Goal: Information Seeking & Learning: Compare options

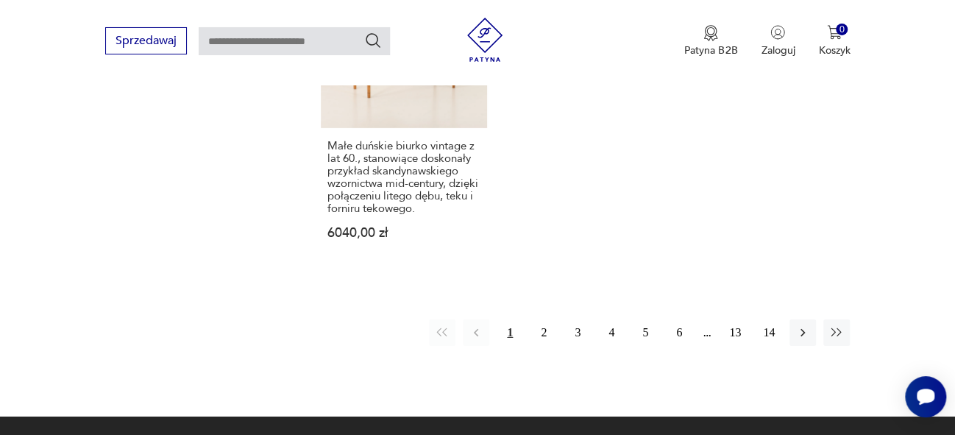
scroll to position [2278, 0]
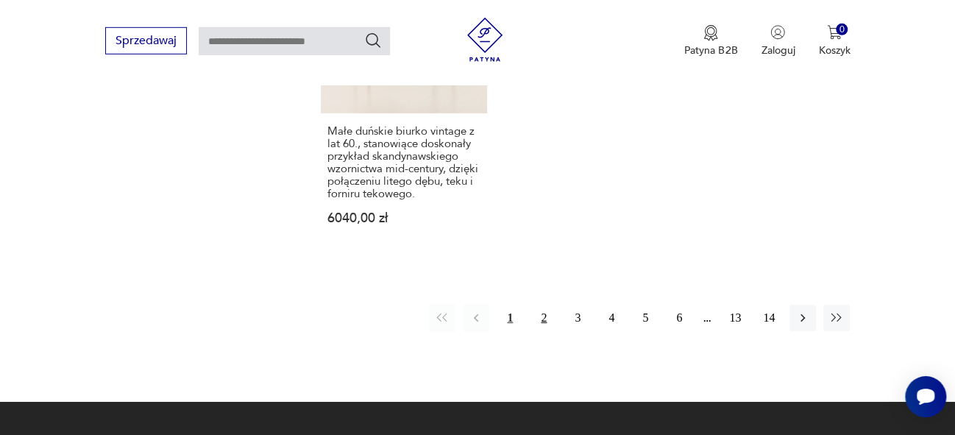
click at [545, 305] on button "2" at bounding box center [544, 318] width 26 height 26
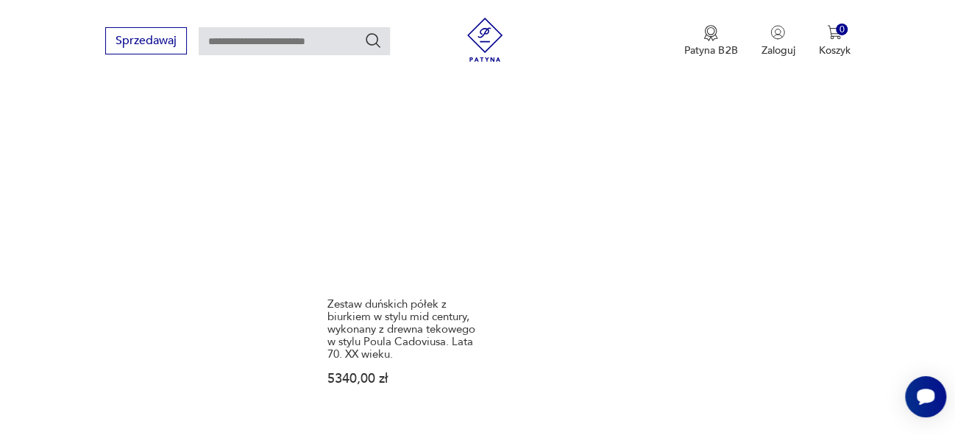
scroll to position [2274, 0]
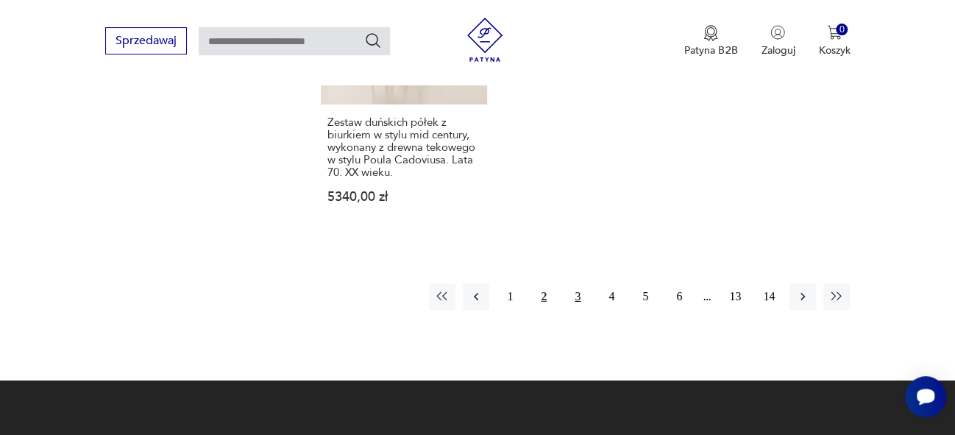
click at [579, 283] on button "3" at bounding box center [578, 296] width 26 height 26
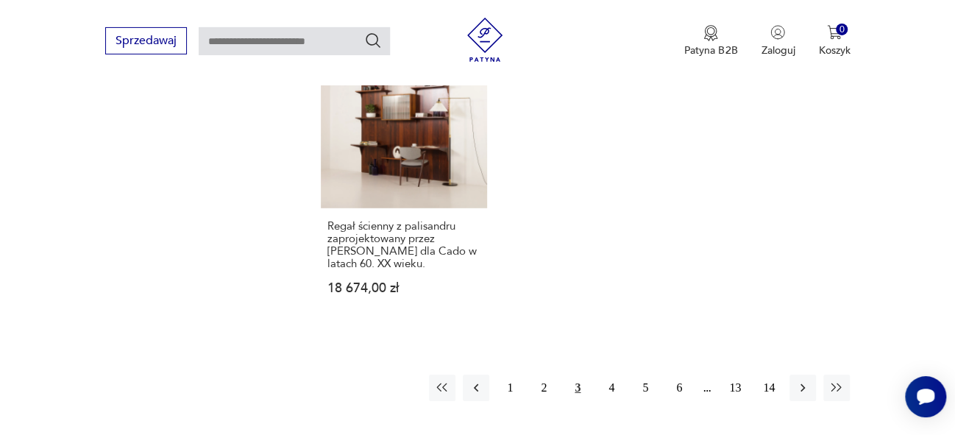
scroll to position [2202, 0]
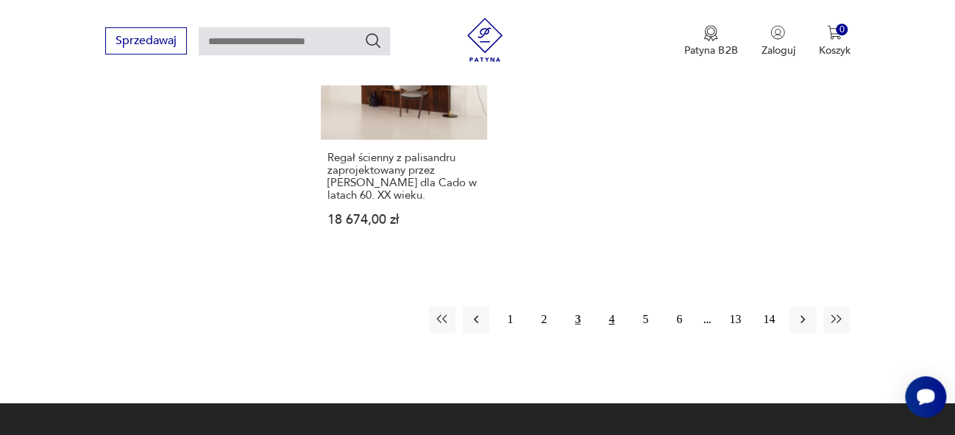
click at [612, 306] on button "4" at bounding box center [611, 319] width 26 height 26
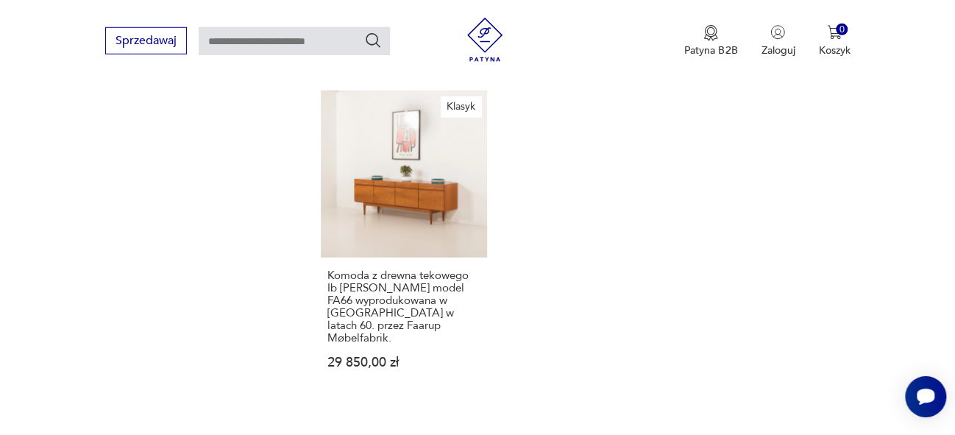
scroll to position [2227, 0]
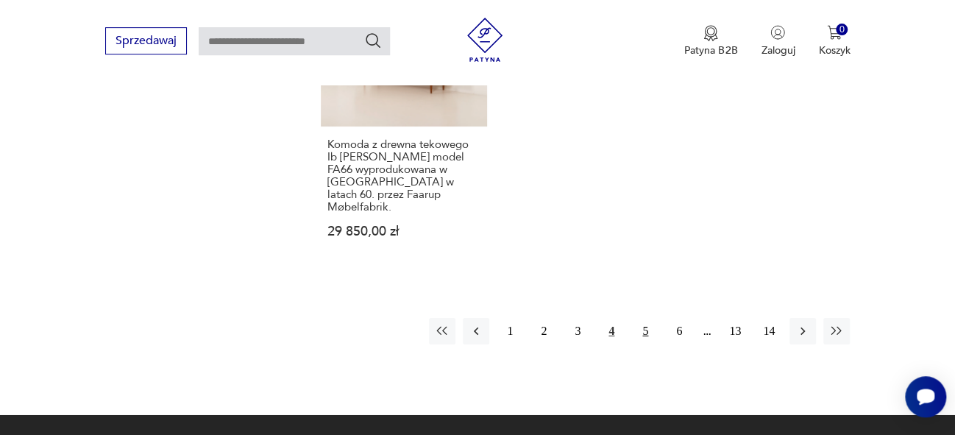
click at [649, 318] on button "5" at bounding box center [645, 331] width 26 height 26
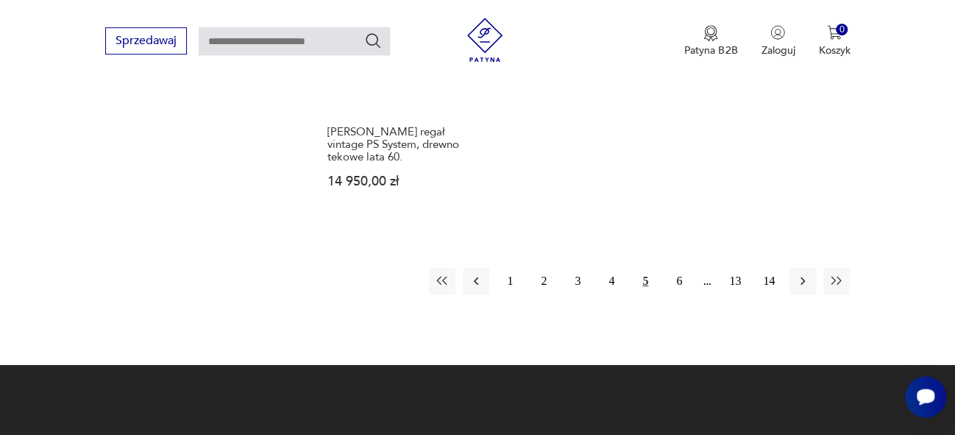
scroll to position [2207, 0]
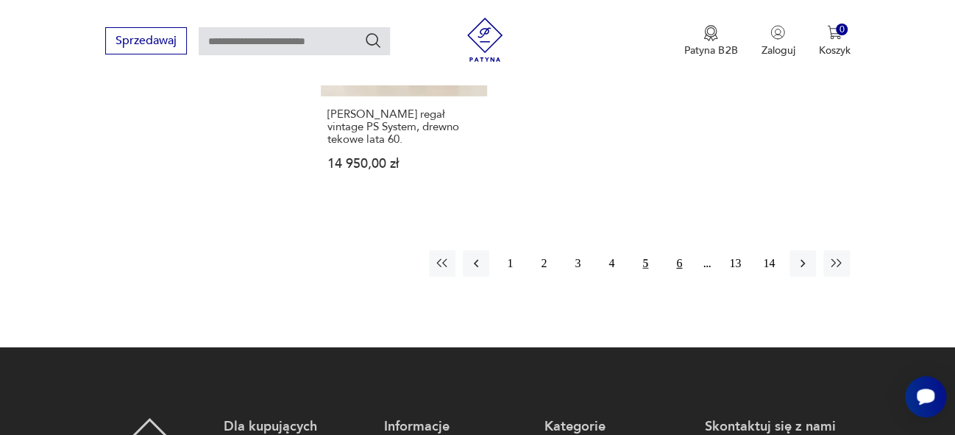
click at [677, 250] on button "6" at bounding box center [679, 263] width 26 height 26
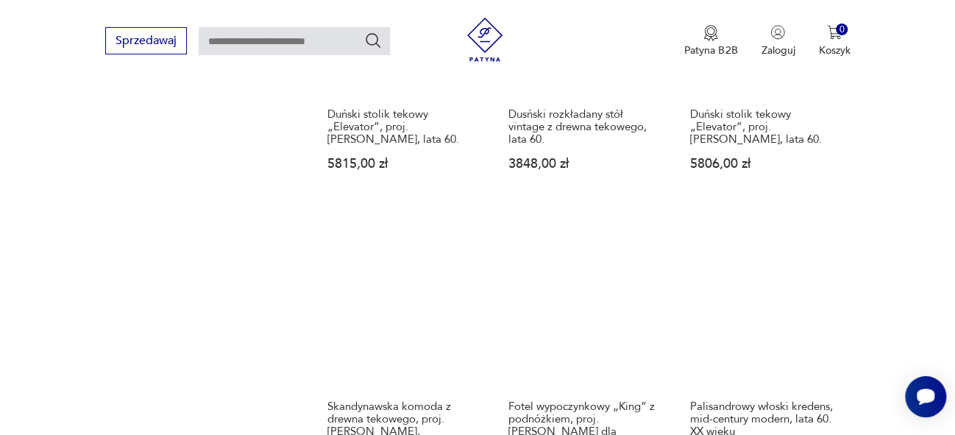
scroll to position [1624, 0]
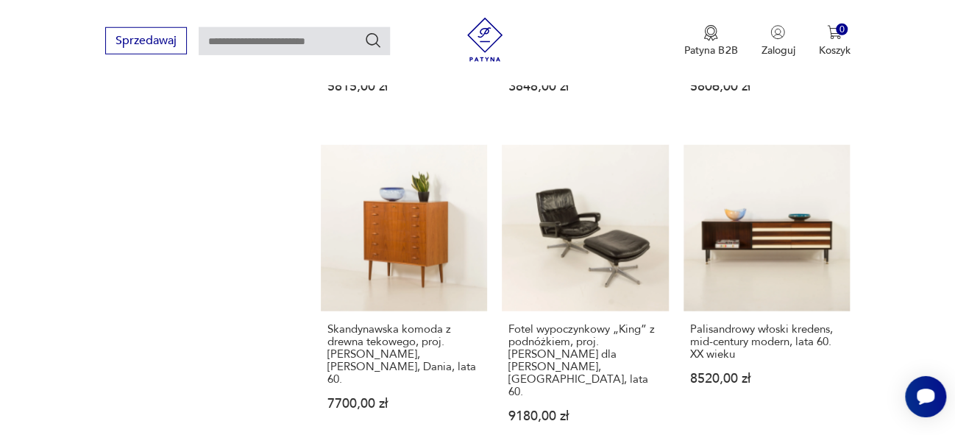
drag, startPoint x: 965, startPoint y: 102, endPoint x: 965, endPoint y: 276, distance: 173.7
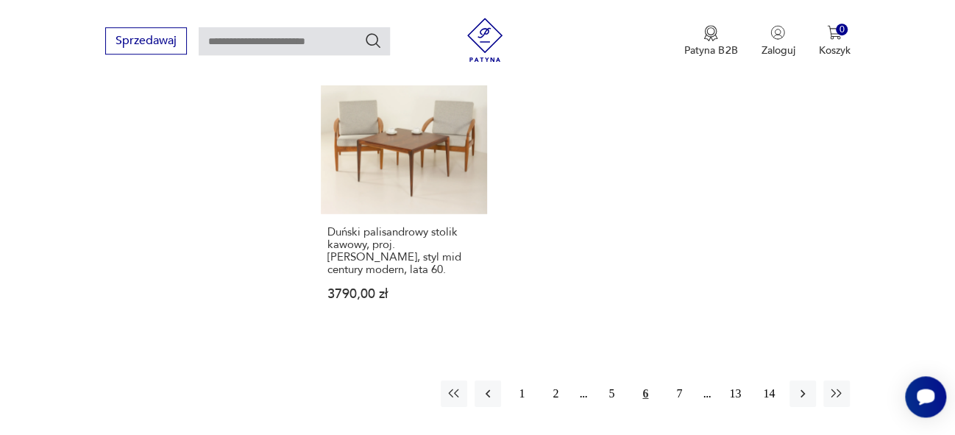
scroll to position [2069, 0]
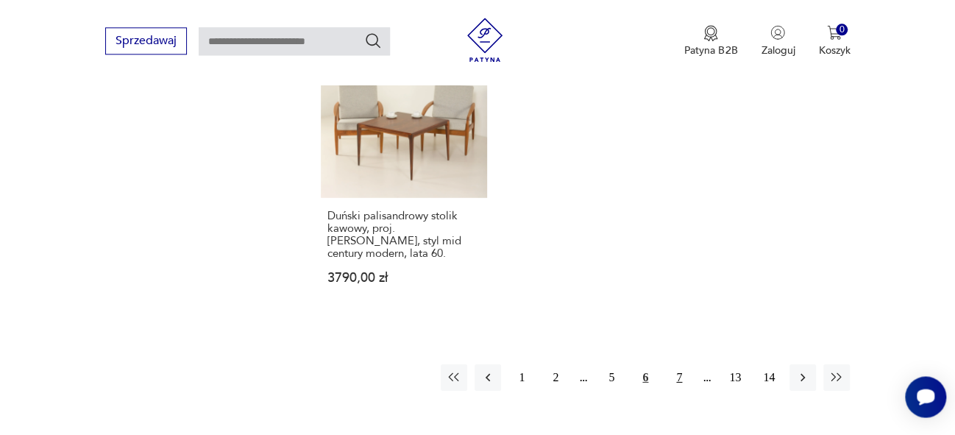
click at [676, 364] on button "7" at bounding box center [679, 377] width 26 height 26
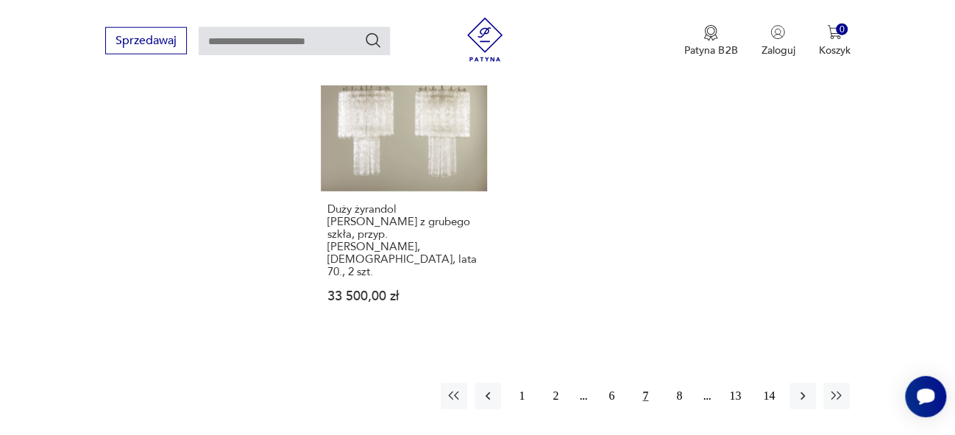
scroll to position [2146, 0]
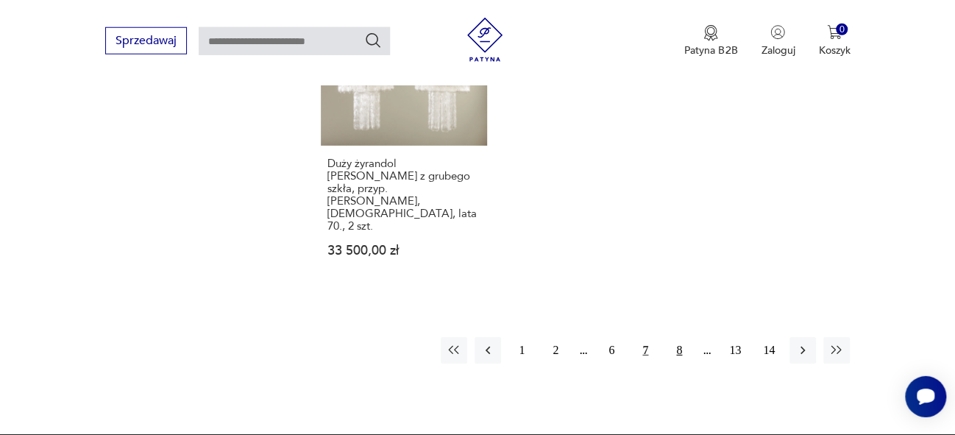
click at [676, 337] on button "8" at bounding box center [679, 350] width 26 height 26
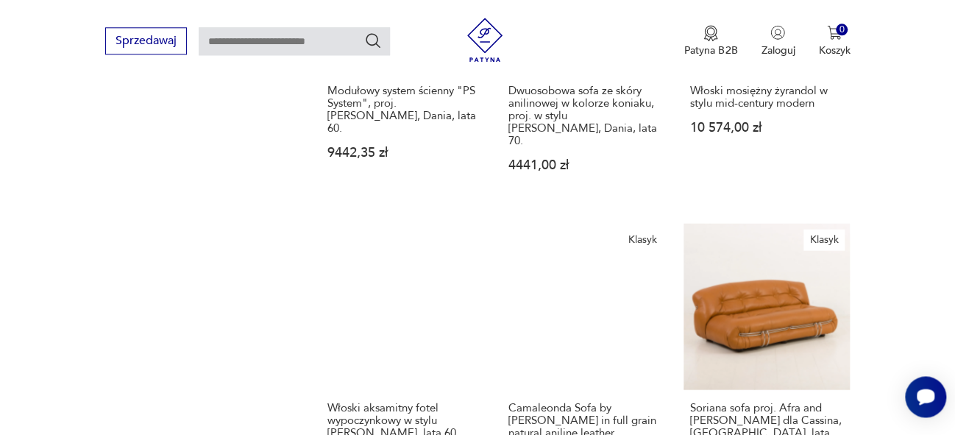
scroll to position [1617, 0]
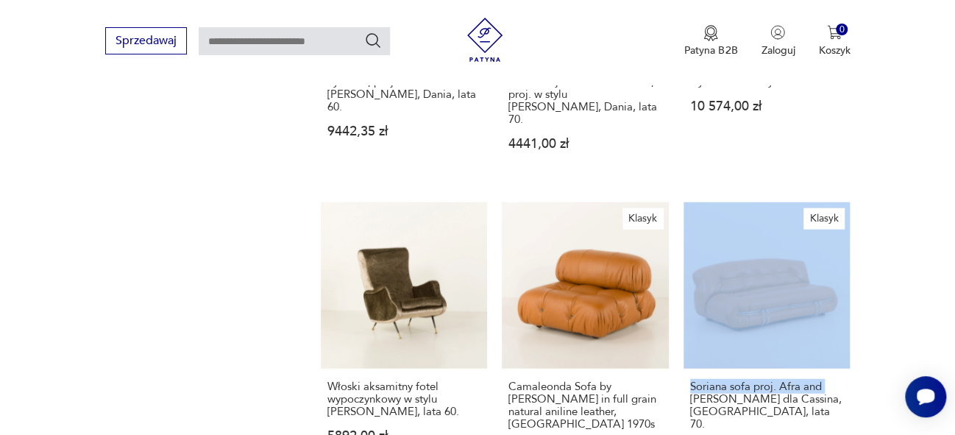
drag, startPoint x: 965, startPoint y: 80, endPoint x: 954, endPoint y: 322, distance: 242.4
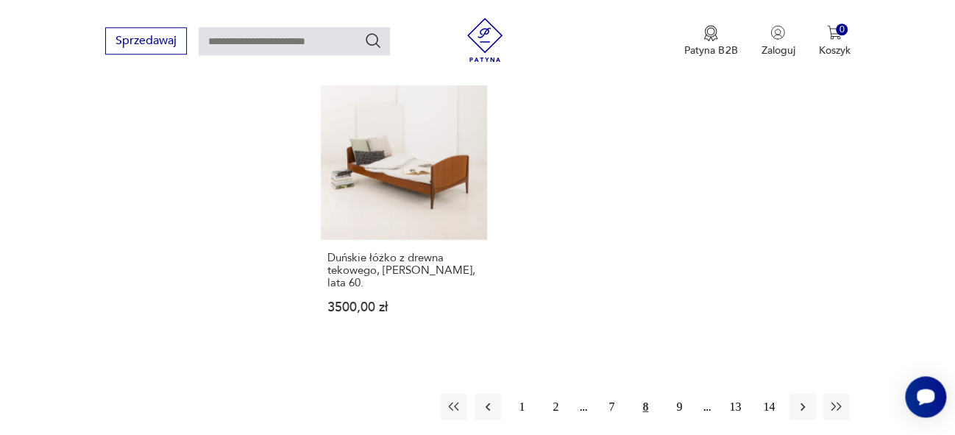
scroll to position [2068, 0]
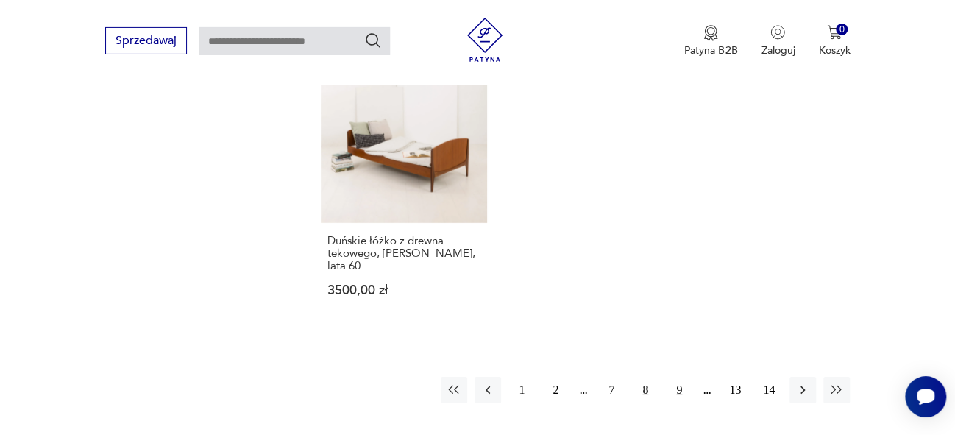
click at [679, 377] on button "9" at bounding box center [679, 390] width 26 height 26
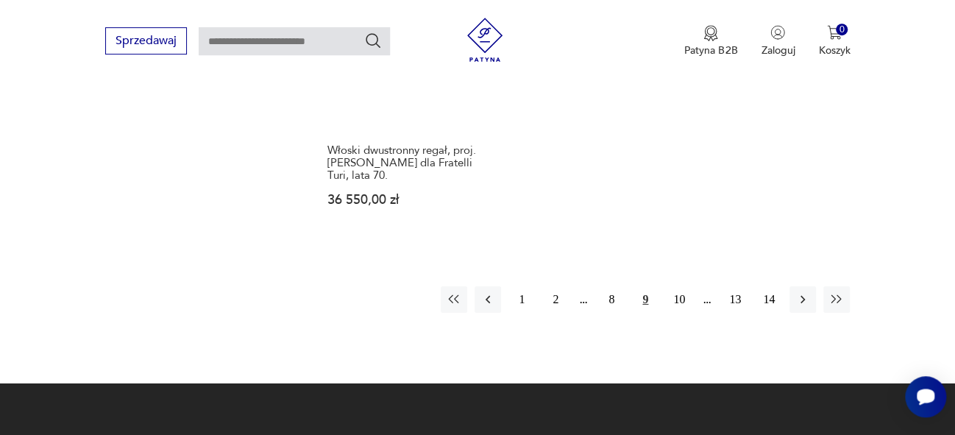
scroll to position [2207, 0]
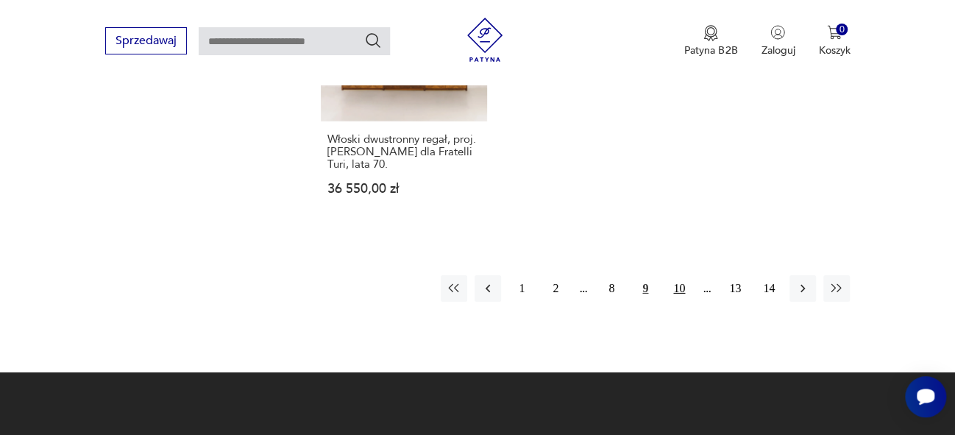
click at [681, 275] on button "10" at bounding box center [679, 288] width 26 height 26
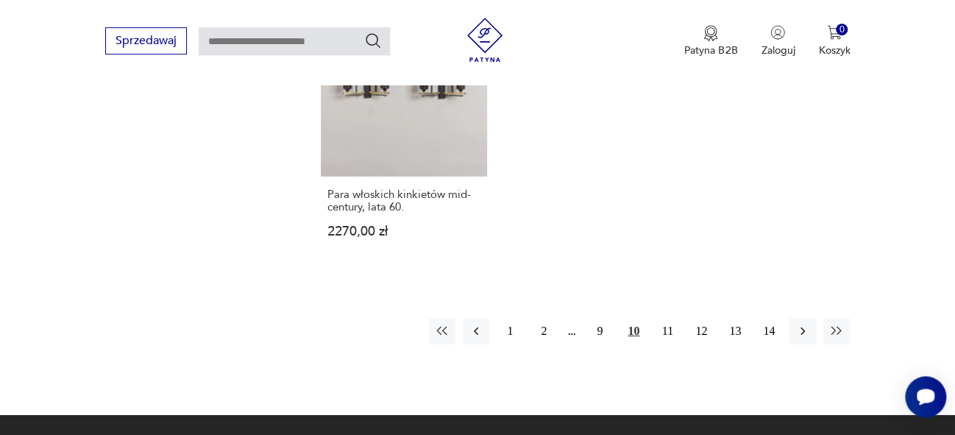
scroll to position [2154, 0]
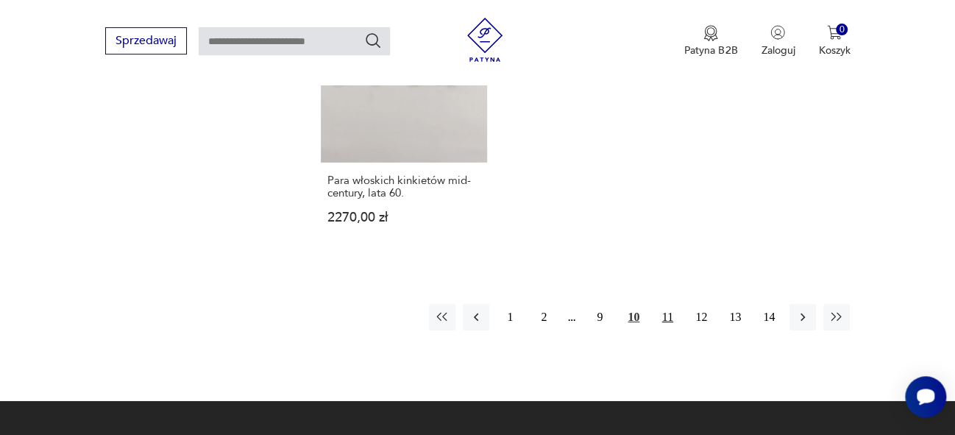
click at [666, 304] on button "11" at bounding box center [667, 317] width 26 height 26
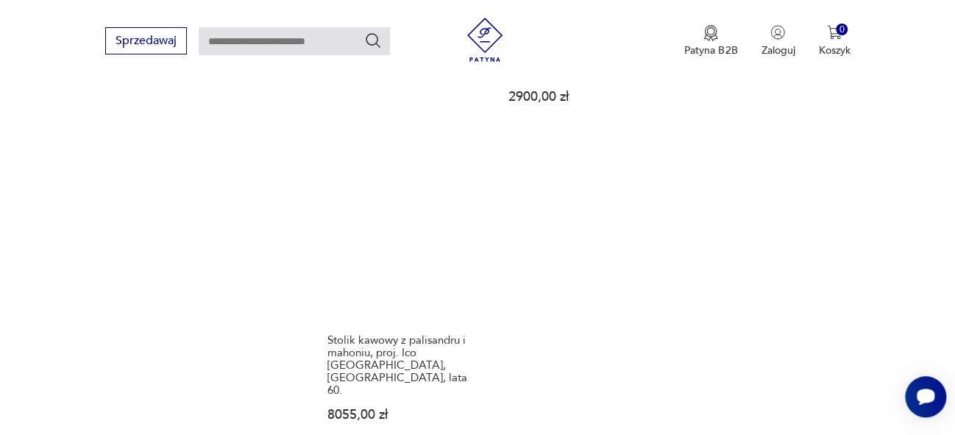
scroll to position [2029, 0]
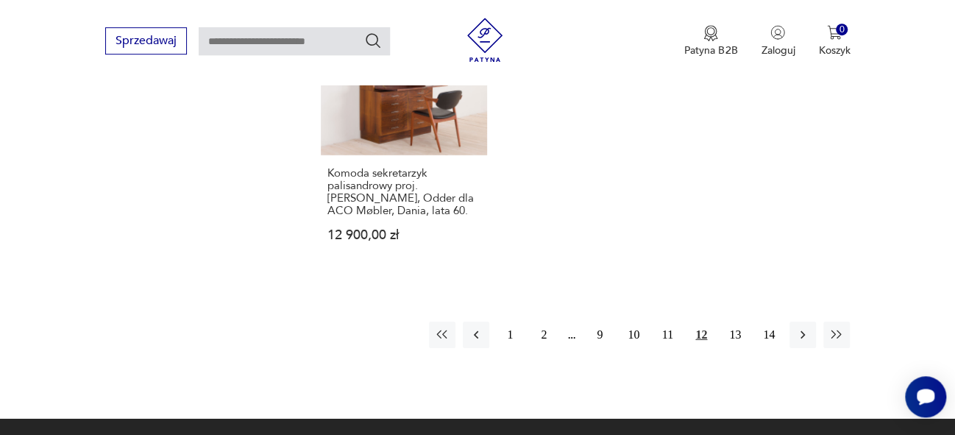
scroll to position [2171, 0]
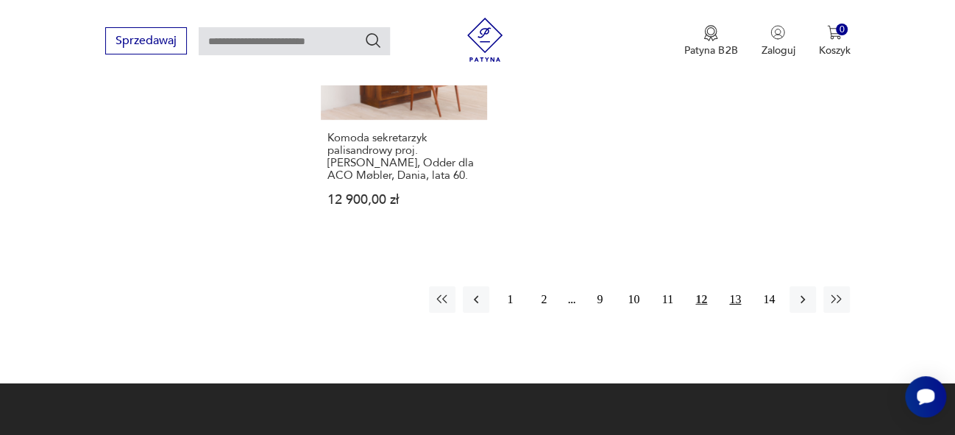
click at [735, 286] on button "13" at bounding box center [735, 299] width 26 height 26
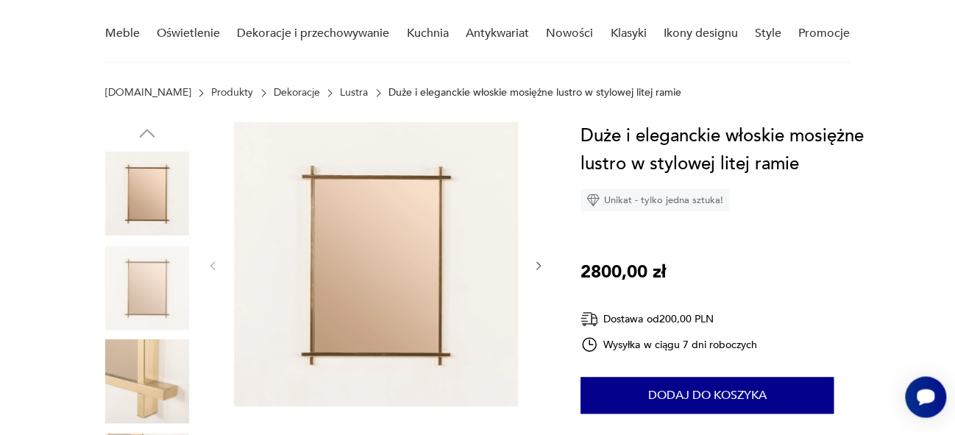
scroll to position [113, 0]
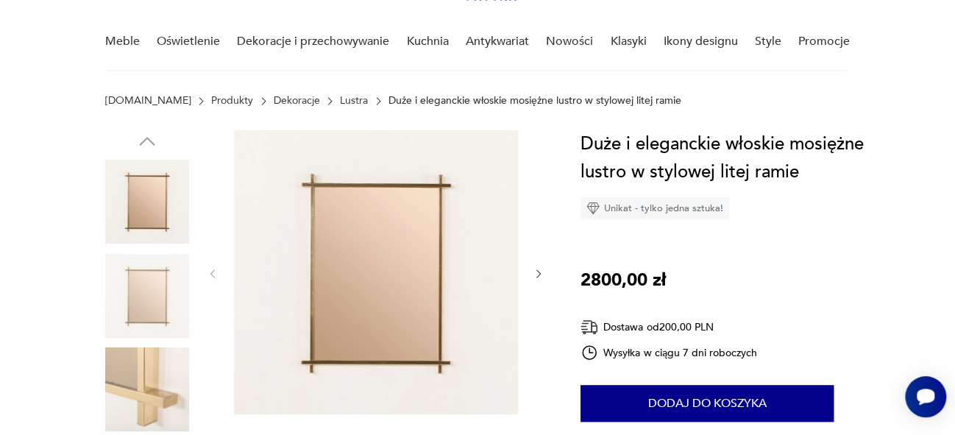
click at [540, 274] on icon "button" at bounding box center [539, 274] width 13 height 13
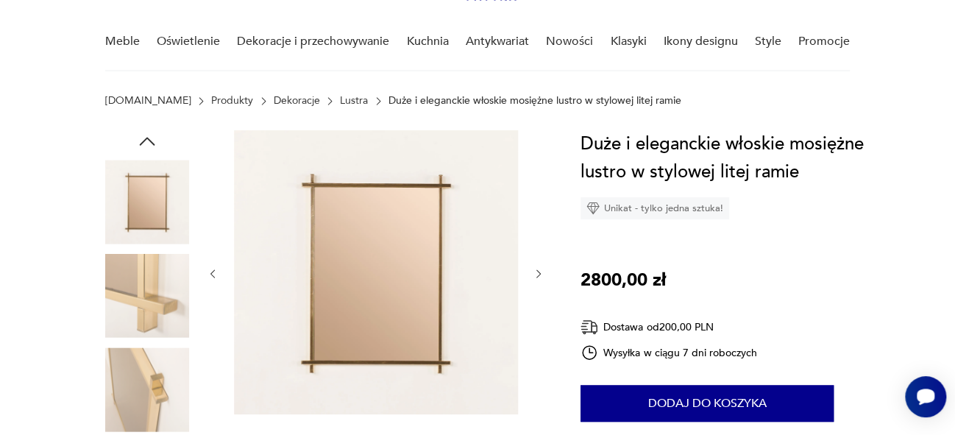
click at [540, 274] on icon "button" at bounding box center [539, 274] width 13 height 13
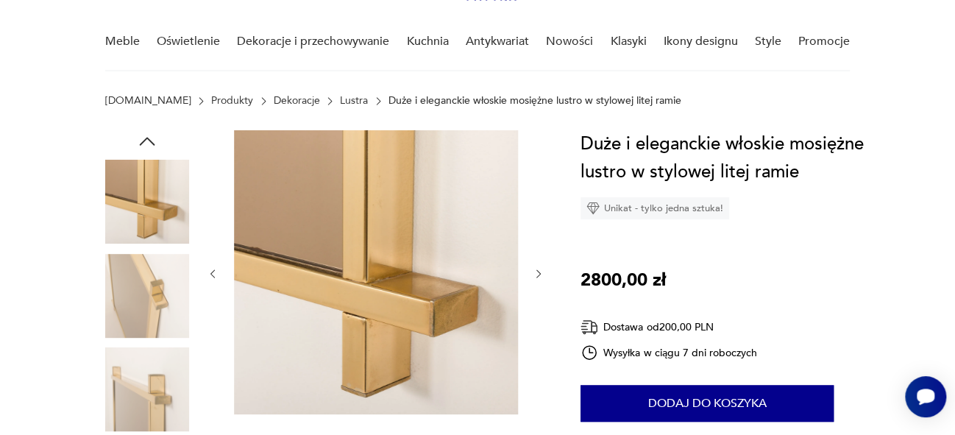
click at [540, 274] on icon "button" at bounding box center [539, 274] width 13 height 13
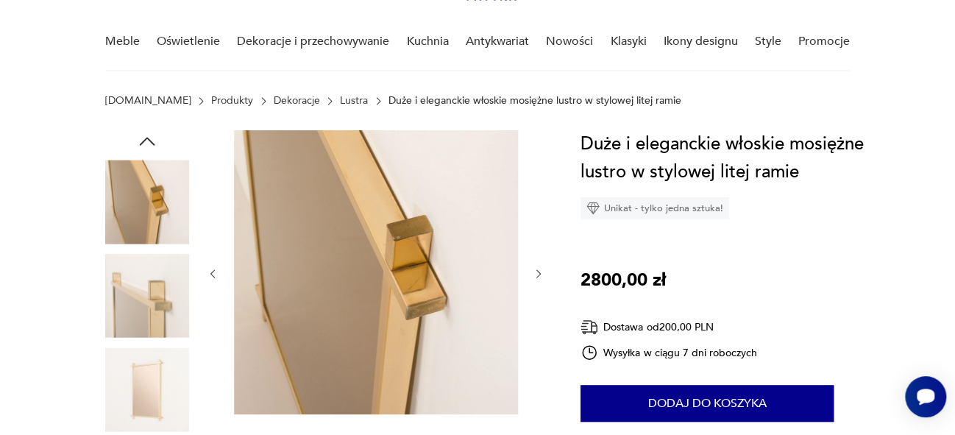
click at [540, 274] on icon "button" at bounding box center [539, 274] width 13 height 13
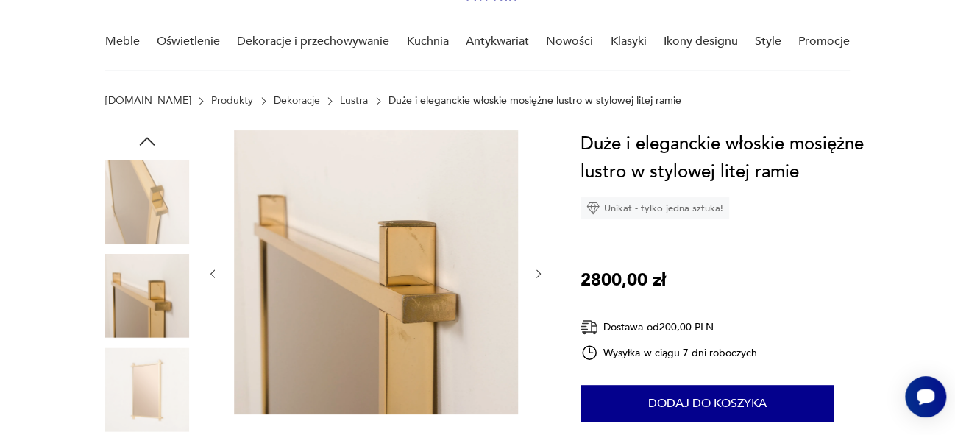
click at [540, 274] on icon "button" at bounding box center [539, 274] width 13 height 13
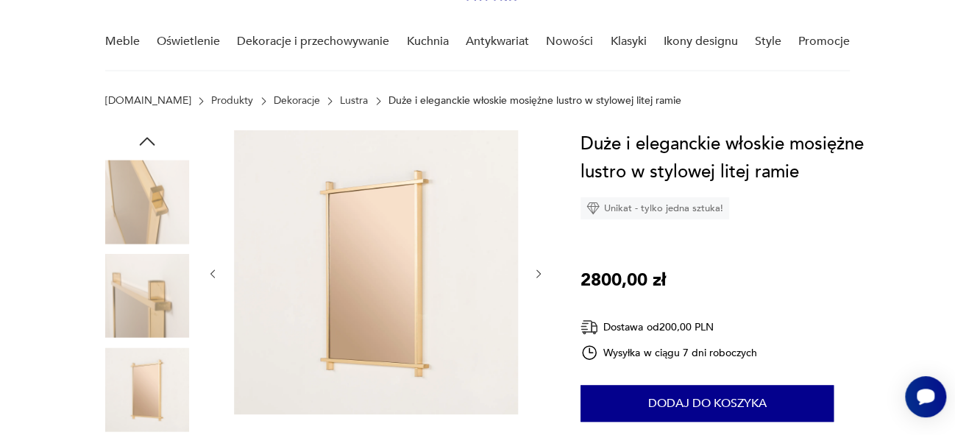
click at [540, 274] on icon "button" at bounding box center [539, 274] width 13 height 13
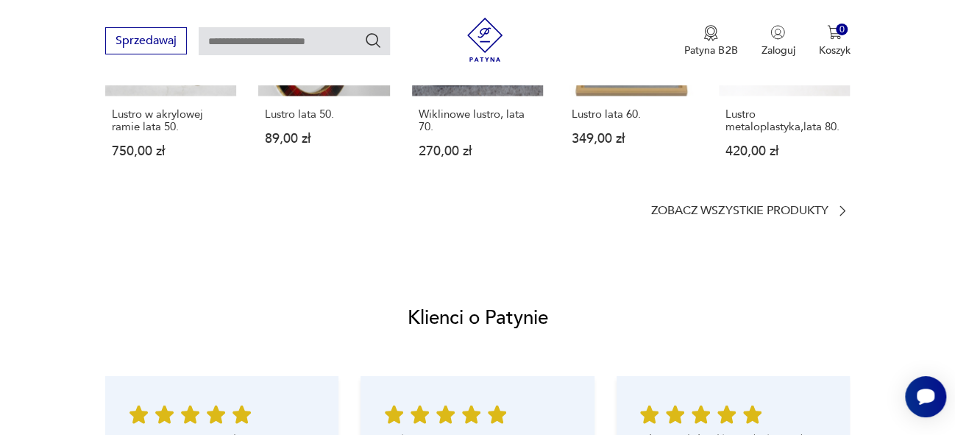
scroll to position [1292, 0]
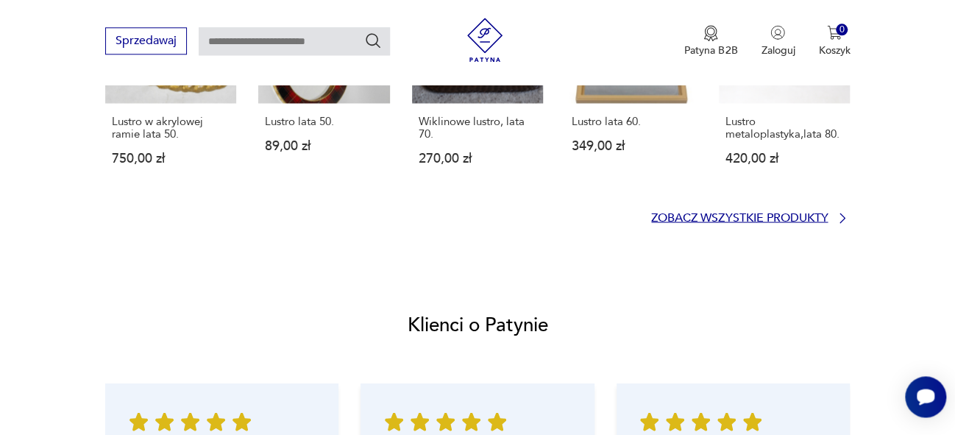
click at [813, 218] on p "Zobacz wszystkie produkty" at bounding box center [739, 218] width 177 height 10
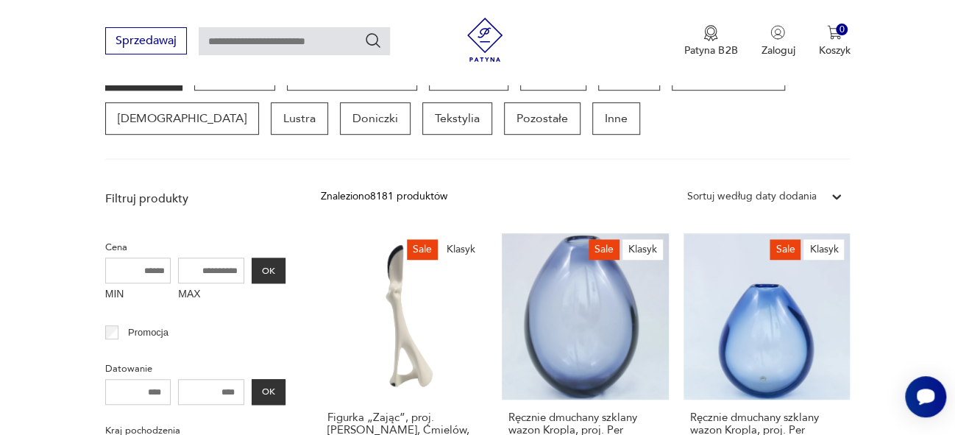
scroll to position [425, 0]
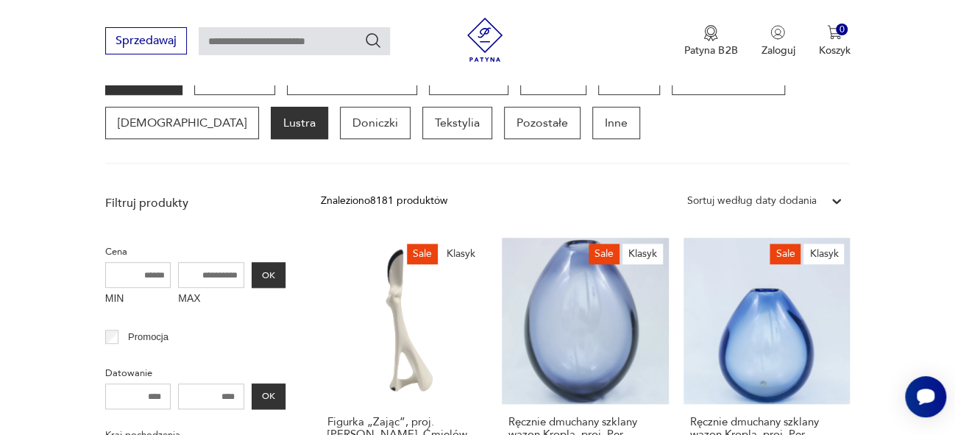
click at [271, 125] on p "Lustra" at bounding box center [299, 123] width 57 height 32
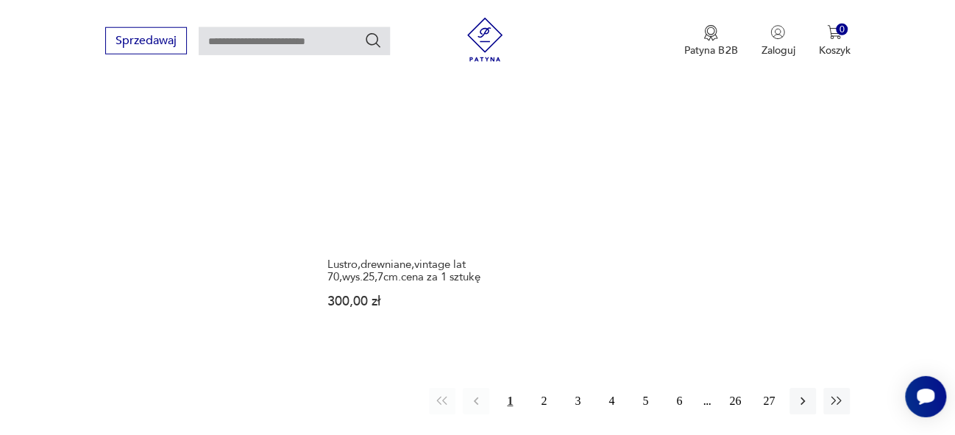
scroll to position [2051, 0]
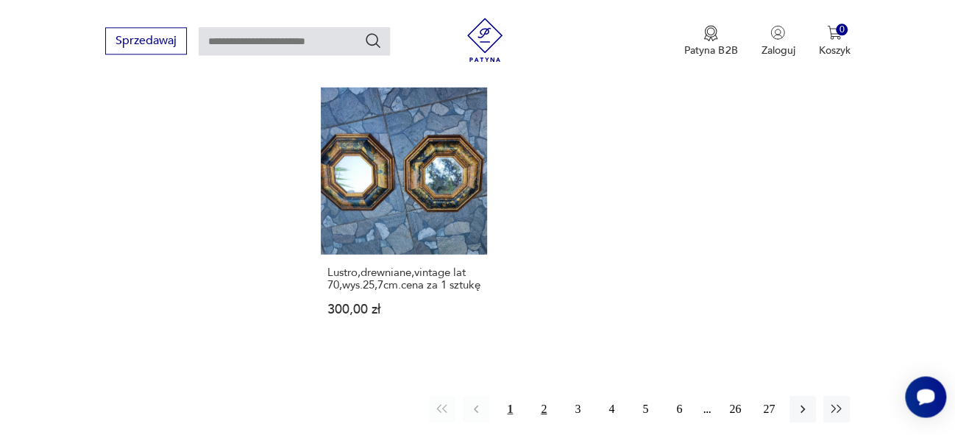
click at [547, 395] on button "2" at bounding box center [544, 408] width 26 height 26
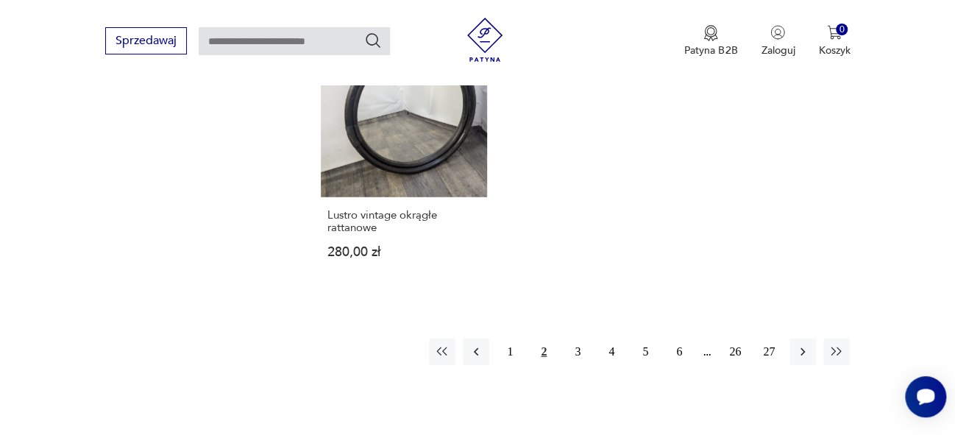
scroll to position [2072, 0]
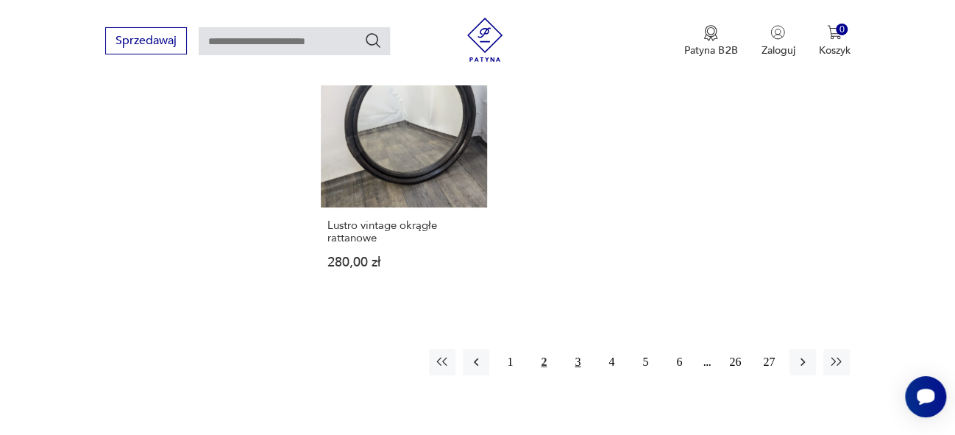
click at [577, 349] on button "3" at bounding box center [578, 362] width 26 height 26
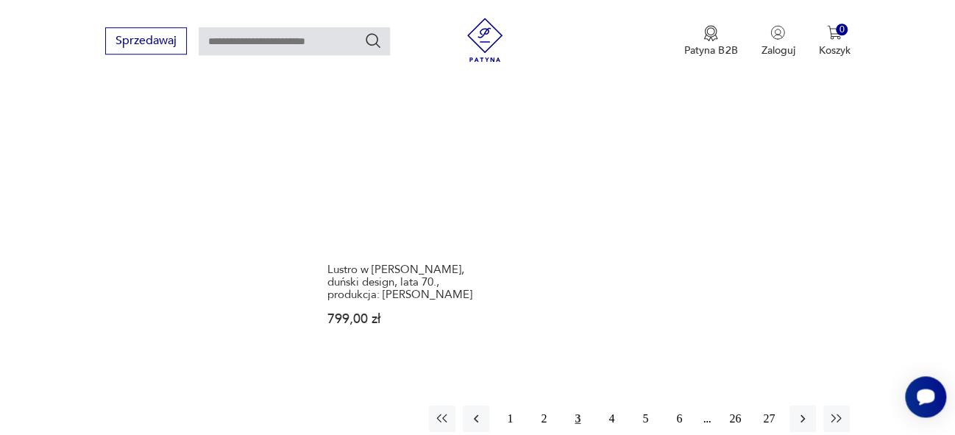
scroll to position [2016, 0]
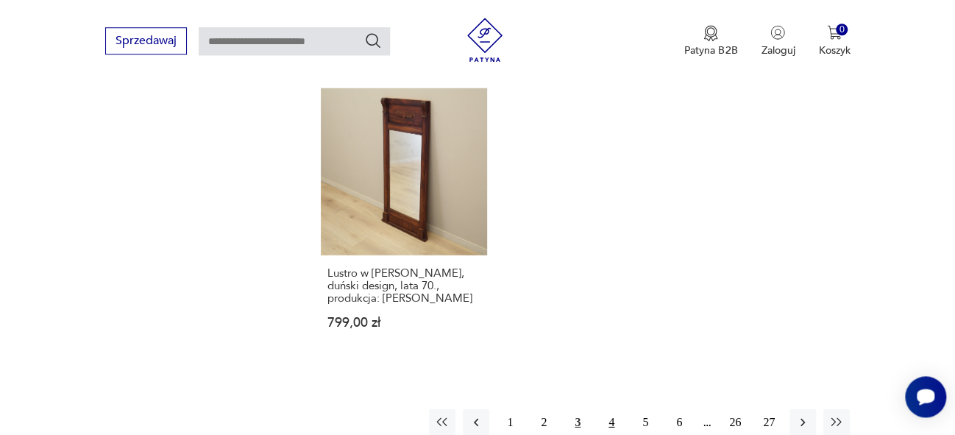
click at [615, 409] on button "4" at bounding box center [611, 422] width 26 height 26
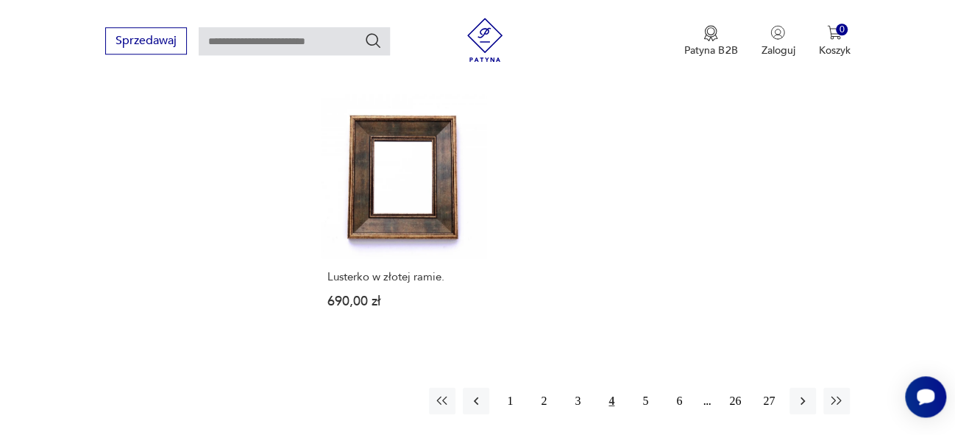
scroll to position [1992, 0]
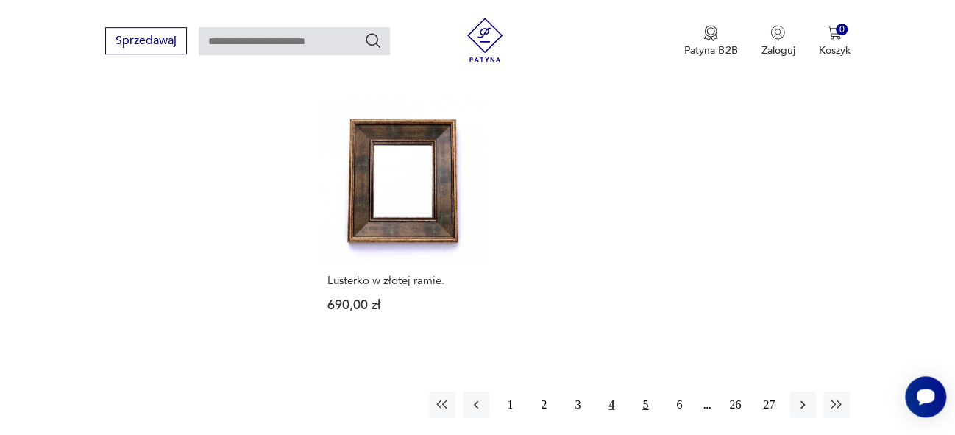
click at [647, 392] on button "5" at bounding box center [645, 405] width 26 height 26
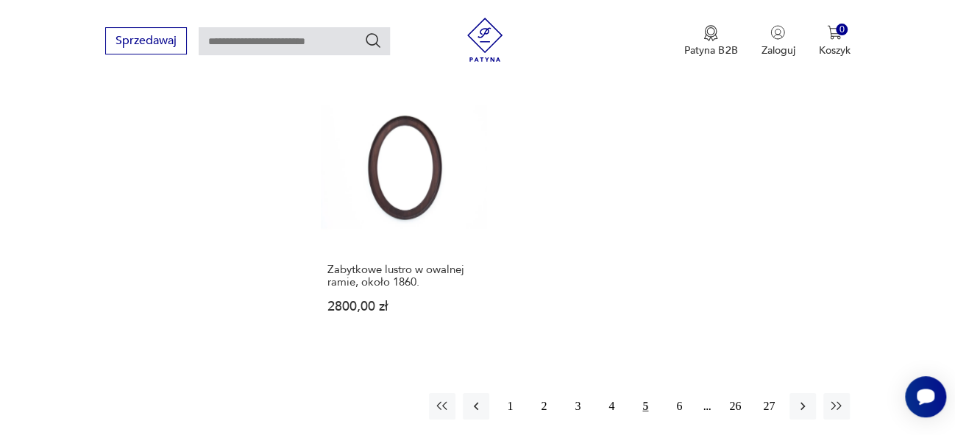
scroll to position [2012, 0]
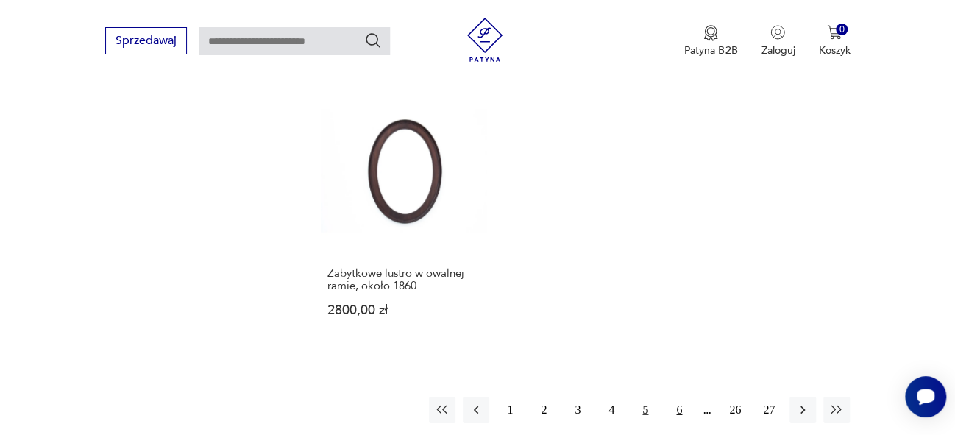
click at [680, 397] on button "6" at bounding box center [679, 410] width 26 height 26
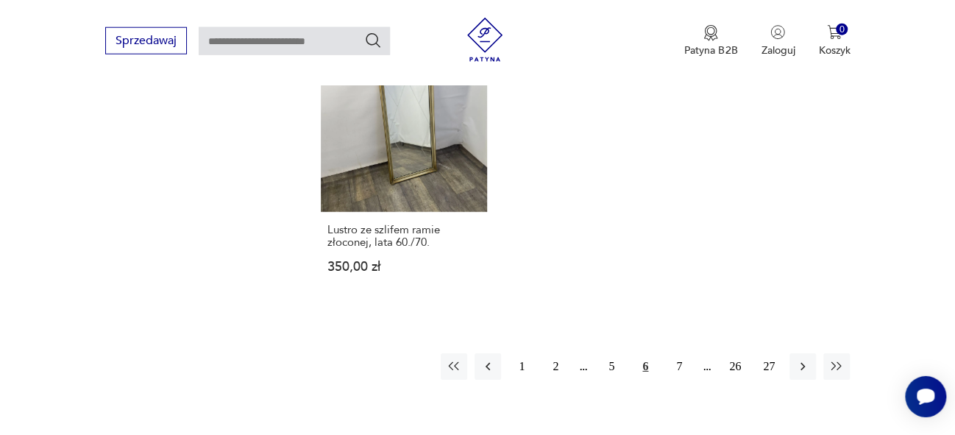
scroll to position [2112, 0]
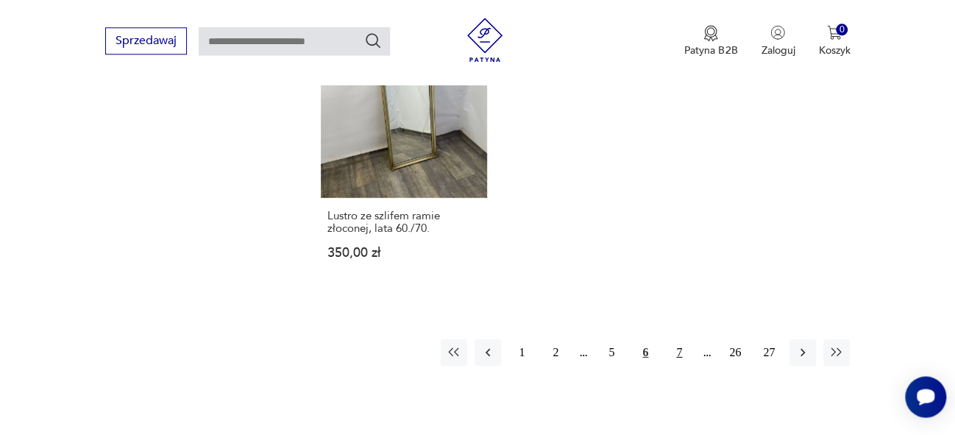
click at [682, 339] on button "7" at bounding box center [679, 352] width 26 height 26
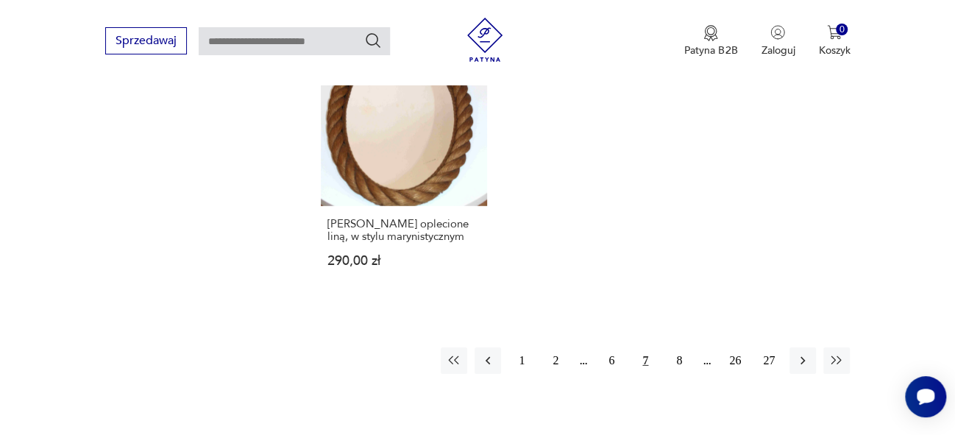
scroll to position [2115, 0]
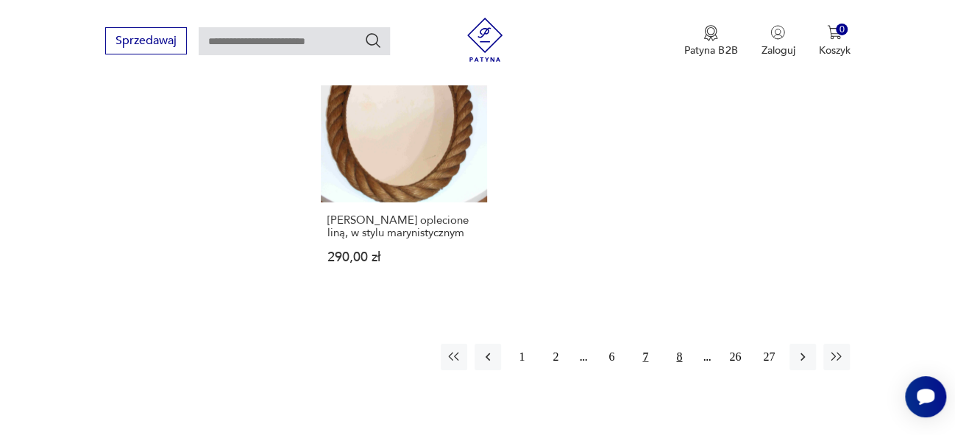
click at [682, 344] on button "8" at bounding box center [679, 357] width 26 height 26
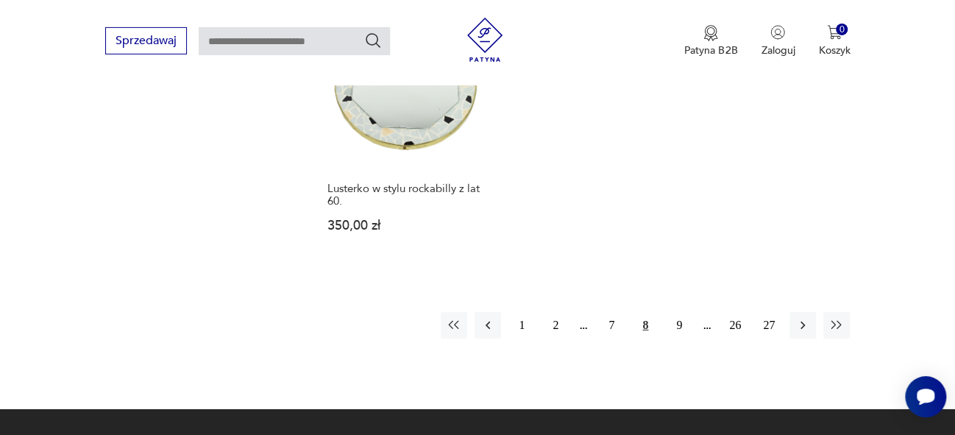
scroll to position [2072, 0]
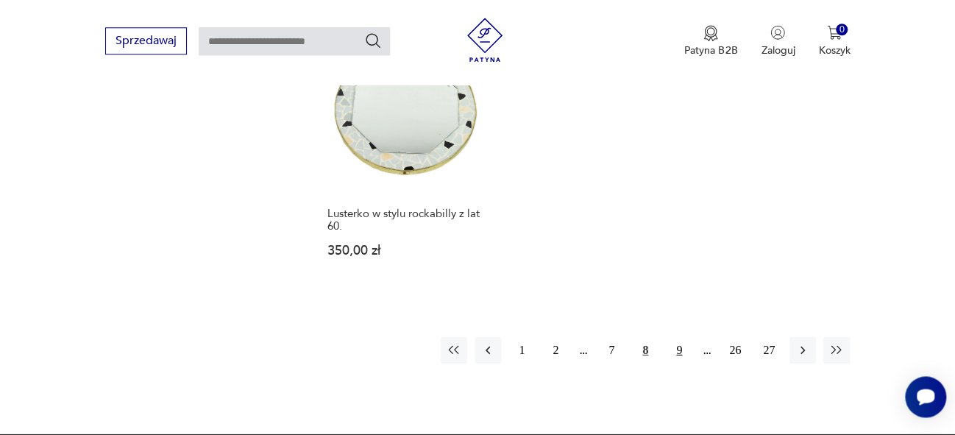
click at [677, 336] on button "9" at bounding box center [679, 349] width 26 height 26
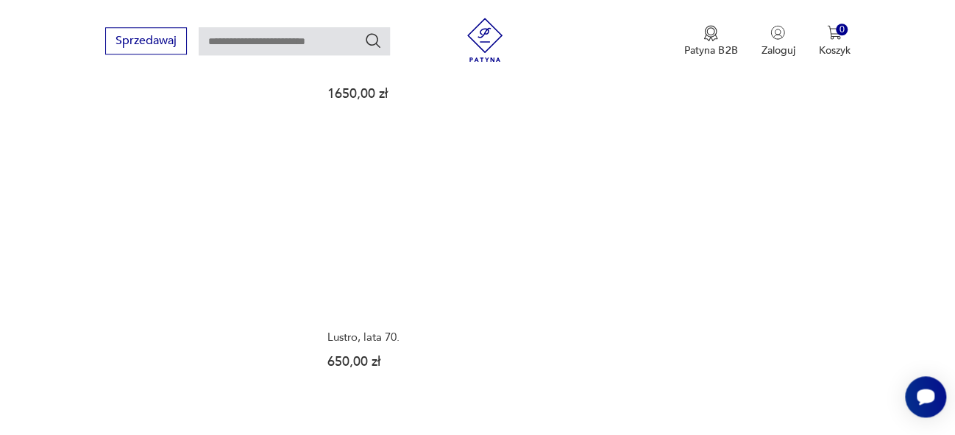
scroll to position [2112, 0]
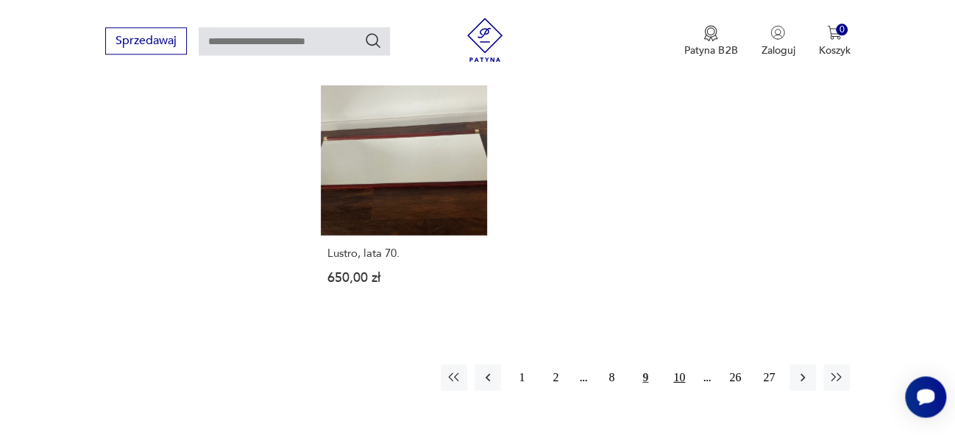
click at [682, 364] on button "10" at bounding box center [679, 377] width 26 height 26
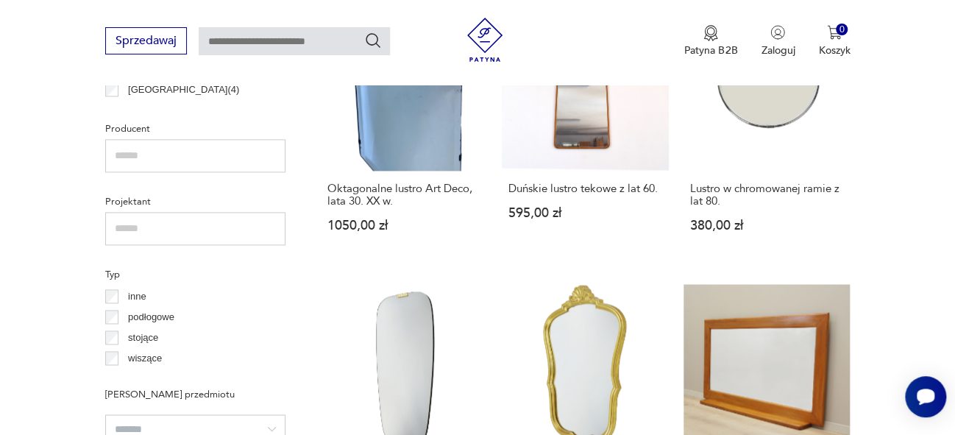
scroll to position [1128, 0]
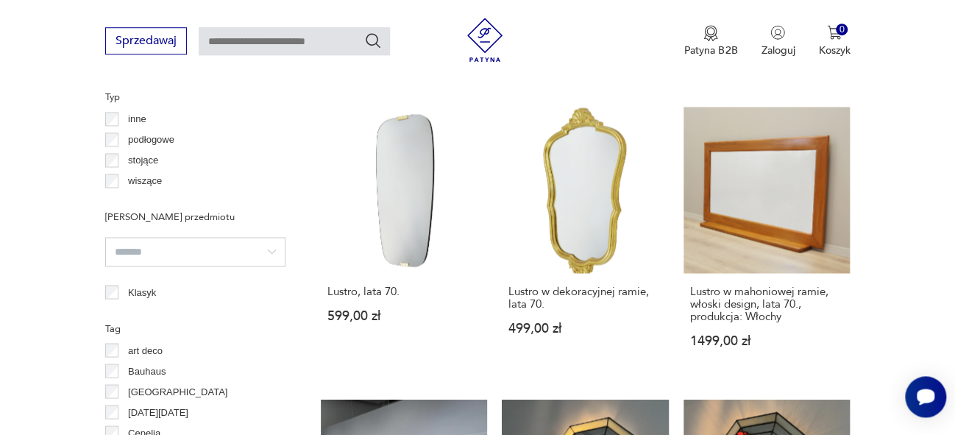
drag, startPoint x: 965, startPoint y: 88, endPoint x: 952, endPoint y: 196, distance: 108.9
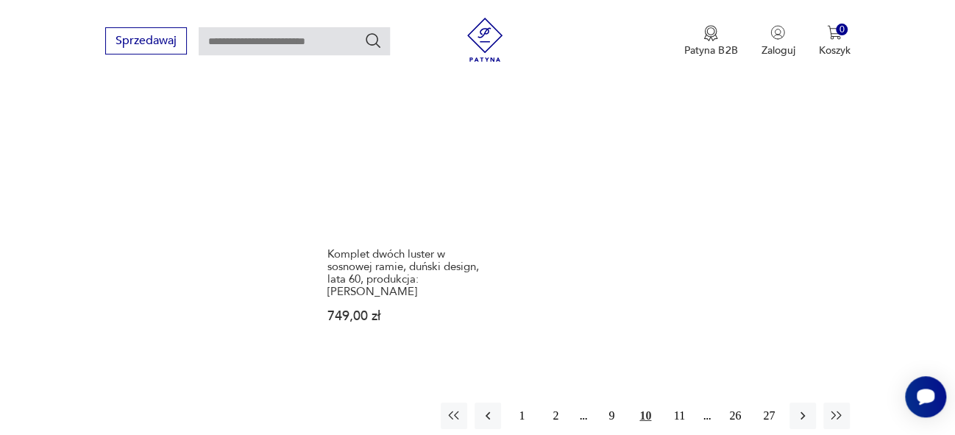
scroll to position [2033, 0]
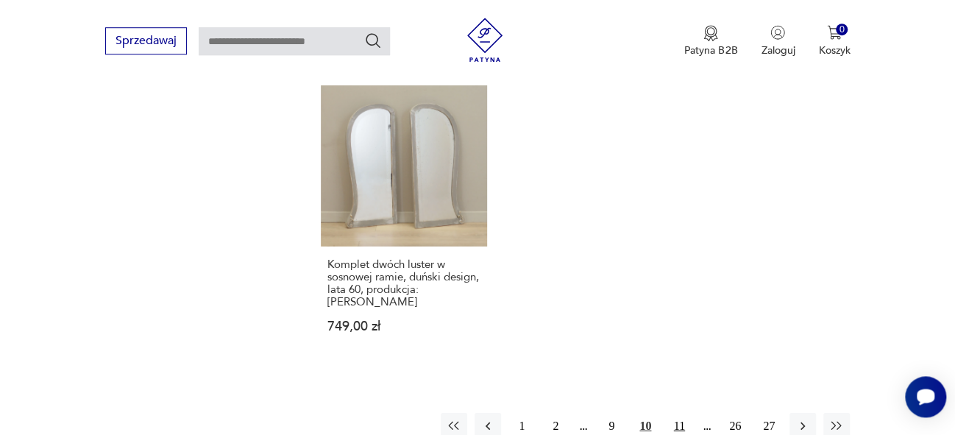
click at [676, 414] on button "11" at bounding box center [679, 426] width 26 height 26
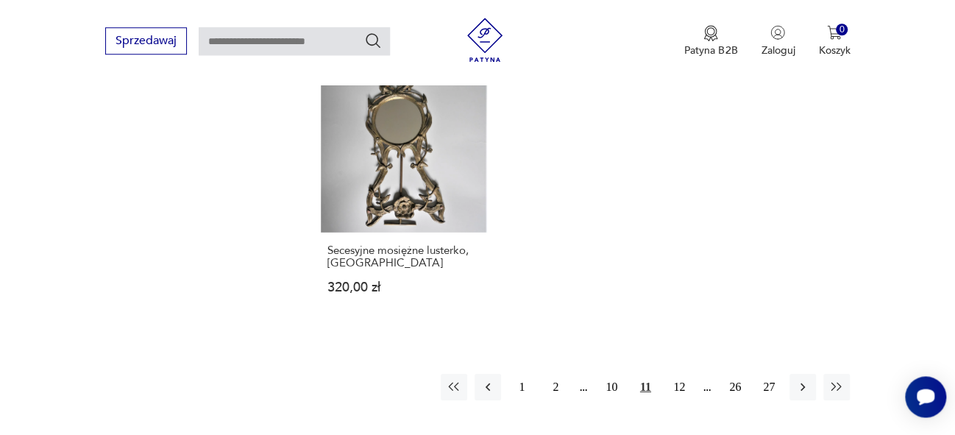
scroll to position [2094, 0]
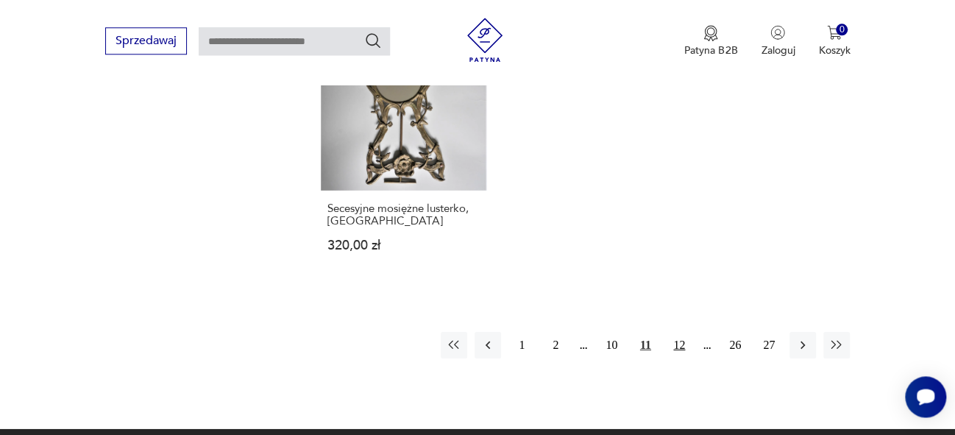
click at [682, 332] on button "12" at bounding box center [679, 344] width 26 height 26
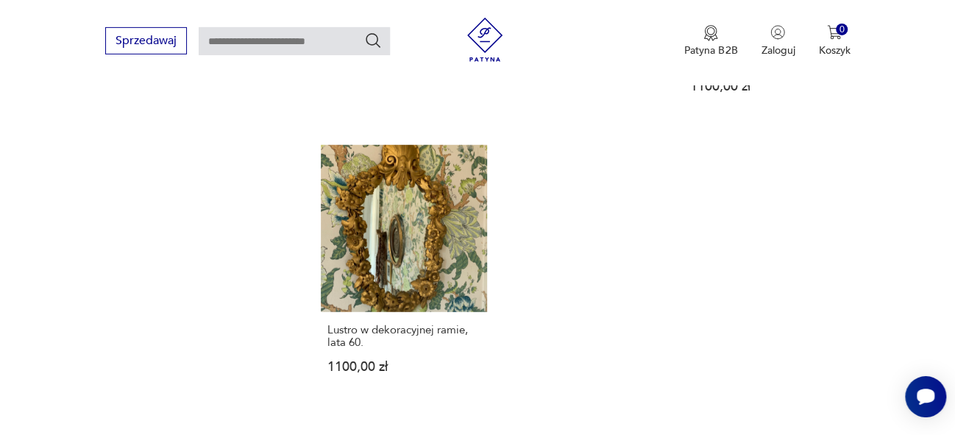
scroll to position [2069, 0]
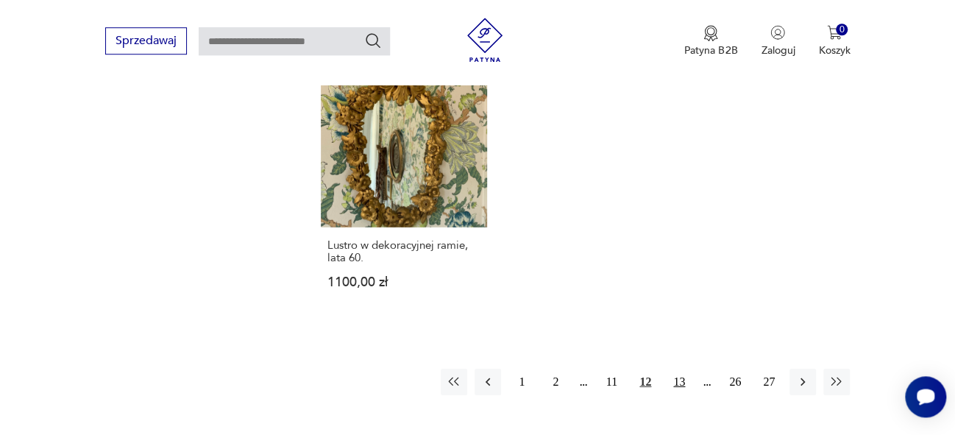
click at [677, 369] on button "13" at bounding box center [679, 382] width 26 height 26
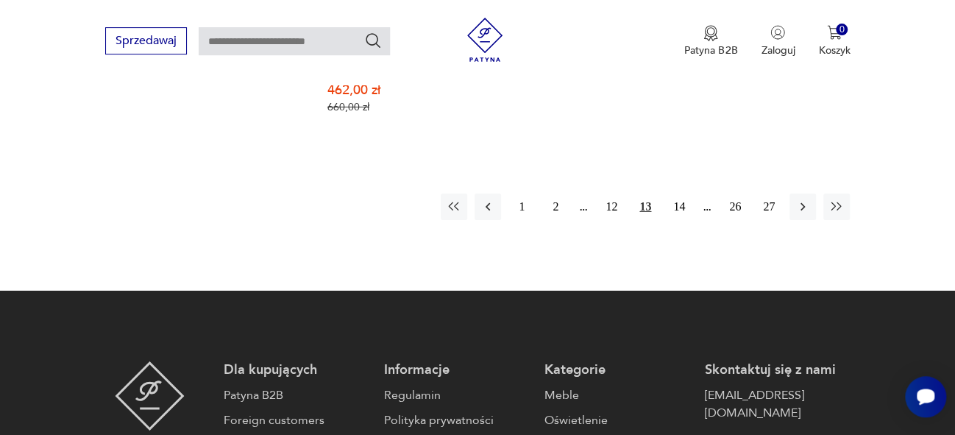
scroll to position [2308, 0]
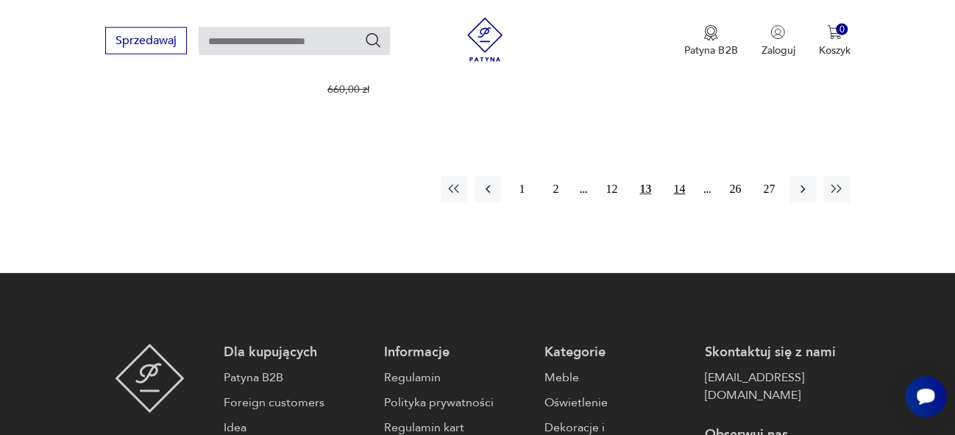
click at [680, 176] on button "14" at bounding box center [679, 189] width 26 height 26
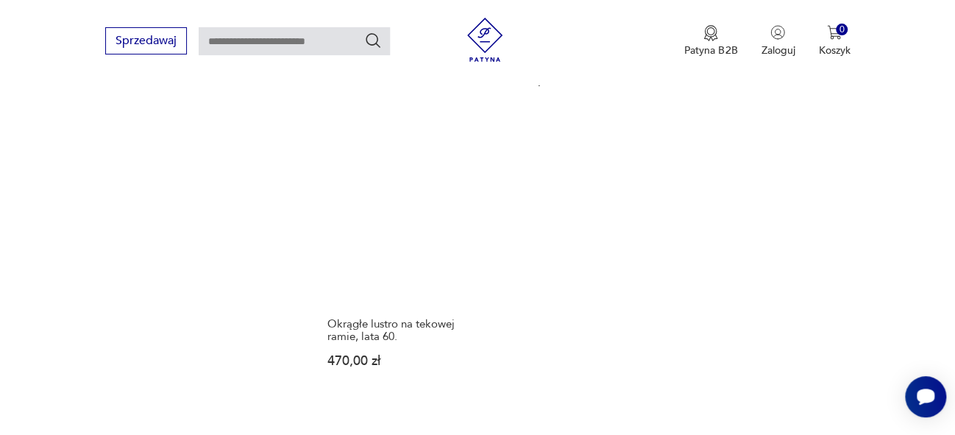
scroll to position [2027, 0]
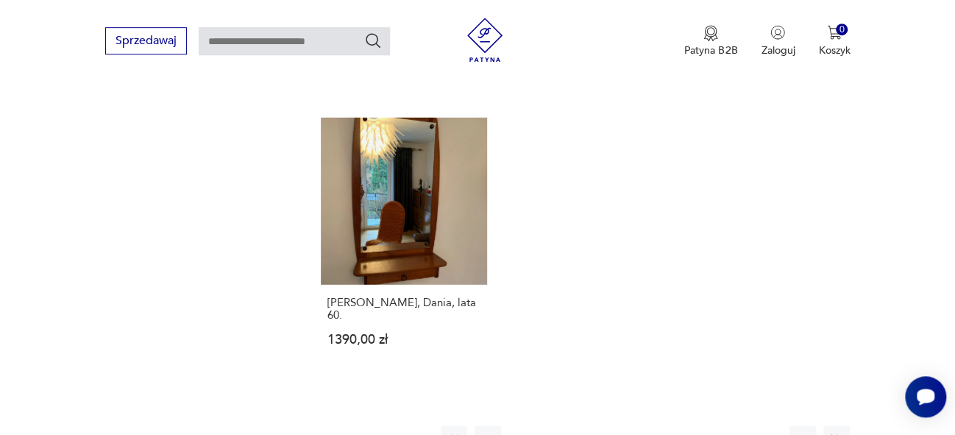
scroll to position [1995, 0]
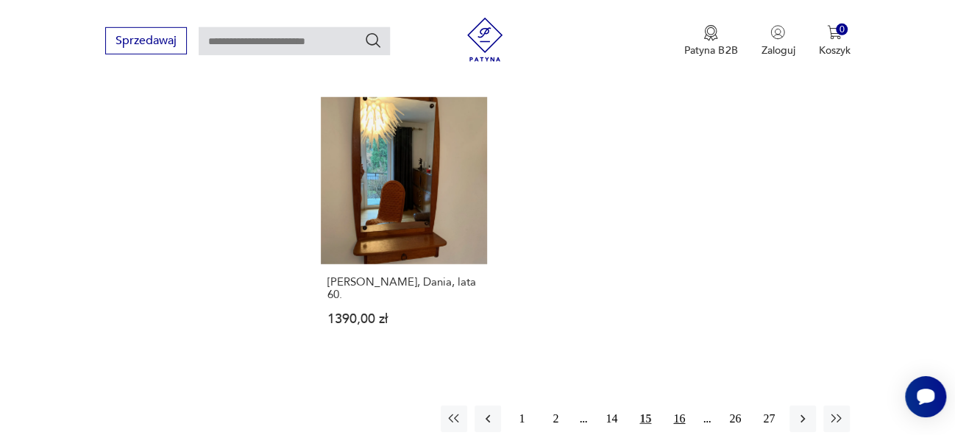
click at [680, 406] on button "16" at bounding box center [679, 419] width 26 height 26
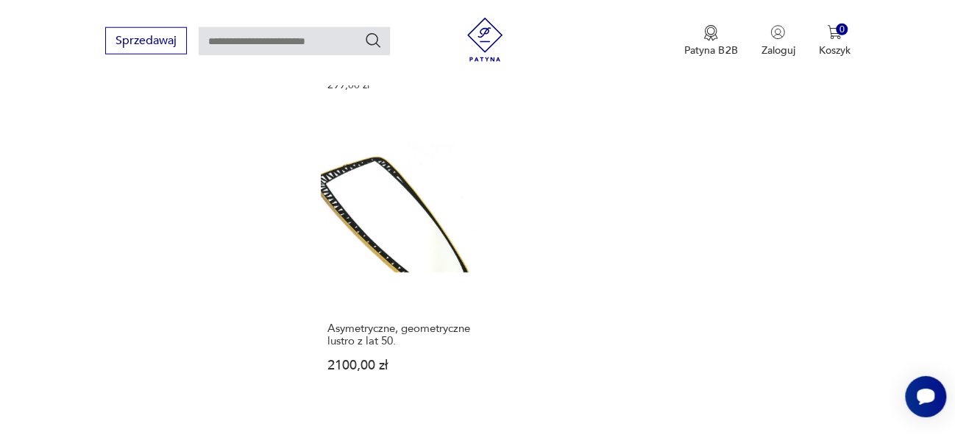
scroll to position [2090, 0]
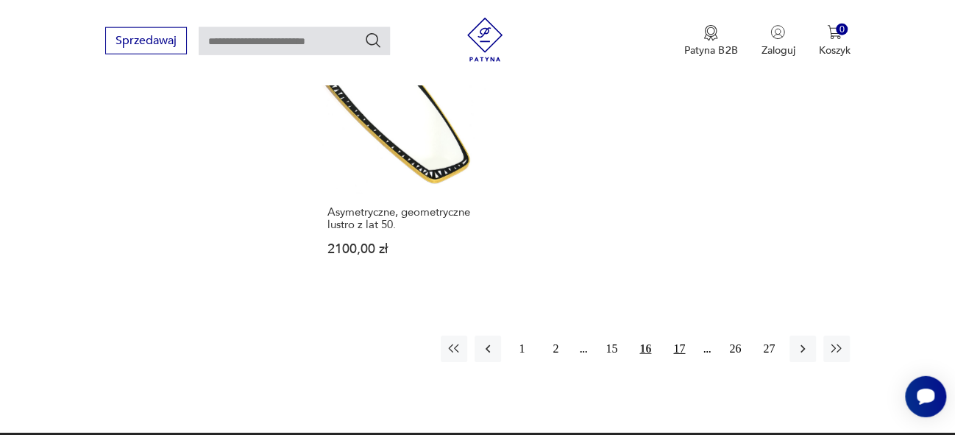
click at [682, 336] on button "17" at bounding box center [679, 349] width 26 height 26
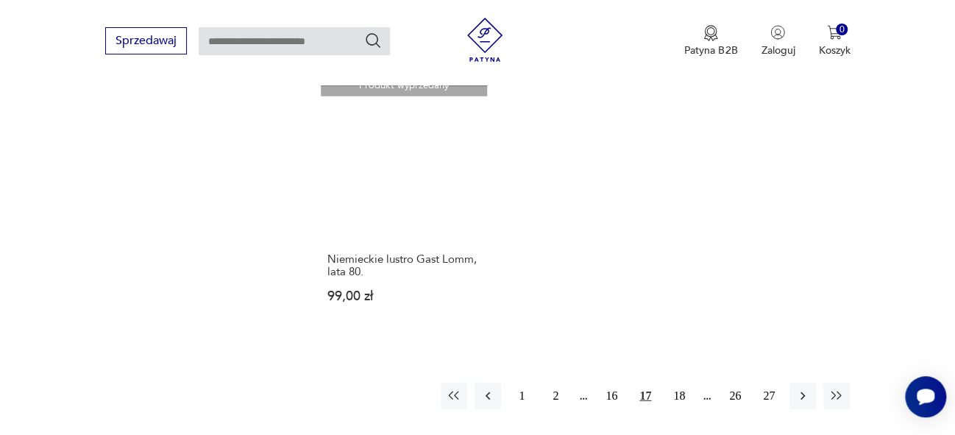
scroll to position [2012, 0]
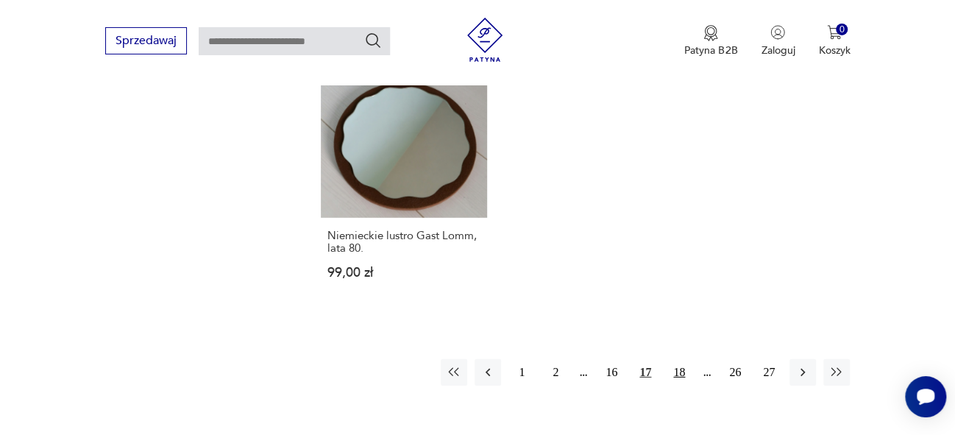
click at [682, 359] on button "18" at bounding box center [679, 372] width 26 height 26
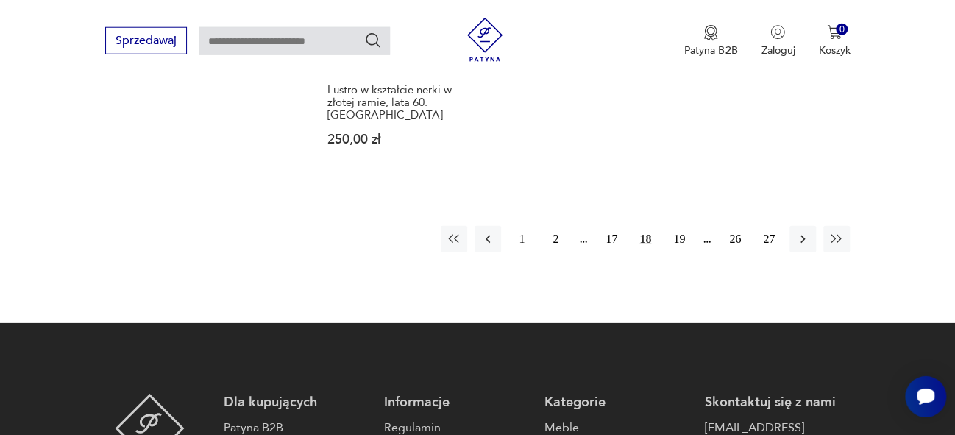
scroll to position [2135, 0]
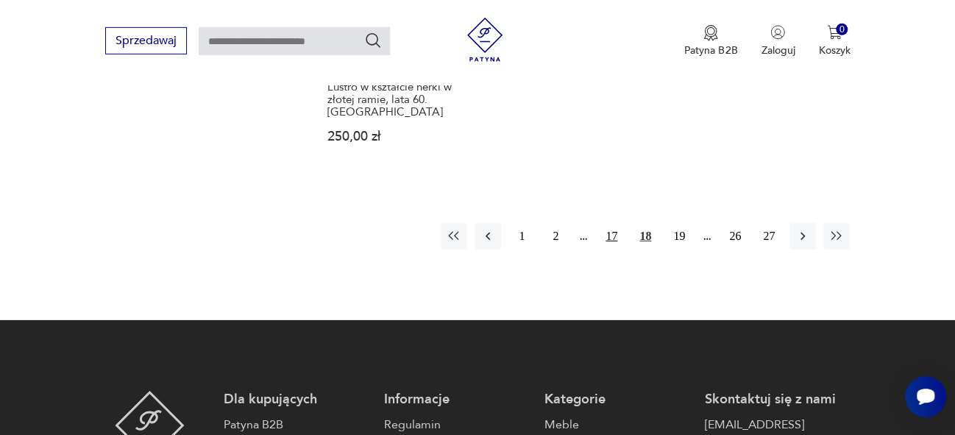
click at [622, 223] on button "17" at bounding box center [611, 236] width 26 height 26
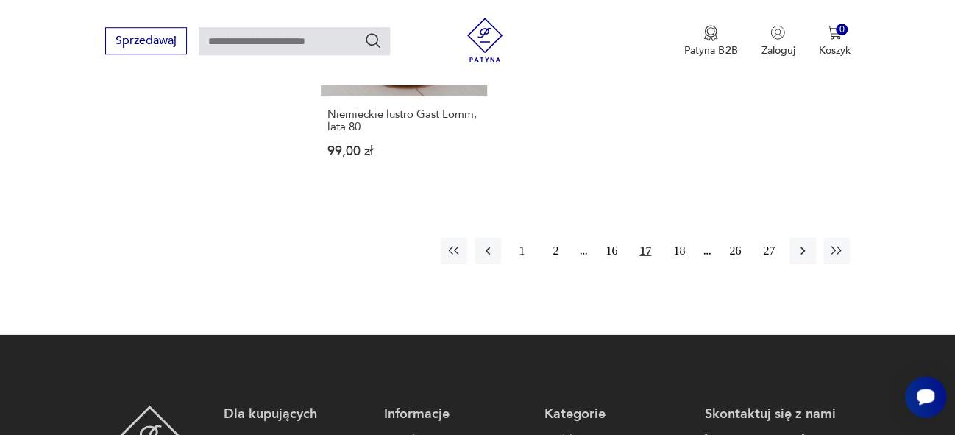
scroll to position [2129, 0]
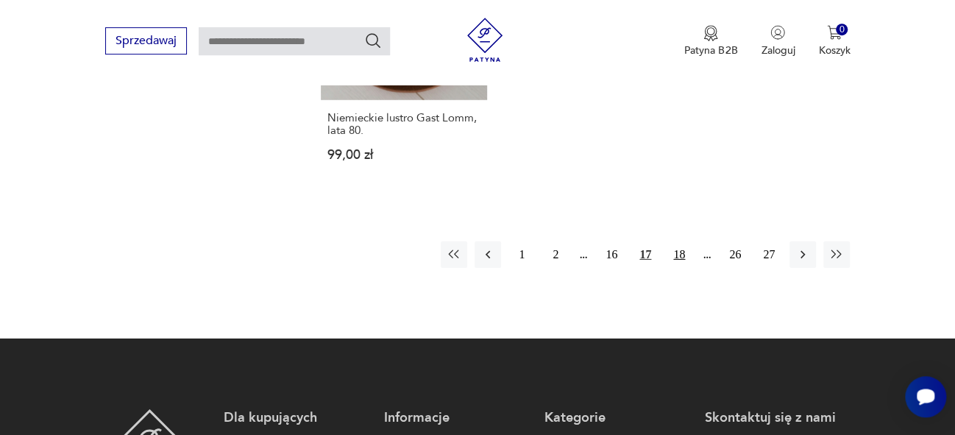
click at [679, 241] on button "18" at bounding box center [679, 254] width 26 height 26
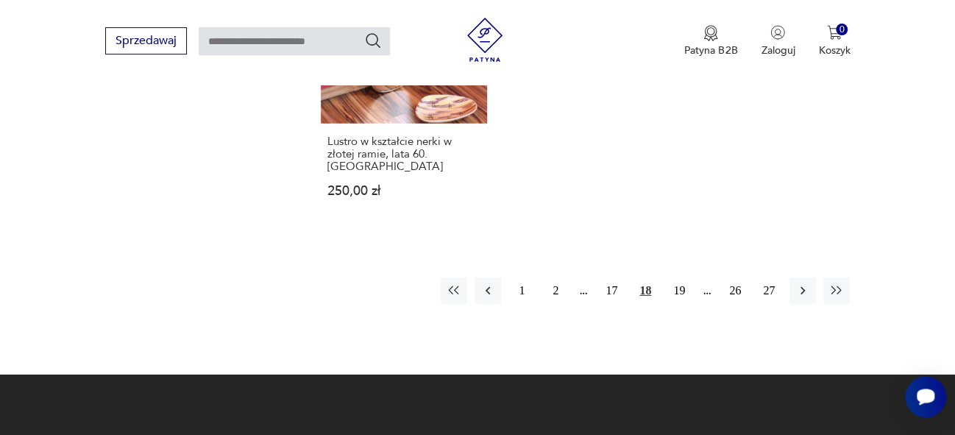
scroll to position [2067, 0]
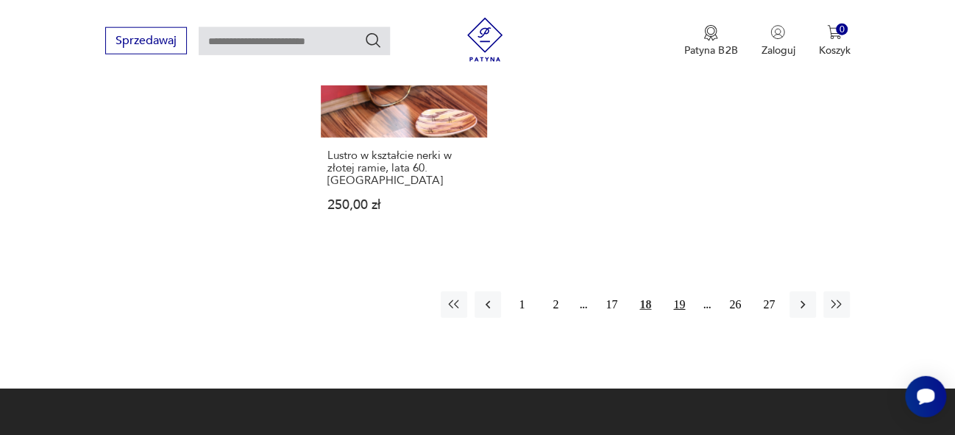
click at [679, 291] on button "19" at bounding box center [679, 304] width 26 height 26
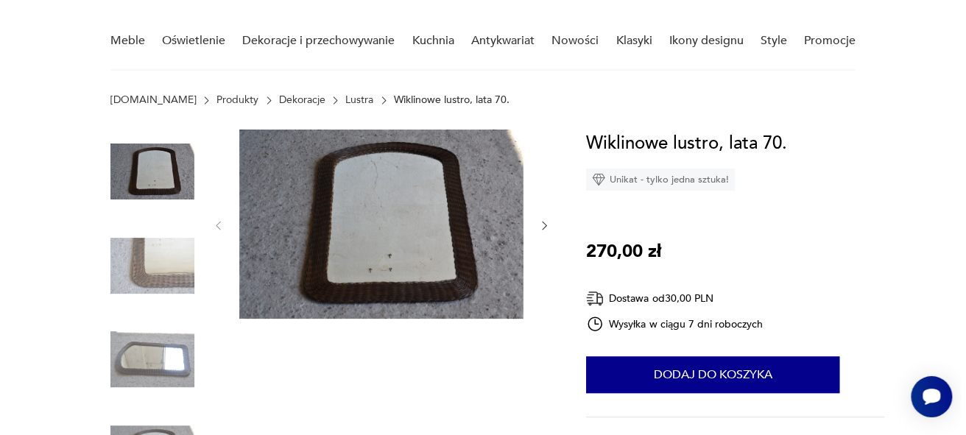
scroll to position [117, 0]
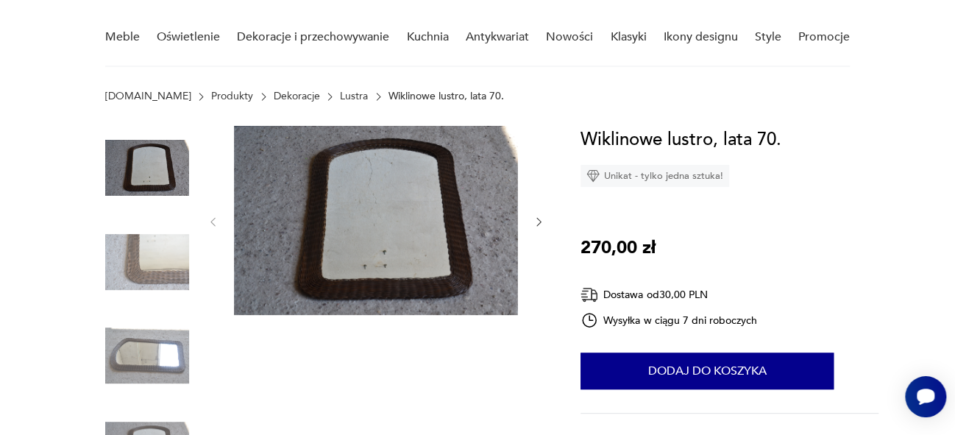
click at [383, 258] on img at bounding box center [376, 220] width 284 height 189
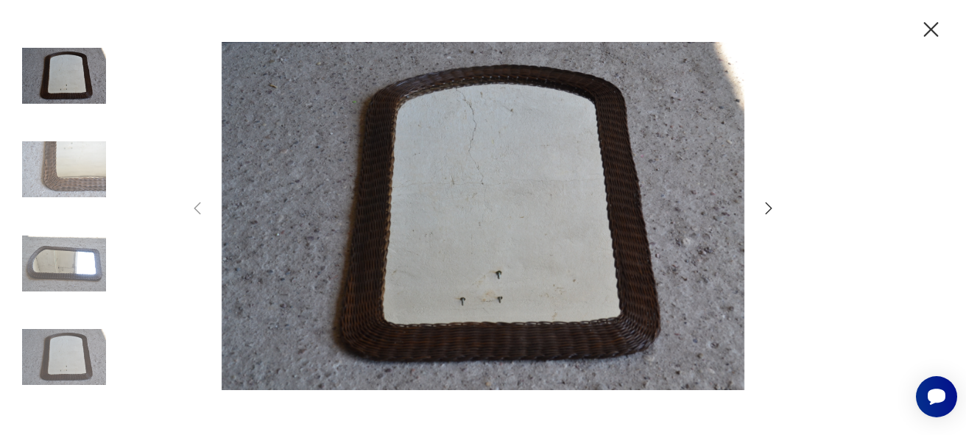
click at [768, 212] on icon "button" at bounding box center [769, 208] width 18 height 18
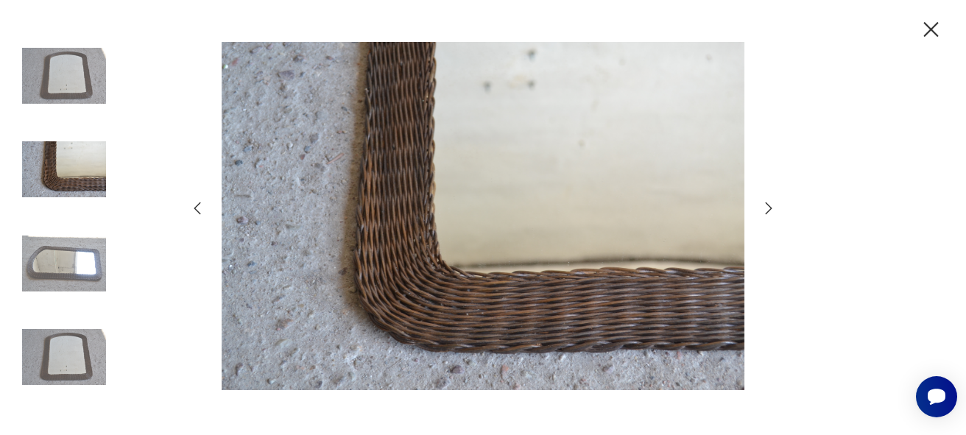
click at [768, 212] on icon "button" at bounding box center [769, 208] width 18 height 18
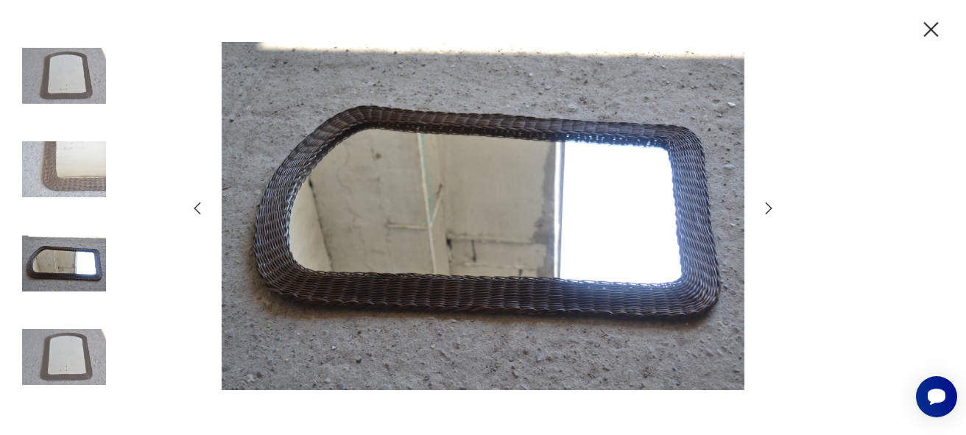
click at [768, 212] on icon "button" at bounding box center [769, 208] width 18 height 18
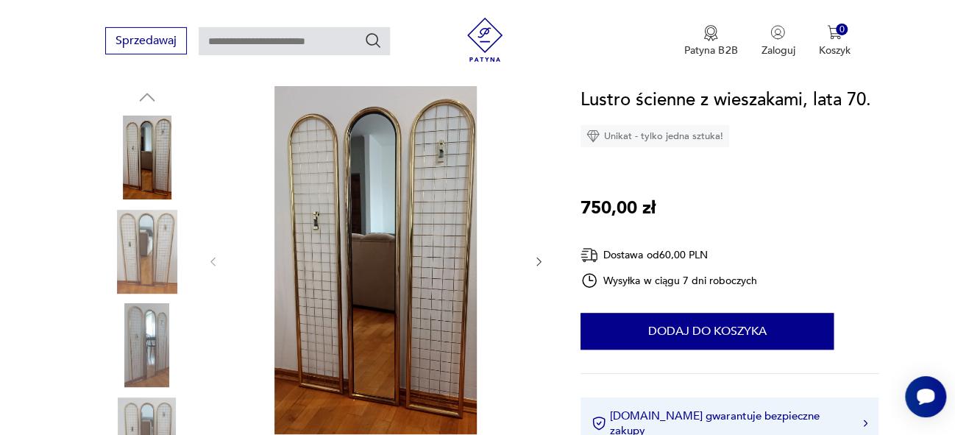
scroll to position [163, 0]
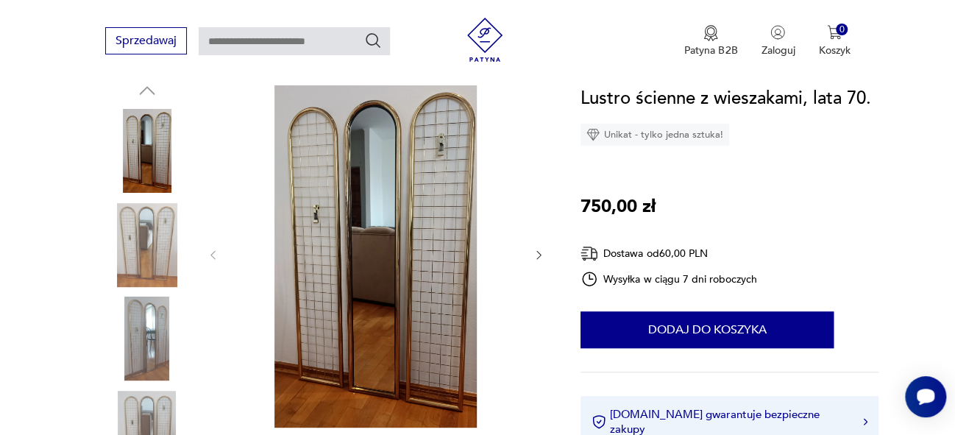
click at [414, 194] on img at bounding box center [376, 253] width 284 height 348
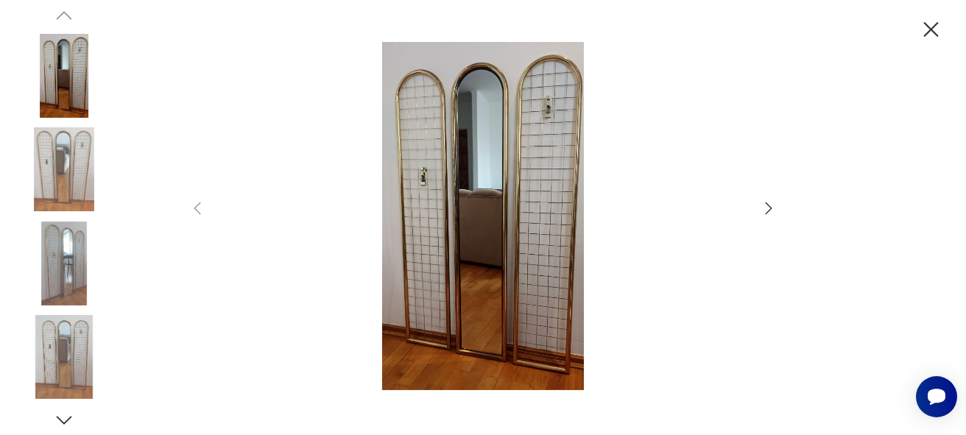
click at [768, 208] on icon "button" at bounding box center [769, 208] width 18 height 18
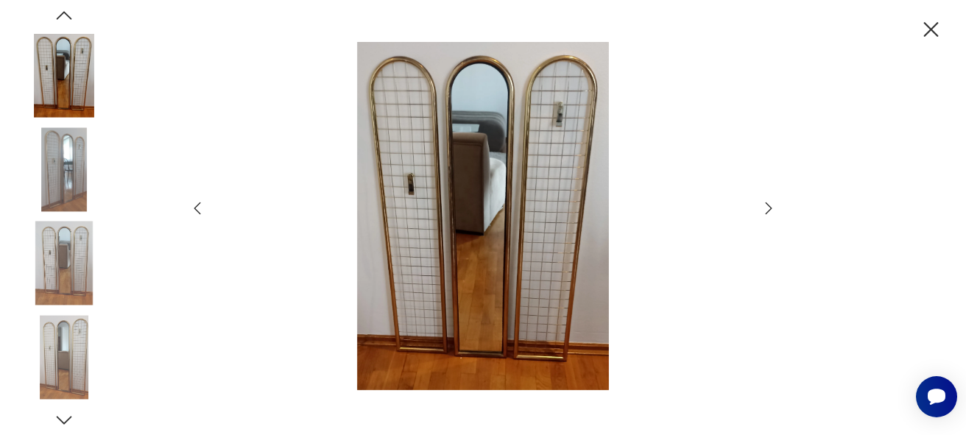
click at [768, 208] on icon "button" at bounding box center [769, 208] width 18 height 18
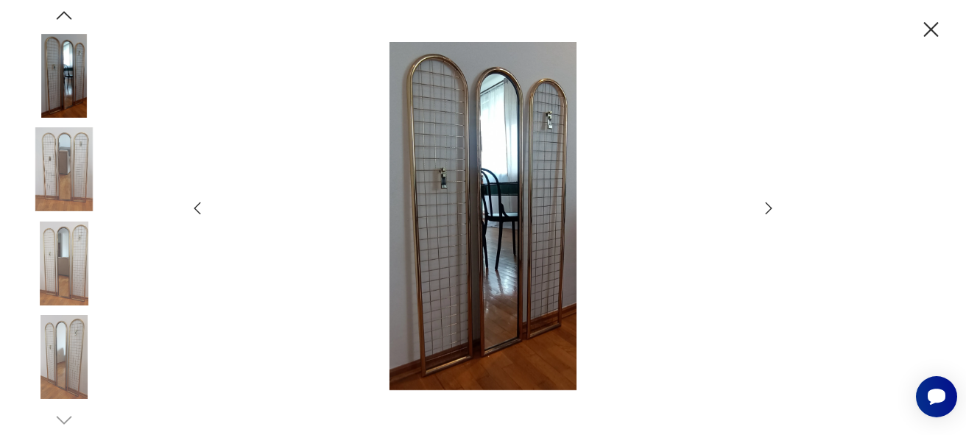
click at [768, 208] on icon "button" at bounding box center [769, 208] width 18 height 18
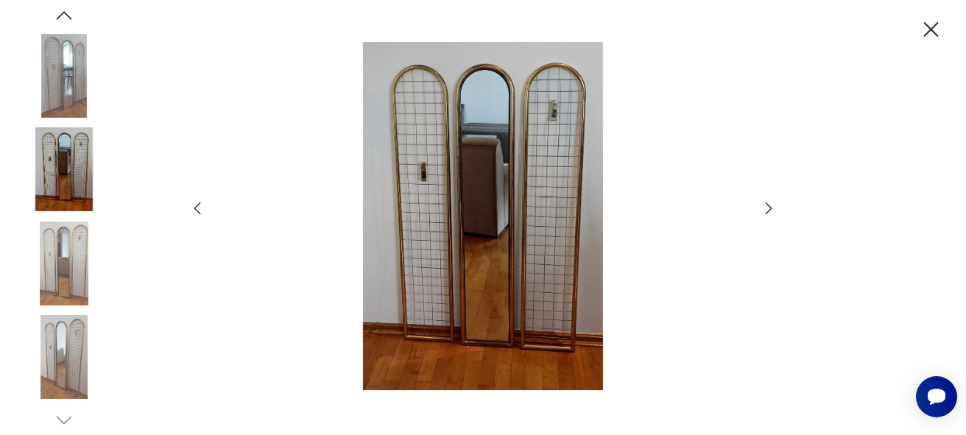
click at [768, 208] on icon "button" at bounding box center [769, 208] width 18 height 18
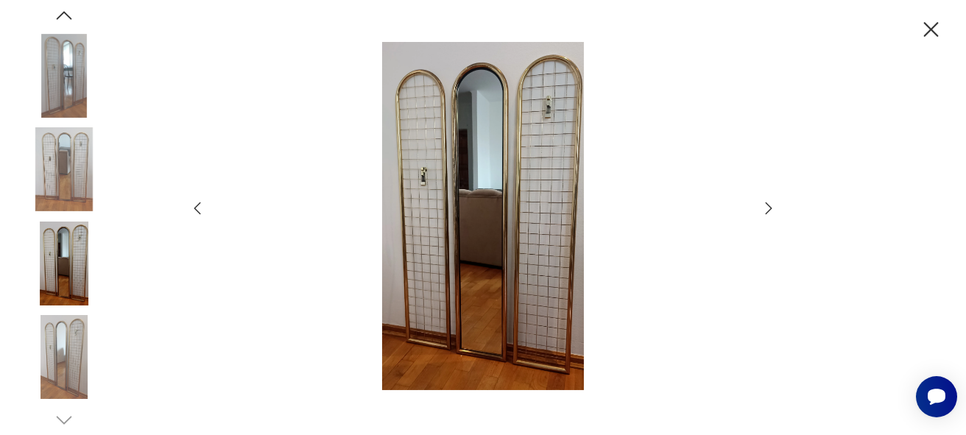
click at [768, 208] on icon "button" at bounding box center [769, 208] width 18 height 18
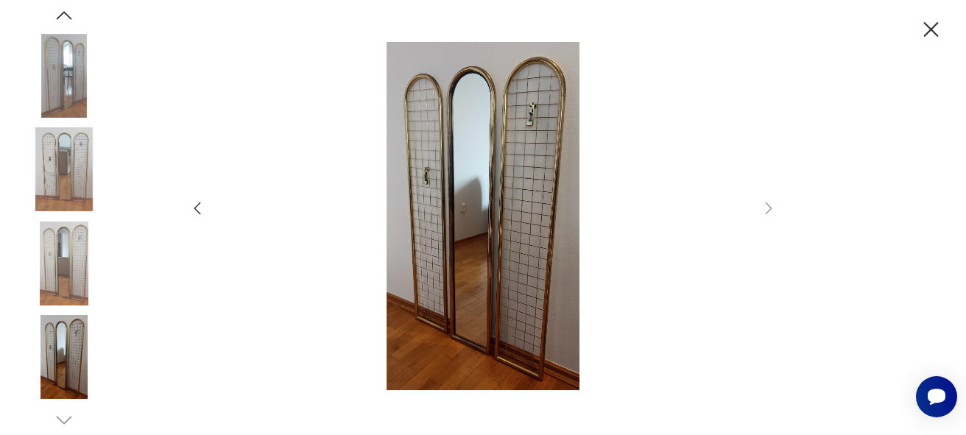
click at [935, 26] on icon "button" at bounding box center [931, 29] width 15 height 15
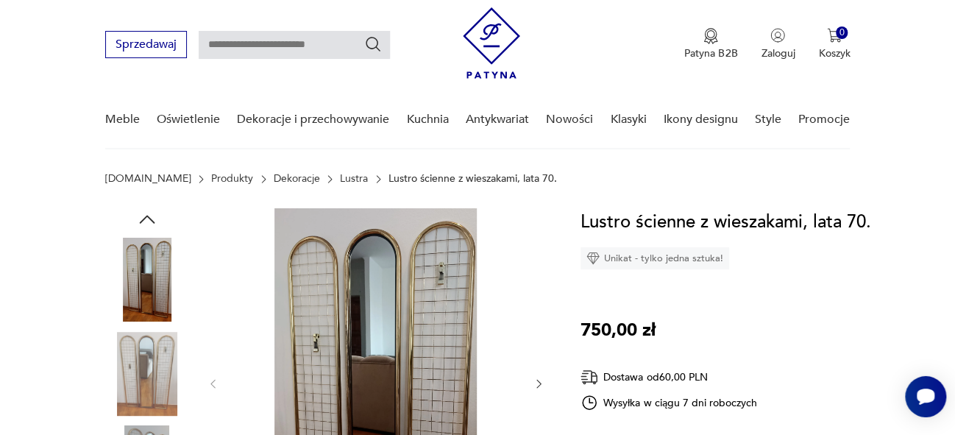
scroll to position [0, 0]
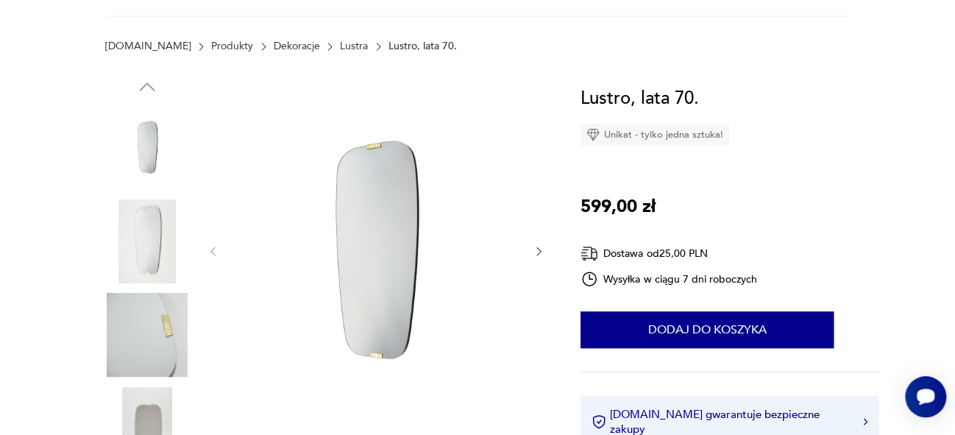
scroll to position [199, 0]
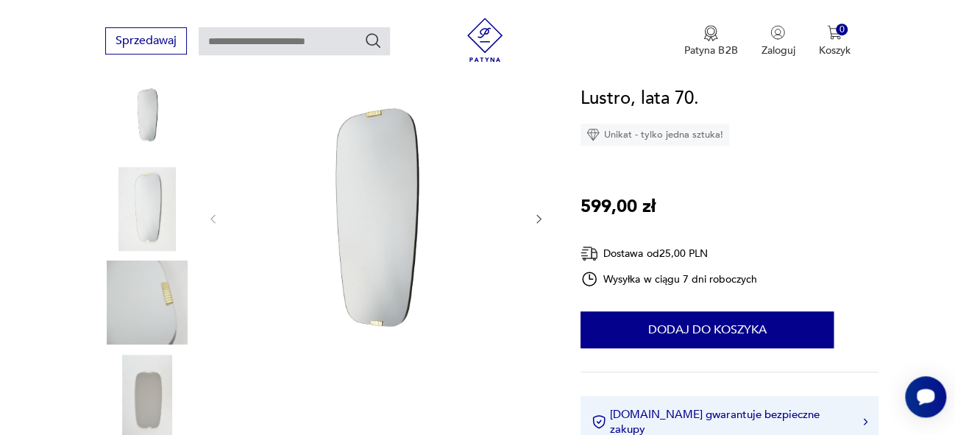
click at [535, 217] on icon "button" at bounding box center [539, 219] width 13 height 13
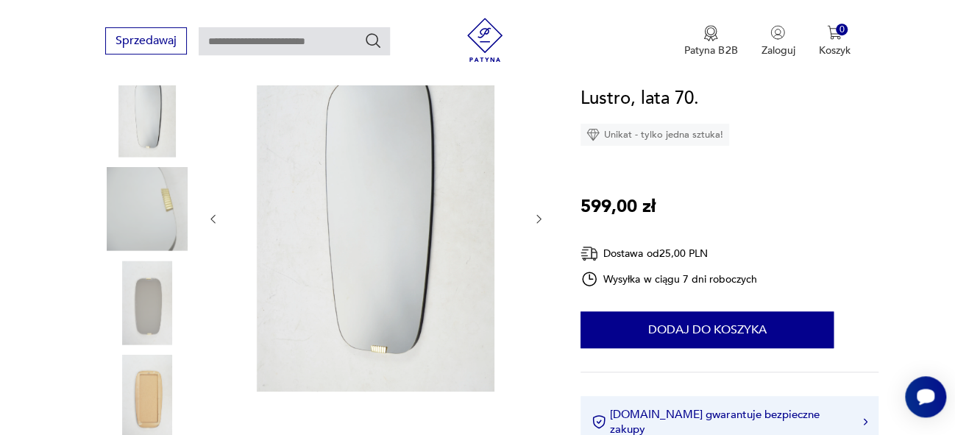
click at [535, 217] on icon "button" at bounding box center [539, 219] width 13 height 13
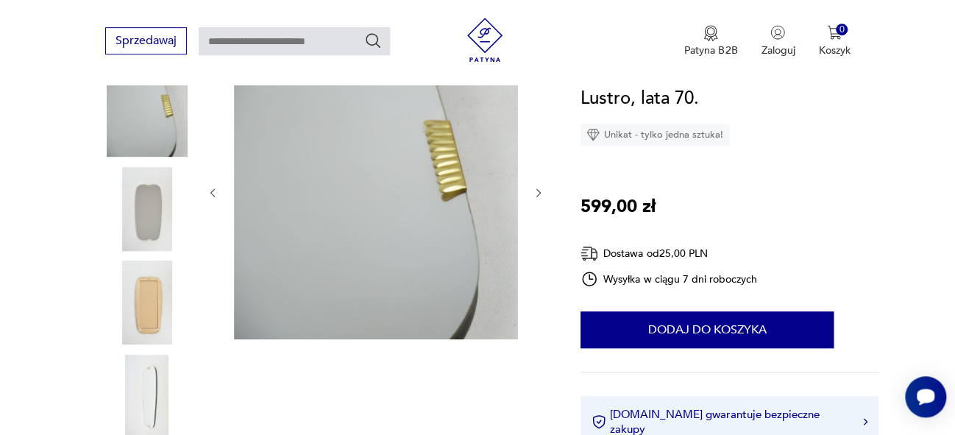
click at [537, 187] on icon "button" at bounding box center [539, 193] width 13 height 13
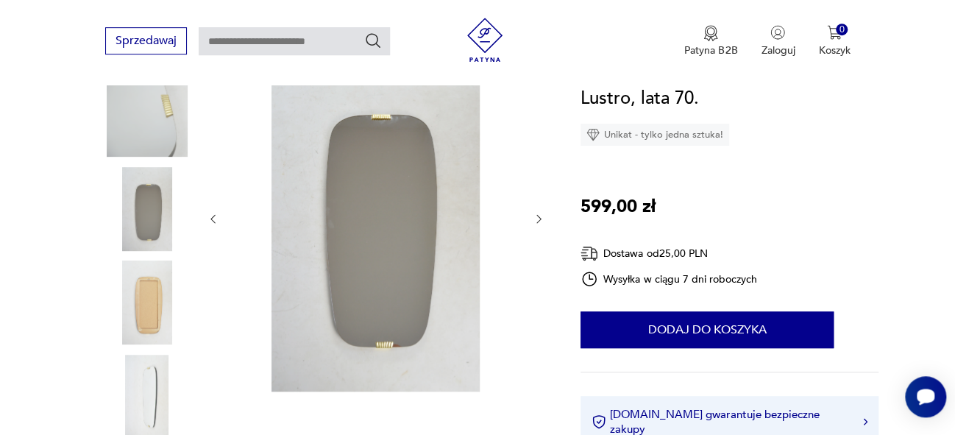
click at [537, 187] on div at bounding box center [376, 218] width 339 height 351
click at [540, 218] on icon "button" at bounding box center [539, 219] width 13 height 13
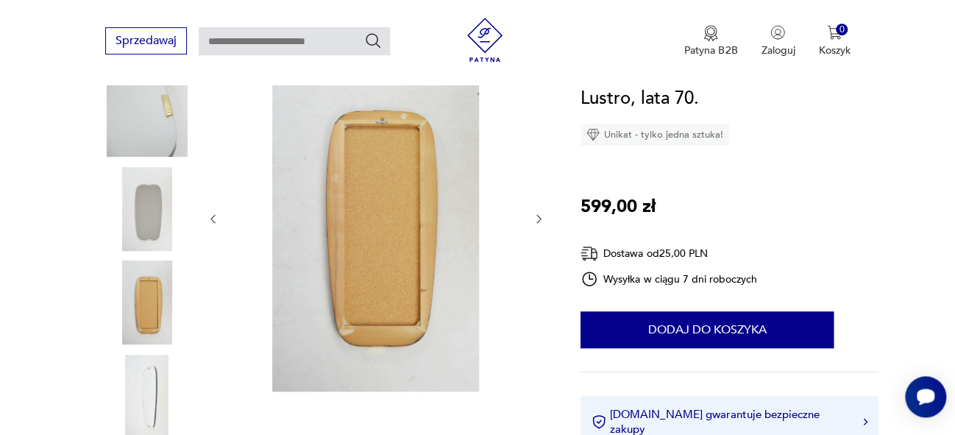
click at [540, 218] on icon "button" at bounding box center [539, 219] width 13 height 13
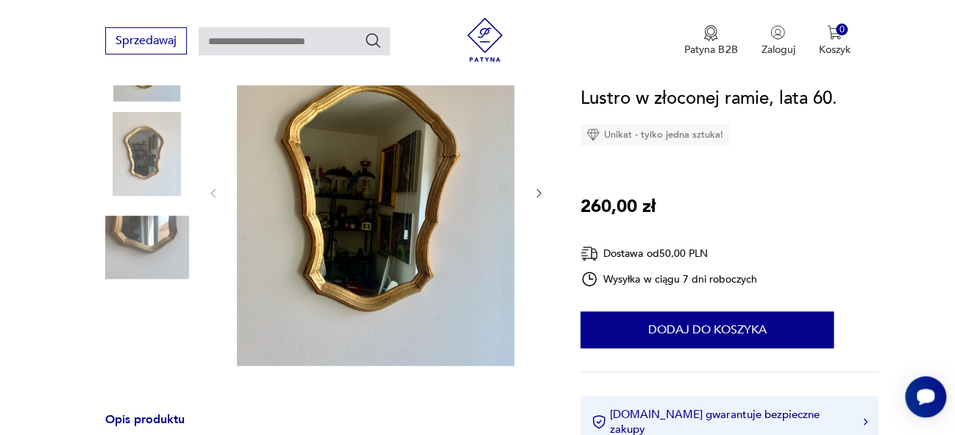
scroll to position [176, 0]
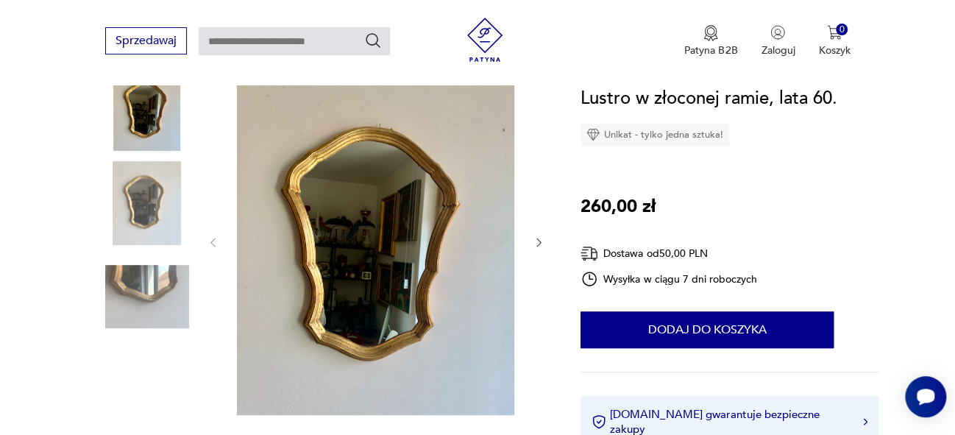
click at [537, 236] on icon "button" at bounding box center [539, 242] width 13 height 13
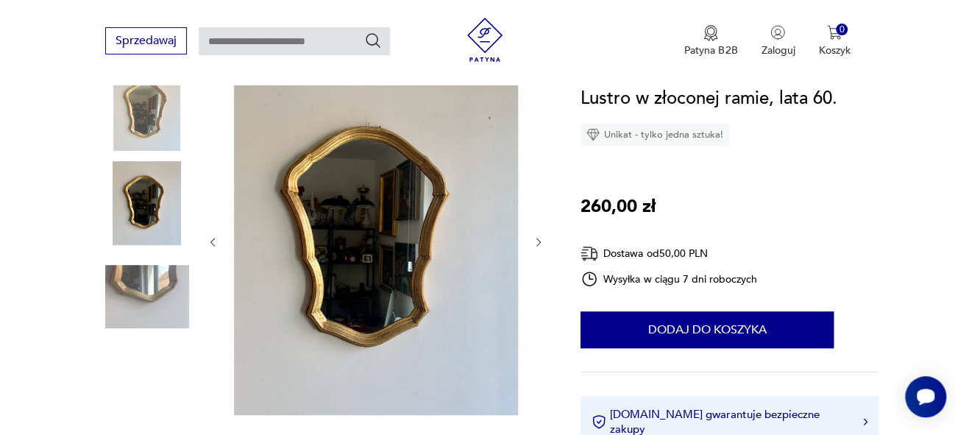
click at [537, 236] on icon "button" at bounding box center [539, 242] width 13 height 13
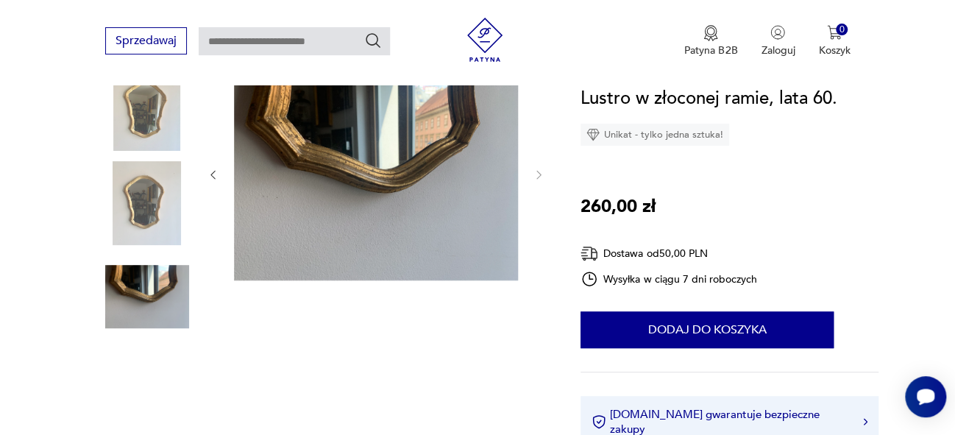
click at [213, 175] on icon "button" at bounding box center [213, 175] width 13 height 13
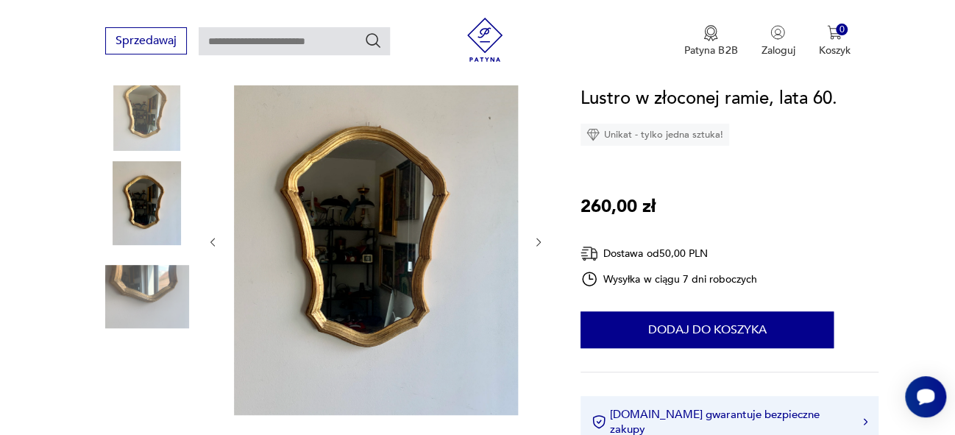
click at [213, 175] on div at bounding box center [376, 242] width 339 height 350
click at [214, 236] on icon "button" at bounding box center [213, 242] width 13 height 13
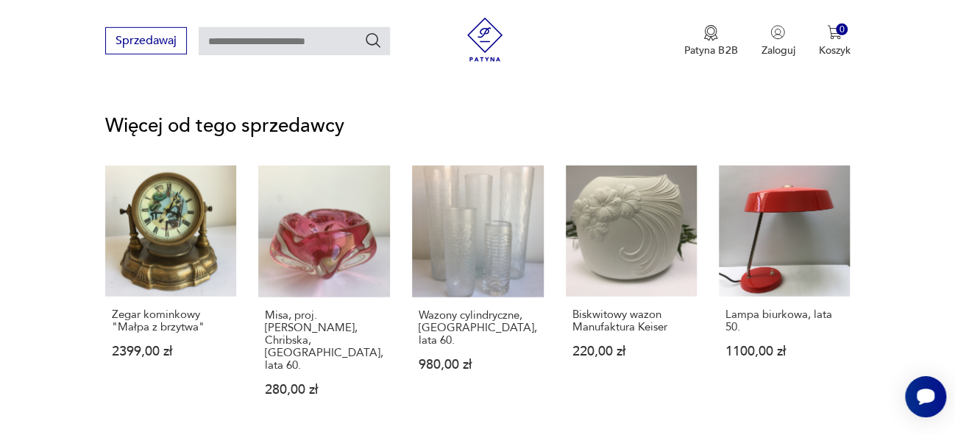
scroll to position [1820, 0]
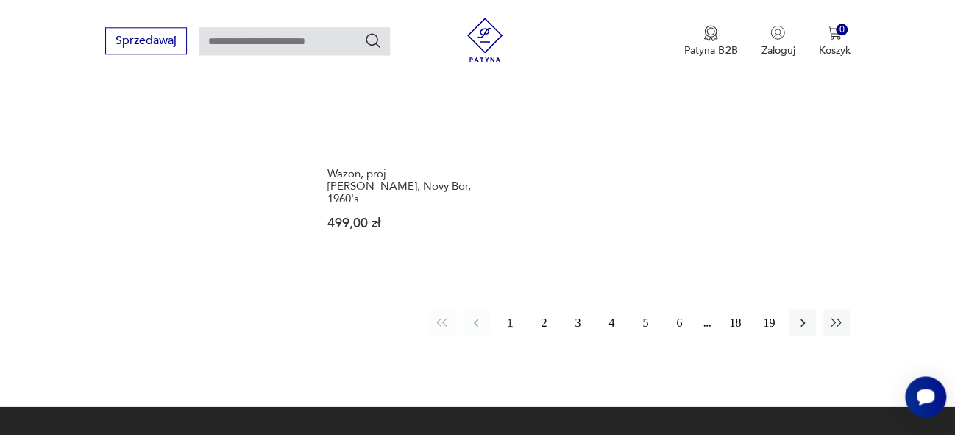
scroll to position [2085, 0]
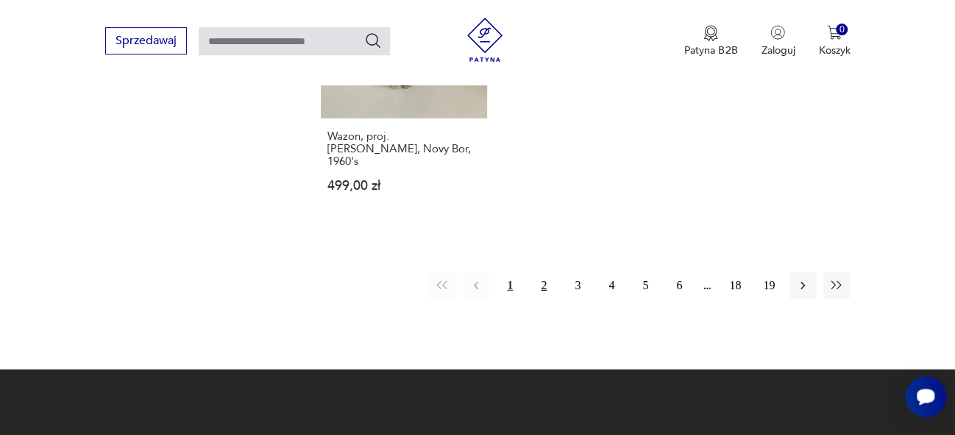
click at [542, 272] on button "2" at bounding box center [544, 285] width 26 height 26
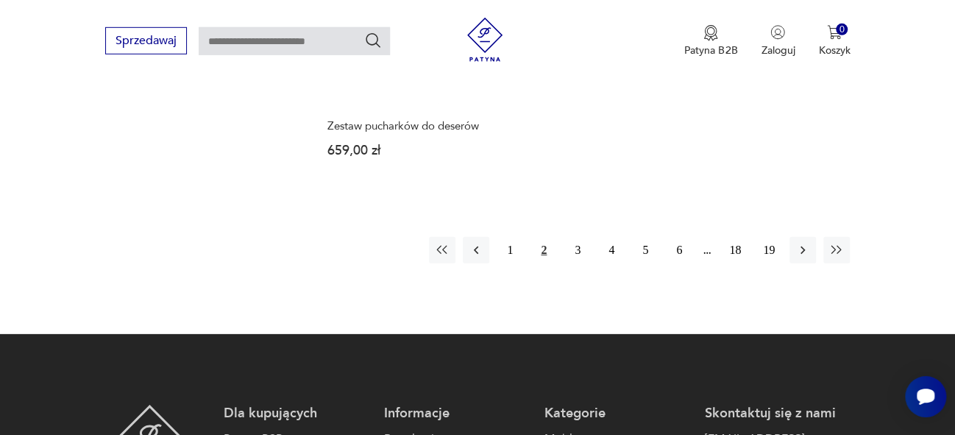
scroll to position [2079, 0]
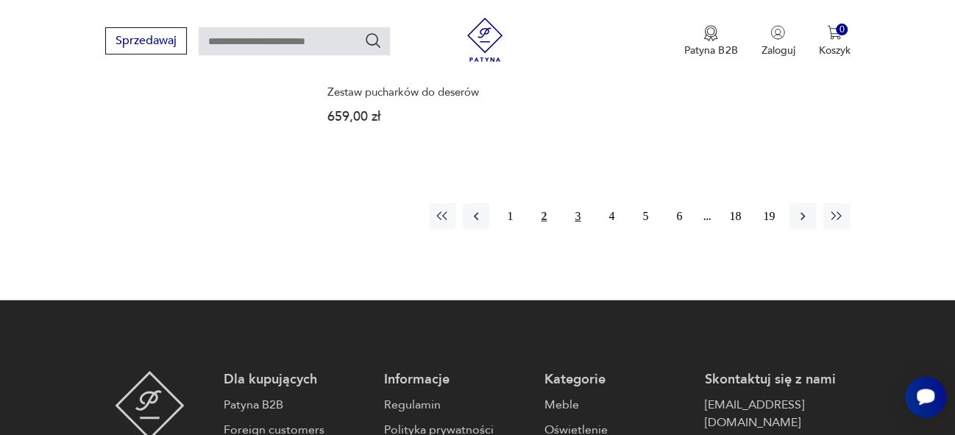
click at [574, 203] on button "3" at bounding box center [578, 216] width 26 height 26
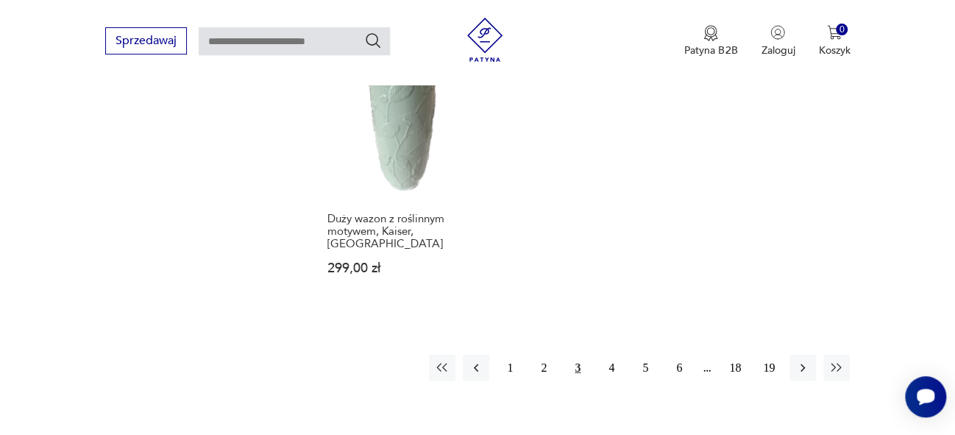
scroll to position [2023, 0]
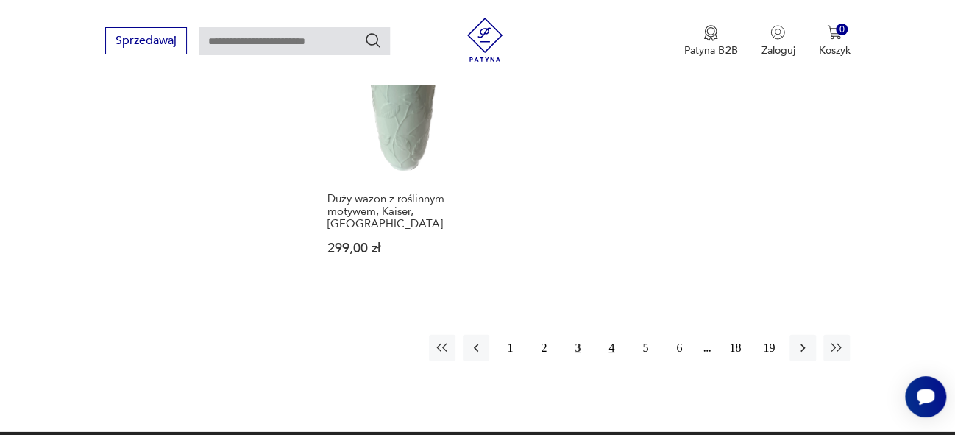
click at [612, 335] on button "4" at bounding box center [611, 348] width 26 height 26
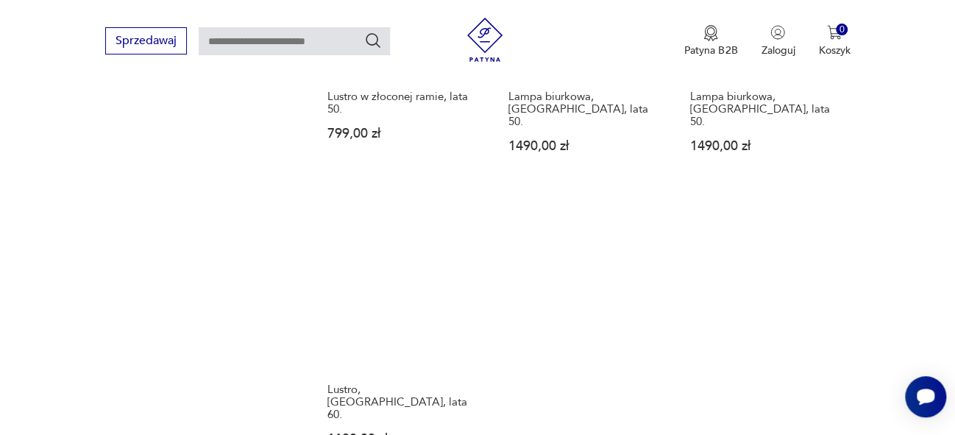
scroll to position [1963, 0]
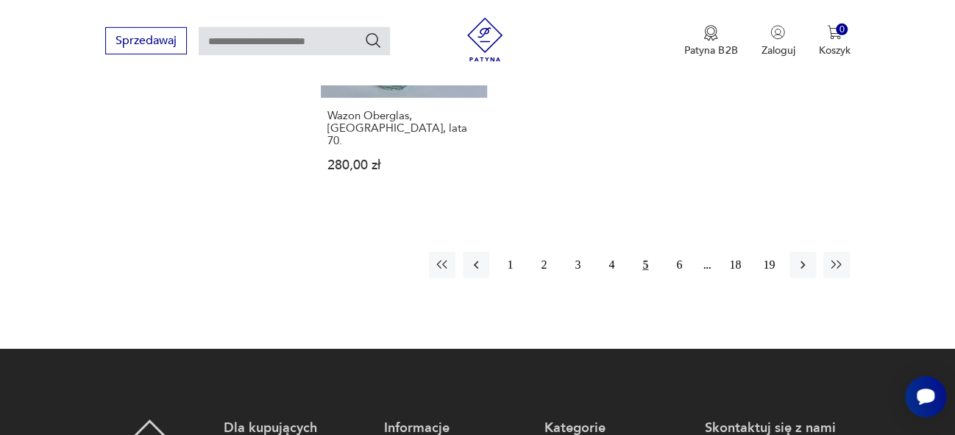
scroll to position [2203, 0]
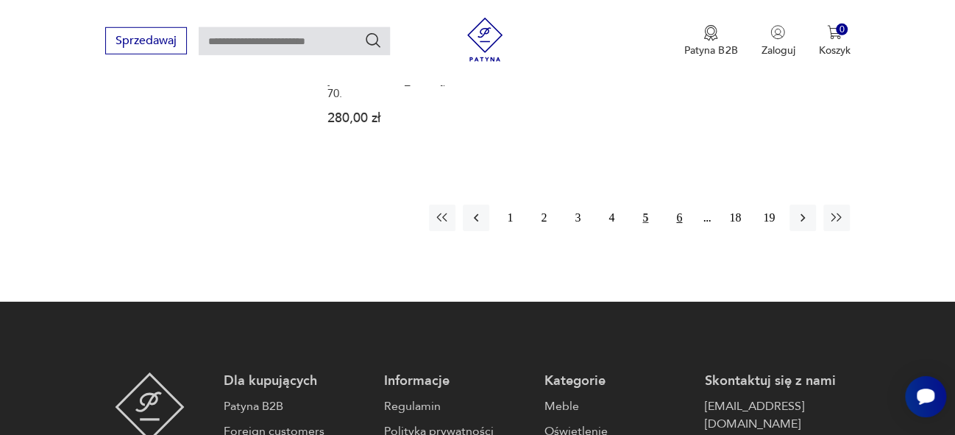
click at [679, 205] on button "6" at bounding box center [679, 218] width 26 height 26
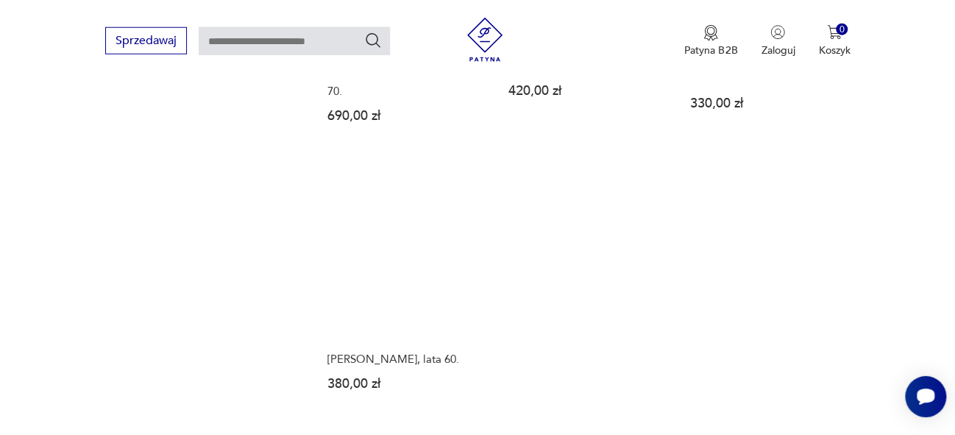
scroll to position [1916, 0]
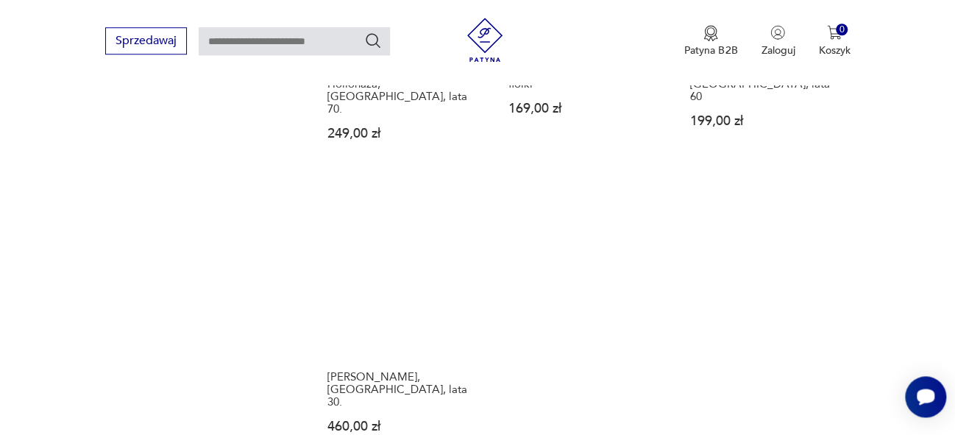
scroll to position [1898, 0]
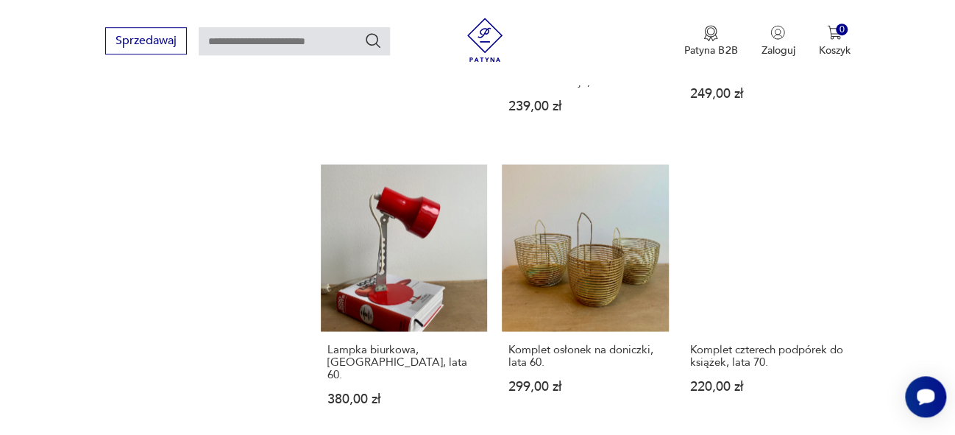
scroll to position [1297, 0]
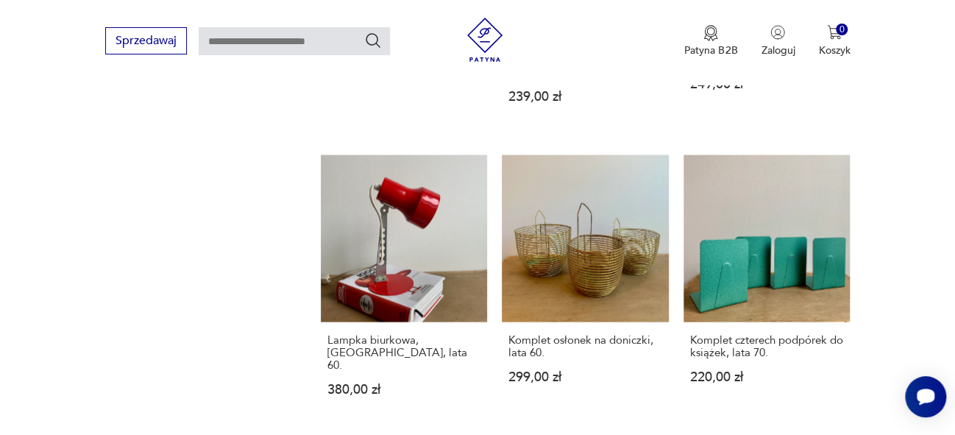
drag, startPoint x: 965, startPoint y: 81, endPoint x: 954, endPoint y: 230, distance: 149.1
click at [954, 230] on section "Filtruj produkty Antykwariat (6) Dekoracje (182) Kuchnia (37) Elektronika (9) P…" at bounding box center [477, 192] width 955 height 1931
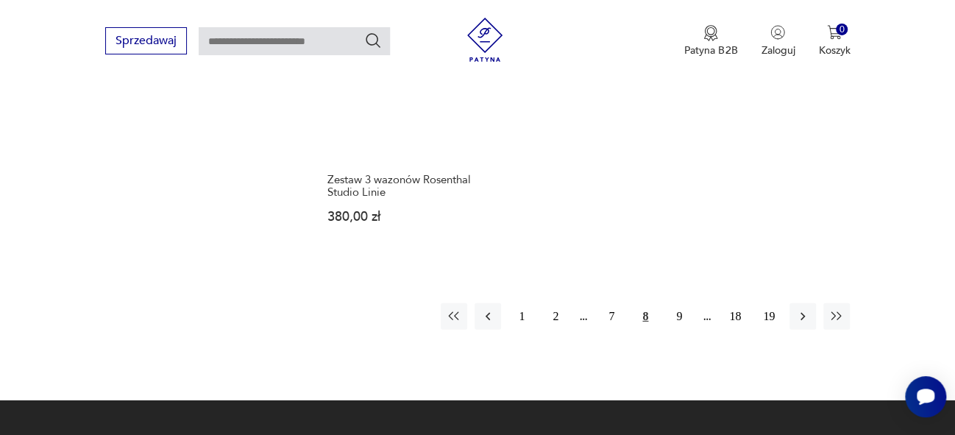
scroll to position [2102, 0]
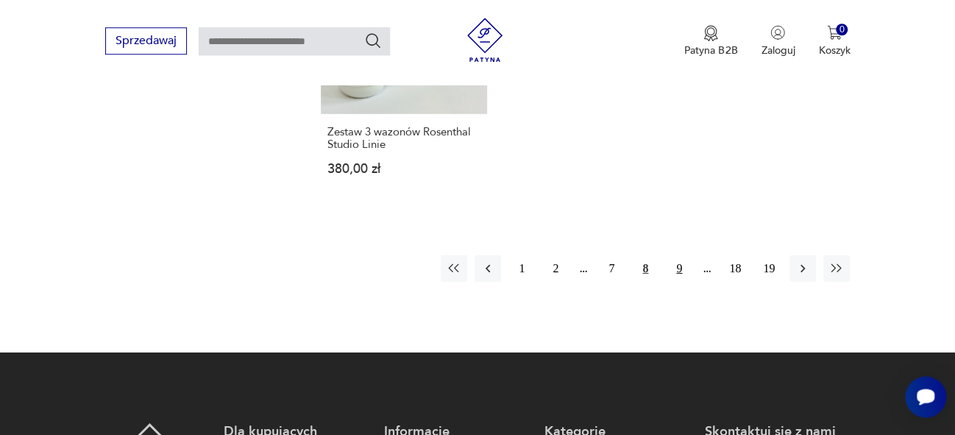
click at [674, 255] on button "9" at bounding box center [679, 268] width 26 height 26
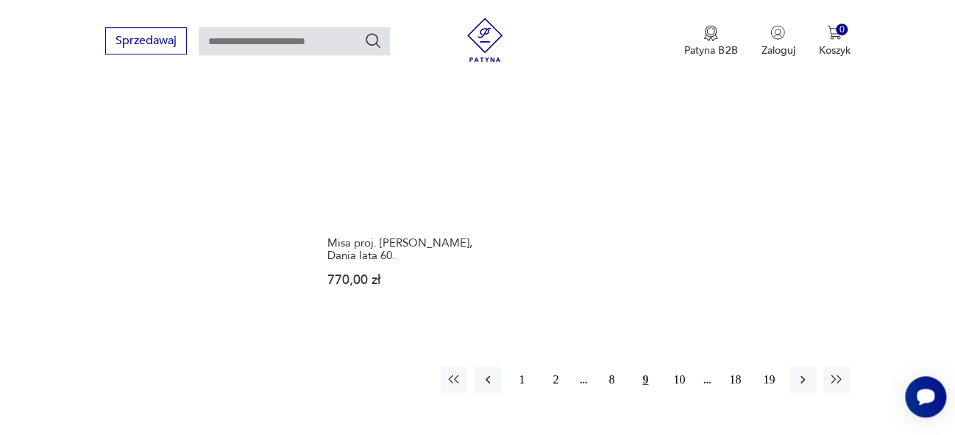
scroll to position [2014, 0]
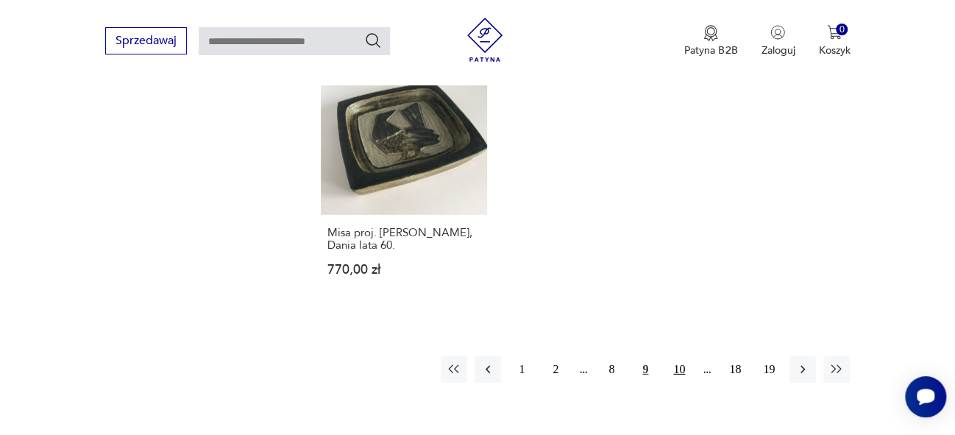
click at [682, 356] on button "10" at bounding box center [679, 369] width 26 height 26
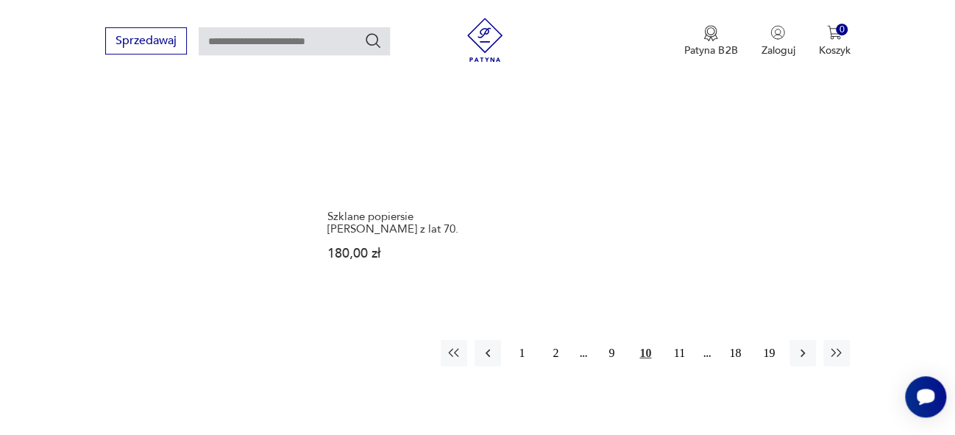
scroll to position [2050, 0]
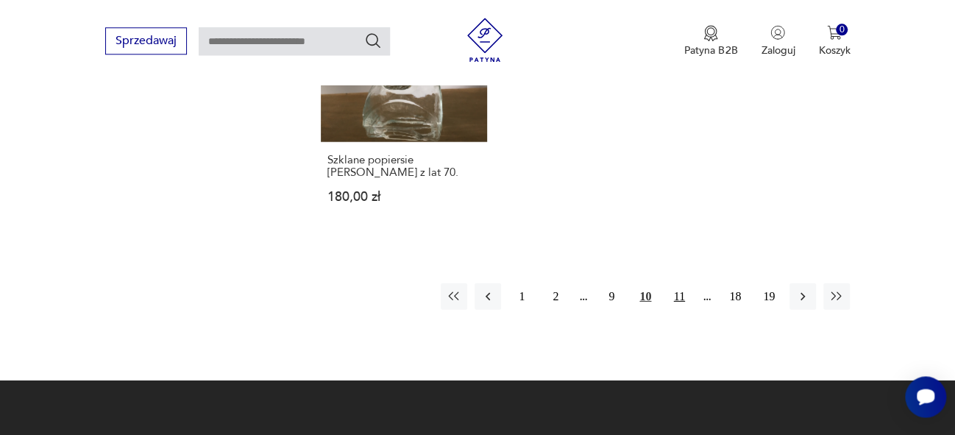
click at [679, 283] on button "11" at bounding box center [679, 296] width 26 height 26
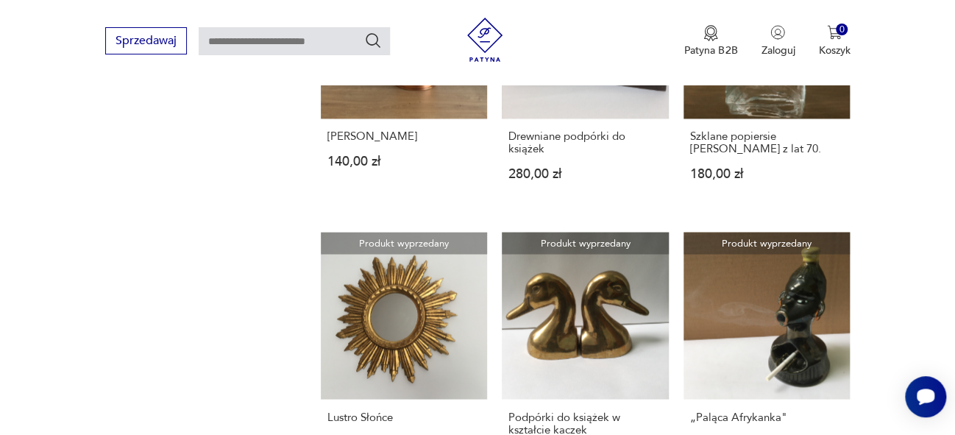
scroll to position [1211, 0]
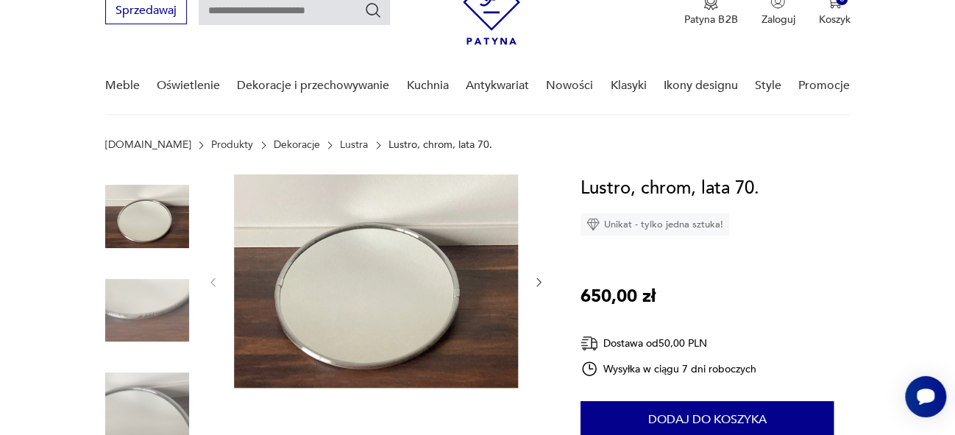
scroll to position [124, 0]
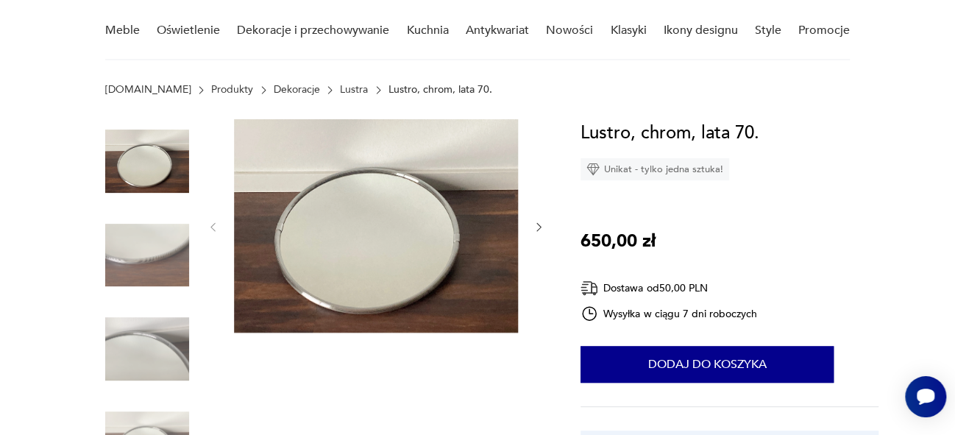
click at [538, 225] on icon "button" at bounding box center [539, 227] width 13 height 13
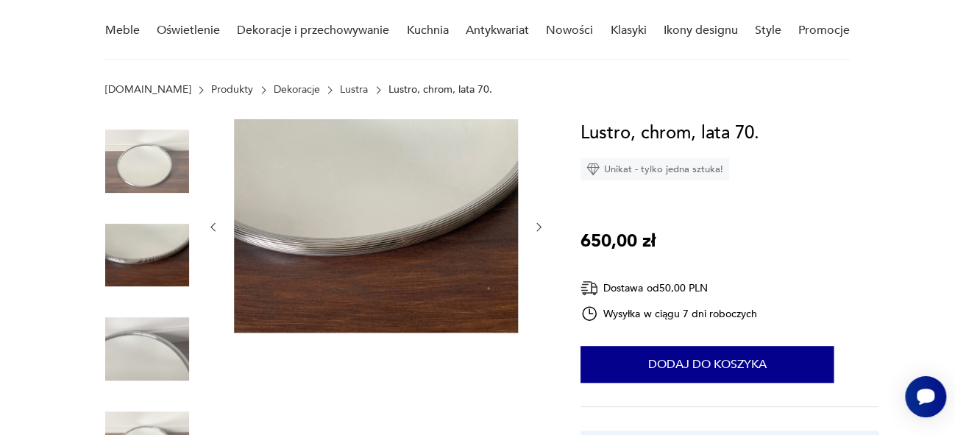
click at [538, 225] on icon "button" at bounding box center [539, 227] width 13 height 13
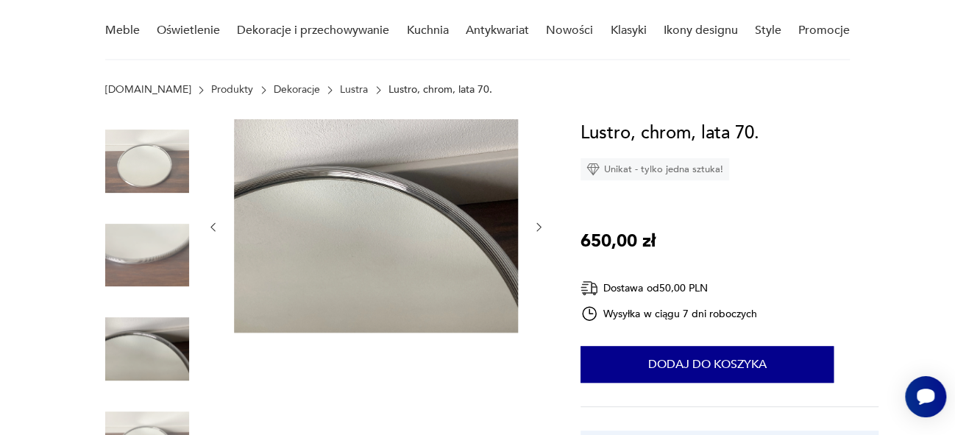
click at [538, 225] on icon "button" at bounding box center [539, 227] width 13 height 13
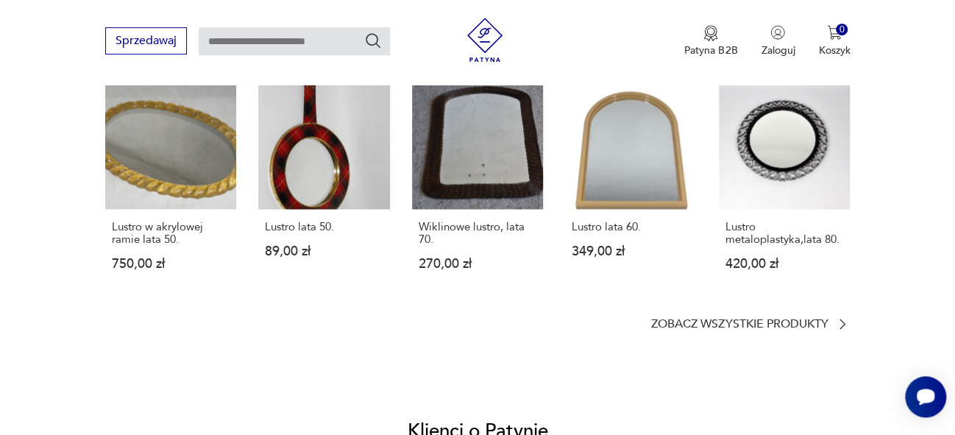
scroll to position [0, 0]
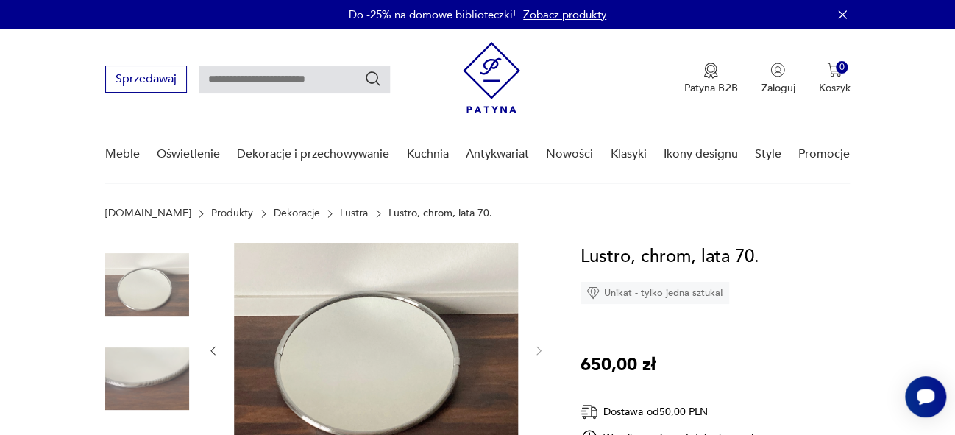
click at [400, 355] on img at bounding box center [376, 349] width 284 height 213
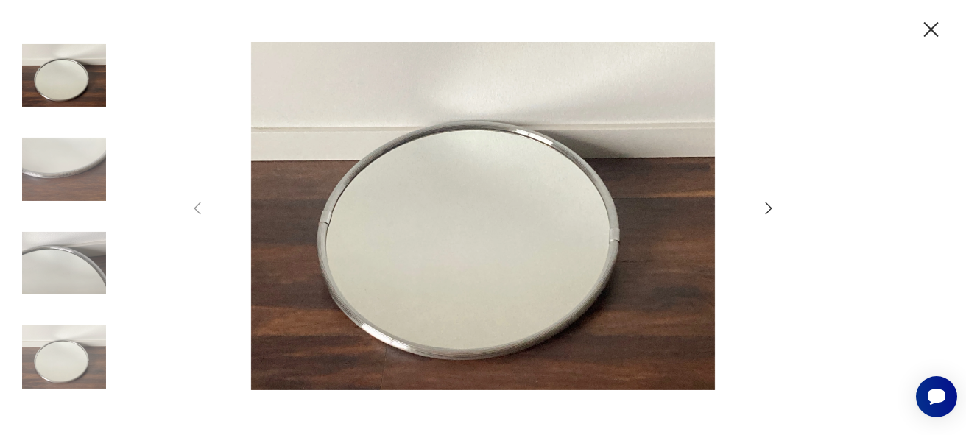
click at [771, 202] on icon "button" at bounding box center [769, 208] width 18 height 18
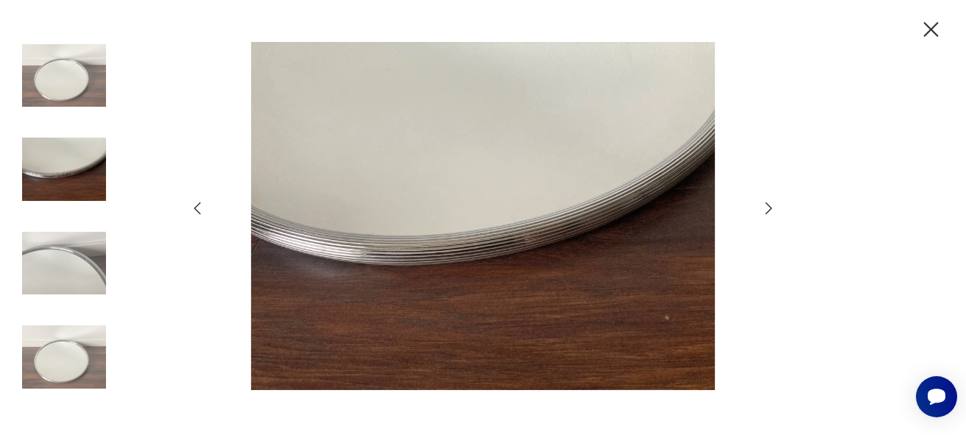
click at [771, 202] on icon "button" at bounding box center [769, 208] width 18 height 18
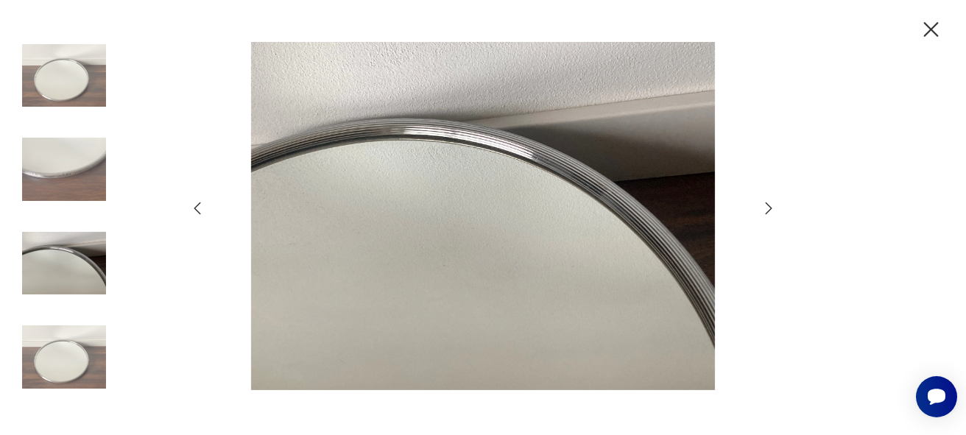
click at [771, 202] on icon "button" at bounding box center [769, 208] width 18 height 18
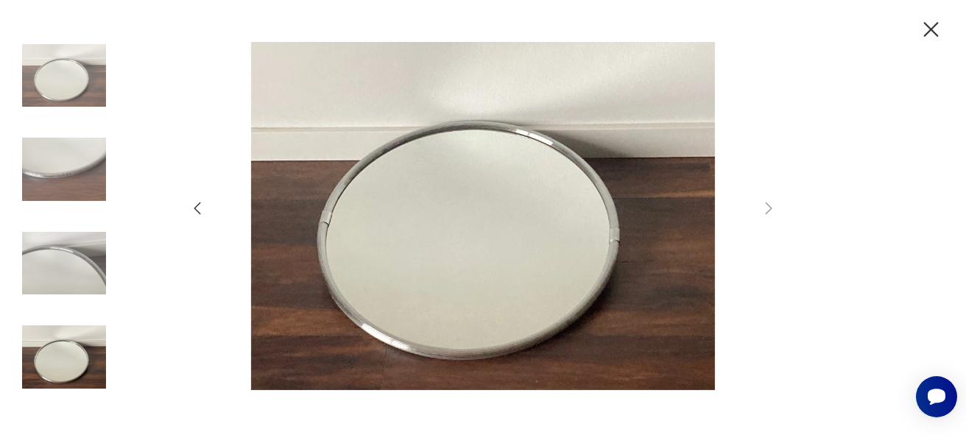
click at [930, 31] on icon "button" at bounding box center [931, 29] width 15 height 15
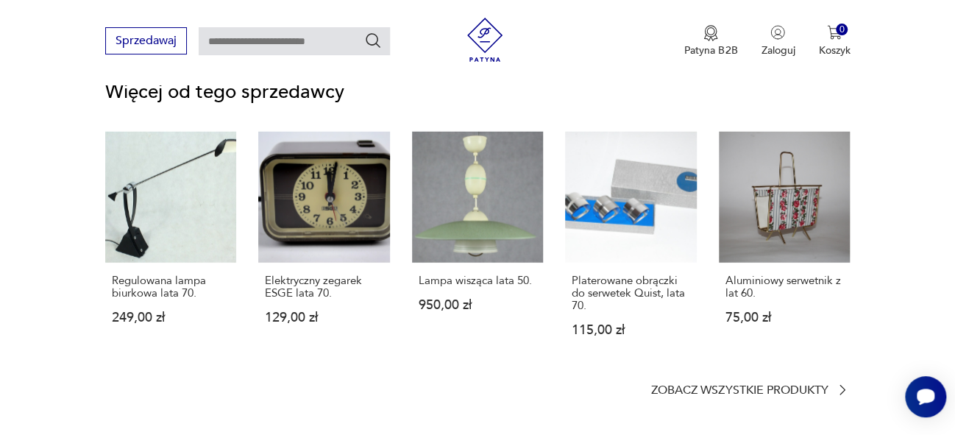
scroll to position [1799, 0]
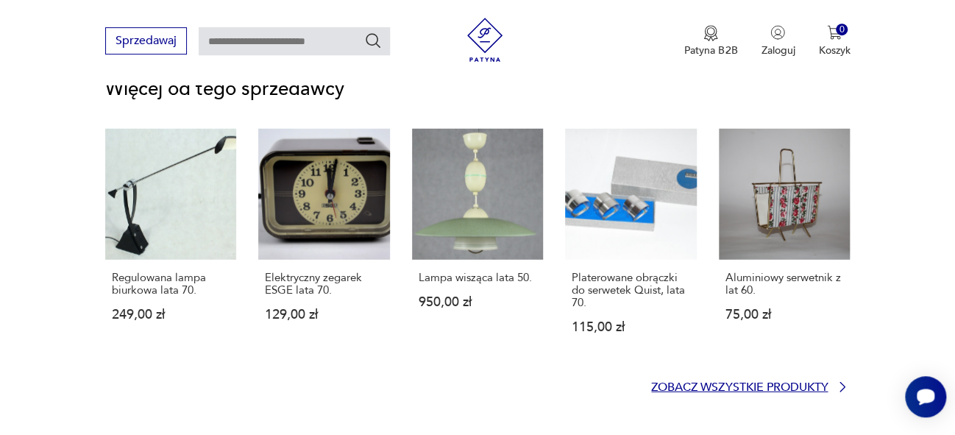
click at [754, 383] on p "Zobacz wszystkie produkty" at bounding box center [739, 388] width 177 height 10
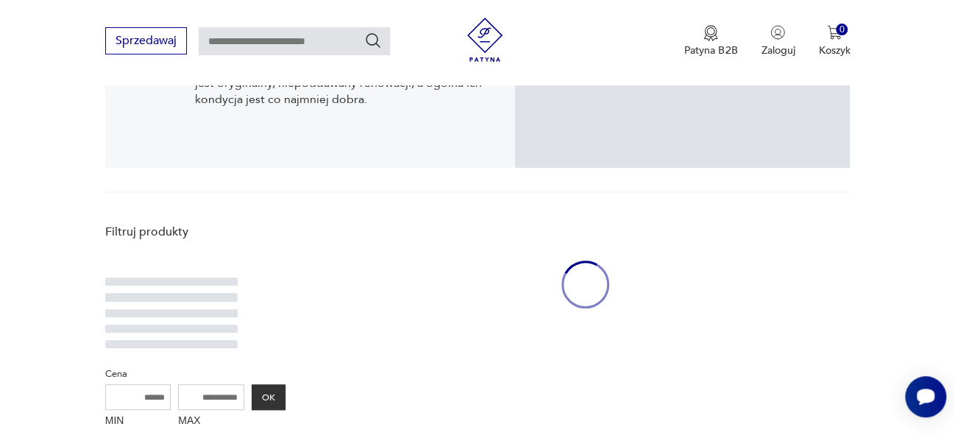
scroll to position [305, 0]
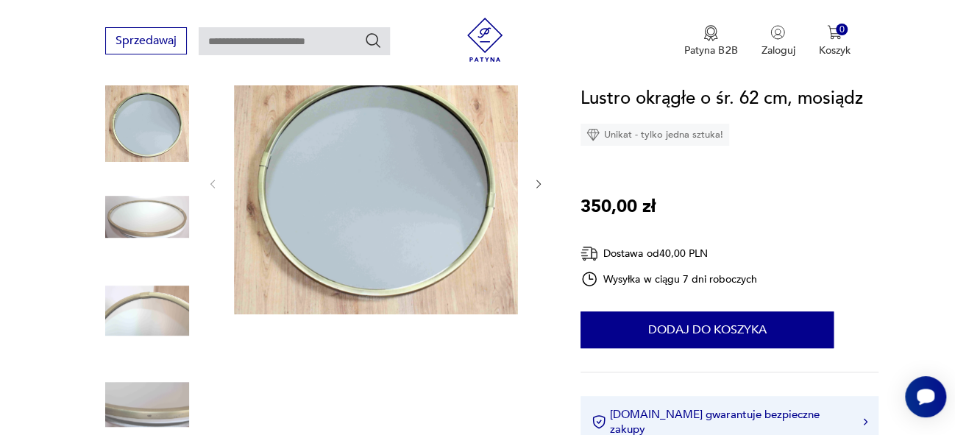
scroll to position [195, 0]
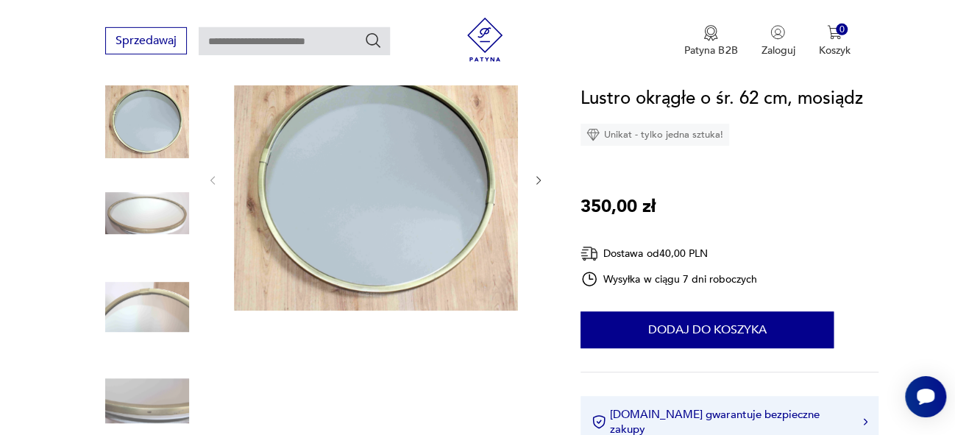
click at [539, 174] on icon "button" at bounding box center [539, 180] width 13 height 13
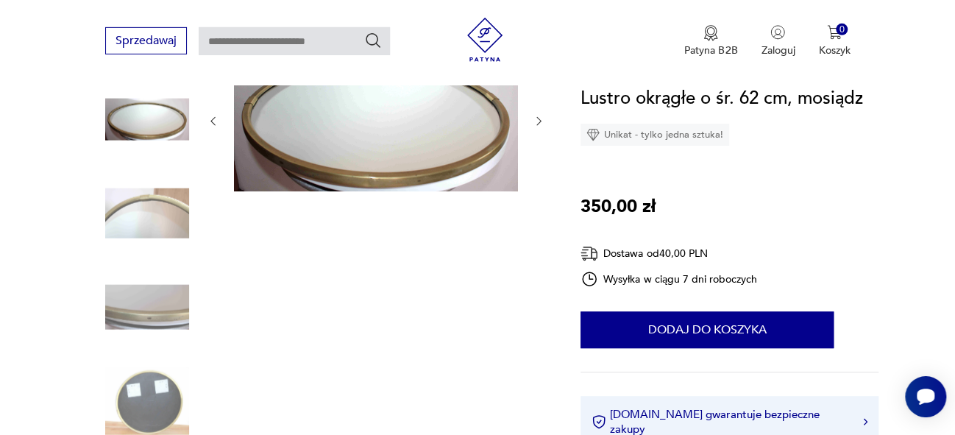
click at [421, 143] on img at bounding box center [376, 120] width 284 height 144
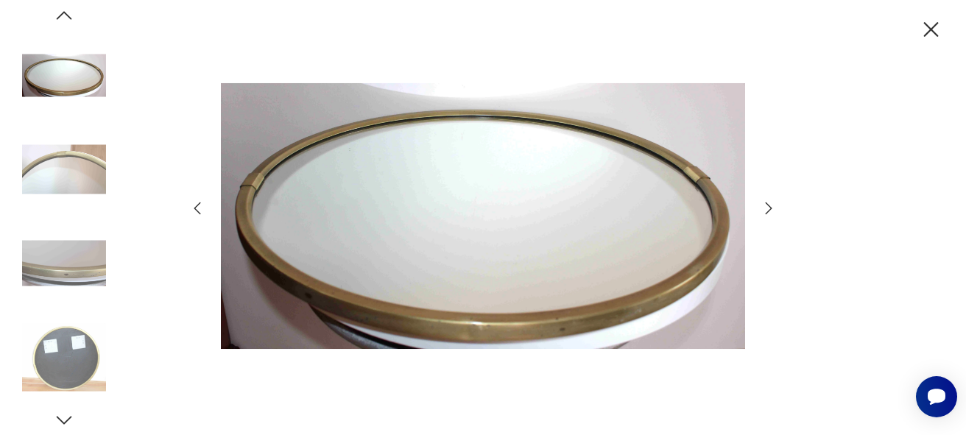
click at [771, 212] on icon "button" at bounding box center [769, 208] width 18 height 18
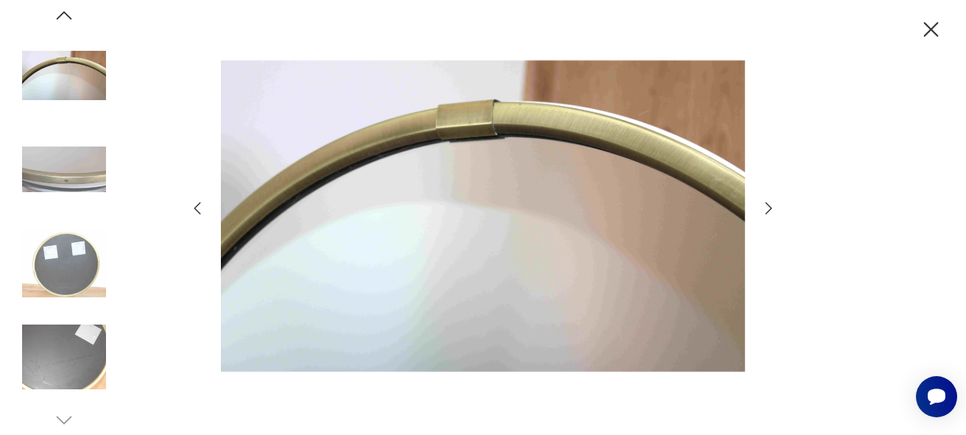
click at [765, 204] on icon "button" at bounding box center [769, 208] width 18 height 18
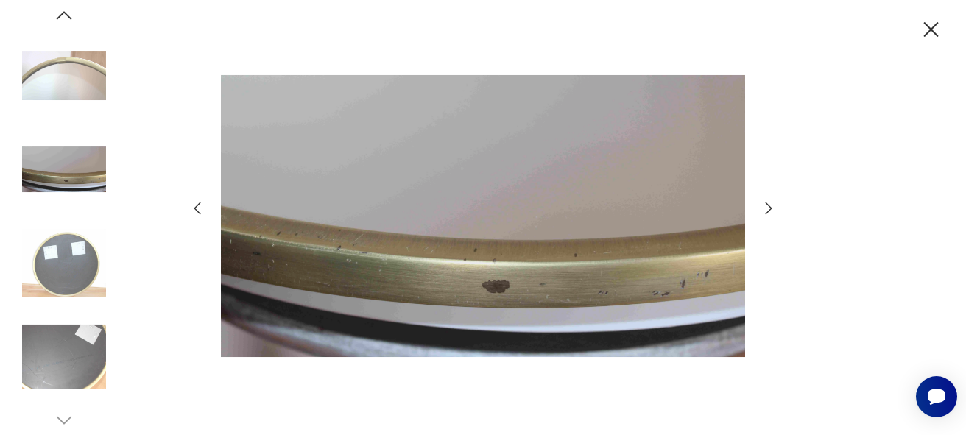
click at [765, 204] on icon "button" at bounding box center [769, 208] width 18 height 18
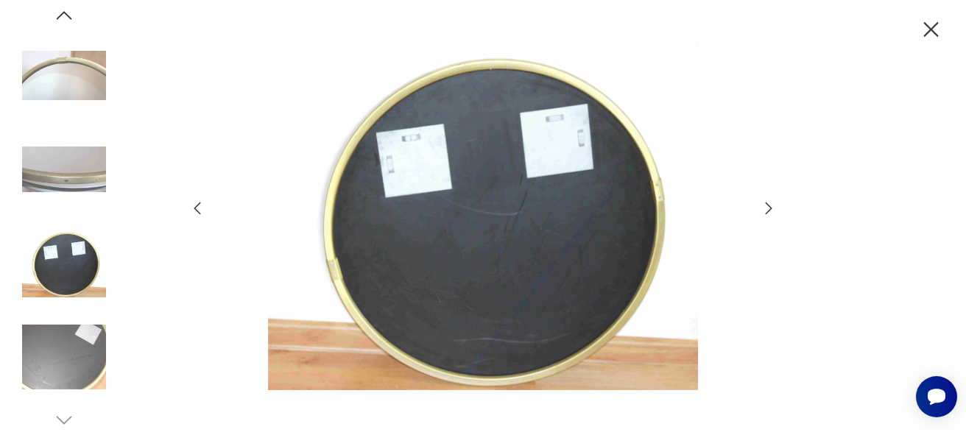
click at [765, 204] on icon "button" at bounding box center [769, 208] width 18 height 18
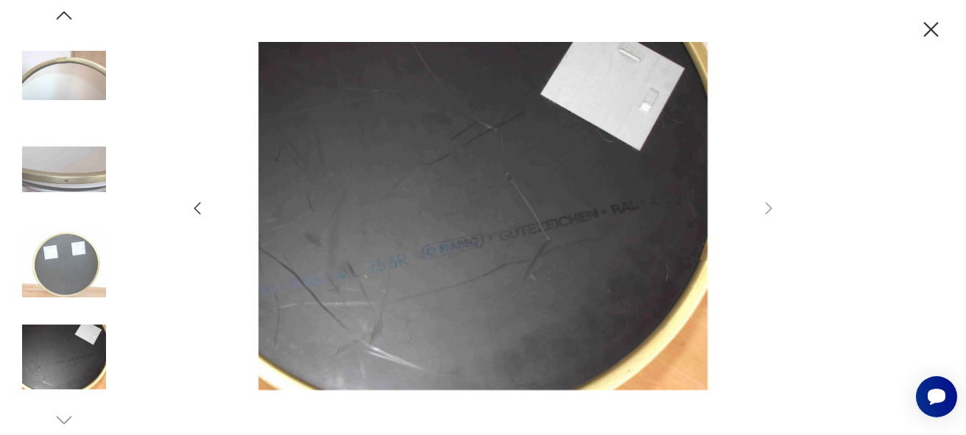
click at [58, 15] on icon "button" at bounding box center [64, 15] width 22 height 22
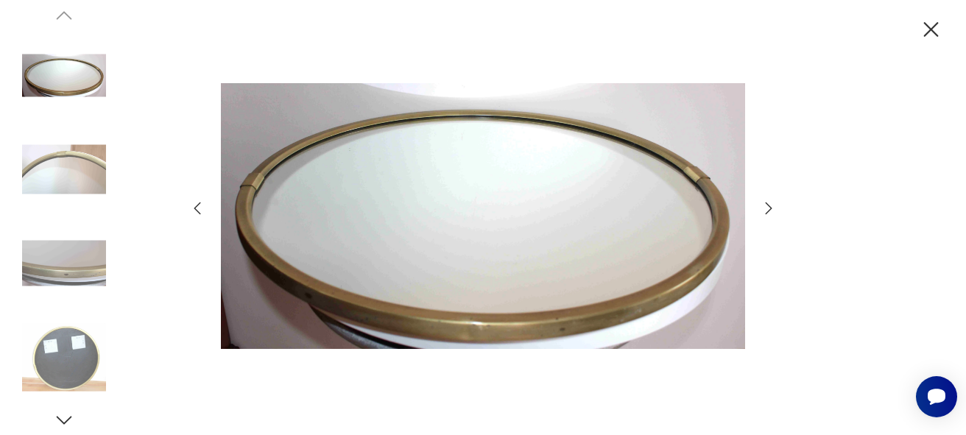
click at [74, 76] on img at bounding box center [64, 76] width 84 height 84
click at [85, 176] on img at bounding box center [64, 169] width 84 height 84
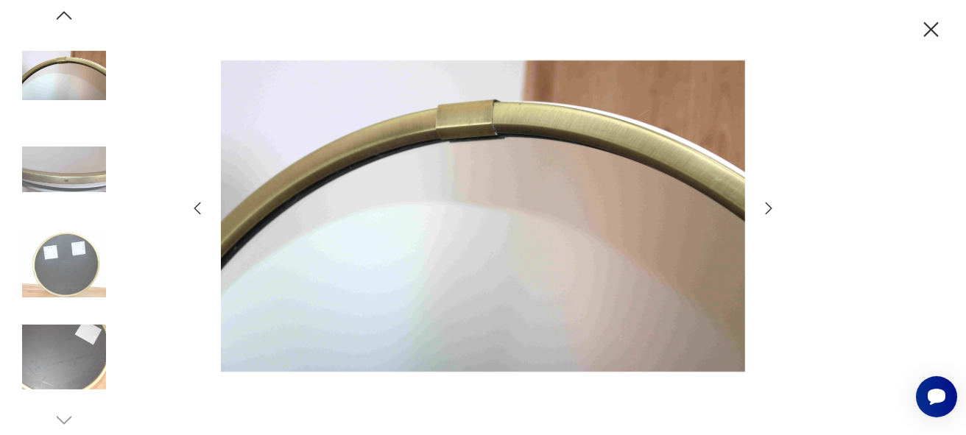
click at [86, 161] on img at bounding box center [64, 169] width 84 height 84
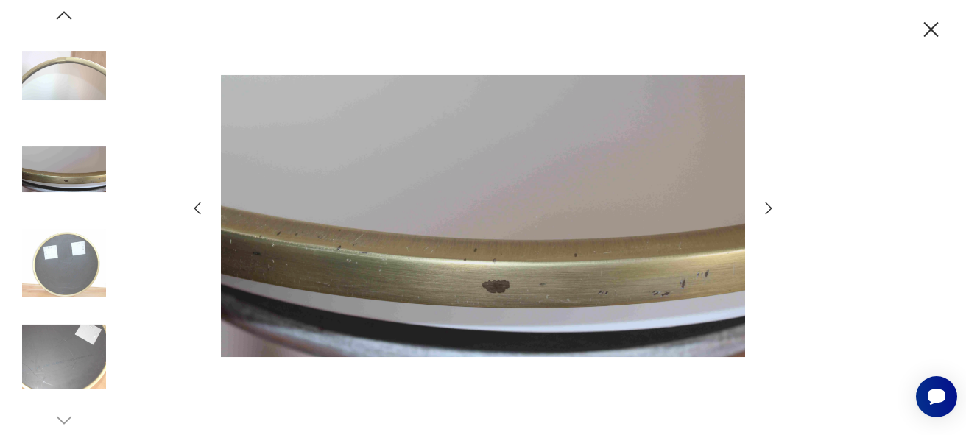
click at [85, 249] on img at bounding box center [64, 264] width 84 height 84
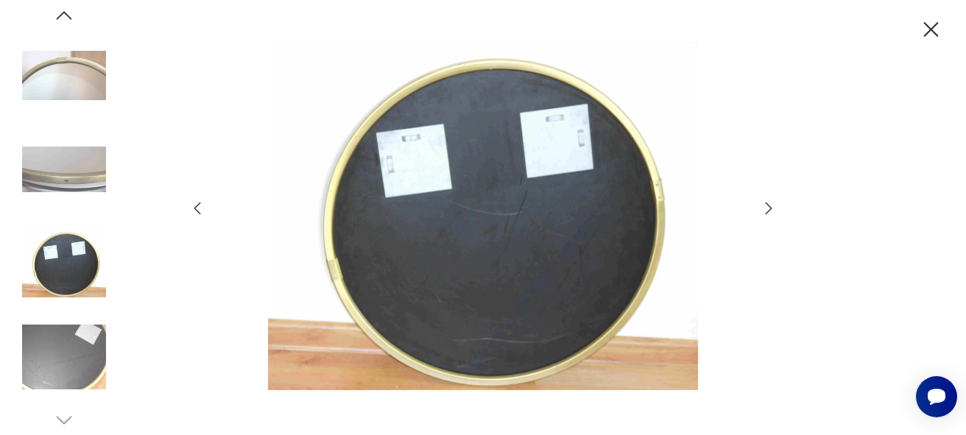
click at [85, 353] on img at bounding box center [64, 357] width 84 height 84
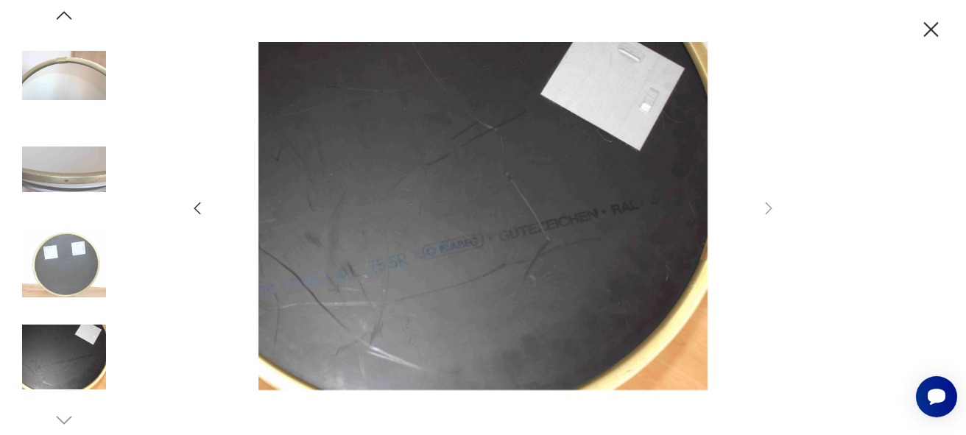
click at [927, 36] on icon "button" at bounding box center [931, 30] width 26 height 26
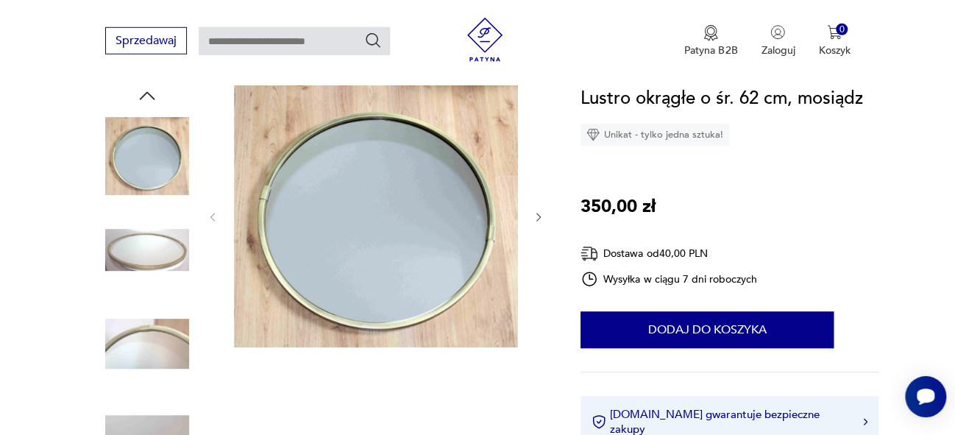
scroll to position [198, 0]
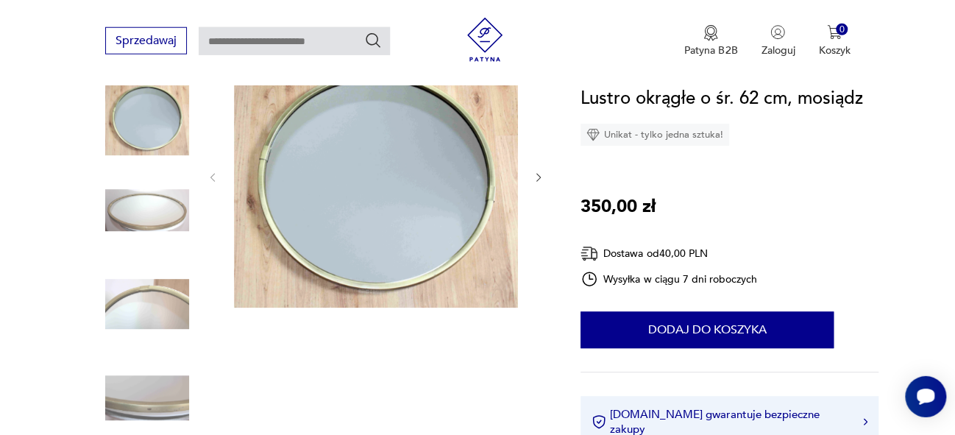
click at [148, 399] on img at bounding box center [147, 398] width 84 height 84
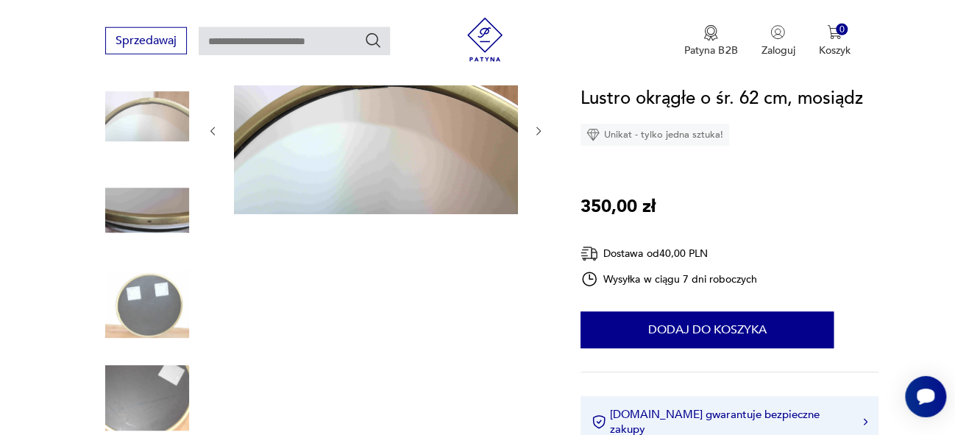
click at [467, 124] on img at bounding box center [376, 129] width 284 height 169
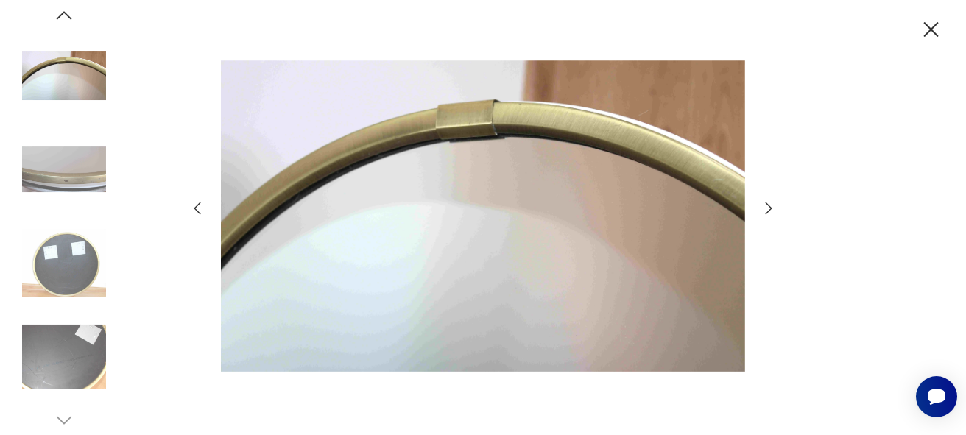
click at [769, 209] on icon "button" at bounding box center [769, 208] width 18 height 18
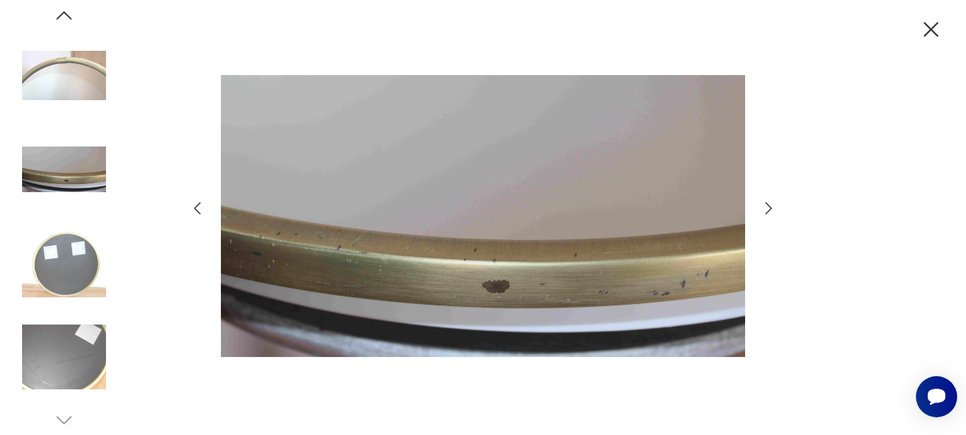
click at [769, 209] on icon "button" at bounding box center [769, 208] width 18 height 18
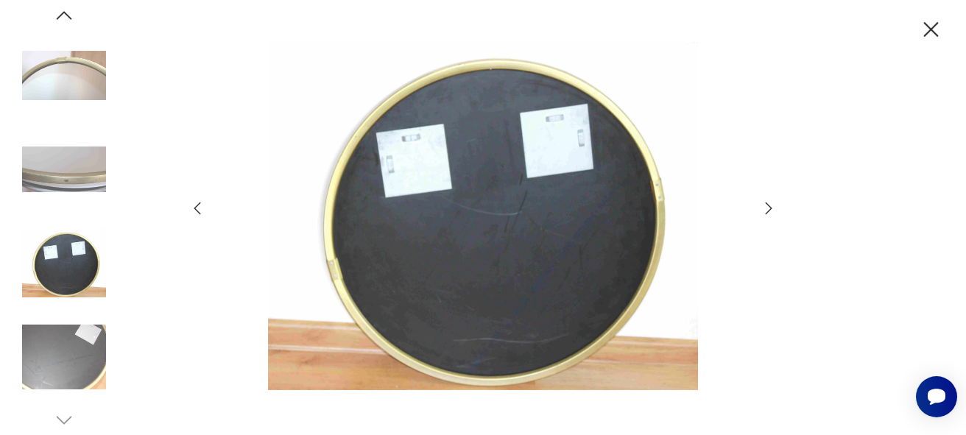
click at [769, 209] on icon "button" at bounding box center [769, 208] width 18 height 18
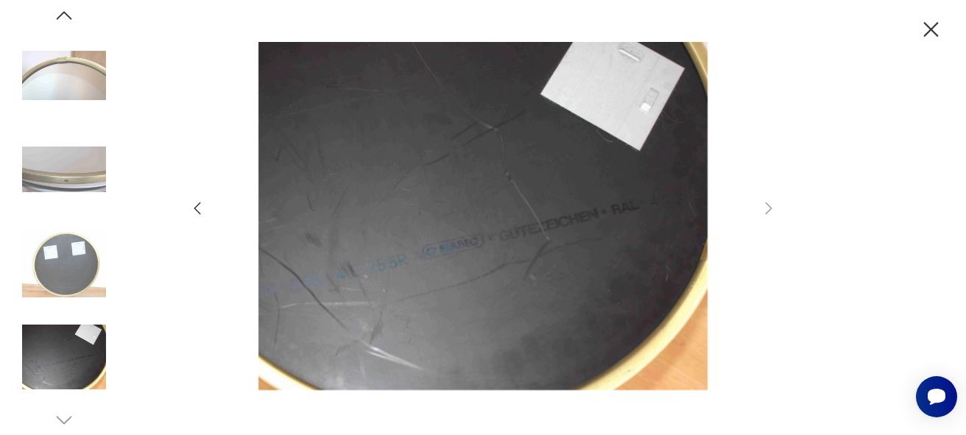
click at [199, 205] on icon "button" at bounding box center [197, 208] width 7 height 13
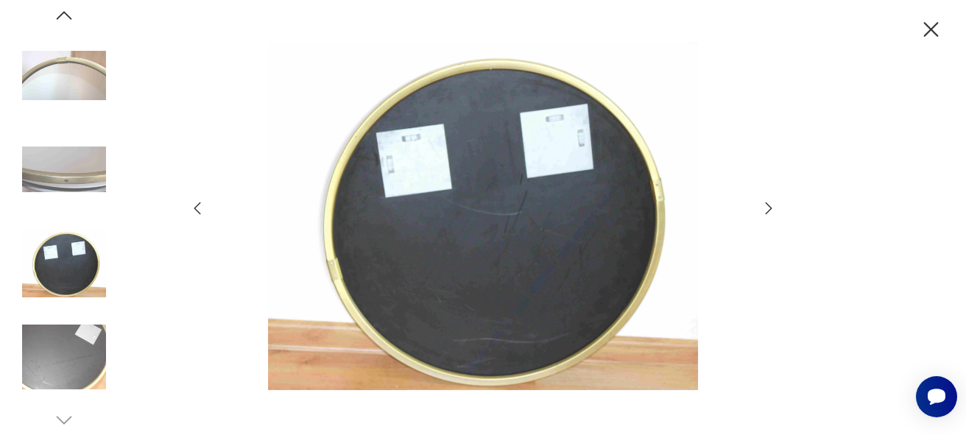
click at [199, 205] on icon "button" at bounding box center [197, 208] width 7 height 13
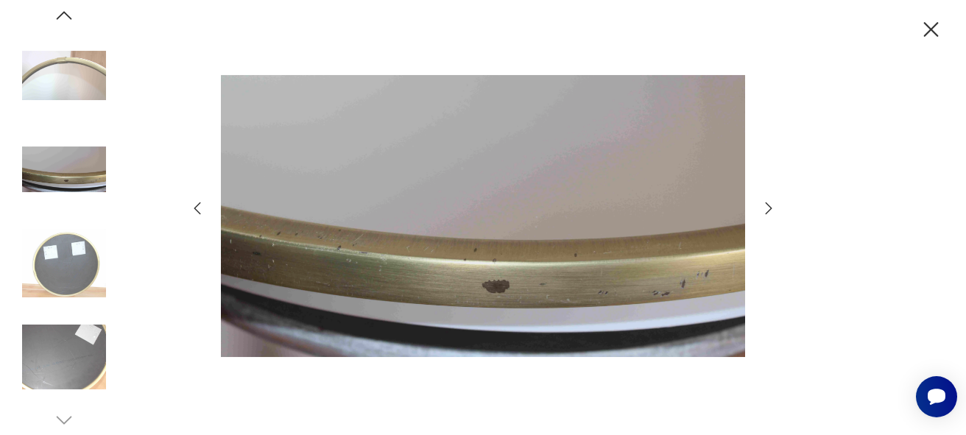
click at [199, 205] on icon "button" at bounding box center [197, 208] width 7 height 13
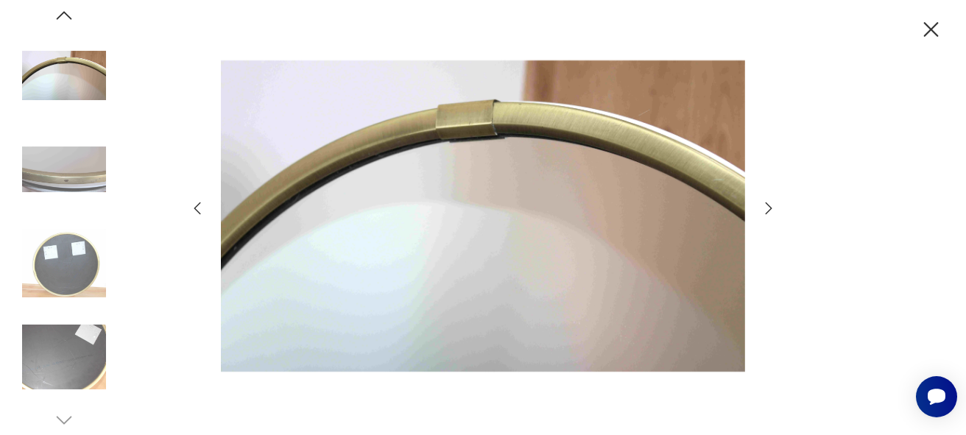
click at [199, 205] on icon "button" at bounding box center [197, 208] width 7 height 13
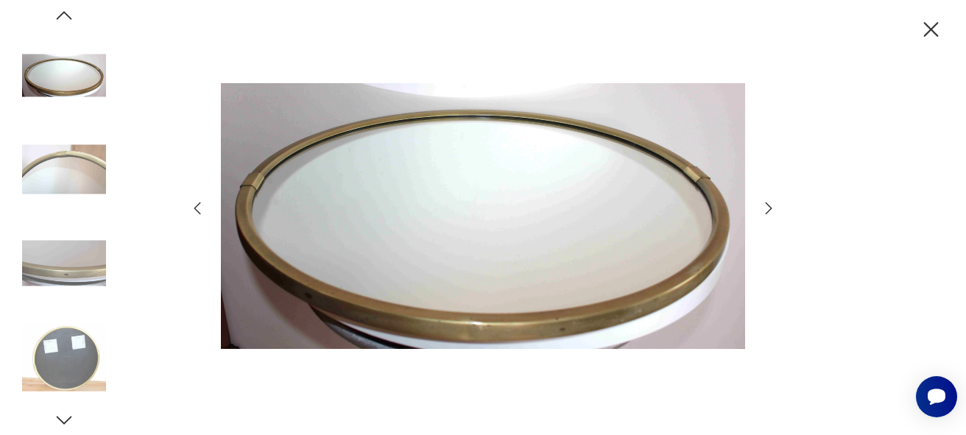
click at [199, 205] on icon "button" at bounding box center [197, 208] width 7 height 13
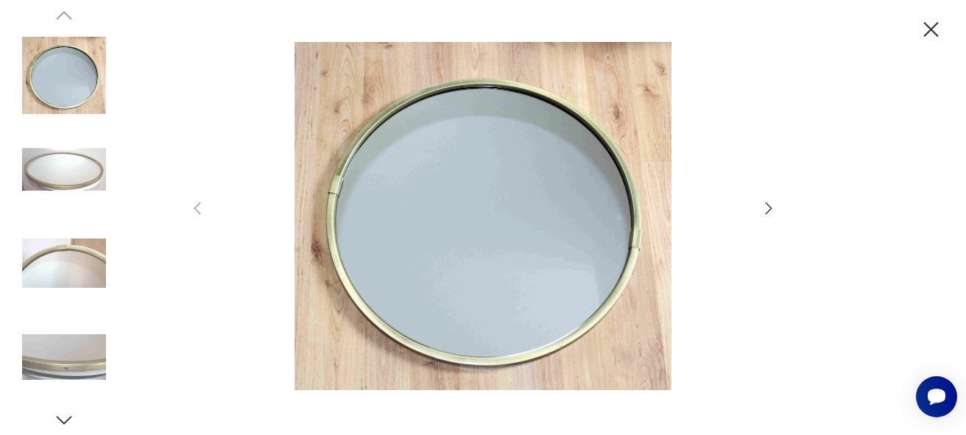
click at [935, 23] on icon "button" at bounding box center [931, 30] width 26 height 26
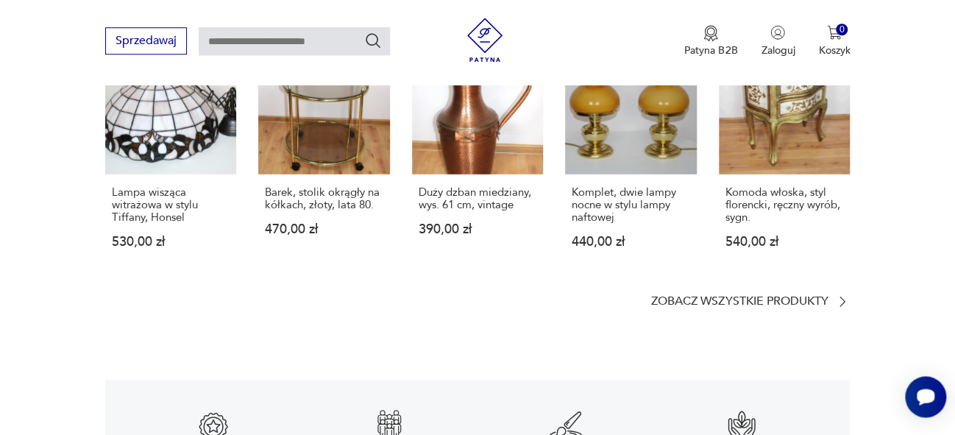
scroll to position [2014, 0]
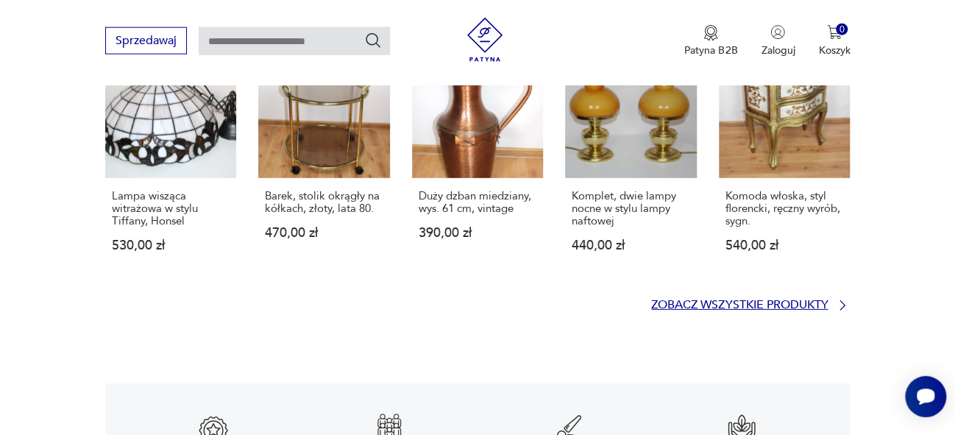
click at [811, 303] on p "Zobacz wszystkie produkty" at bounding box center [739, 305] width 177 height 10
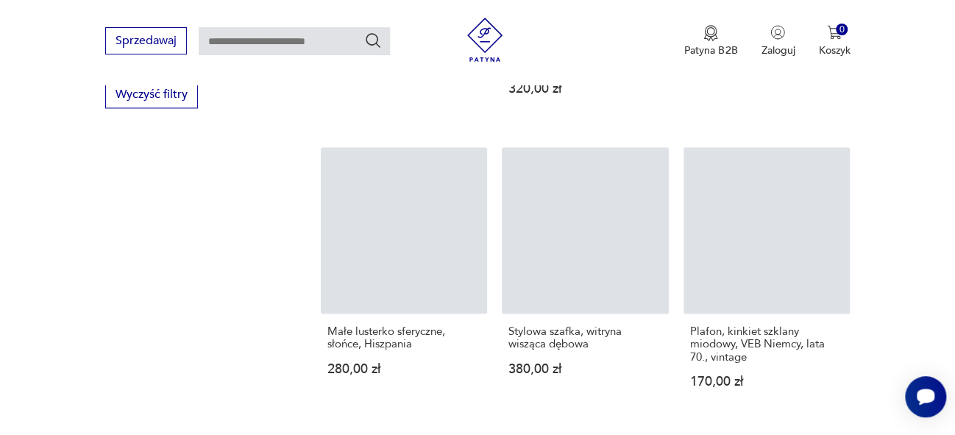
scroll to position [2411, 0]
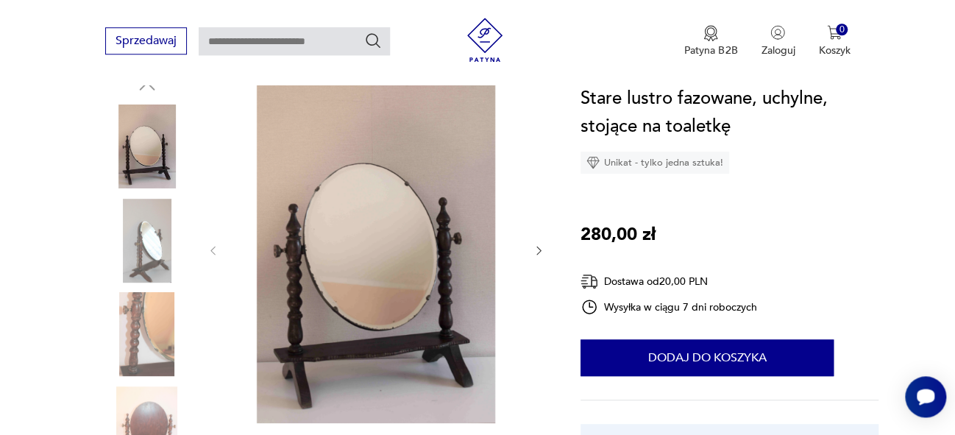
scroll to position [227, 0]
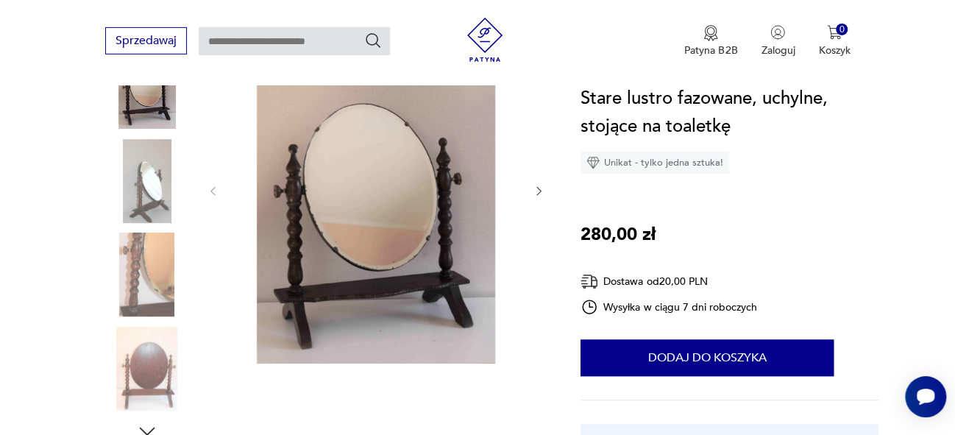
click at [539, 194] on icon "button" at bounding box center [539, 191] width 13 height 13
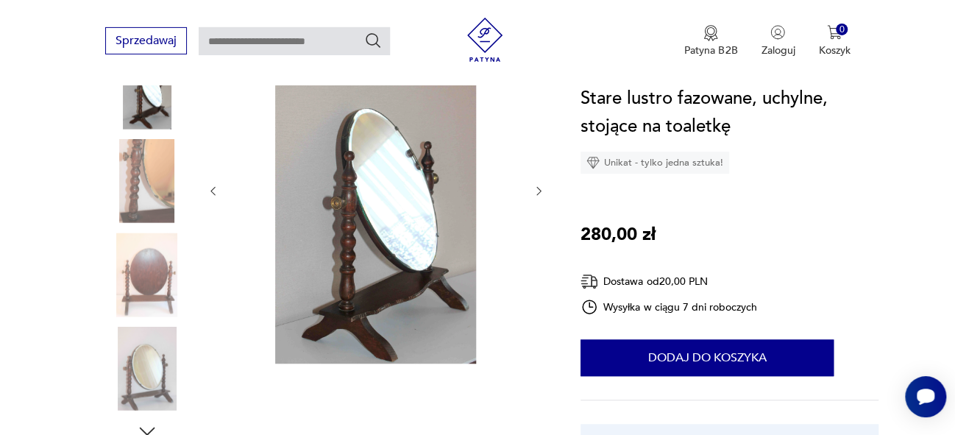
click at [539, 194] on icon "button" at bounding box center [539, 191] width 13 height 13
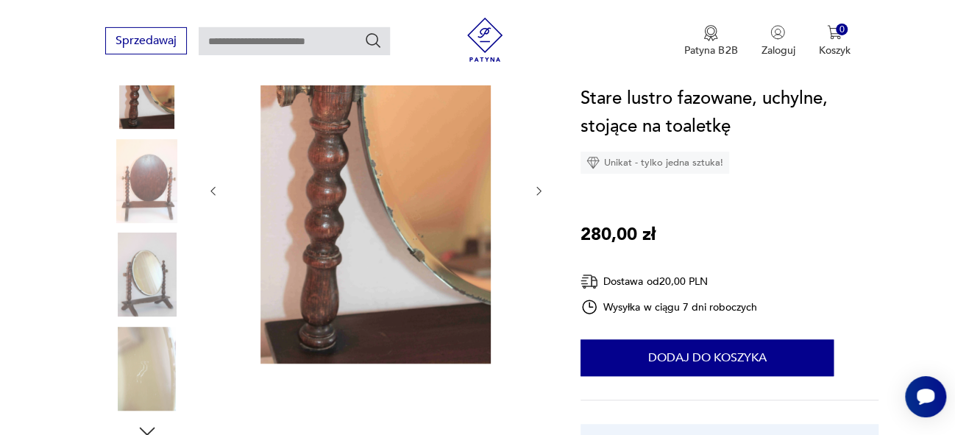
click at [539, 194] on icon "button" at bounding box center [539, 191] width 13 height 13
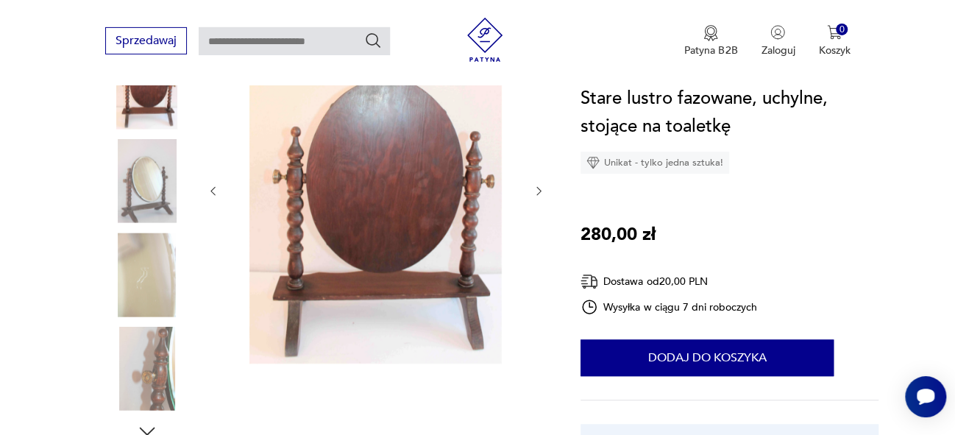
click at [539, 194] on icon "button" at bounding box center [539, 191] width 13 height 13
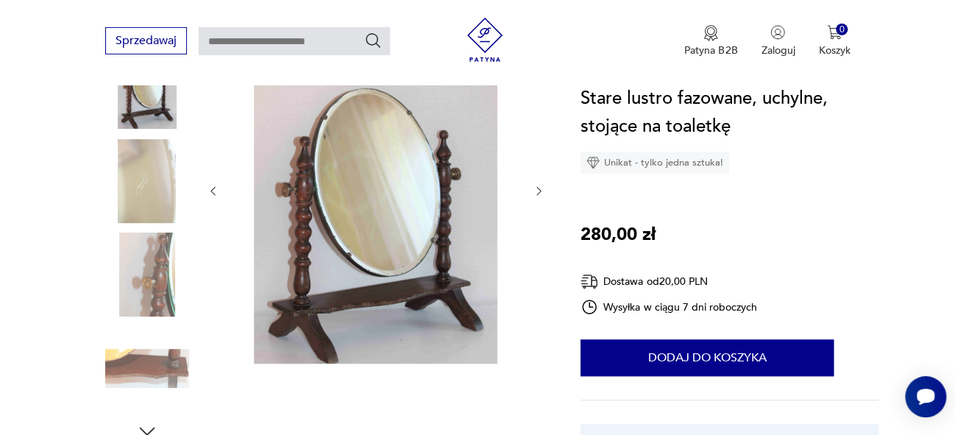
click at [539, 194] on icon "button" at bounding box center [539, 191] width 13 height 13
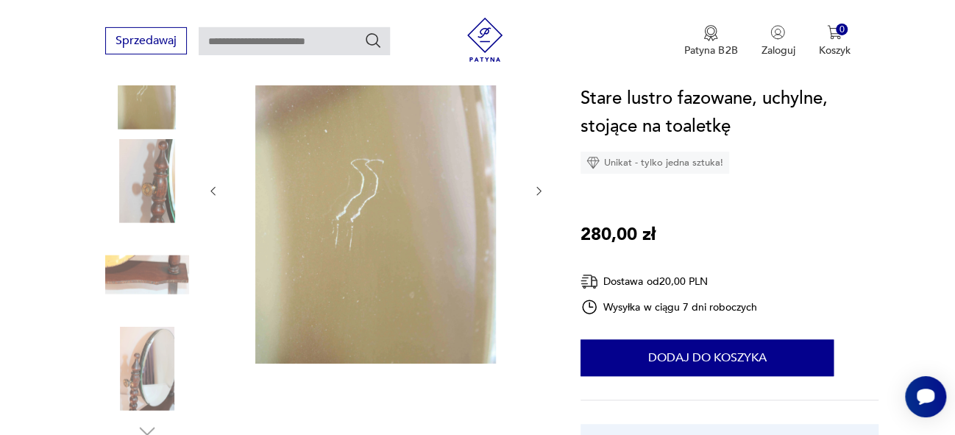
click at [539, 194] on icon "button" at bounding box center [539, 191] width 13 height 13
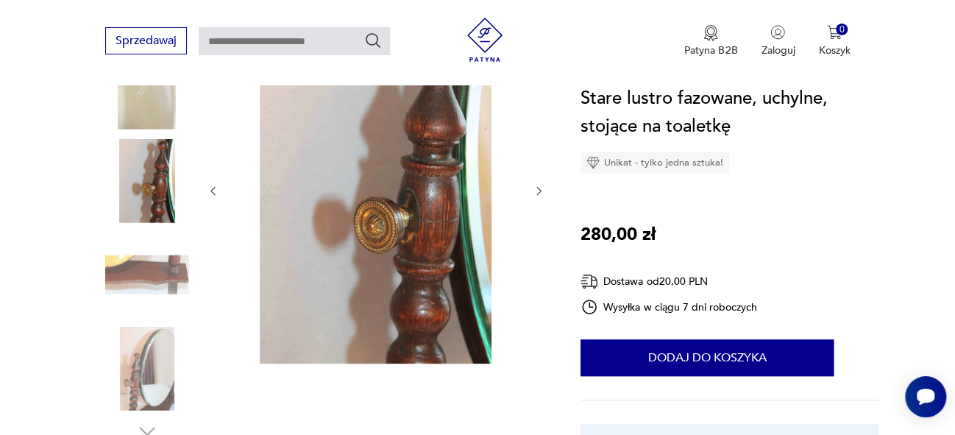
click at [539, 194] on icon "button" at bounding box center [539, 191] width 13 height 13
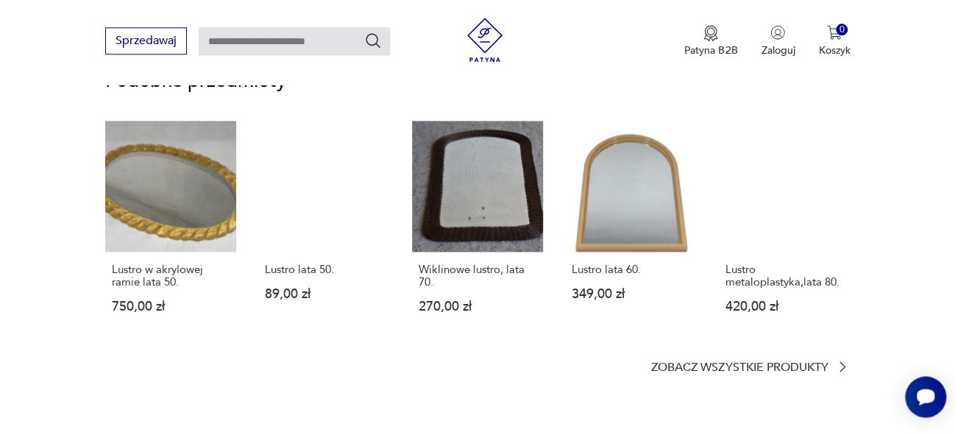
scroll to position [1086, 0]
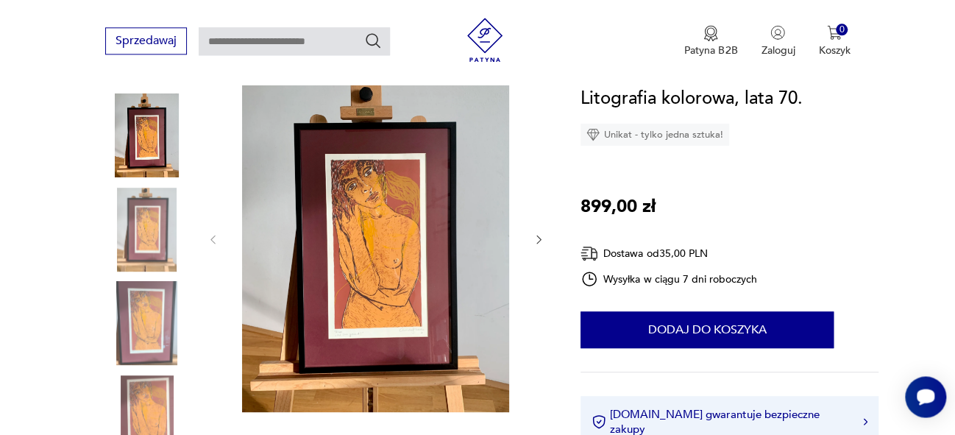
scroll to position [158, 0]
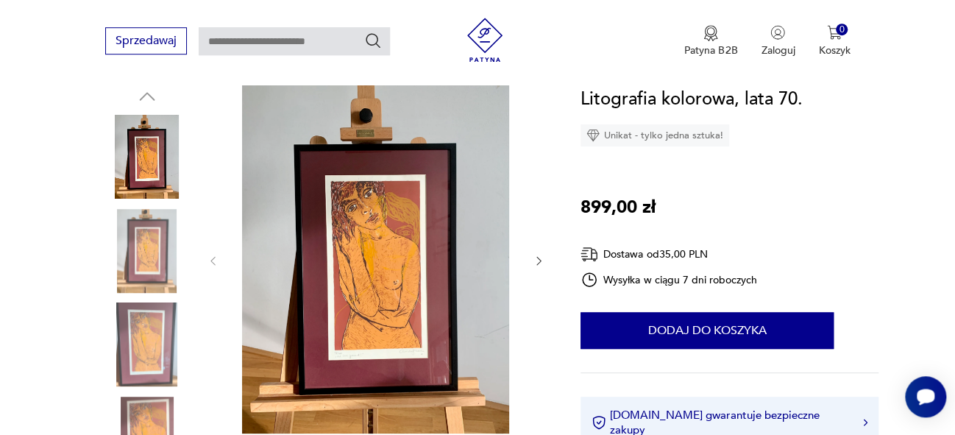
click at [540, 257] on icon "button" at bounding box center [539, 261] width 13 height 13
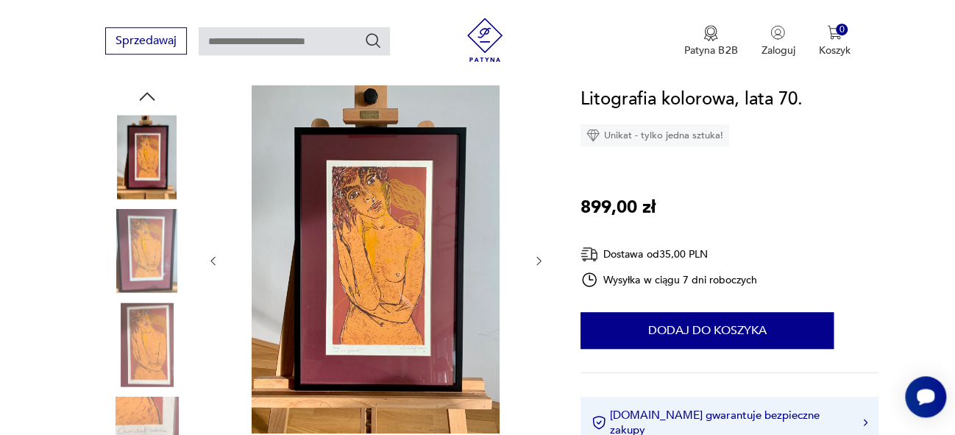
click at [540, 257] on icon "button" at bounding box center [539, 261] width 13 height 13
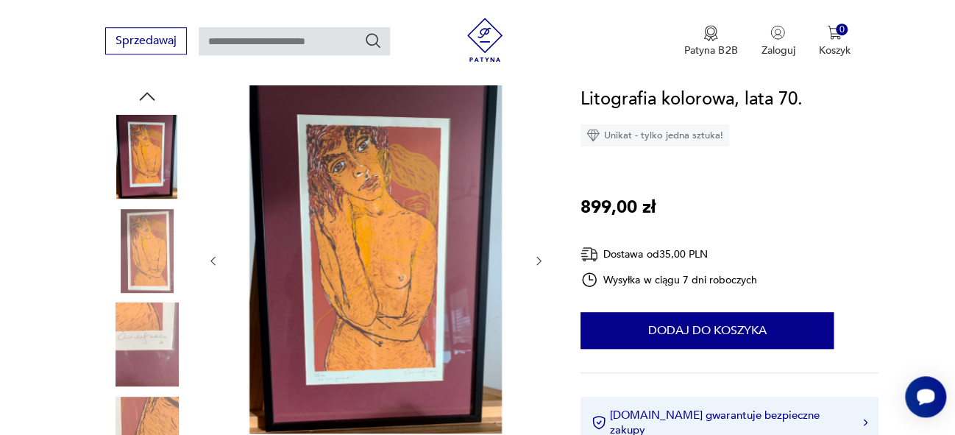
click at [540, 257] on icon "button" at bounding box center [539, 261] width 13 height 13
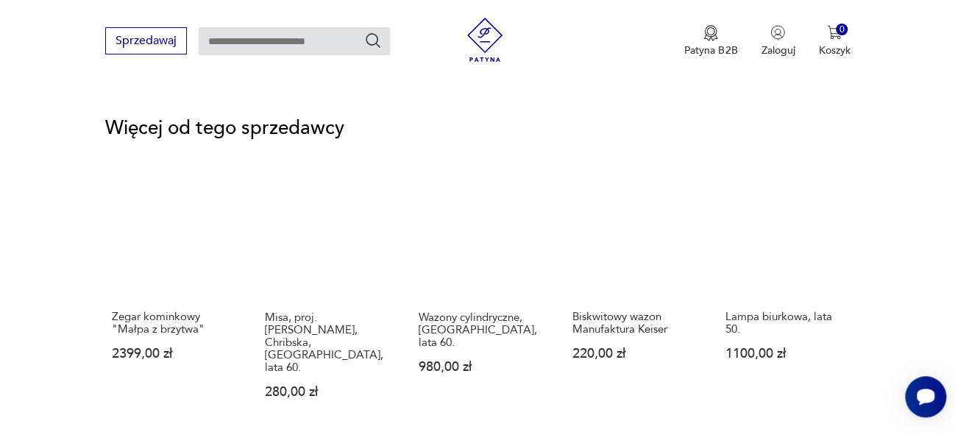
scroll to position [1904, 0]
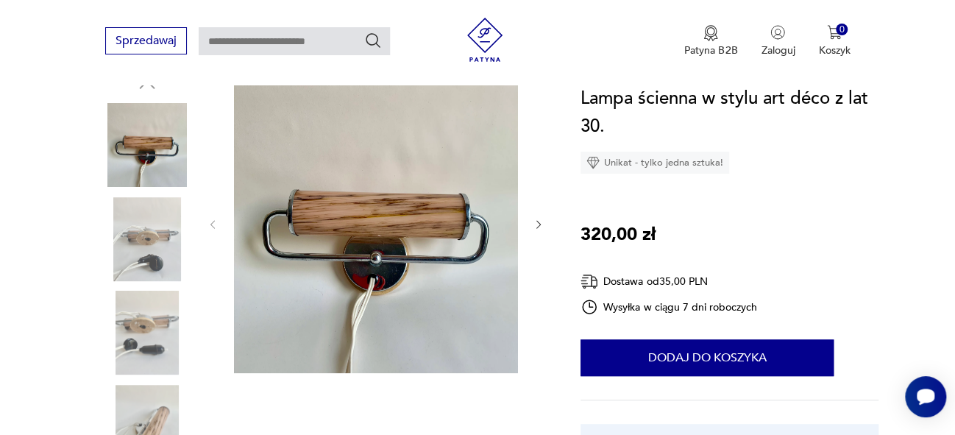
scroll to position [152, 0]
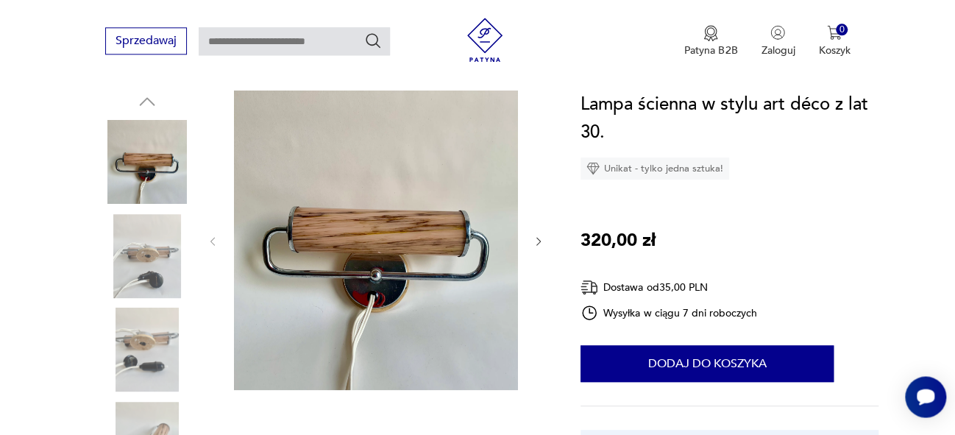
click at [534, 239] on icon "button" at bounding box center [539, 242] width 13 height 13
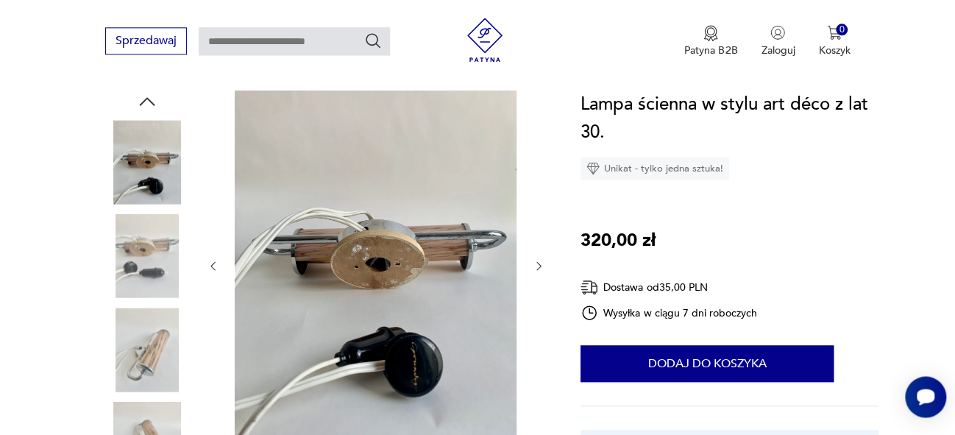
click at [541, 267] on icon "button" at bounding box center [539, 266] width 13 height 13
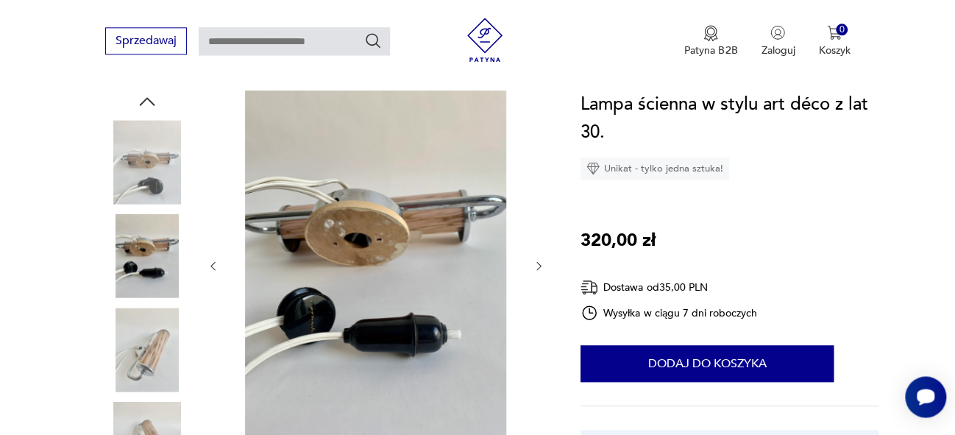
click at [541, 267] on icon "button" at bounding box center [539, 266] width 13 height 13
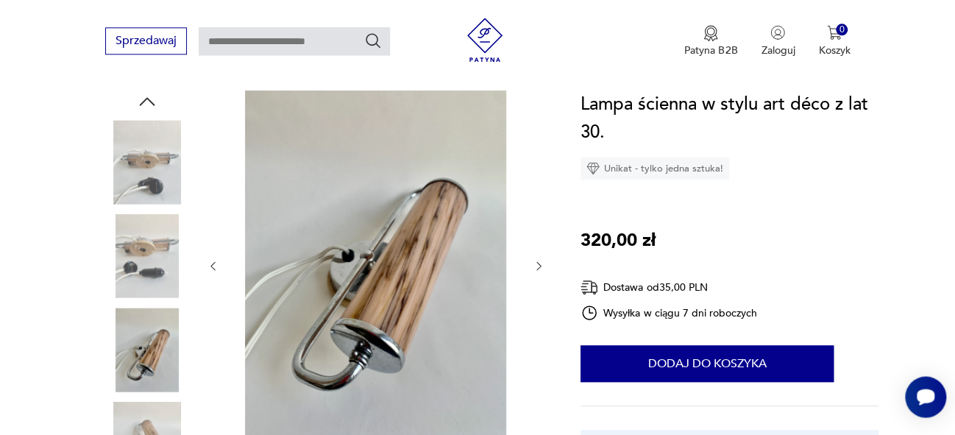
click at [536, 261] on icon "button" at bounding box center [539, 266] width 13 height 13
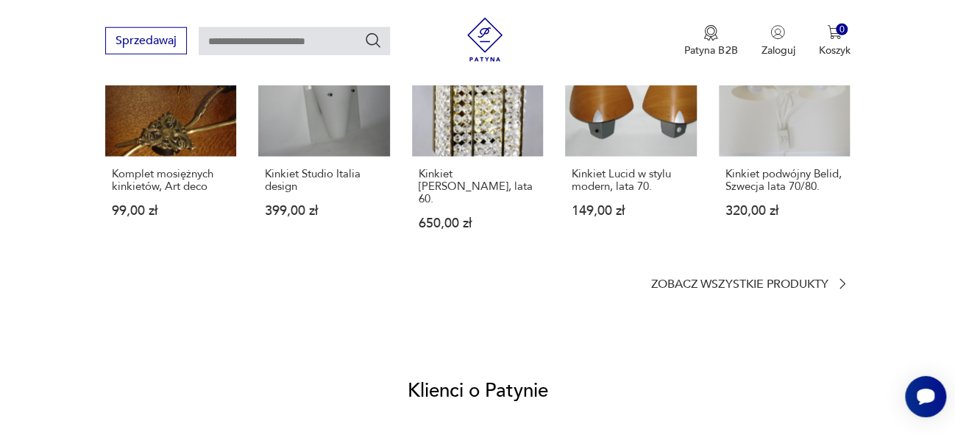
scroll to position [1107, 0]
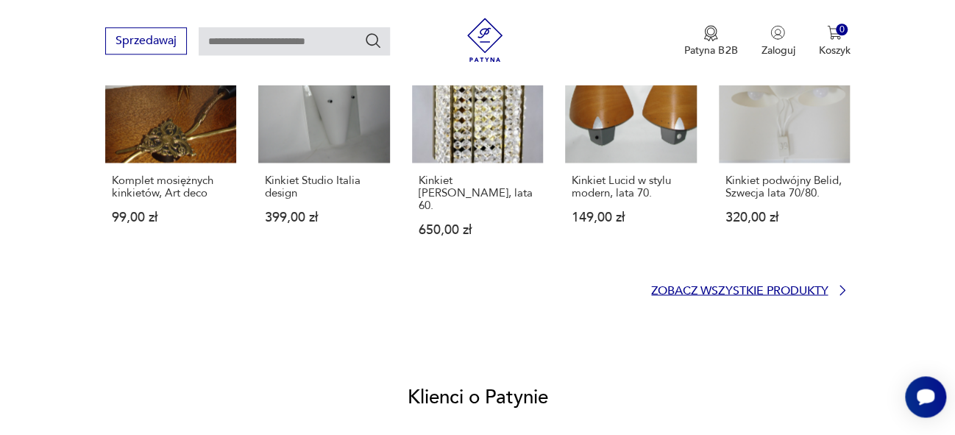
click at [817, 286] on p "Zobacz wszystkie produkty" at bounding box center [739, 291] width 177 height 10
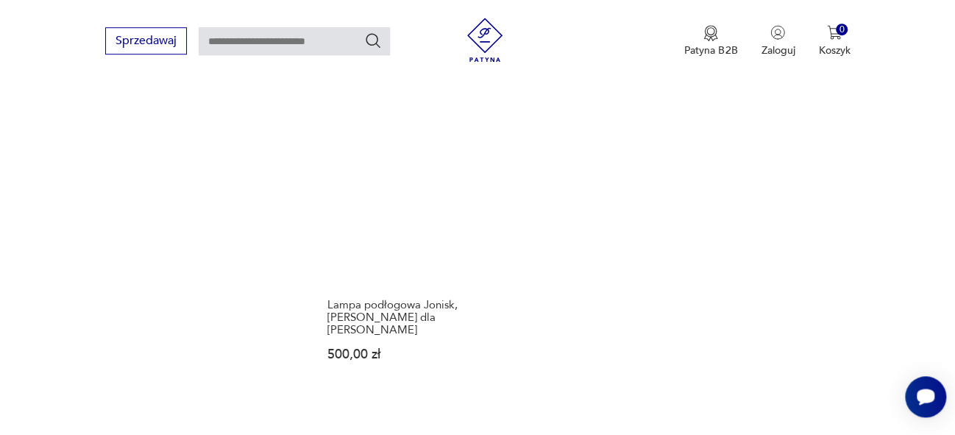
scroll to position [2020, 0]
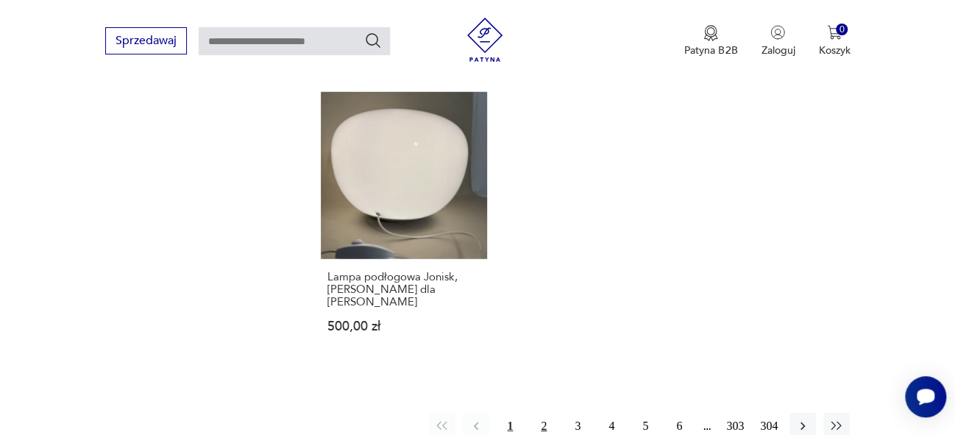
click at [545, 413] on button "2" at bounding box center [544, 426] width 26 height 26
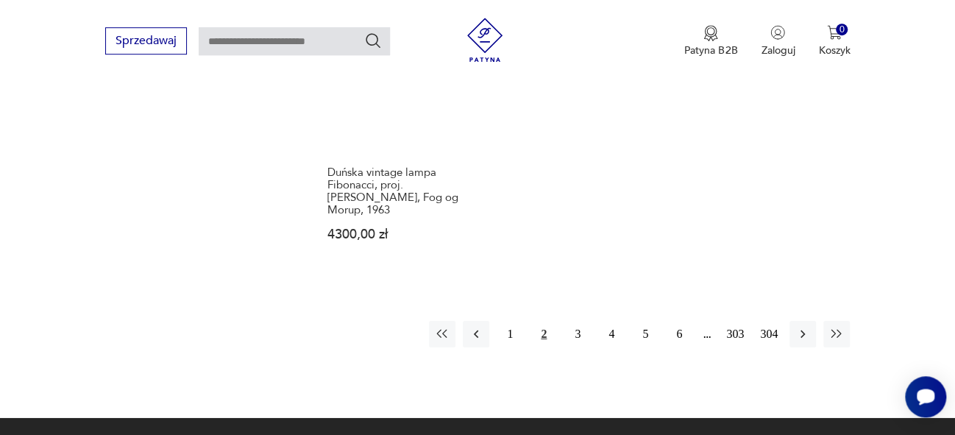
scroll to position [2180, 0]
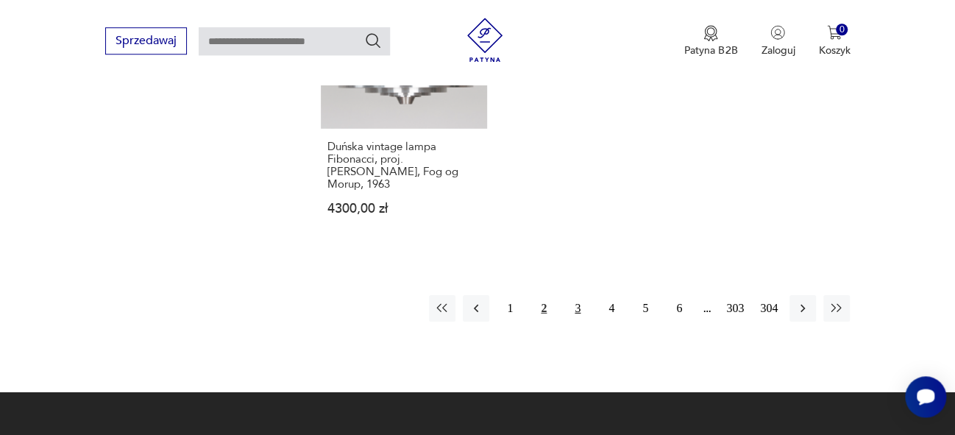
click at [577, 296] on button "3" at bounding box center [578, 308] width 26 height 26
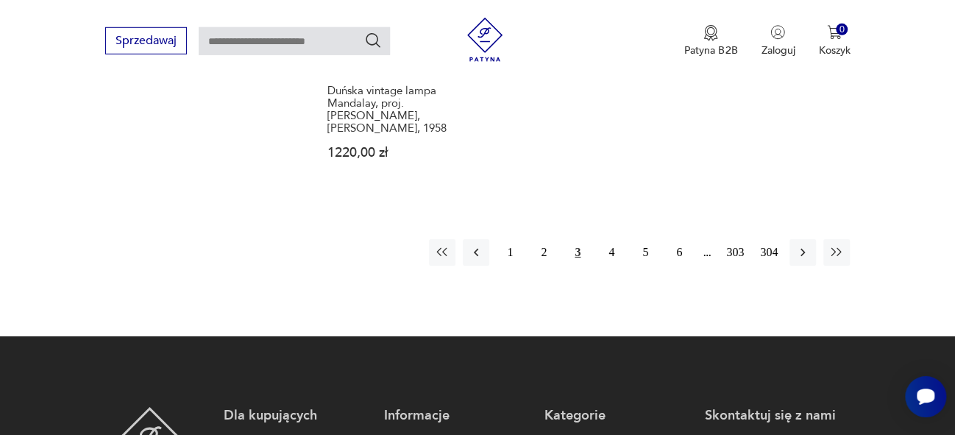
scroll to position [2285, 0]
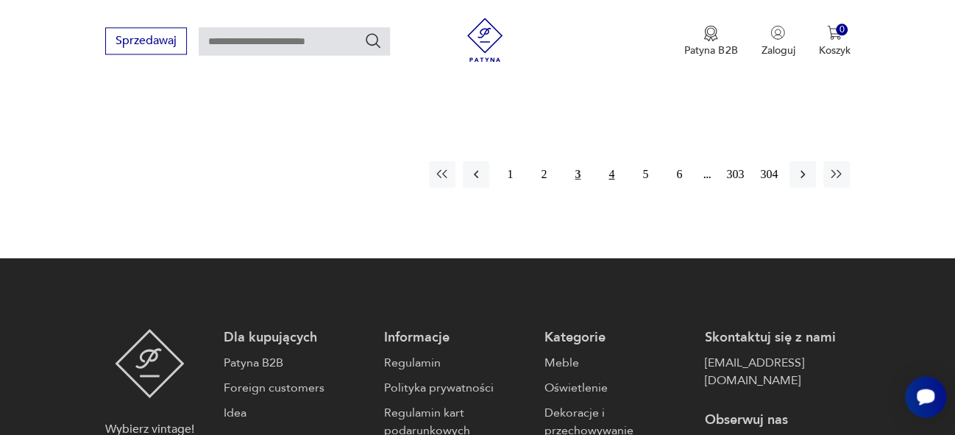
click at [612, 161] on button "4" at bounding box center [611, 174] width 26 height 26
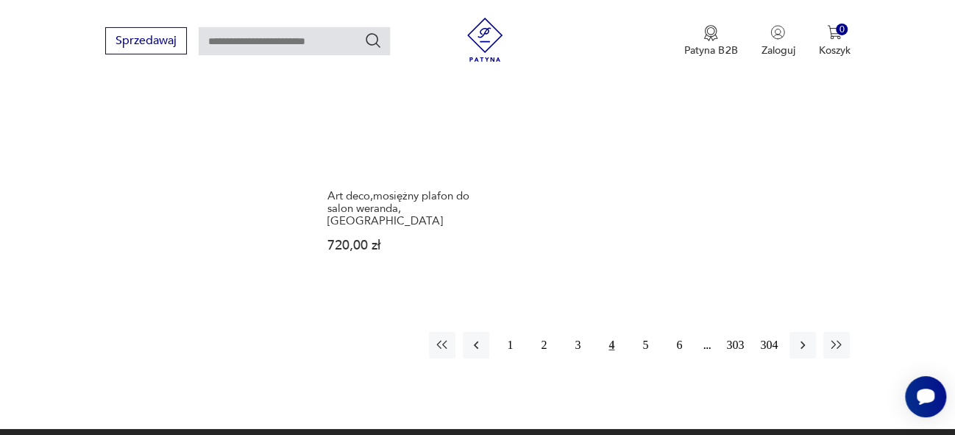
scroll to position [2199, 0]
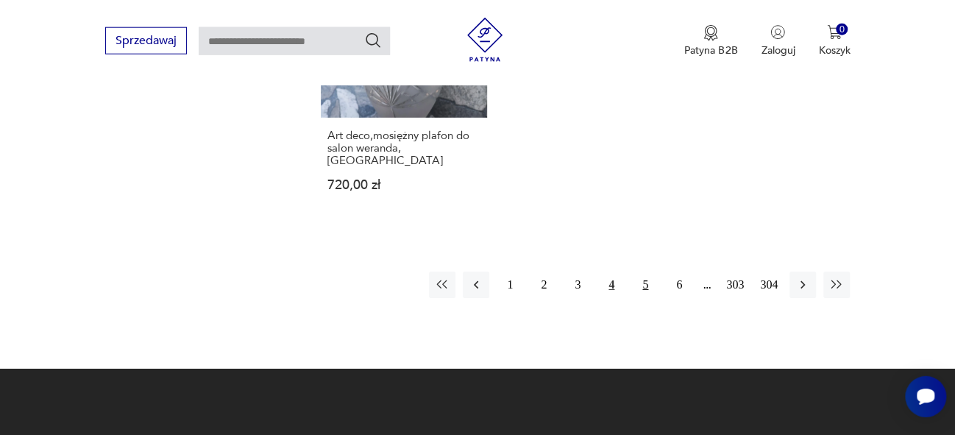
click at [643, 272] on button "5" at bounding box center [645, 285] width 26 height 26
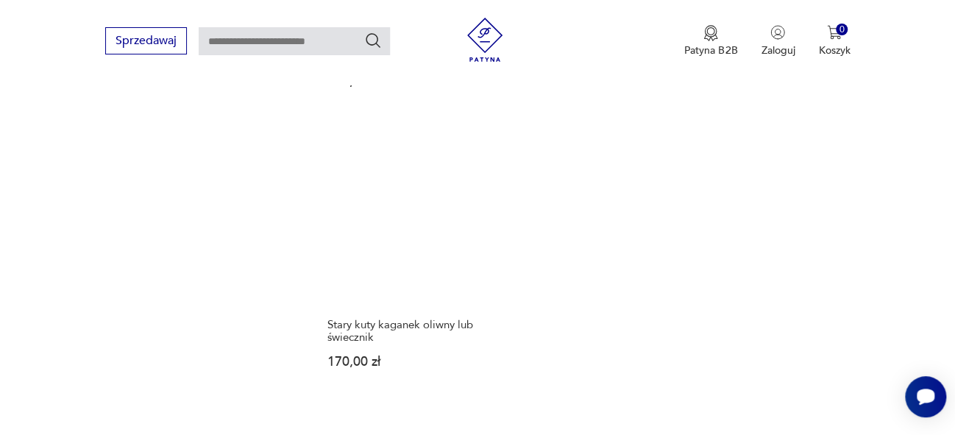
scroll to position [2012, 0]
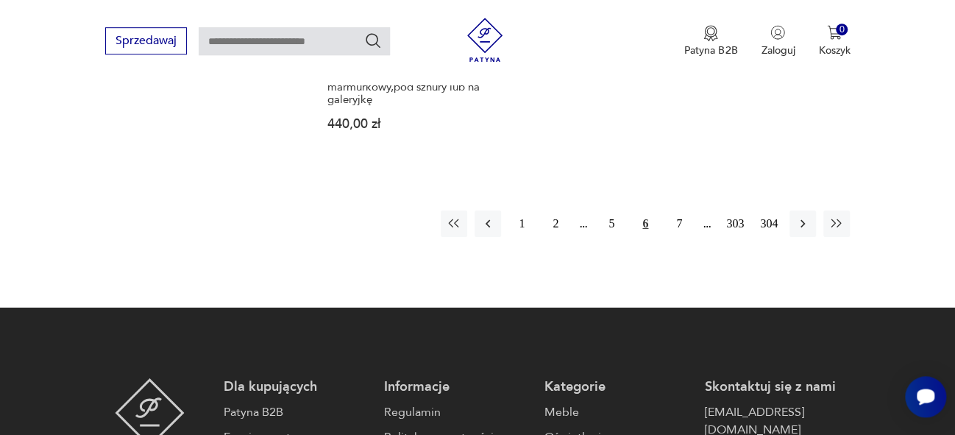
scroll to position [2232, 0]
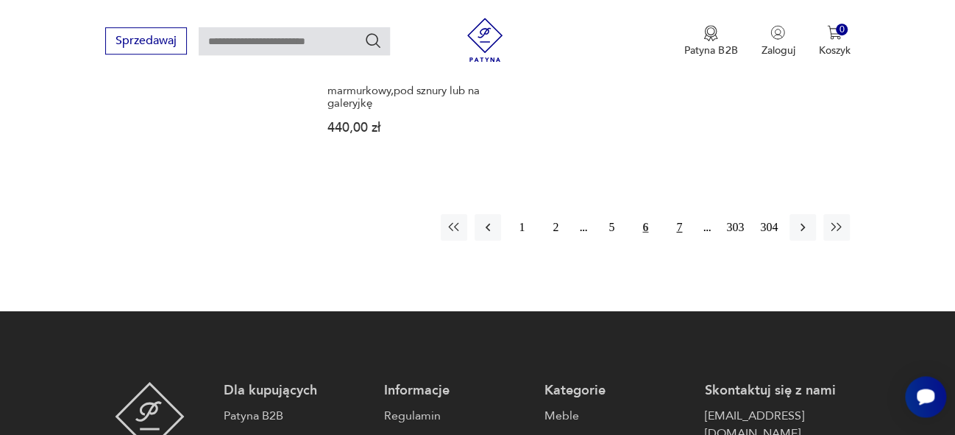
click at [674, 215] on button "7" at bounding box center [679, 227] width 26 height 26
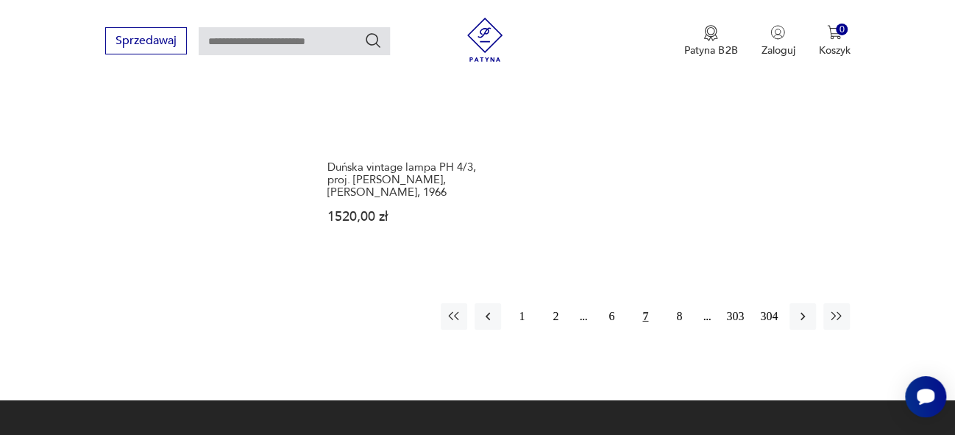
scroll to position [2207, 0]
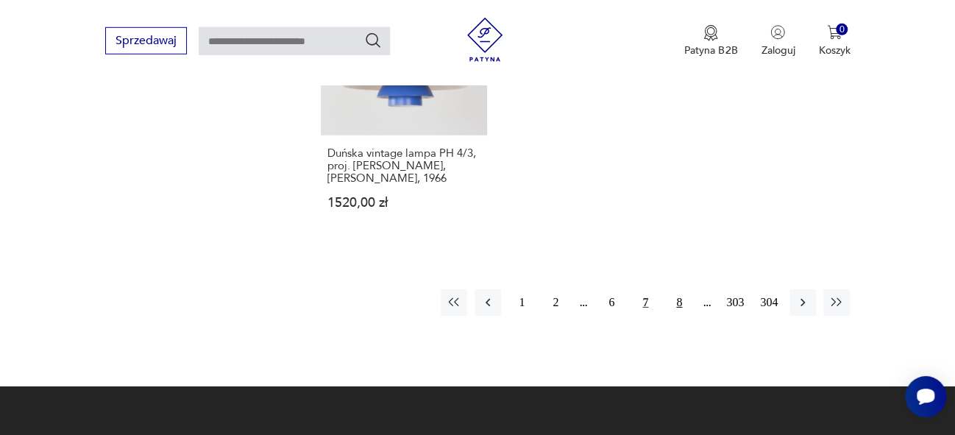
click at [679, 289] on button "8" at bounding box center [679, 302] width 26 height 26
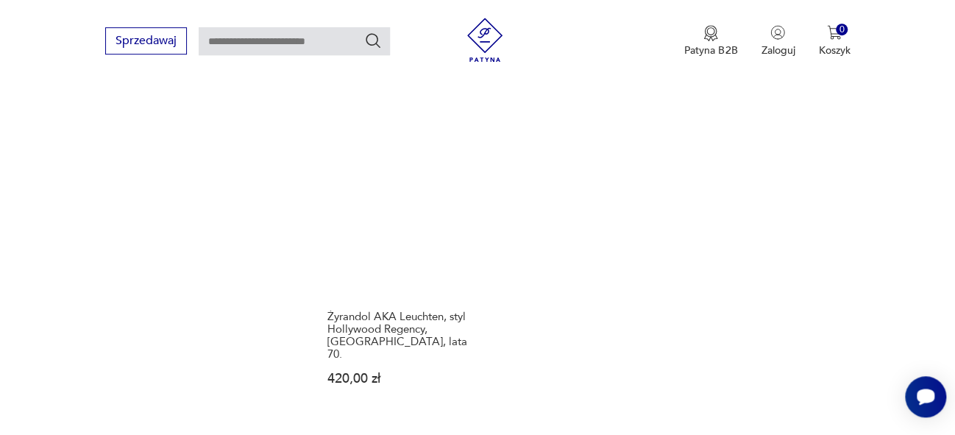
scroll to position [2065, 0]
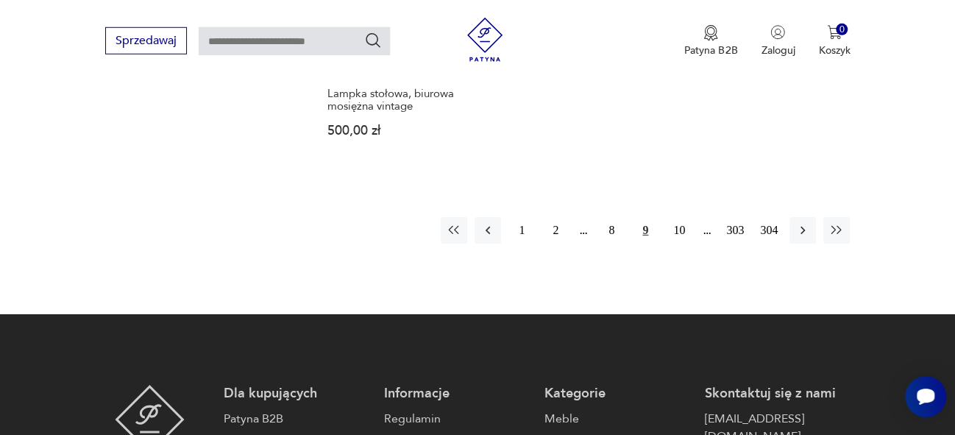
scroll to position [2225, 0]
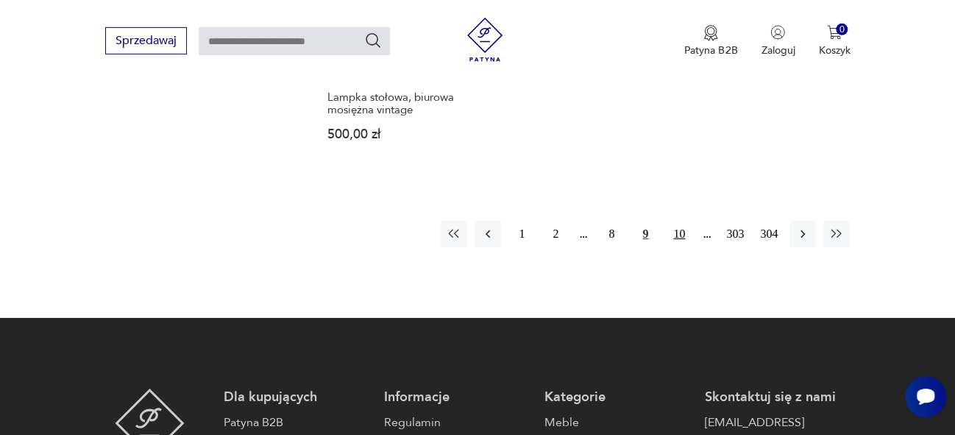
click at [682, 233] on button "10" at bounding box center [679, 234] width 26 height 26
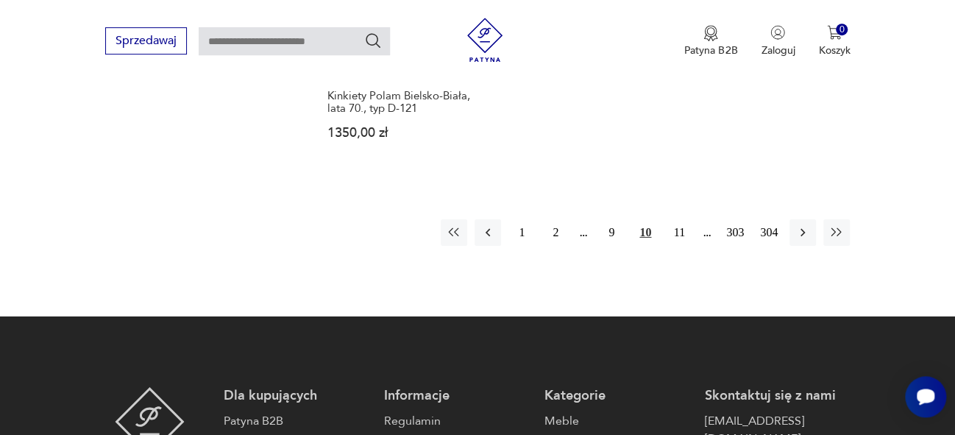
scroll to position [2274, 0]
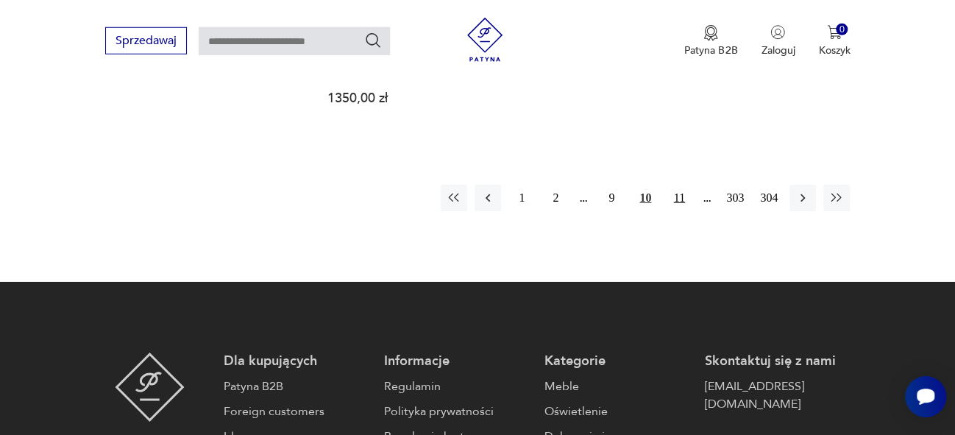
click at [682, 185] on button "11" at bounding box center [679, 198] width 26 height 26
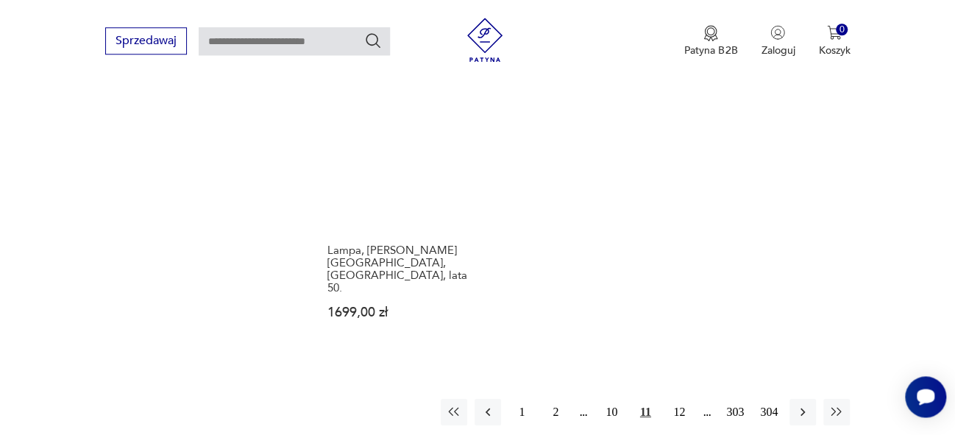
scroll to position [2153, 0]
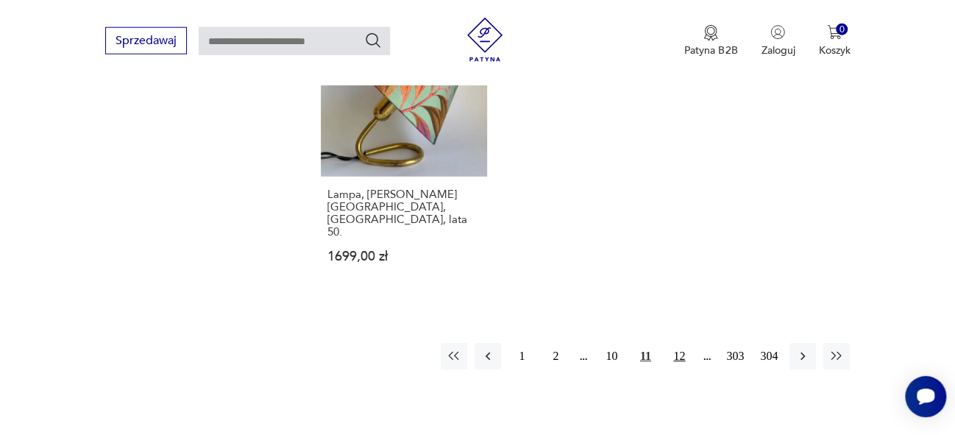
click at [679, 343] on button "12" at bounding box center [679, 356] width 26 height 26
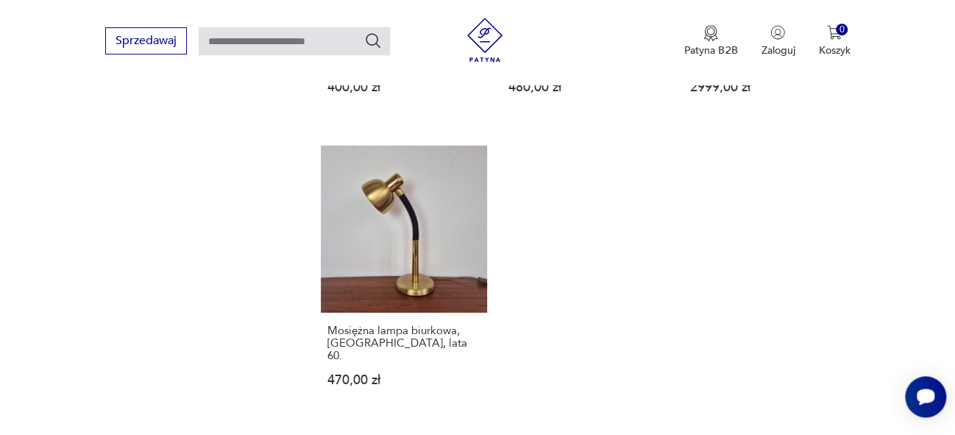
scroll to position [2054, 0]
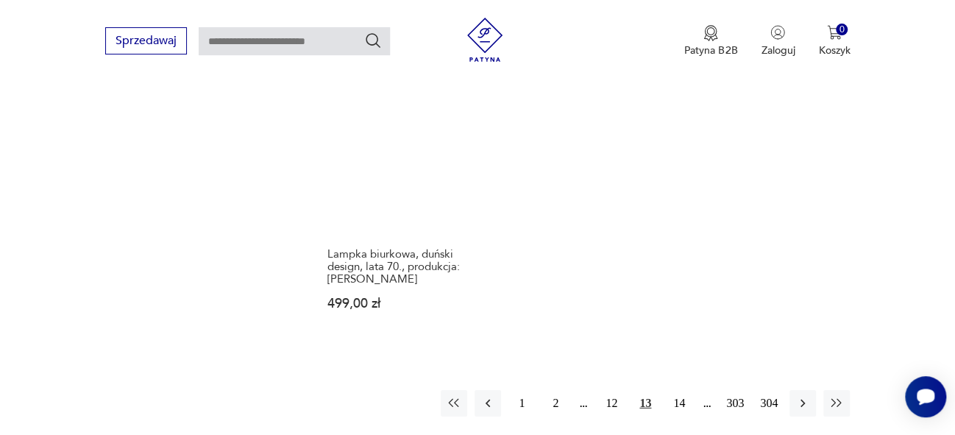
scroll to position [2029, 0]
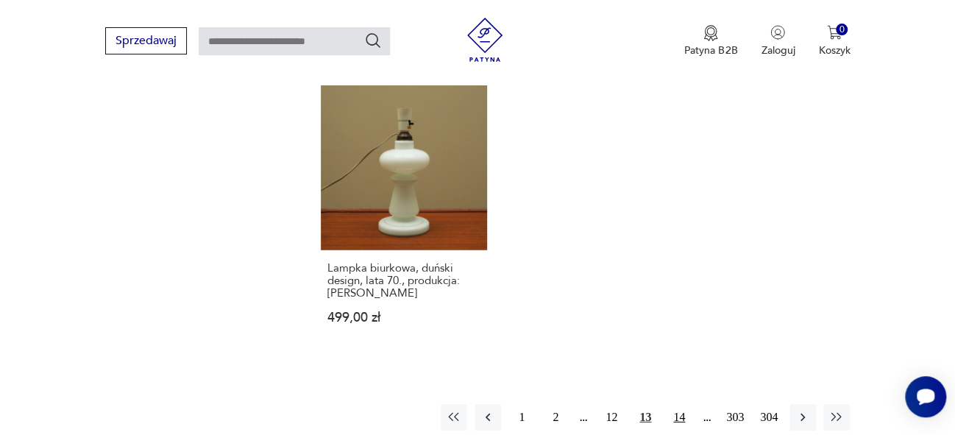
click at [681, 404] on button "14" at bounding box center [679, 417] width 26 height 26
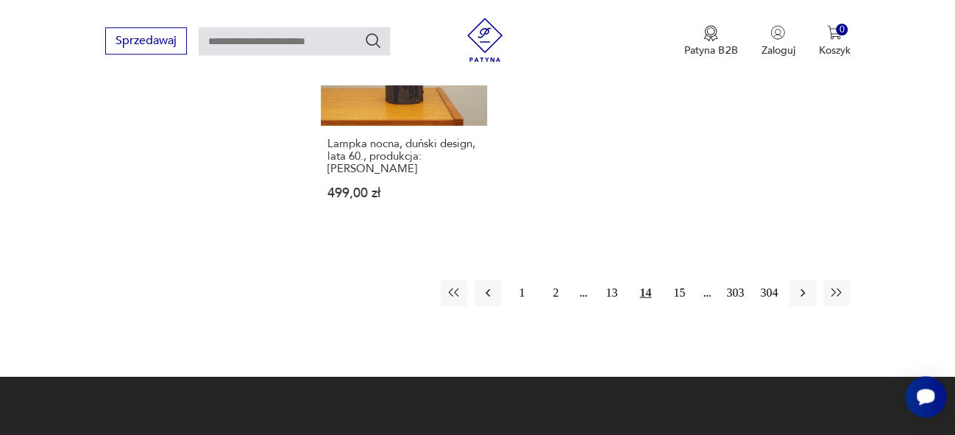
scroll to position [2195, 0]
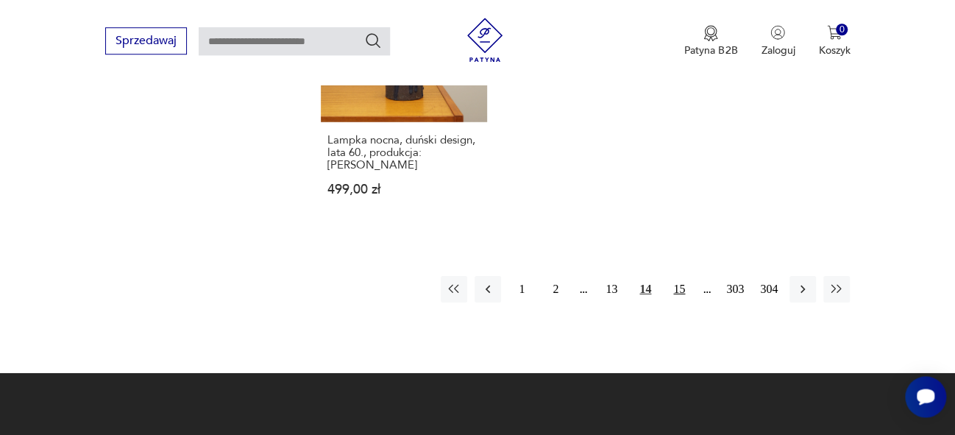
click at [680, 276] on button "15" at bounding box center [679, 289] width 26 height 26
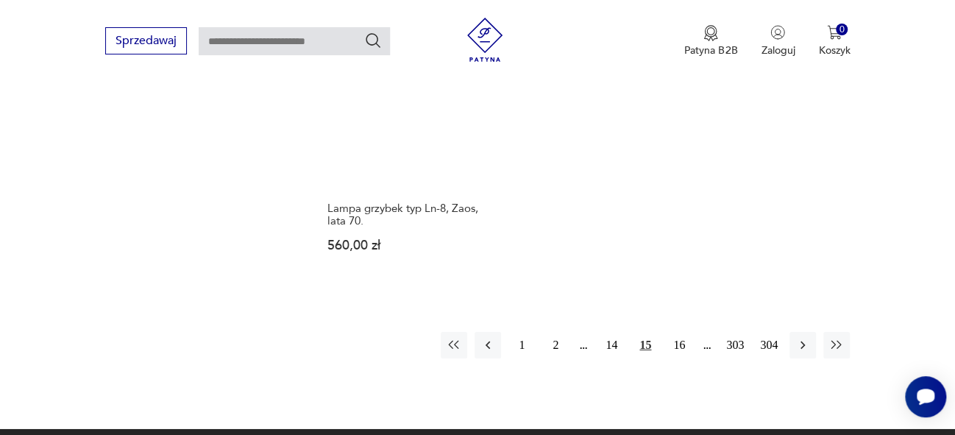
scroll to position [2140, 0]
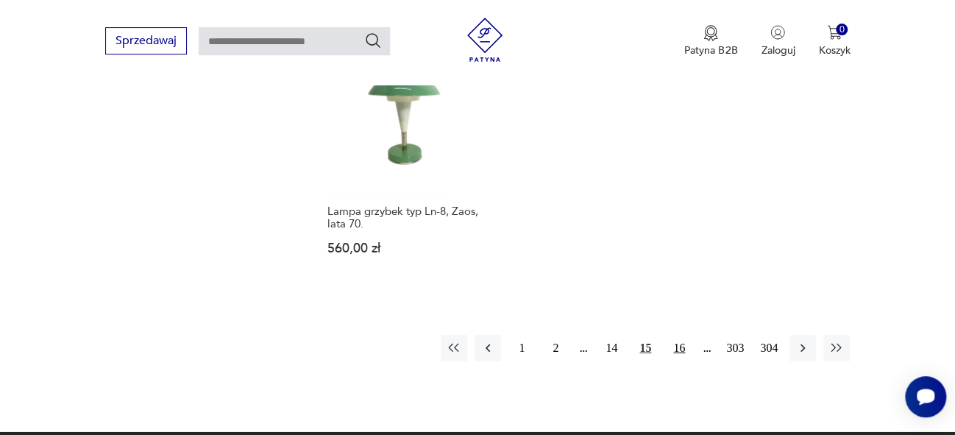
click at [684, 335] on button "16" at bounding box center [679, 348] width 26 height 26
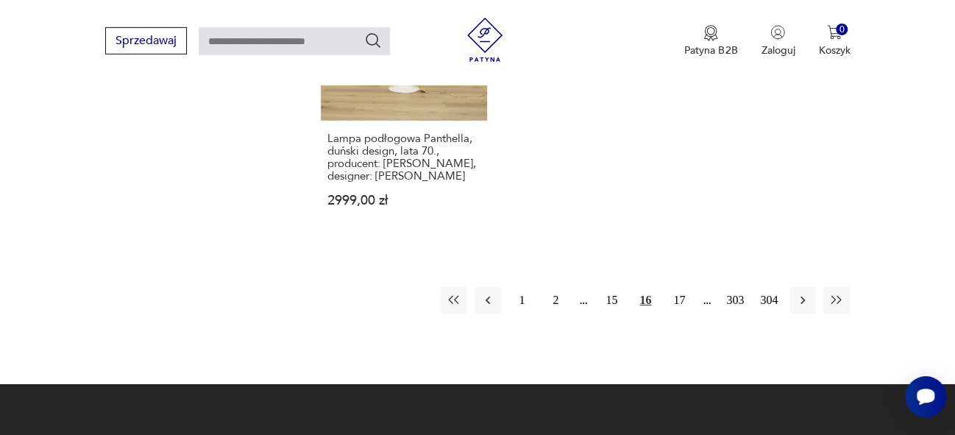
scroll to position [2319, 0]
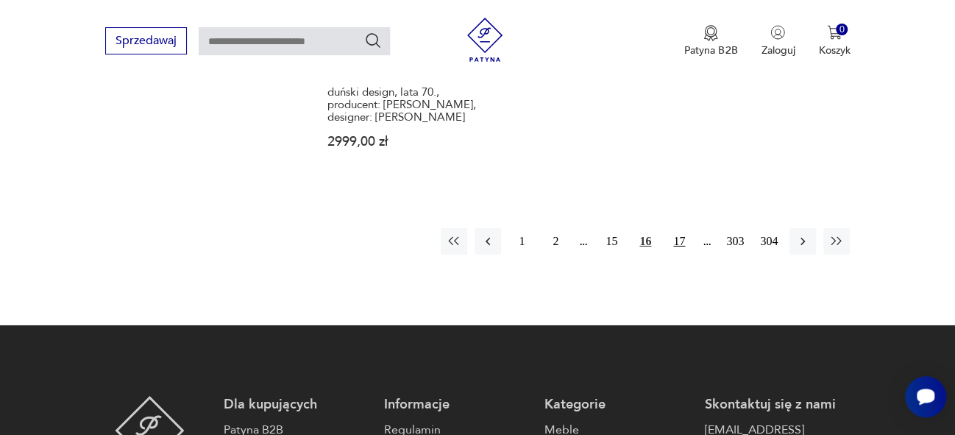
click at [682, 228] on button "17" at bounding box center [679, 241] width 26 height 26
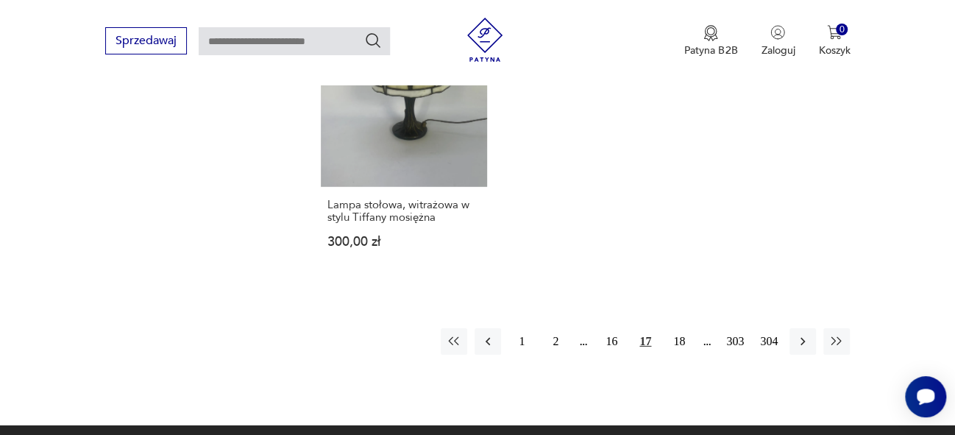
scroll to position [2165, 0]
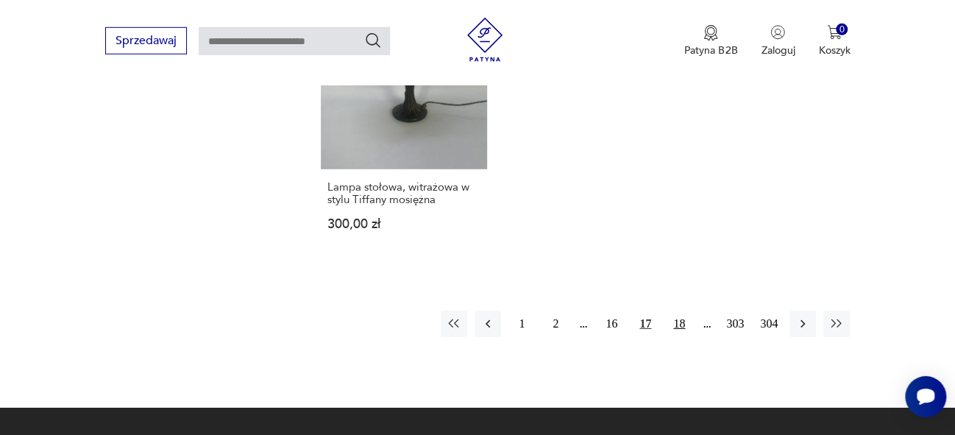
click at [681, 311] on button "18" at bounding box center [679, 324] width 26 height 26
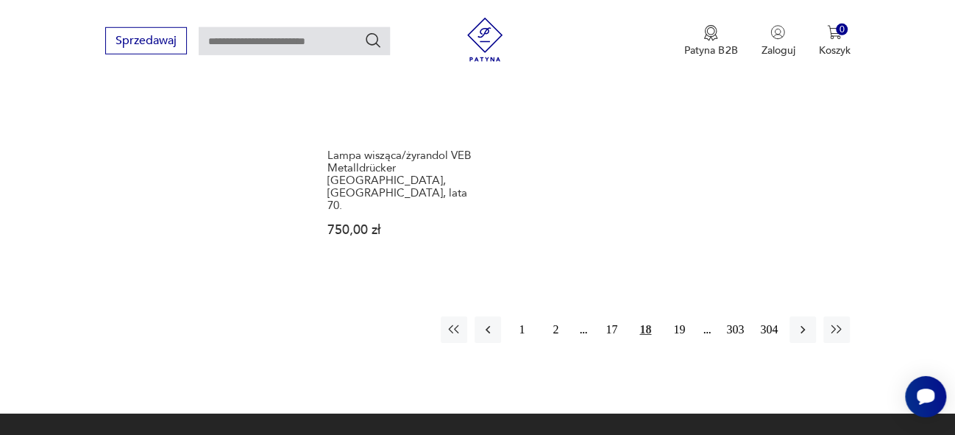
scroll to position [2223, 0]
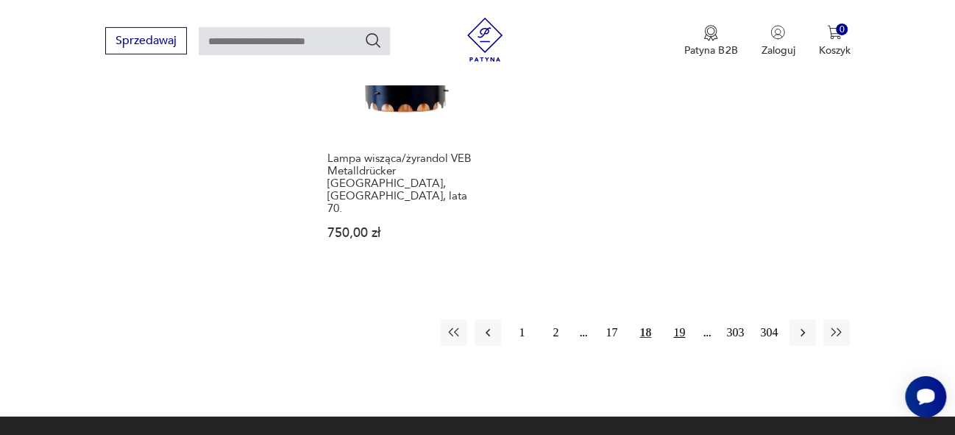
click at [682, 319] on button "19" at bounding box center [679, 332] width 26 height 26
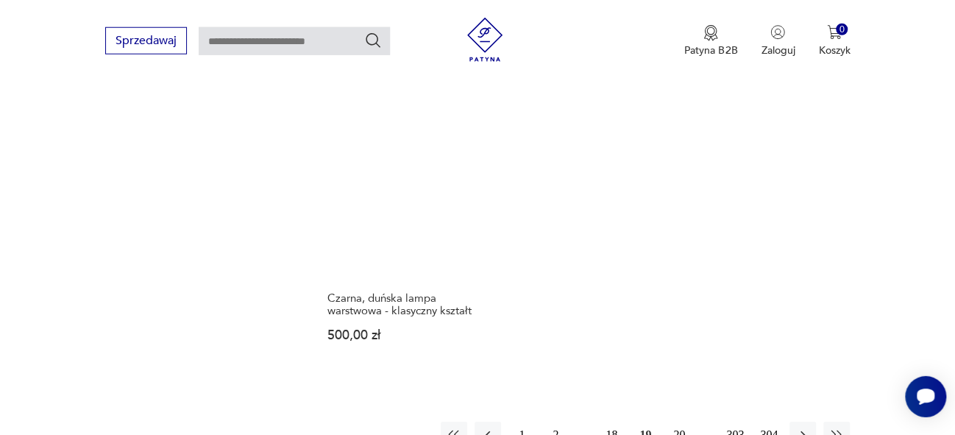
scroll to position [2140, 0]
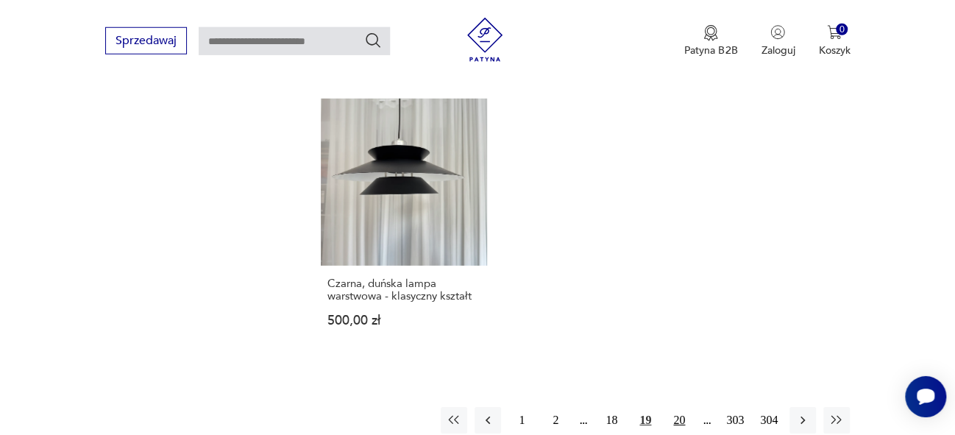
click at [678, 407] on button "20" at bounding box center [679, 420] width 26 height 26
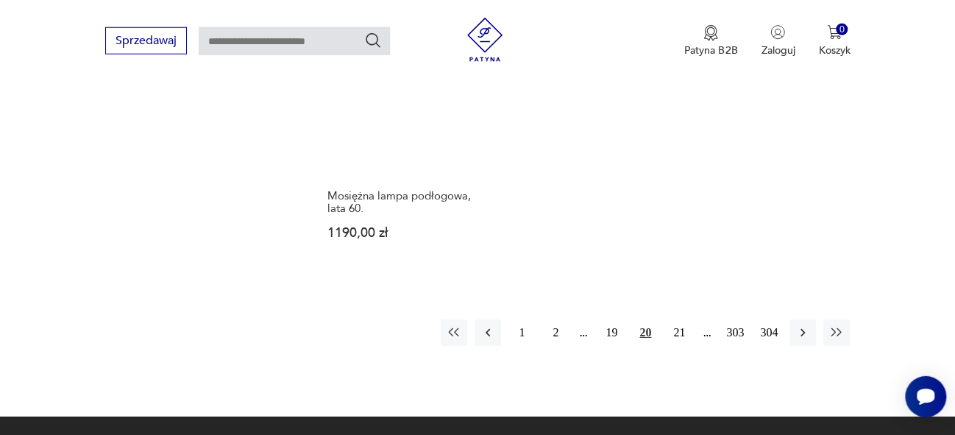
scroll to position [2172, 0]
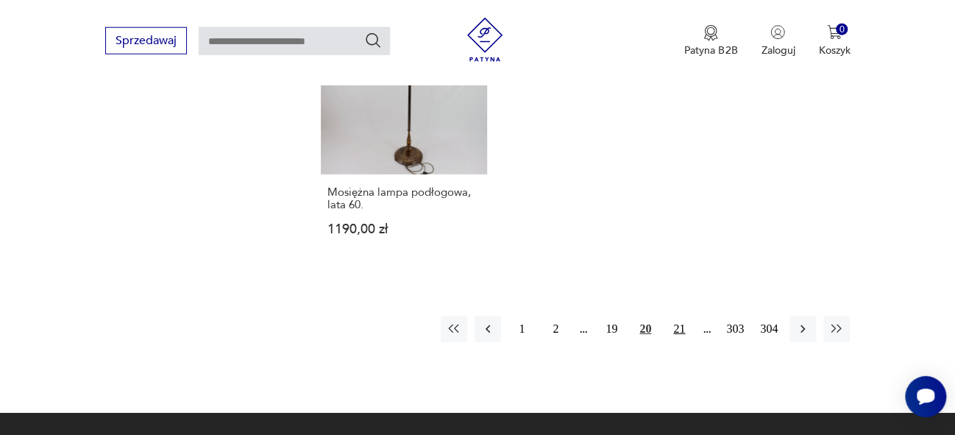
click at [676, 316] on button "21" at bounding box center [679, 329] width 26 height 26
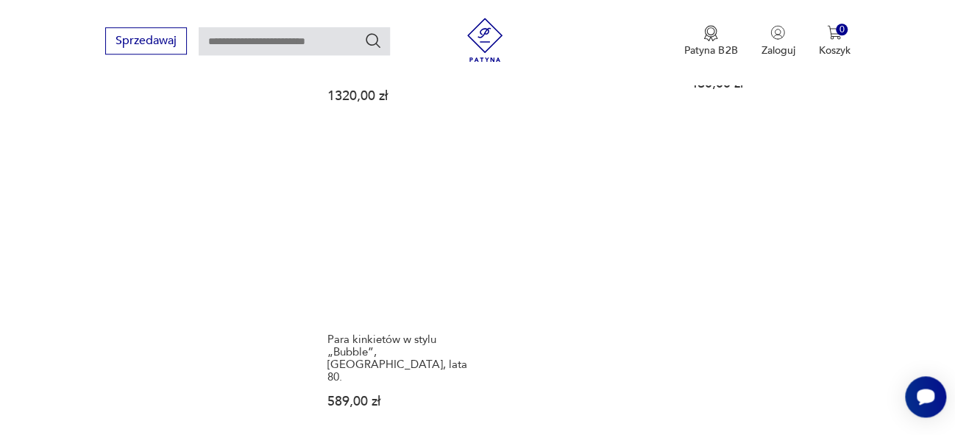
scroll to position [2054, 0]
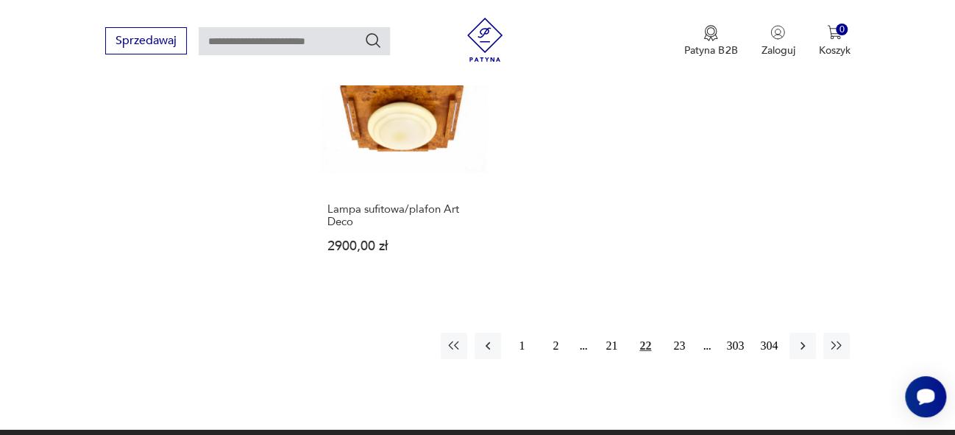
scroll to position [2131, 0]
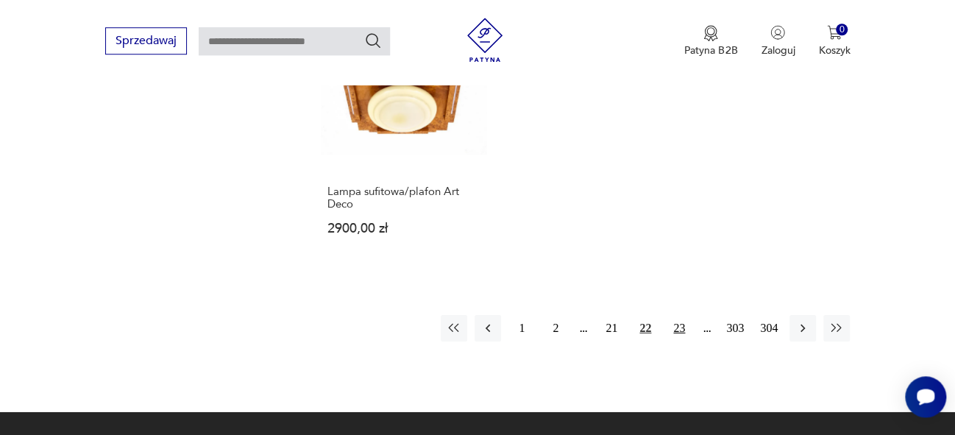
click at [681, 315] on button "23" at bounding box center [679, 328] width 26 height 26
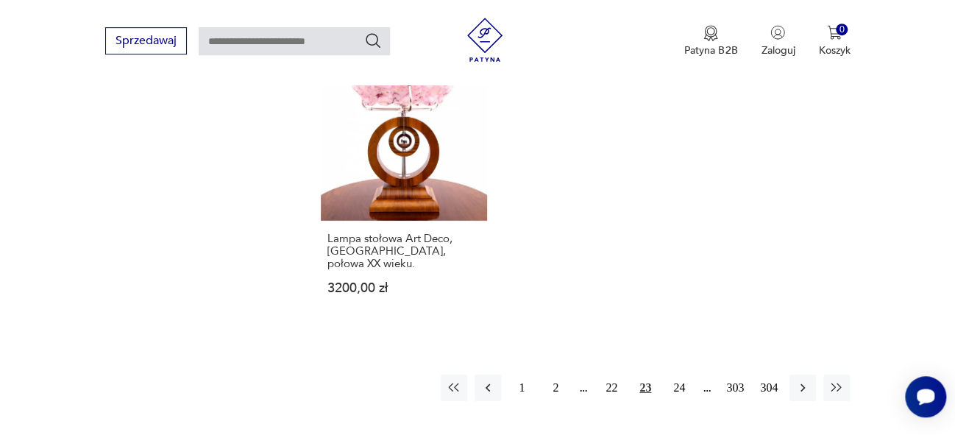
scroll to position [2187, 0]
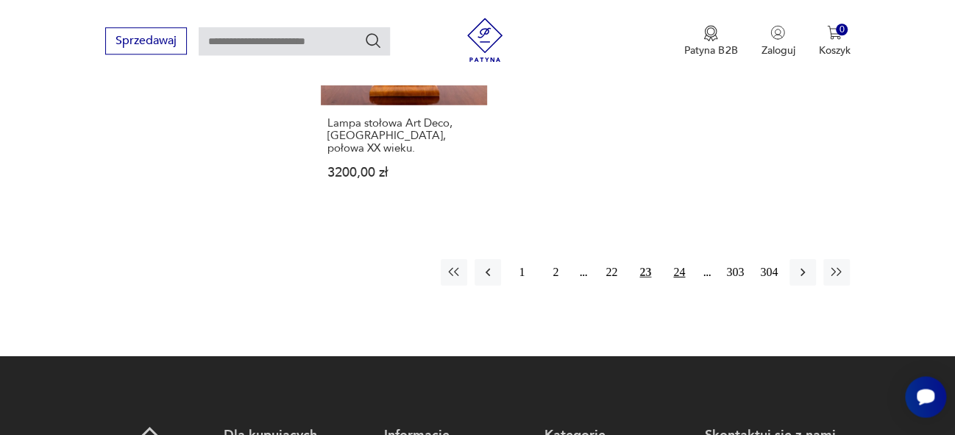
click at [687, 259] on button "24" at bounding box center [679, 272] width 26 height 26
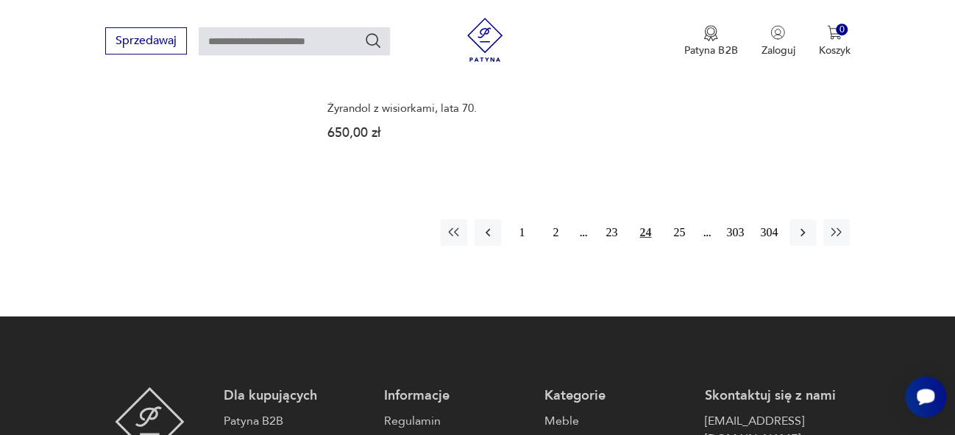
scroll to position [2263, 0]
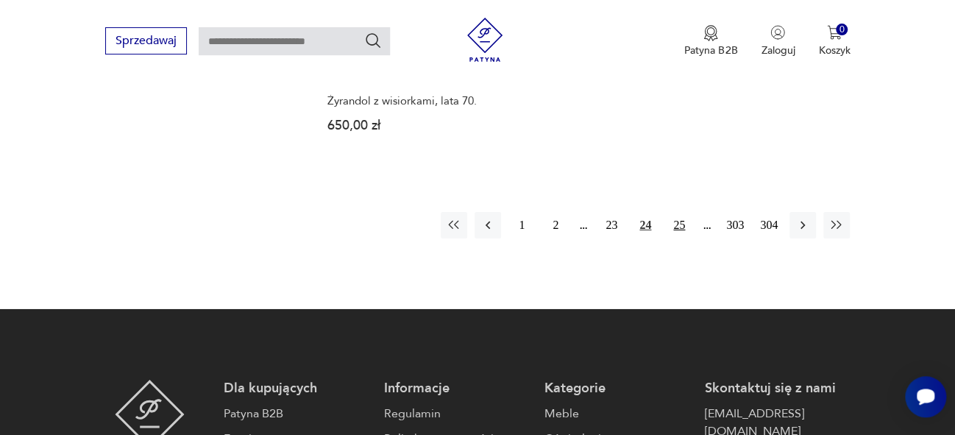
click at [679, 212] on button "25" at bounding box center [679, 225] width 26 height 26
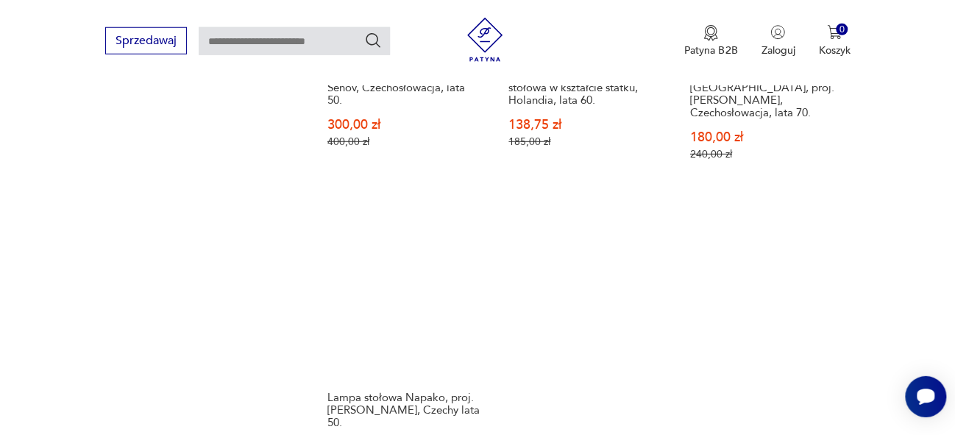
scroll to position [2115, 0]
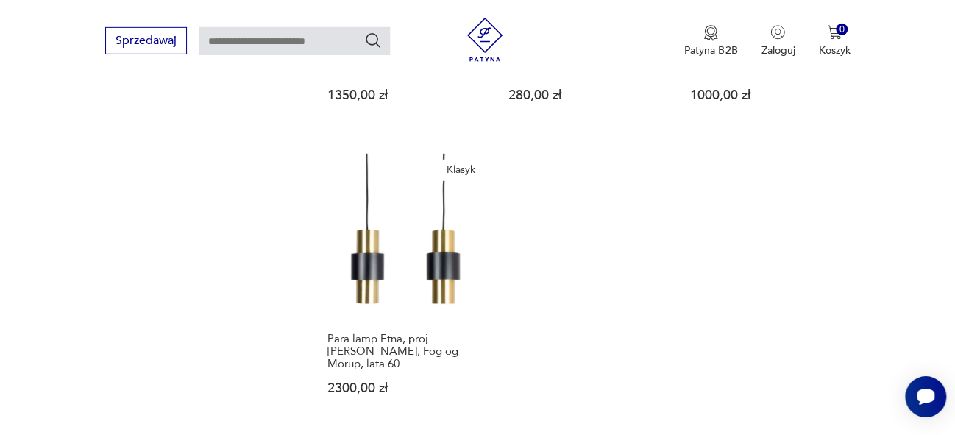
scroll to position [2280, 0]
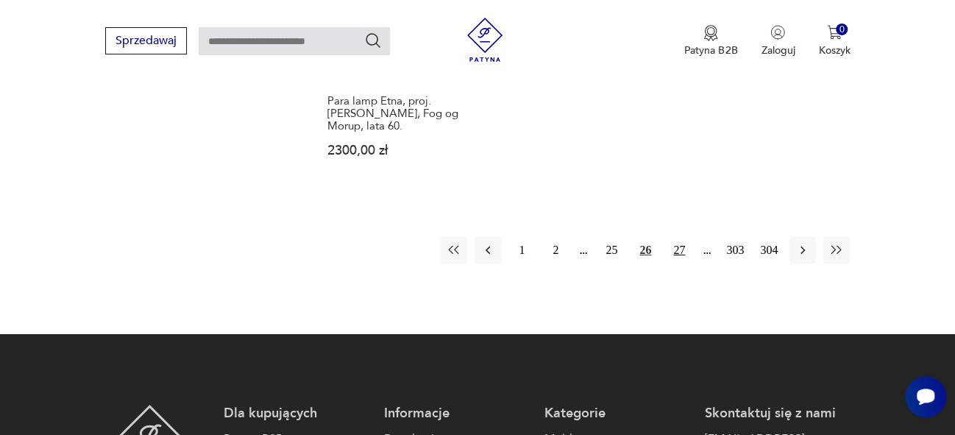
click at [678, 237] on button "27" at bounding box center [679, 250] width 26 height 26
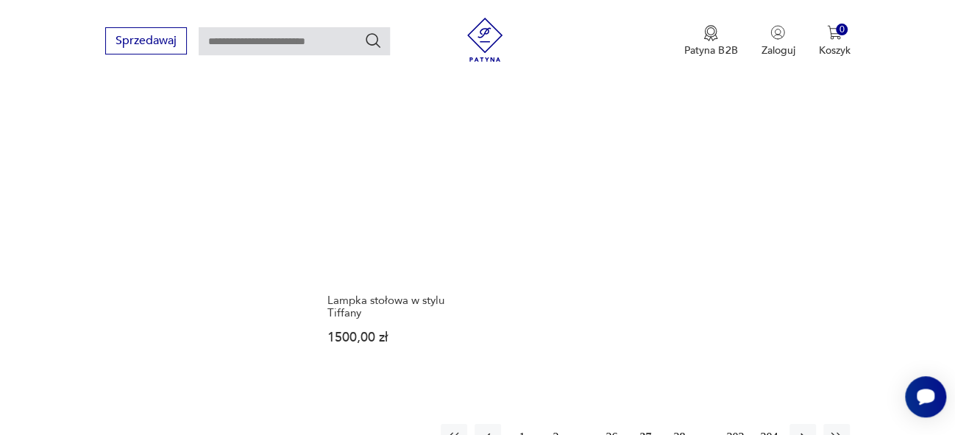
scroll to position [1978, 0]
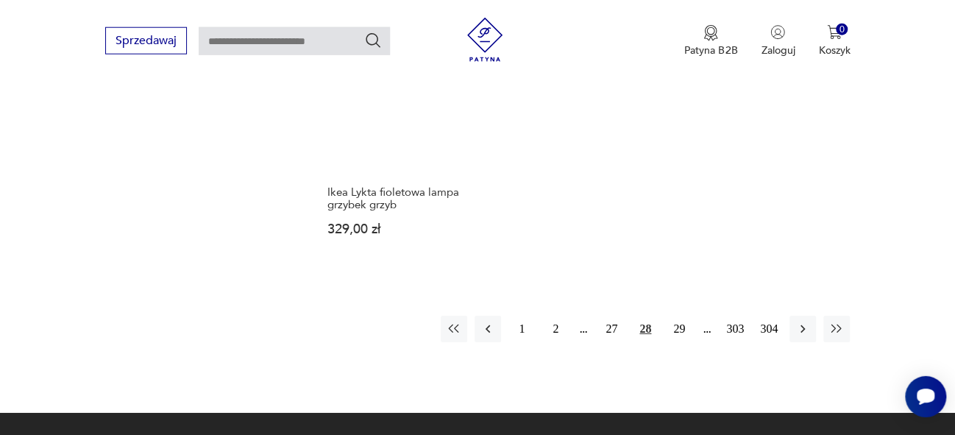
scroll to position [2183, 0]
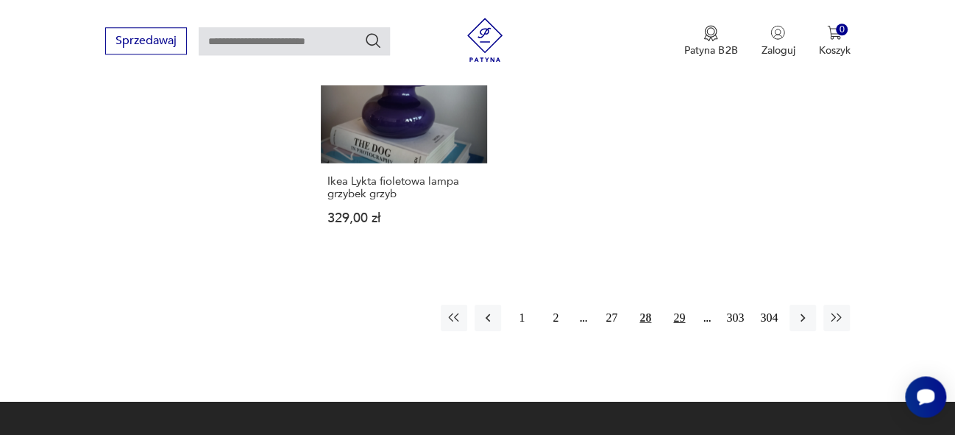
click at [678, 305] on button "29" at bounding box center [679, 318] width 26 height 26
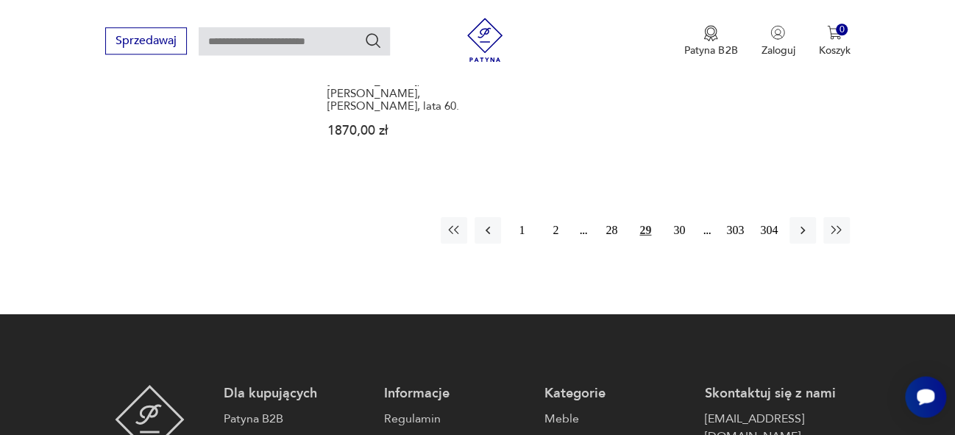
scroll to position [2355, 0]
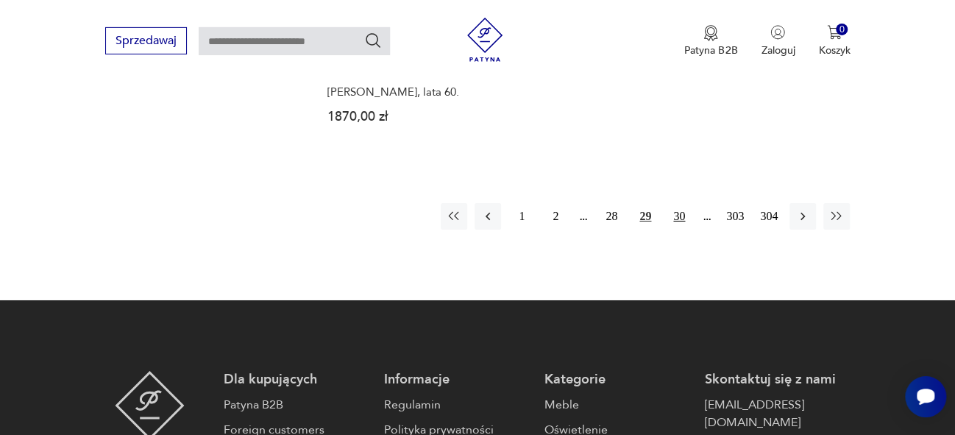
click at [679, 203] on button "30" at bounding box center [679, 216] width 26 height 26
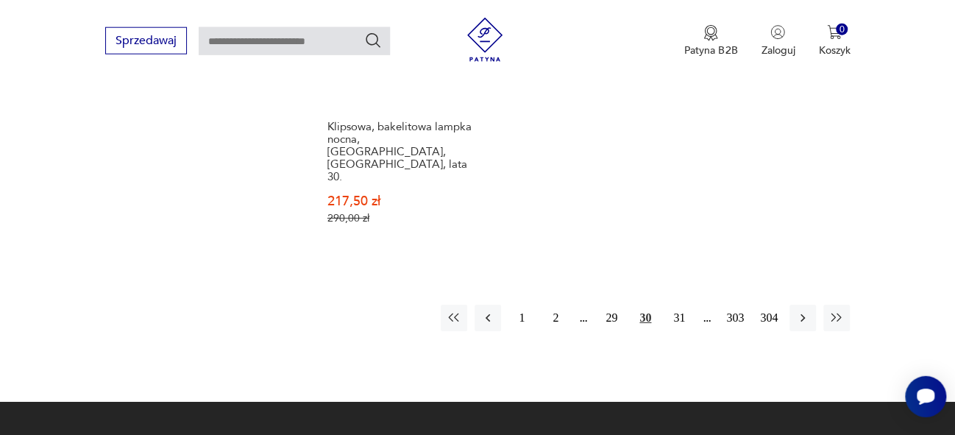
scroll to position [2241, 0]
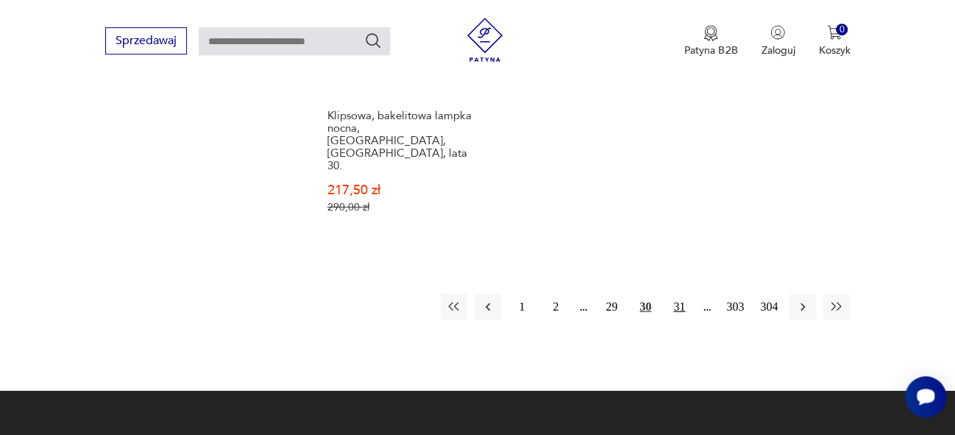
click at [686, 294] on button "31" at bounding box center [679, 307] width 26 height 26
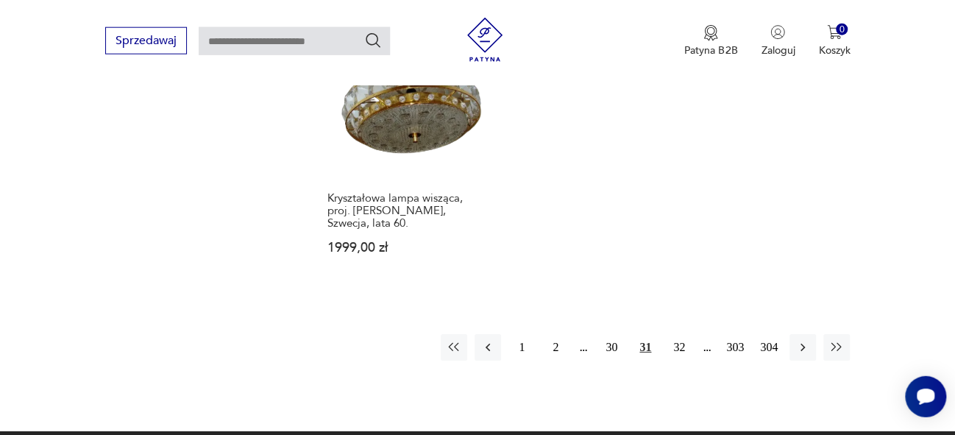
scroll to position [2229, 0]
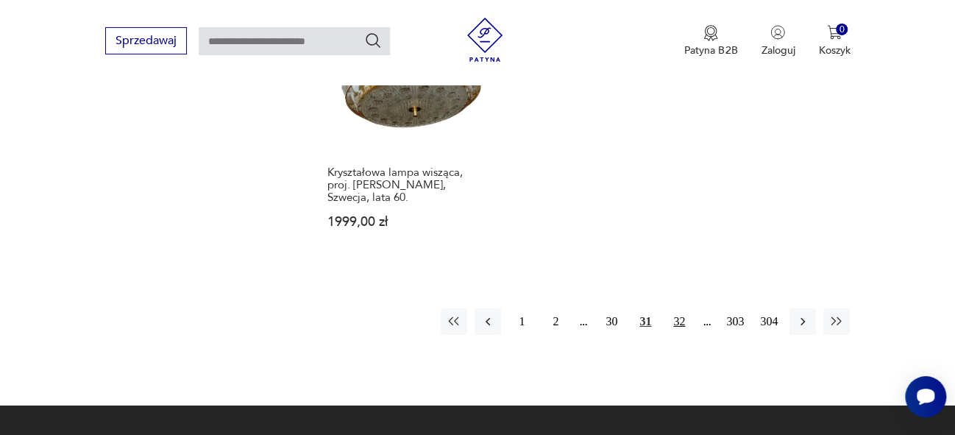
click at [679, 308] on button "32" at bounding box center [679, 321] width 26 height 26
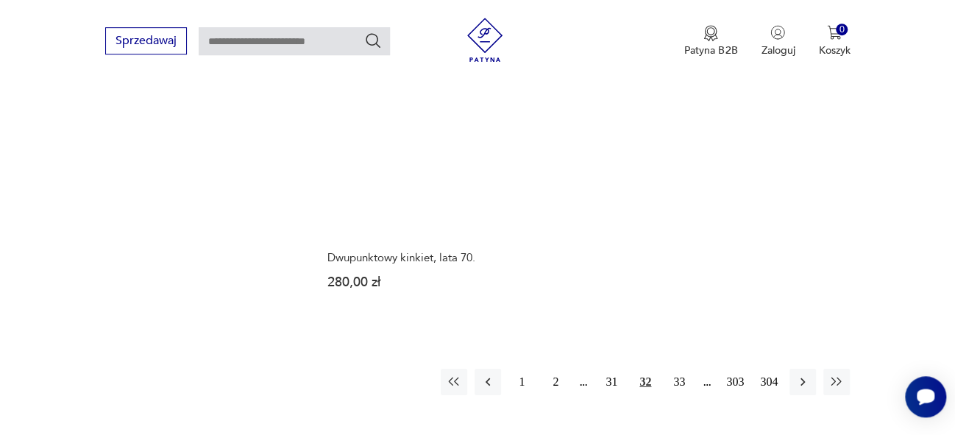
scroll to position [2107, 0]
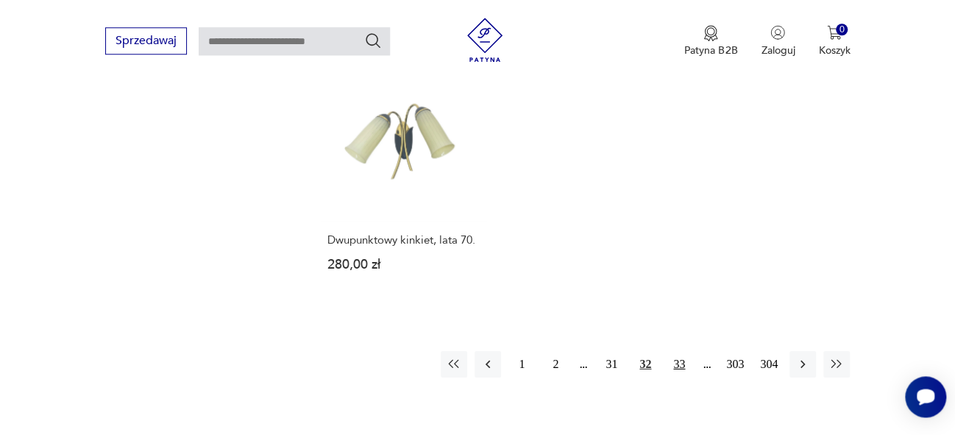
click at [684, 351] on button "33" at bounding box center [679, 364] width 26 height 26
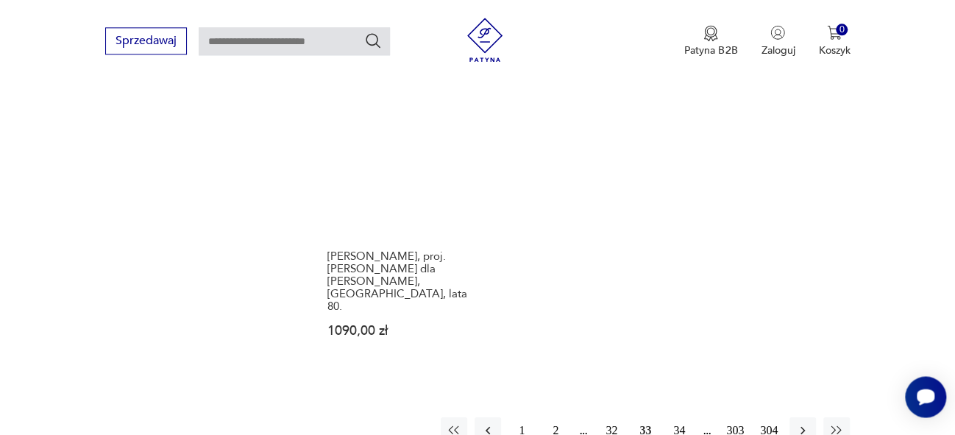
scroll to position [2175, 0]
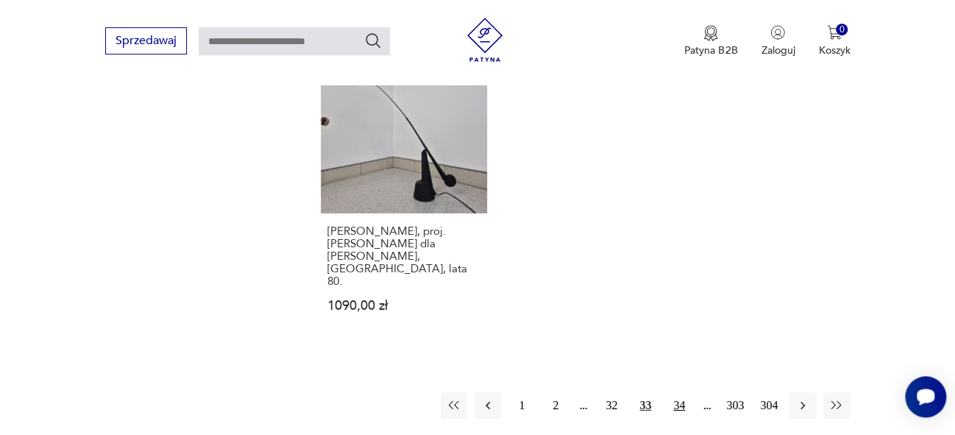
click at [677, 392] on button "34" at bounding box center [679, 405] width 26 height 26
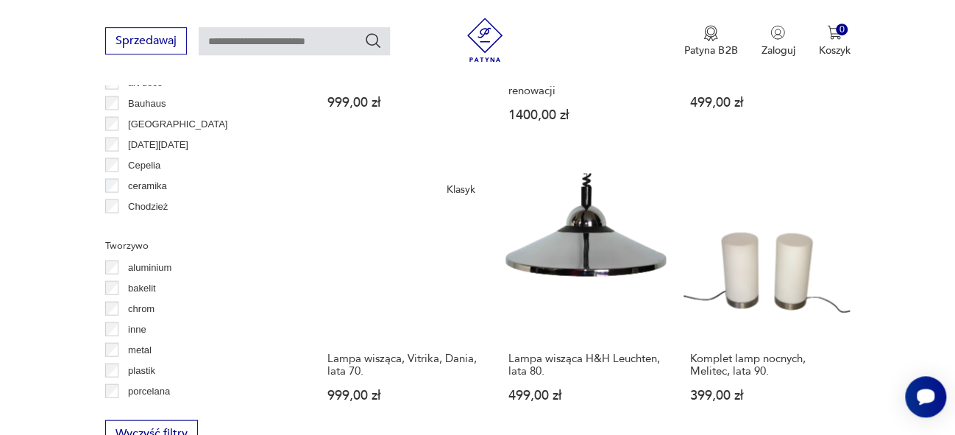
scroll to position [1495, 0]
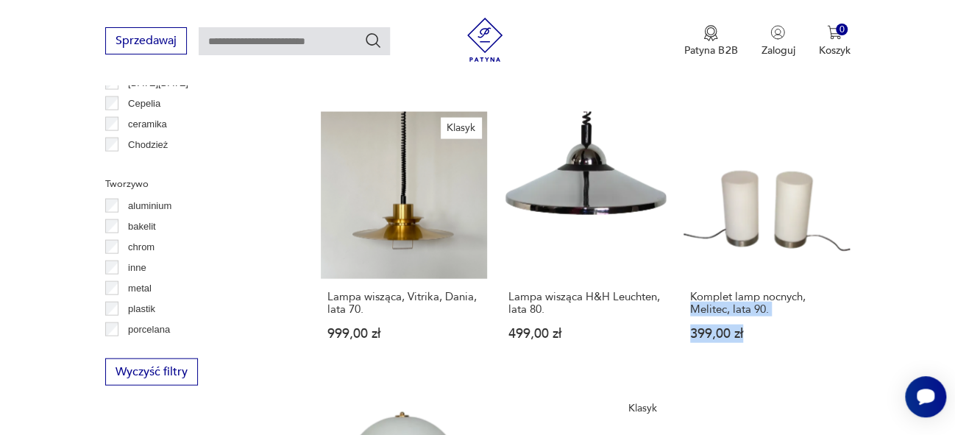
drag, startPoint x: 965, startPoint y: 109, endPoint x: 951, endPoint y: 290, distance: 181.6
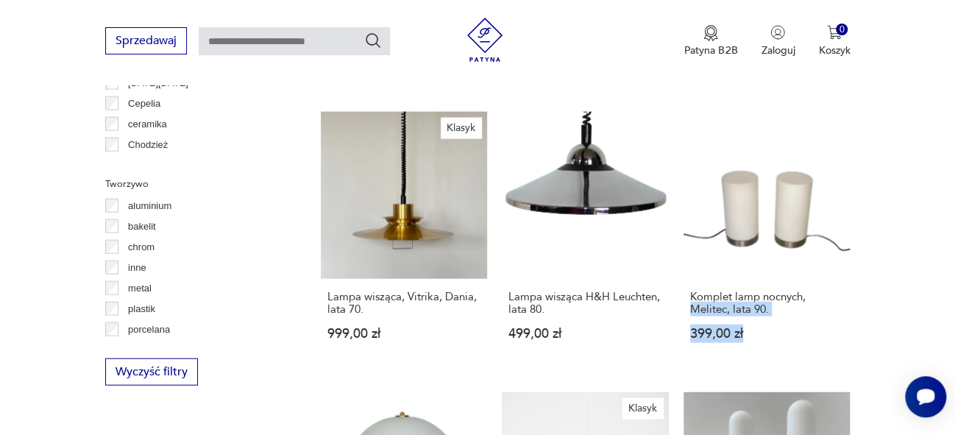
click at [951, 290] on section "Filtruj produkty Cena MIN MAX OK Promocja Datowanie OK Kraj pochodzenia Niemcy …" at bounding box center [477, 128] width 955 height 2023
click at [917, 276] on section "Filtruj produkty Cena MIN MAX OK Promocja Datowanie OK Kraj pochodzenia Niemcy …" at bounding box center [477, 128] width 955 height 2023
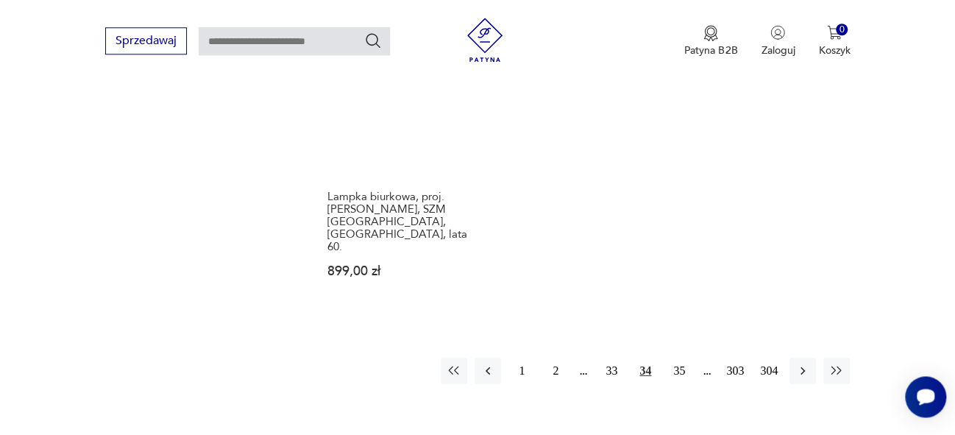
scroll to position [2234, 0]
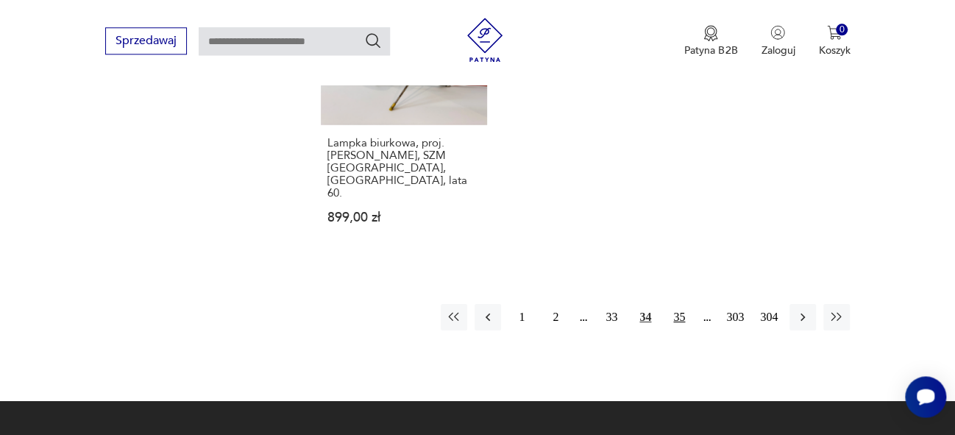
click at [673, 304] on button "35" at bounding box center [679, 317] width 26 height 26
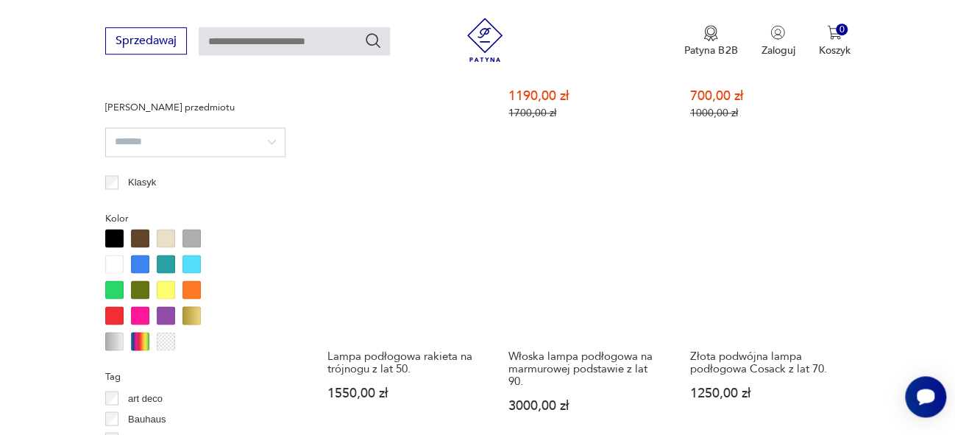
scroll to position [1172, 0]
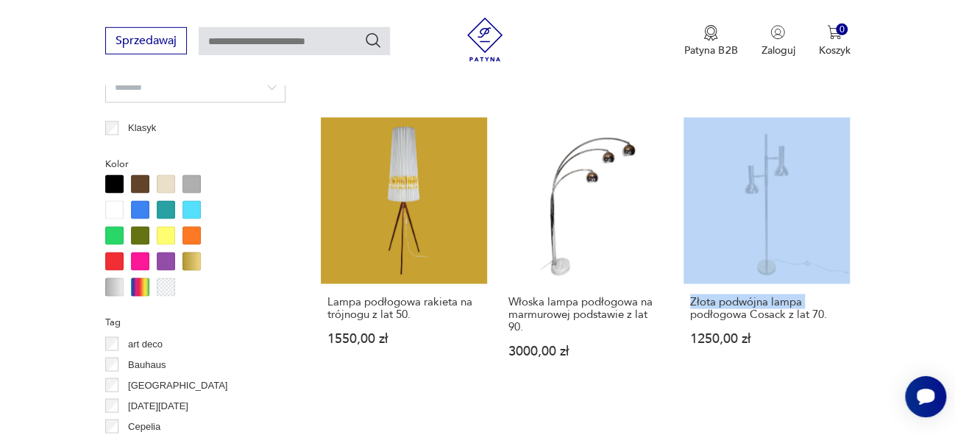
drag, startPoint x: 963, startPoint y: 103, endPoint x: 946, endPoint y: 259, distance: 157.0
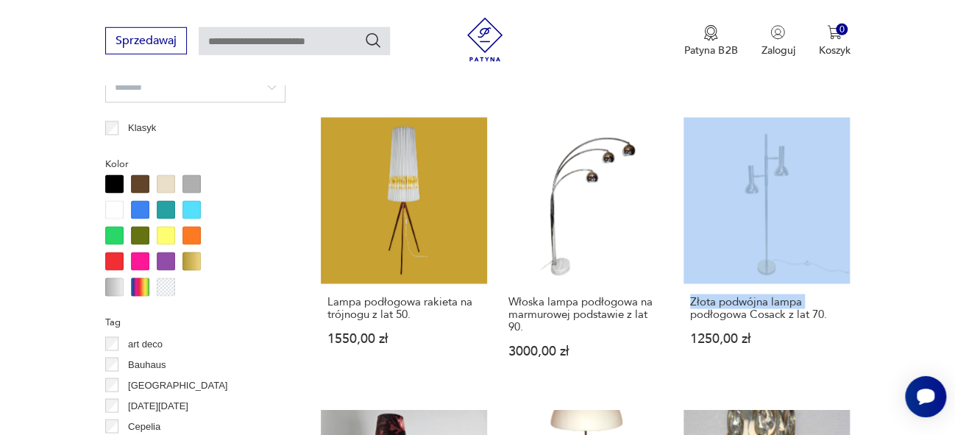
click at [946, 259] on section "Filtruj produkty Cena MIN MAX OK Promocja Datowanie OK Kraj pochodzenia Niemcy …" at bounding box center [477, 436] width 955 height 1990
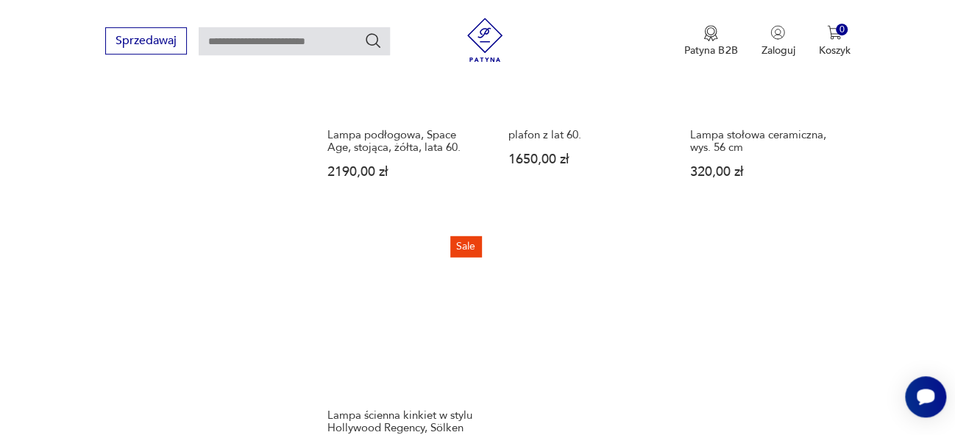
scroll to position [2151, 0]
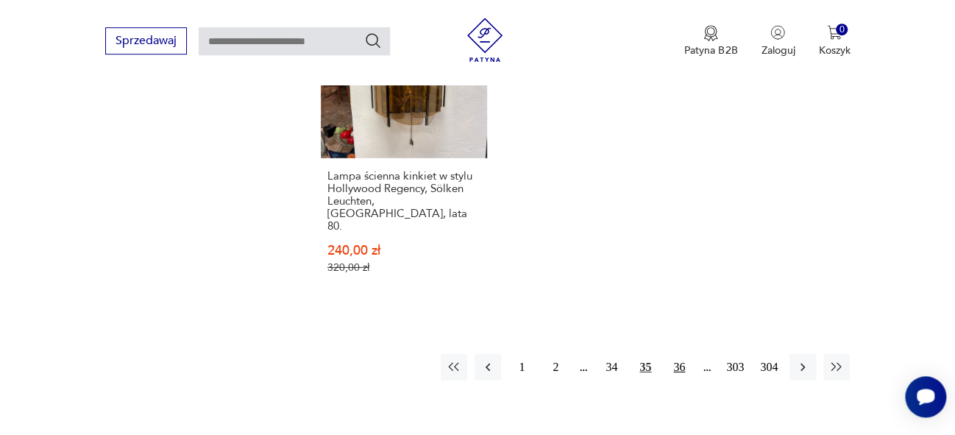
click at [677, 354] on button "36" at bounding box center [679, 367] width 26 height 26
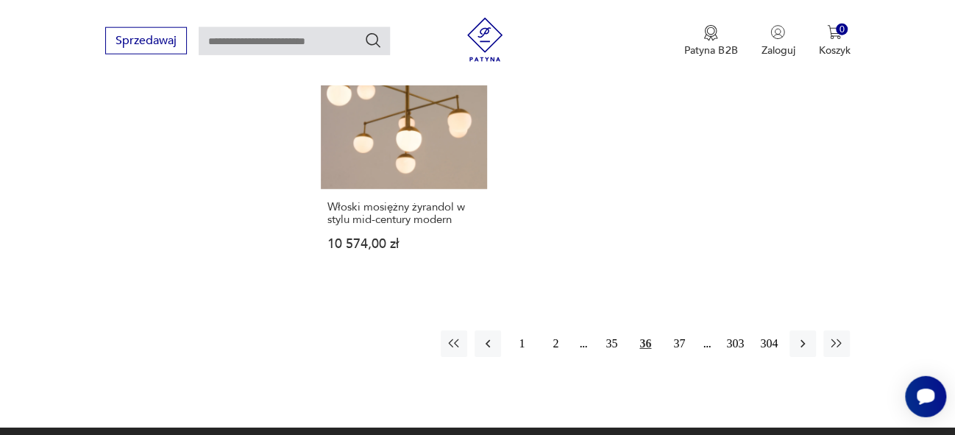
scroll to position [2235, 0]
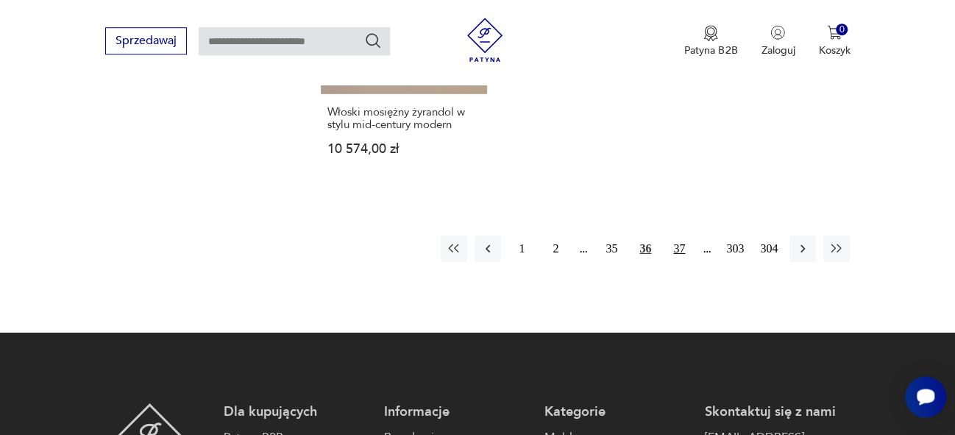
click at [682, 236] on button "37" at bounding box center [679, 249] width 26 height 26
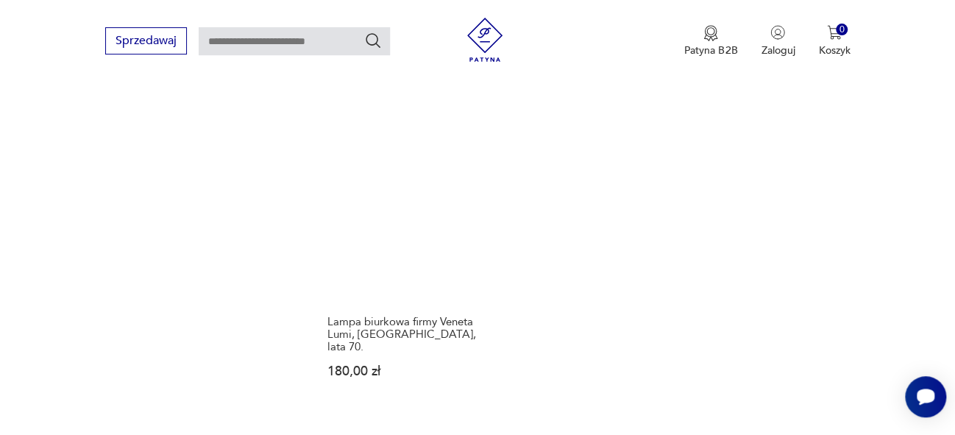
scroll to position [1994, 0]
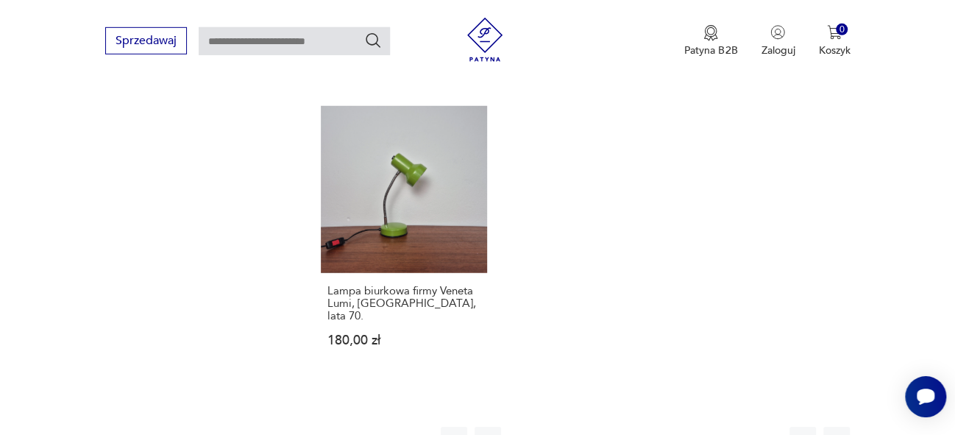
click at [682, 427] on button "38" at bounding box center [679, 440] width 26 height 26
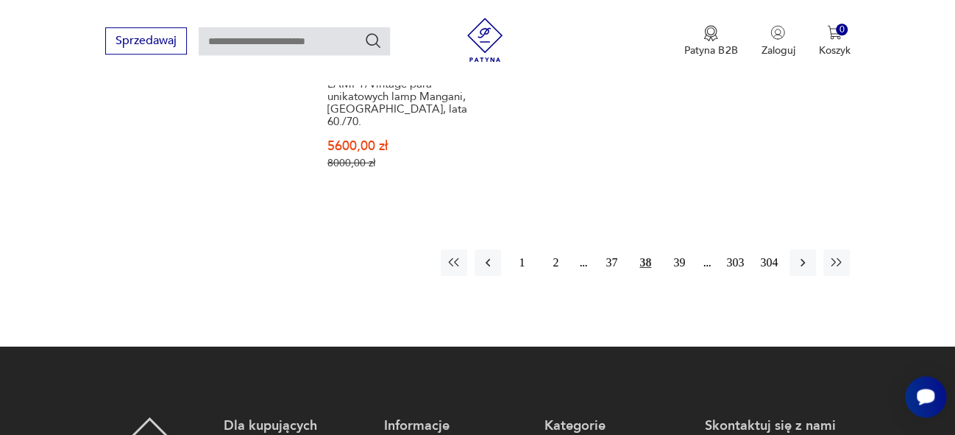
scroll to position [2243, 0]
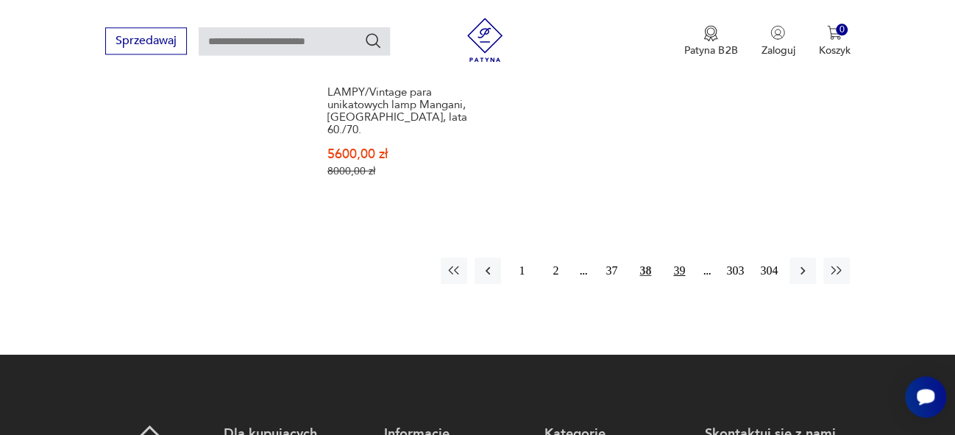
click at [680, 257] on button "39" at bounding box center [679, 270] width 26 height 26
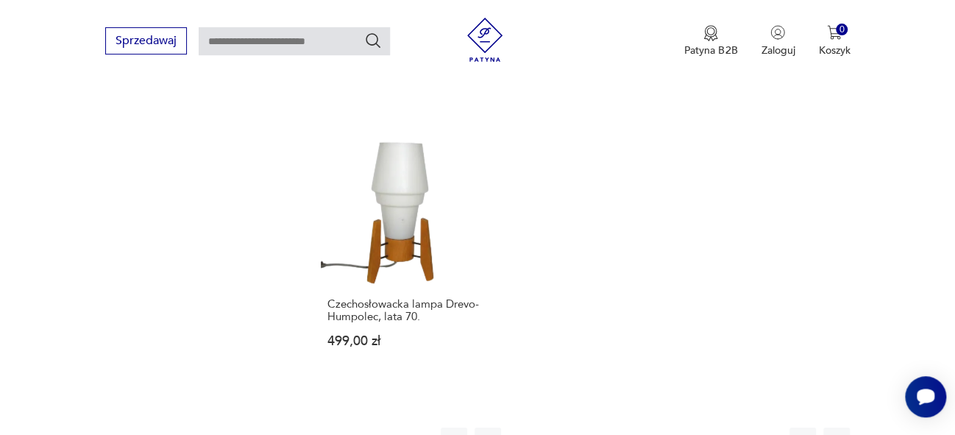
scroll to position [2093, 0]
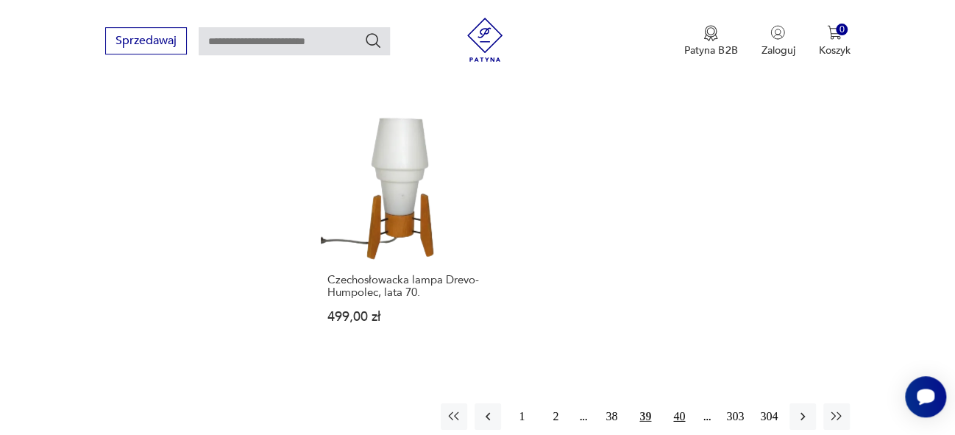
click at [681, 403] on button "40" at bounding box center [679, 416] width 26 height 26
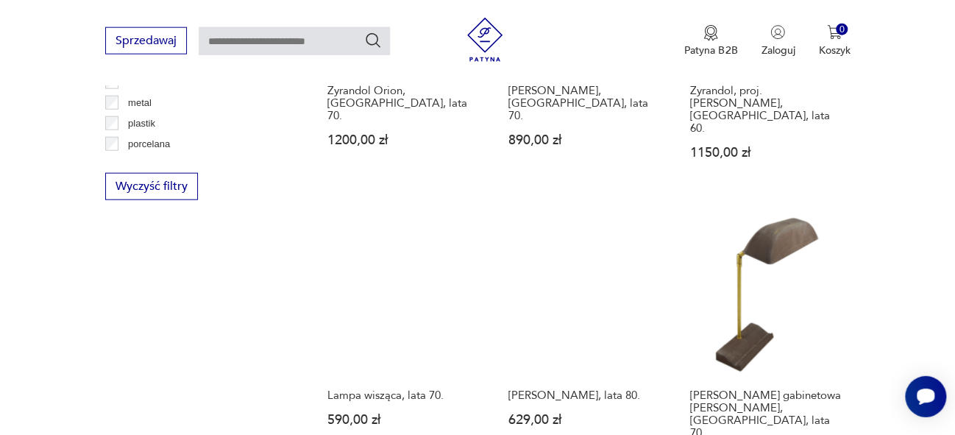
scroll to position [1735, 0]
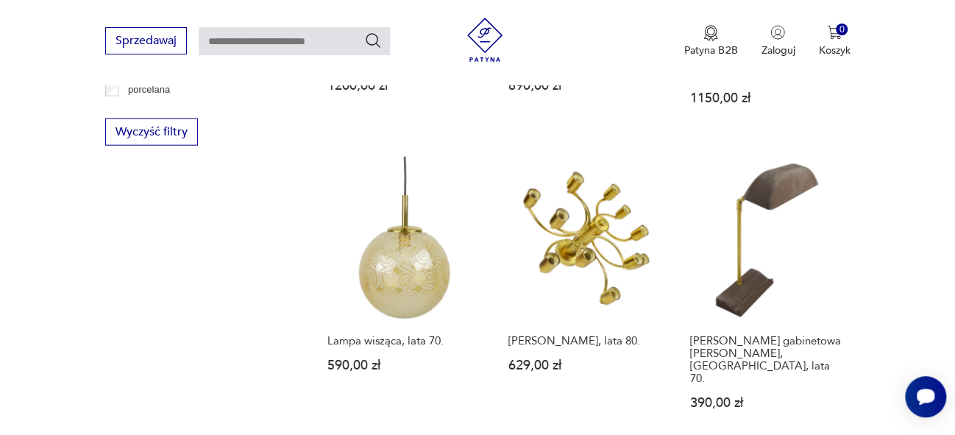
drag, startPoint x: 965, startPoint y: 83, endPoint x: 963, endPoint y: 281, distance: 198.0
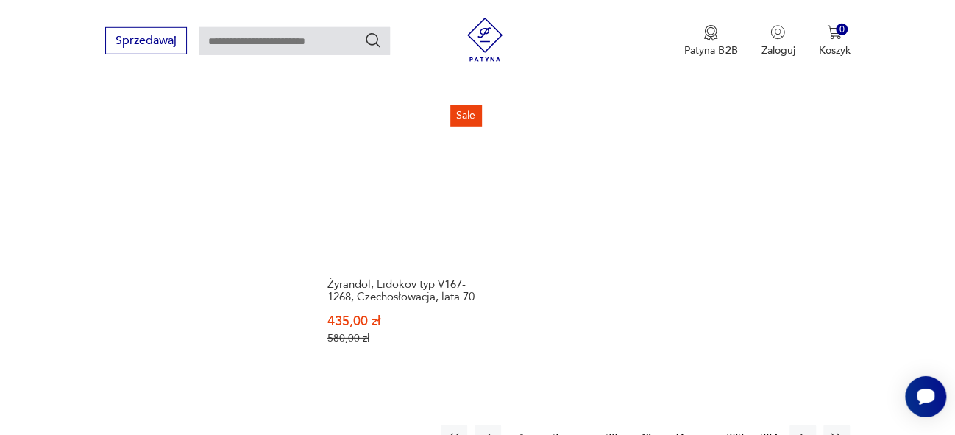
scroll to position [2101, 0]
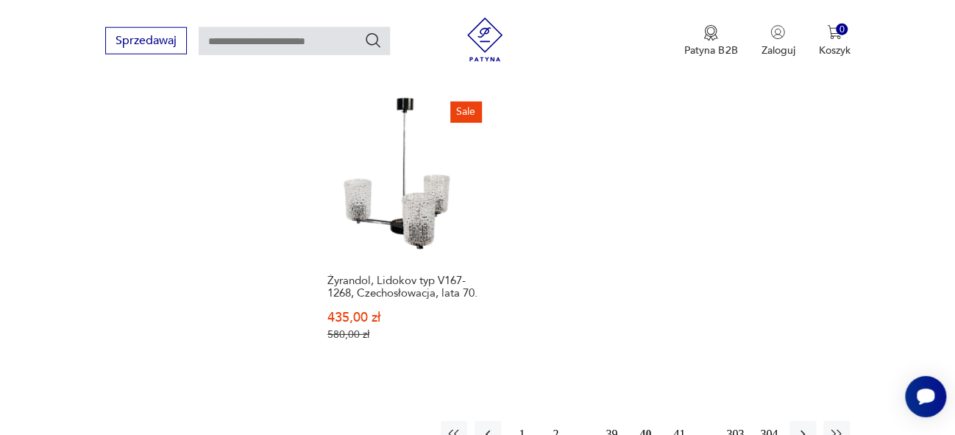
click at [680, 421] on button "41" at bounding box center [679, 434] width 26 height 26
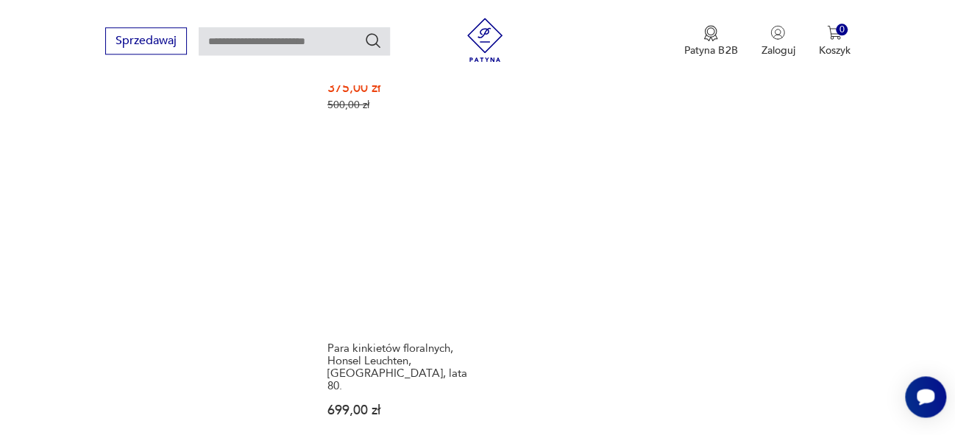
scroll to position [2169, 0]
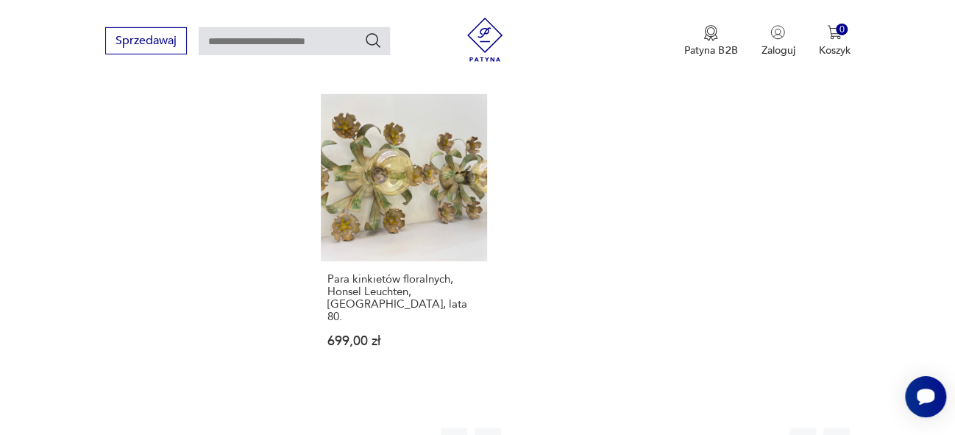
click at [682, 428] on button "42" at bounding box center [679, 441] width 26 height 26
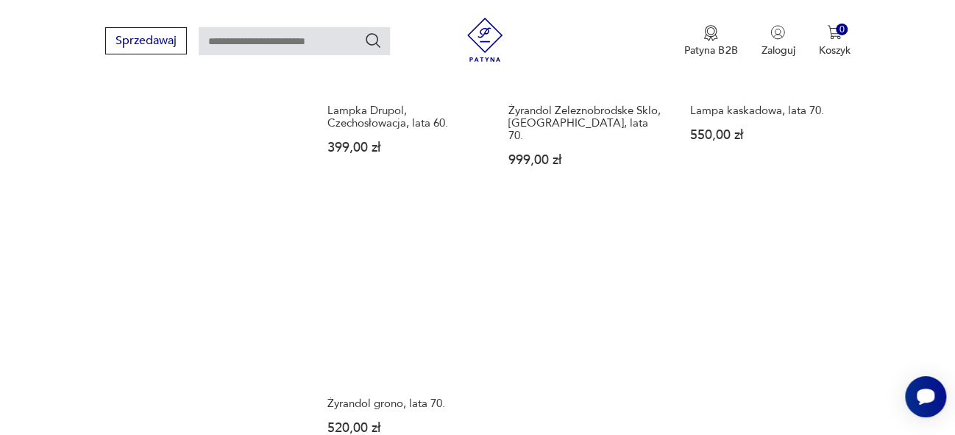
scroll to position [2040, 0]
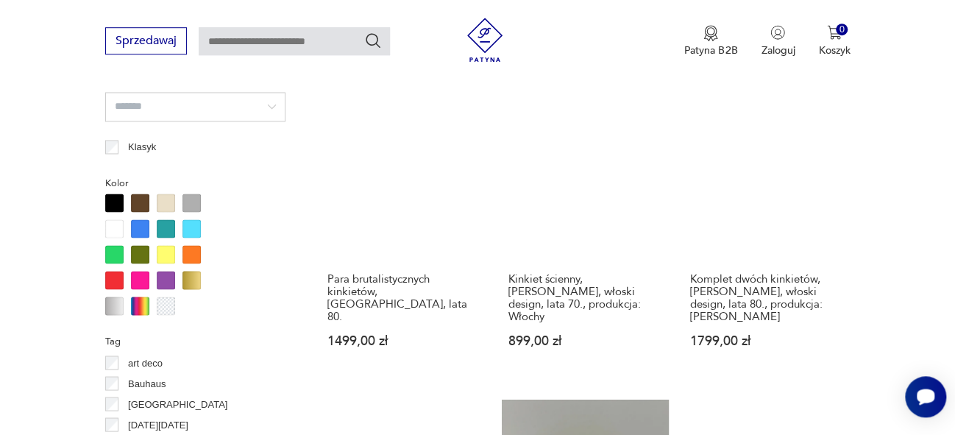
scroll to position [1150, 0]
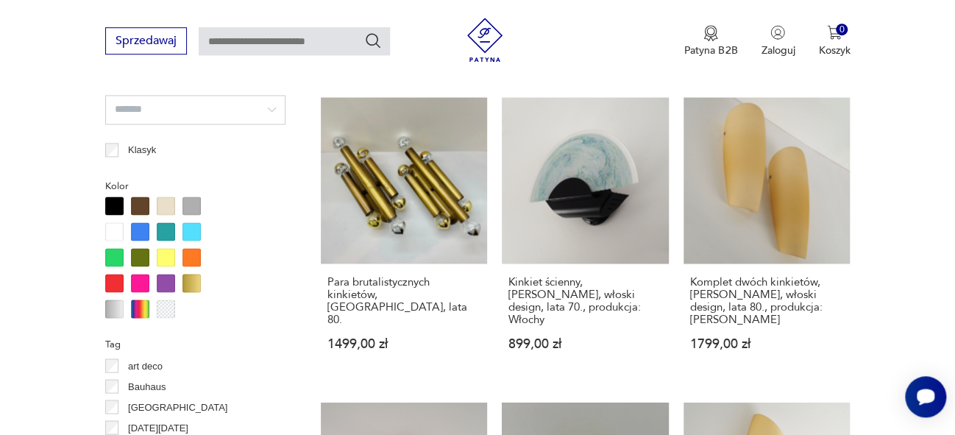
drag, startPoint x: 965, startPoint y: 88, endPoint x: 955, endPoint y: 216, distance: 129.2
click at [955, 216] on section "Filtruj produkty Cena MIN MAX OK Promocja Datowanie OK Kraj pochodzenia Niemcy …" at bounding box center [477, 440] width 955 height 1956
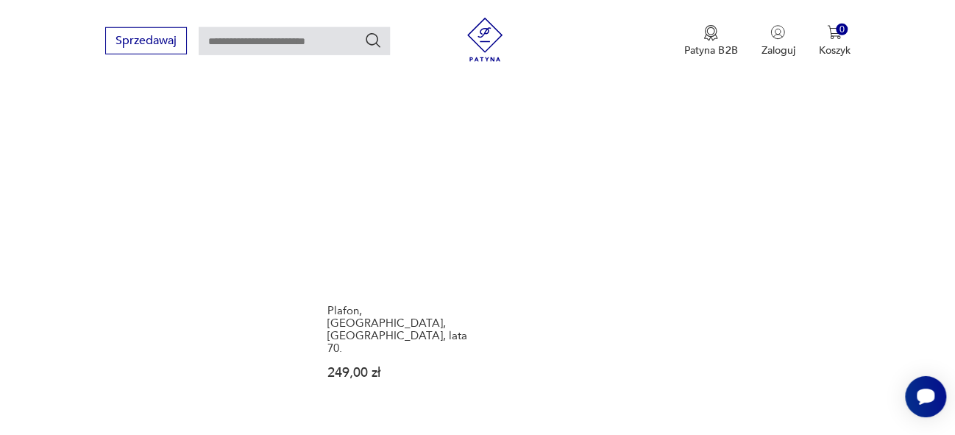
scroll to position [2051, 0]
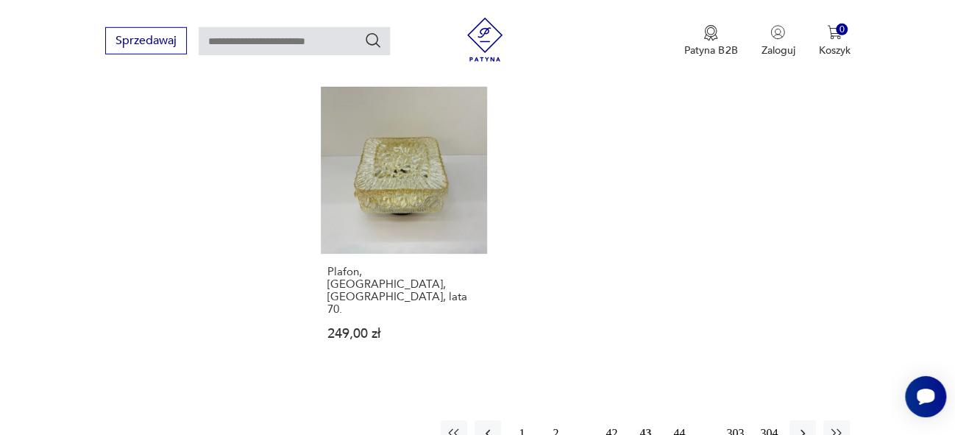
click at [679, 420] on button "44" at bounding box center [679, 433] width 26 height 26
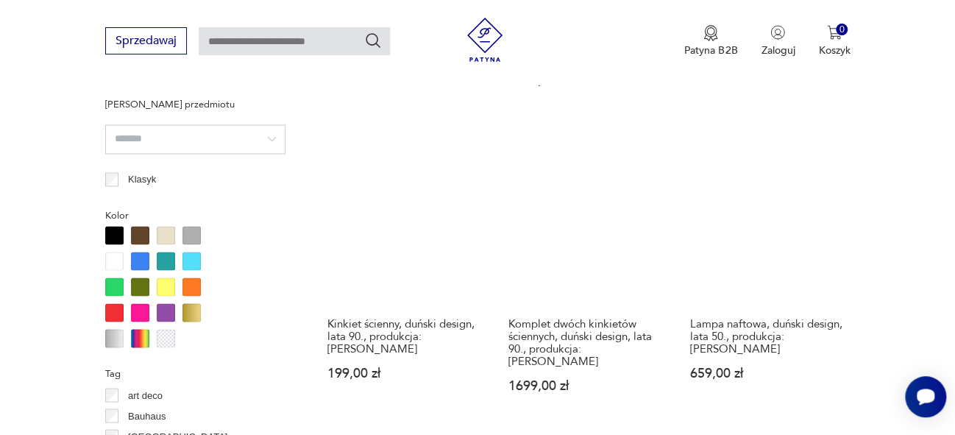
scroll to position [1142, 0]
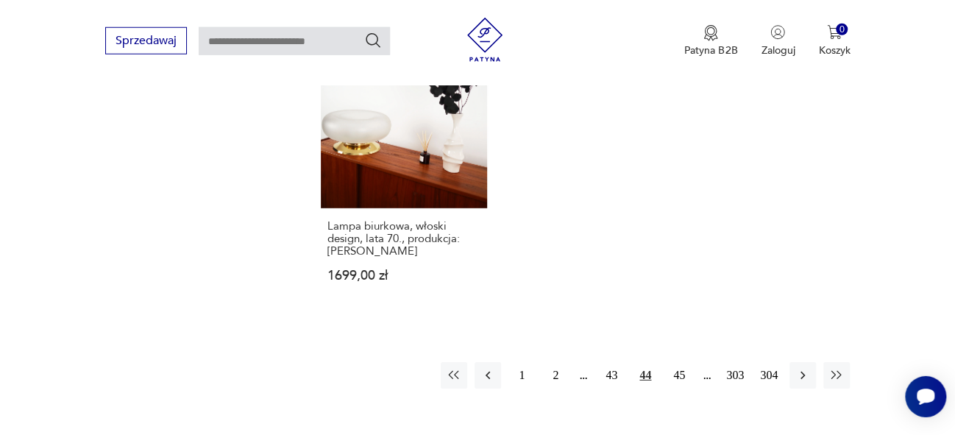
scroll to position [2154, 0]
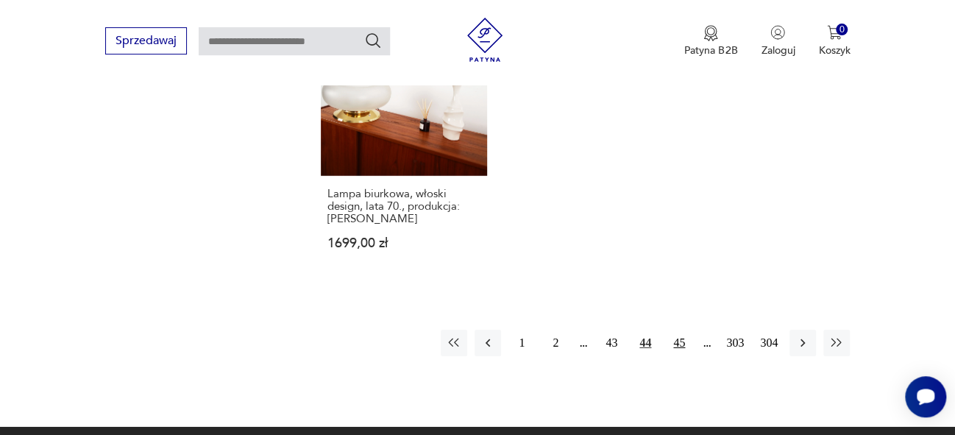
click at [681, 330] on button "45" at bounding box center [679, 343] width 26 height 26
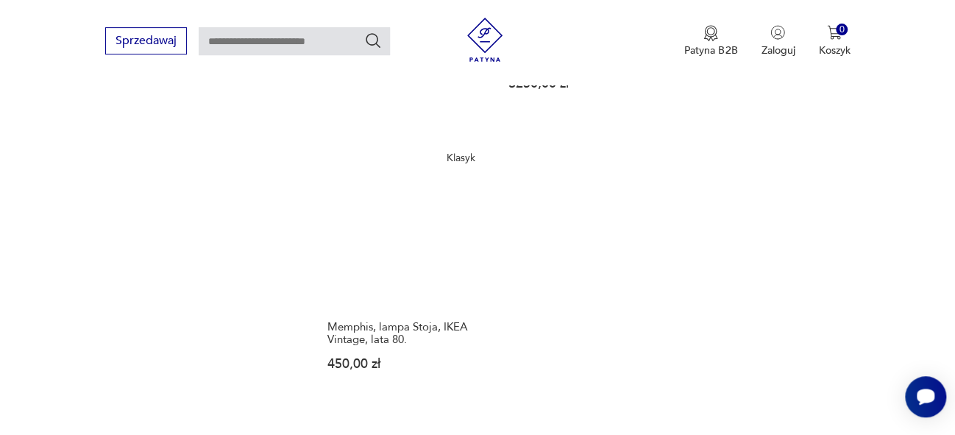
scroll to position [2108, 0]
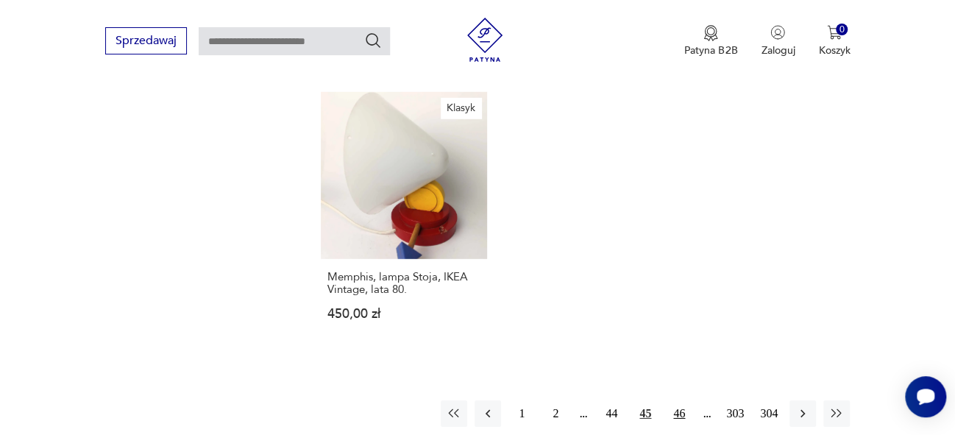
click at [678, 400] on button "46" at bounding box center [679, 413] width 26 height 26
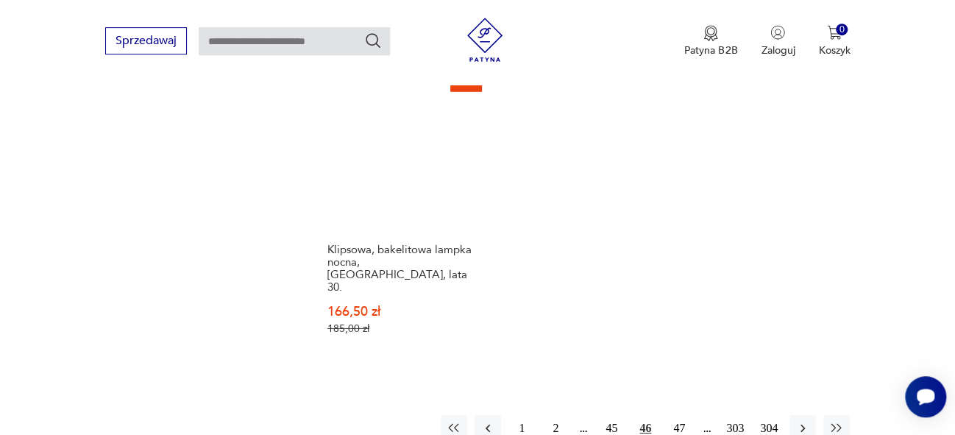
scroll to position [2186, 0]
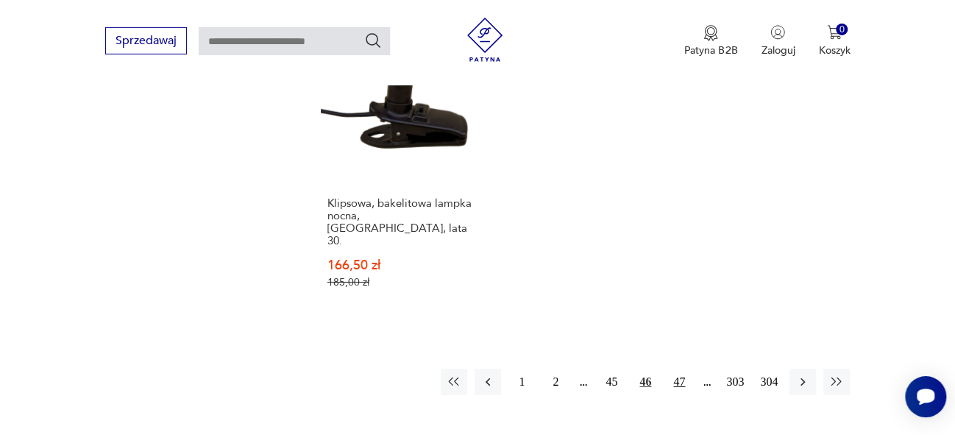
click at [673, 369] on button "47" at bounding box center [679, 382] width 26 height 26
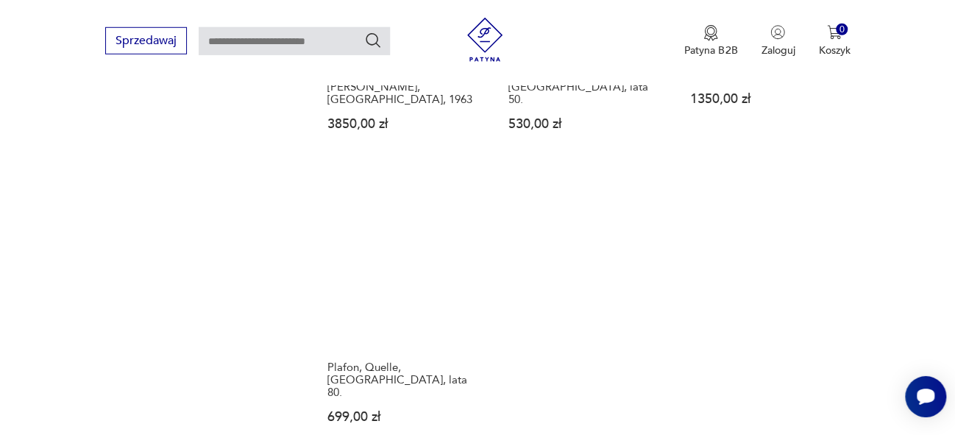
scroll to position [2034, 0]
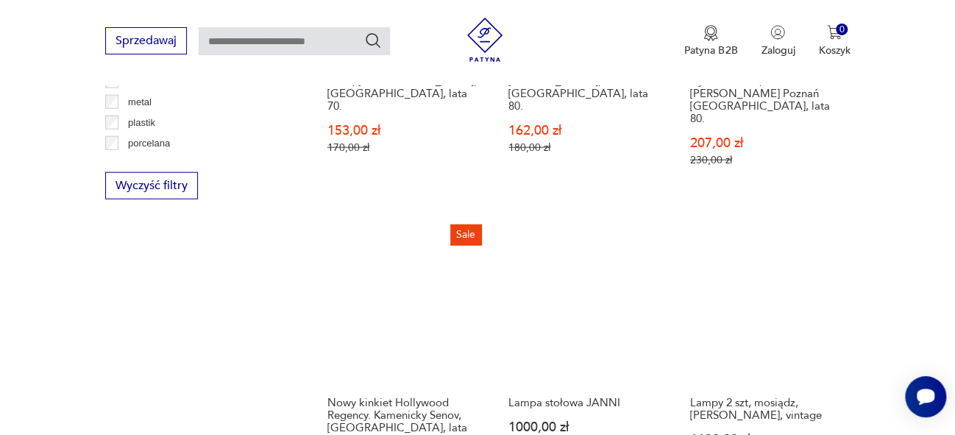
scroll to position [1685, 0]
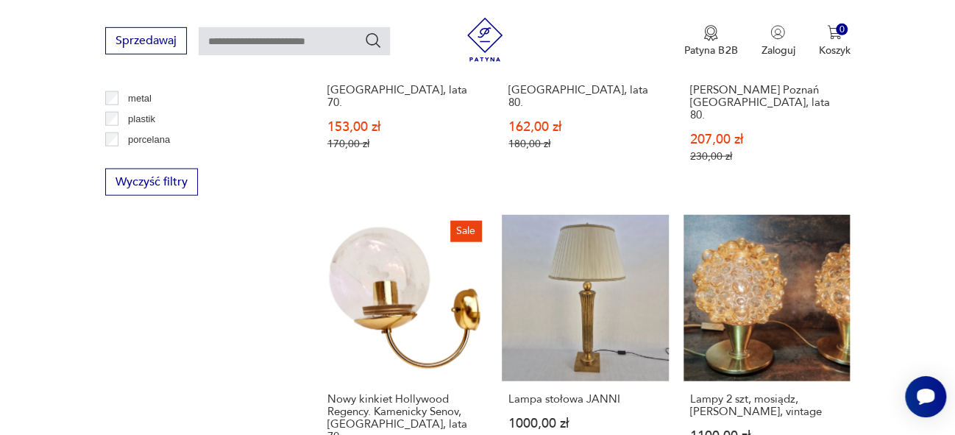
drag, startPoint x: 965, startPoint y: 105, endPoint x: 955, endPoint y: 289, distance: 183.6
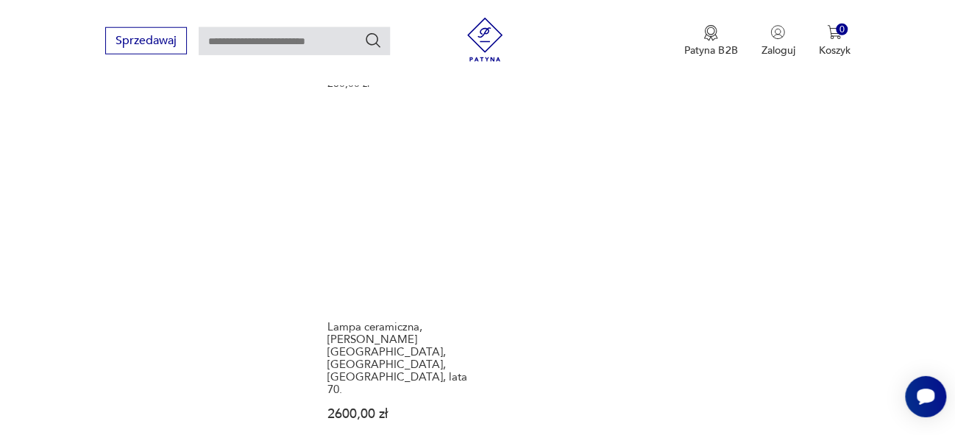
scroll to position [2094, 0]
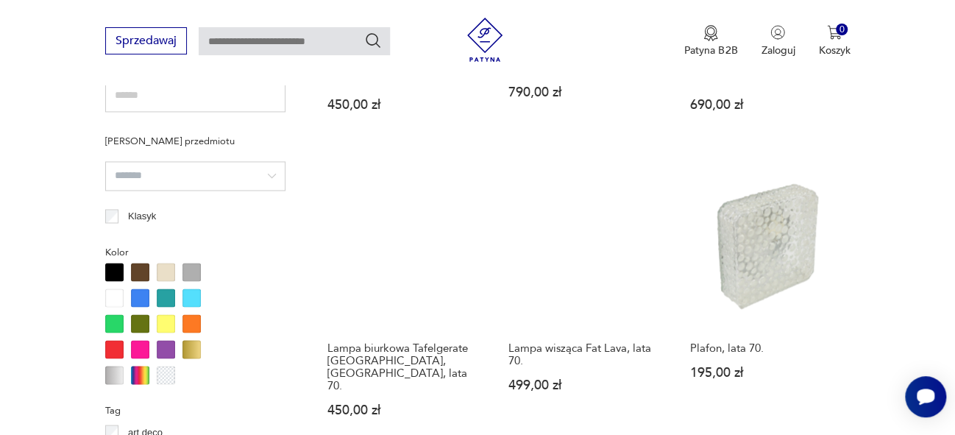
scroll to position [1140, 0]
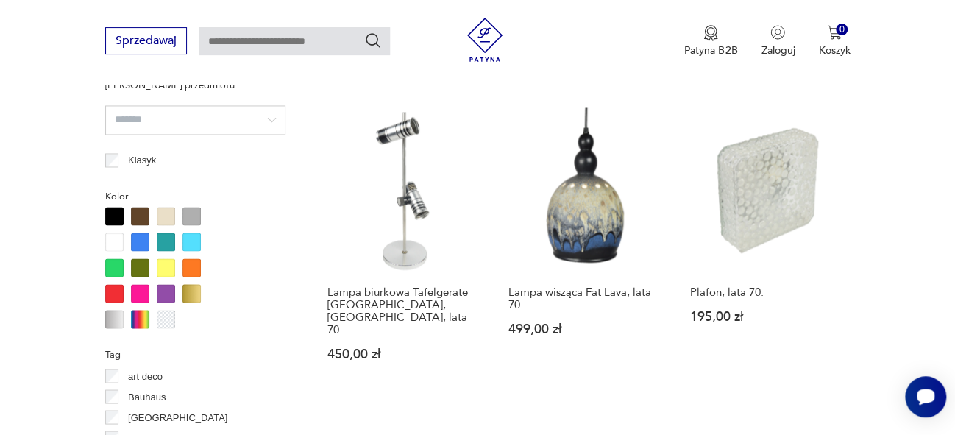
drag, startPoint x: 965, startPoint y: 93, endPoint x: 955, endPoint y: 211, distance: 119.0
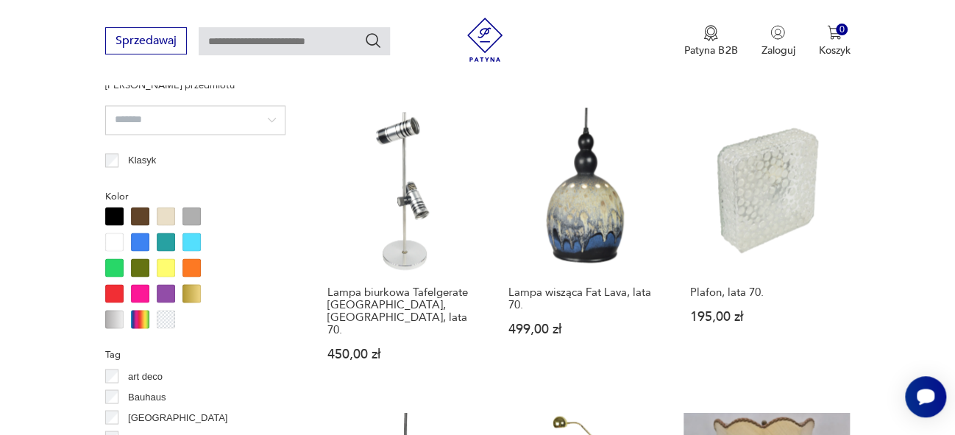
click at [955, 211] on section "Filtruj produkty Cena MIN MAX OK Promocja Datowanie OK Kraj pochodzenia Niemcy …" at bounding box center [477, 431] width 955 height 1918
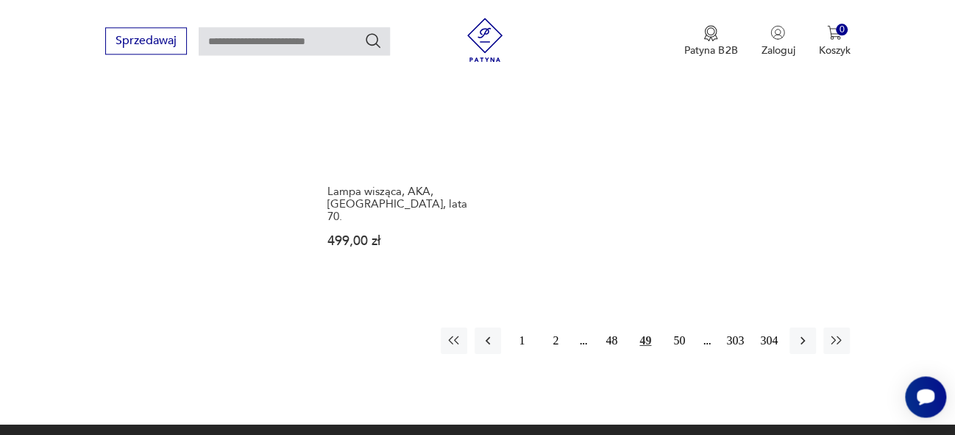
scroll to position [2141, 0]
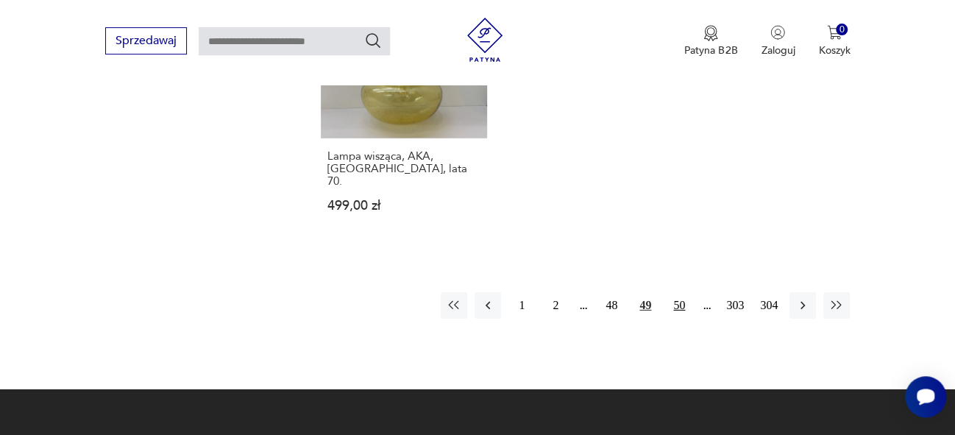
click at [681, 292] on button "50" at bounding box center [679, 305] width 26 height 26
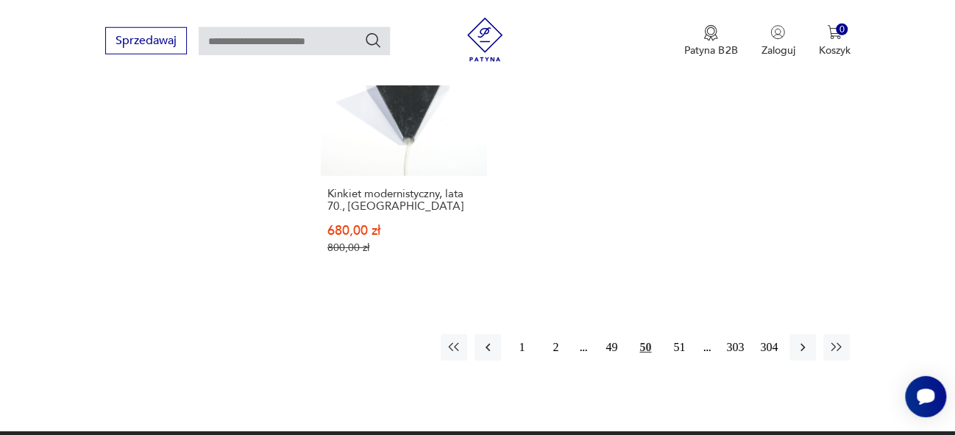
scroll to position [2193, 0]
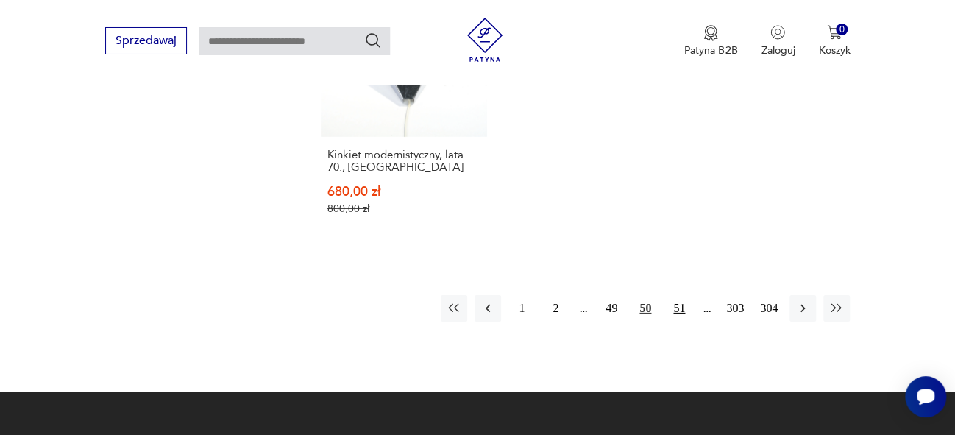
click at [674, 295] on button "51" at bounding box center [679, 308] width 26 height 26
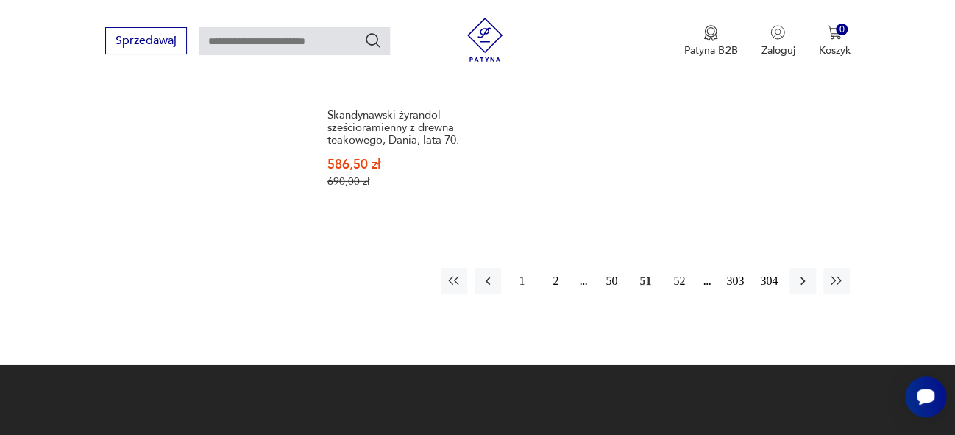
scroll to position [2299, 0]
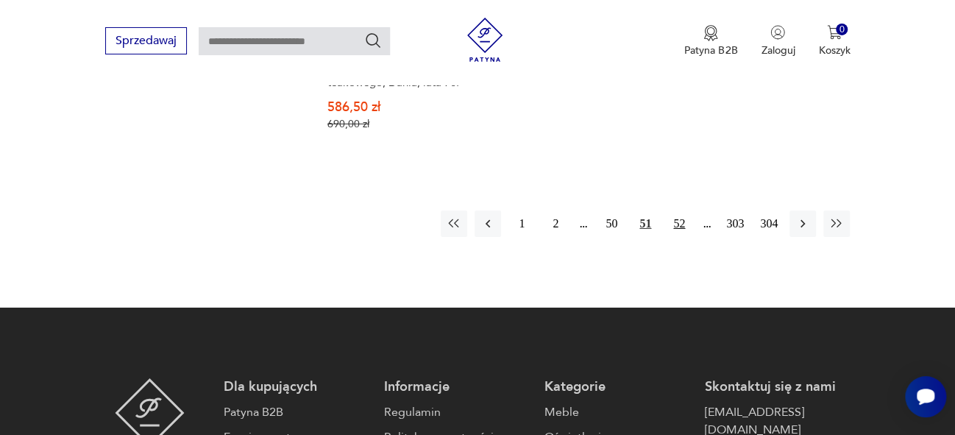
click at [684, 211] on button "52" at bounding box center [679, 224] width 26 height 26
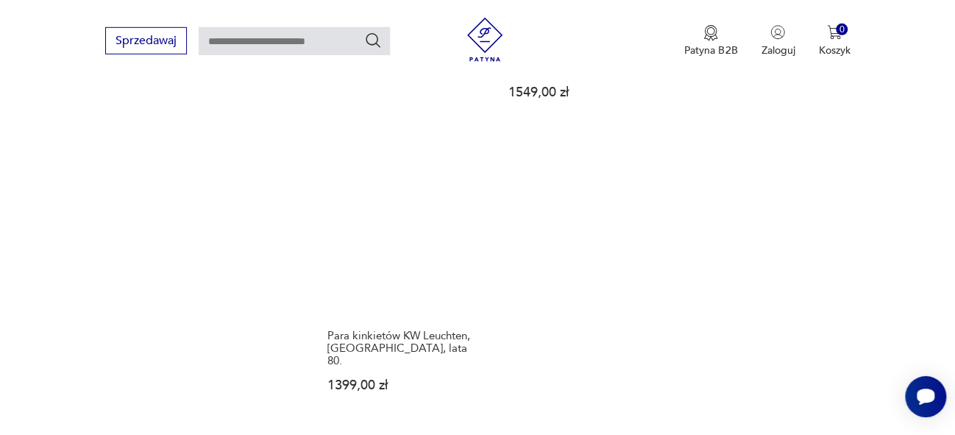
scroll to position [2087, 0]
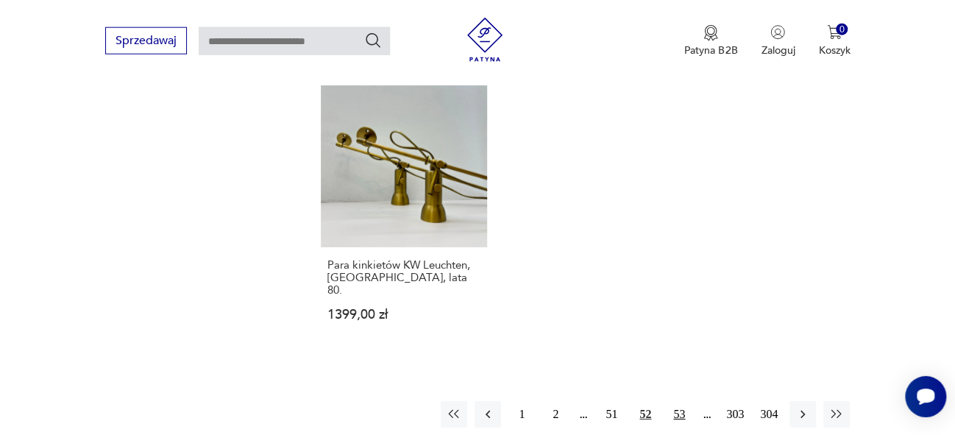
click at [682, 401] on button "53" at bounding box center [679, 414] width 26 height 26
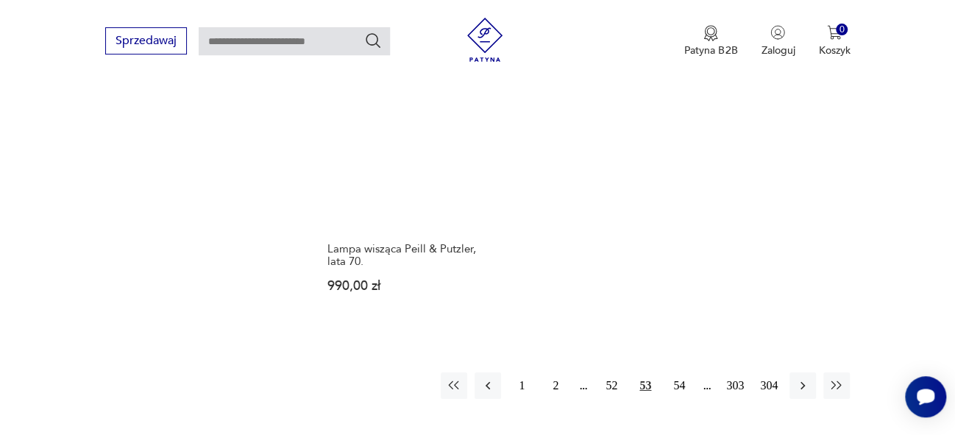
scroll to position [2169, 0]
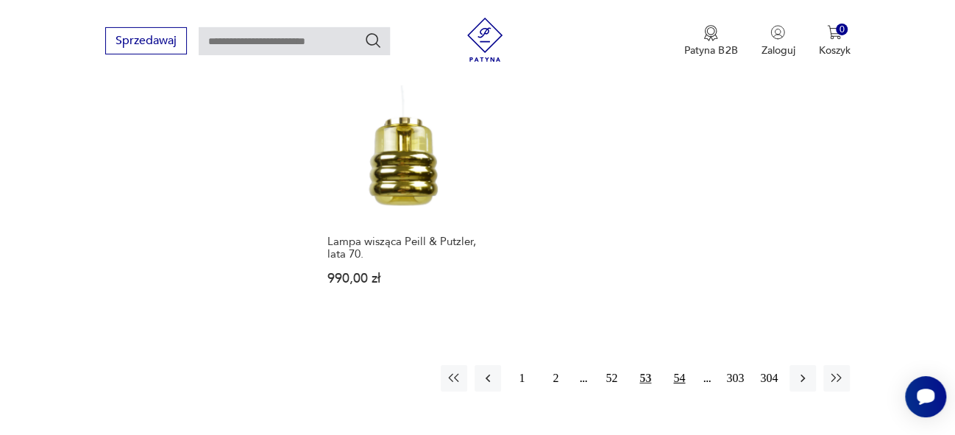
click at [682, 365] on button "54" at bounding box center [679, 378] width 26 height 26
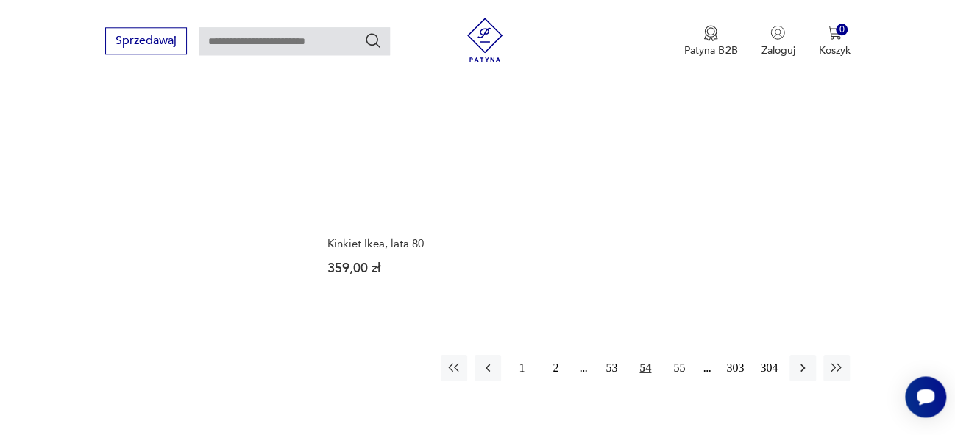
scroll to position [2147, 0]
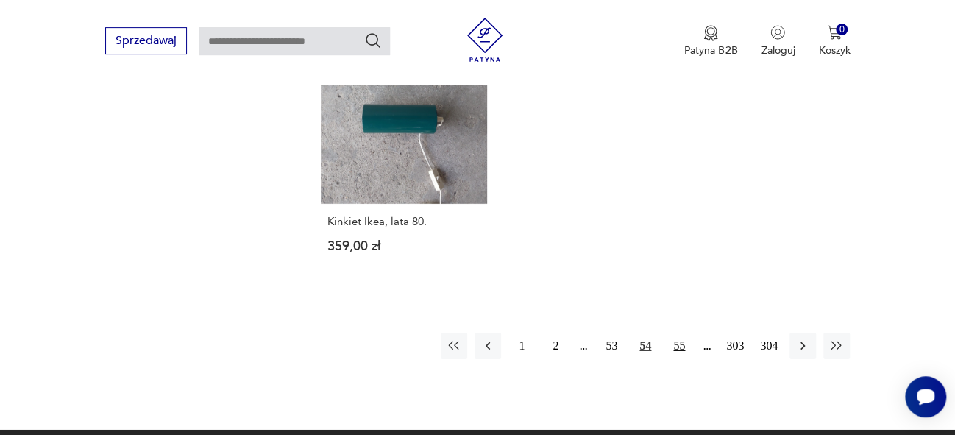
click at [685, 333] on button "55" at bounding box center [679, 346] width 26 height 26
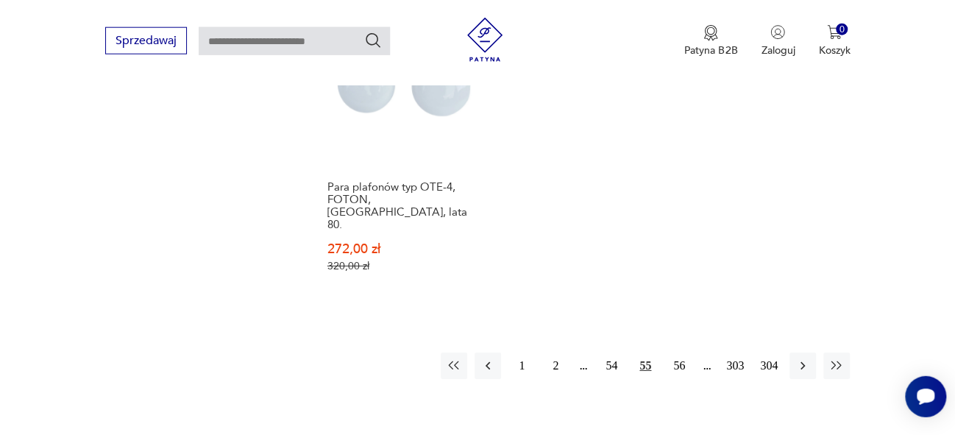
scroll to position [2200, 0]
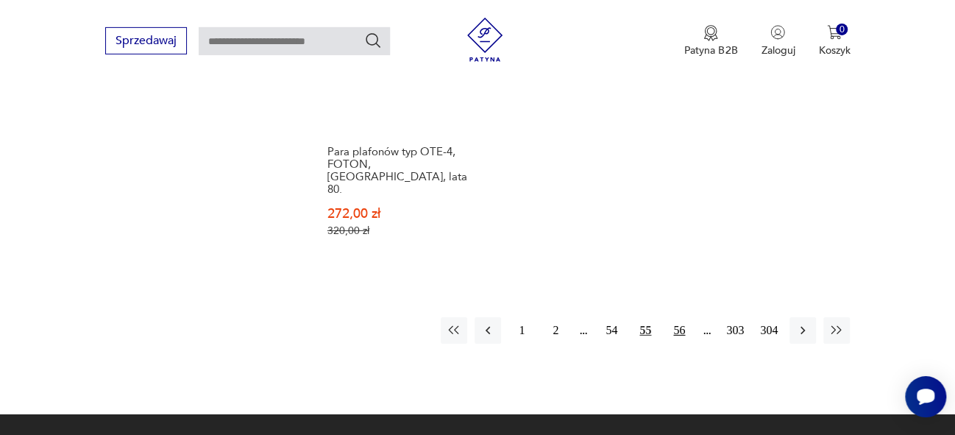
click at [681, 317] on button "56" at bounding box center [679, 330] width 26 height 26
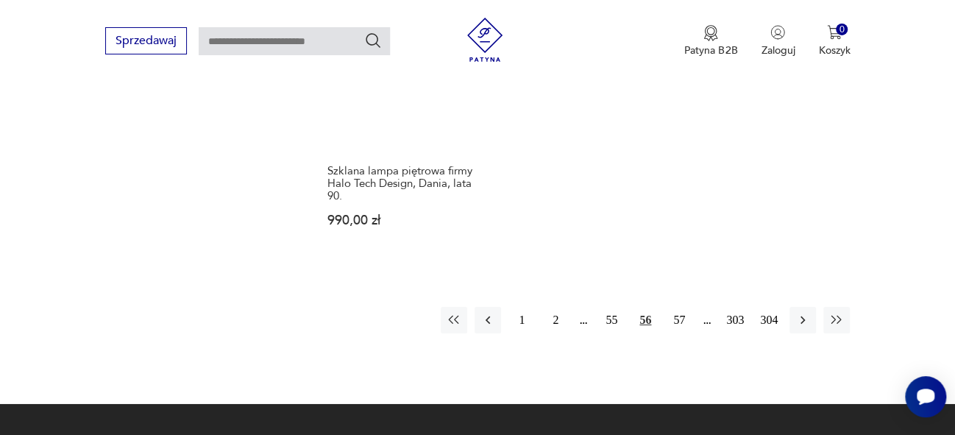
scroll to position [2195, 0]
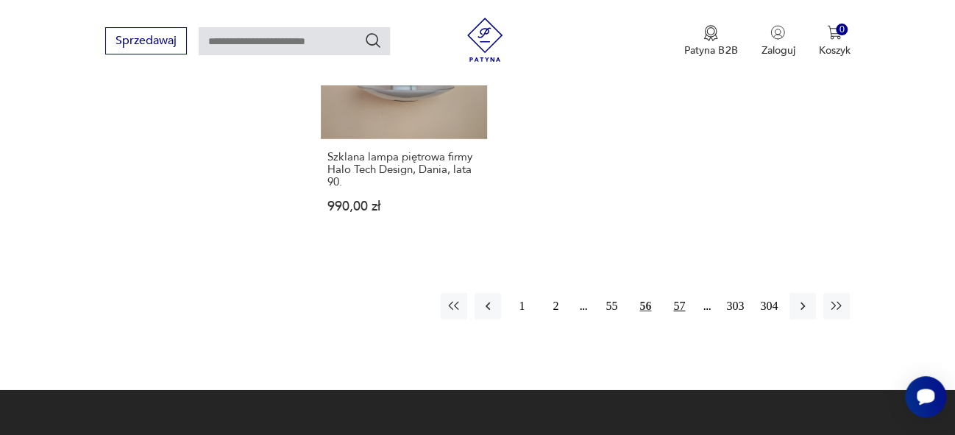
click at [679, 293] on button "57" at bounding box center [679, 306] width 26 height 26
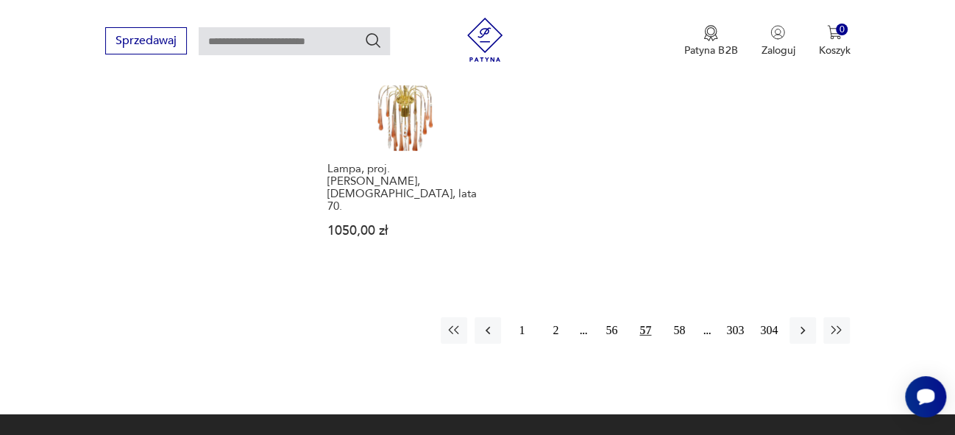
scroll to position [2251, 0]
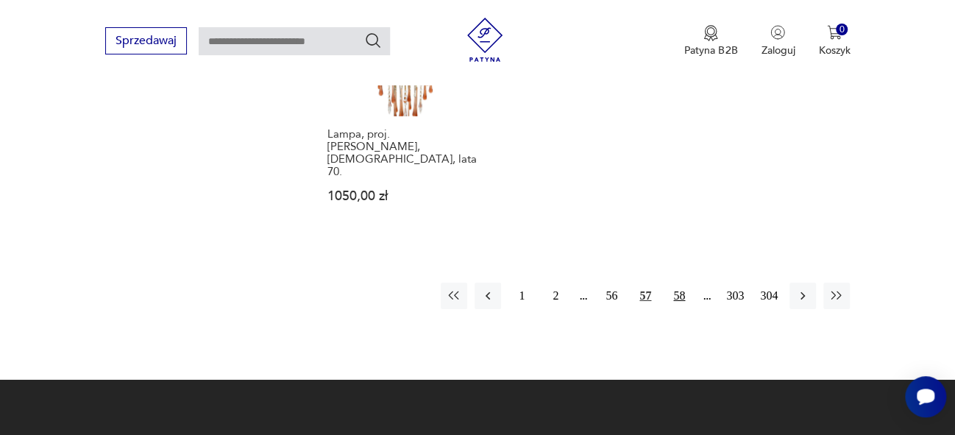
click at [681, 283] on button "58" at bounding box center [679, 296] width 26 height 26
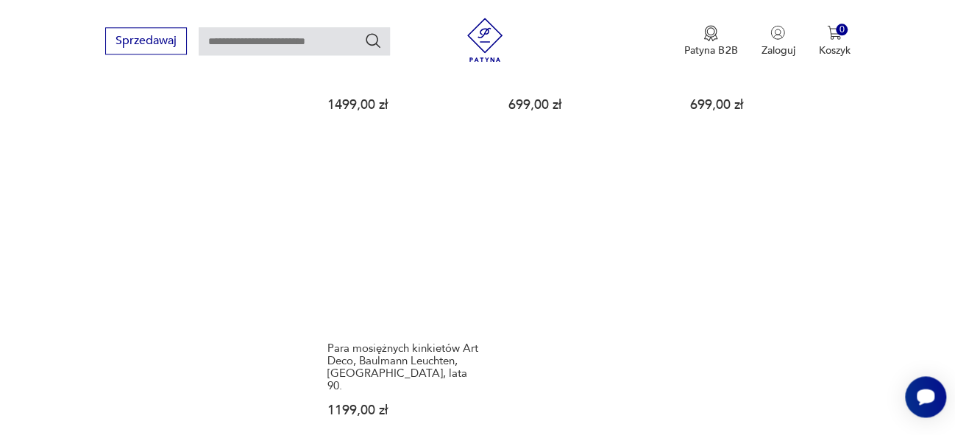
scroll to position [2037, 0]
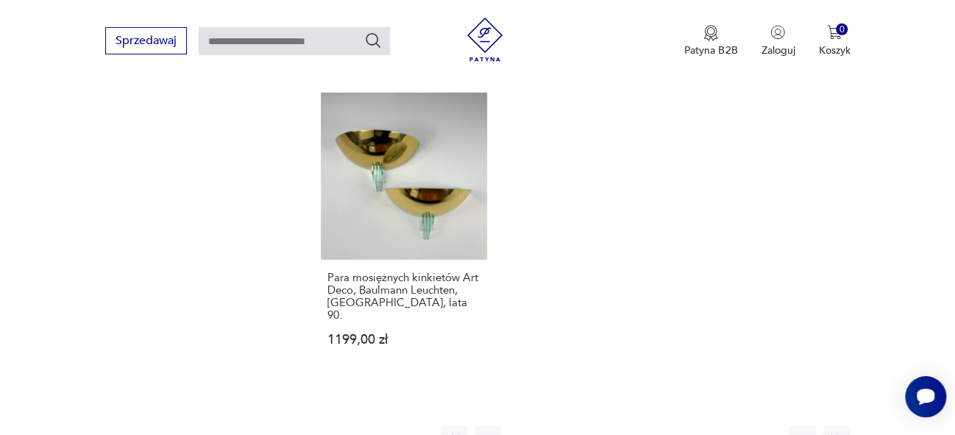
click at [680, 426] on button "59" at bounding box center [679, 439] width 26 height 26
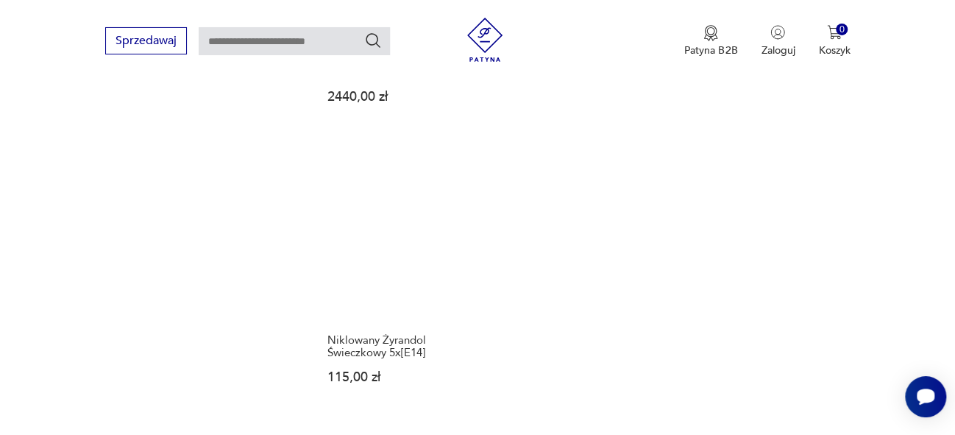
scroll to position [2090, 0]
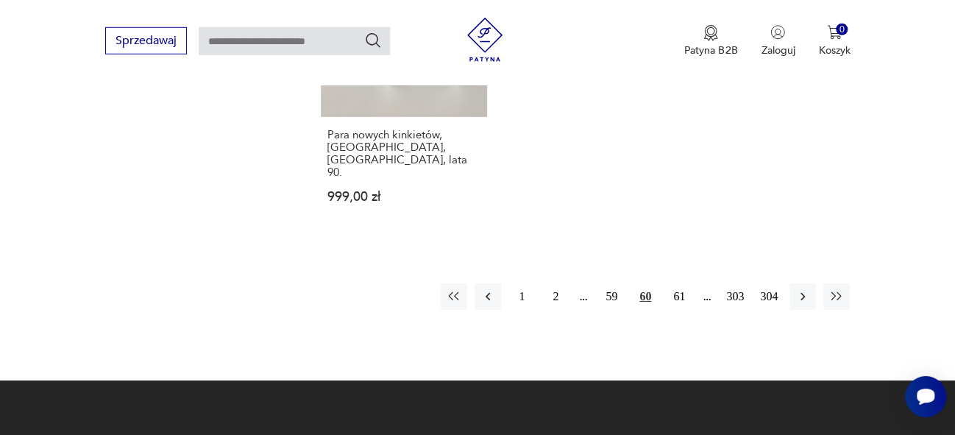
scroll to position [2184, 0]
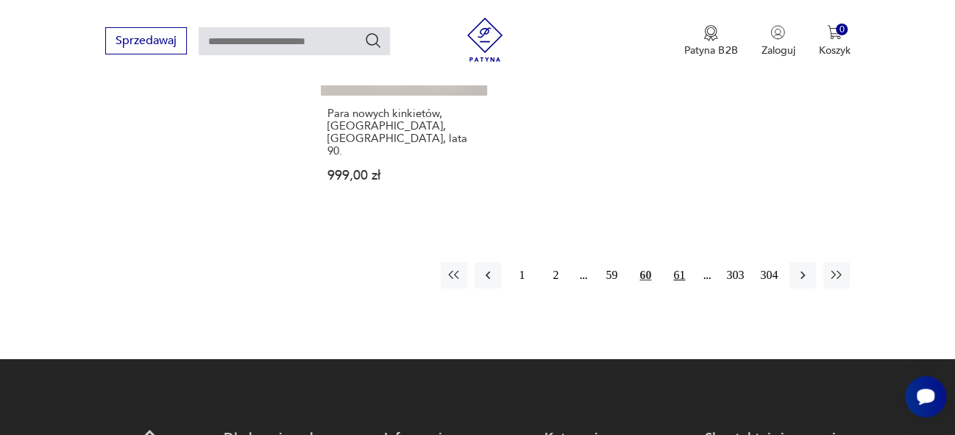
click at [677, 262] on button "61" at bounding box center [679, 275] width 26 height 26
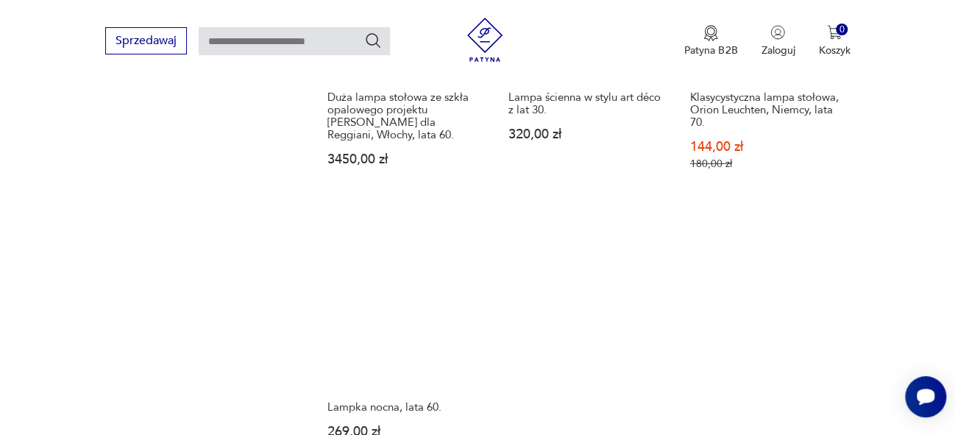
scroll to position [2016, 0]
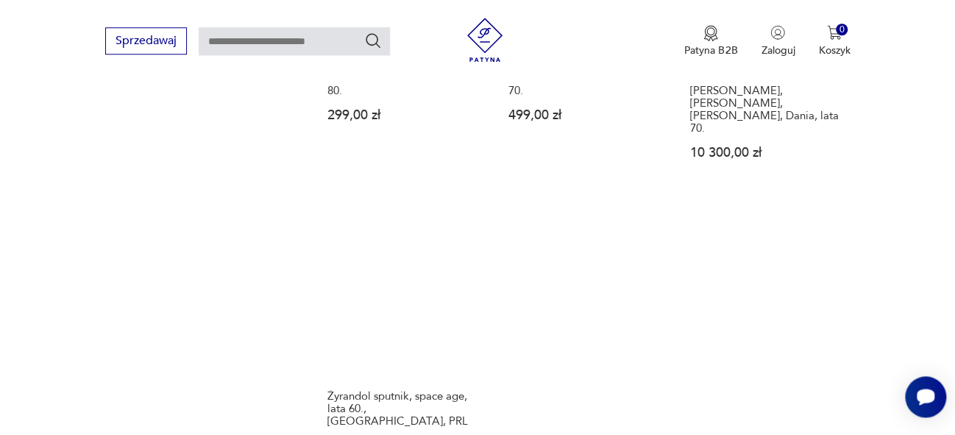
scroll to position [2012, 0]
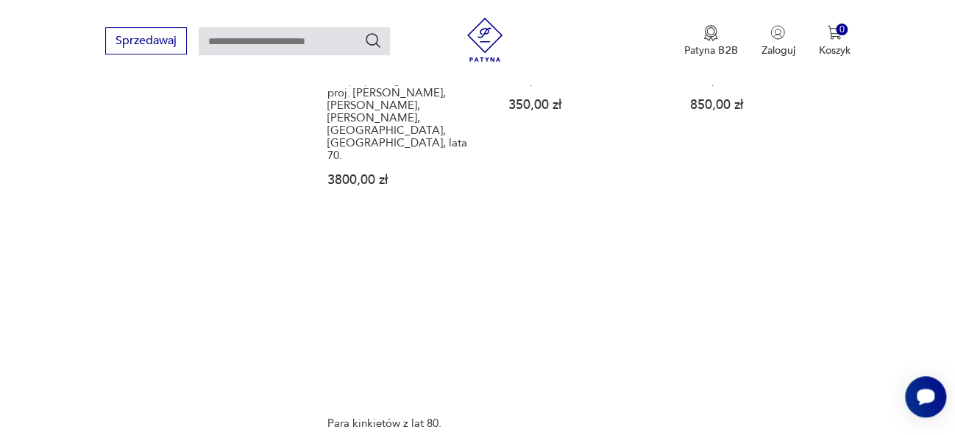
scroll to position [1998, 0]
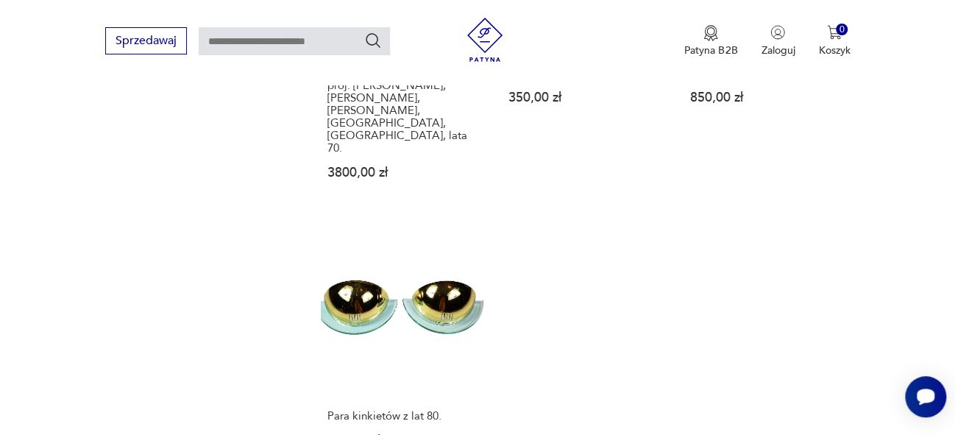
drag, startPoint x: 965, startPoint y: 106, endPoint x: 965, endPoint y: 327, distance: 220.8
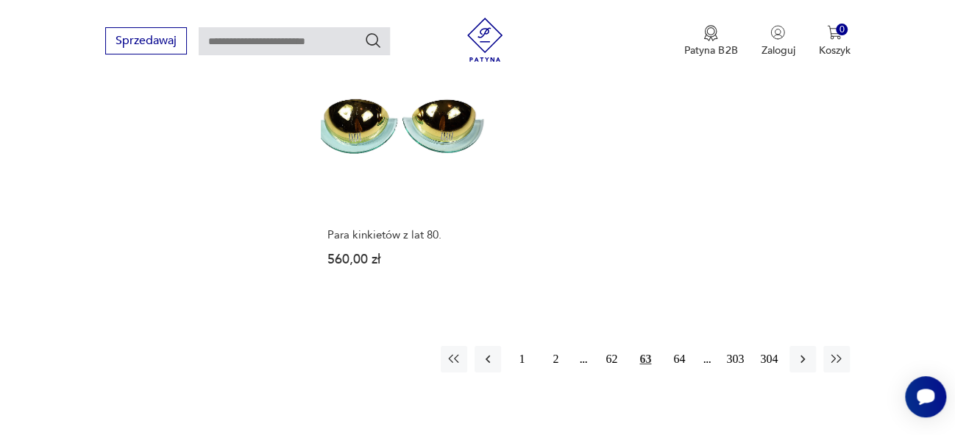
scroll to position [2186, 0]
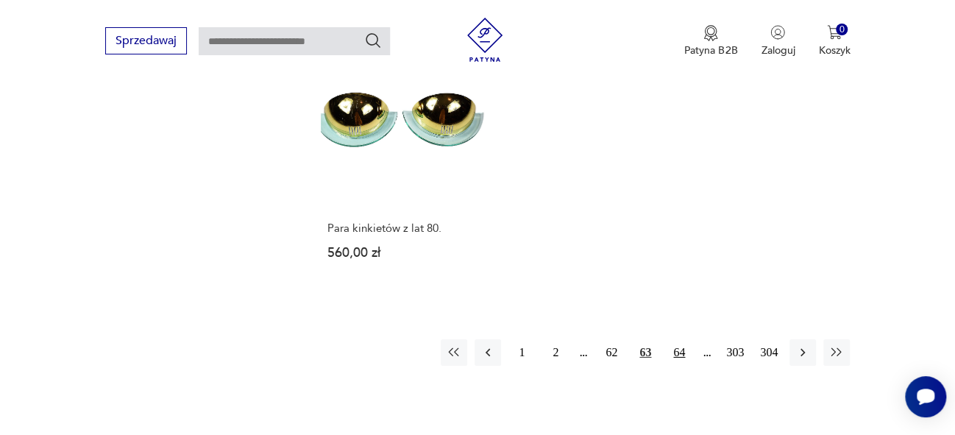
click at [679, 339] on button "64" at bounding box center [679, 352] width 26 height 26
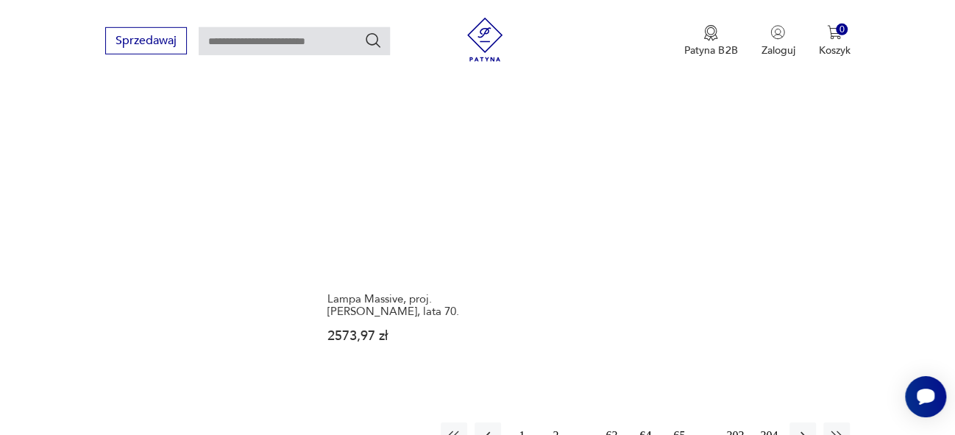
scroll to position [2128, 0]
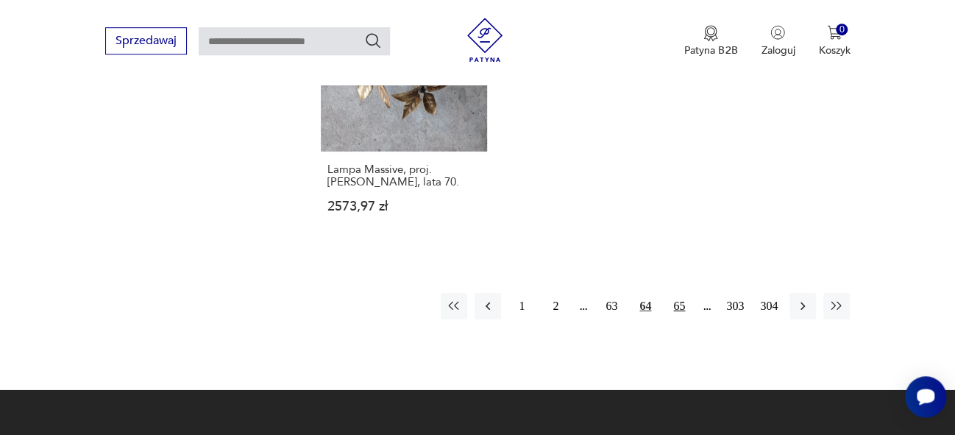
click at [678, 293] on button "65" at bounding box center [679, 306] width 26 height 26
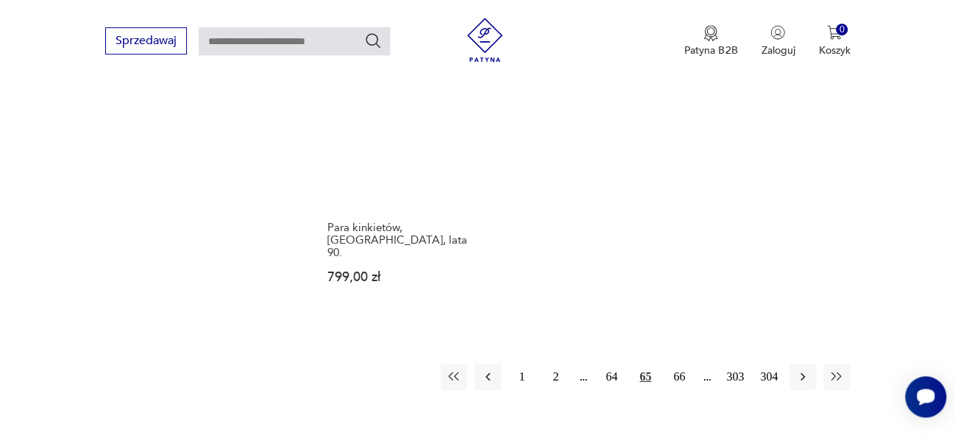
scroll to position [2168, 0]
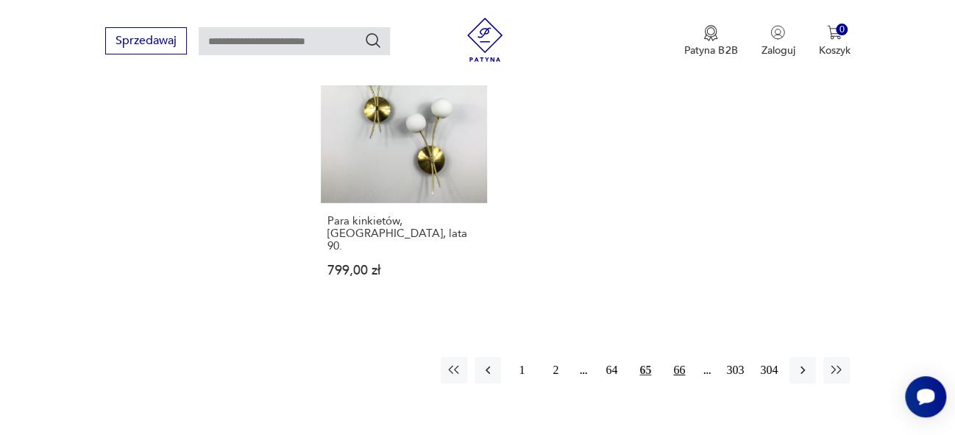
click at [683, 357] on button "66" at bounding box center [679, 370] width 26 height 26
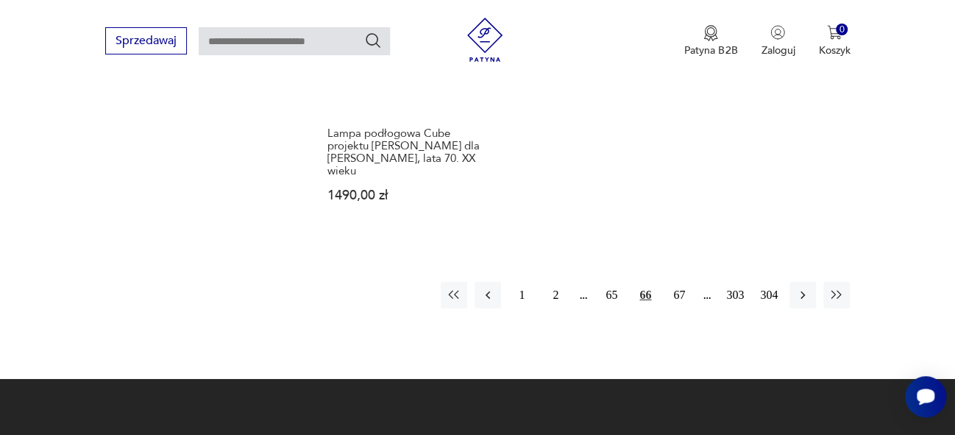
scroll to position [2280, 0]
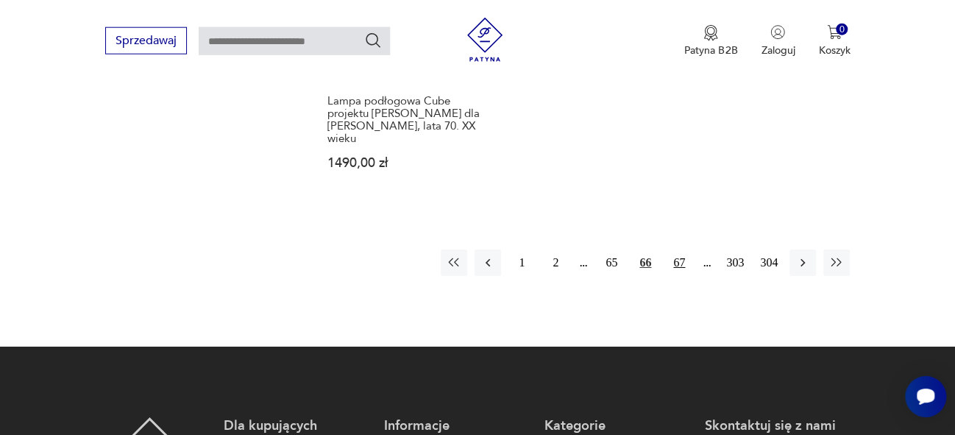
click at [681, 250] on button "67" at bounding box center [679, 263] width 26 height 26
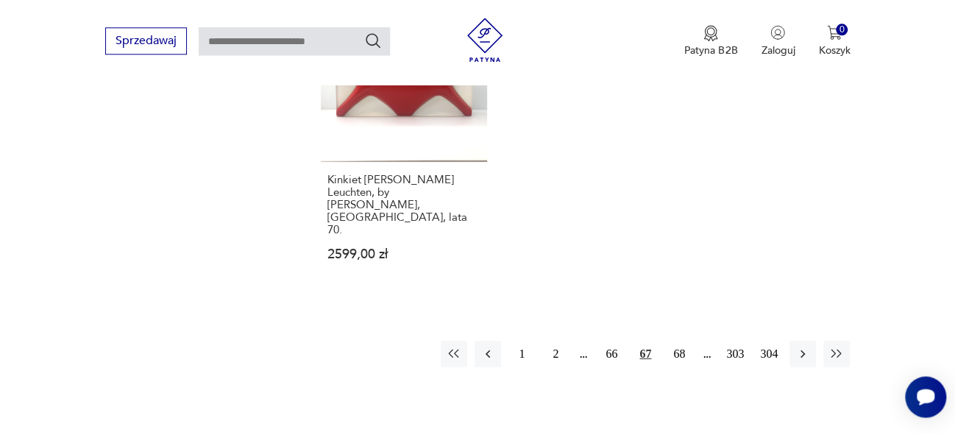
scroll to position [2193, 0]
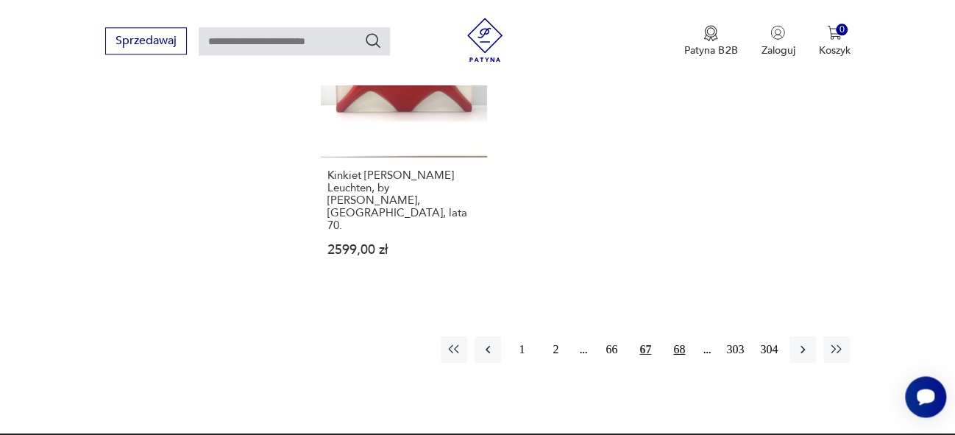
click at [673, 336] on button "68" at bounding box center [679, 349] width 26 height 26
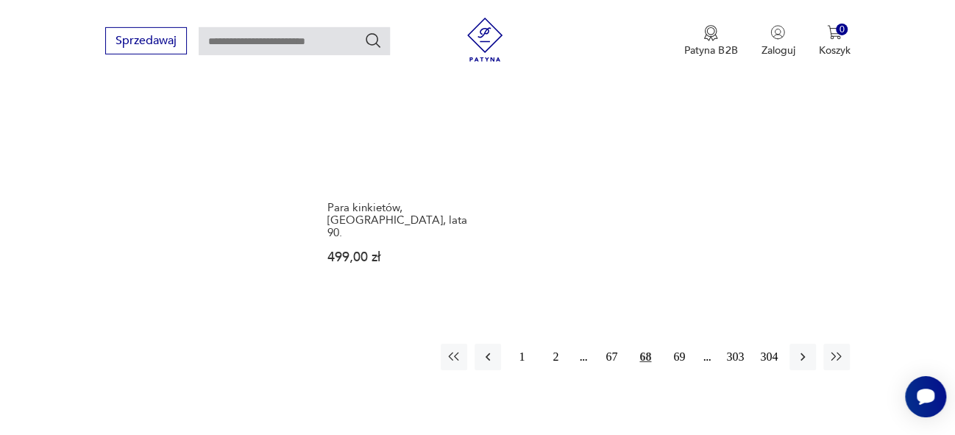
scroll to position [2168, 0]
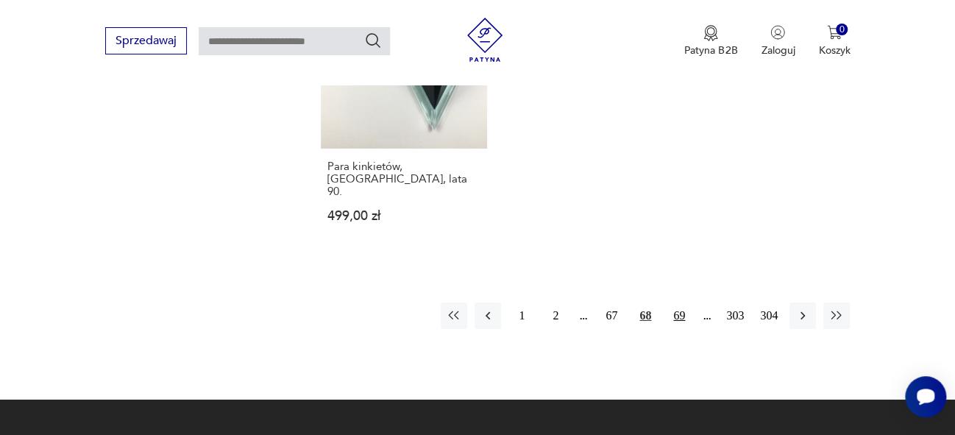
click at [679, 303] on button "69" at bounding box center [679, 316] width 26 height 26
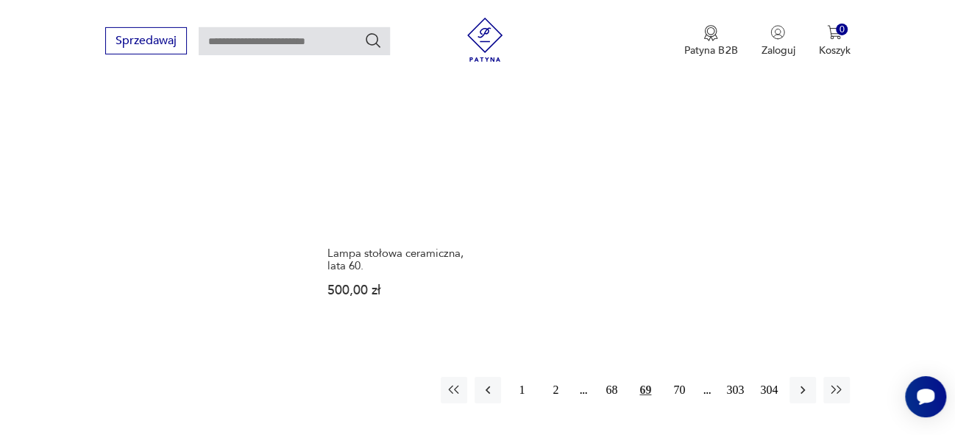
scroll to position [2142, 0]
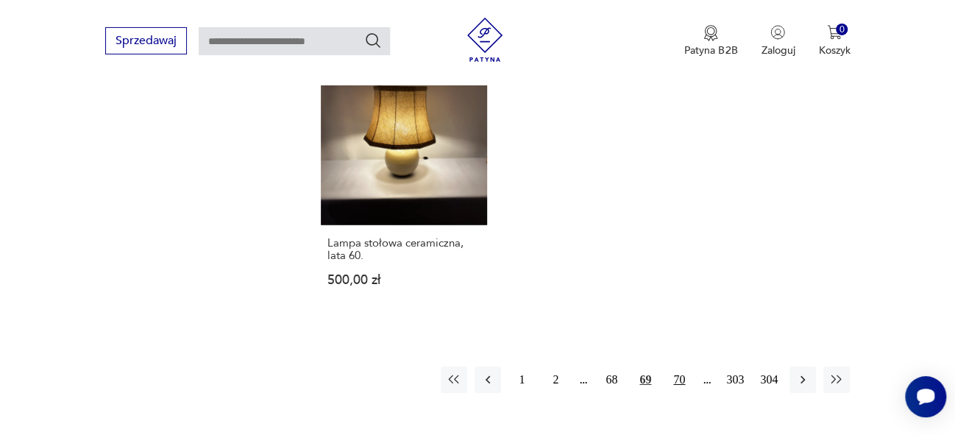
click at [679, 367] on button "70" at bounding box center [679, 380] width 26 height 26
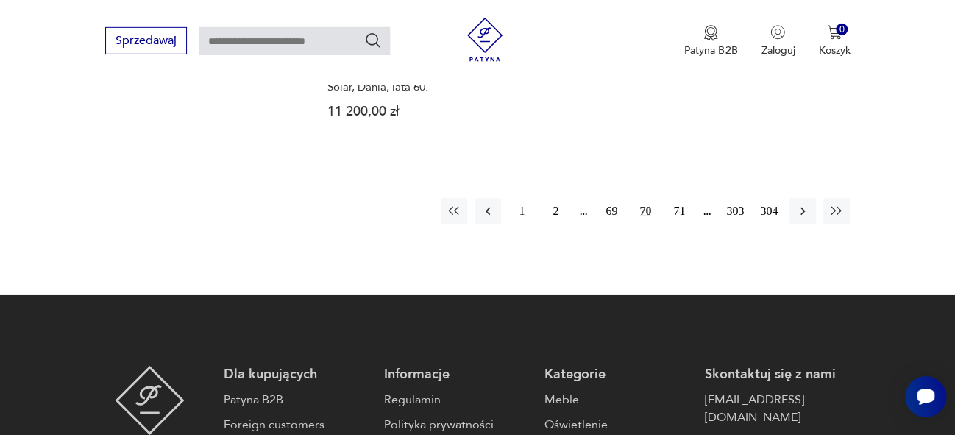
scroll to position [2249, 0]
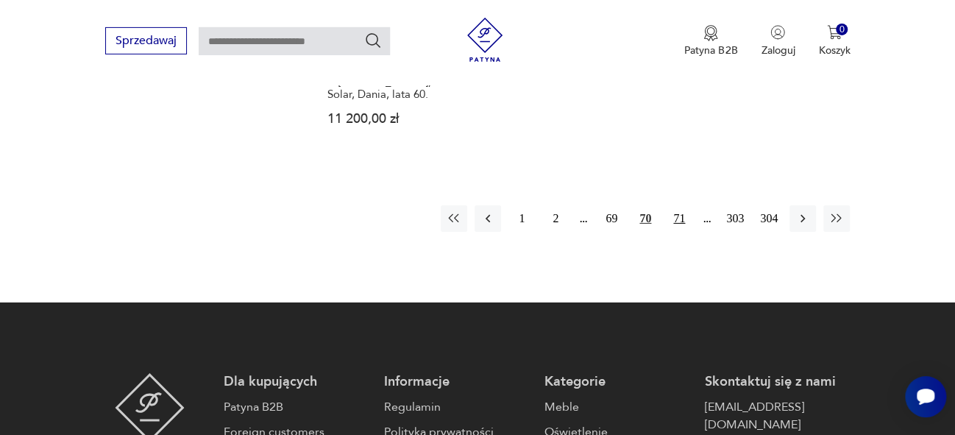
click at [677, 205] on button "71" at bounding box center [679, 218] width 26 height 26
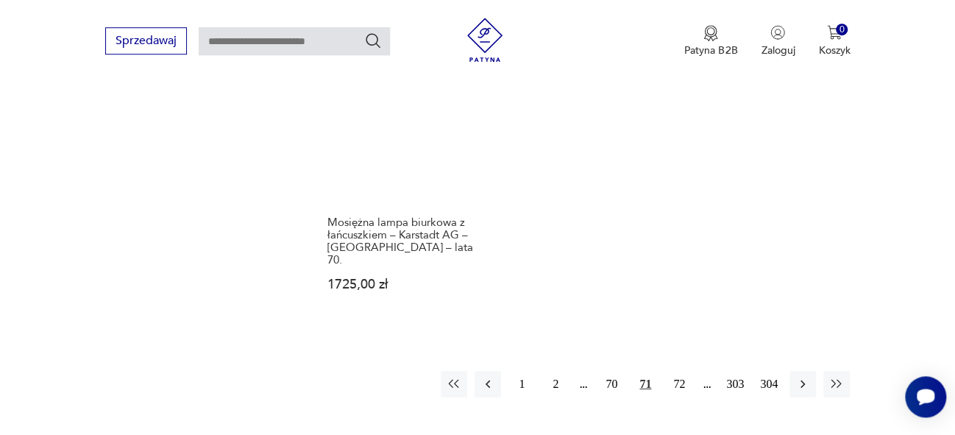
scroll to position [2156, 0]
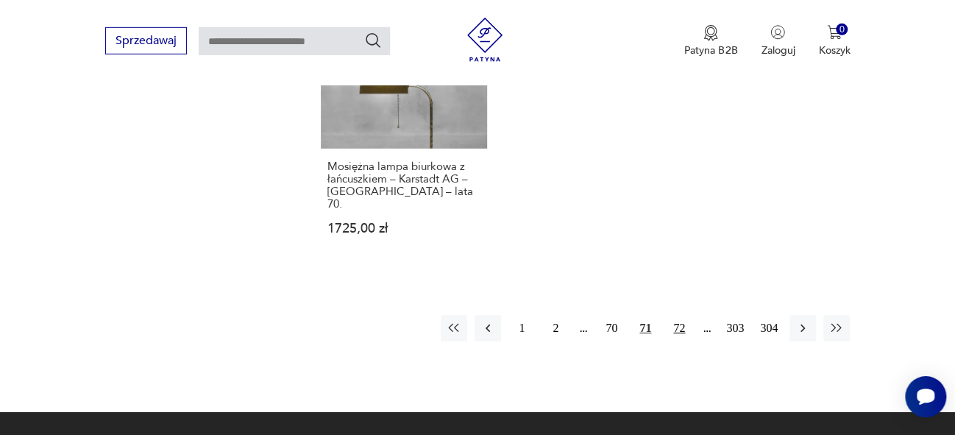
click at [679, 315] on button "72" at bounding box center [679, 328] width 26 height 26
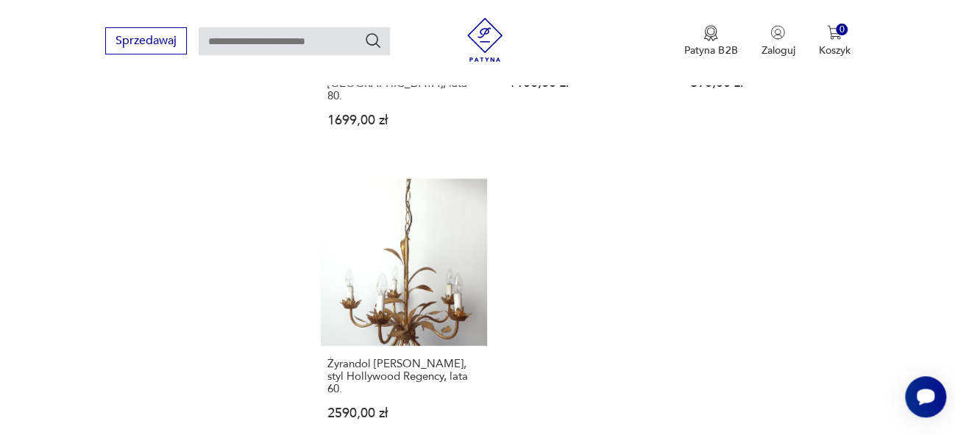
scroll to position [2179, 0]
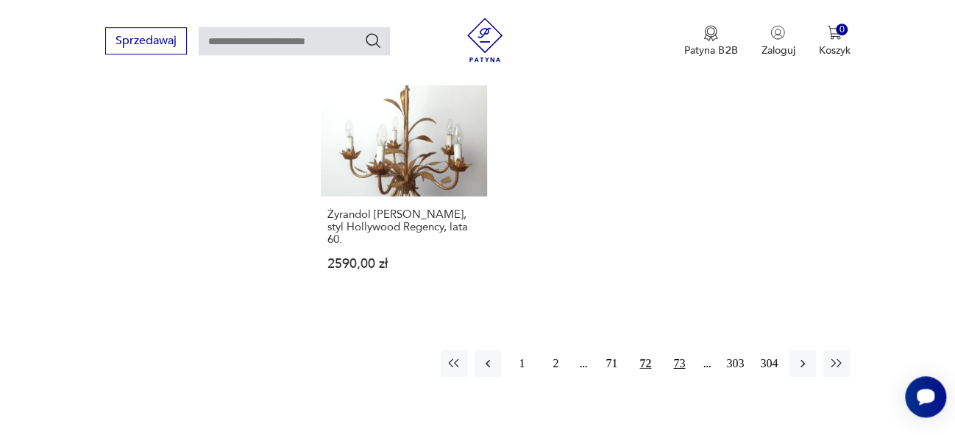
click at [682, 350] on button "73" at bounding box center [679, 363] width 26 height 26
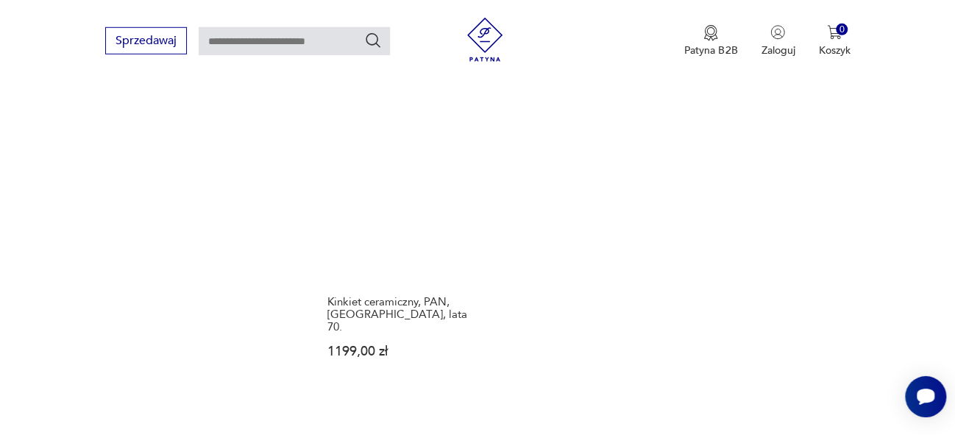
scroll to position [2029, 0]
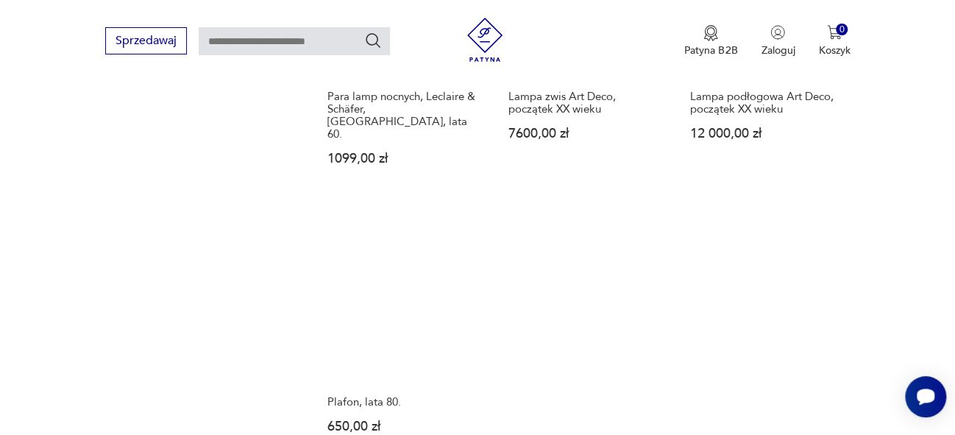
scroll to position [2006, 0]
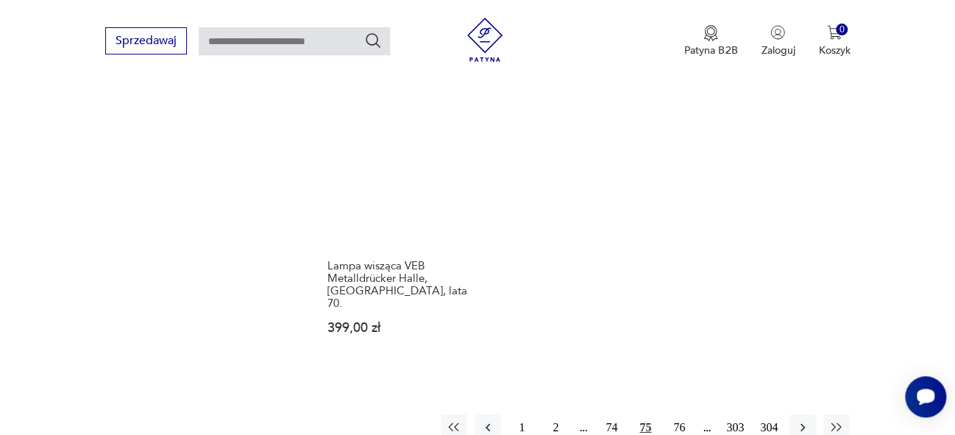
scroll to position [2186, 0]
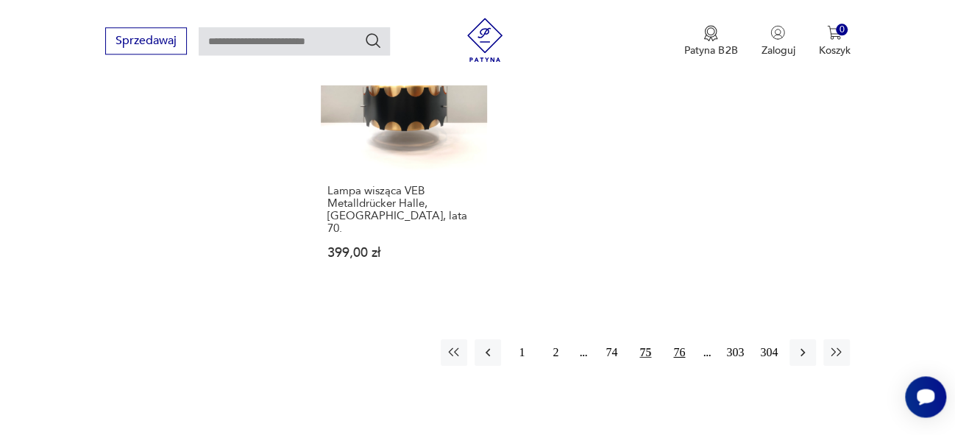
click at [679, 339] on button "76" at bounding box center [679, 352] width 26 height 26
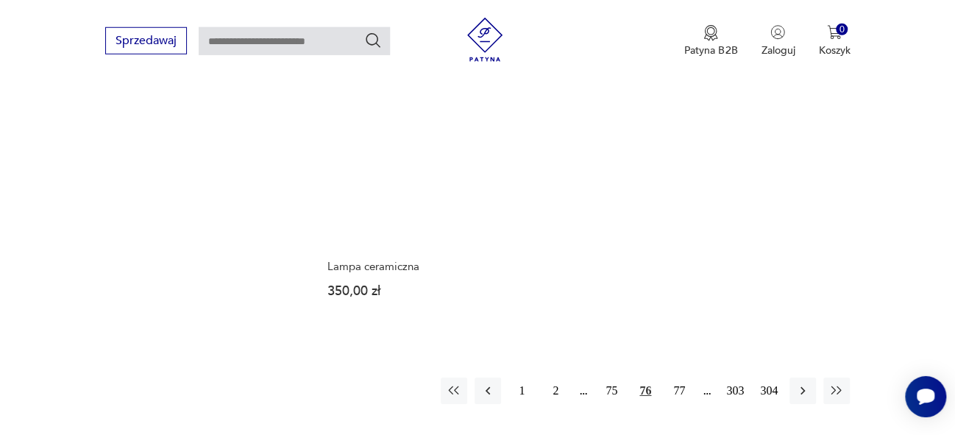
scroll to position [2101, 0]
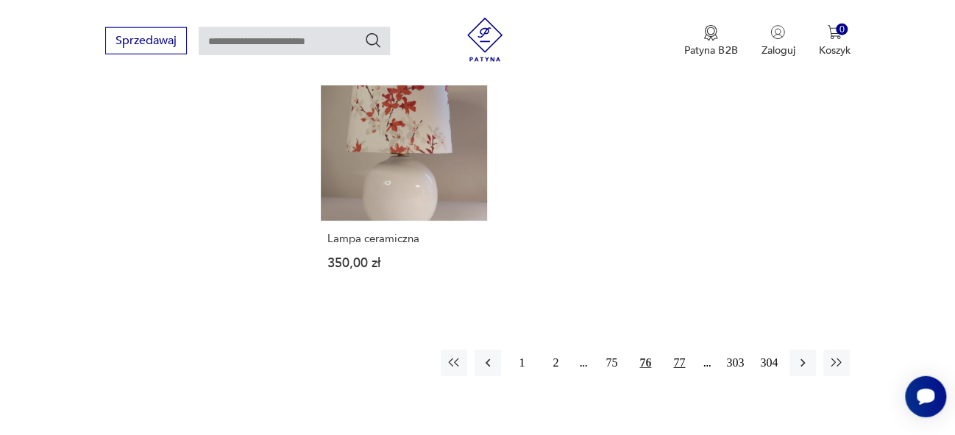
click at [679, 350] on button "77" at bounding box center [679, 363] width 26 height 26
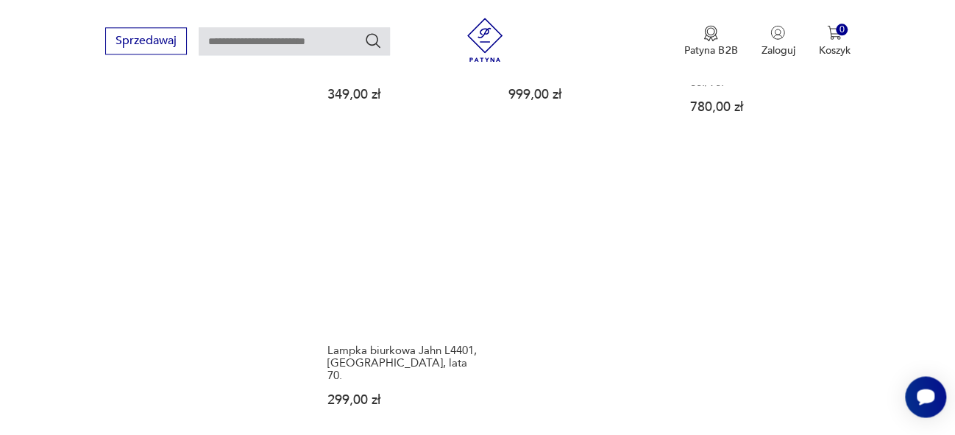
scroll to position [2034, 0]
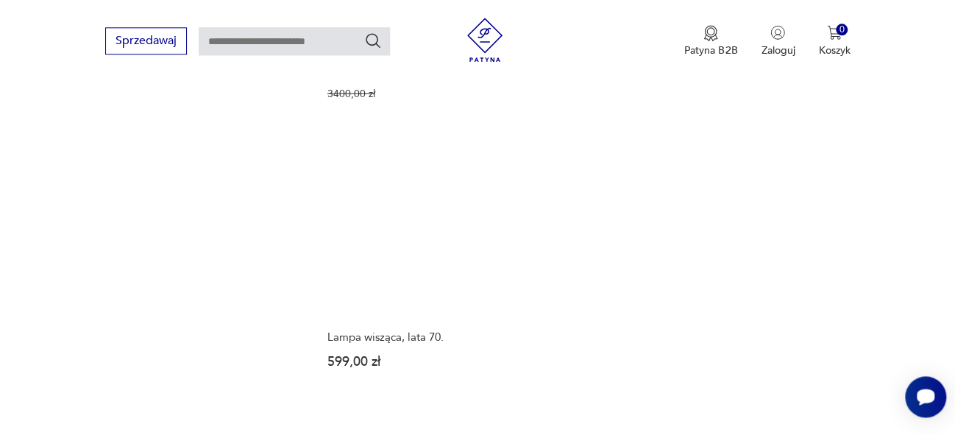
scroll to position [2086, 0]
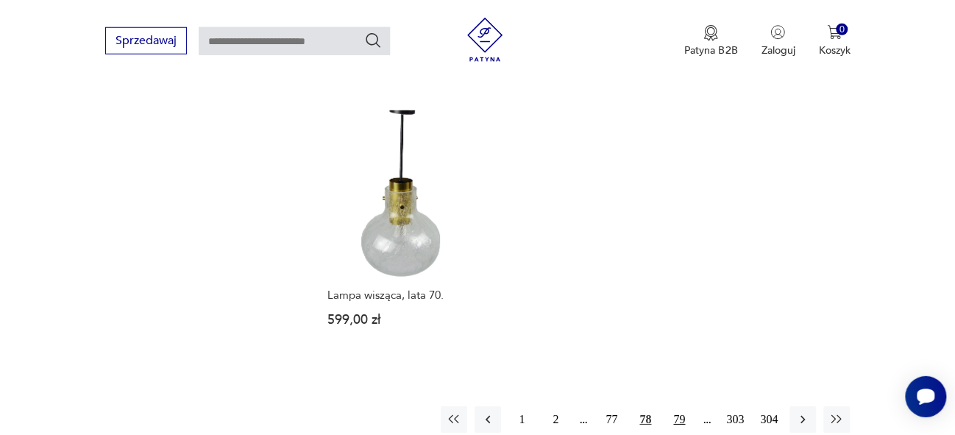
click at [684, 406] on button "79" at bounding box center [679, 419] width 26 height 26
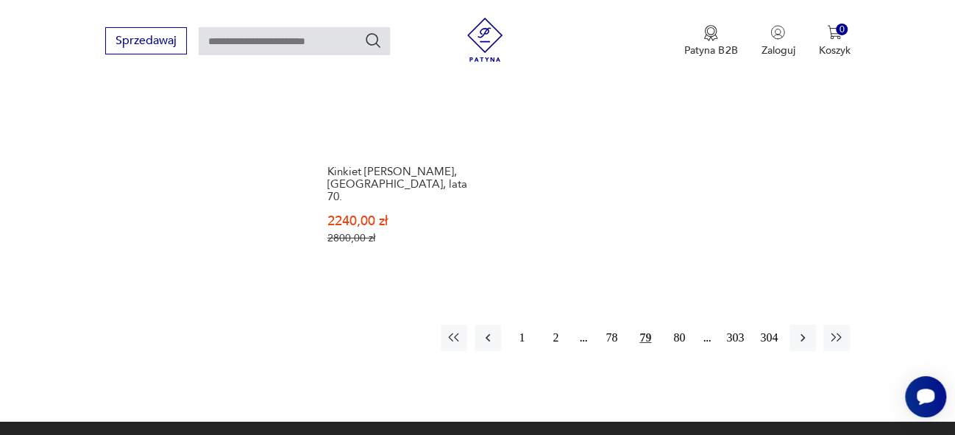
scroll to position [2233, 0]
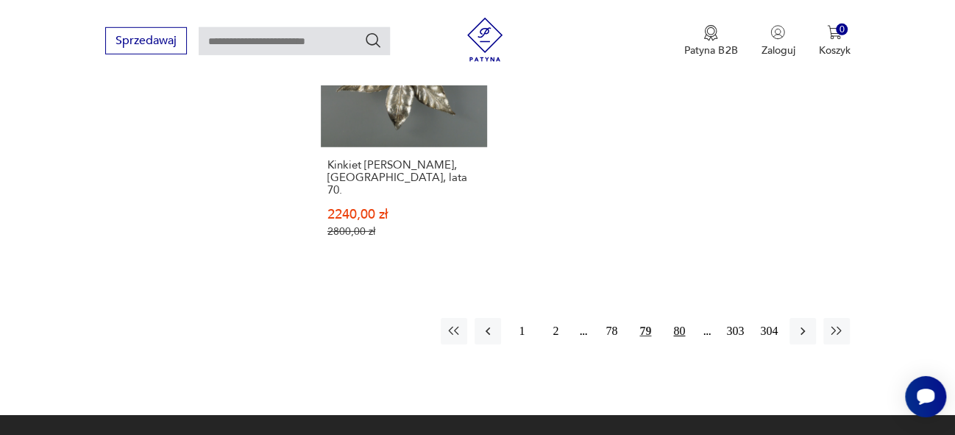
click at [682, 318] on button "80" at bounding box center [679, 331] width 26 height 26
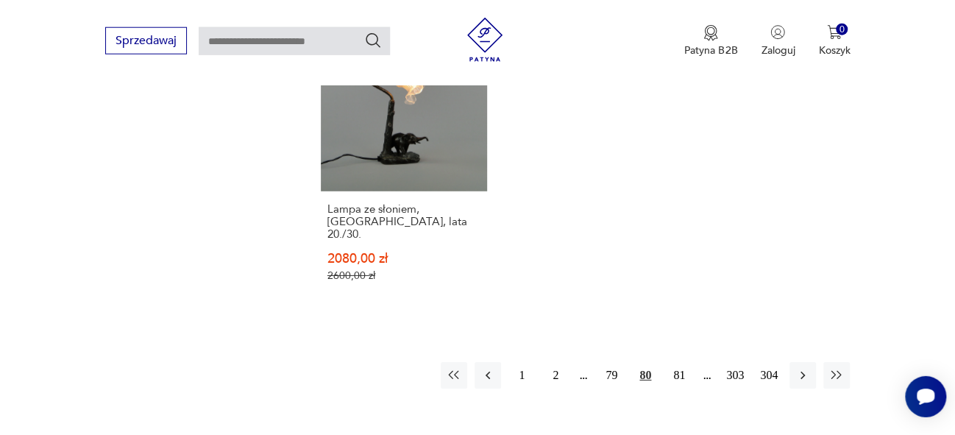
scroll to position [2242, 0]
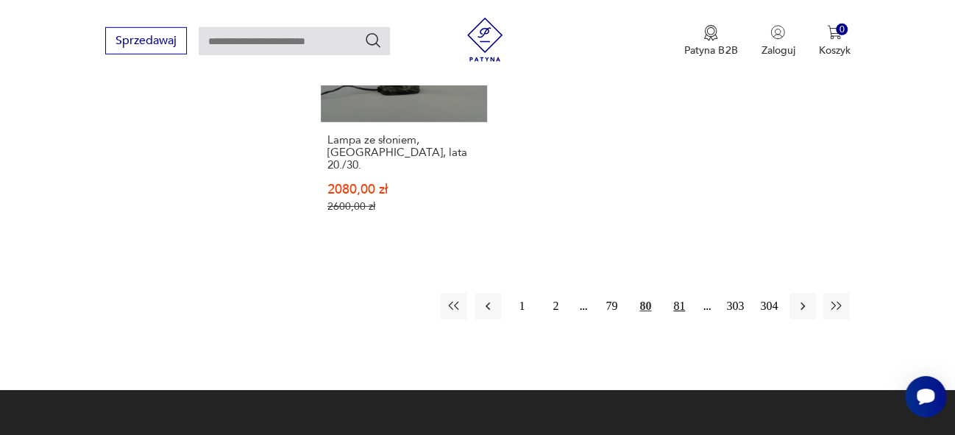
click at [682, 293] on button "81" at bounding box center [679, 306] width 26 height 26
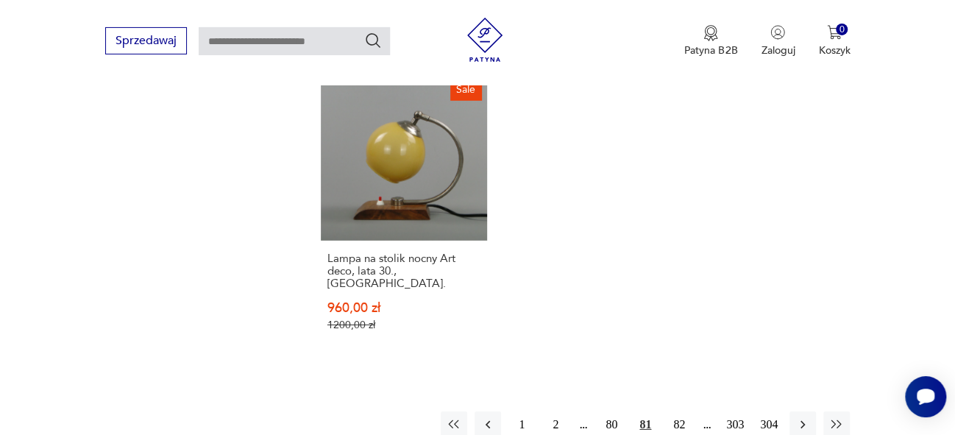
scroll to position [2112, 0]
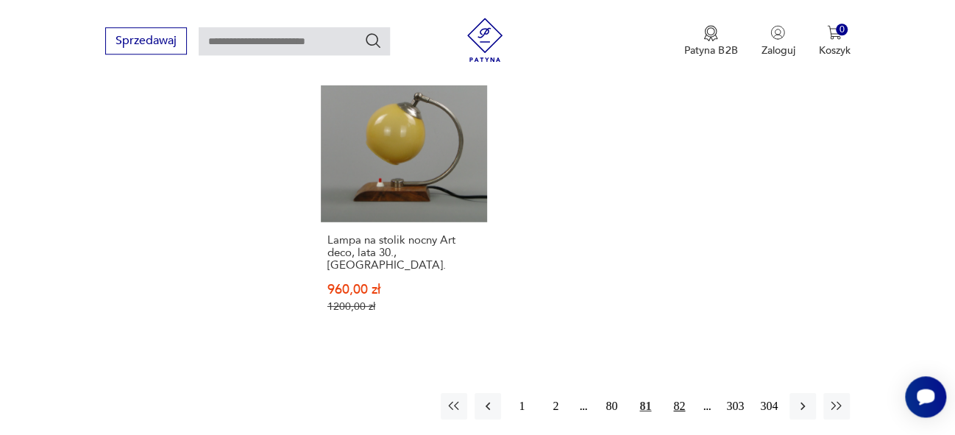
click at [678, 393] on button "82" at bounding box center [679, 406] width 26 height 26
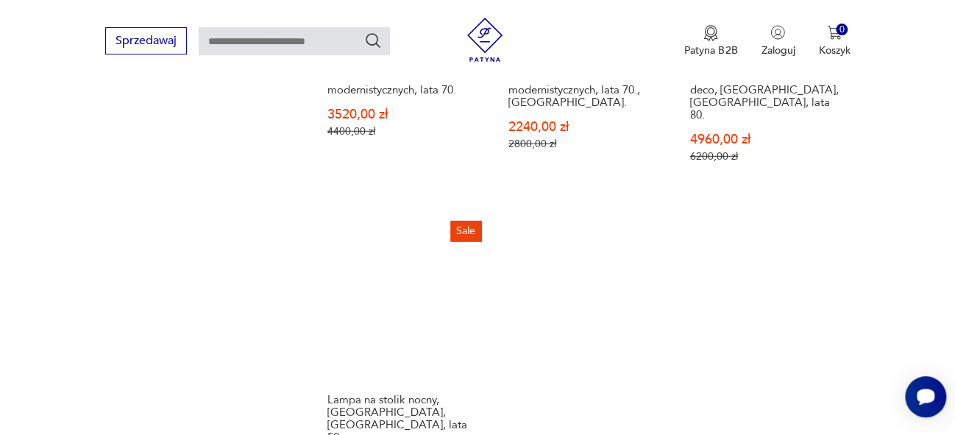
scroll to position [2286, 0]
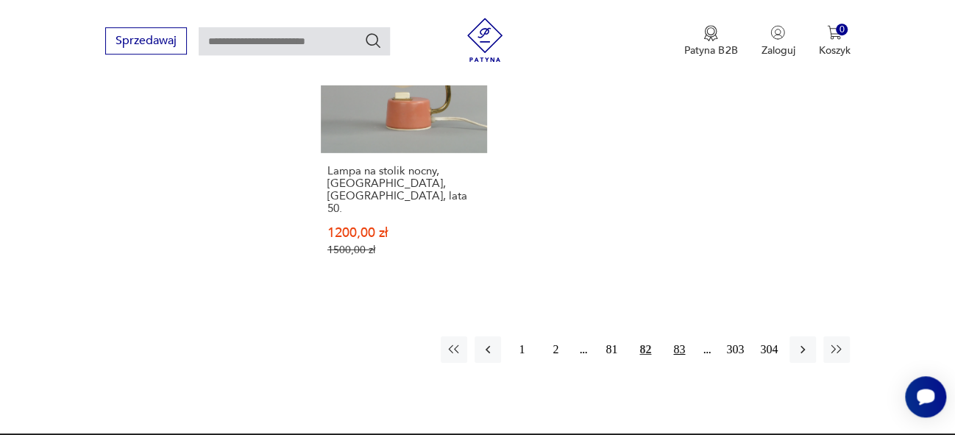
click at [680, 336] on button "83" at bounding box center [679, 349] width 26 height 26
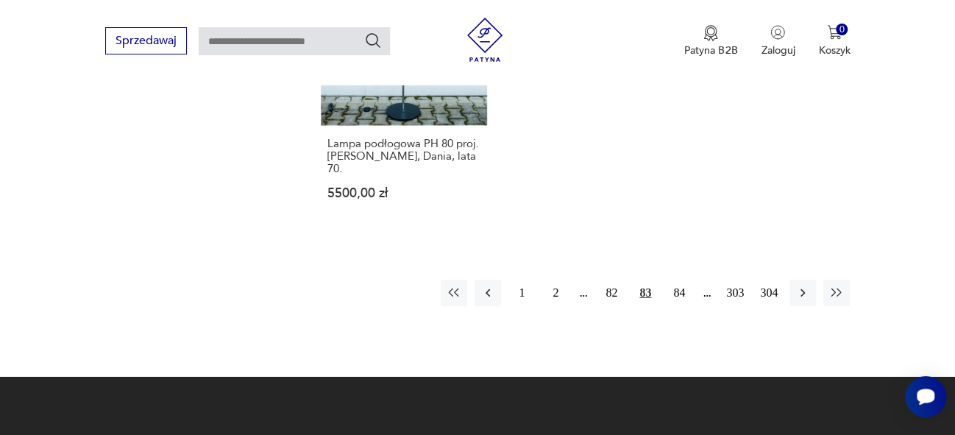
scroll to position [2230, 0]
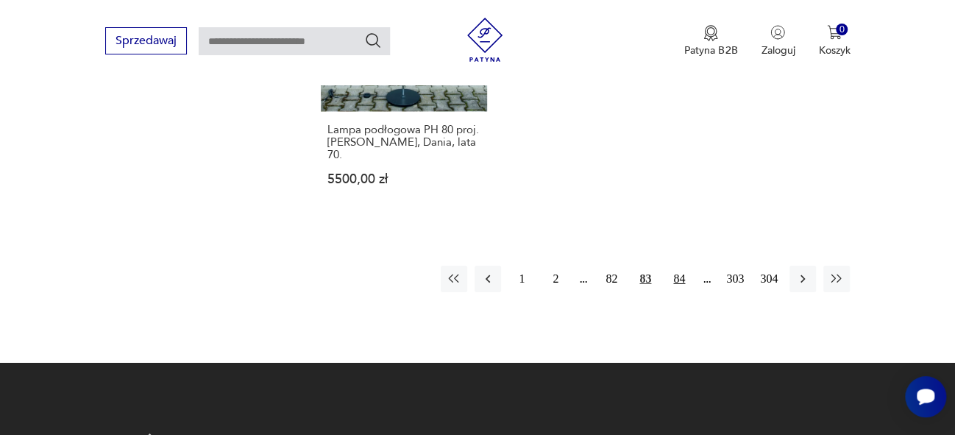
click at [679, 266] on button "84" at bounding box center [679, 279] width 26 height 26
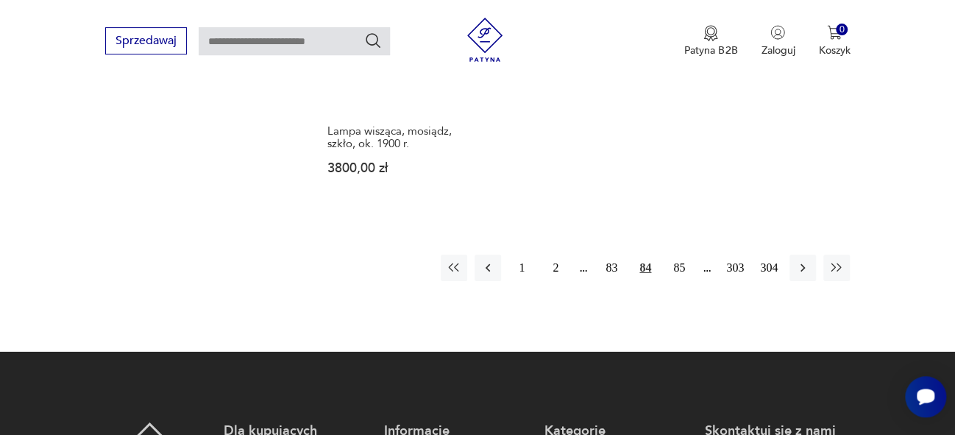
scroll to position [2186, 0]
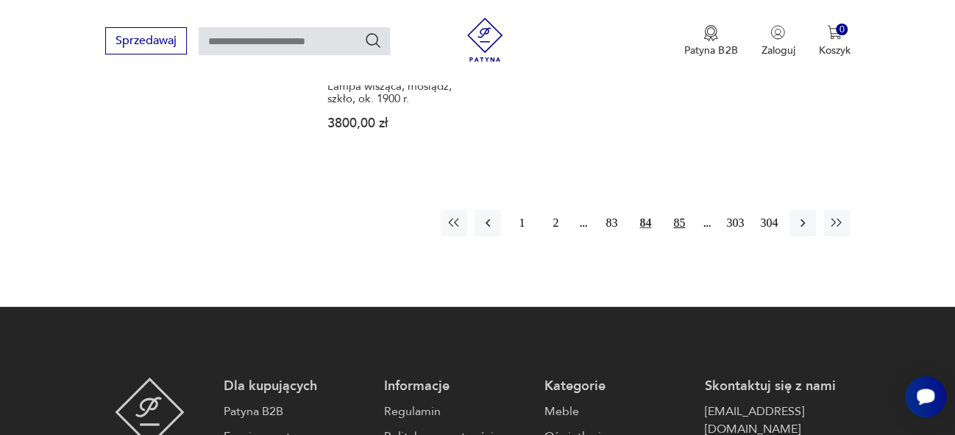
click at [682, 210] on button "85" at bounding box center [679, 223] width 26 height 26
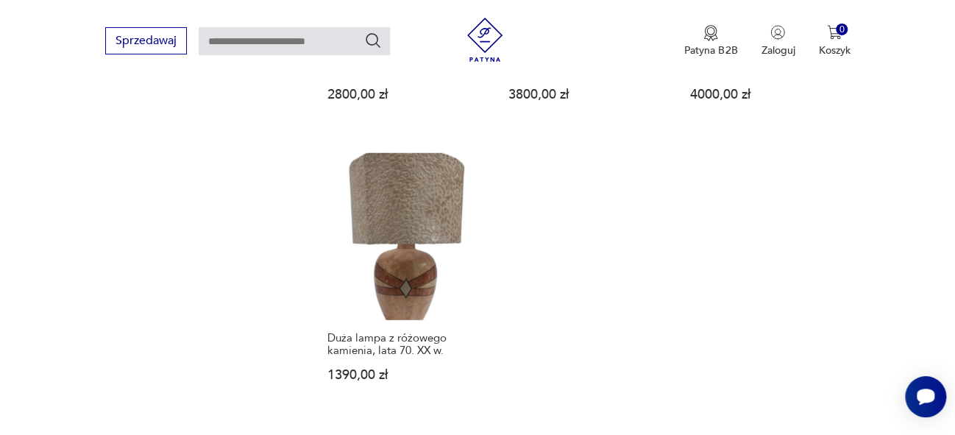
scroll to position [1988, 0]
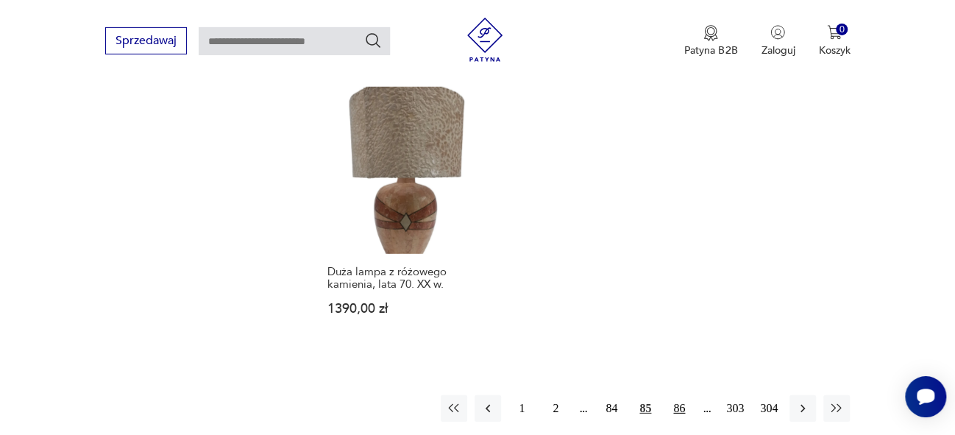
click at [682, 395] on button "86" at bounding box center [679, 408] width 26 height 26
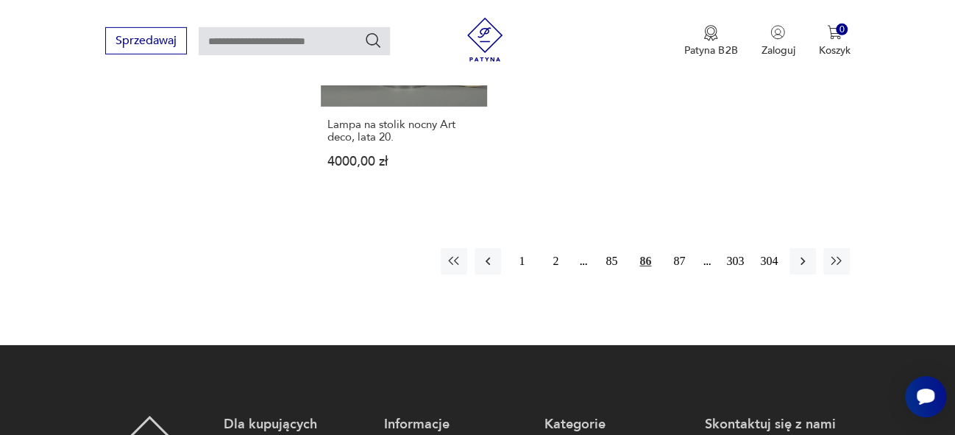
scroll to position [2190, 0]
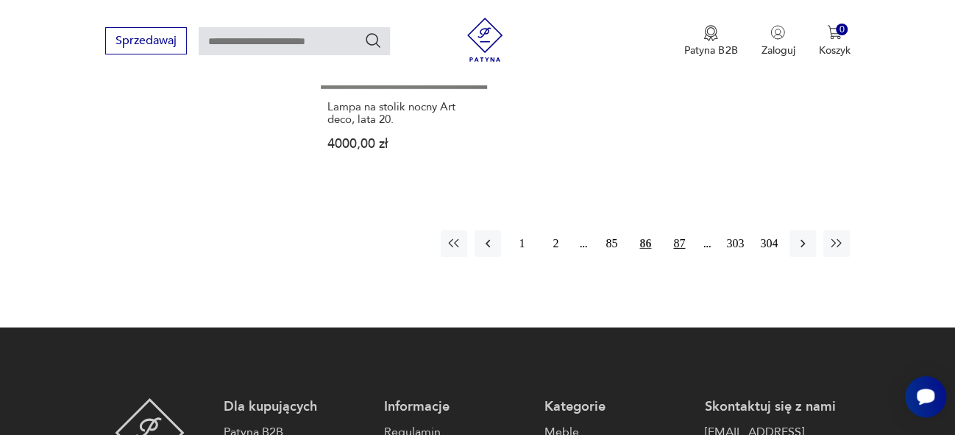
click at [680, 230] on button "87" at bounding box center [679, 243] width 26 height 26
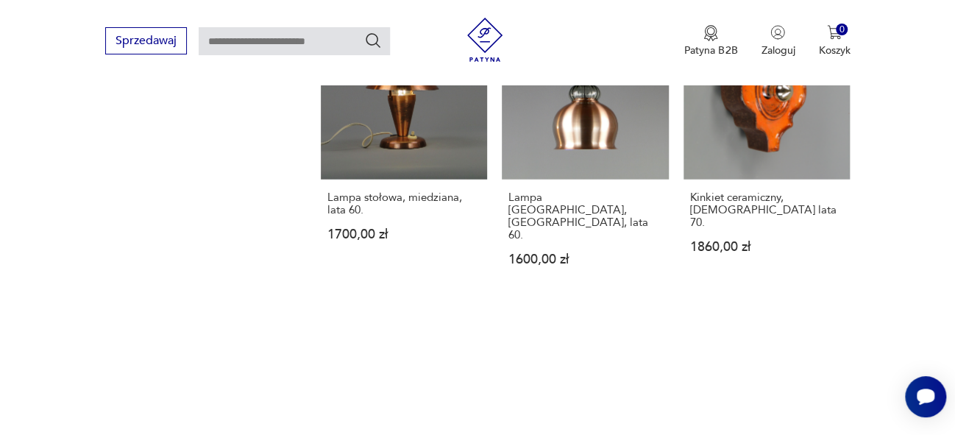
scroll to position [2009, 0]
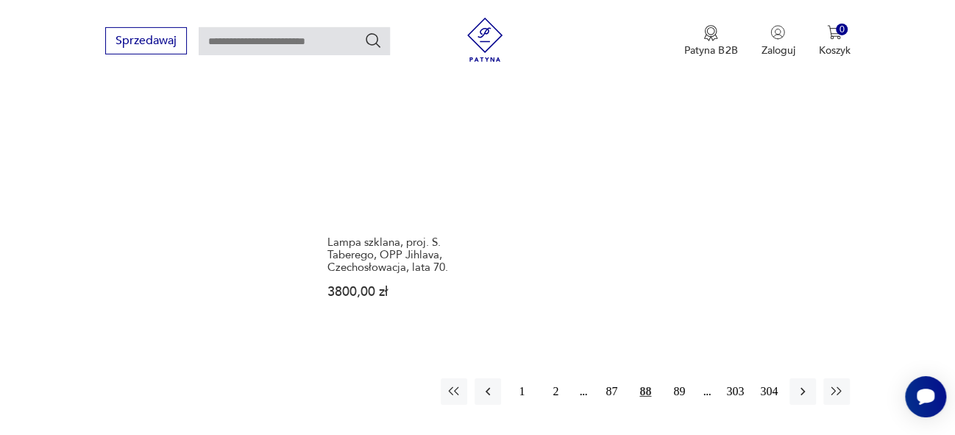
scroll to position [2114, 0]
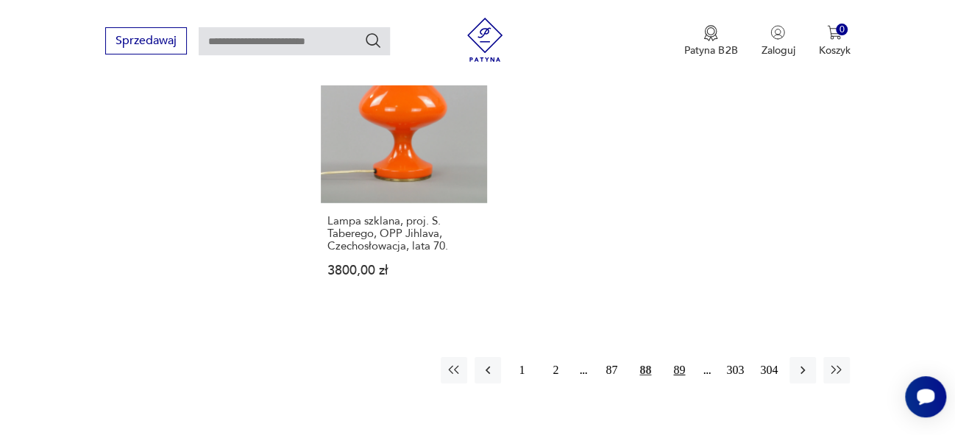
click at [681, 357] on button "89" at bounding box center [679, 370] width 26 height 26
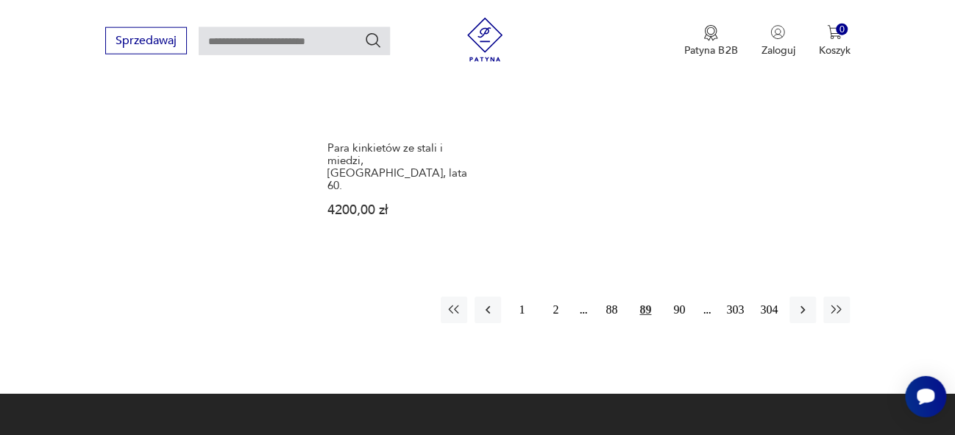
scroll to position [2165, 0]
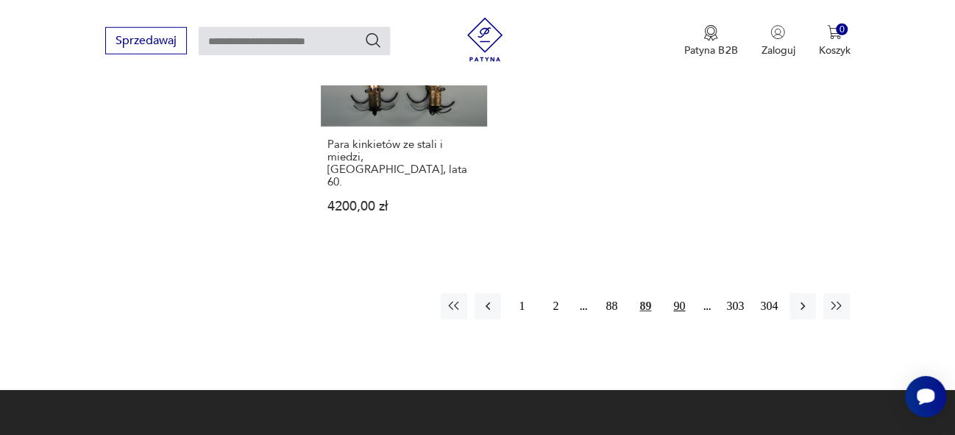
click at [681, 293] on button "90" at bounding box center [679, 306] width 26 height 26
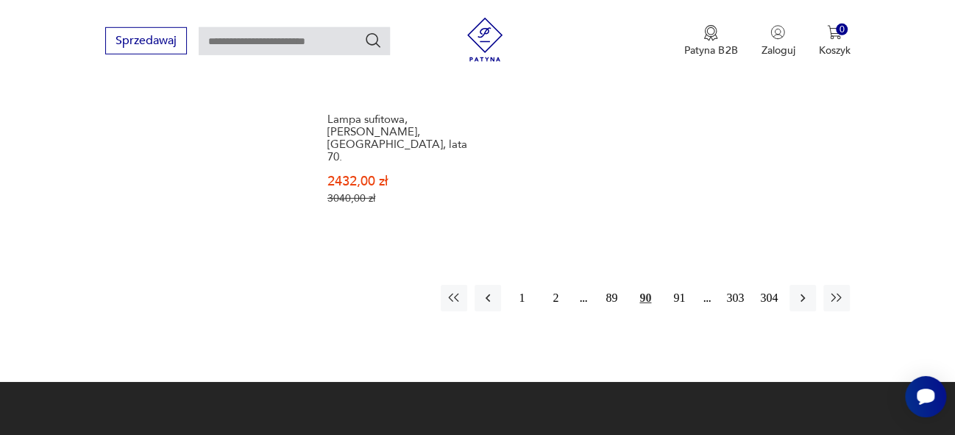
scroll to position [2302, 0]
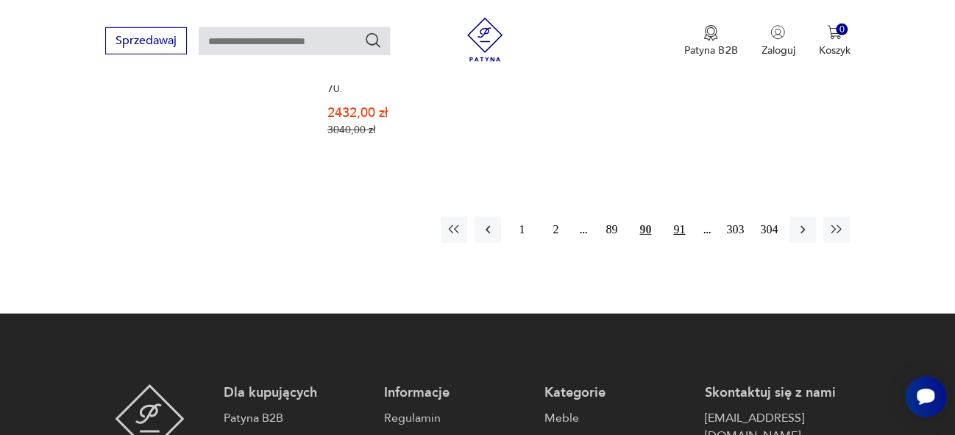
click at [684, 216] on button "91" at bounding box center [679, 229] width 26 height 26
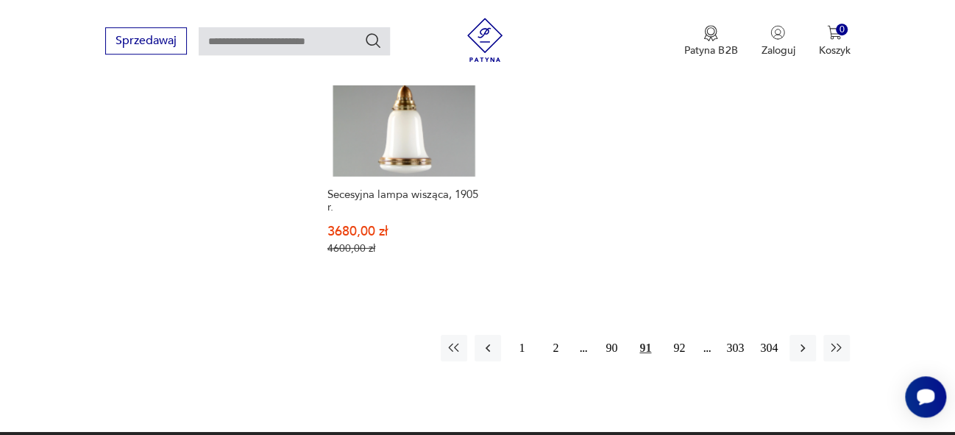
scroll to position [2277, 0]
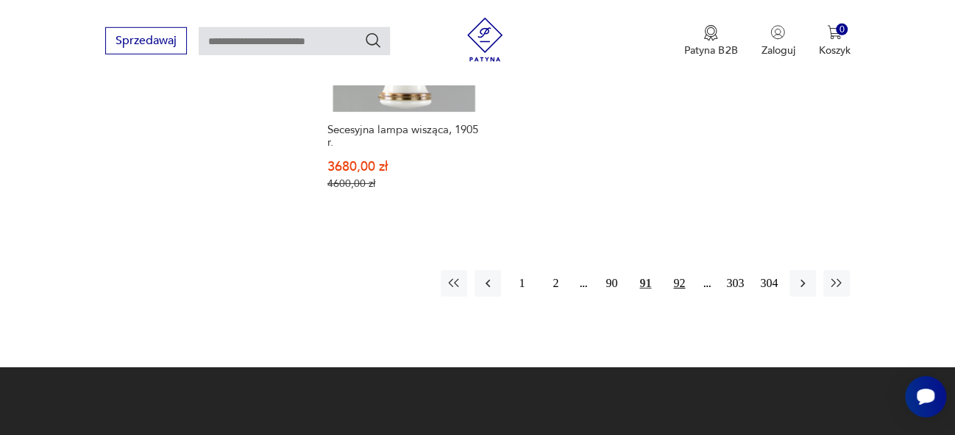
click at [681, 270] on button "92" at bounding box center [679, 283] width 26 height 26
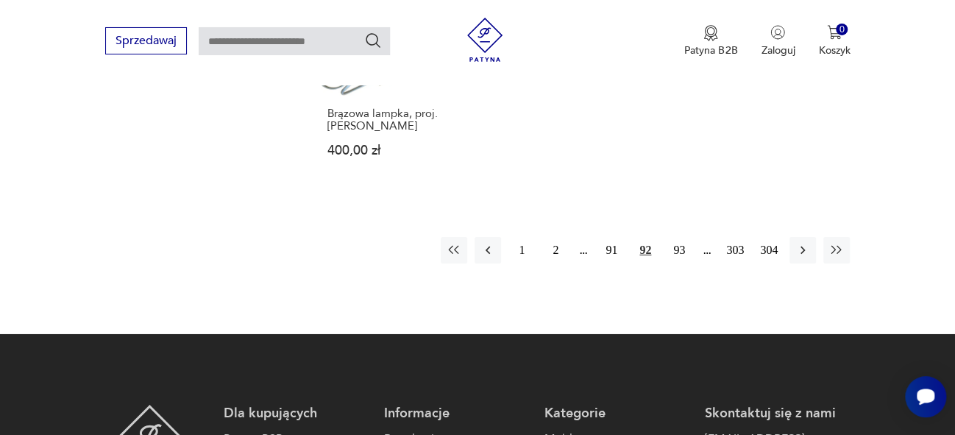
scroll to position [2249, 0]
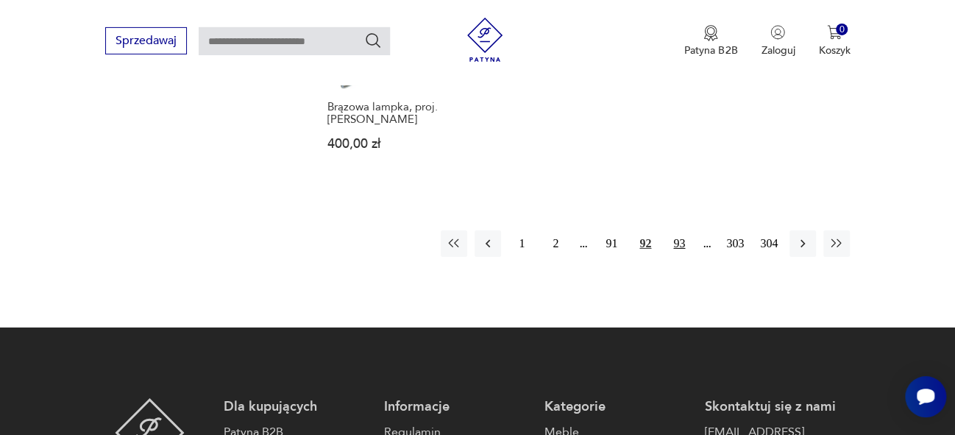
click at [677, 230] on button "93" at bounding box center [679, 243] width 26 height 26
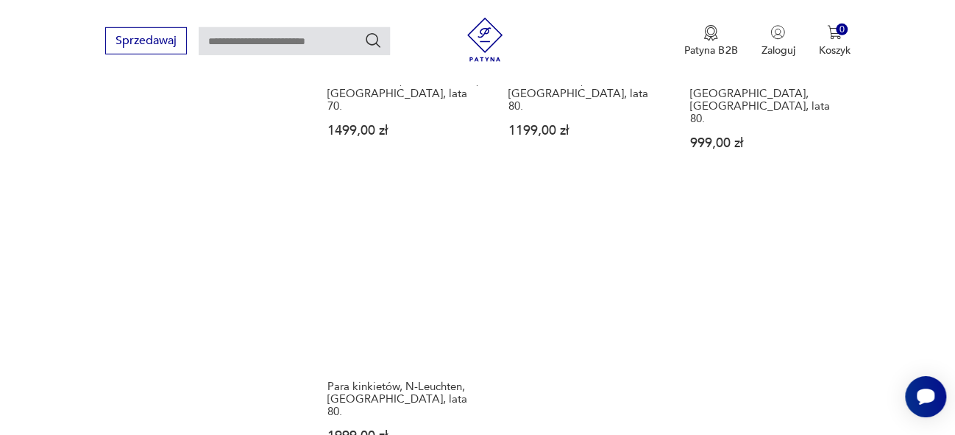
scroll to position [2026, 0]
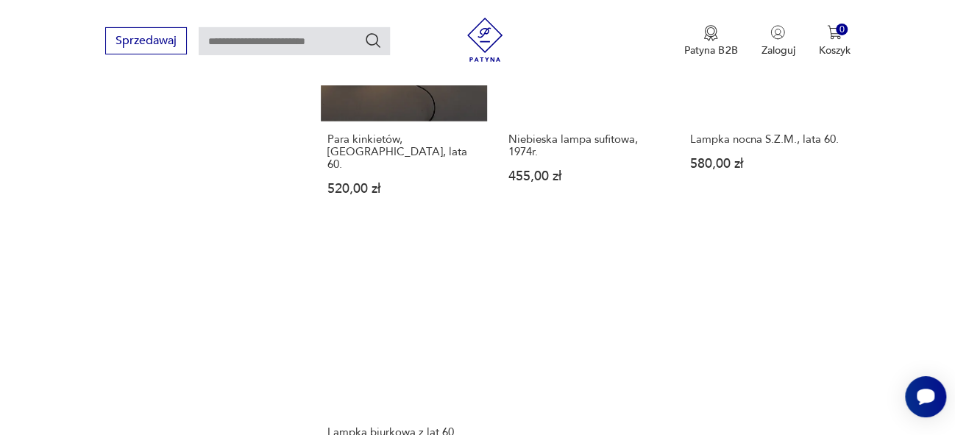
scroll to position [1989, 0]
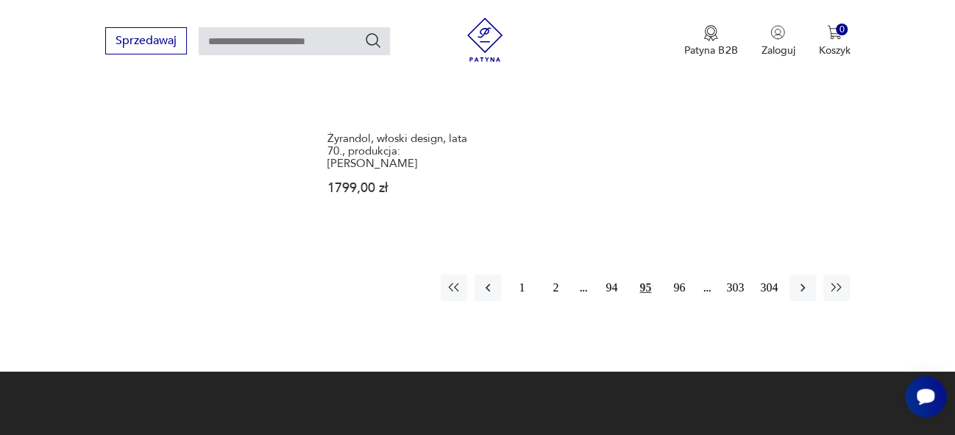
scroll to position [2213, 0]
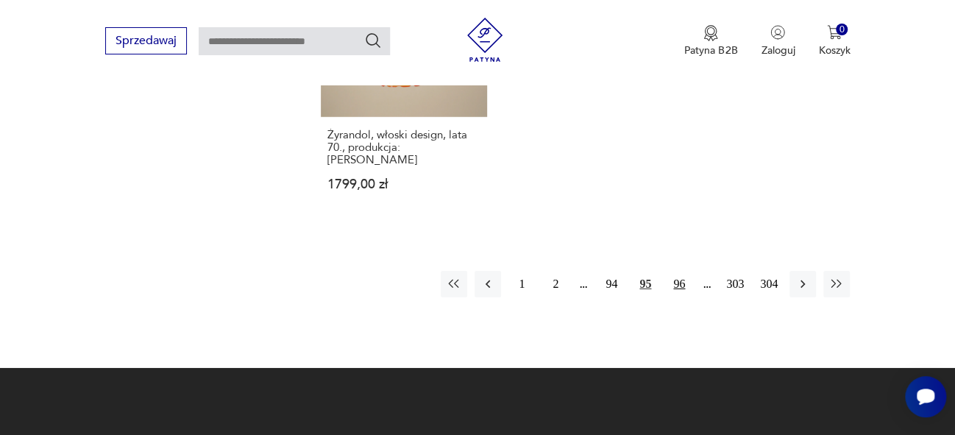
click at [679, 271] on button "96" at bounding box center [679, 284] width 26 height 26
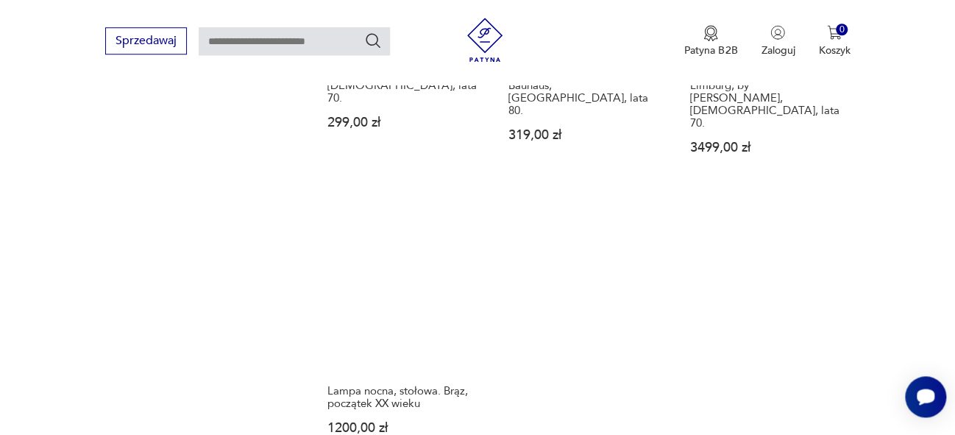
scroll to position [2145, 0]
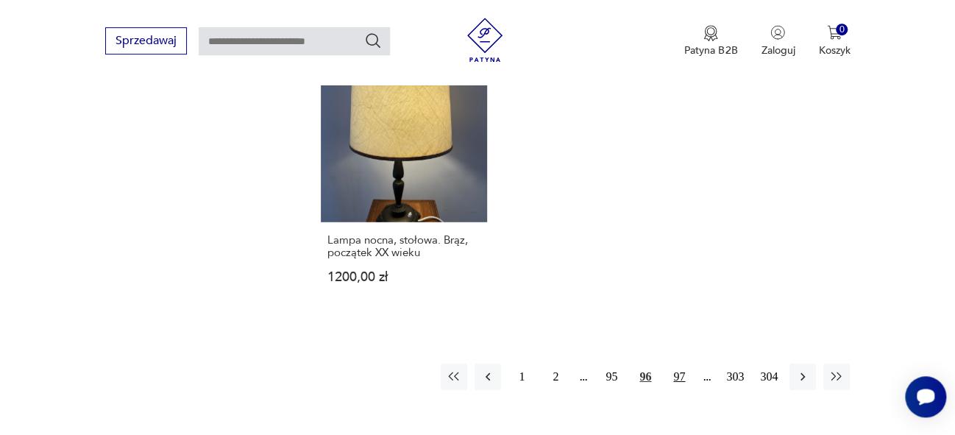
click at [676, 364] on button "97" at bounding box center [679, 377] width 26 height 26
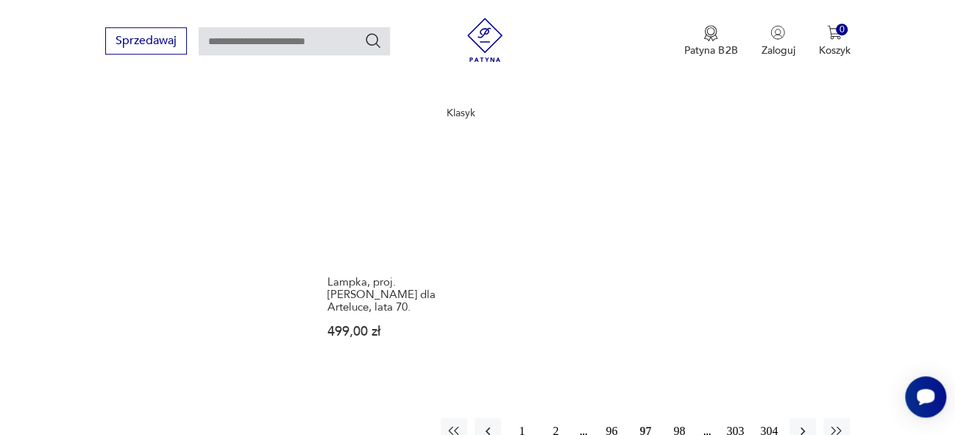
scroll to position [2123, 0]
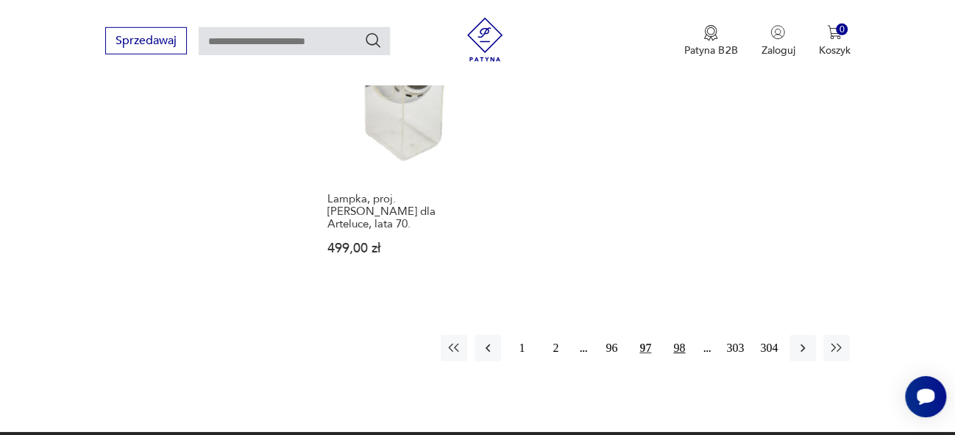
click at [682, 335] on button "98" at bounding box center [679, 348] width 26 height 26
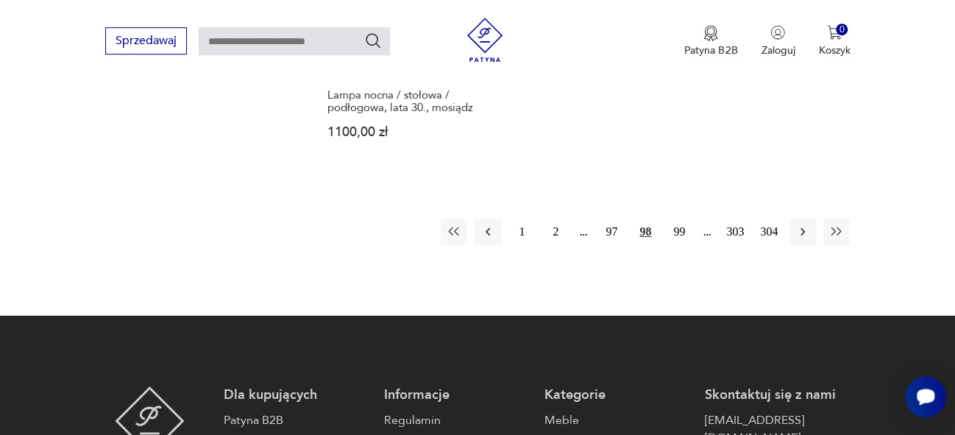
scroll to position [2227, 0]
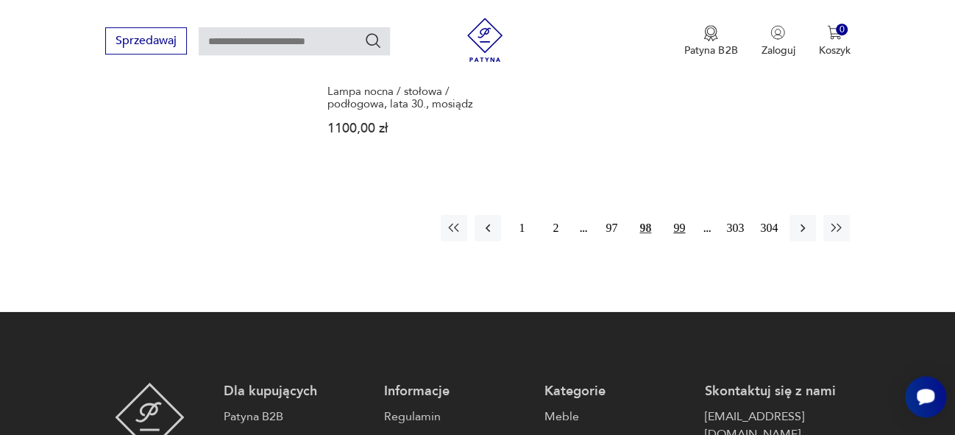
click at [679, 215] on button "99" at bounding box center [679, 228] width 26 height 26
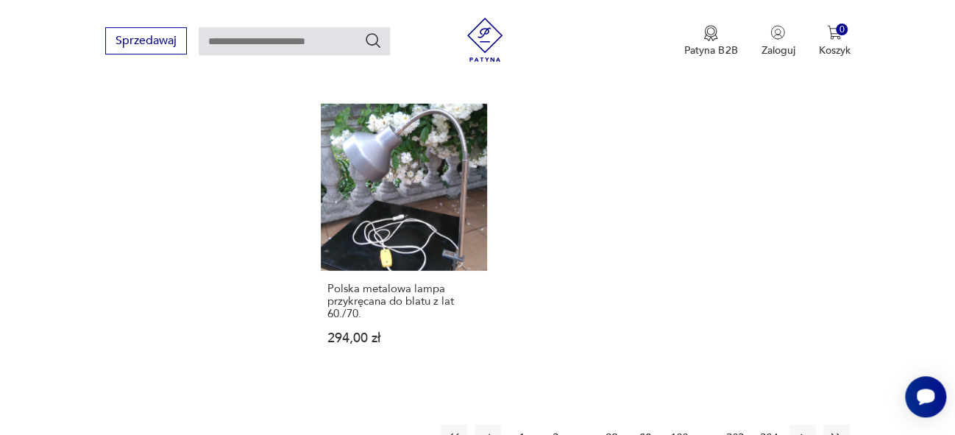
scroll to position [2087, 0]
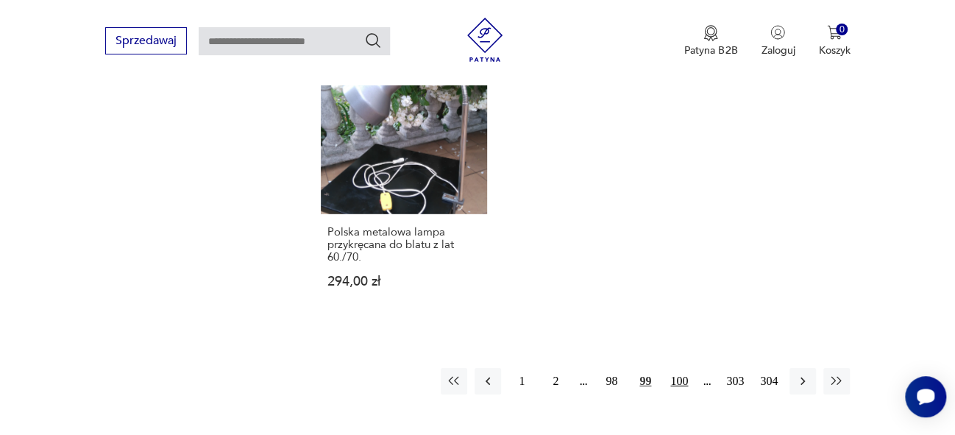
click at [684, 368] on button "100" at bounding box center [679, 381] width 26 height 26
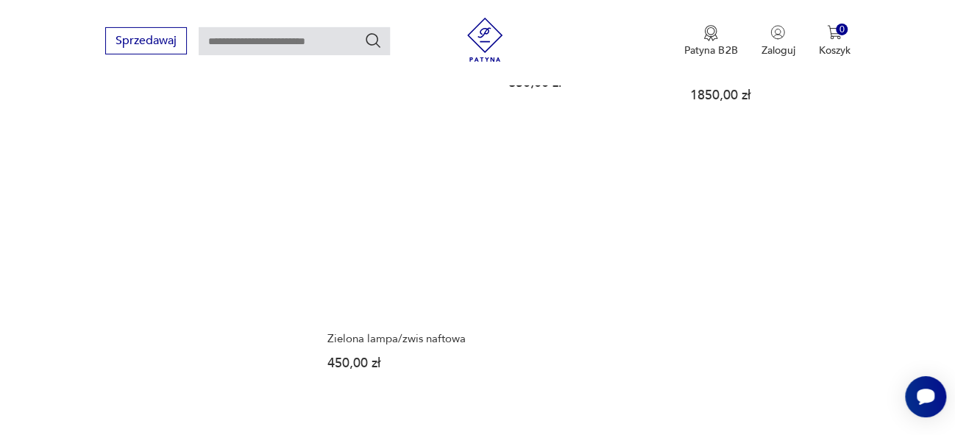
scroll to position [2026, 0]
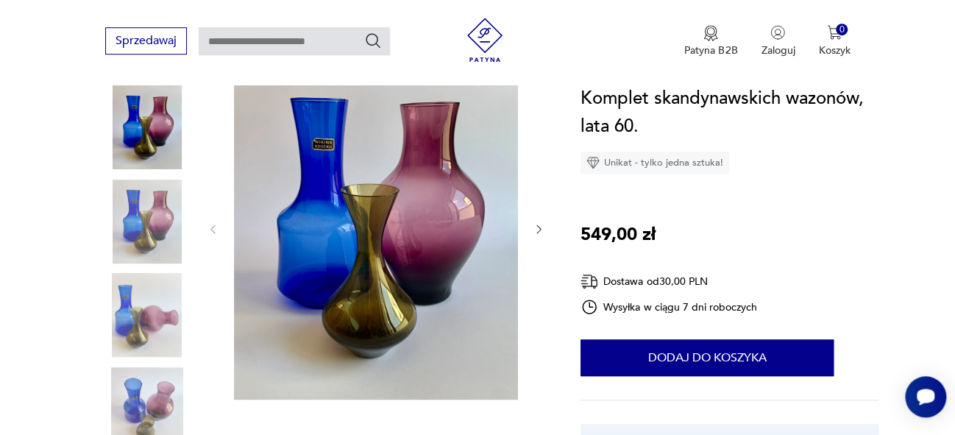
scroll to position [191, 0]
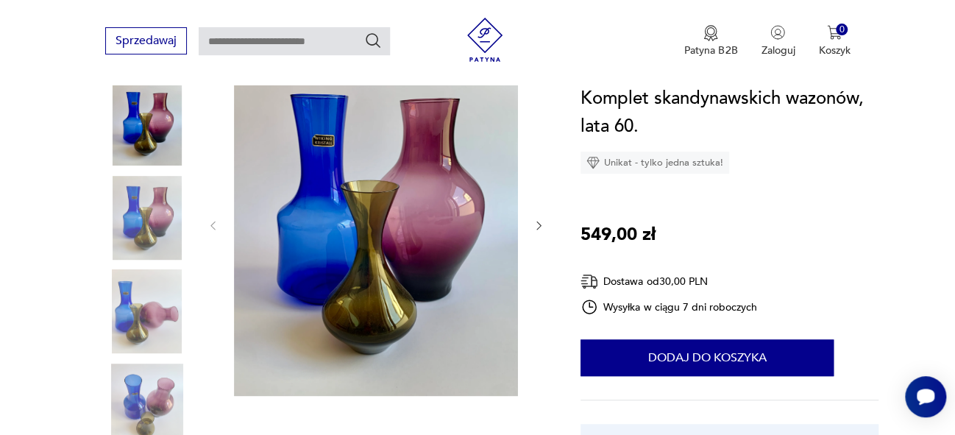
click at [540, 227] on icon "button" at bounding box center [539, 225] width 13 height 13
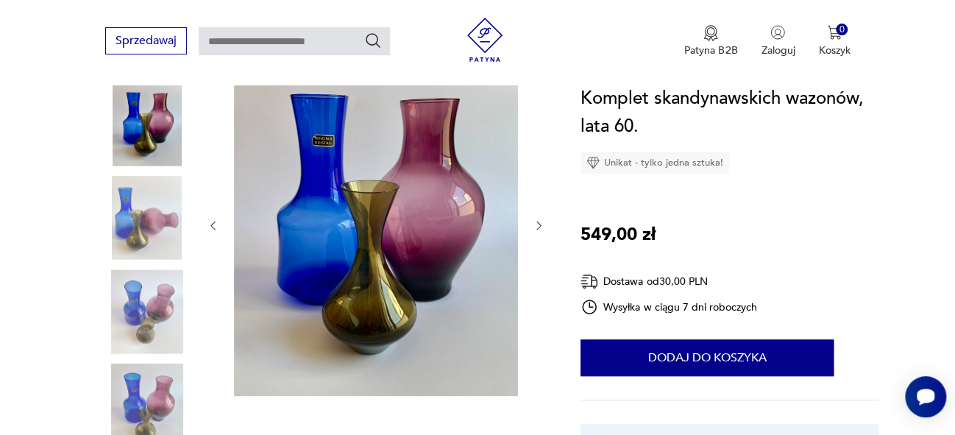
click at [540, 227] on icon "button" at bounding box center [539, 225] width 13 height 13
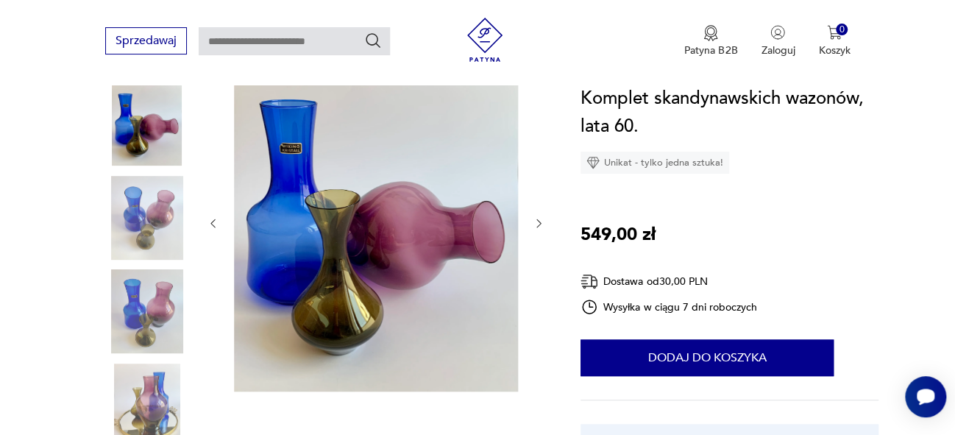
click at [540, 227] on icon "button" at bounding box center [539, 223] width 13 height 13
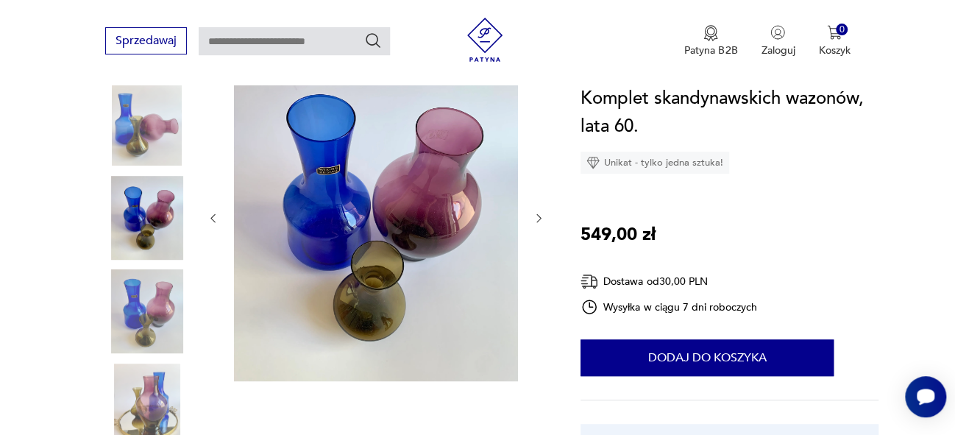
click at [537, 214] on icon "button" at bounding box center [539, 218] width 13 height 13
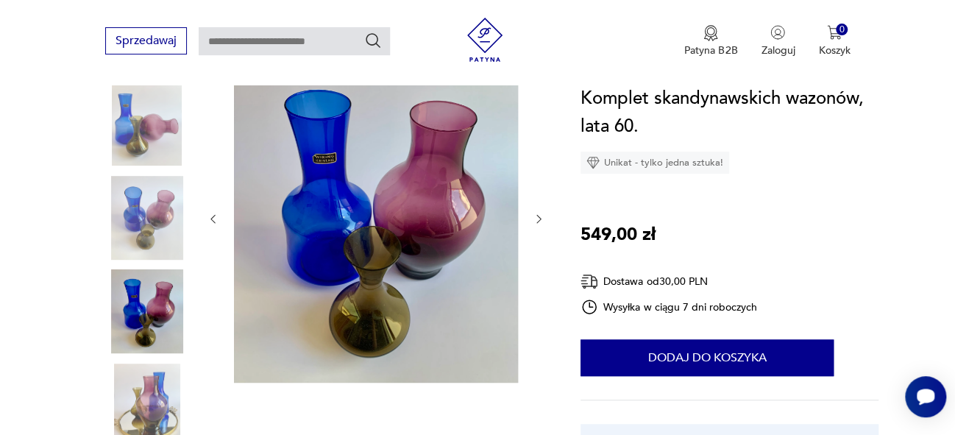
click at [540, 220] on icon "button" at bounding box center [539, 219] width 13 height 13
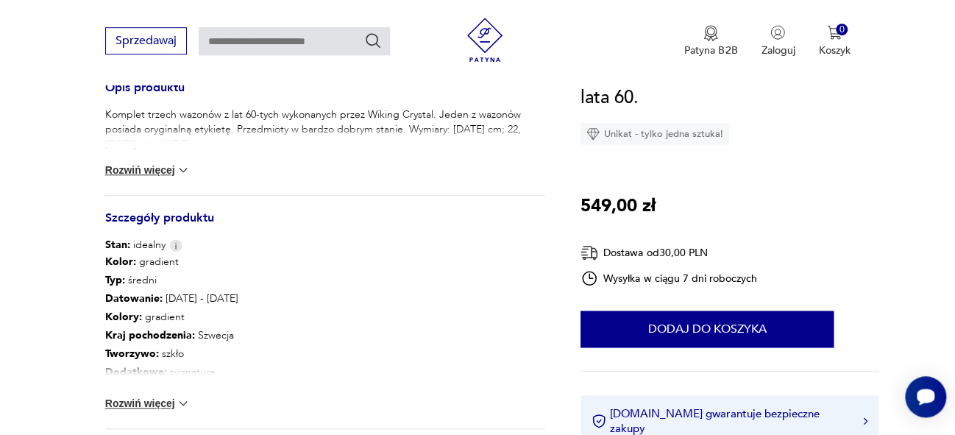
scroll to position [612, 0]
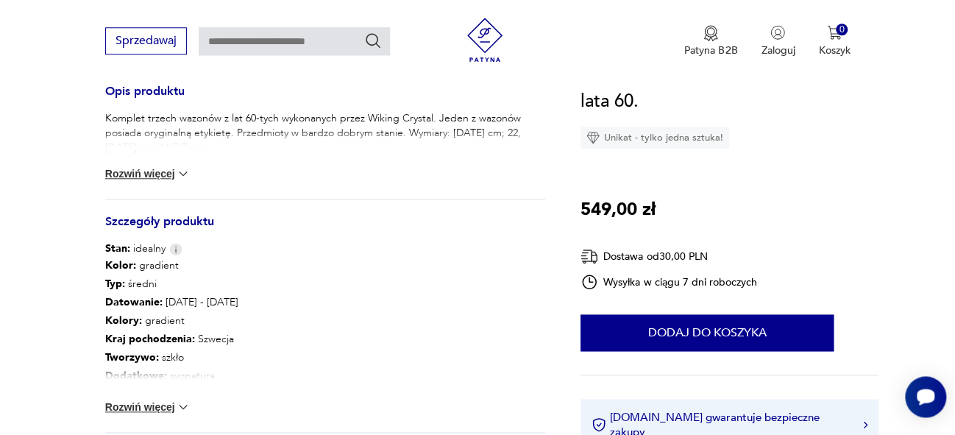
click at [190, 172] on img at bounding box center [183, 173] width 15 height 15
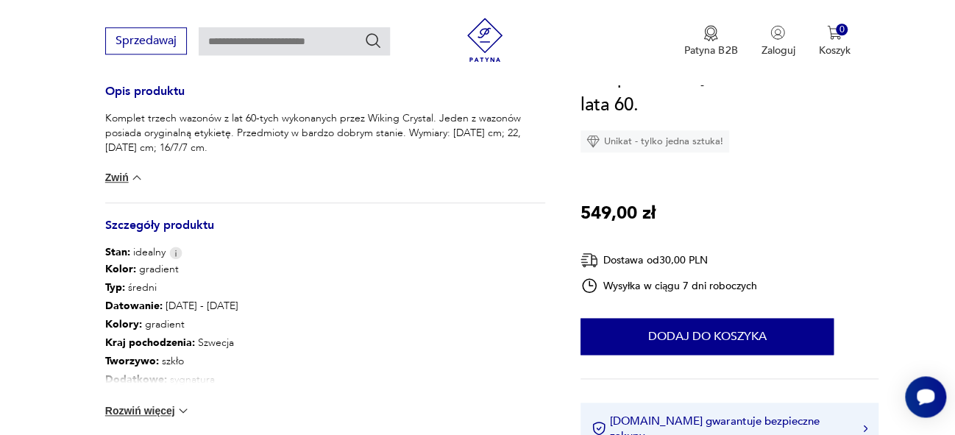
click at [191, 406] on img at bounding box center [183, 410] width 15 height 15
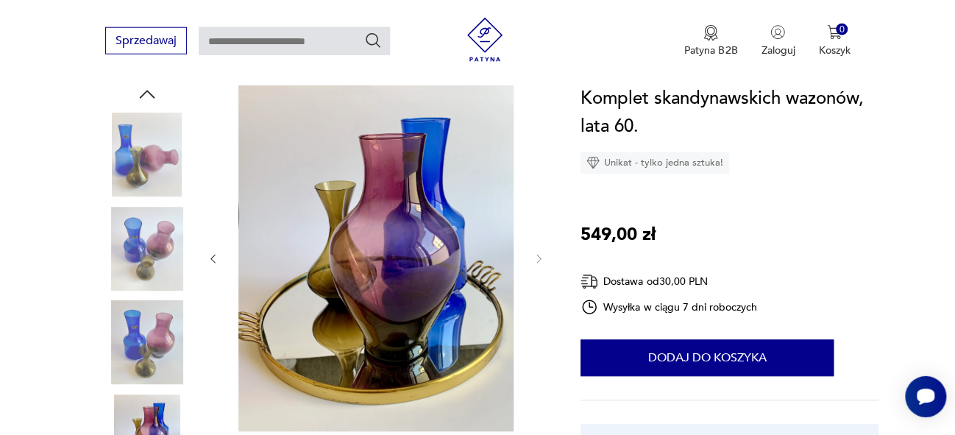
scroll to position [146, 0]
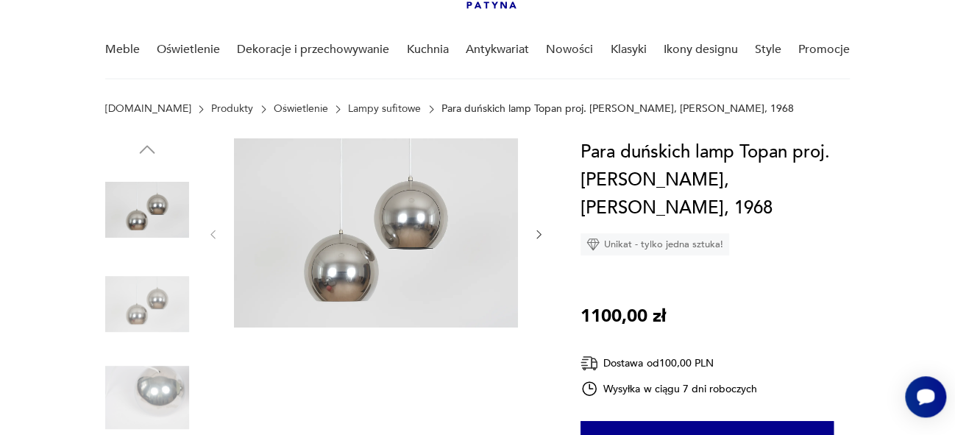
scroll to position [141, 0]
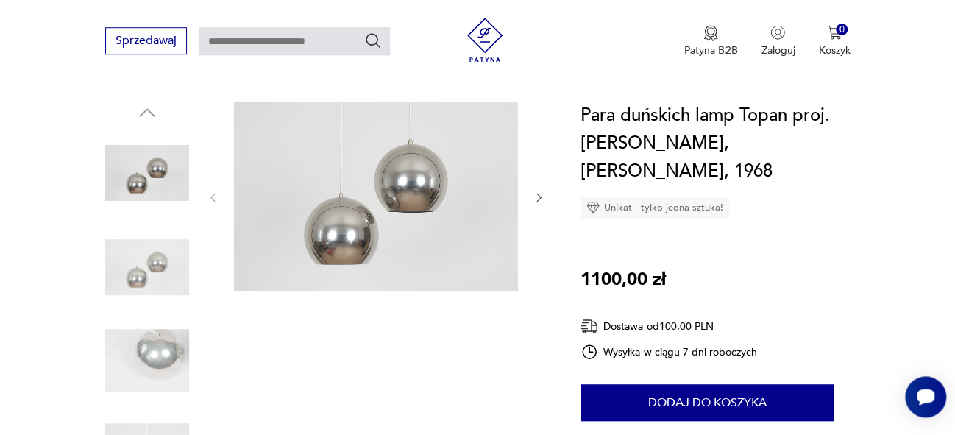
click at [537, 196] on icon "button" at bounding box center [539, 197] width 13 height 13
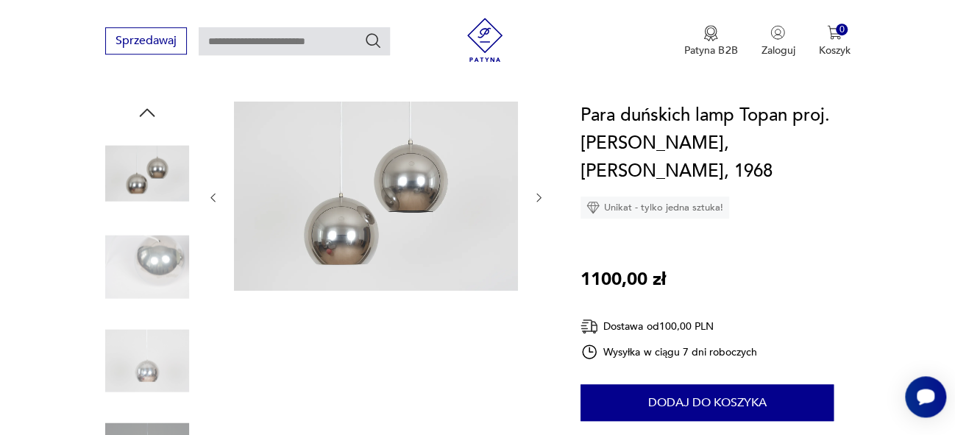
click at [537, 196] on icon "button" at bounding box center [539, 197] width 13 height 13
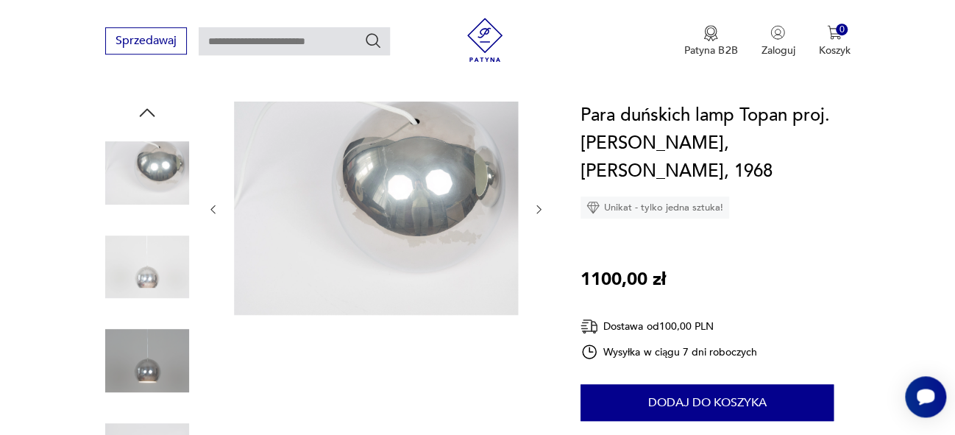
click at [539, 208] on icon "button" at bounding box center [539, 209] width 13 height 13
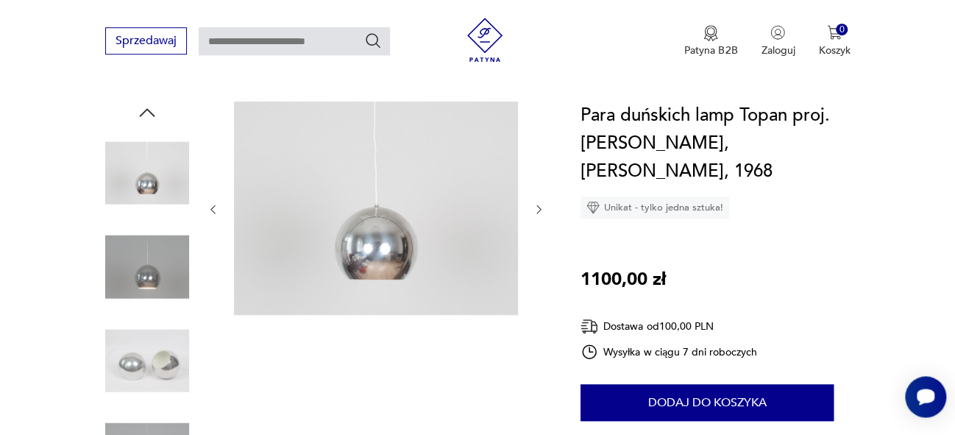
click at [539, 208] on icon "button" at bounding box center [539, 209] width 13 height 13
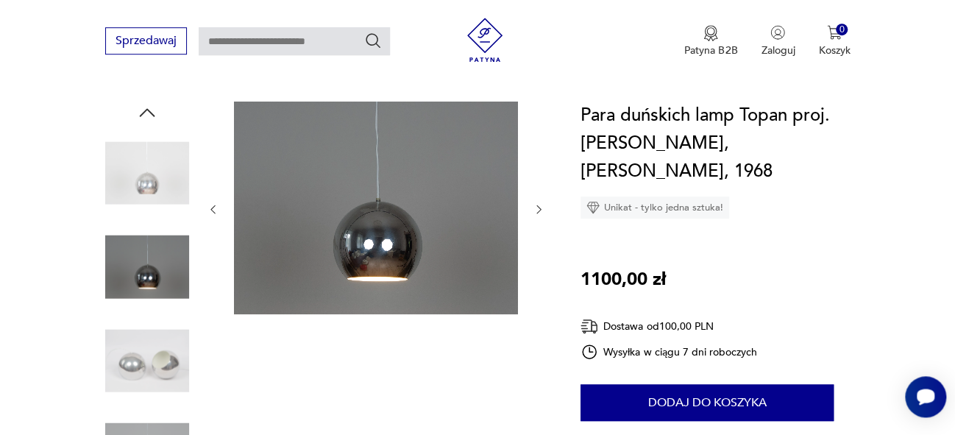
click at [539, 208] on icon "button" at bounding box center [539, 209] width 13 height 13
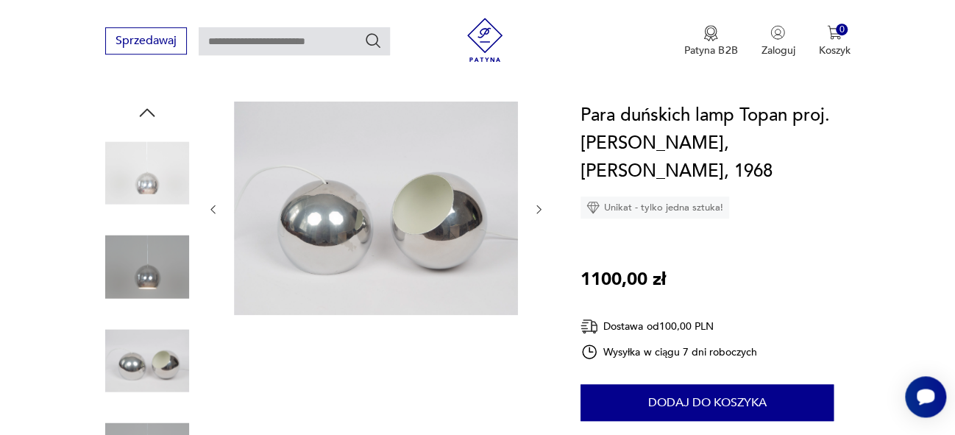
click at [539, 208] on icon "button" at bounding box center [539, 209] width 13 height 13
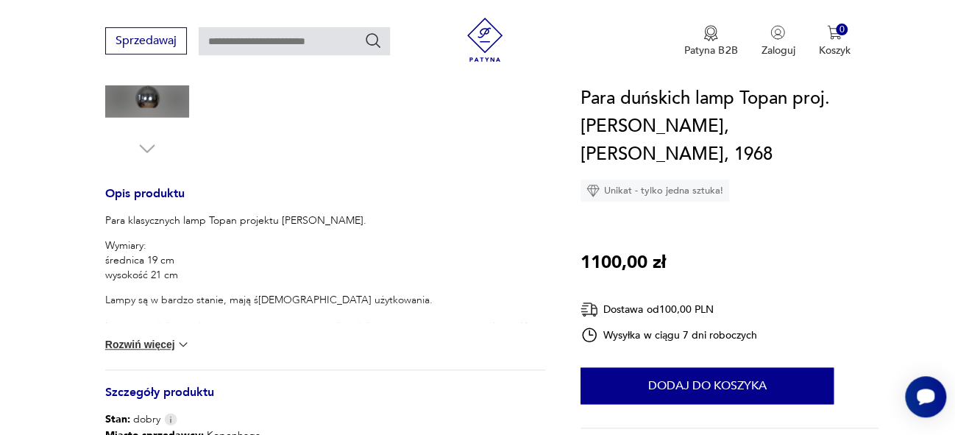
scroll to position [528, 0]
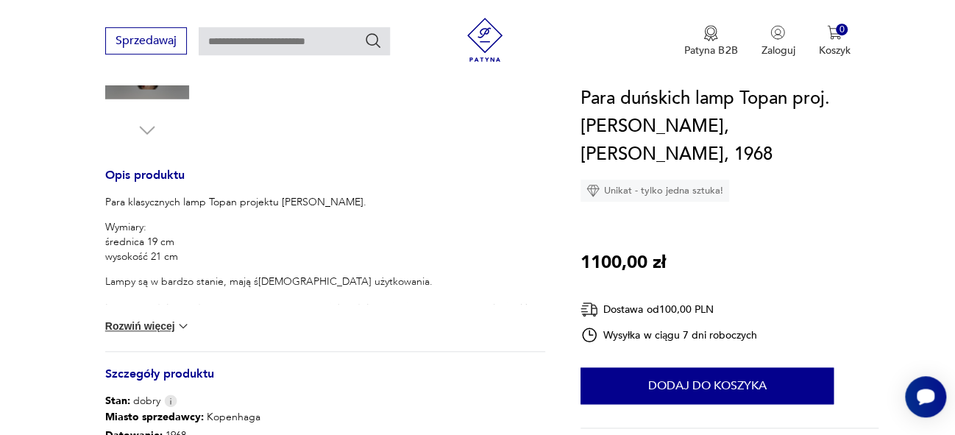
click at [185, 325] on img at bounding box center [183, 326] width 15 height 15
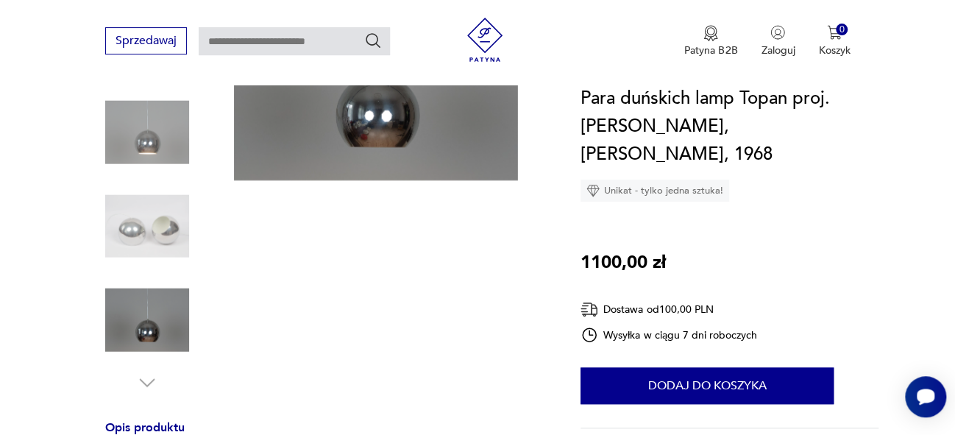
scroll to position [0, 0]
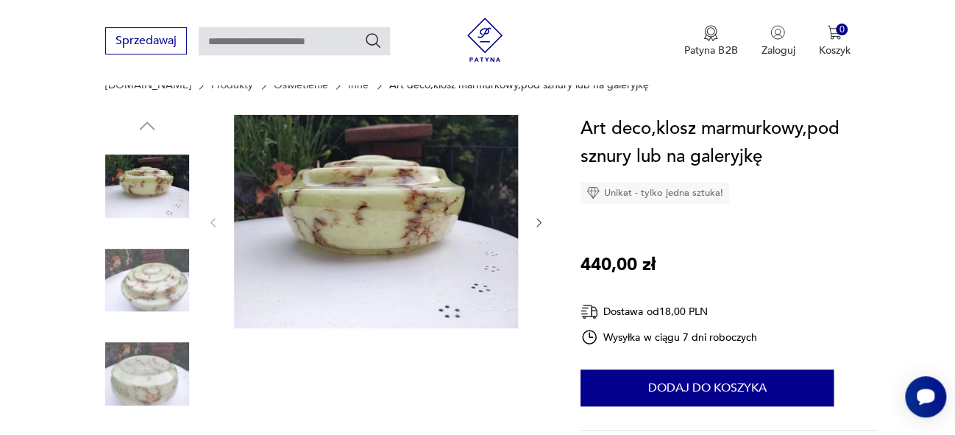
scroll to position [132, 0]
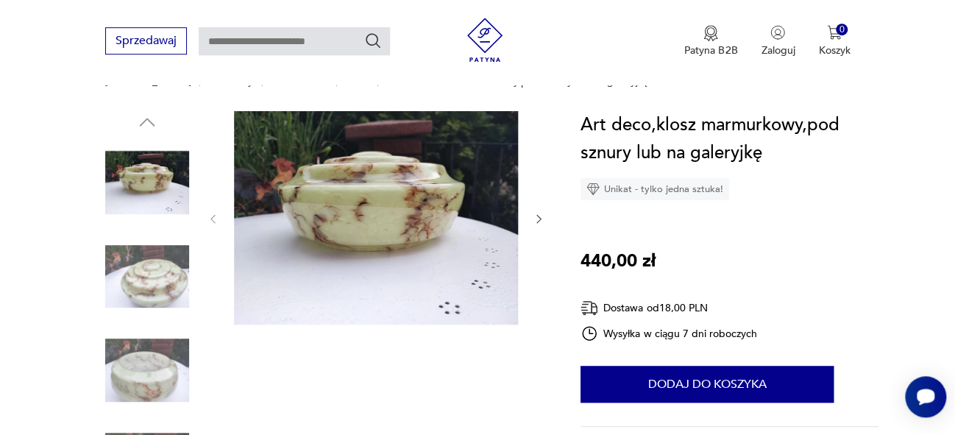
click at [536, 216] on icon "button" at bounding box center [539, 219] width 13 height 13
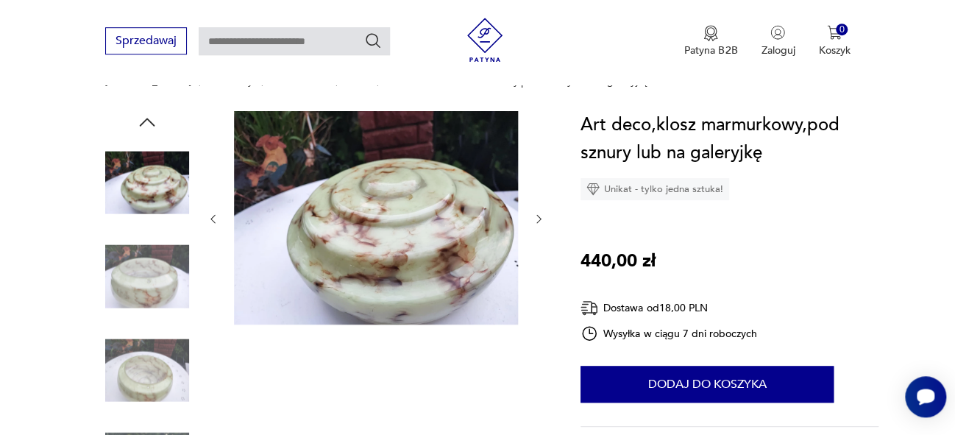
click at [540, 218] on icon "button" at bounding box center [539, 219] width 13 height 13
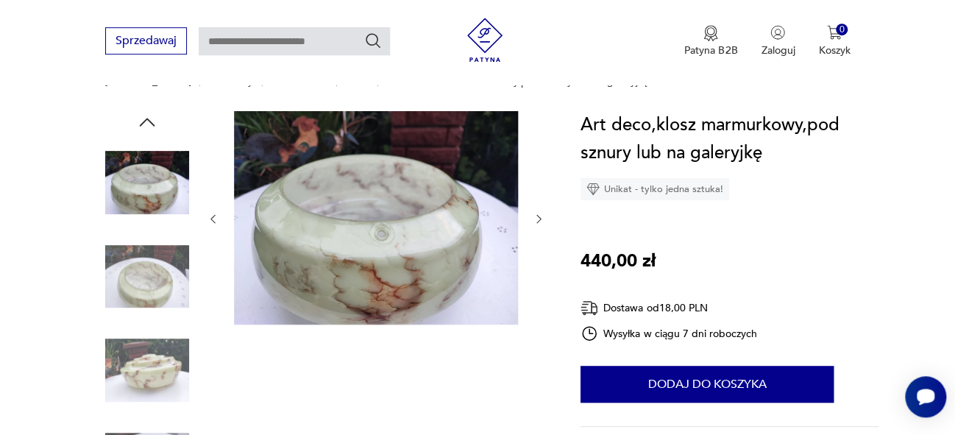
click at [540, 218] on icon "button" at bounding box center [539, 219] width 13 height 13
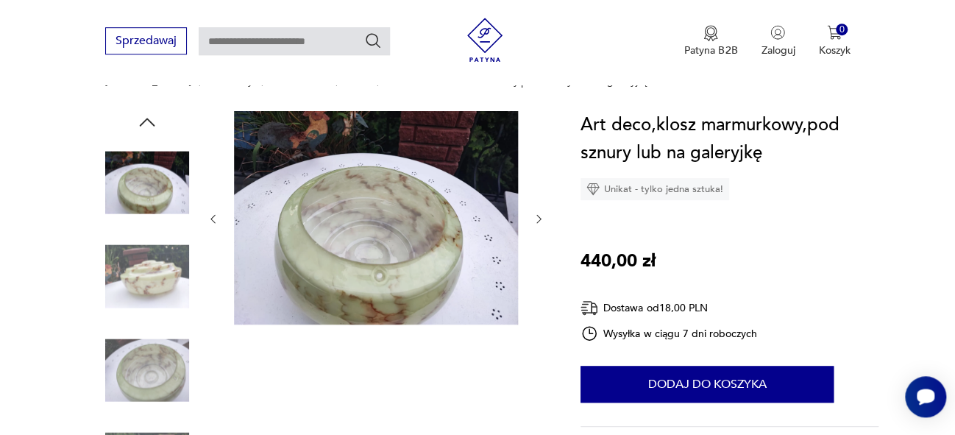
click at [540, 218] on icon "button" at bounding box center [539, 219] width 13 height 13
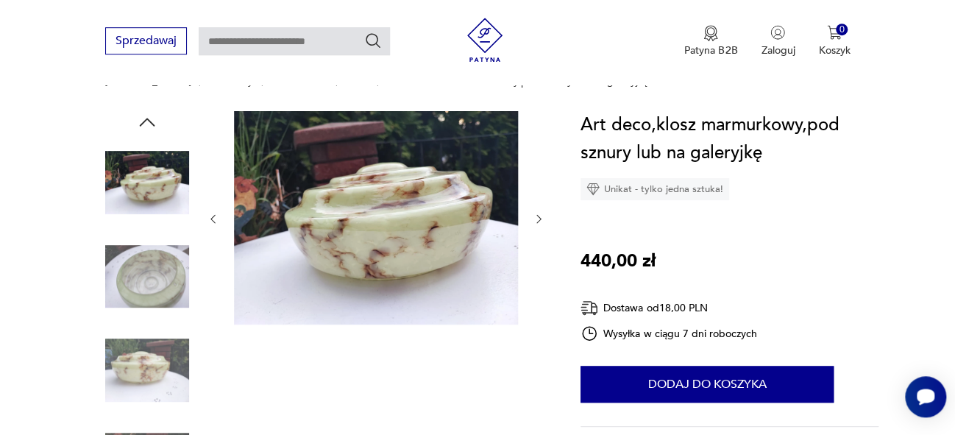
click at [540, 218] on icon "button" at bounding box center [539, 219] width 13 height 13
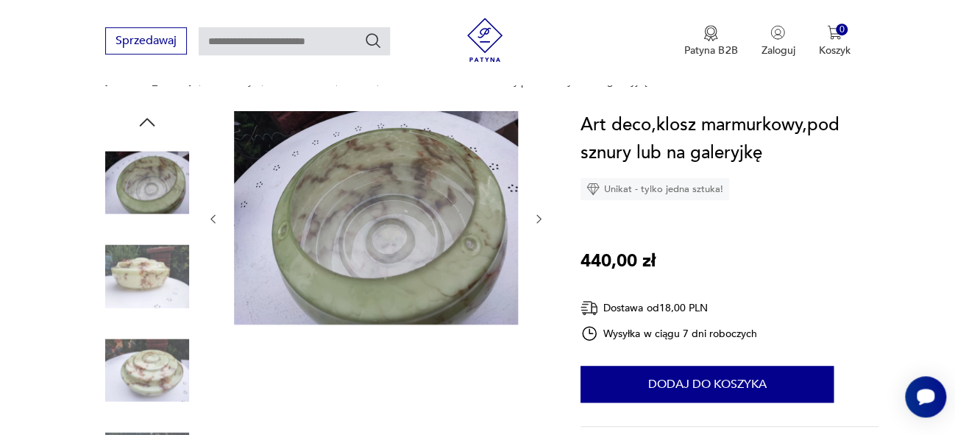
click at [540, 218] on icon "button" at bounding box center [539, 219] width 13 height 13
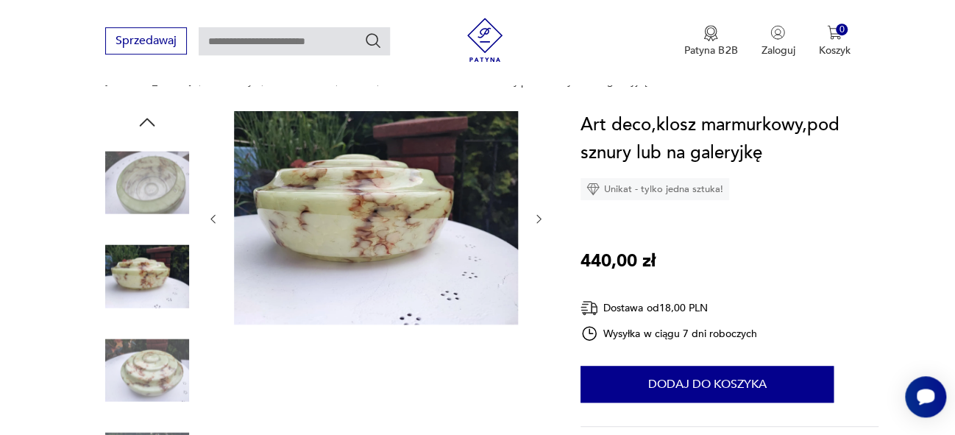
click at [540, 218] on icon "button" at bounding box center [539, 219] width 13 height 13
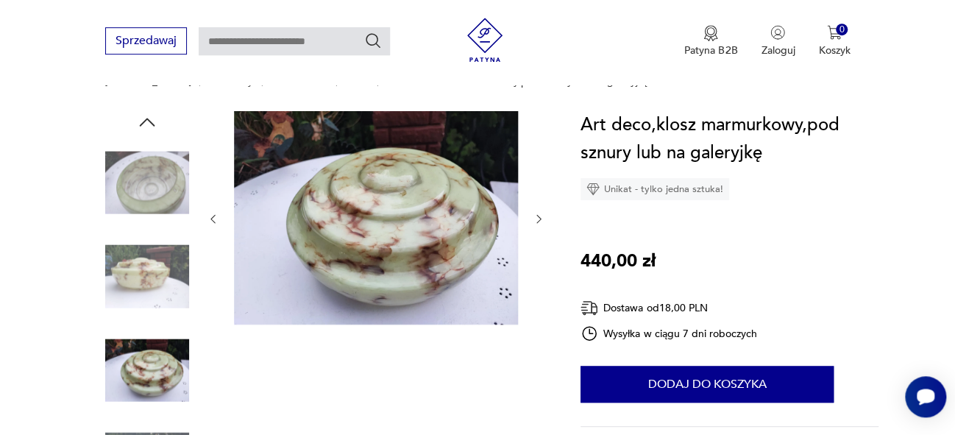
click at [540, 218] on icon "button" at bounding box center [539, 219] width 13 height 13
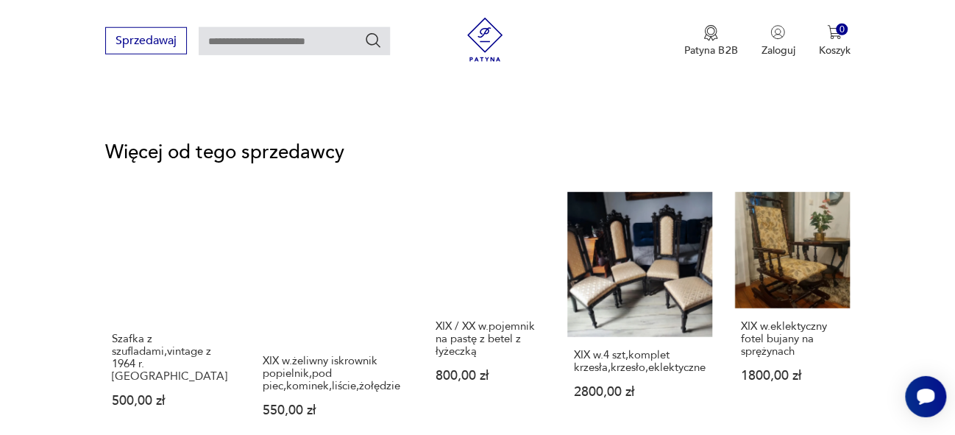
scroll to position [1815, 0]
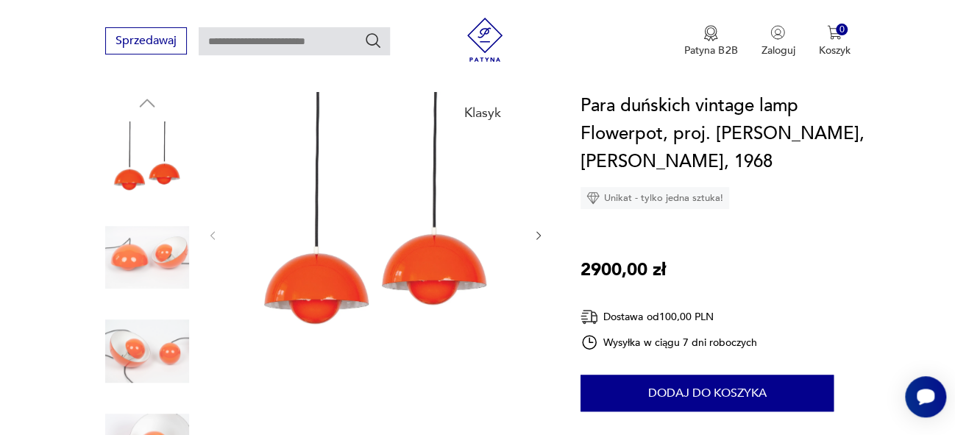
scroll to position [169, 0]
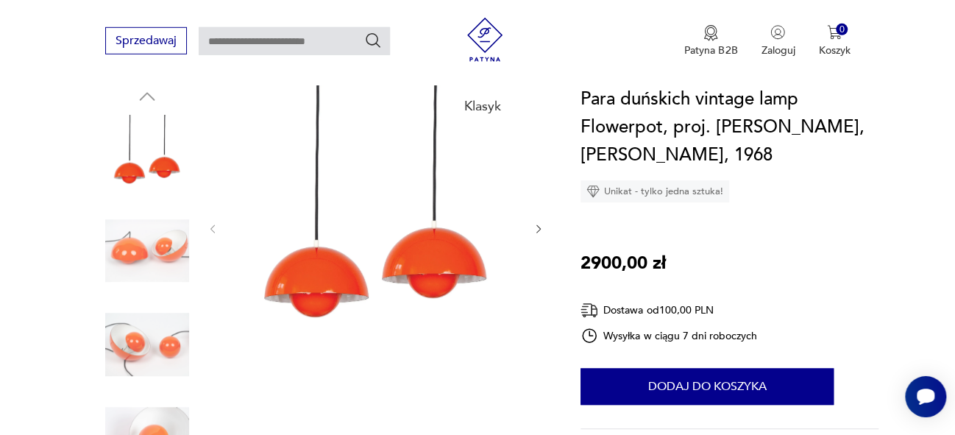
click at [538, 223] on icon "button" at bounding box center [539, 229] width 13 height 13
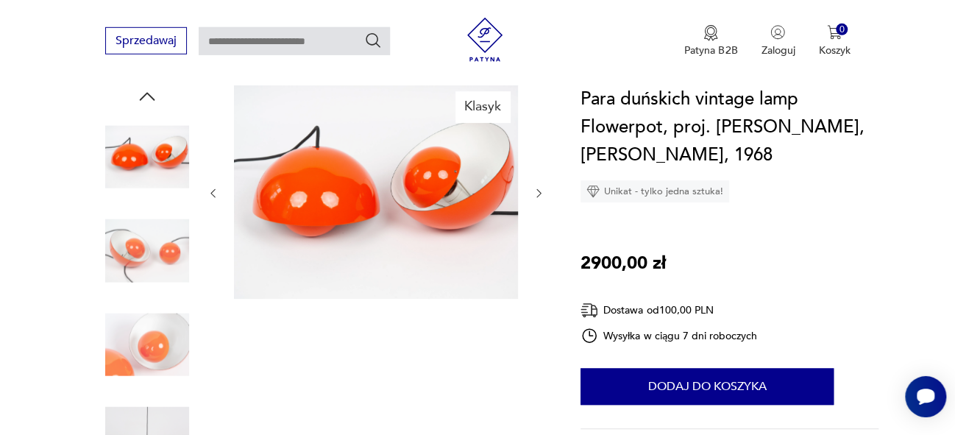
click at [537, 187] on icon "button" at bounding box center [539, 193] width 13 height 13
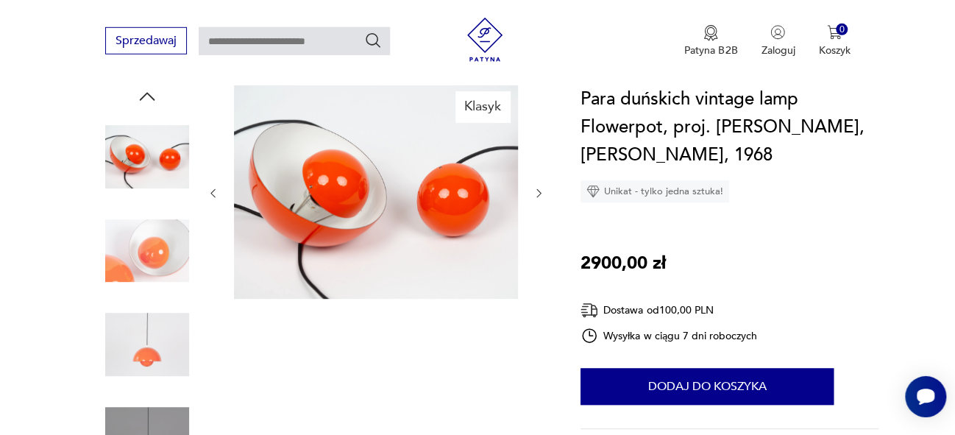
click at [537, 187] on icon "button" at bounding box center [539, 193] width 13 height 13
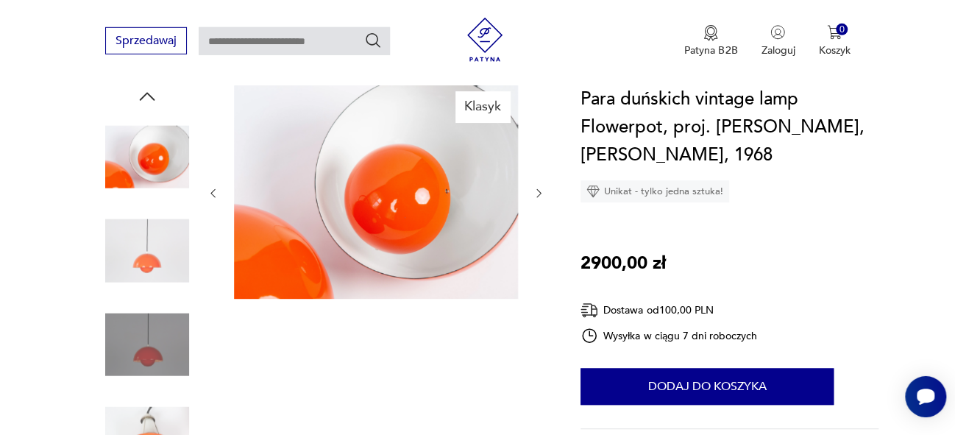
click at [537, 187] on icon "button" at bounding box center [539, 193] width 13 height 13
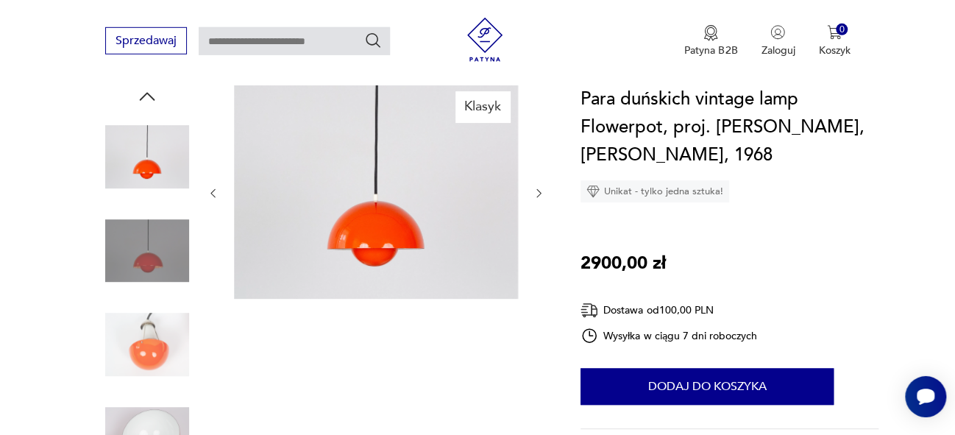
click at [537, 187] on icon "button" at bounding box center [539, 193] width 13 height 13
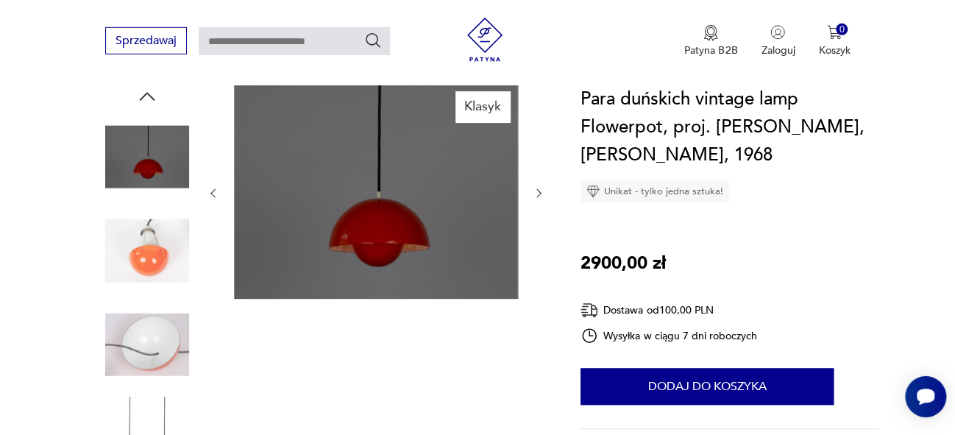
click at [537, 187] on icon "button" at bounding box center [539, 193] width 13 height 13
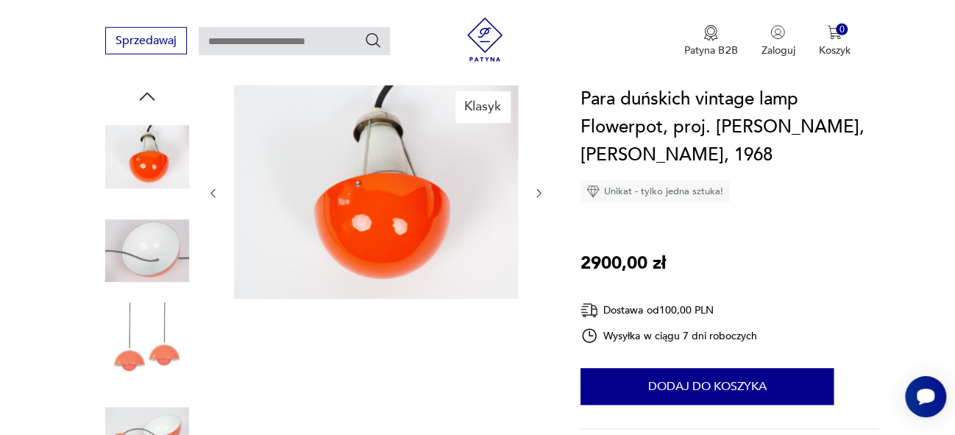
click at [537, 187] on icon "button" at bounding box center [539, 193] width 13 height 13
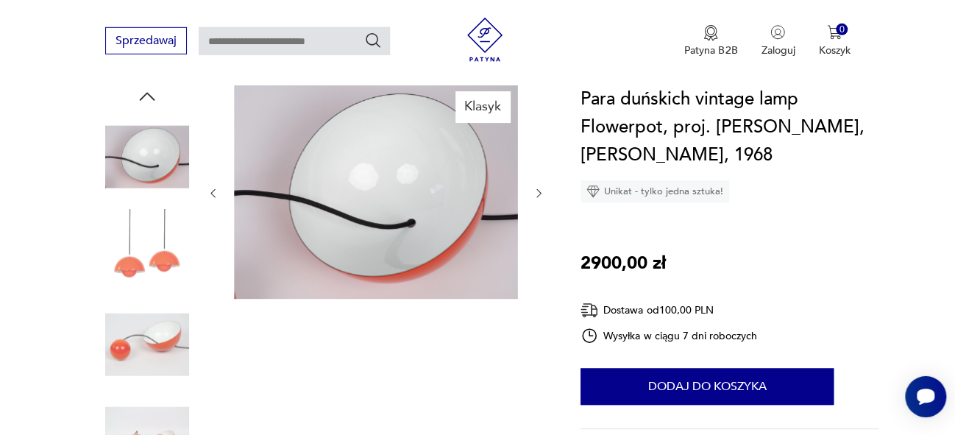
click at [537, 187] on icon "button" at bounding box center [539, 193] width 13 height 13
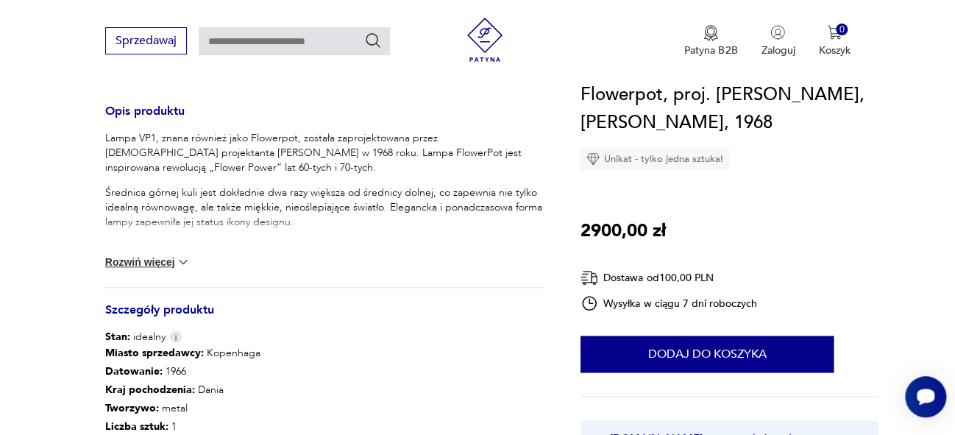
scroll to position [608, 0]
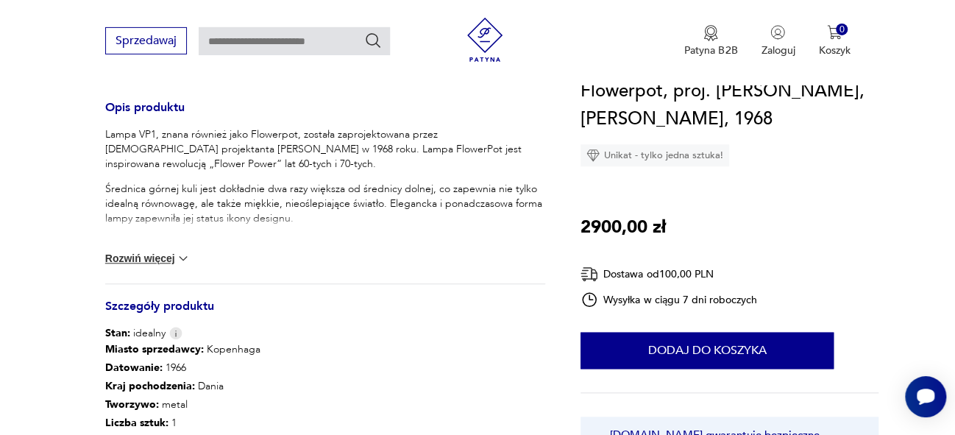
click at [189, 251] on img at bounding box center [183, 258] width 15 height 15
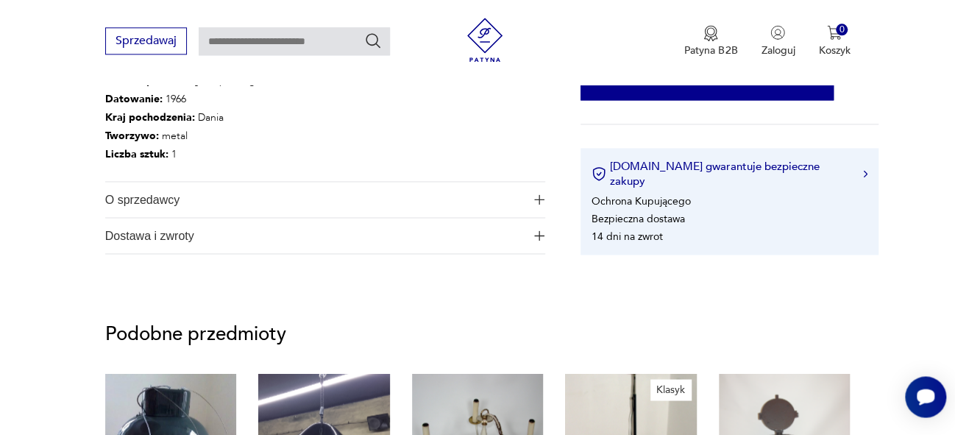
scroll to position [1064, 0]
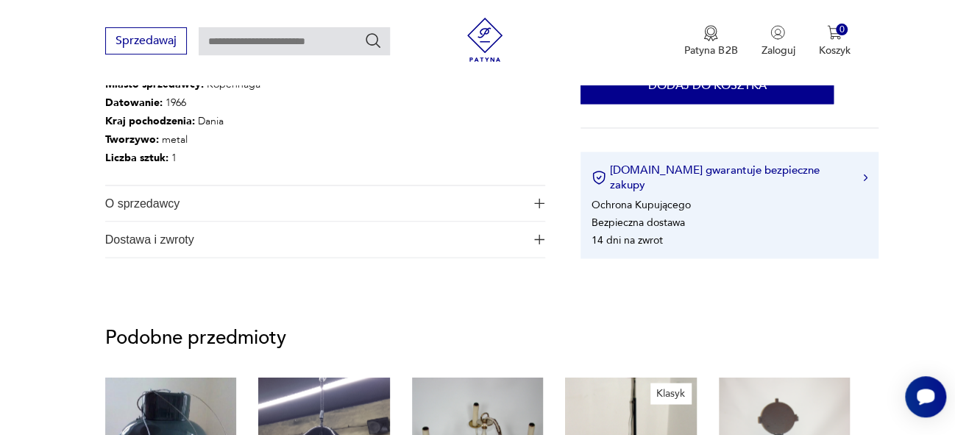
click at [540, 234] on img "button" at bounding box center [539, 239] width 10 height 10
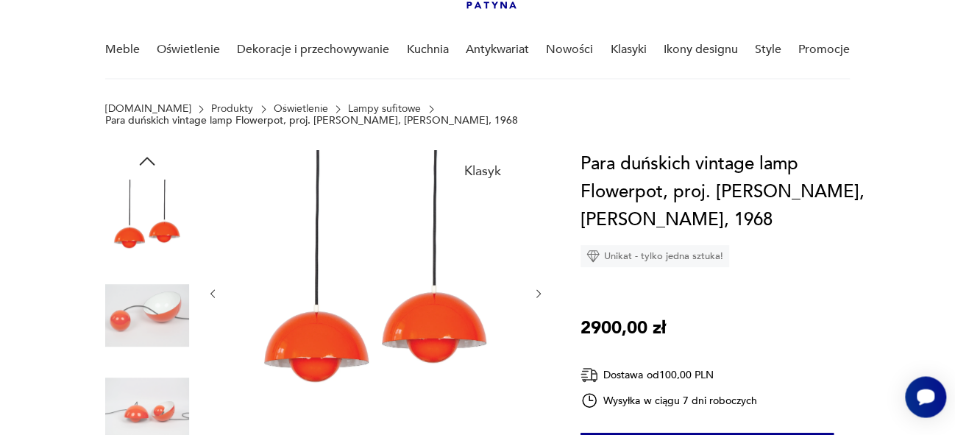
scroll to position [108, 0]
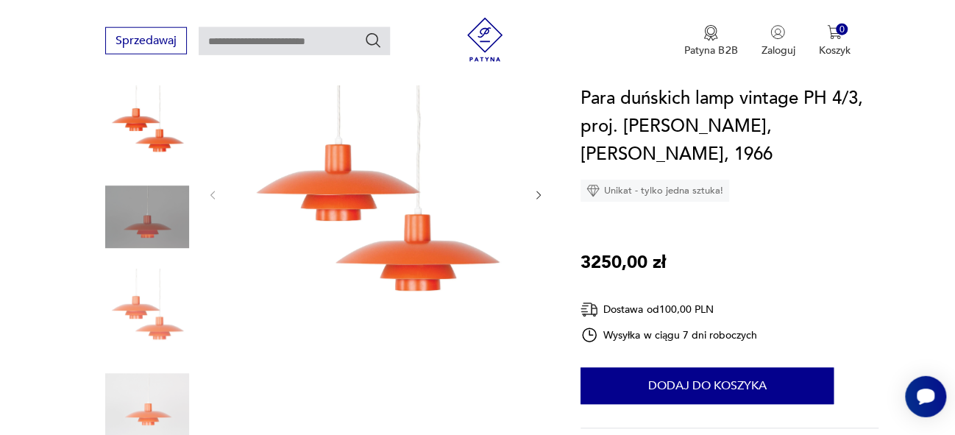
scroll to position [213, 0]
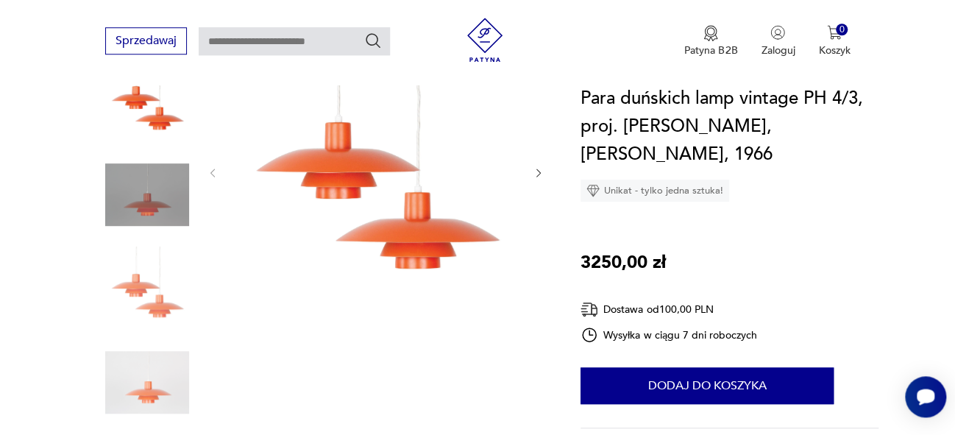
click at [540, 170] on icon "button" at bounding box center [539, 173] width 13 height 13
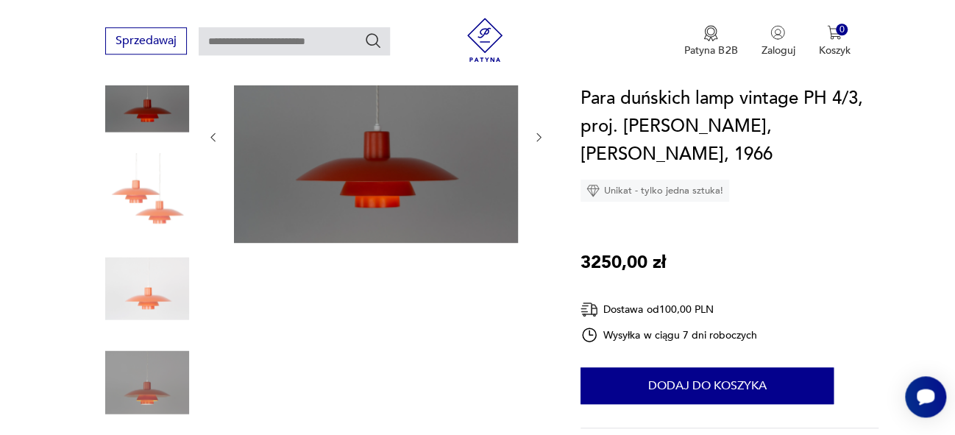
click at [536, 135] on icon "button" at bounding box center [539, 137] width 13 height 13
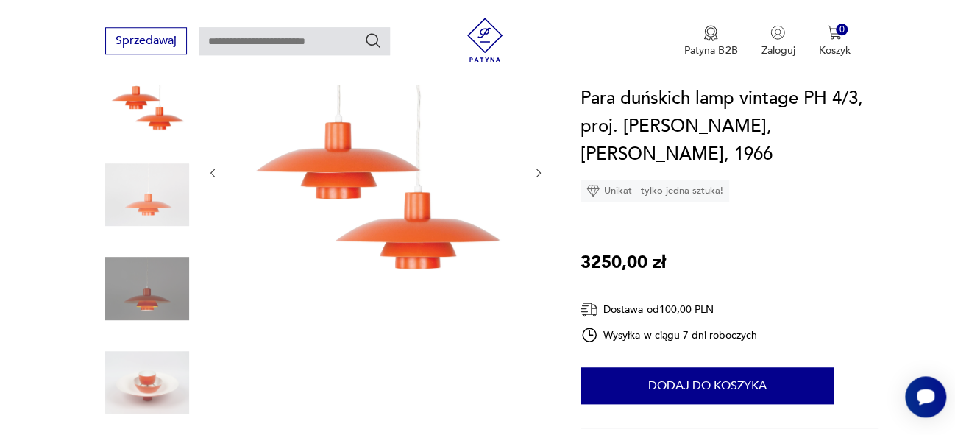
click at [540, 174] on icon "button" at bounding box center [539, 173] width 13 height 13
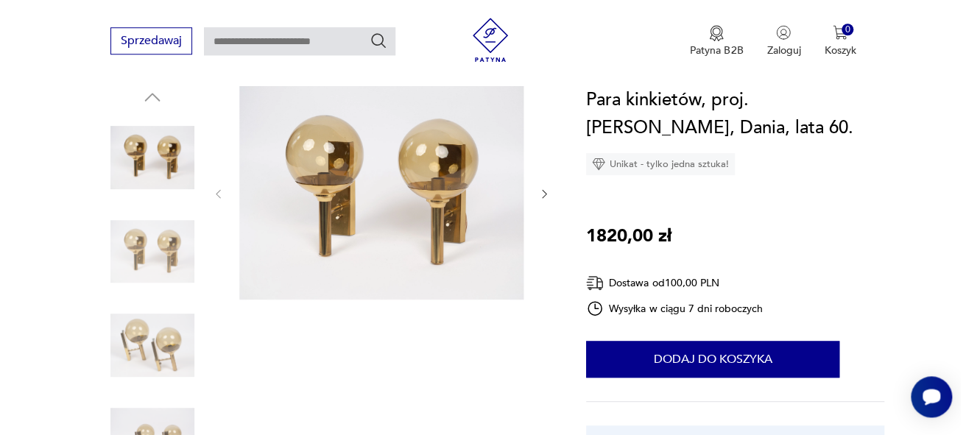
scroll to position [174, 0]
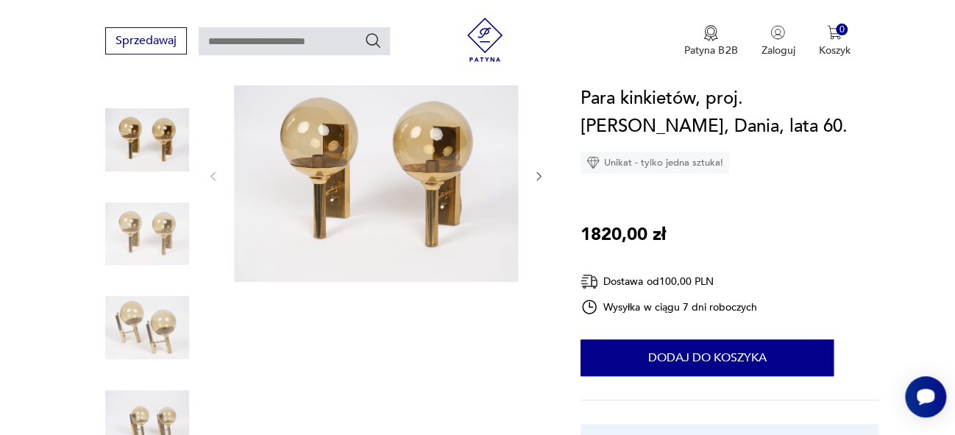
click at [452, 207] on img at bounding box center [376, 174] width 284 height 213
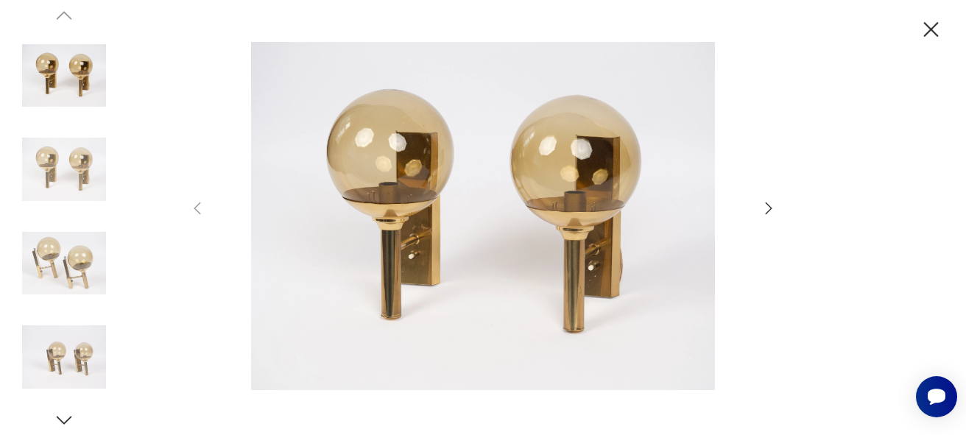
click at [768, 209] on icon "button" at bounding box center [769, 208] width 18 height 18
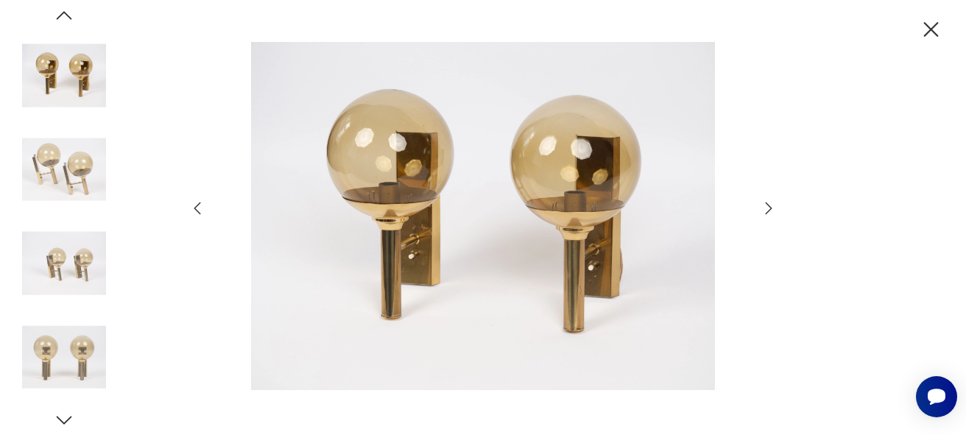
click at [768, 209] on icon "button" at bounding box center [769, 208] width 18 height 18
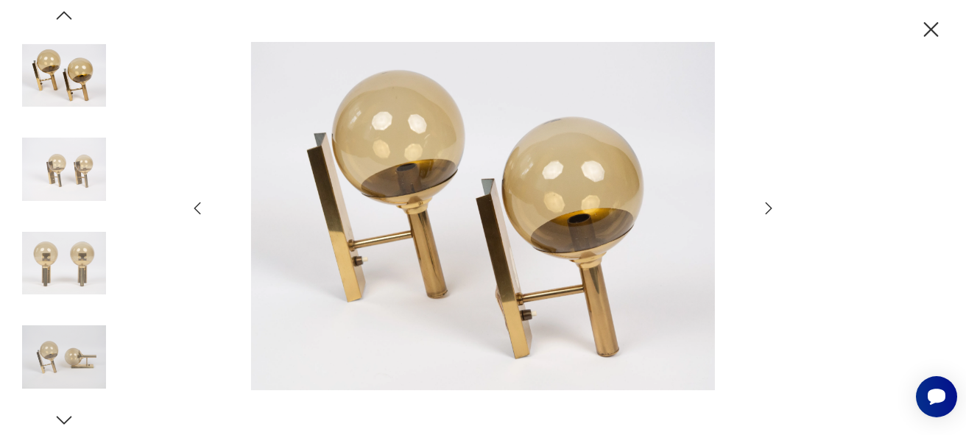
click at [768, 209] on icon "button" at bounding box center [769, 208] width 18 height 18
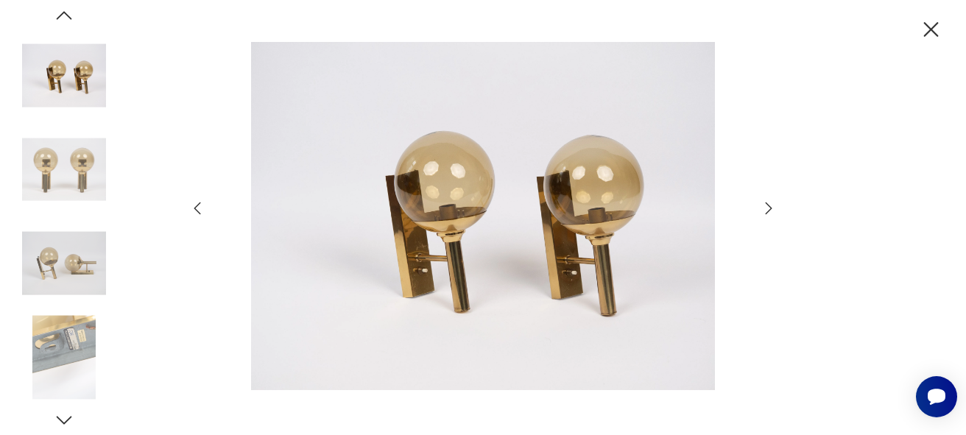
click at [768, 209] on icon "button" at bounding box center [769, 208] width 18 height 18
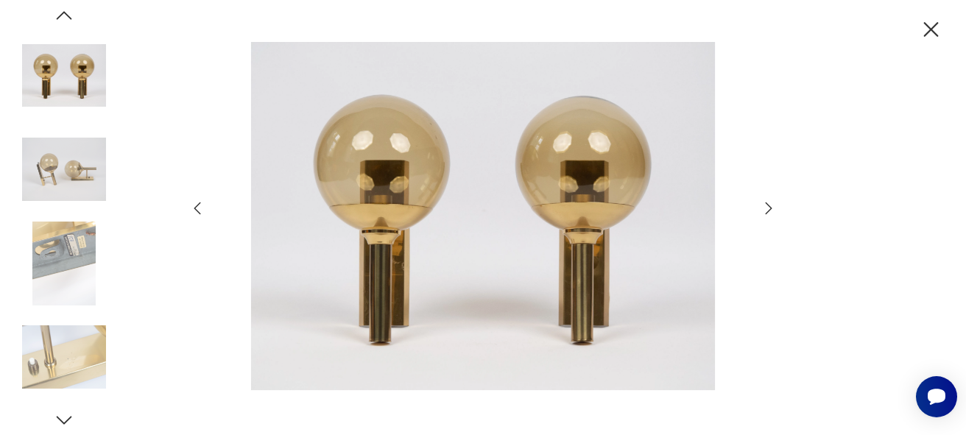
click at [768, 209] on icon "button" at bounding box center [769, 208] width 18 height 18
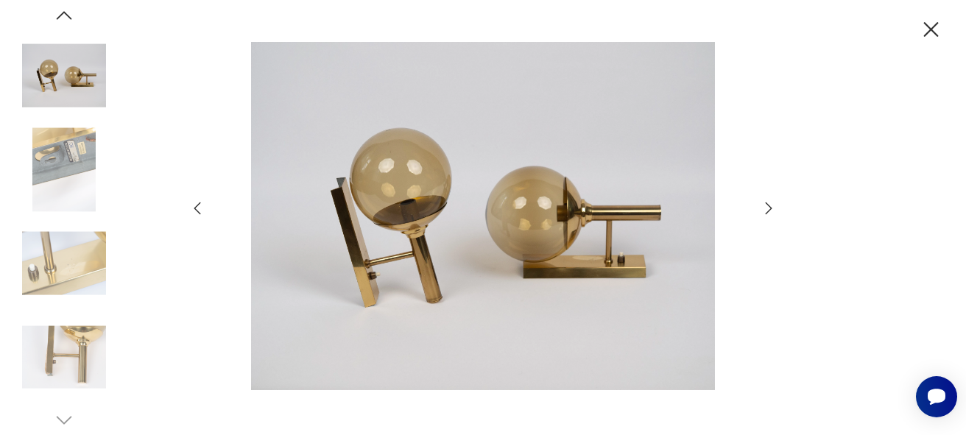
click at [768, 209] on icon "button" at bounding box center [769, 208] width 18 height 18
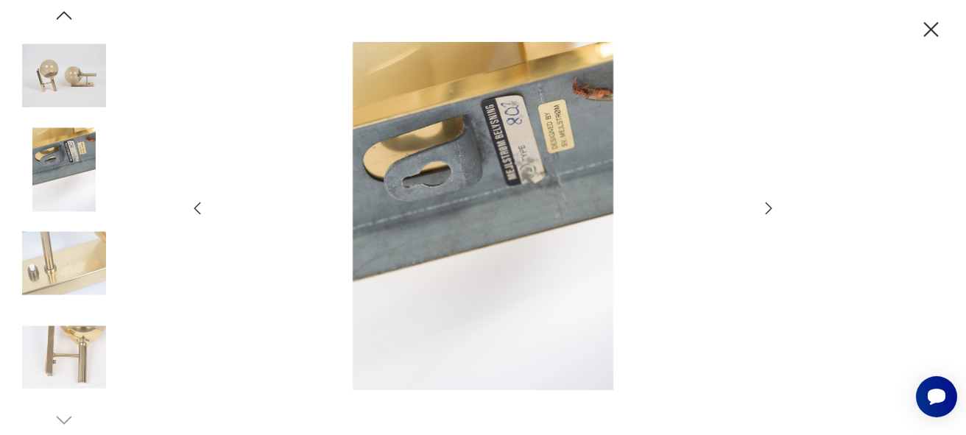
click at [768, 209] on icon "button" at bounding box center [769, 208] width 18 height 18
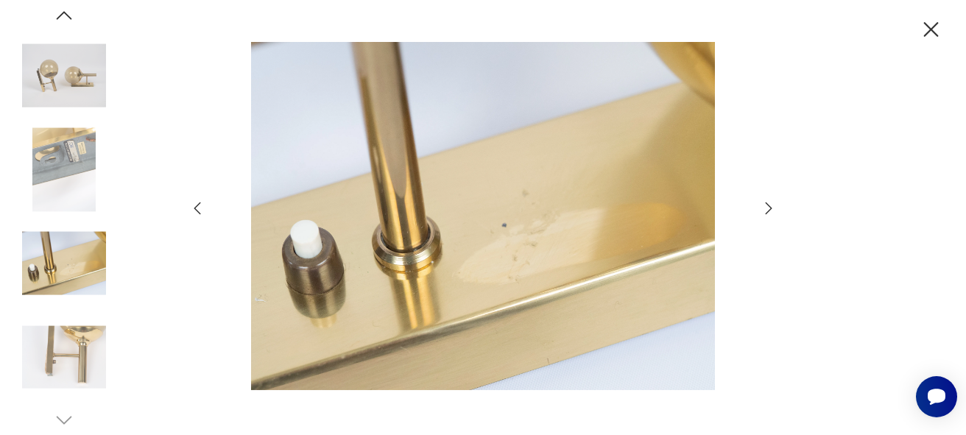
click at [768, 209] on icon "button" at bounding box center [769, 208] width 18 height 18
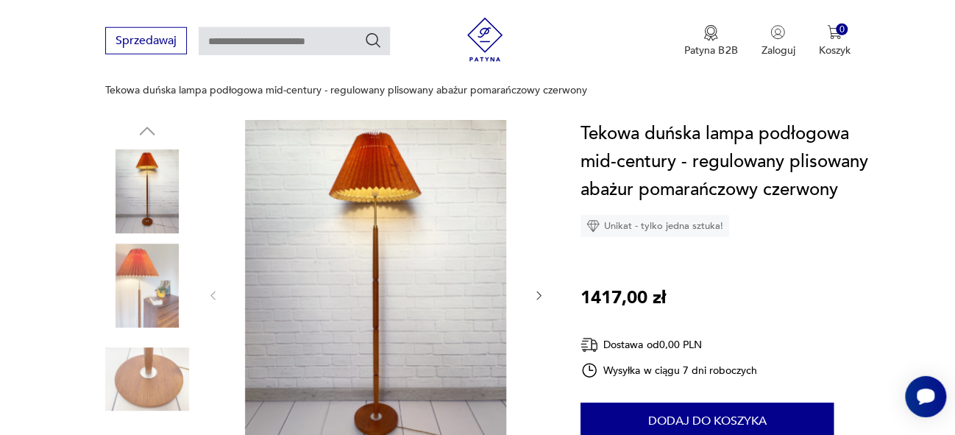
scroll to position [189, 0]
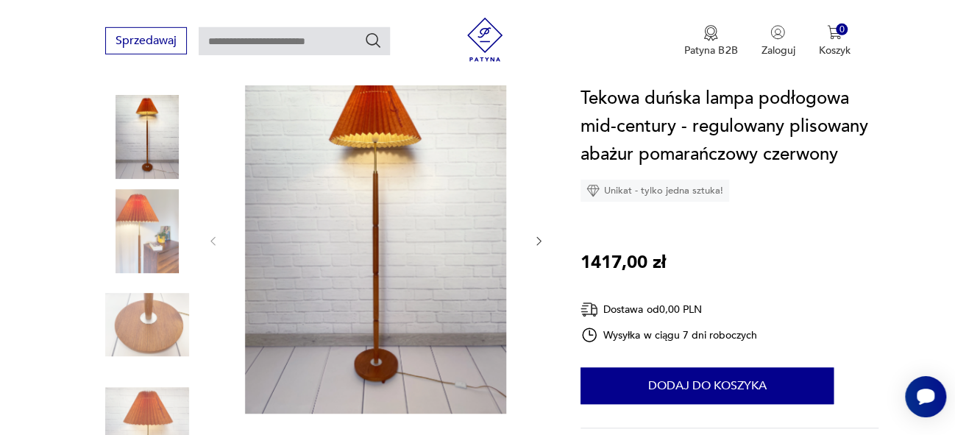
click at [417, 238] on img at bounding box center [376, 240] width 284 height 348
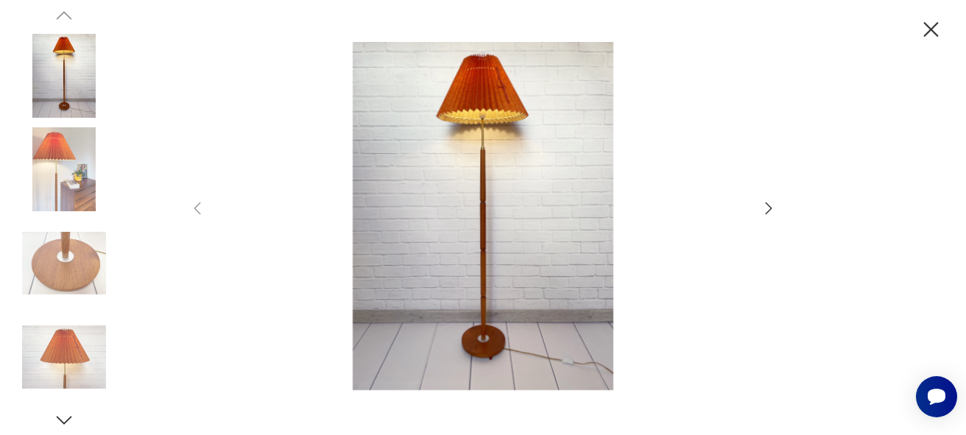
click at [768, 206] on icon "button" at bounding box center [769, 208] width 18 height 18
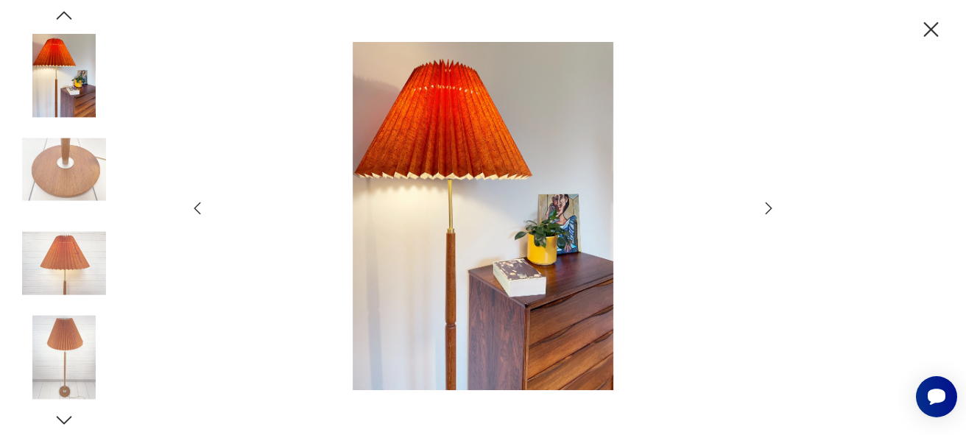
click at [768, 209] on icon "button" at bounding box center [769, 208] width 18 height 18
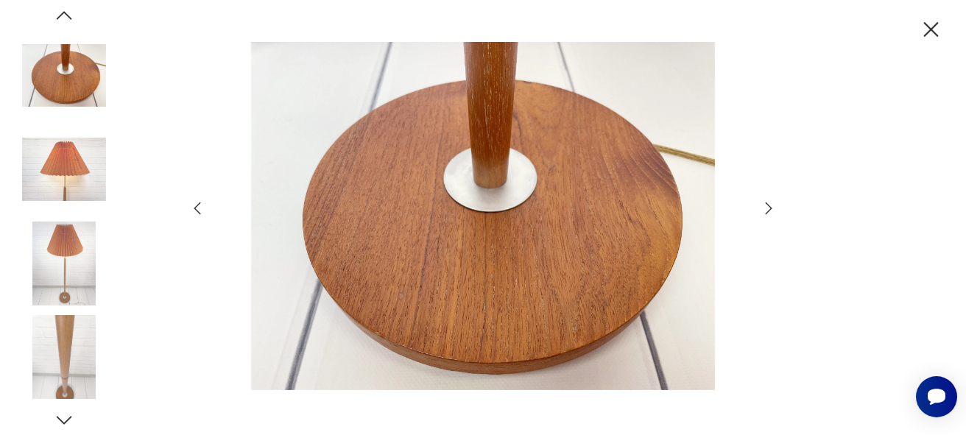
click at [768, 209] on icon "button" at bounding box center [769, 208] width 18 height 18
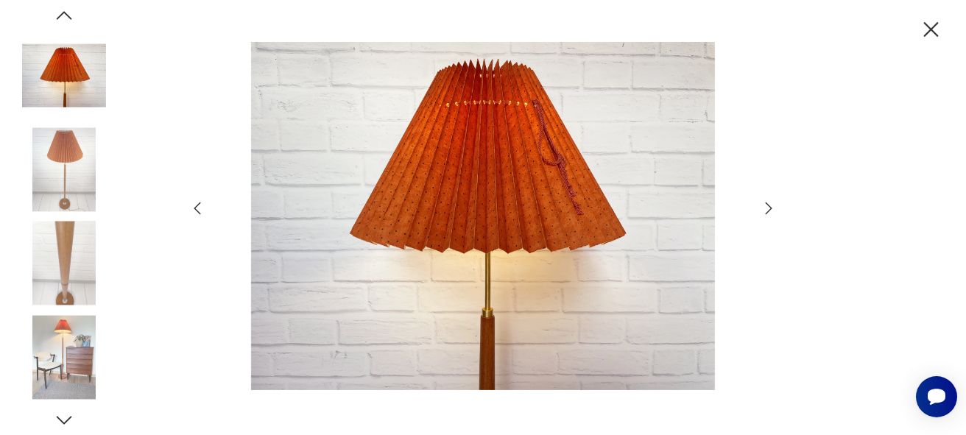
click at [768, 209] on icon "button" at bounding box center [769, 208] width 18 height 18
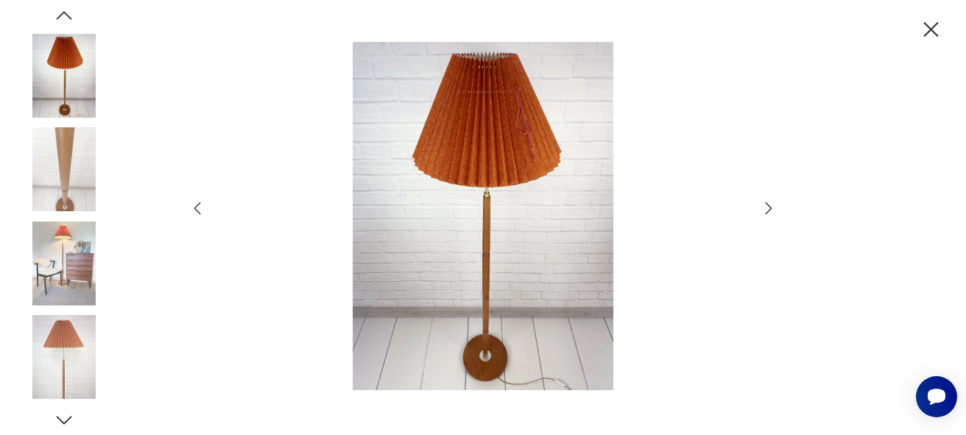
click at [768, 209] on icon "button" at bounding box center [769, 208] width 18 height 18
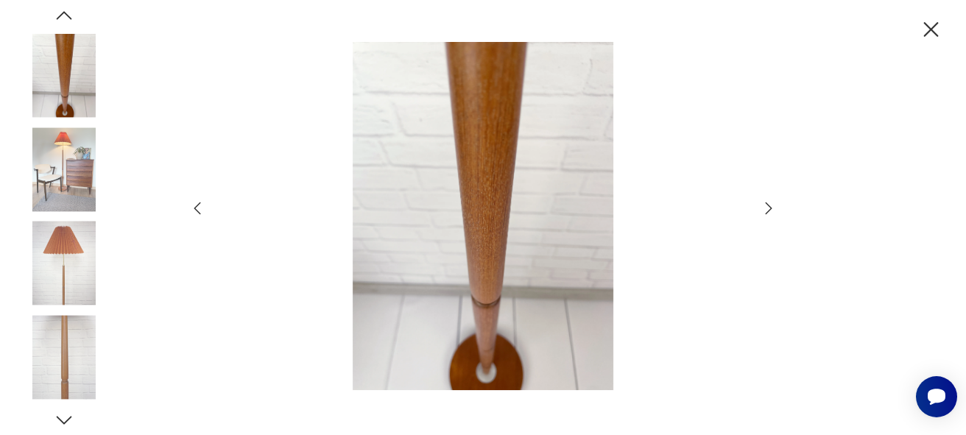
click at [768, 209] on icon "button" at bounding box center [769, 208] width 18 height 18
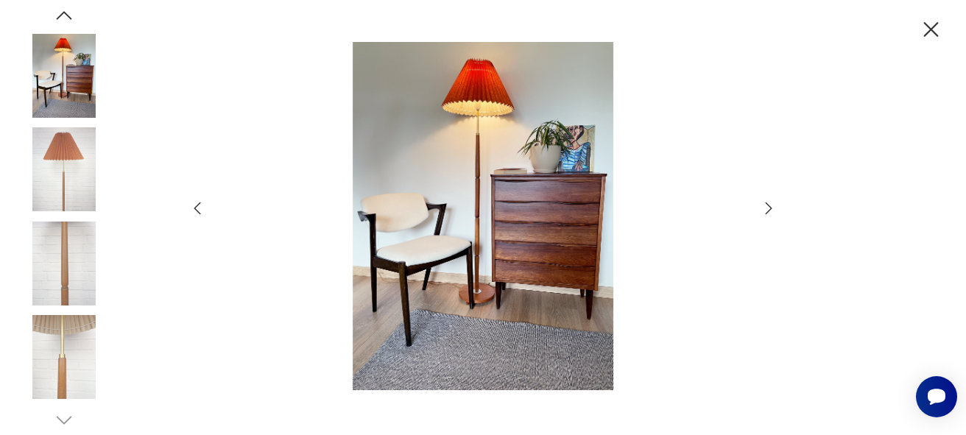
click at [768, 209] on icon "button" at bounding box center [769, 208] width 18 height 18
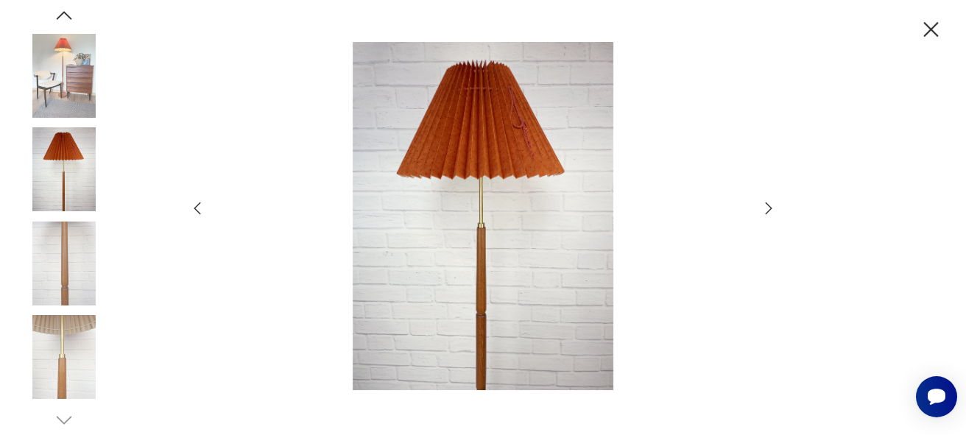
click at [768, 209] on icon "button" at bounding box center [769, 208] width 18 height 18
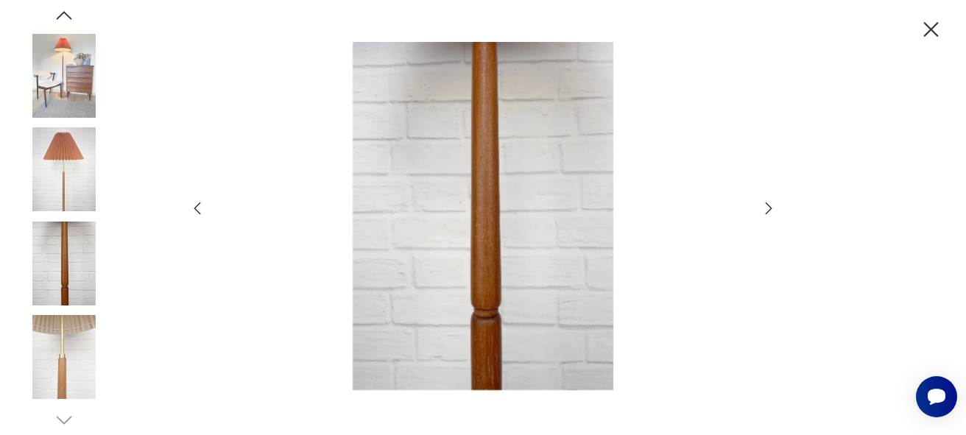
click at [768, 209] on icon "button" at bounding box center [769, 208] width 18 height 18
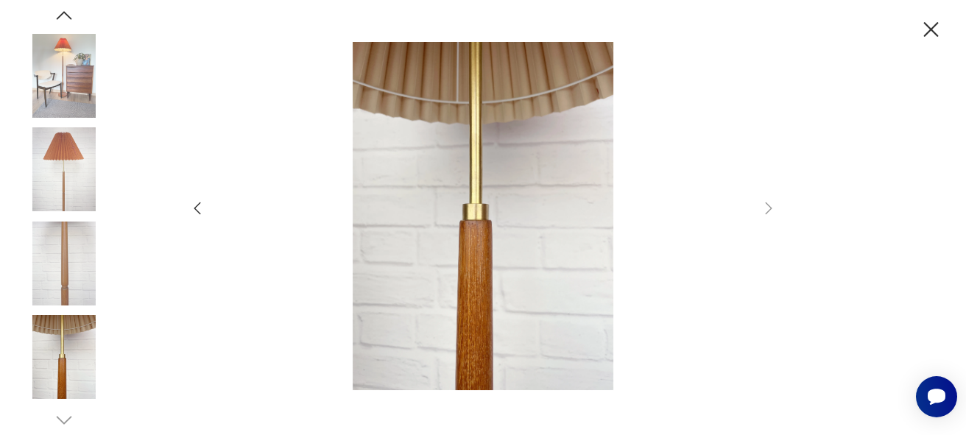
click at [936, 26] on icon "button" at bounding box center [931, 30] width 26 height 26
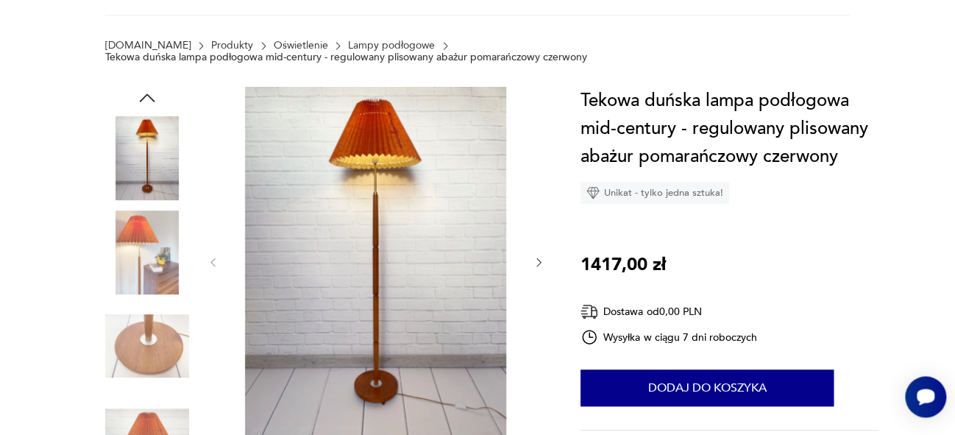
scroll to position [0, 0]
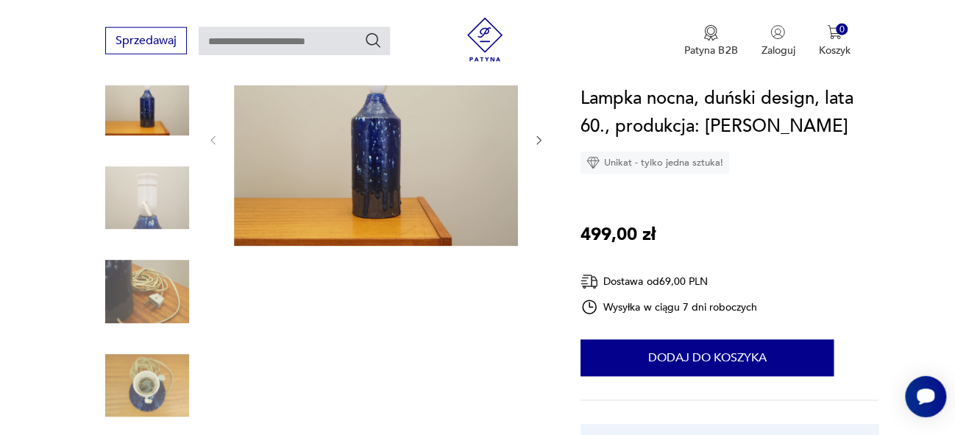
scroll to position [218, 0]
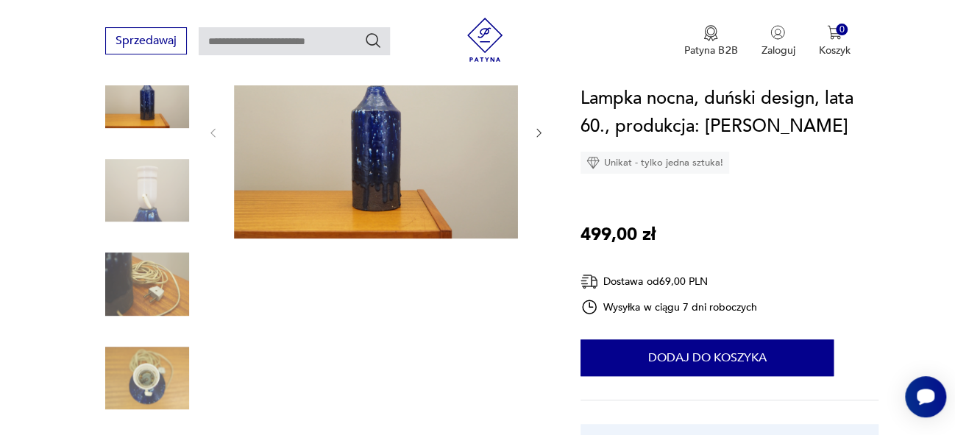
click at [400, 183] on img at bounding box center [376, 131] width 284 height 213
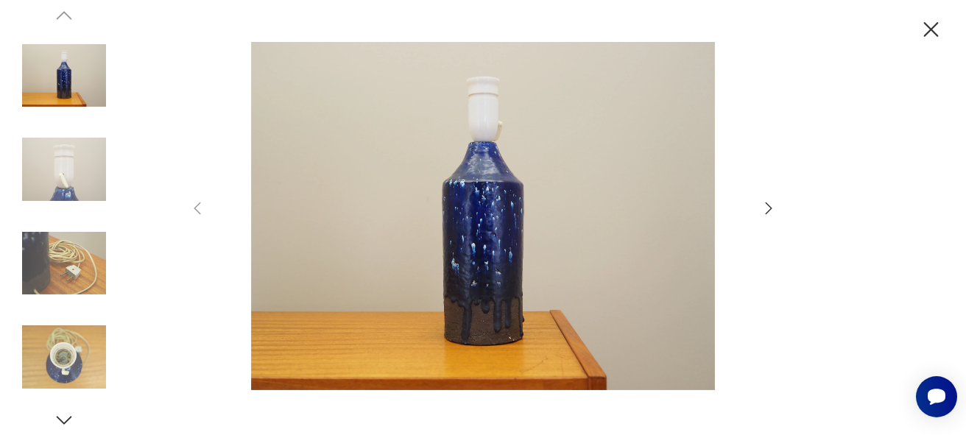
click at [769, 209] on icon "button" at bounding box center [769, 208] width 18 height 18
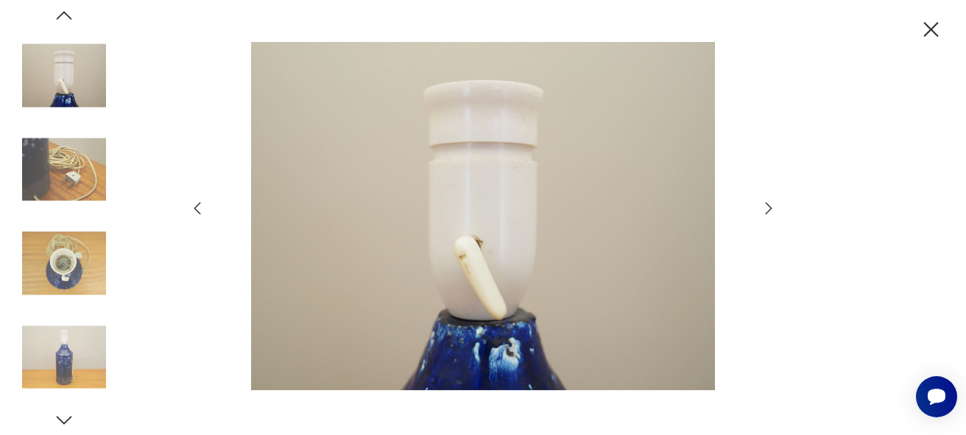
click at [769, 209] on icon "button" at bounding box center [769, 208] width 18 height 18
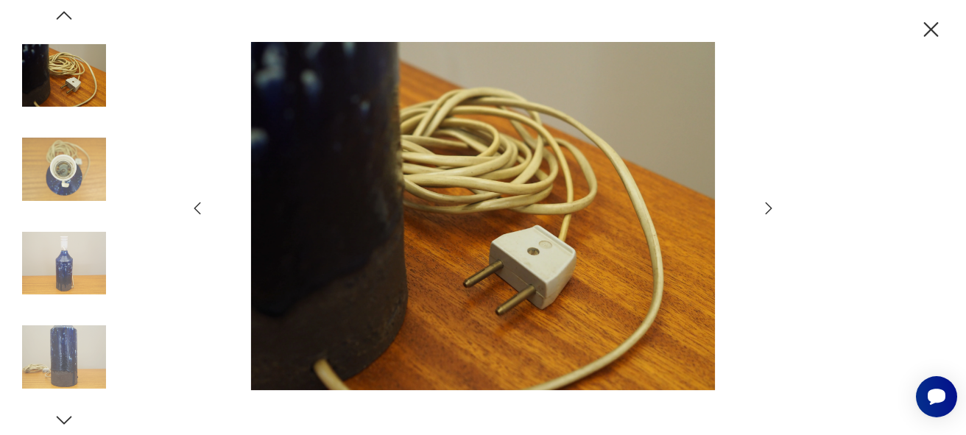
click at [769, 209] on icon "button" at bounding box center [769, 208] width 18 height 18
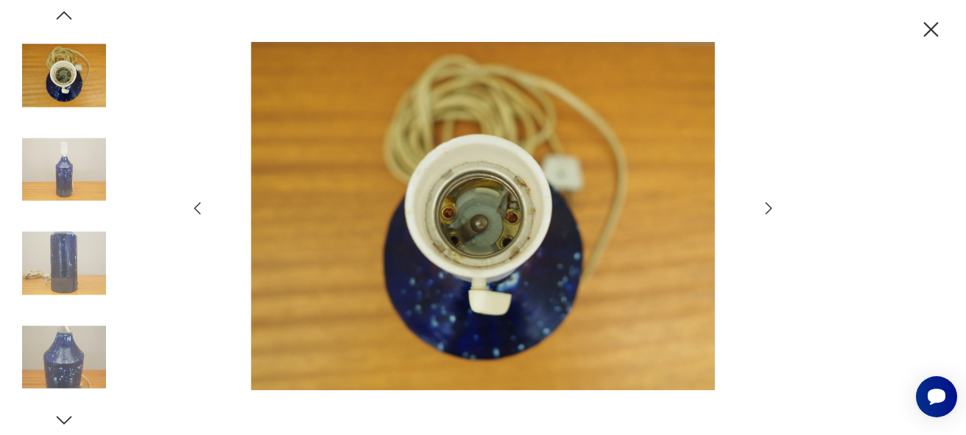
click at [769, 209] on icon "button" at bounding box center [769, 208] width 18 height 18
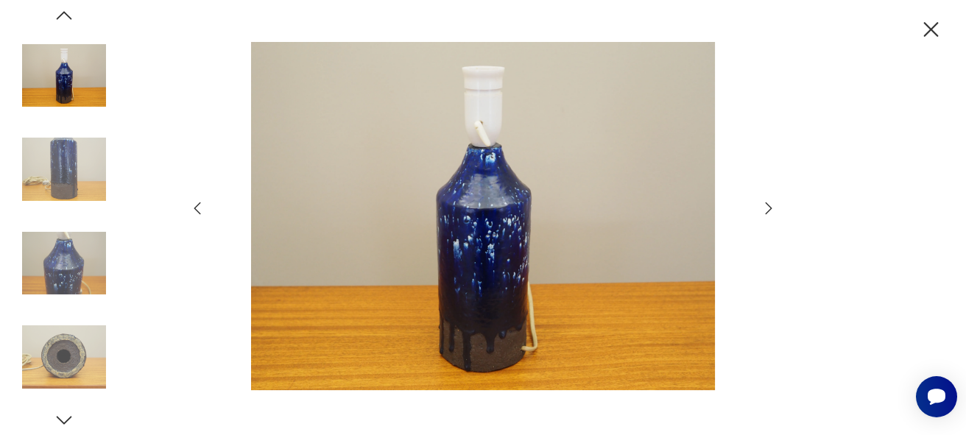
click at [765, 208] on icon "button" at bounding box center [769, 208] width 18 height 18
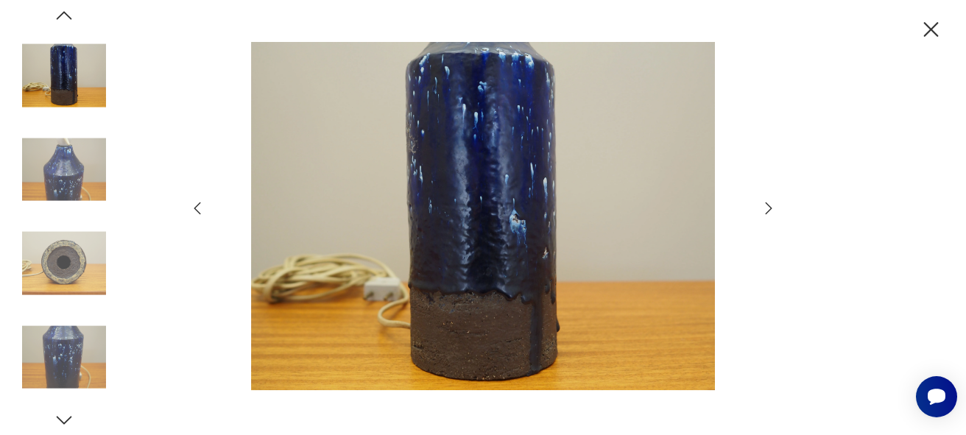
click at [765, 208] on icon "button" at bounding box center [769, 208] width 18 height 18
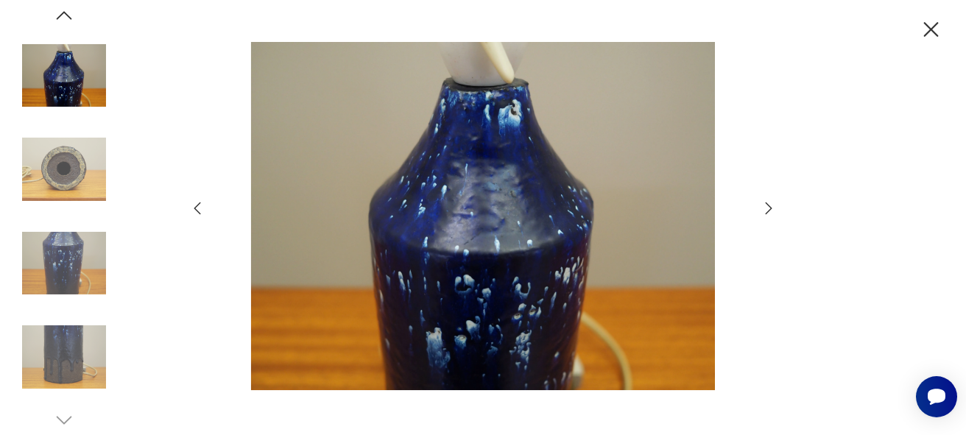
click at [765, 208] on icon "button" at bounding box center [769, 208] width 18 height 18
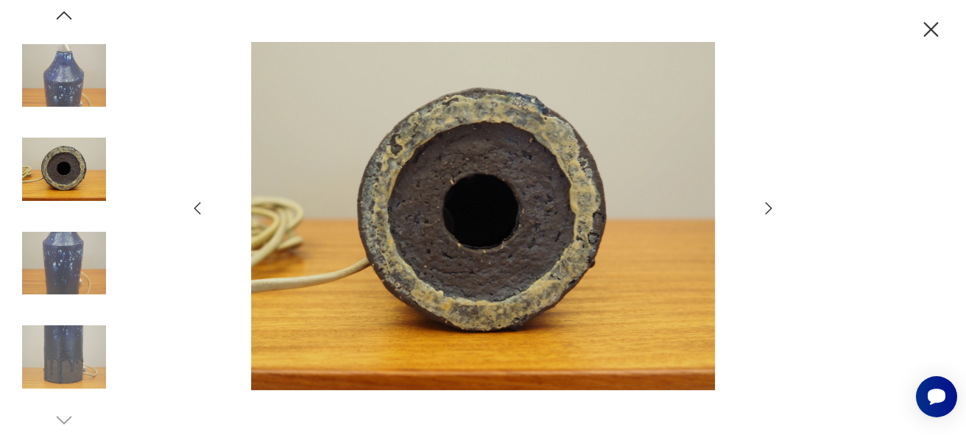
click at [927, 24] on icon "button" at bounding box center [931, 29] width 15 height 15
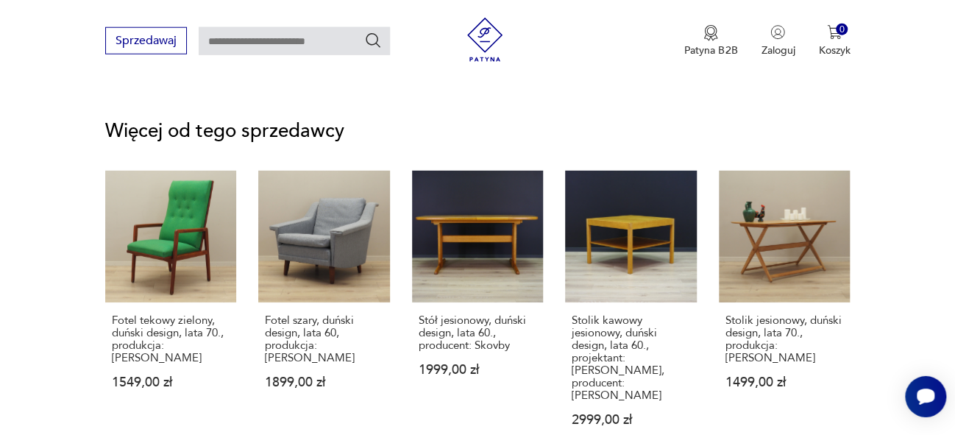
scroll to position [1880, 0]
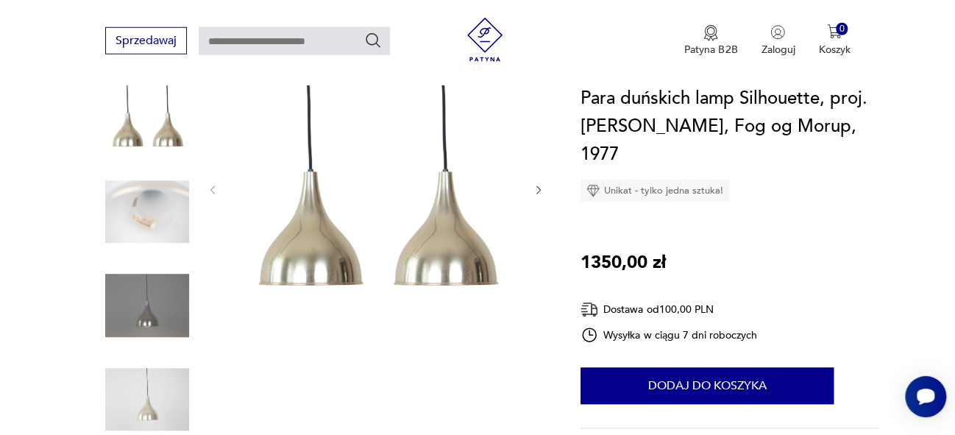
scroll to position [200, 0]
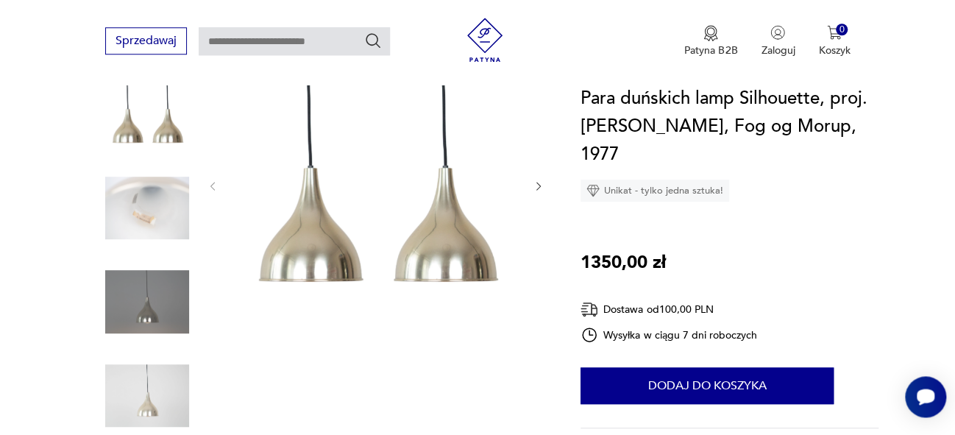
click at [540, 187] on icon "button" at bounding box center [539, 186] width 13 height 13
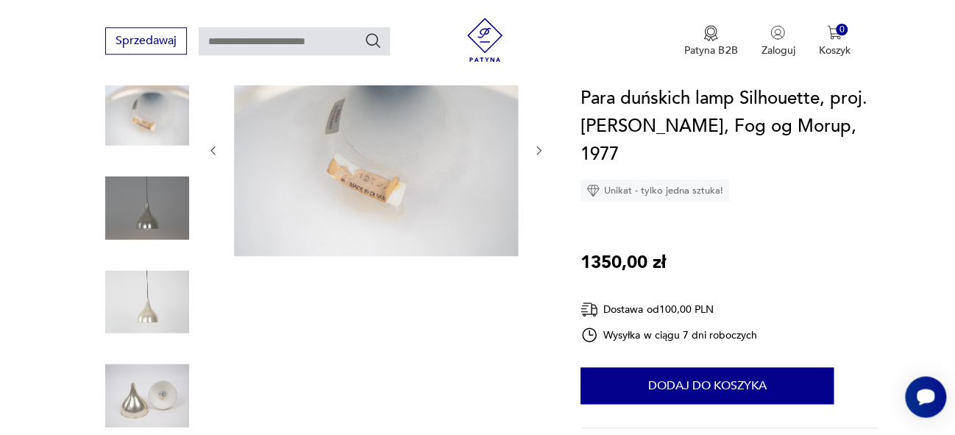
click at [537, 149] on icon "button" at bounding box center [539, 150] width 13 height 13
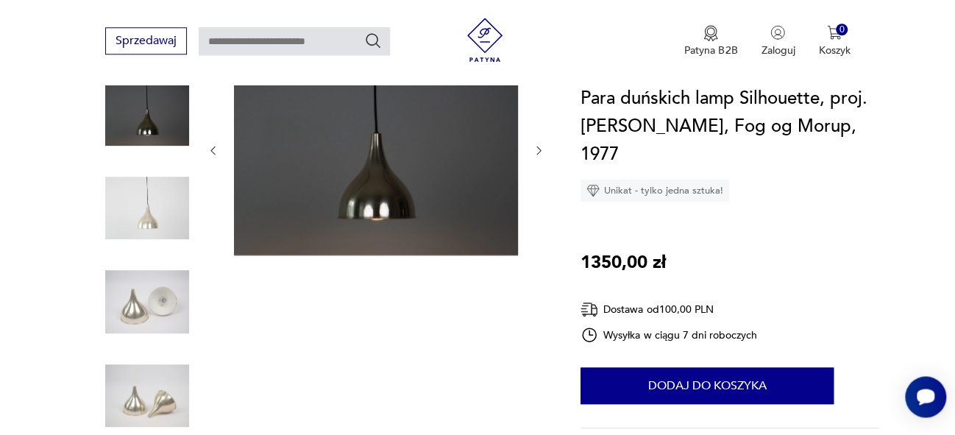
click at [541, 148] on icon "button" at bounding box center [539, 150] width 13 height 13
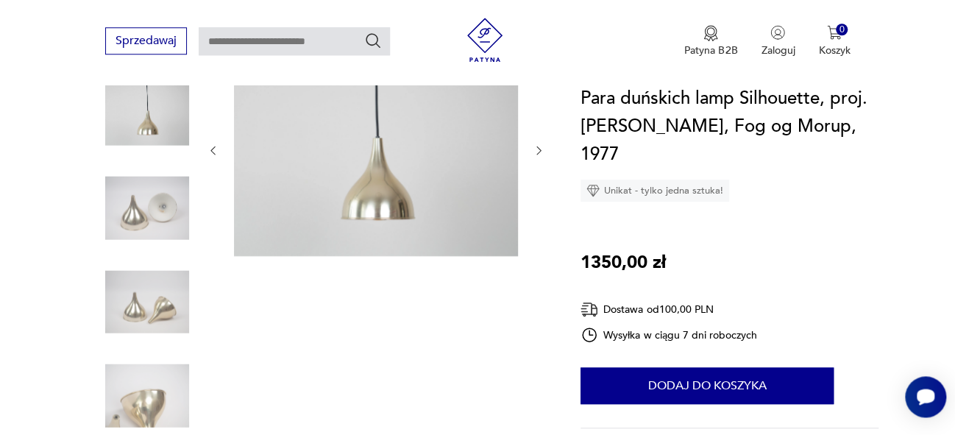
click at [539, 152] on icon "button" at bounding box center [539, 150] width 4 height 9
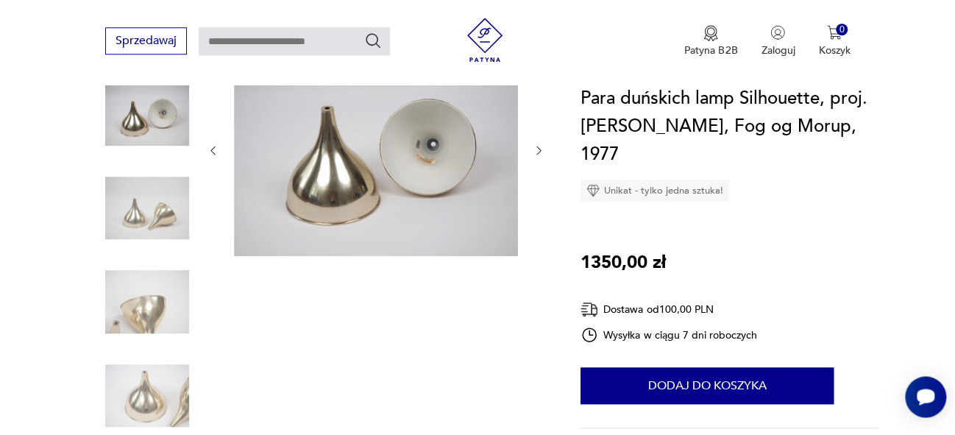
click at [539, 152] on icon "button" at bounding box center [539, 150] width 4 height 9
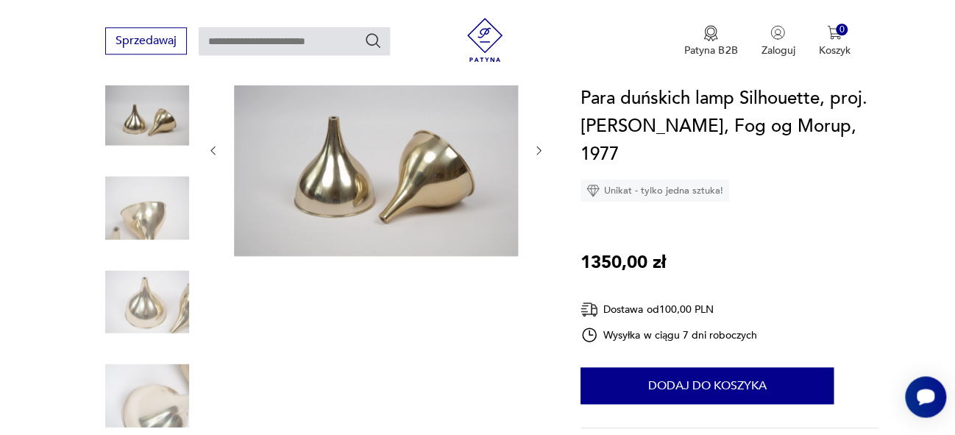
click at [539, 152] on icon "button" at bounding box center [539, 150] width 4 height 9
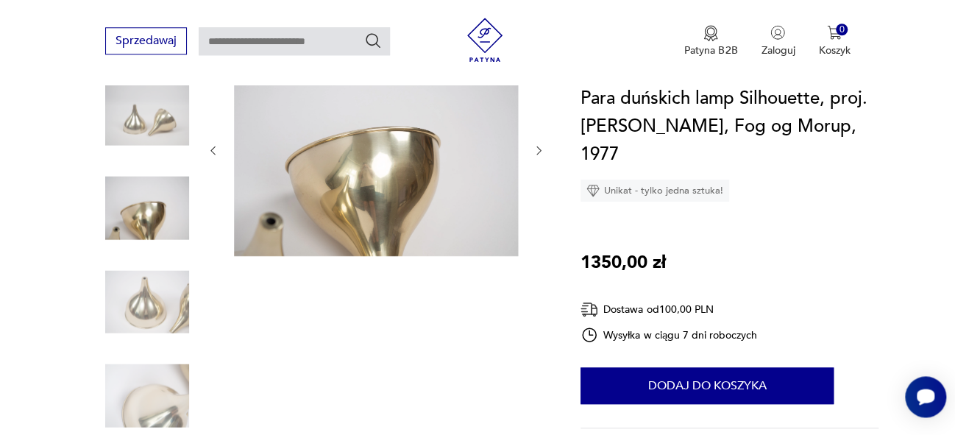
click at [539, 152] on icon "button" at bounding box center [539, 150] width 4 height 9
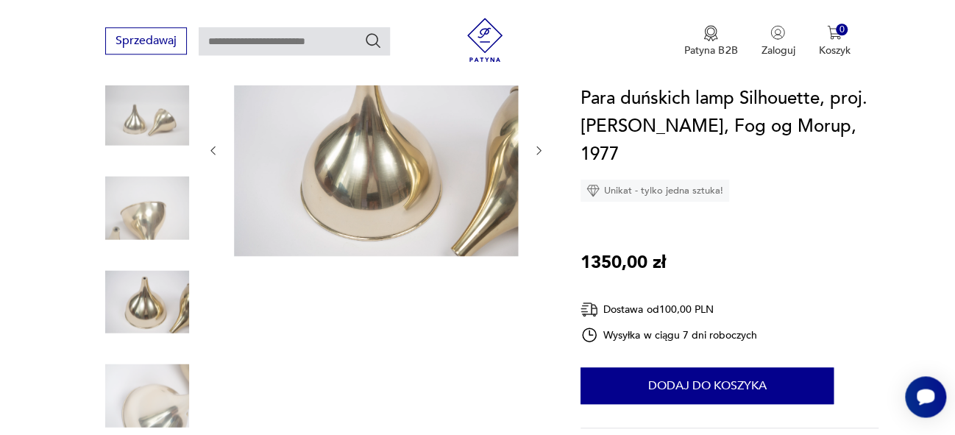
click at [539, 152] on icon "button" at bounding box center [539, 150] width 4 height 9
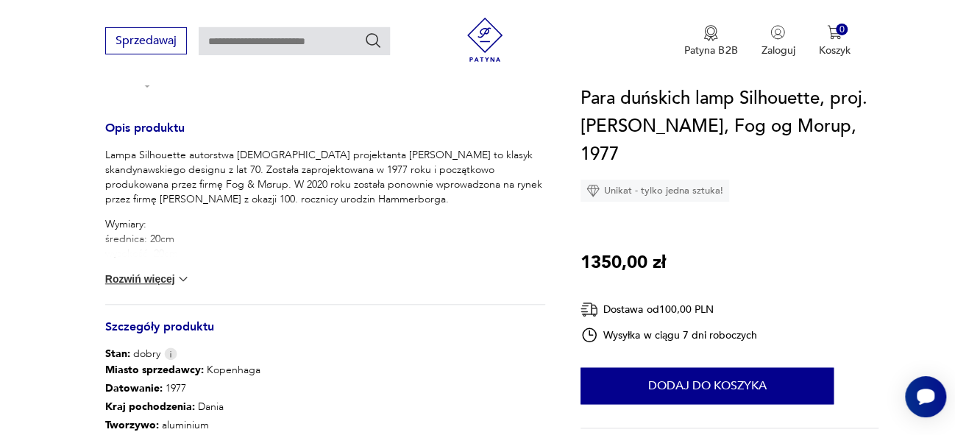
scroll to position [579, 0]
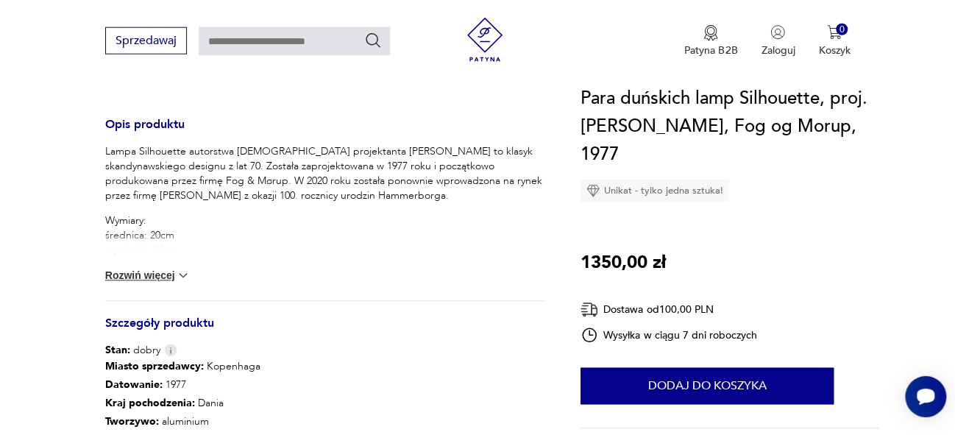
click at [191, 275] on img at bounding box center [183, 275] width 15 height 15
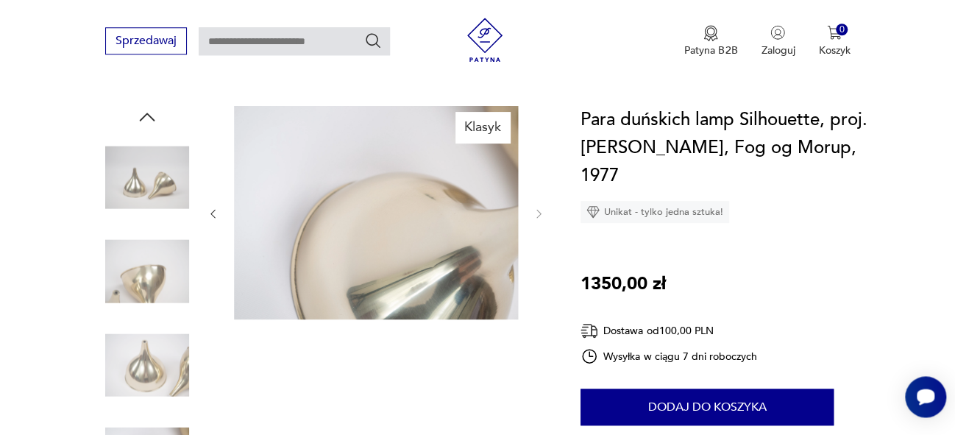
scroll to position [114, 0]
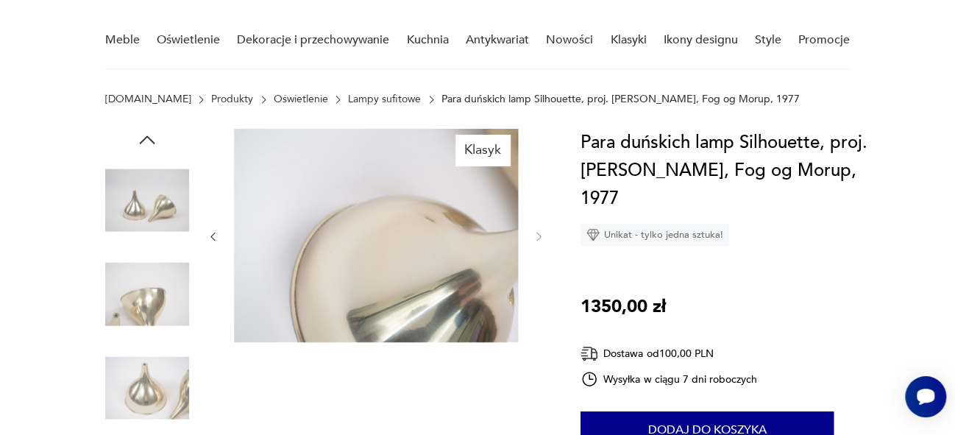
click at [213, 238] on icon "button" at bounding box center [213, 237] width 4 height 9
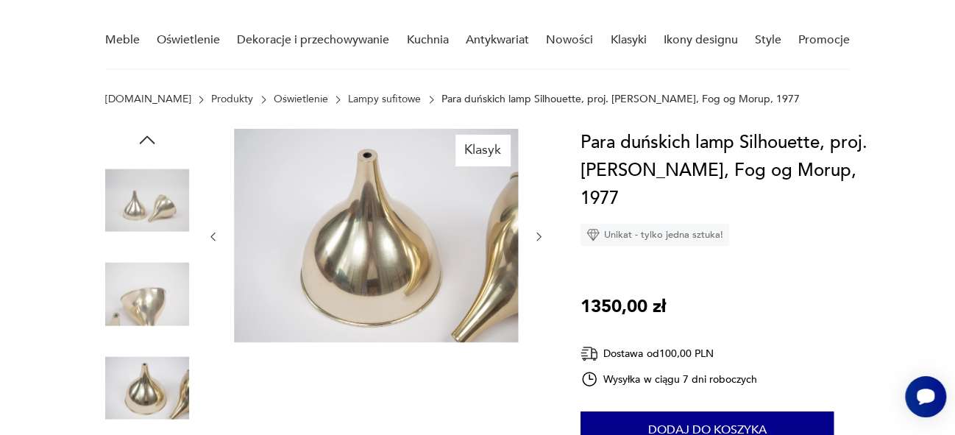
click at [213, 238] on icon "button" at bounding box center [213, 237] width 4 height 9
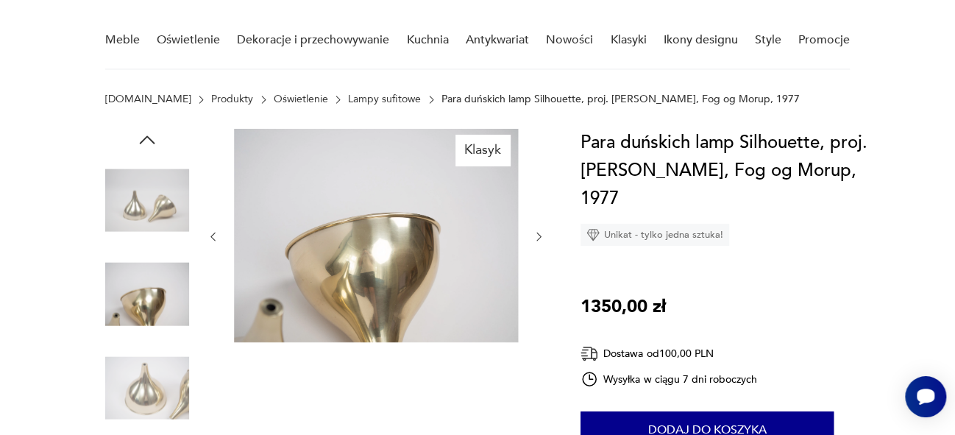
click at [213, 238] on icon "button" at bounding box center [213, 237] width 4 height 9
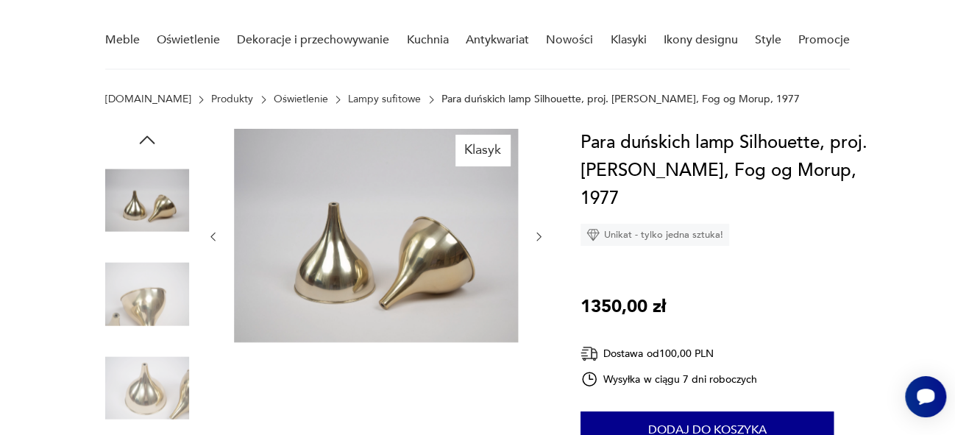
click at [213, 238] on icon "button" at bounding box center [213, 237] width 4 height 9
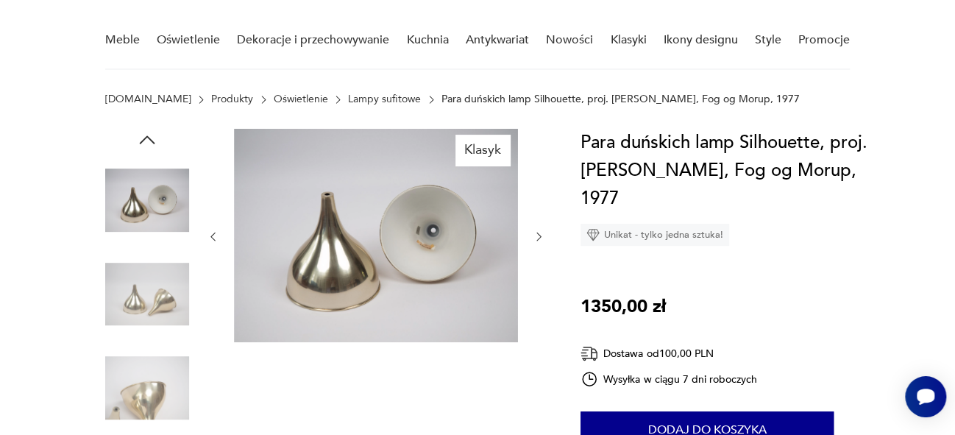
click at [213, 238] on icon "button" at bounding box center [213, 237] width 4 height 9
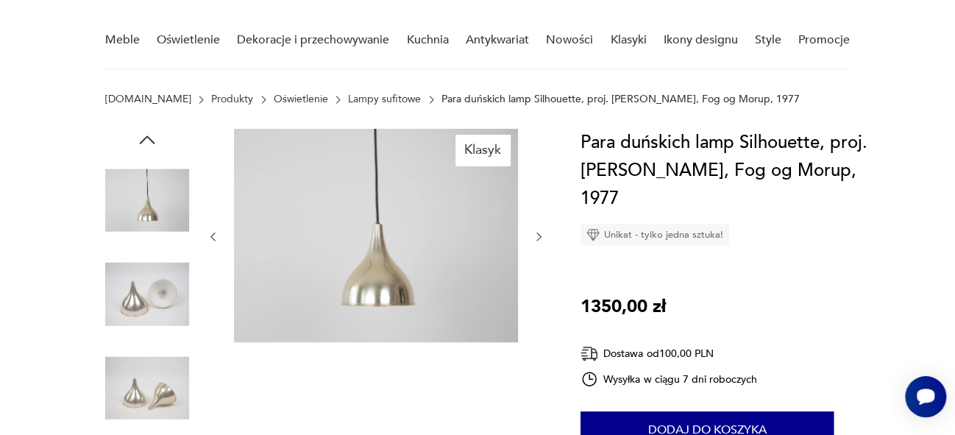
click at [213, 238] on icon "button" at bounding box center [213, 237] width 4 height 9
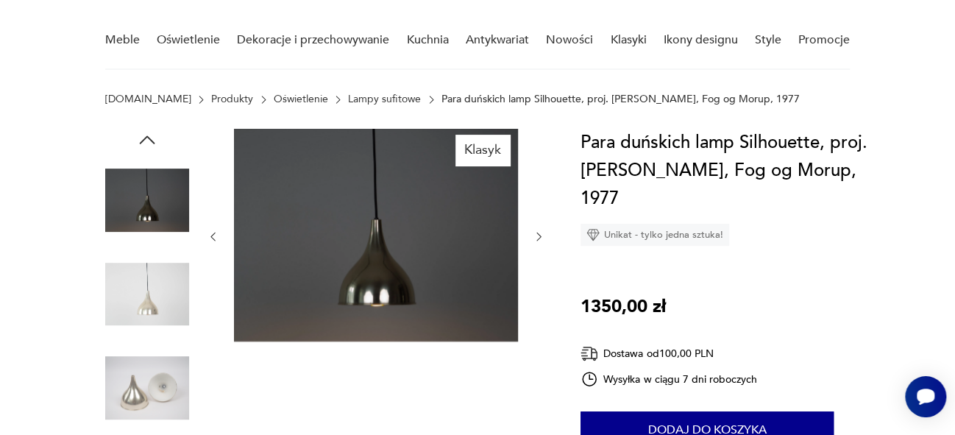
click at [213, 238] on icon "button" at bounding box center [213, 237] width 4 height 9
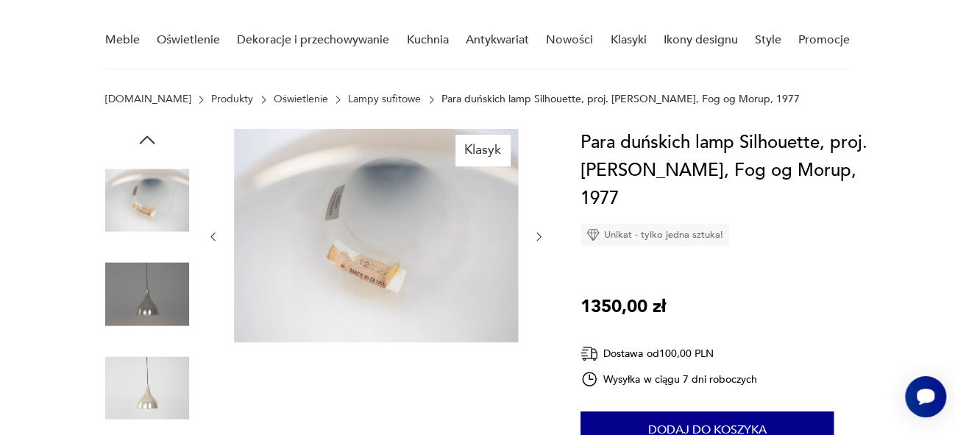
click at [213, 238] on icon "button" at bounding box center [213, 237] width 4 height 9
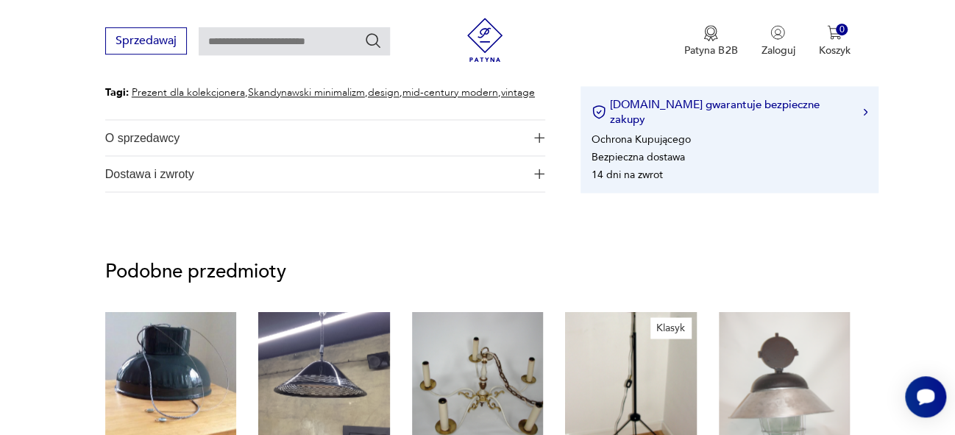
scroll to position [1074, 0]
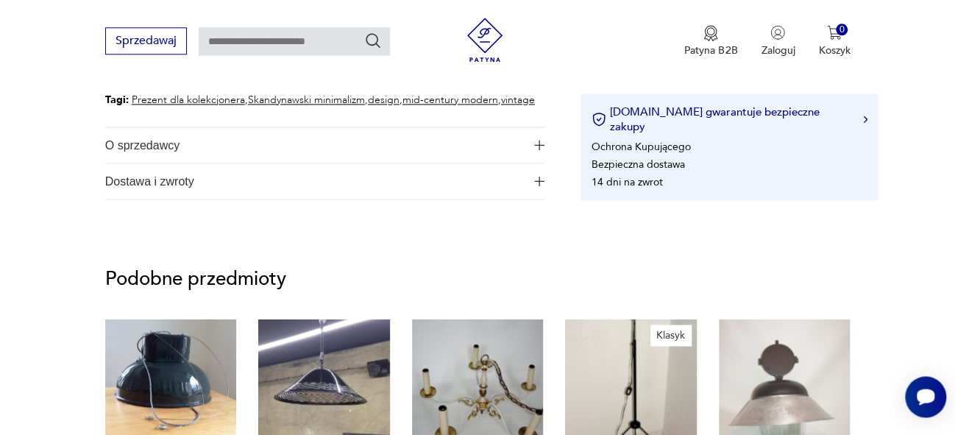
click at [536, 183] on img "button" at bounding box center [539, 181] width 10 height 10
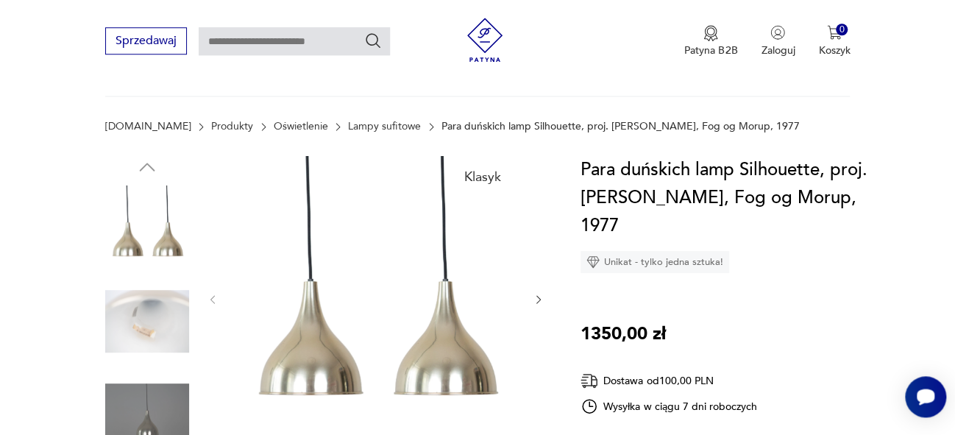
scroll to position [158, 0]
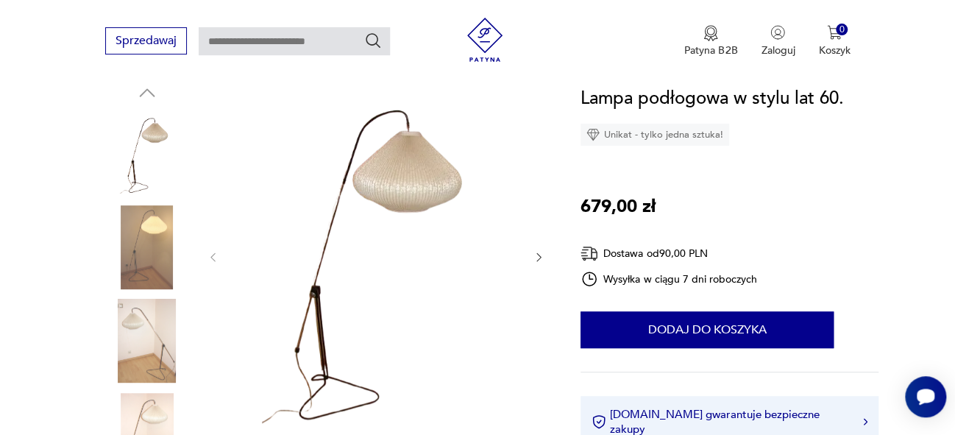
scroll to position [158, 0]
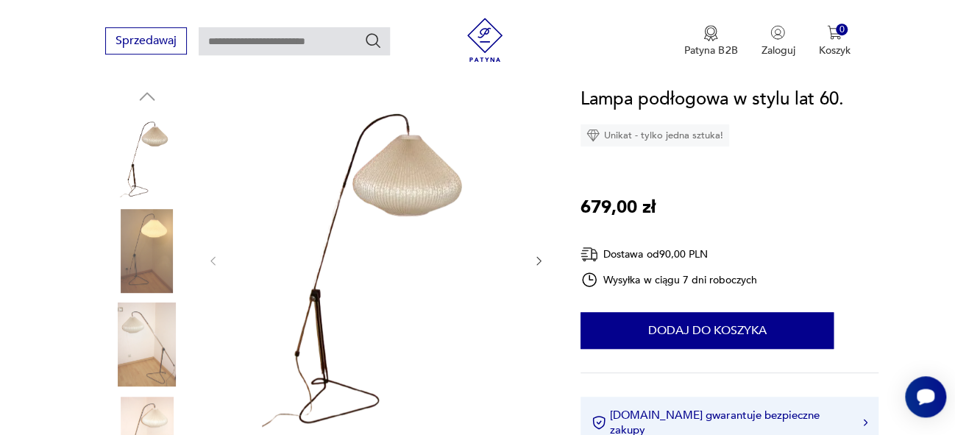
click at [538, 260] on icon "button" at bounding box center [539, 261] width 13 height 13
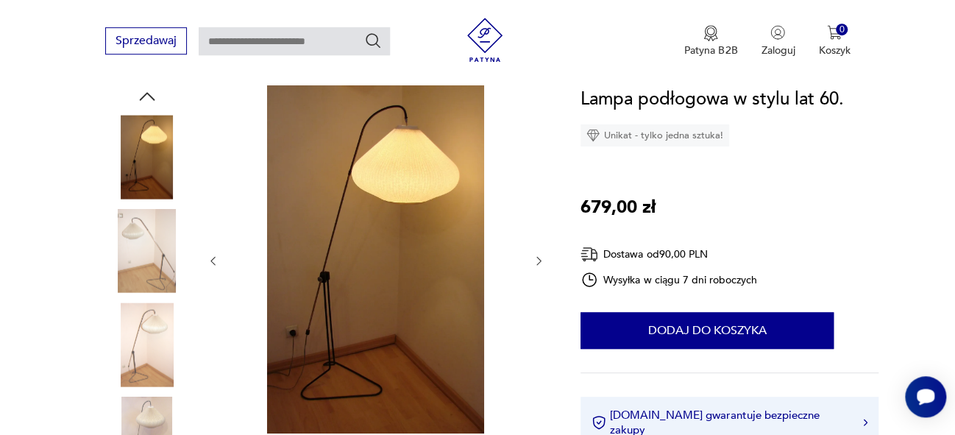
click at [538, 260] on icon "button" at bounding box center [539, 261] width 13 height 13
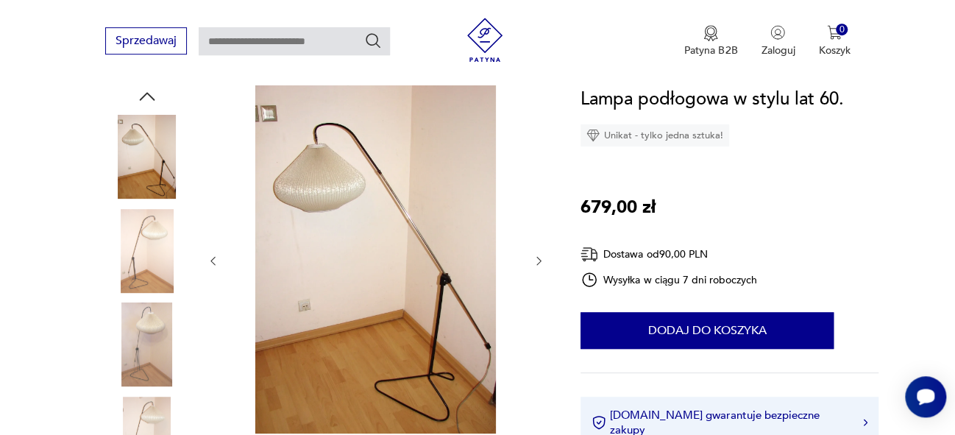
click at [538, 260] on icon "button" at bounding box center [539, 261] width 13 height 13
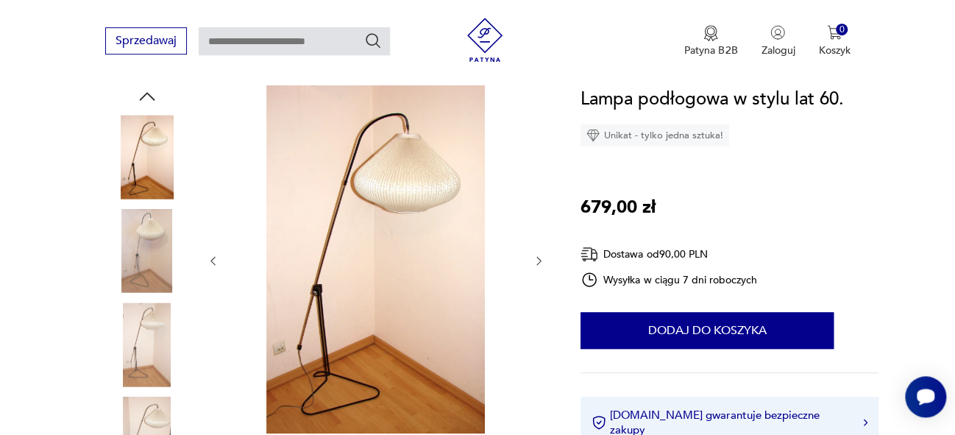
click at [538, 260] on icon "button" at bounding box center [539, 261] width 13 height 13
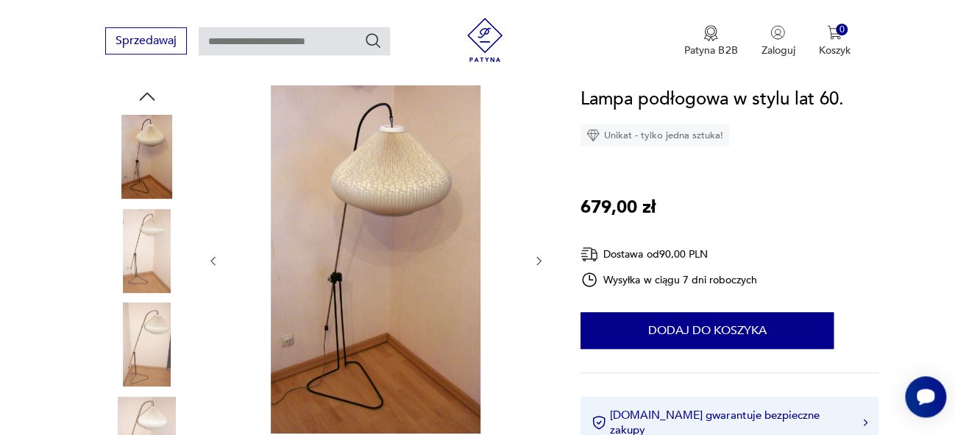
click at [538, 260] on icon "button" at bounding box center [539, 261] width 13 height 13
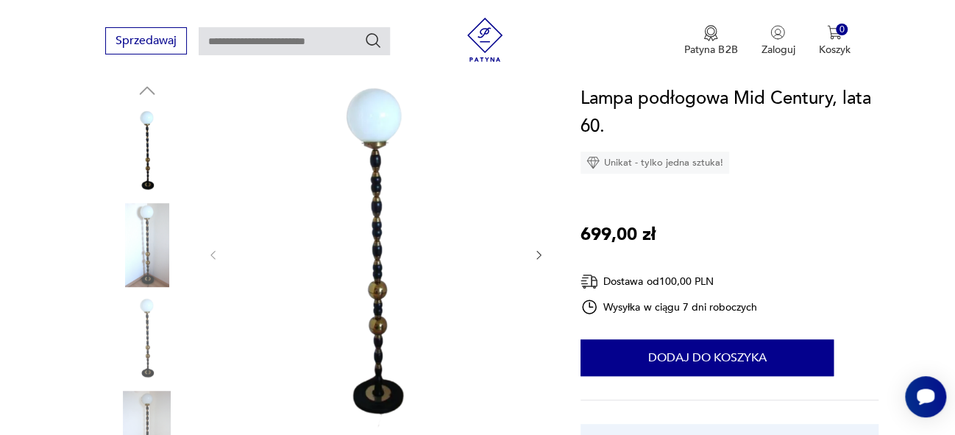
scroll to position [160, 0]
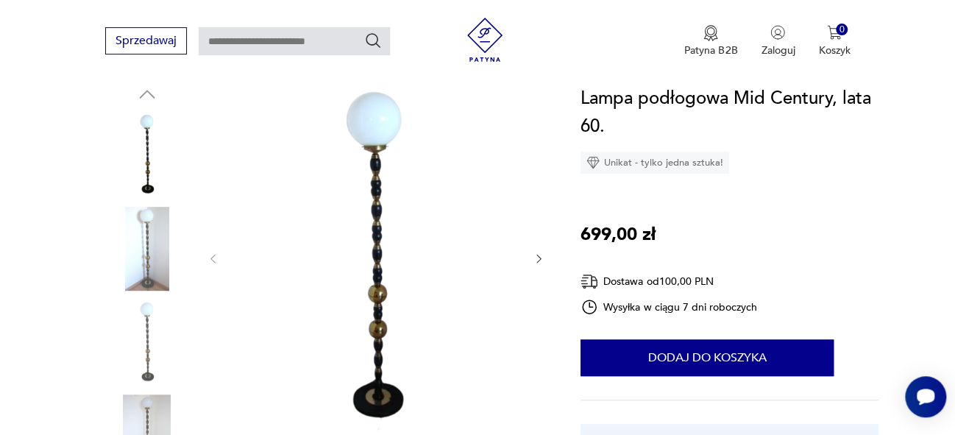
click at [383, 305] on img at bounding box center [376, 257] width 284 height 348
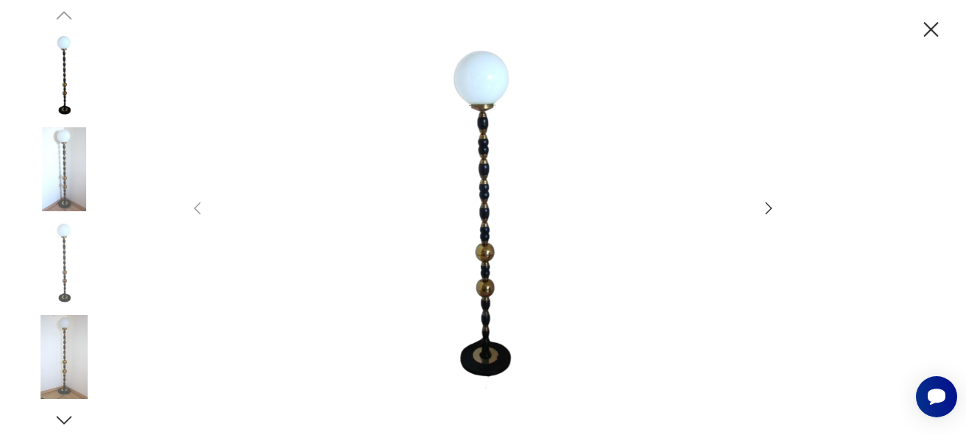
click at [768, 208] on icon "button" at bounding box center [769, 208] width 18 height 18
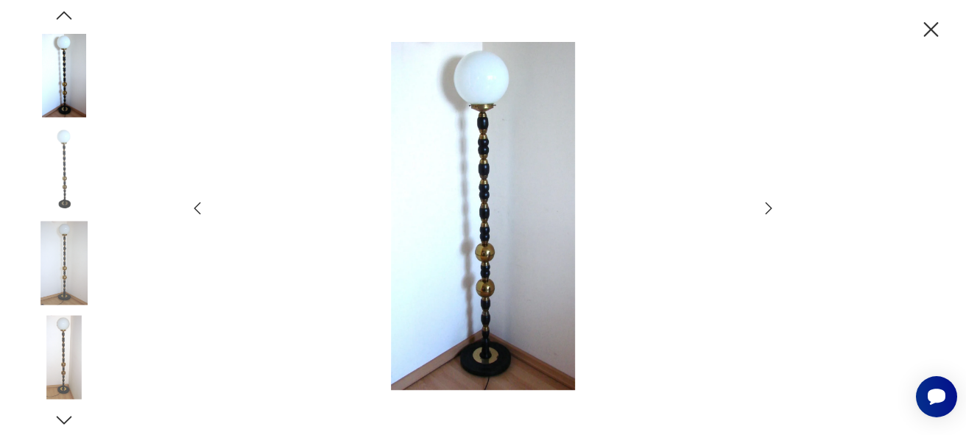
click at [768, 208] on icon "button" at bounding box center [769, 208] width 18 height 18
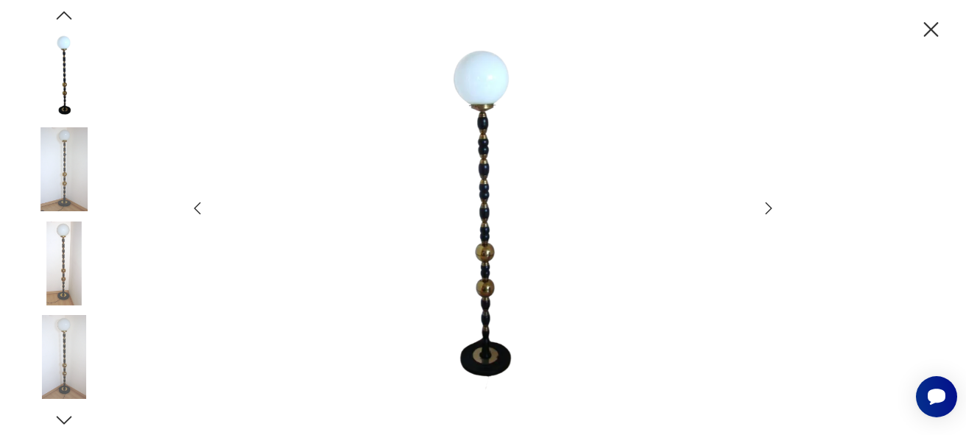
click at [768, 208] on icon "button" at bounding box center [769, 208] width 18 height 18
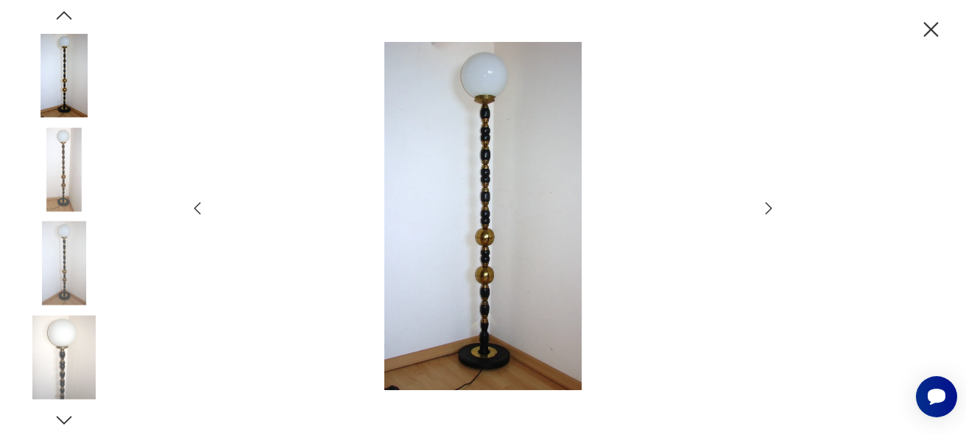
click at [768, 208] on icon "button" at bounding box center [769, 208] width 18 height 18
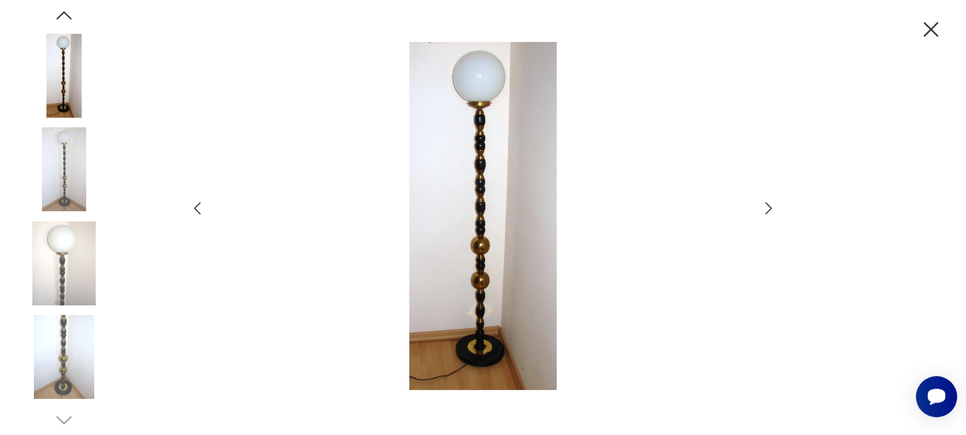
click at [768, 208] on icon "button" at bounding box center [769, 208] width 18 height 18
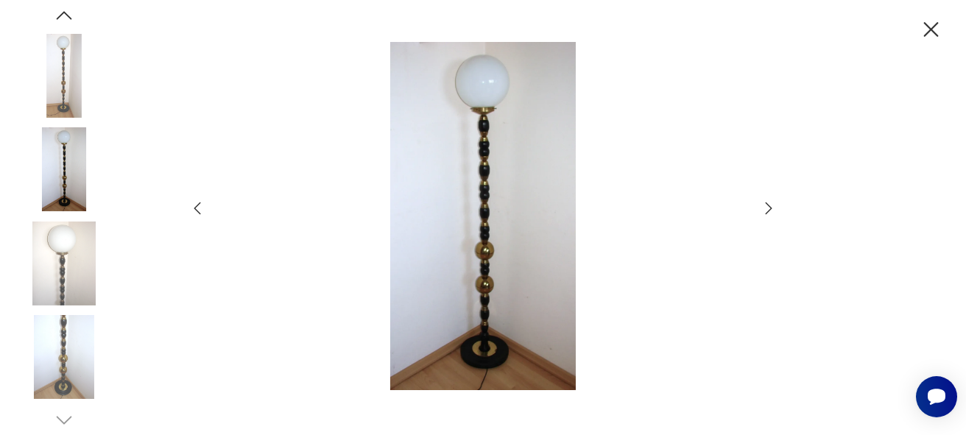
click at [768, 208] on icon "button" at bounding box center [769, 208] width 18 height 18
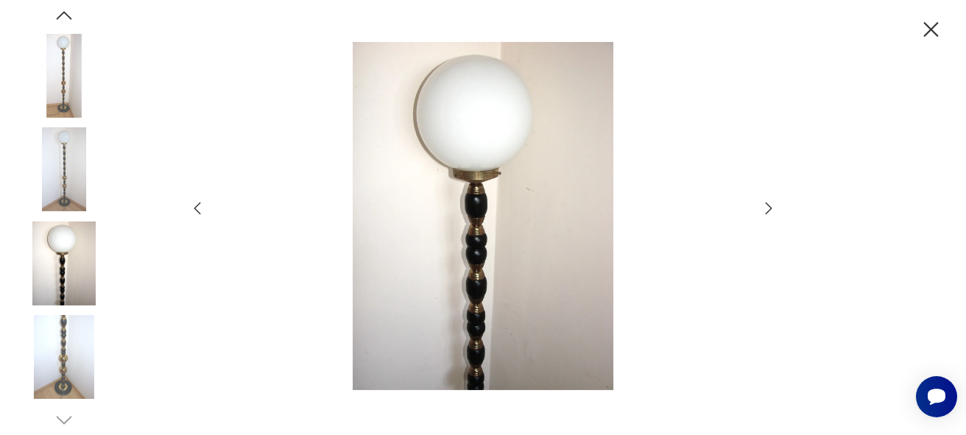
click at [768, 208] on icon "button" at bounding box center [769, 208] width 18 height 18
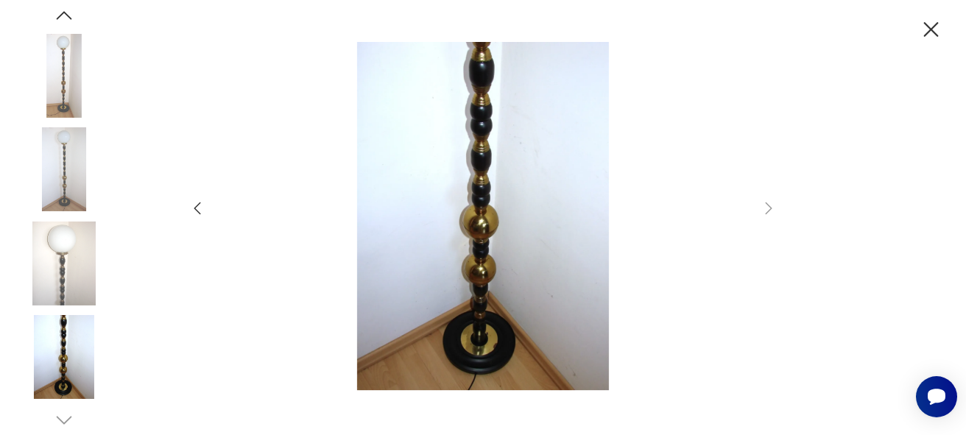
click at [930, 22] on icon "button" at bounding box center [931, 30] width 26 height 26
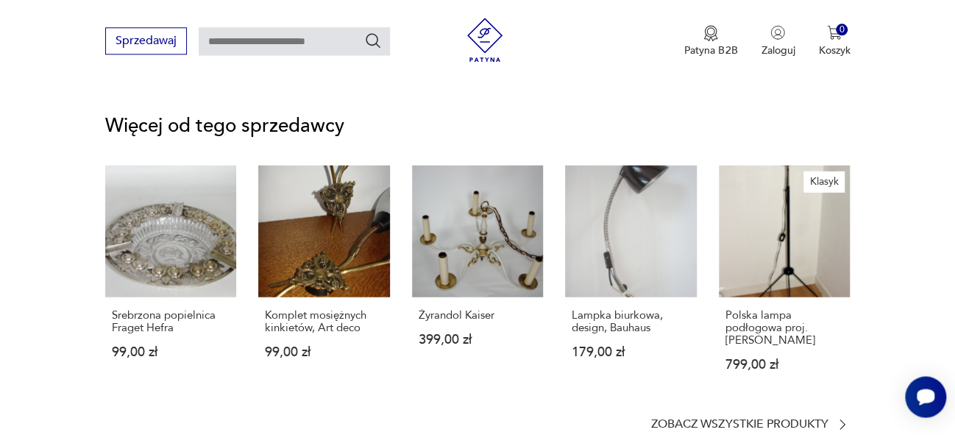
scroll to position [1851, 0]
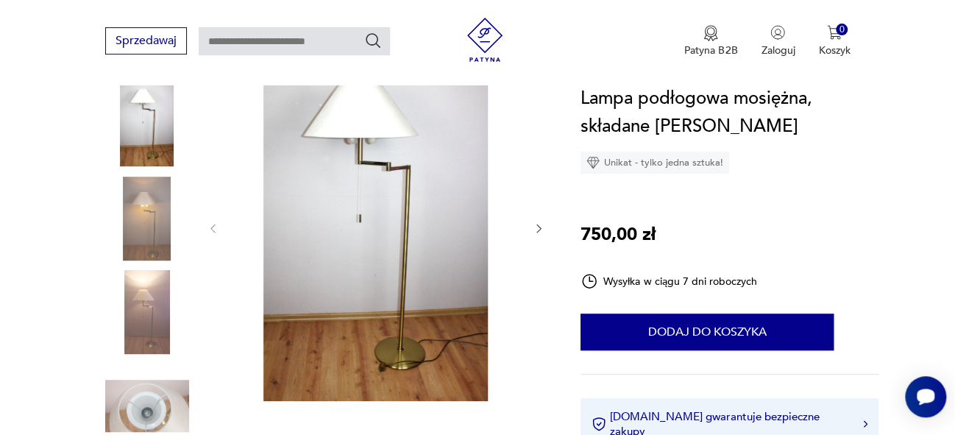
scroll to position [204, 0]
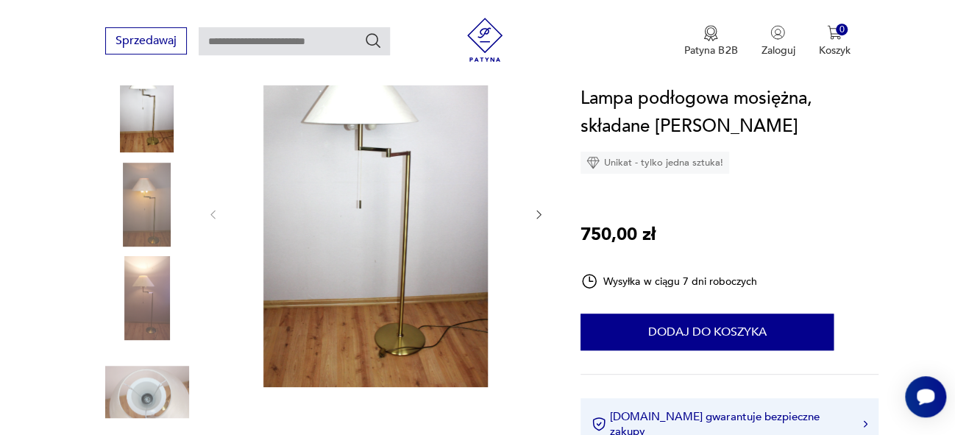
click at [535, 215] on icon "button" at bounding box center [539, 214] width 13 height 13
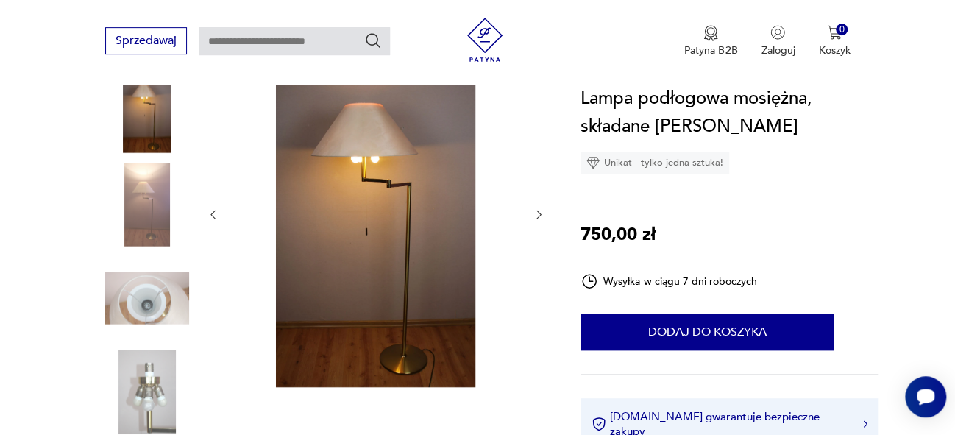
click at [535, 215] on icon "button" at bounding box center [539, 214] width 13 height 13
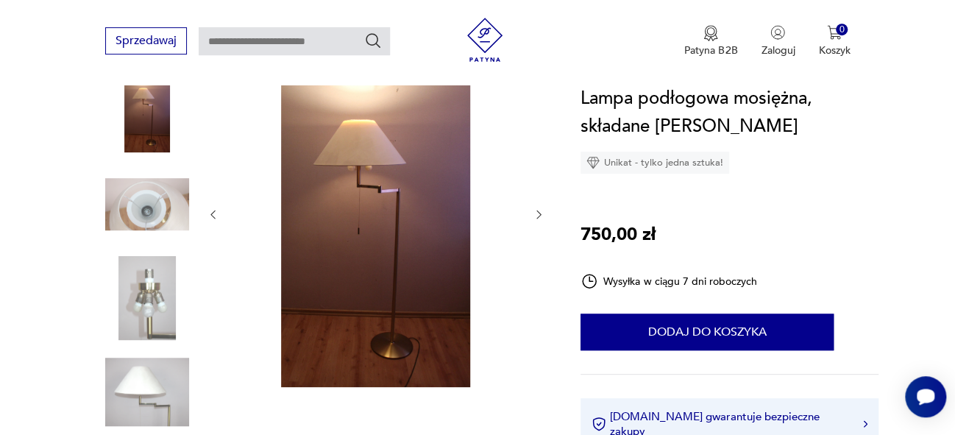
click at [535, 215] on icon "button" at bounding box center [539, 214] width 13 height 13
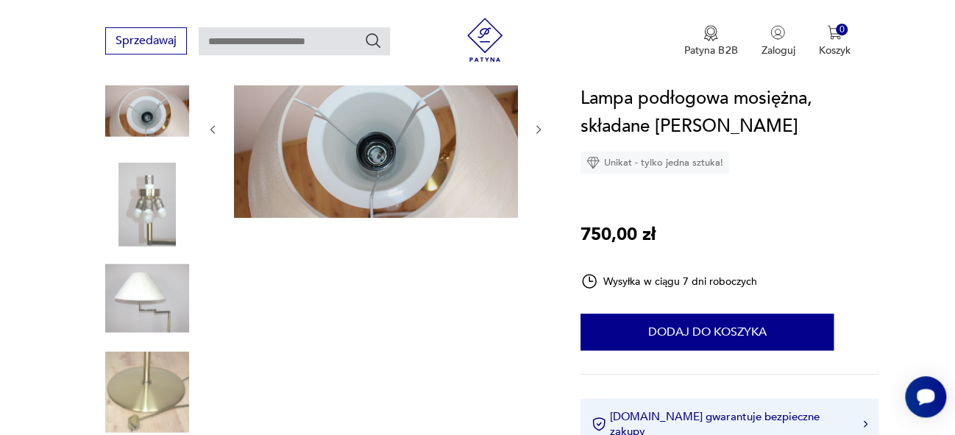
click at [536, 126] on icon "button" at bounding box center [539, 130] width 13 height 13
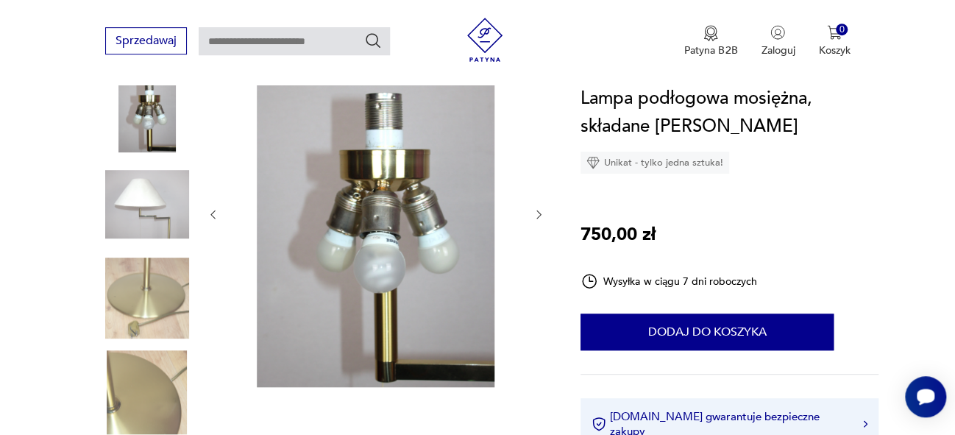
click at [535, 215] on icon "button" at bounding box center [539, 214] width 13 height 13
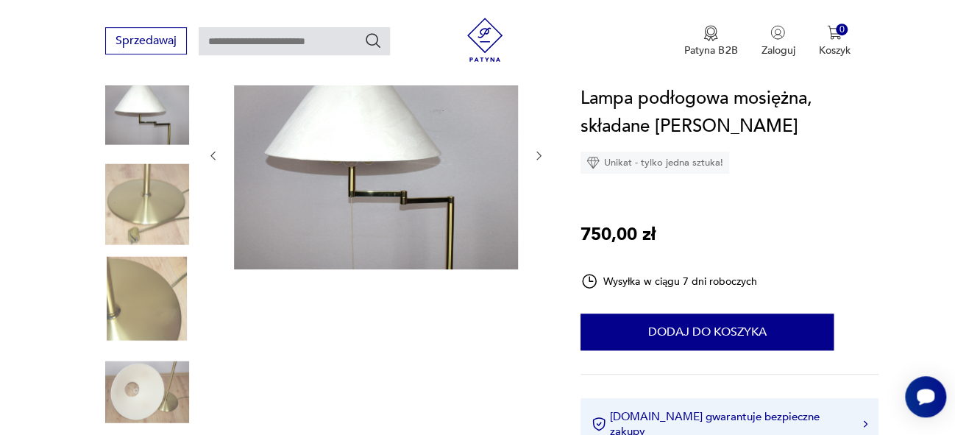
click at [535, 152] on icon "button" at bounding box center [539, 155] width 13 height 13
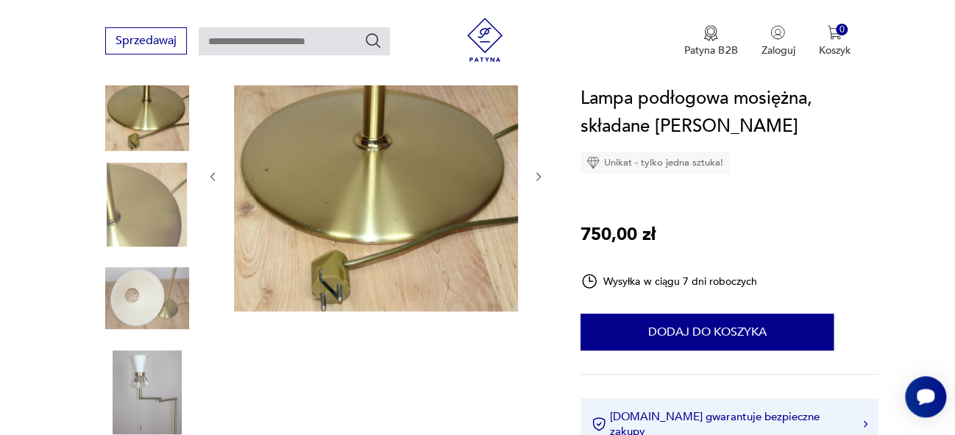
click at [538, 172] on icon "button" at bounding box center [539, 177] width 13 height 13
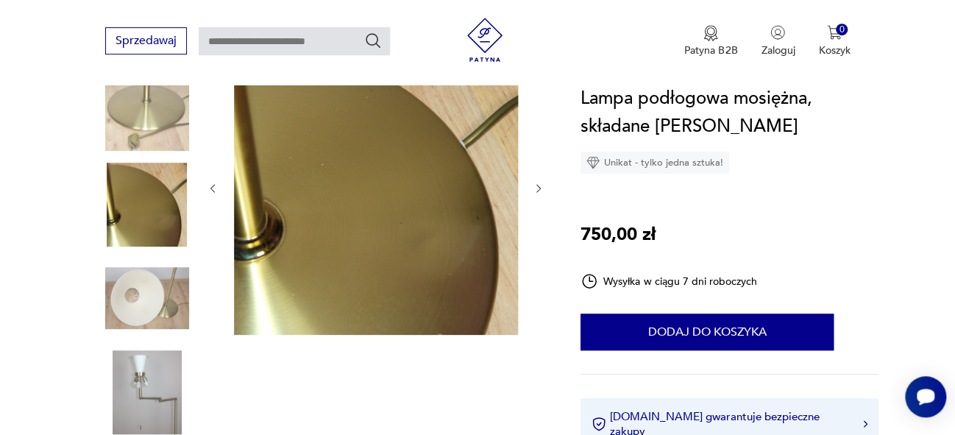
click at [537, 184] on icon "button" at bounding box center [539, 188] width 4 height 9
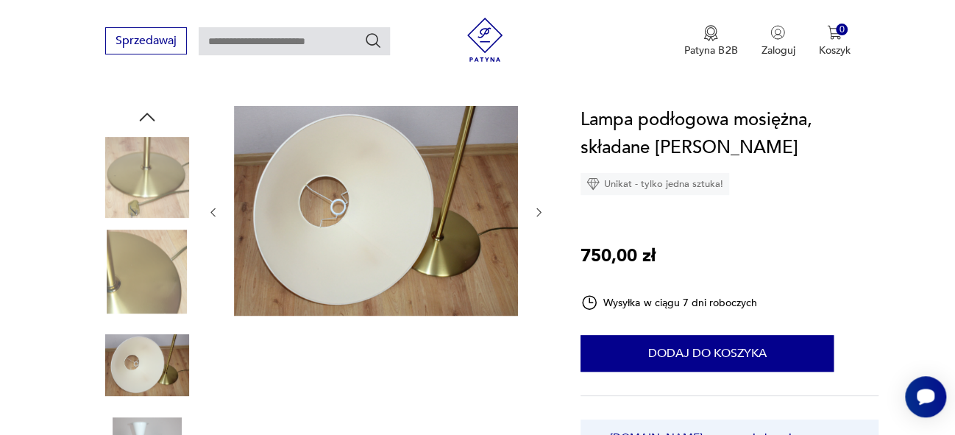
scroll to position [165, 0]
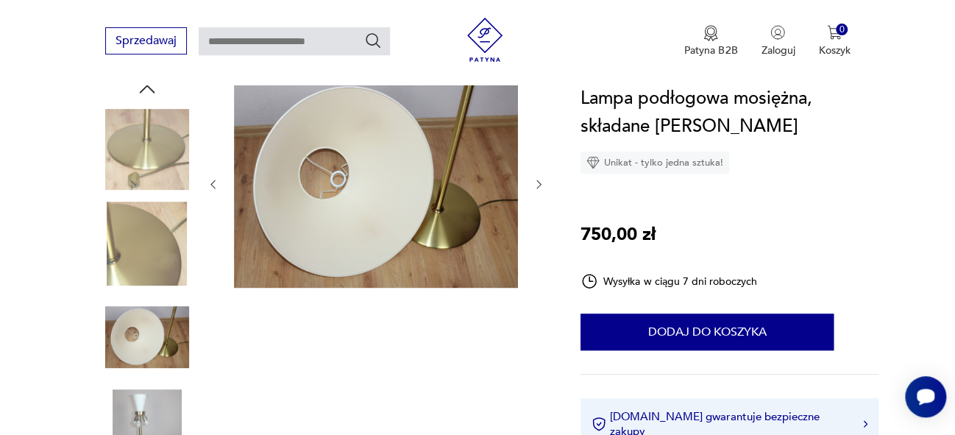
click at [540, 183] on icon "button" at bounding box center [539, 184] width 13 height 13
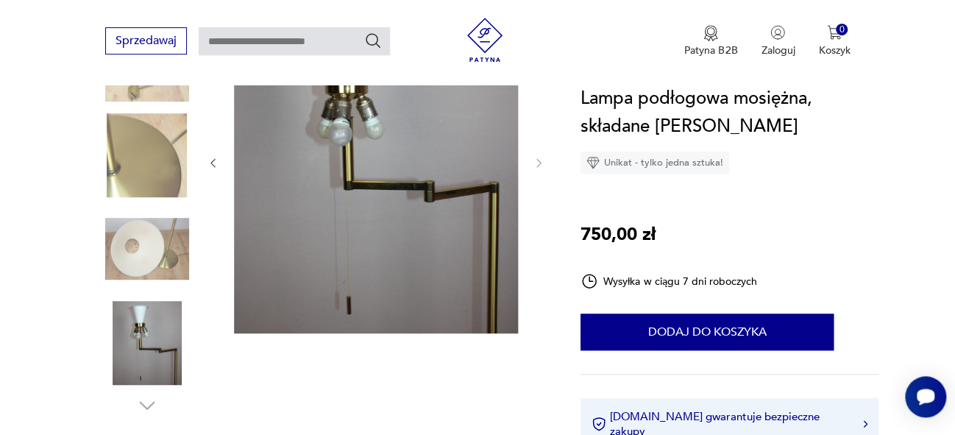
scroll to position [260, 0]
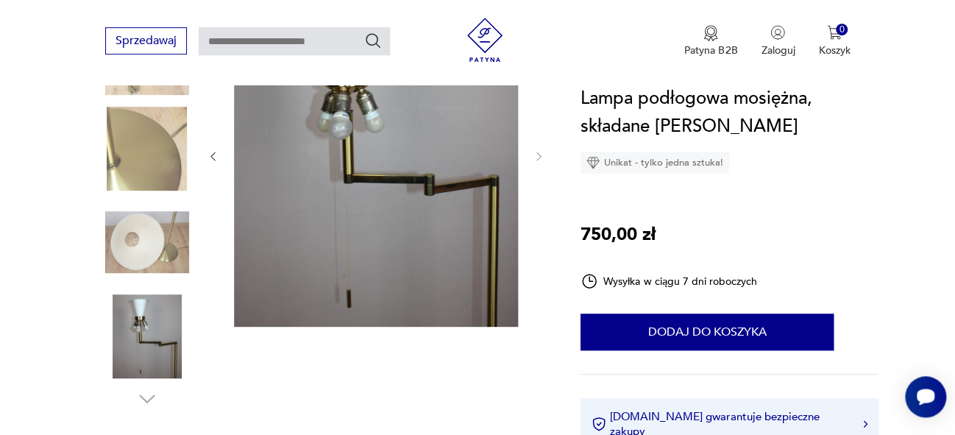
click at [212, 152] on icon "button" at bounding box center [213, 156] width 13 height 13
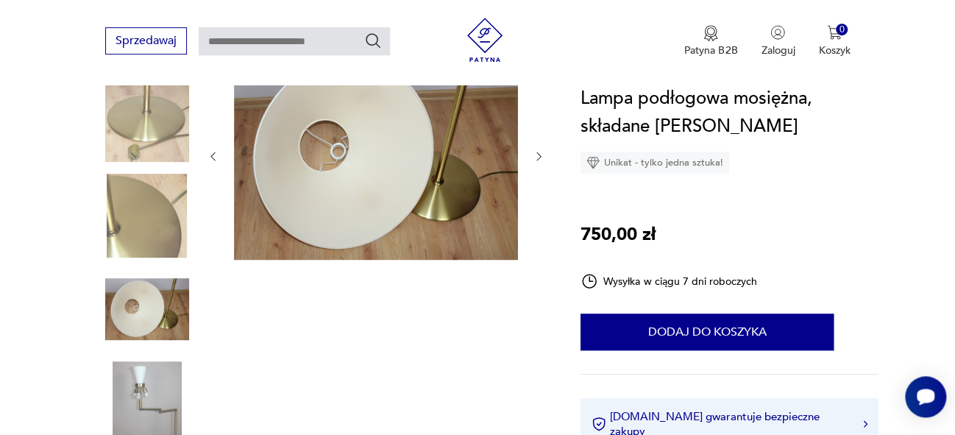
click at [212, 152] on icon "button" at bounding box center [213, 156] width 13 height 13
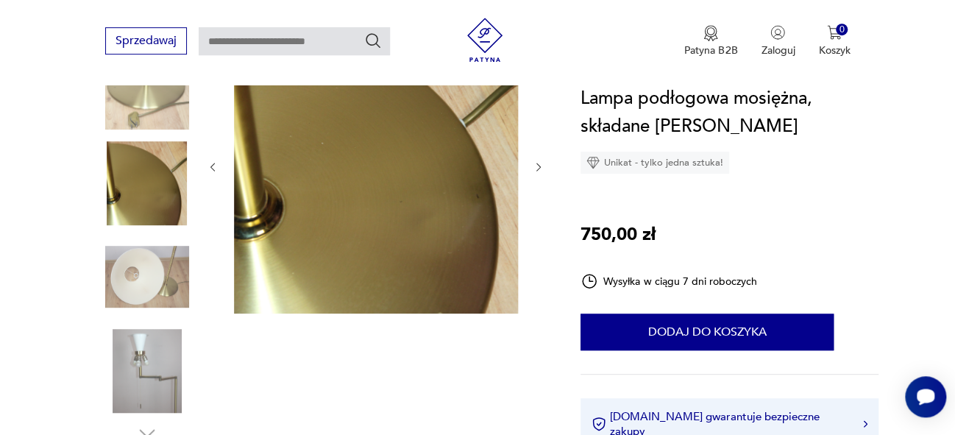
scroll to position [236, 0]
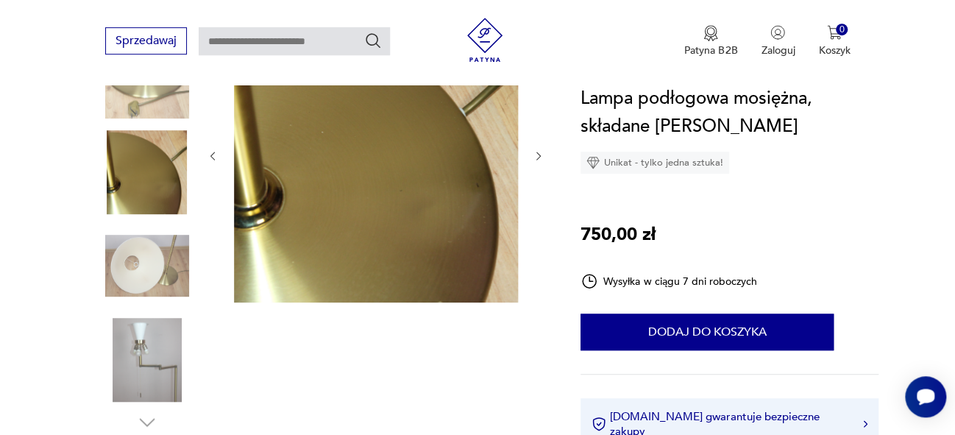
click at [540, 156] on icon "button" at bounding box center [539, 156] width 4 height 9
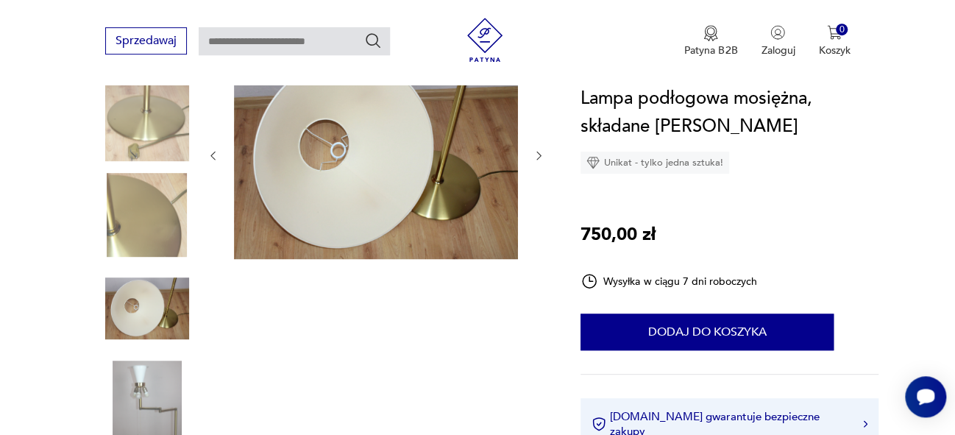
scroll to position [193, 0]
click at [213, 153] on icon "button" at bounding box center [213, 156] width 4 height 9
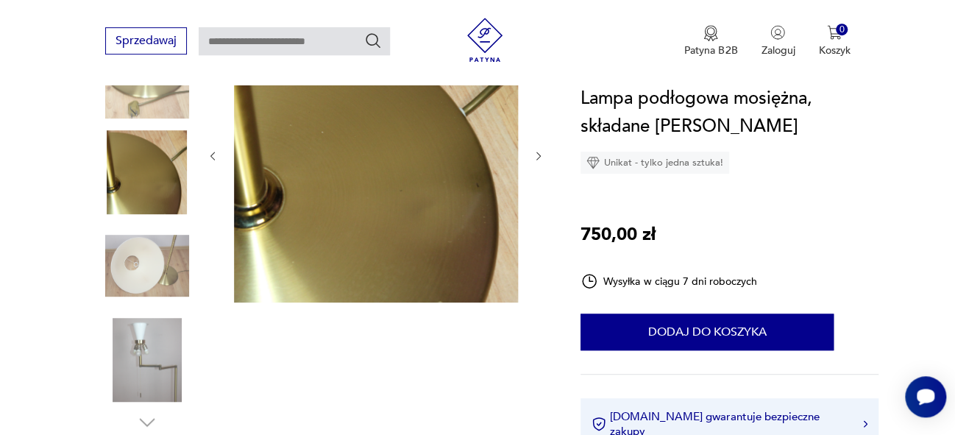
click at [213, 153] on icon "button" at bounding box center [213, 156] width 4 height 9
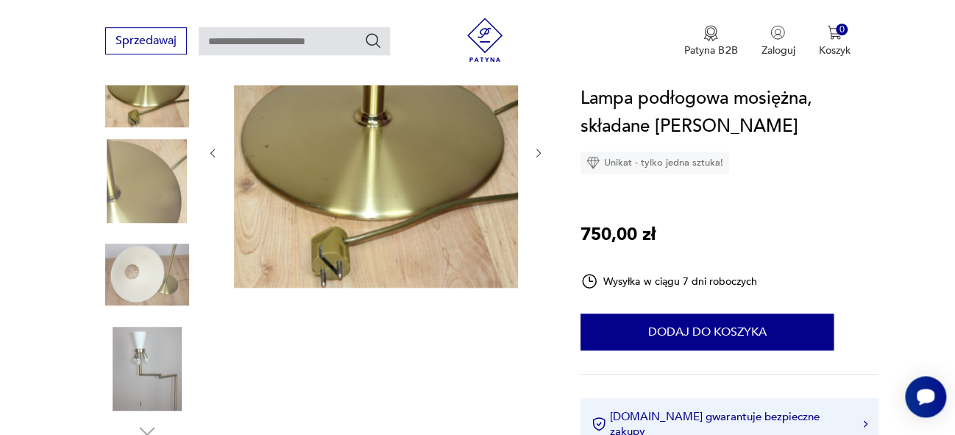
scroll to position [226, 0]
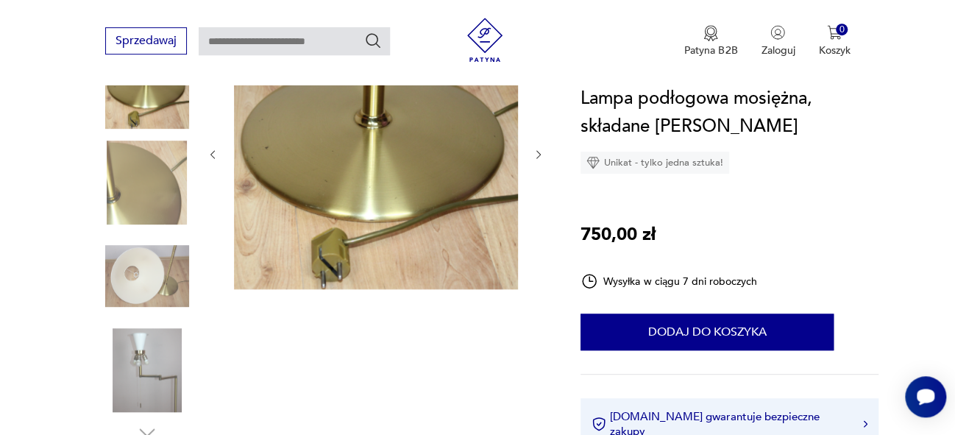
click at [213, 153] on icon "button" at bounding box center [213, 155] width 13 height 13
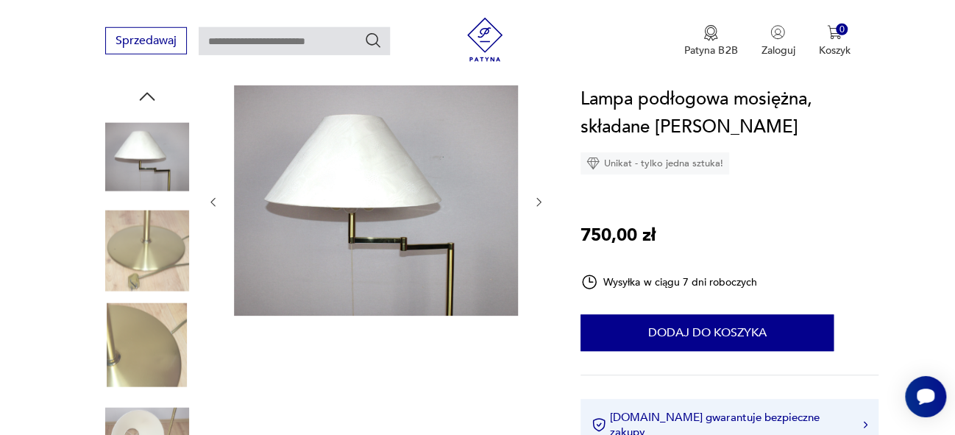
scroll to position [151, 0]
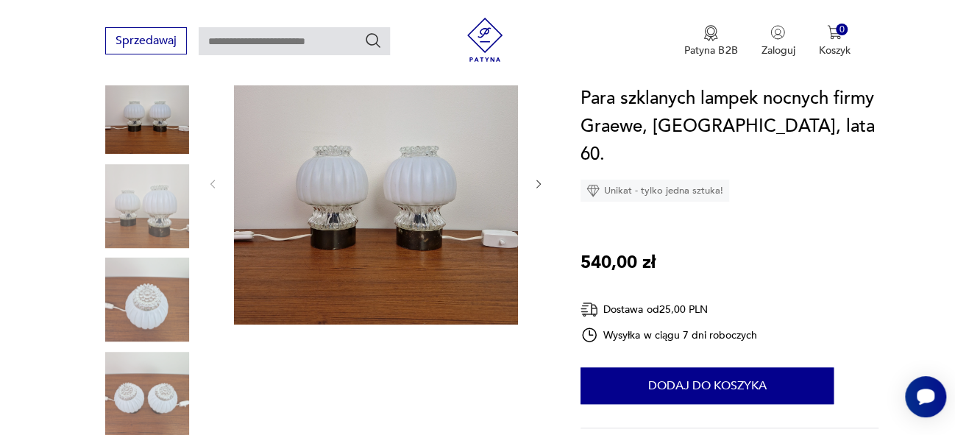
scroll to position [199, 0]
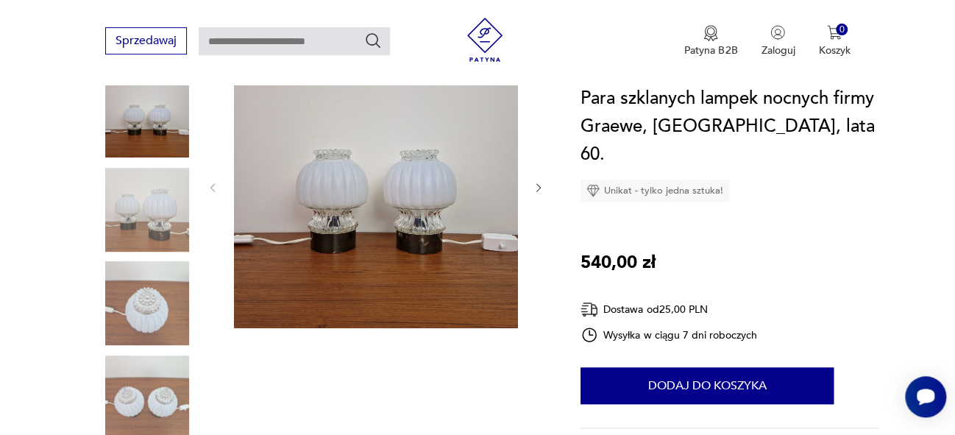
click at [540, 187] on icon "button" at bounding box center [539, 188] width 13 height 13
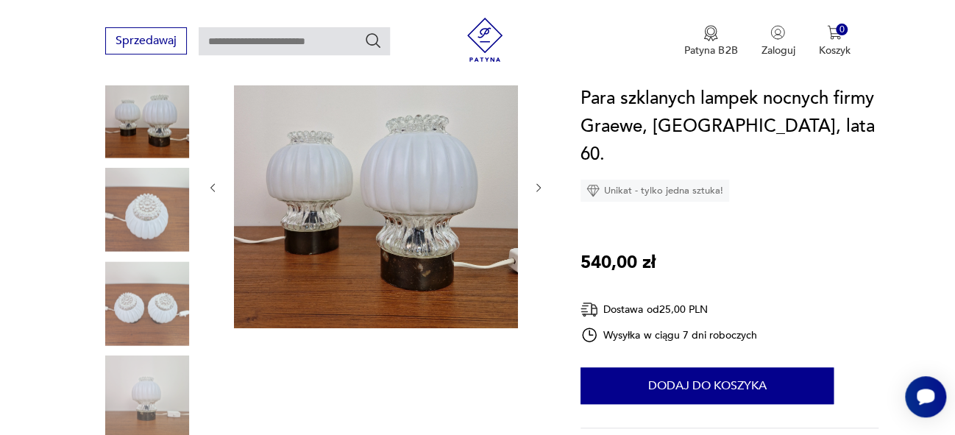
click at [540, 187] on icon "button" at bounding box center [539, 188] width 13 height 13
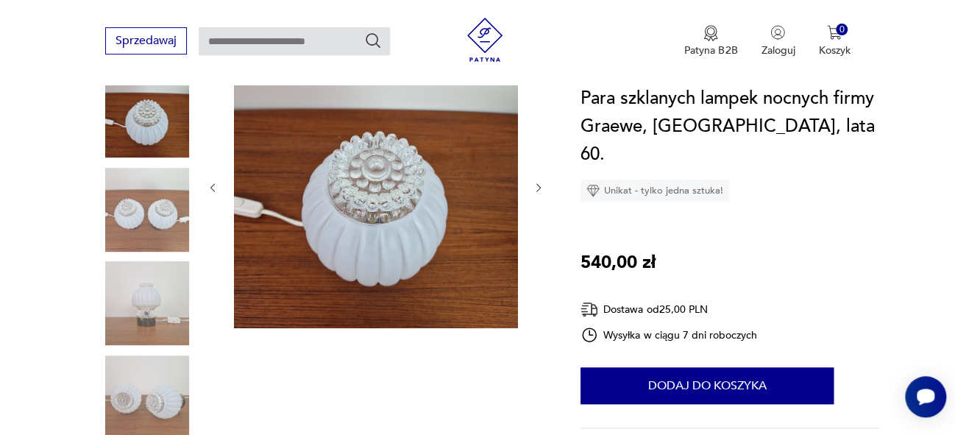
click at [540, 187] on icon "button" at bounding box center [539, 188] width 13 height 13
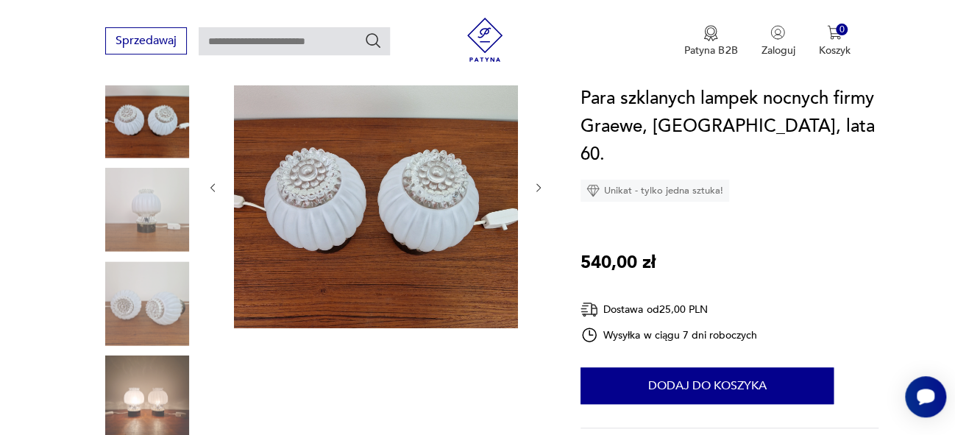
click at [540, 187] on icon "button" at bounding box center [539, 188] width 13 height 13
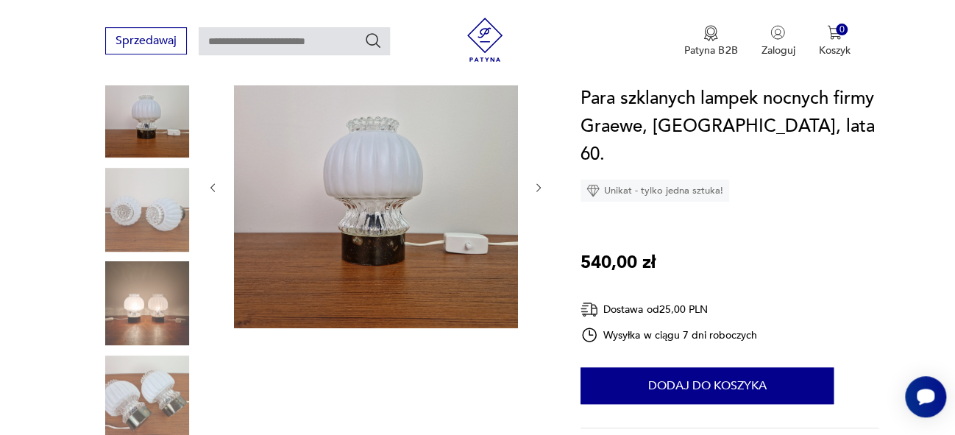
click at [540, 187] on icon "button" at bounding box center [539, 188] width 13 height 13
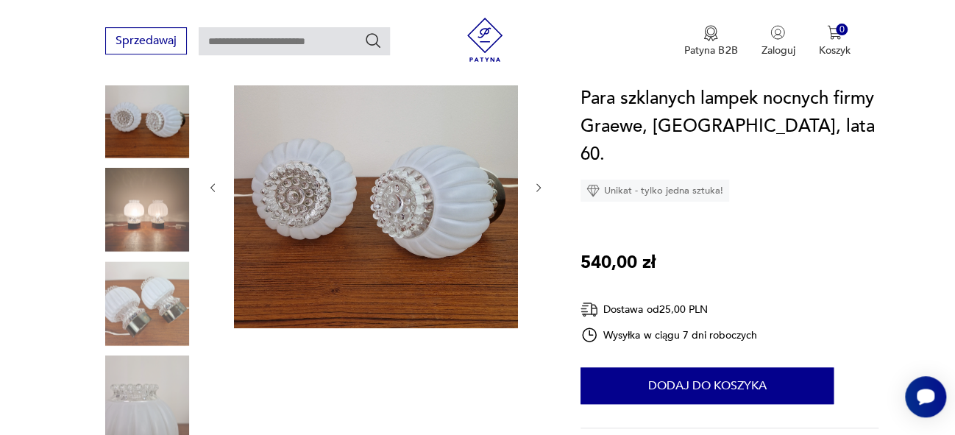
click at [540, 187] on icon "button" at bounding box center [539, 188] width 13 height 13
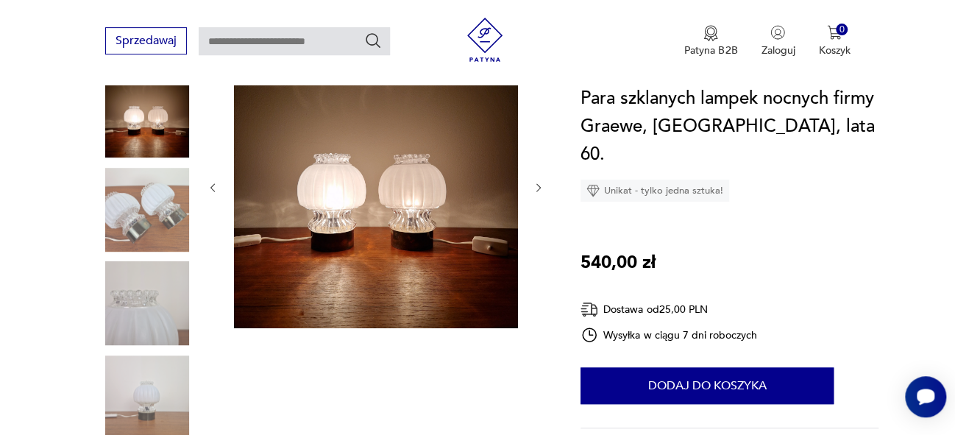
click at [540, 187] on icon "button" at bounding box center [539, 188] width 13 height 13
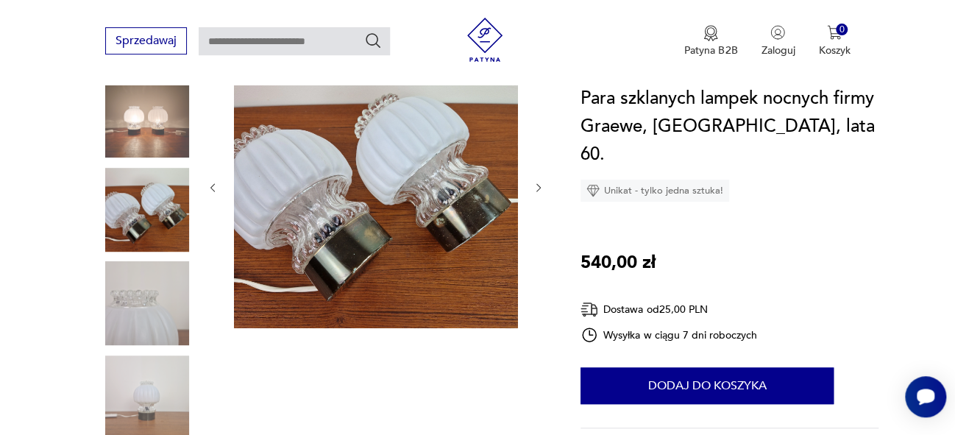
click at [540, 187] on icon "button" at bounding box center [539, 188] width 13 height 13
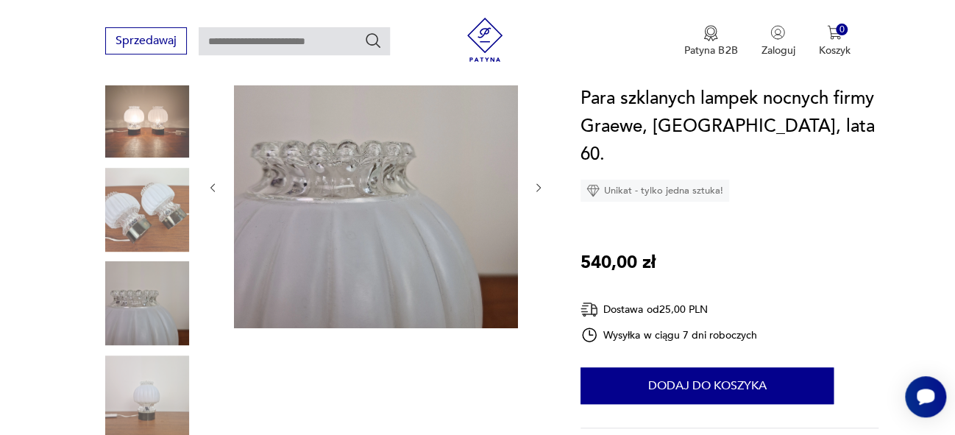
click at [537, 188] on icon "button" at bounding box center [539, 188] width 13 height 13
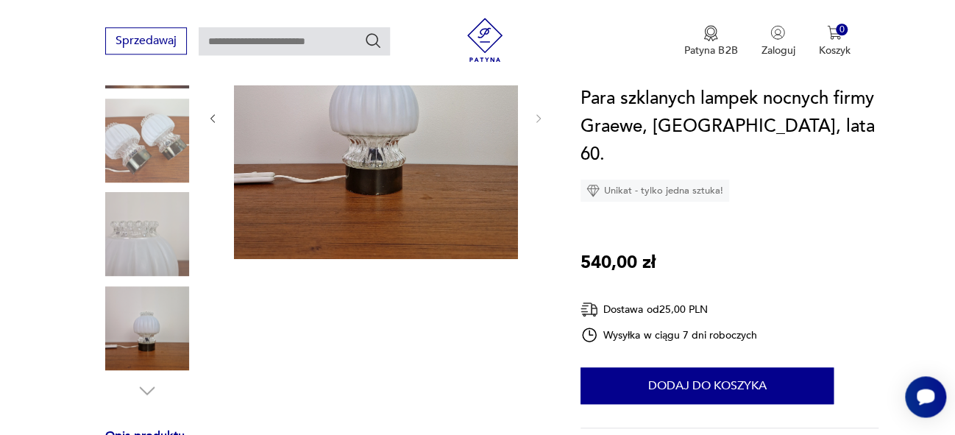
scroll to position [0, 0]
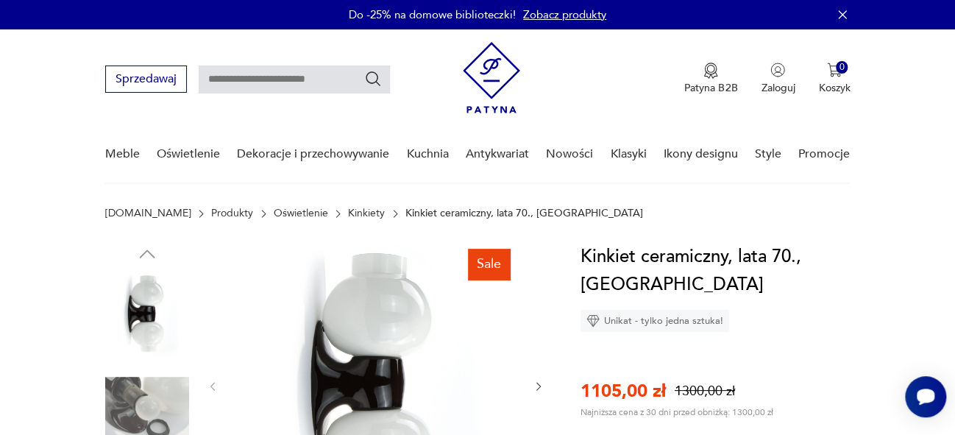
scroll to position [135, 0]
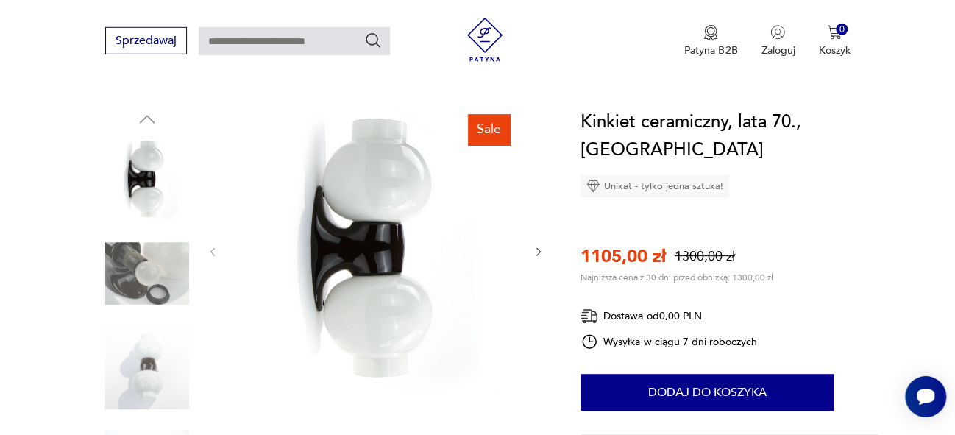
click at [540, 252] on icon "button" at bounding box center [539, 252] width 13 height 13
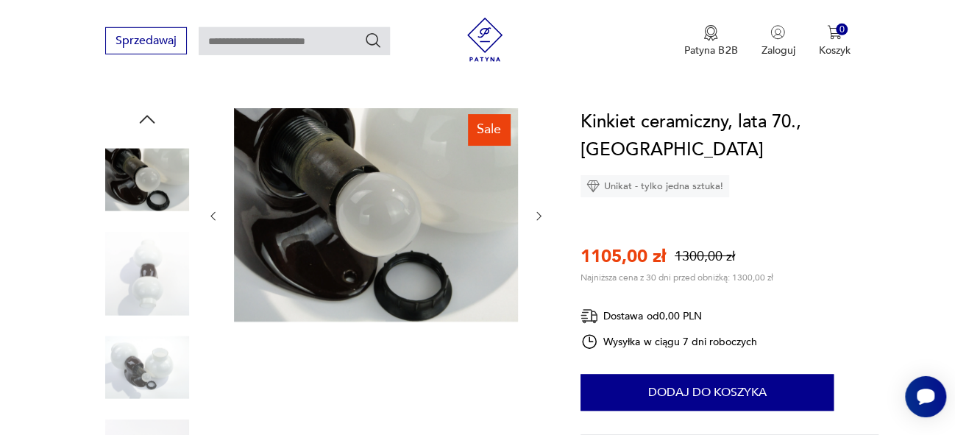
click at [535, 213] on icon "button" at bounding box center [539, 216] width 13 height 13
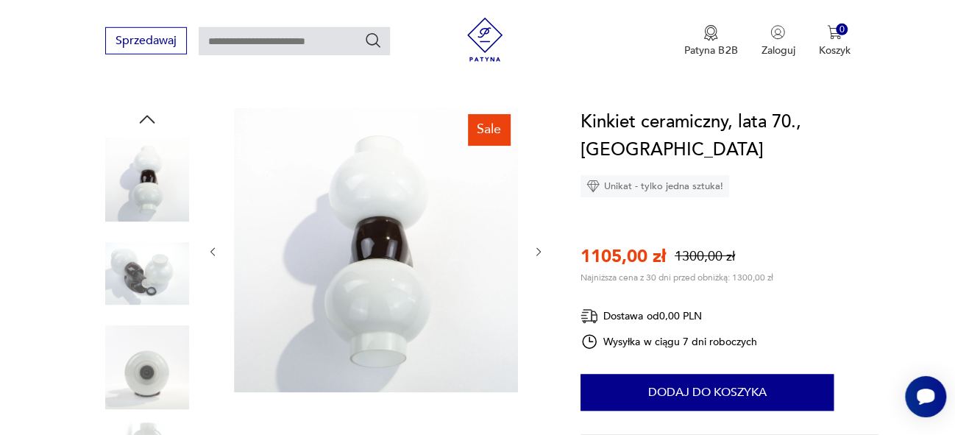
click at [542, 250] on icon "button" at bounding box center [539, 252] width 13 height 13
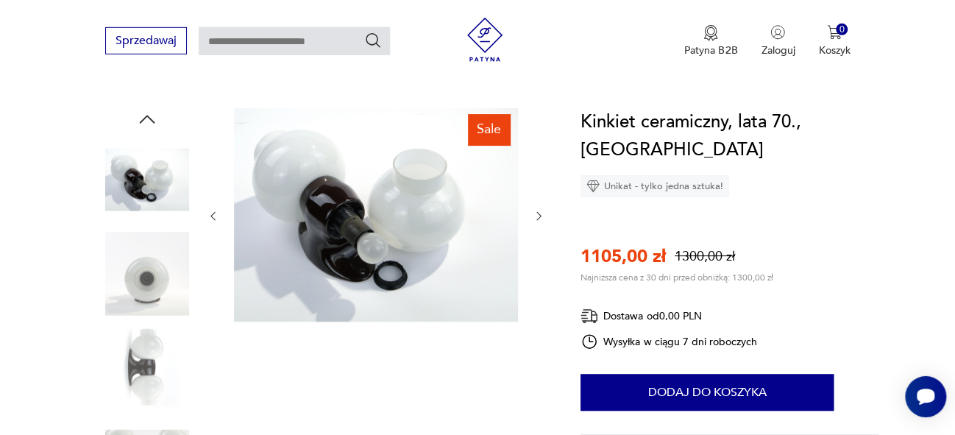
click at [536, 216] on icon "button" at bounding box center [539, 216] width 13 height 13
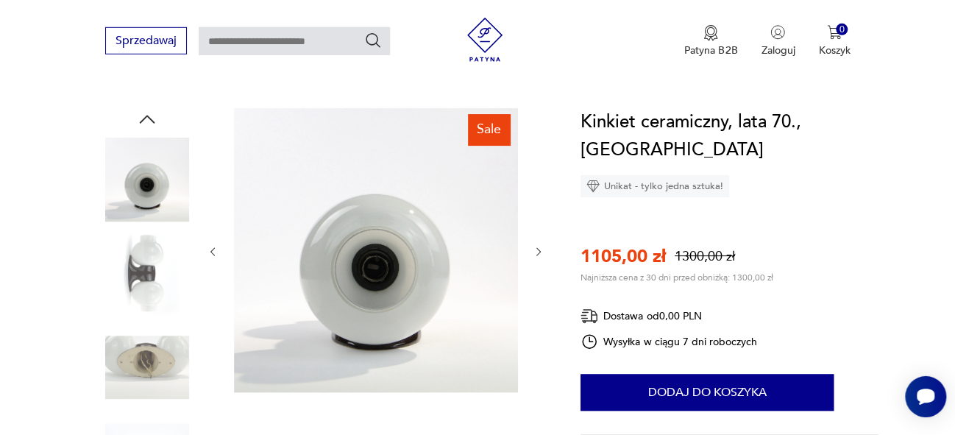
click at [537, 246] on icon "button" at bounding box center [539, 252] width 13 height 13
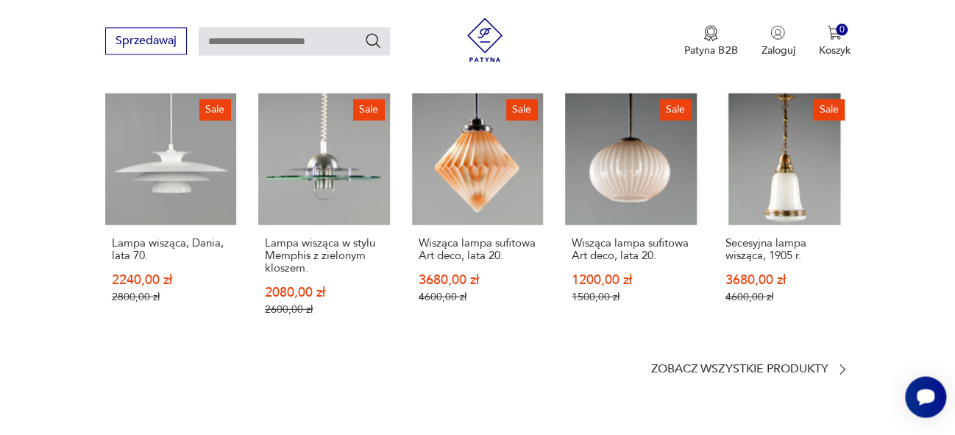
scroll to position [1917, 0]
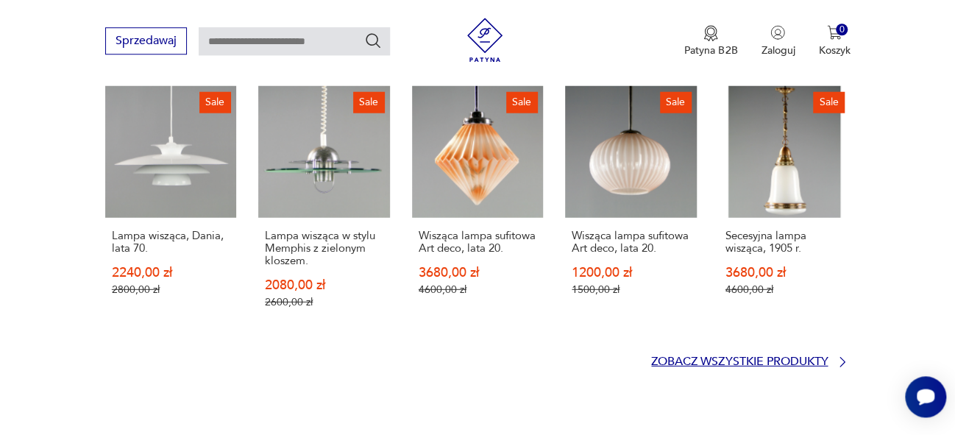
click at [780, 356] on p "Zobacz wszystkie produkty" at bounding box center [739, 361] width 177 height 10
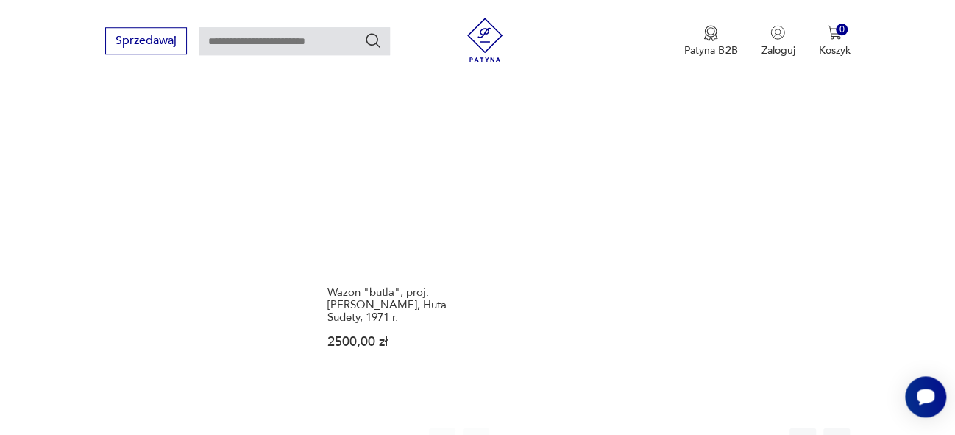
scroll to position [1962, 0]
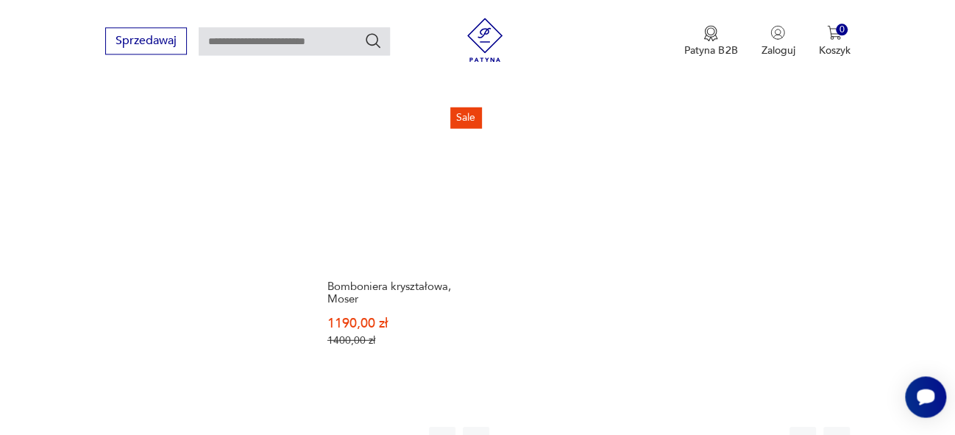
scroll to position [2000, 0]
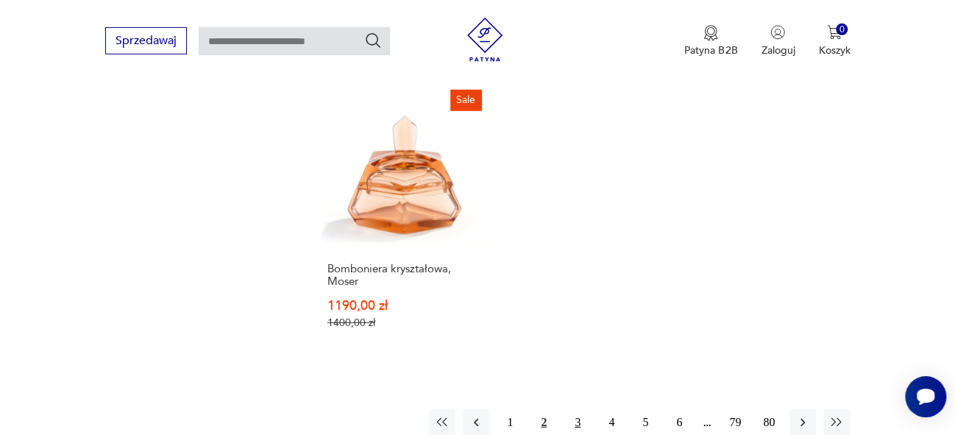
click at [577, 409] on button "3" at bounding box center [578, 422] width 26 height 26
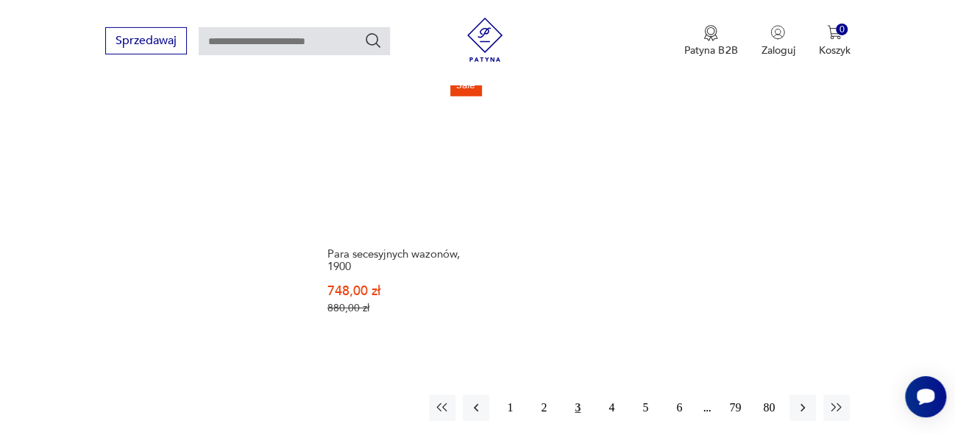
scroll to position [2048, 0]
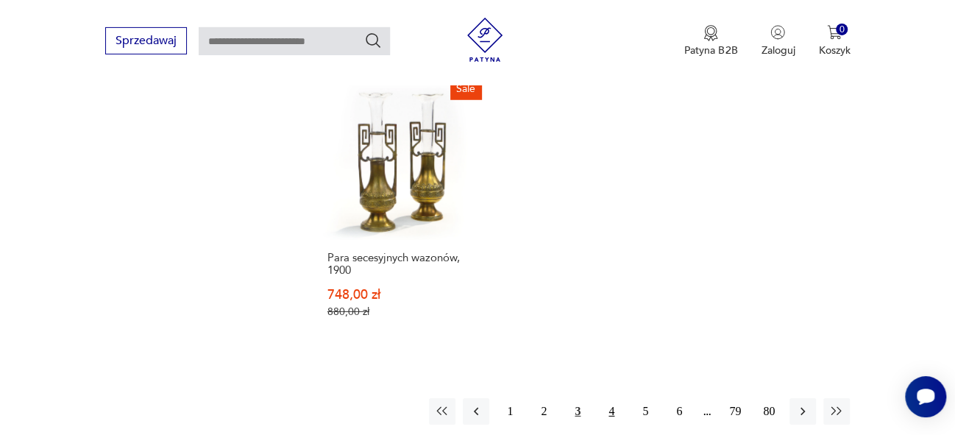
click at [610, 398] on button "4" at bounding box center [611, 411] width 26 height 26
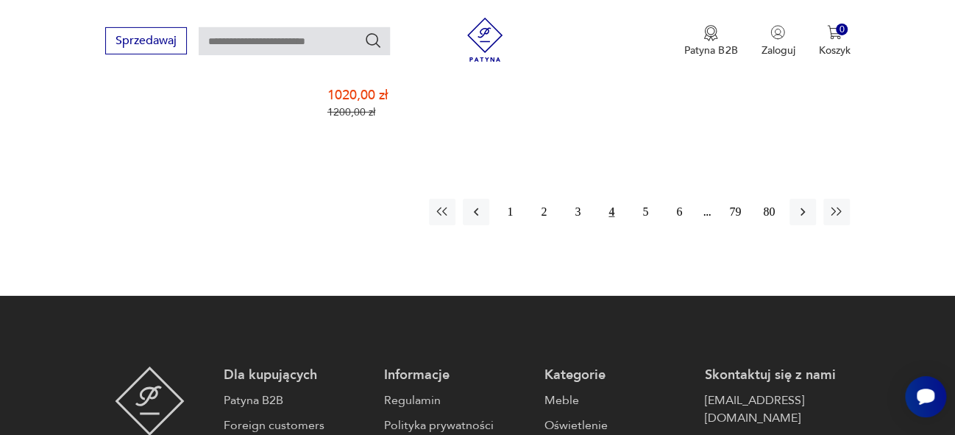
scroll to position [2263, 0]
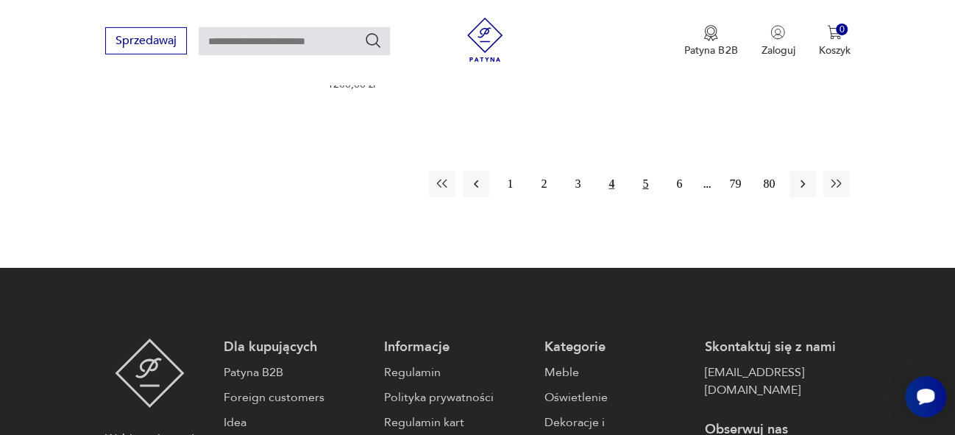
click at [647, 171] on button "5" at bounding box center [645, 184] width 26 height 26
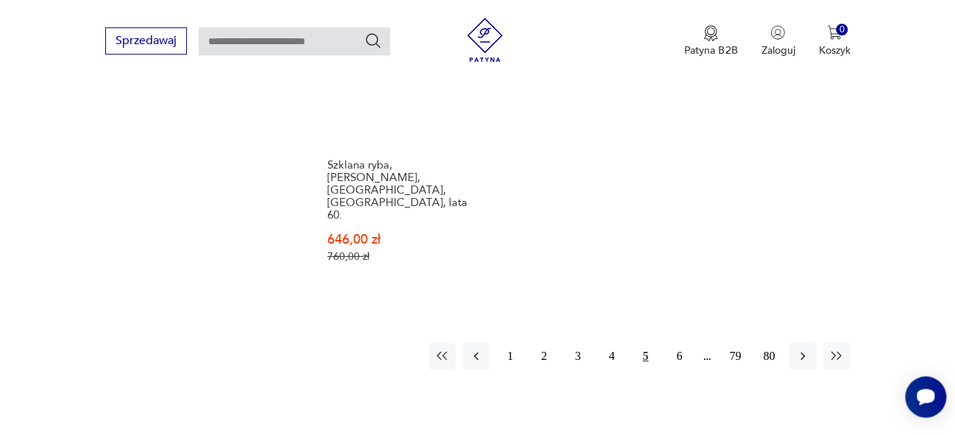
scroll to position [2183, 0]
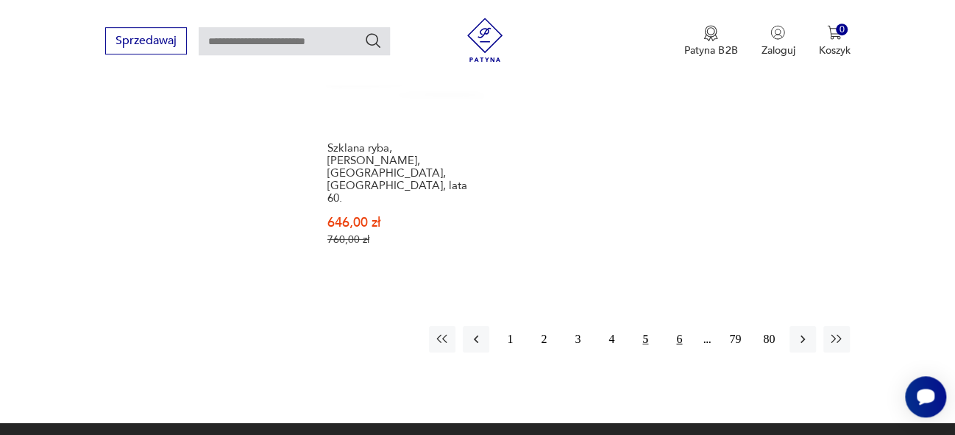
click at [679, 326] on button "6" at bounding box center [679, 339] width 26 height 26
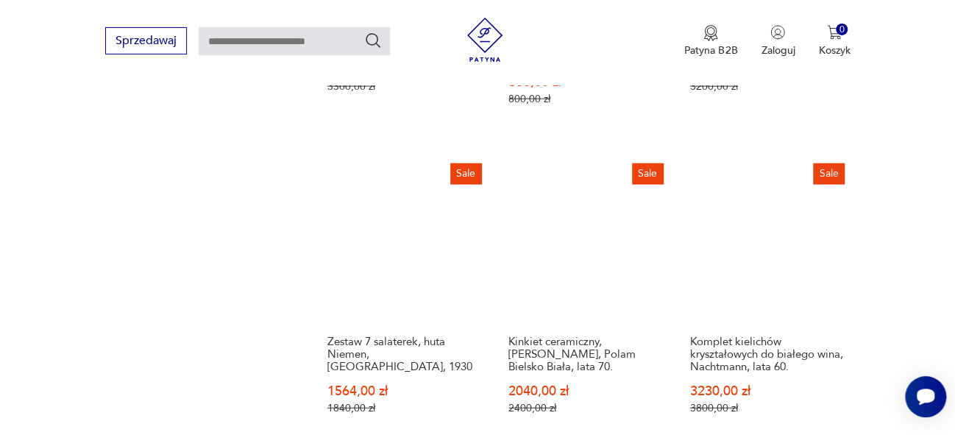
scroll to position [1566, 0]
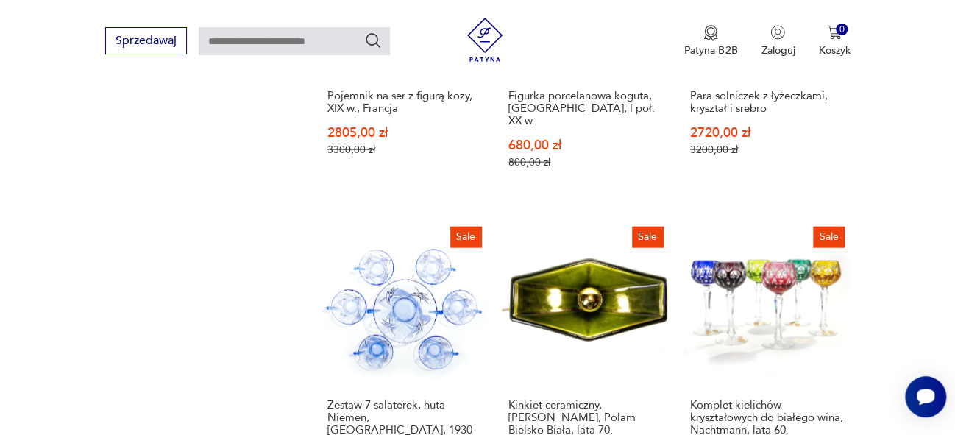
drag, startPoint x: 965, startPoint y: 96, endPoint x: 957, endPoint y: 283, distance: 186.4
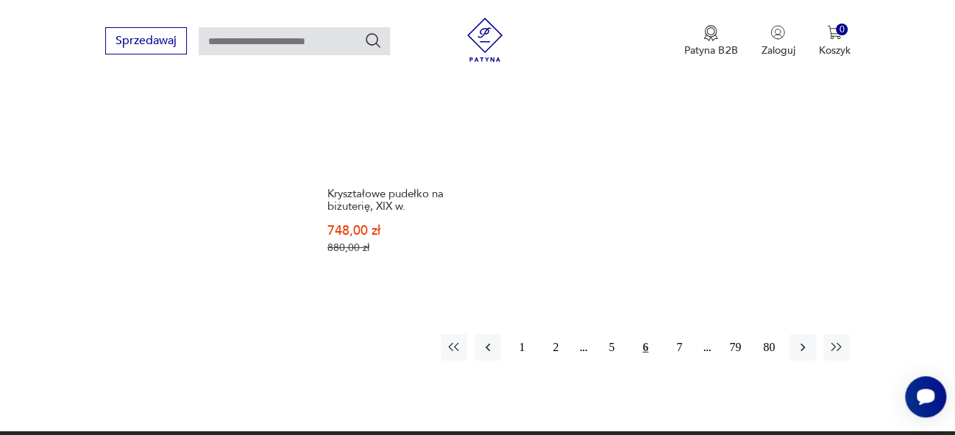
scroll to position [2028, 0]
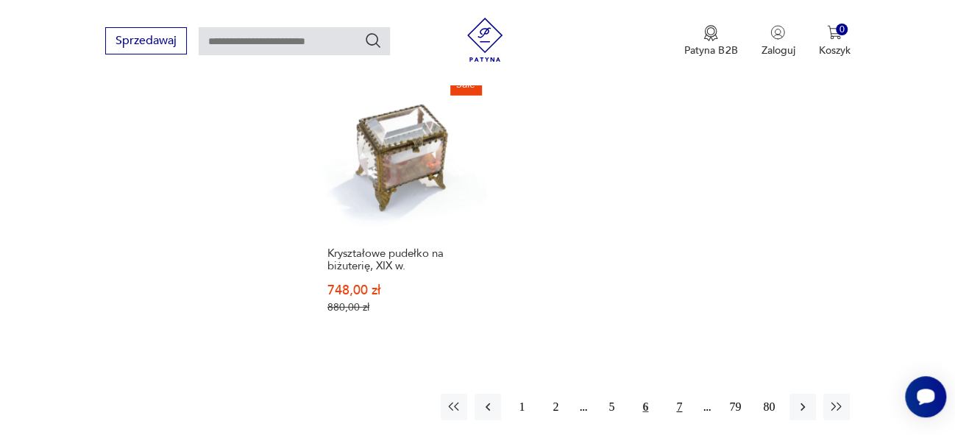
click at [682, 395] on button "7" at bounding box center [679, 407] width 26 height 26
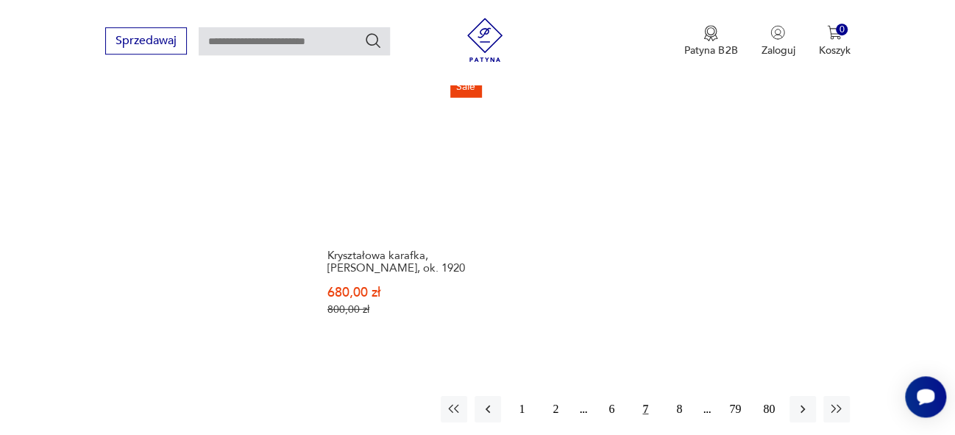
scroll to position [2112, 0]
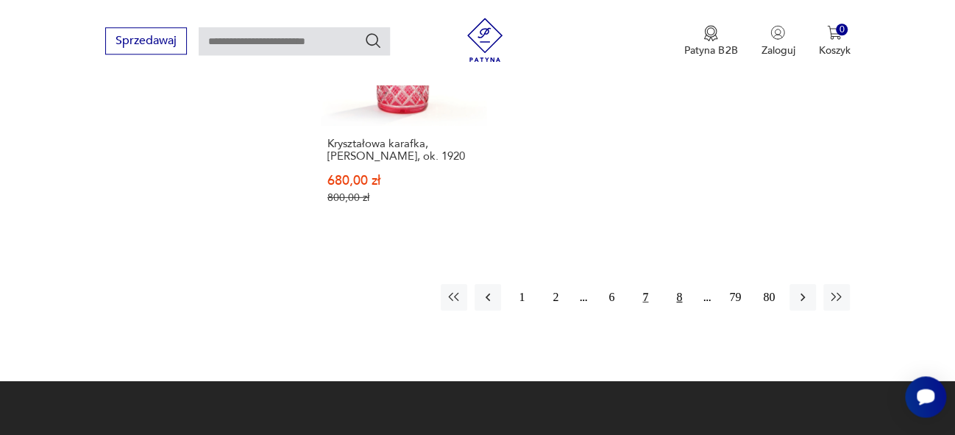
click at [677, 297] on button "8" at bounding box center [679, 297] width 26 height 26
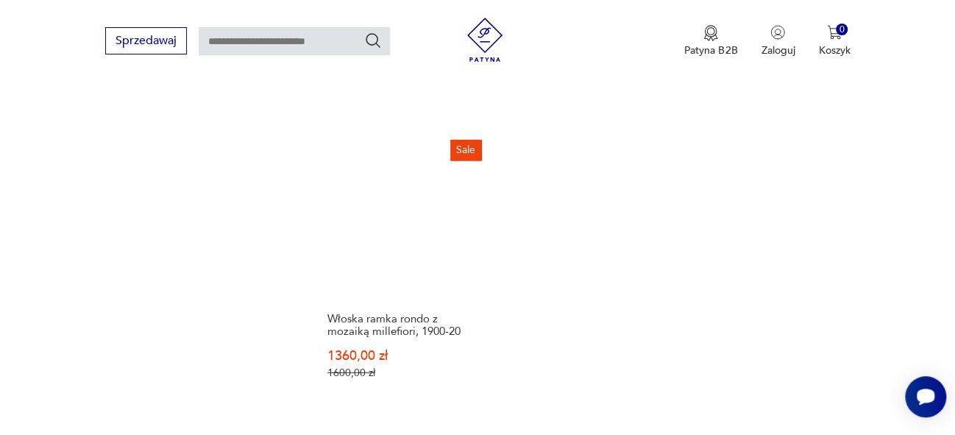
scroll to position [1957, 0]
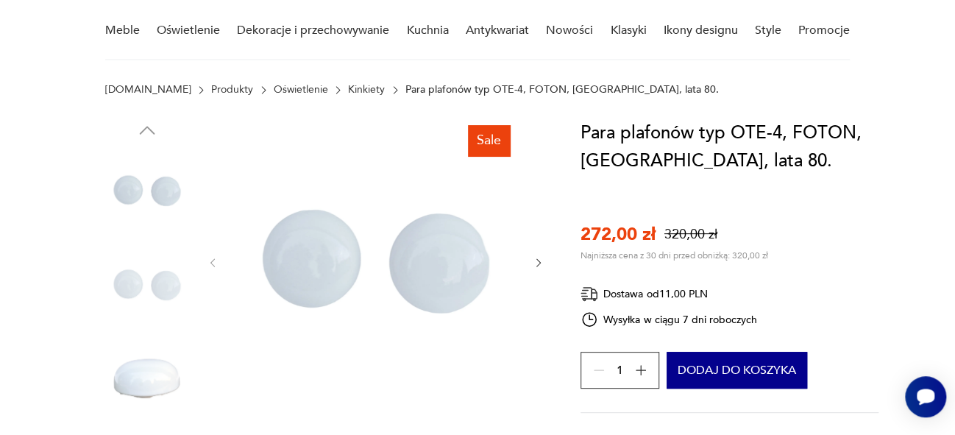
scroll to position [146, 0]
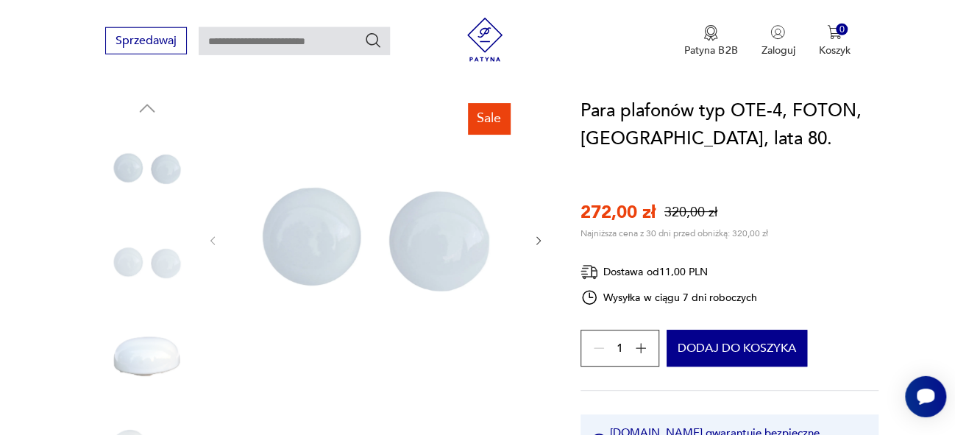
click at [541, 243] on icon "button" at bounding box center [539, 241] width 13 height 13
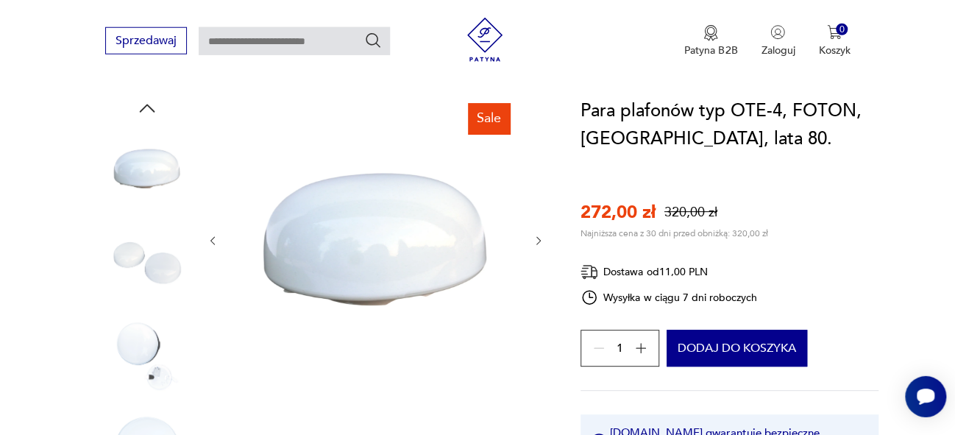
click at [541, 243] on icon "button" at bounding box center [539, 241] width 13 height 13
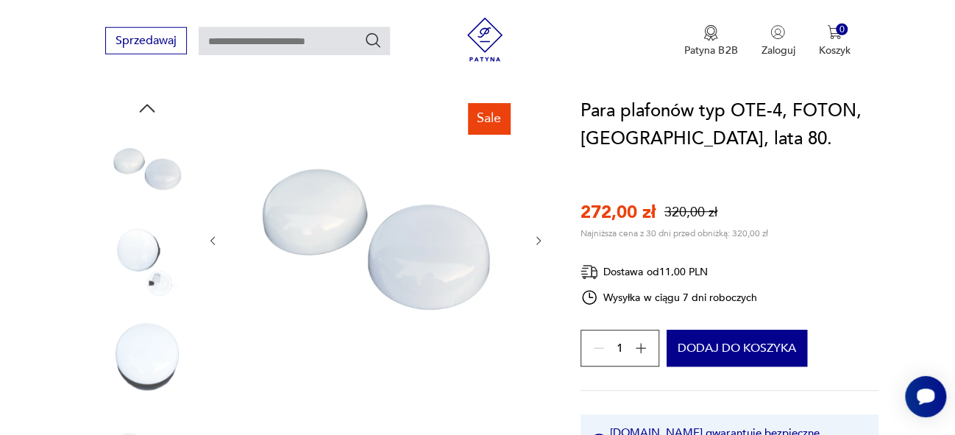
click at [541, 243] on icon "button" at bounding box center [539, 241] width 13 height 13
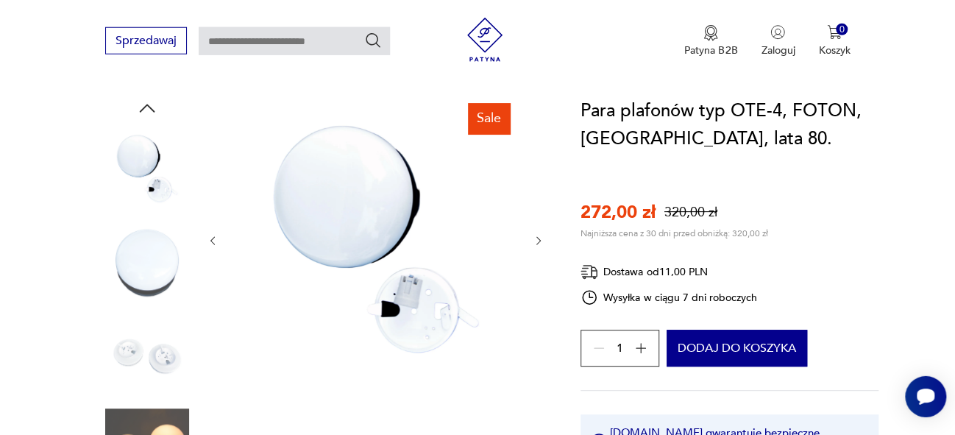
click at [541, 243] on icon "button" at bounding box center [539, 241] width 13 height 13
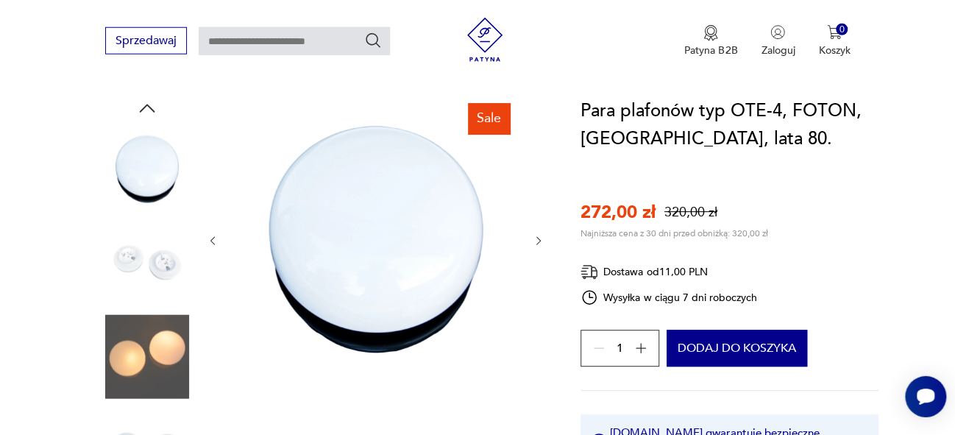
click at [541, 243] on icon "button" at bounding box center [539, 241] width 13 height 13
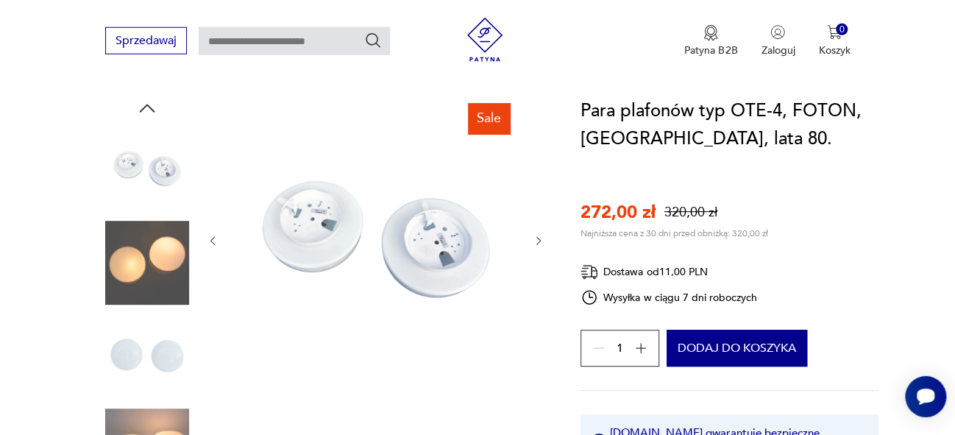
click at [541, 243] on icon "button" at bounding box center [539, 241] width 13 height 13
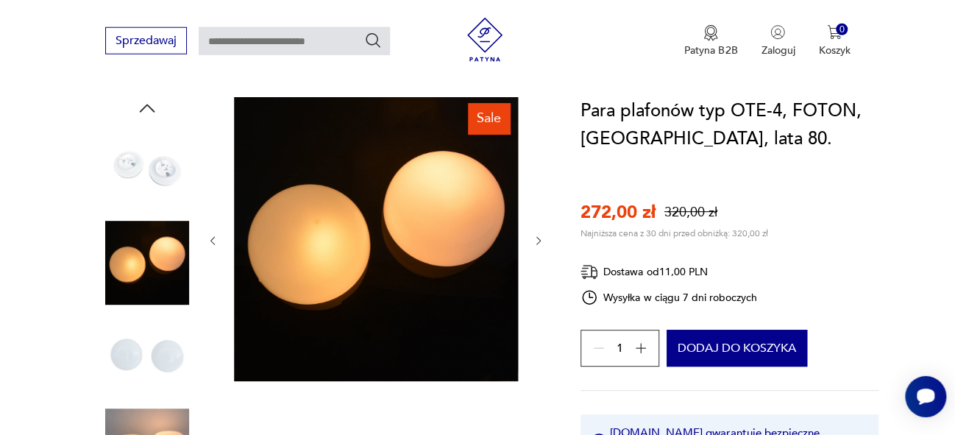
click at [541, 243] on icon "button" at bounding box center [539, 241] width 13 height 13
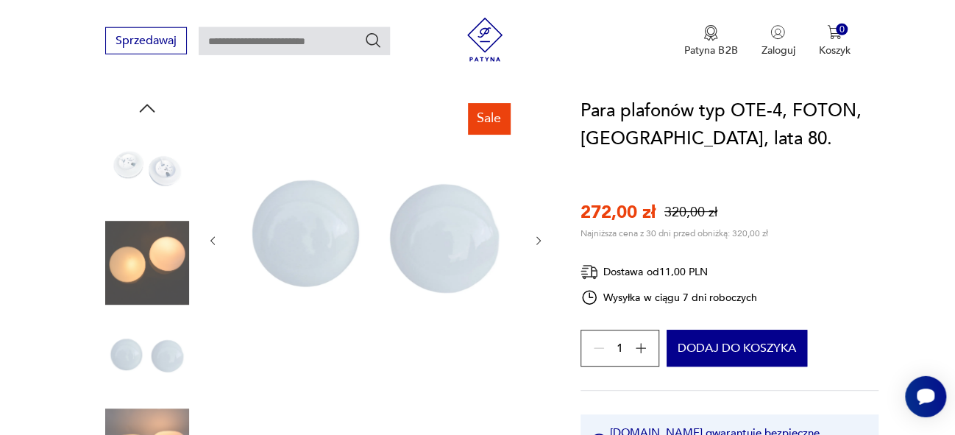
click at [541, 243] on icon "button" at bounding box center [539, 241] width 13 height 13
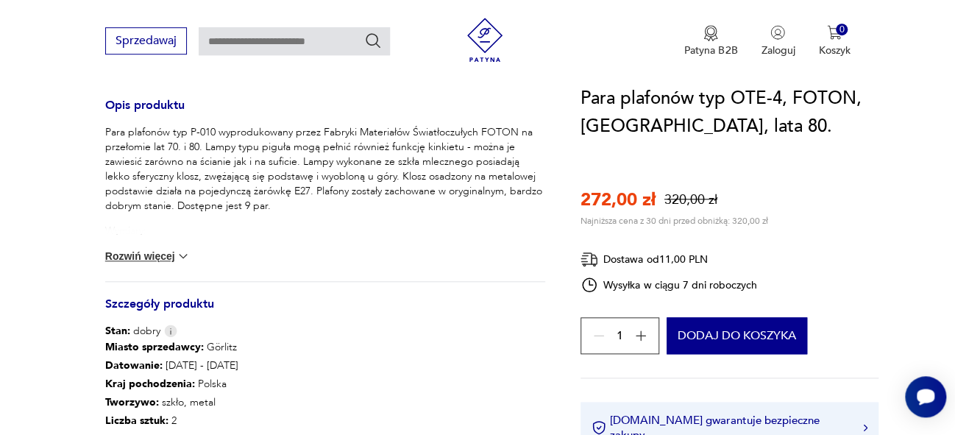
scroll to position [591, 0]
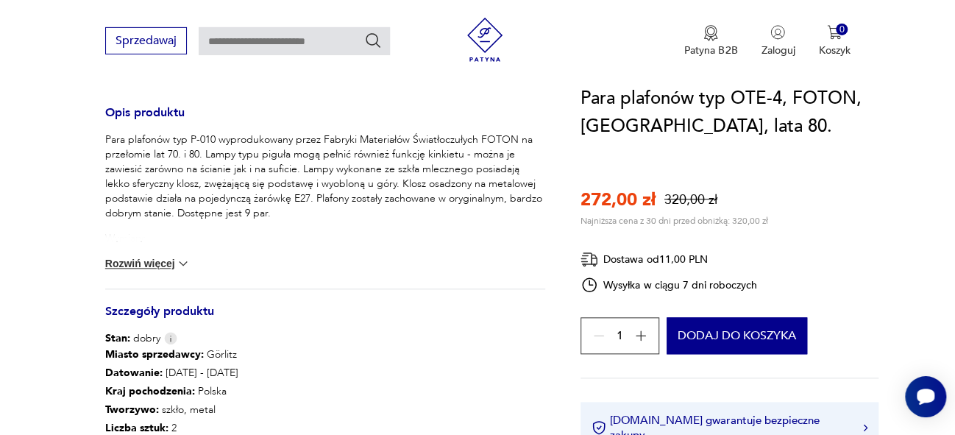
click at [163, 269] on button "Rozwiń więcej" at bounding box center [147, 263] width 85 height 15
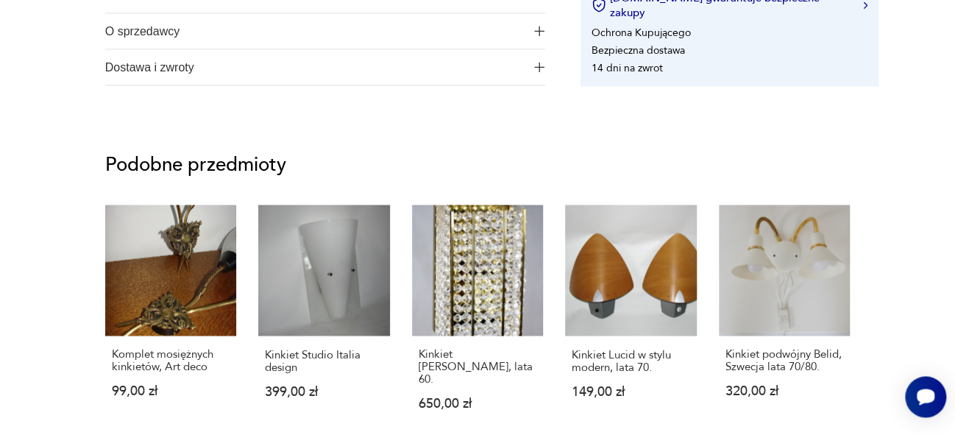
scroll to position [0, 0]
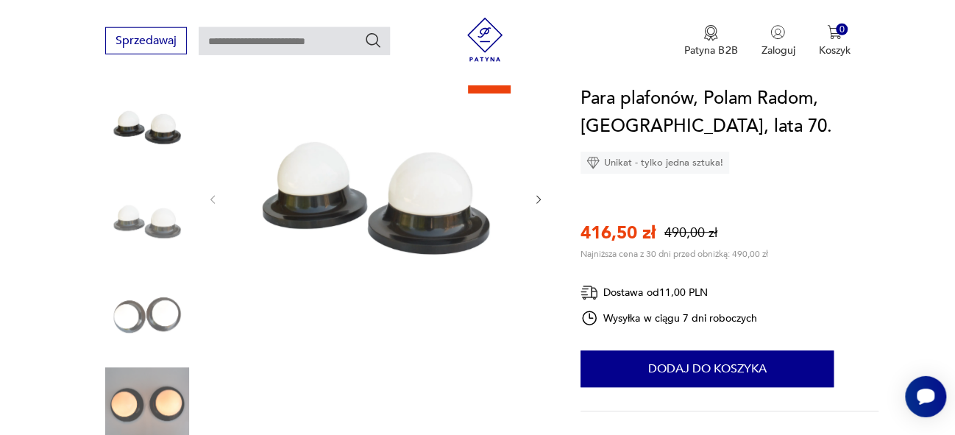
scroll to position [194, 0]
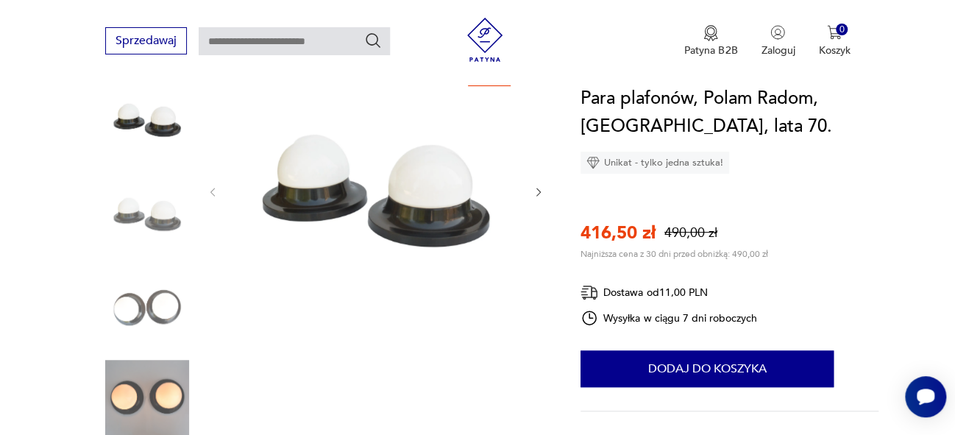
click at [539, 193] on icon "button" at bounding box center [539, 192] width 13 height 13
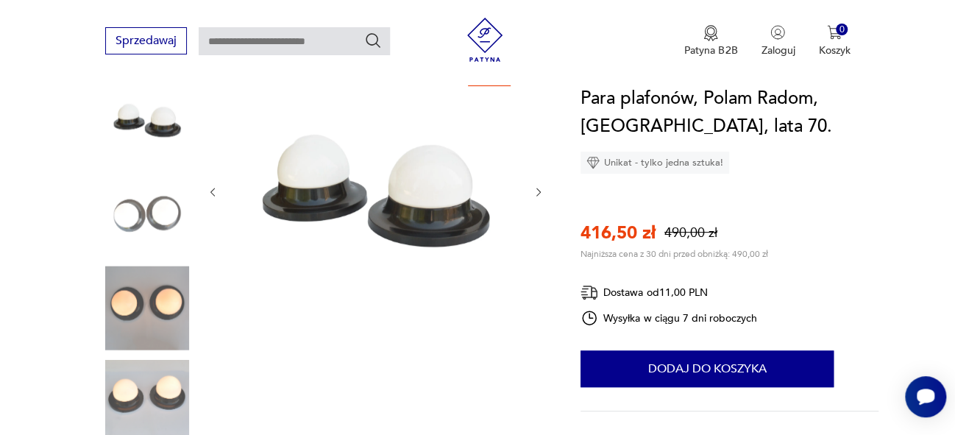
click at [539, 193] on icon "button" at bounding box center [539, 192] width 13 height 13
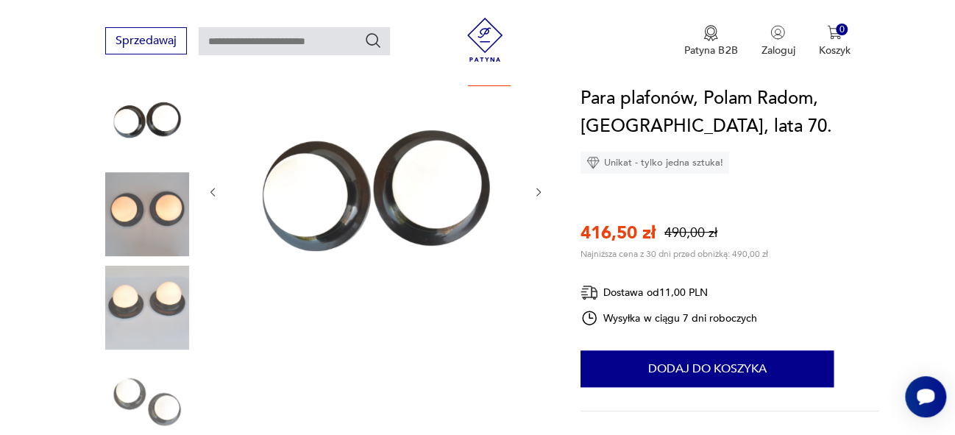
click at [539, 193] on icon "button" at bounding box center [539, 192] width 13 height 13
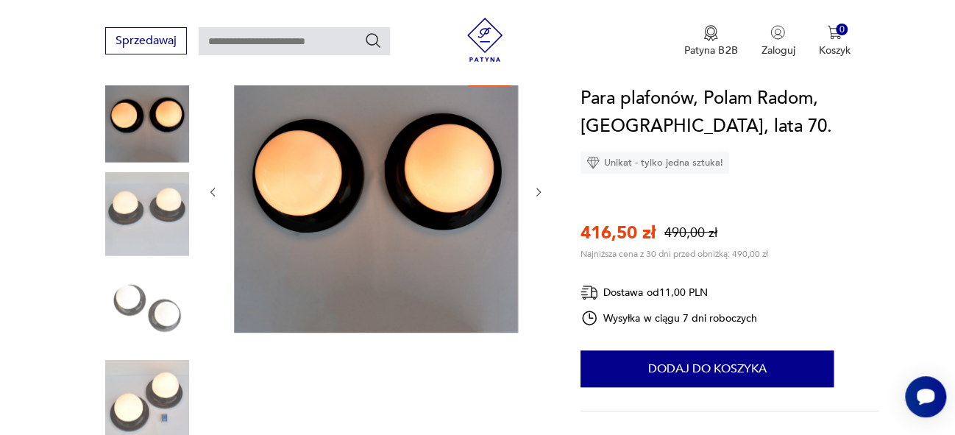
click at [539, 193] on icon "button" at bounding box center [539, 192] width 13 height 13
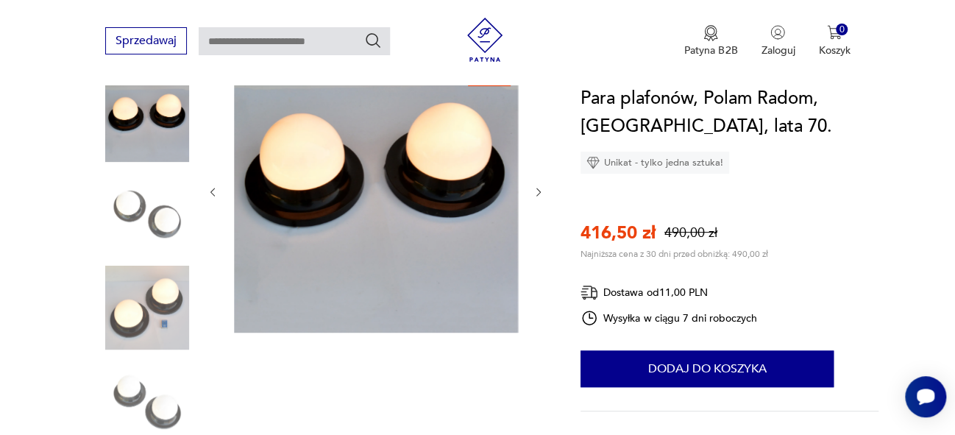
click at [539, 193] on icon "button" at bounding box center [539, 192] width 13 height 13
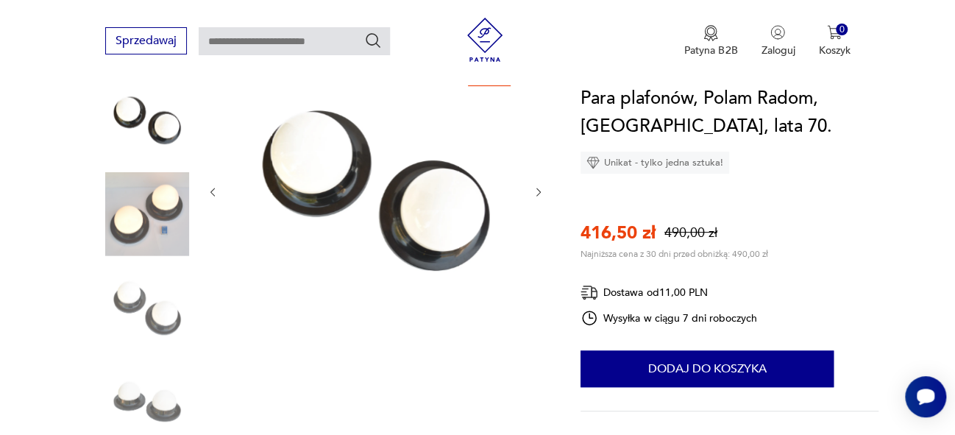
click at [539, 193] on icon "button" at bounding box center [539, 192] width 13 height 13
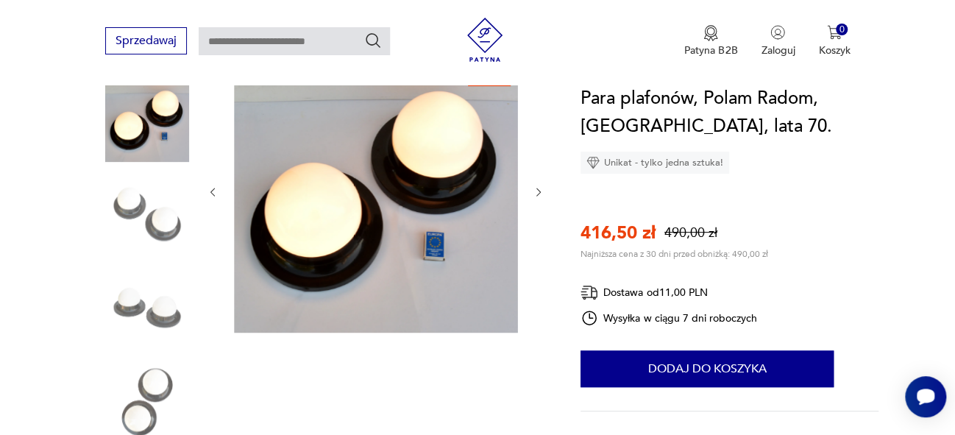
click at [539, 193] on icon "button" at bounding box center [539, 192] width 13 height 13
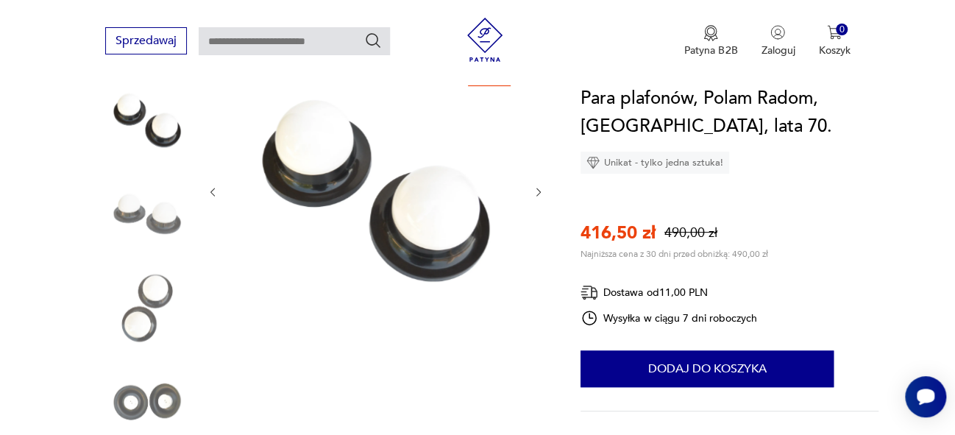
click at [539, 193] on icon "button" at bounding box center [539, 192] width 13 height 13
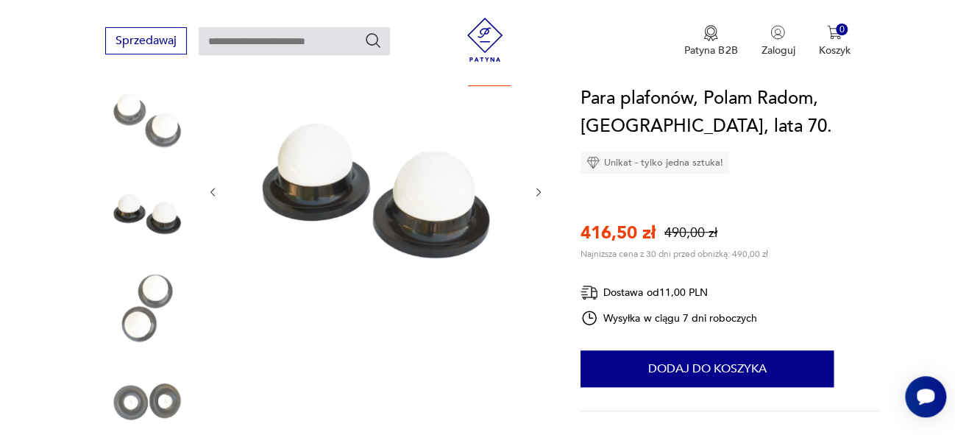
click at [539, 193] on icon "button" at bounding box center [539, 192] width 13 height 13
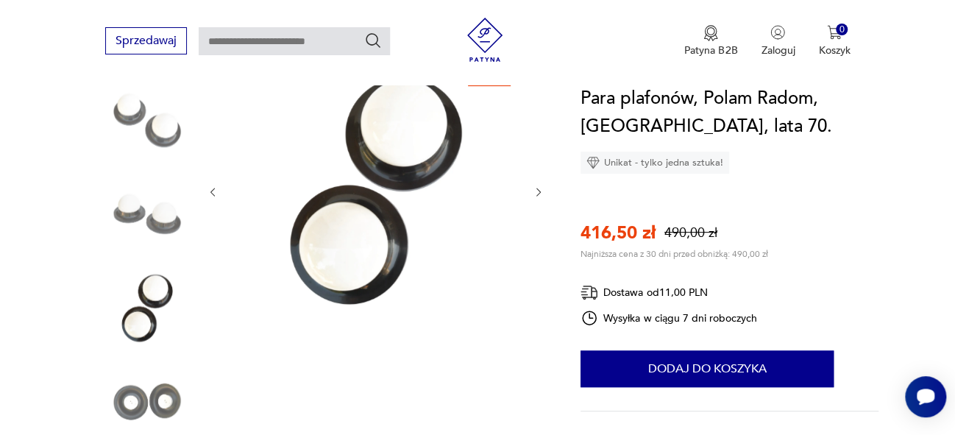
click at [539, 193] on icon "button" at bounding box center [539, 192] width 13 height 13
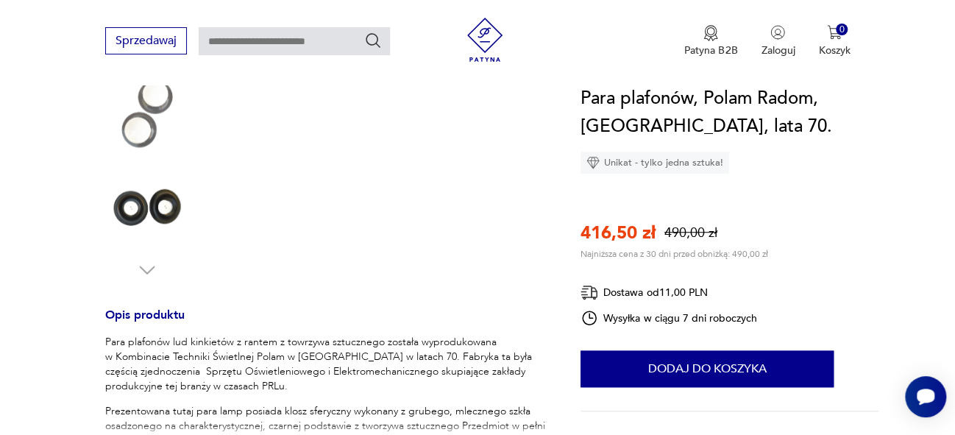
scroll to position [569, 0]
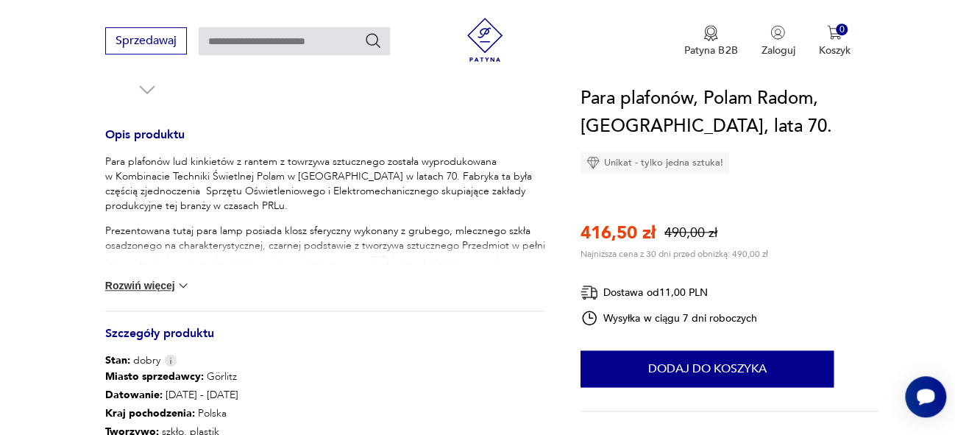
click at [160, 286] on button "Rozwiń więcej" at bounding box center [147, 285] width 85 height 15
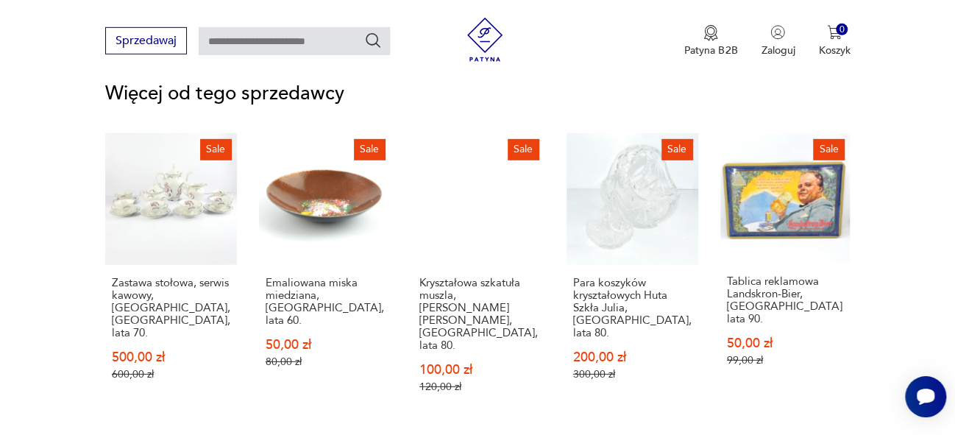
scroll to position [2039, 0]
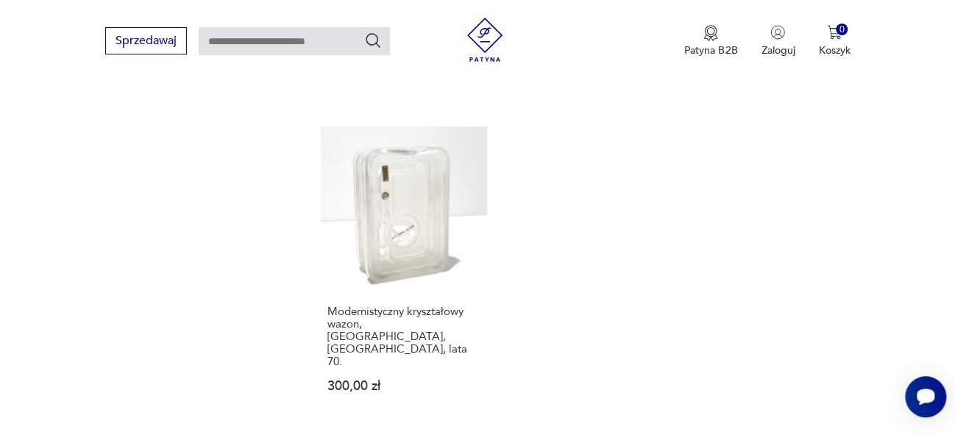
scroll to position [1940, 0]
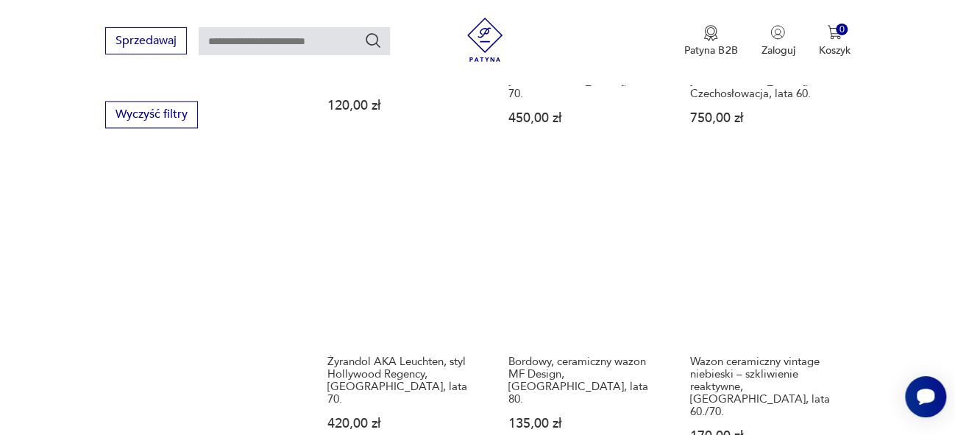
scroll to position [1038, 0]
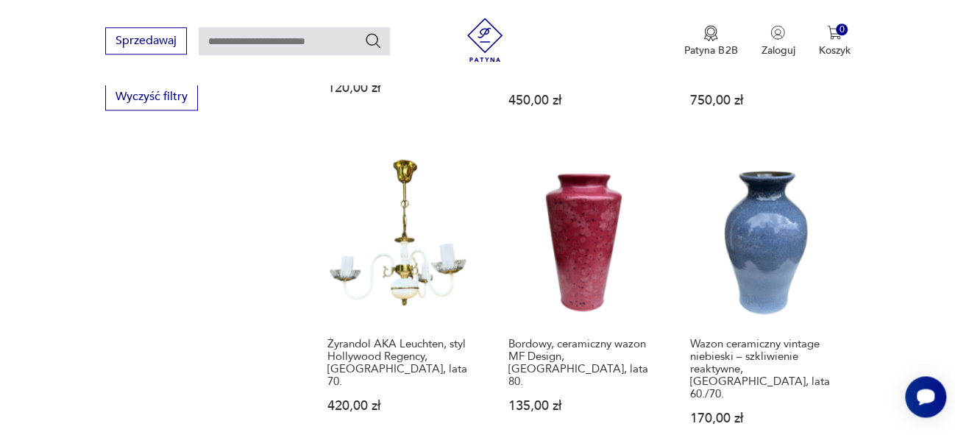
drag, startPoint x: 963, startPoint y: 97, endPoint x: 952, endPoint y: 208, distance: 111.0
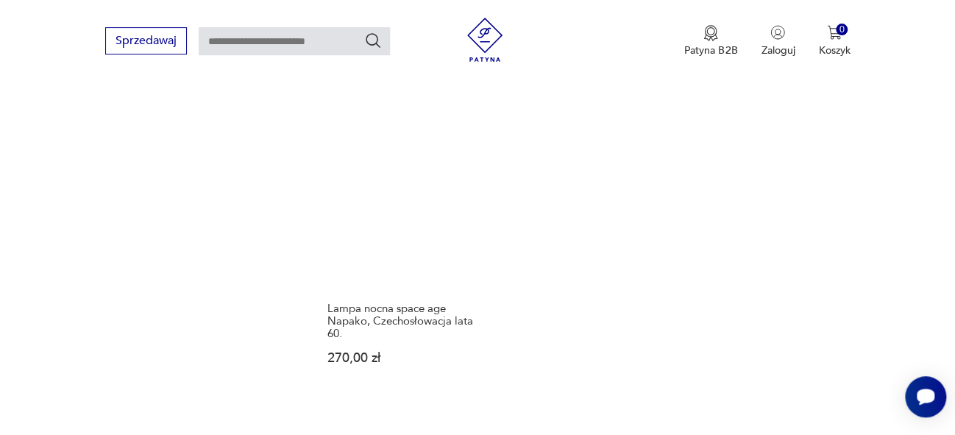
scroll to position [2051, 0]
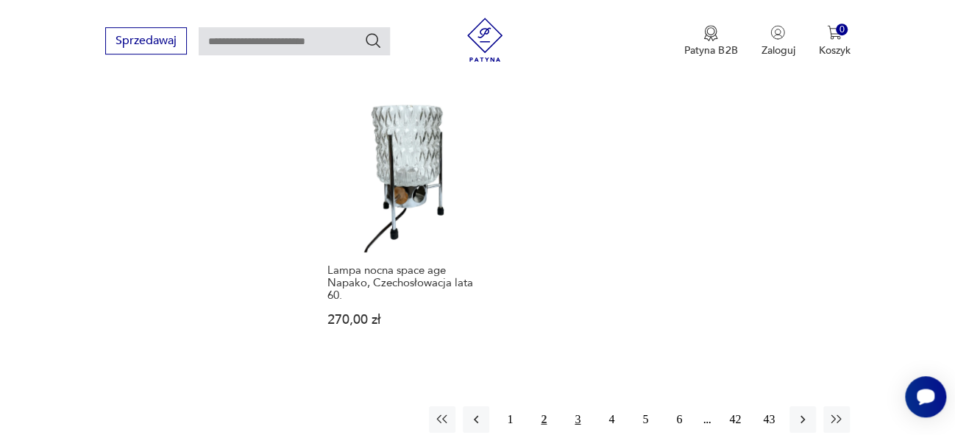
click at [577, 406] on button "3" at bounding box center [578, 419] width 26 height 26
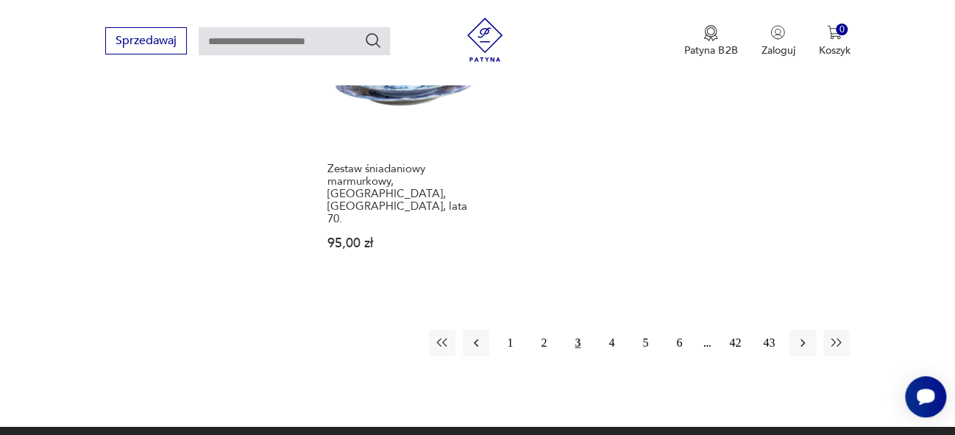
scroll to position [2247, 0]
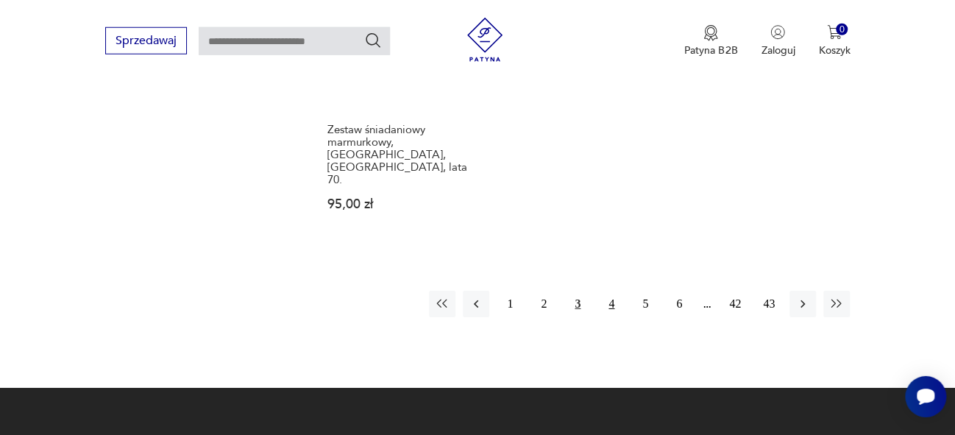
click at [612, 291] on button "4" at bounding box center [611, 304] width 26 height 26
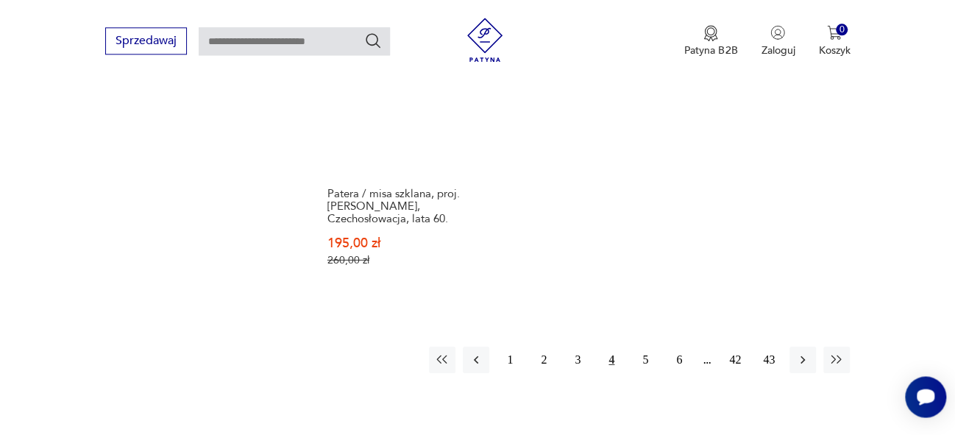
scroll to position [2230, 0]
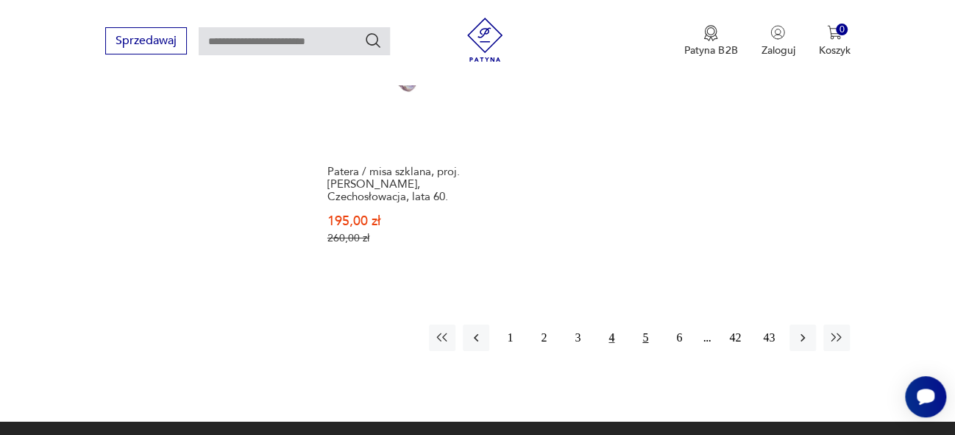
click at [646, 325] on button "5" at bounding box center [645, 338] width 26 height 26
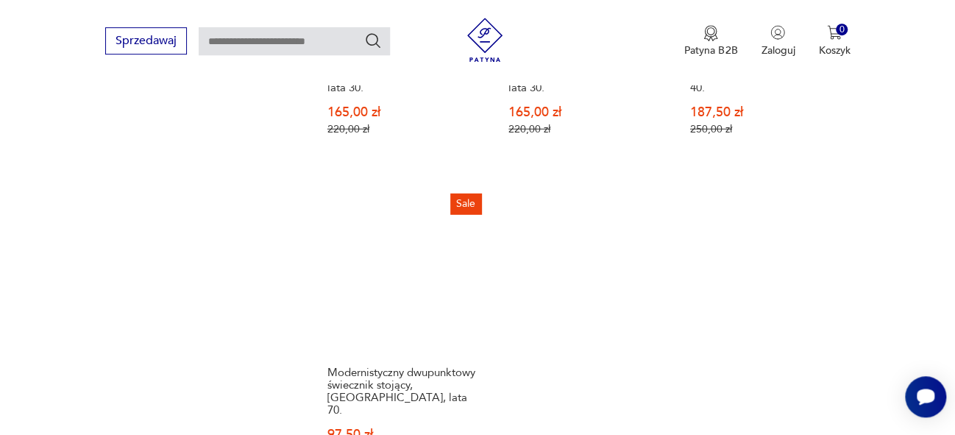
scroll to position [2088, 0]
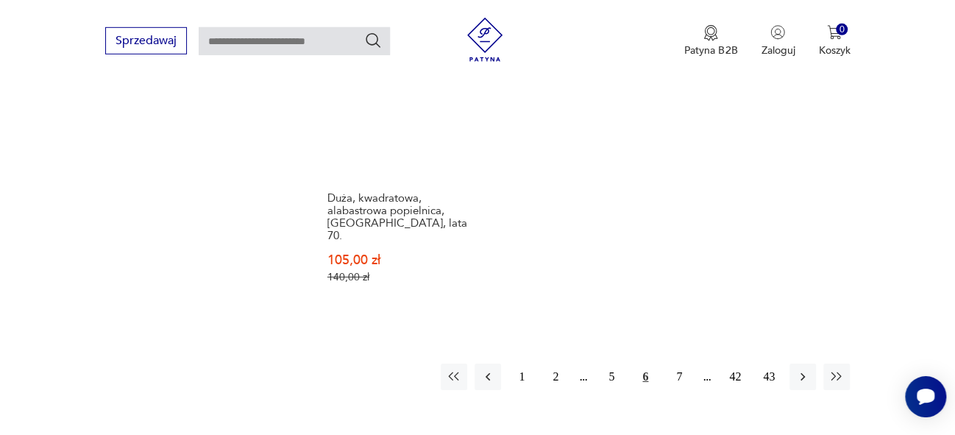
scroll to position [2174, 0]
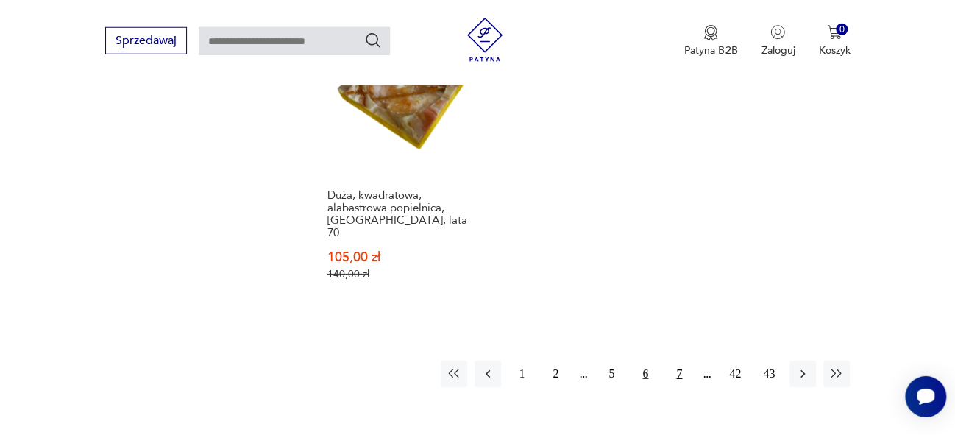
click at [679, 361] on button "7" at bounding box center [679, 374] width 26 height 26
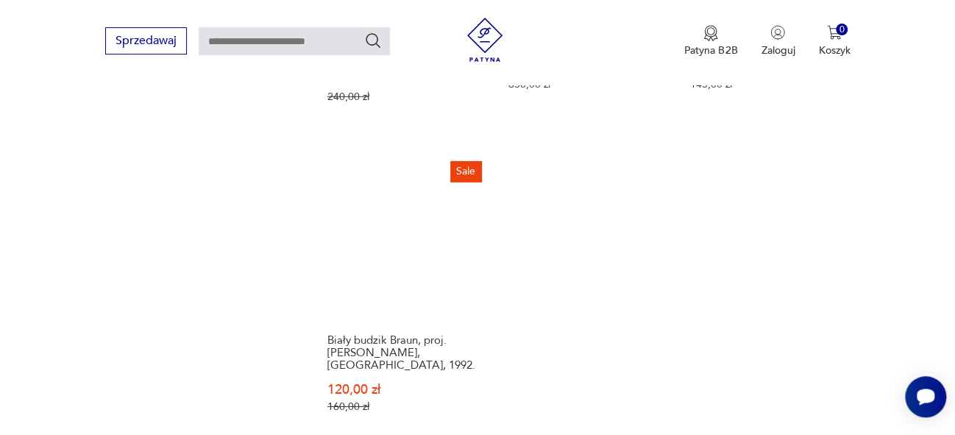
scroll to position [2077, 0]
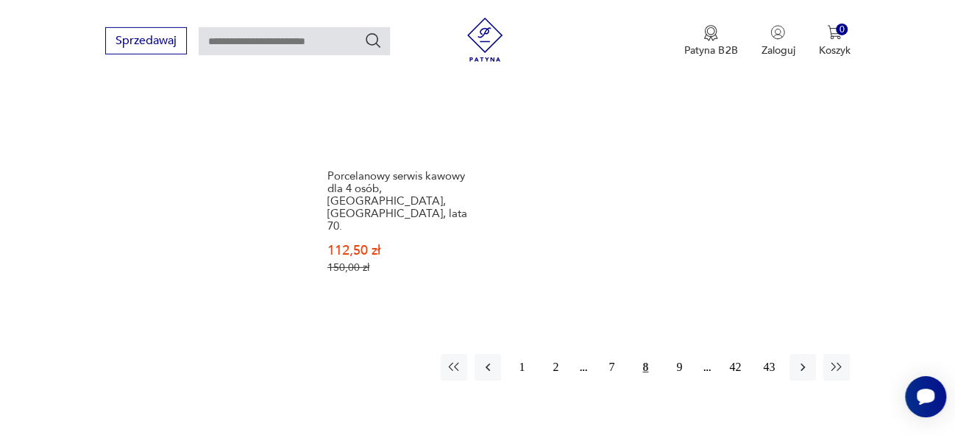
scroll to position [2245, 0]
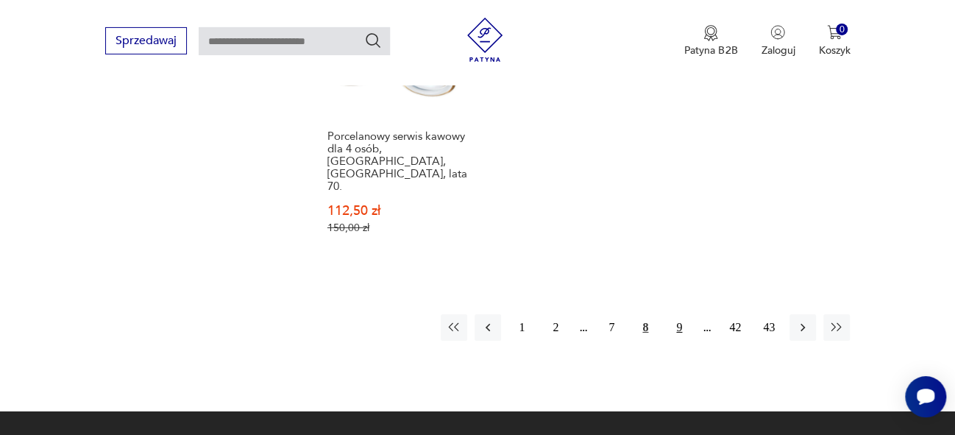
click at [680, 314] on button "9" at bounding box center [679, 327] width 26 height 26
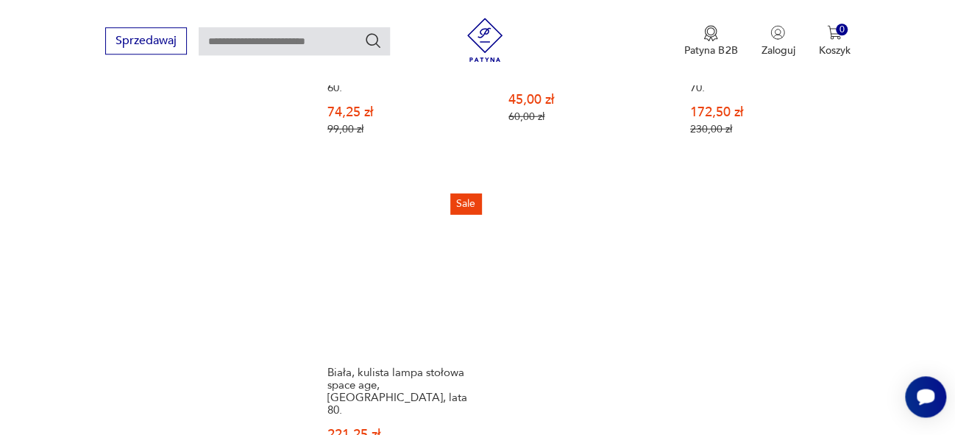
scroll to position [2053, 0]
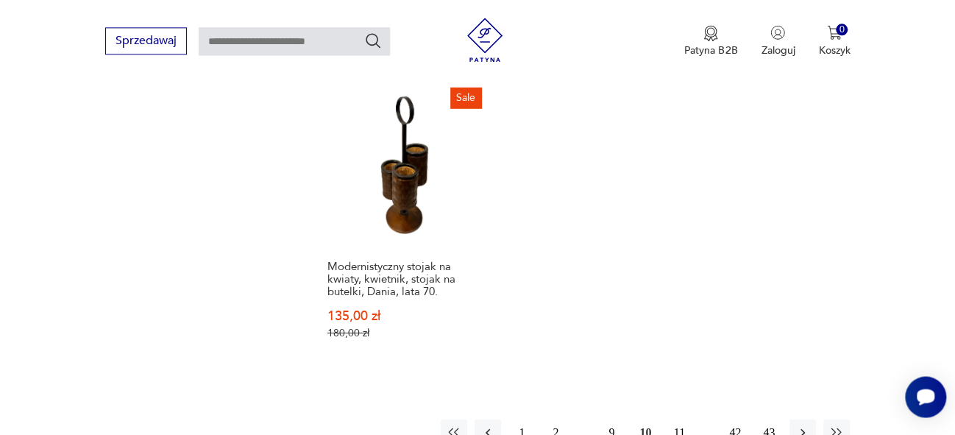
scroll to position [2174, 0]
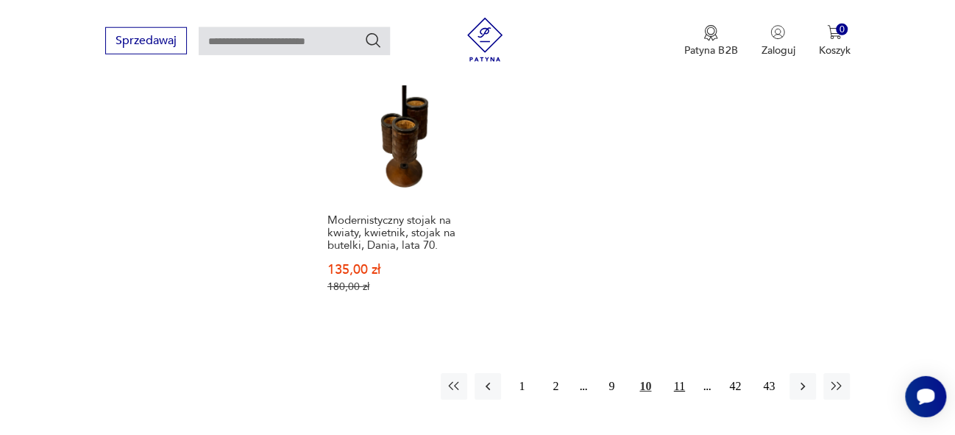
click at [680, 373] on button "11" at bounding box center [679, 386] width 26 height 26
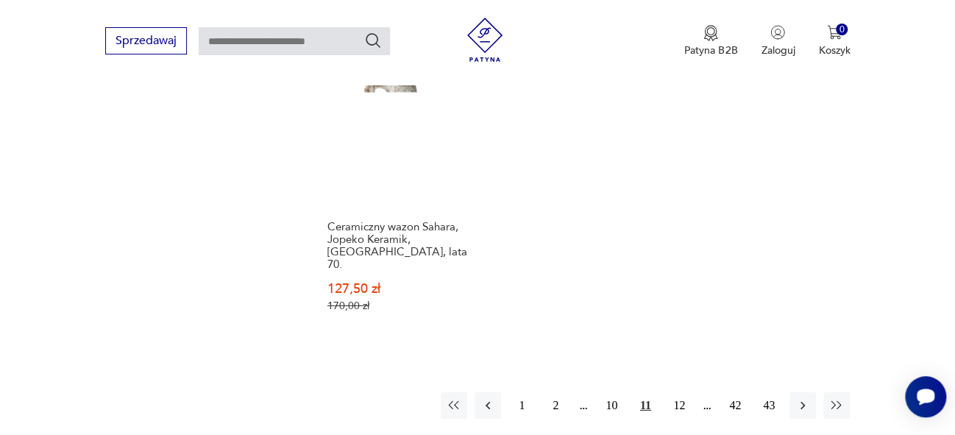
scroll to position [2268, 0]
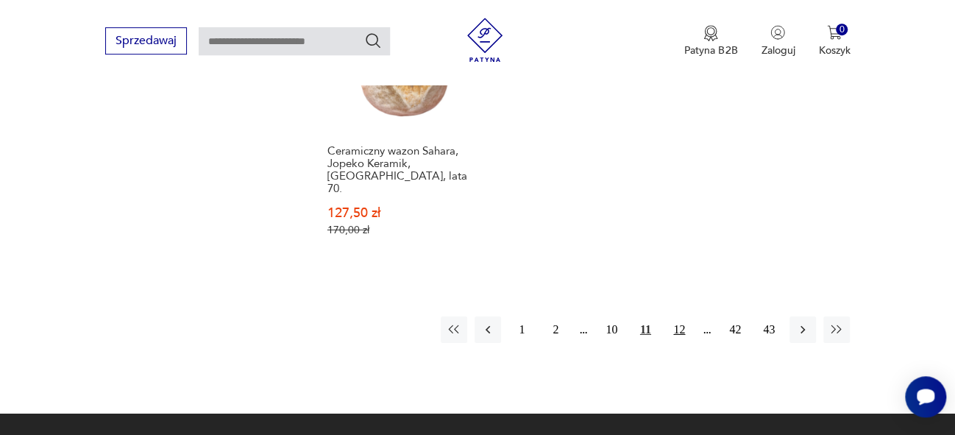
click at [679, 316] on button "12" at bounding box center [679, 329] width 26 height 26
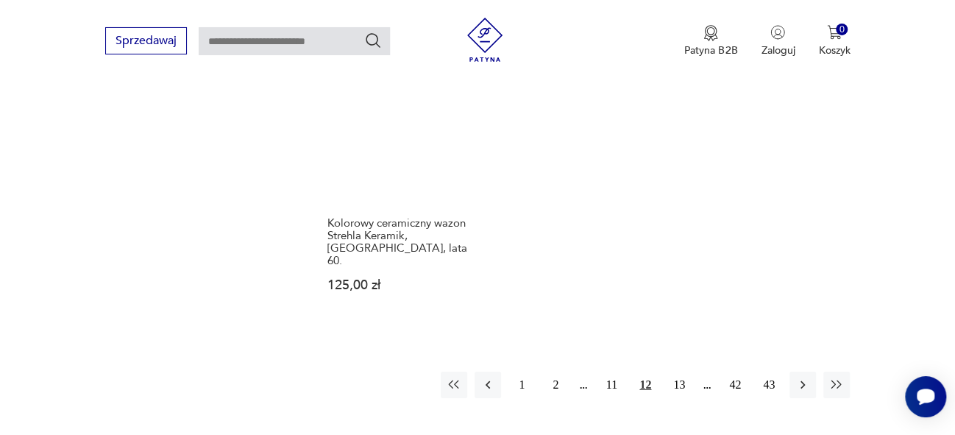
scroll to position [2195, 0]
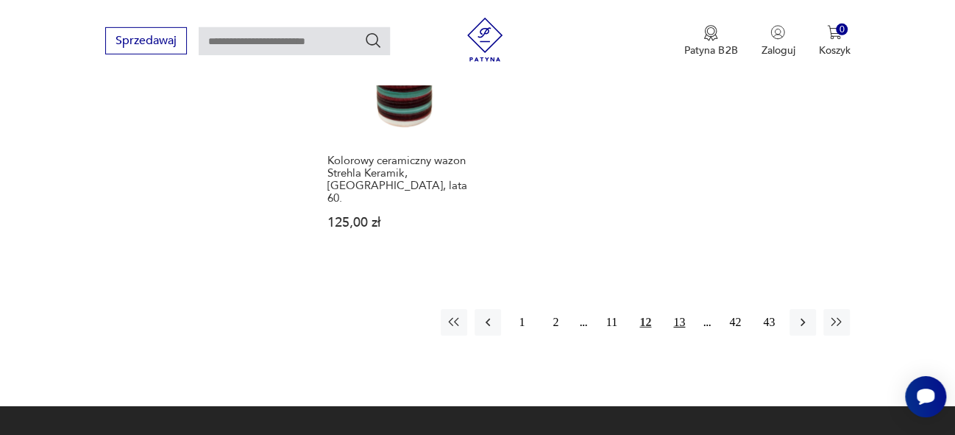
click at [681, 309] on button "13" at bounding box center [679, 322] width 26 height 26
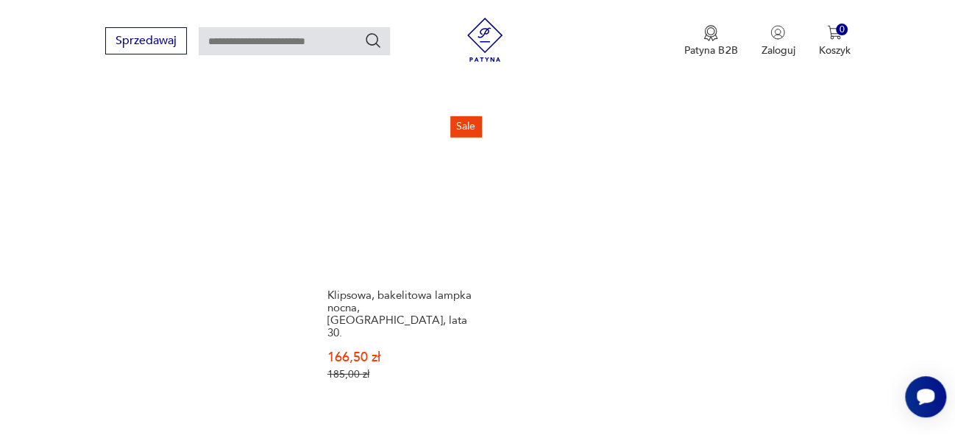
scroll to position [2137, 0]
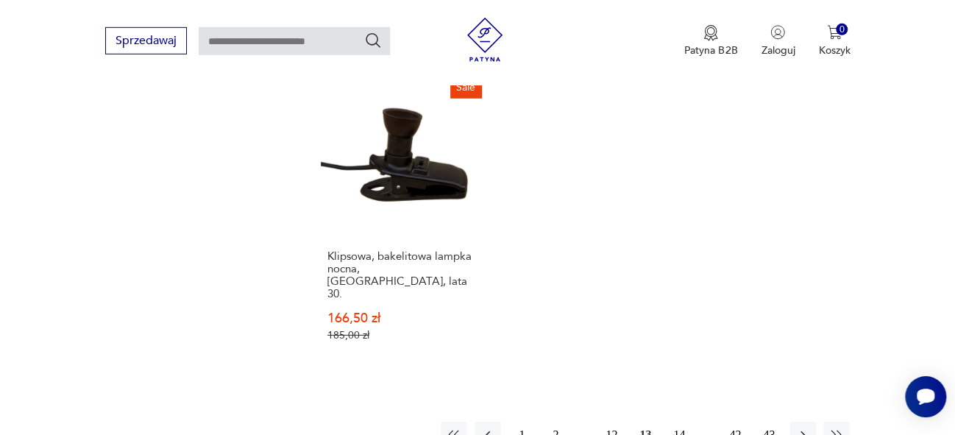
click at [681, 422] on button "14" at bounding box center [679, 435] width 26 height 26
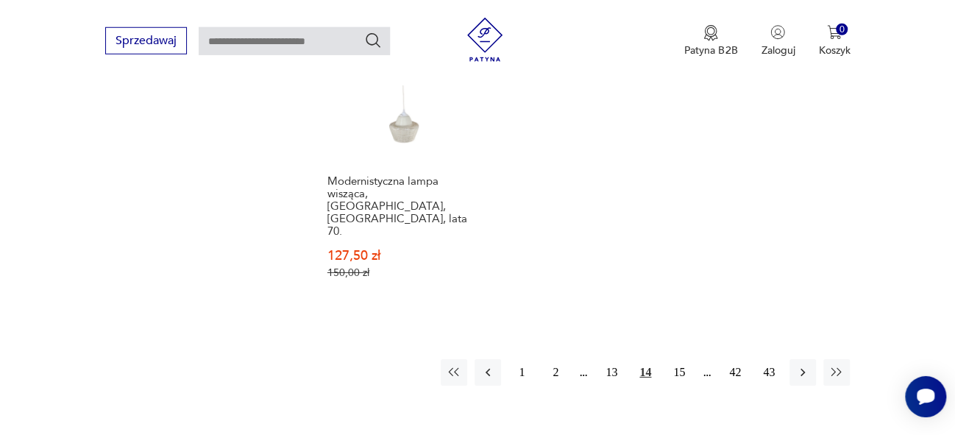
scroll to position [2245, 0]
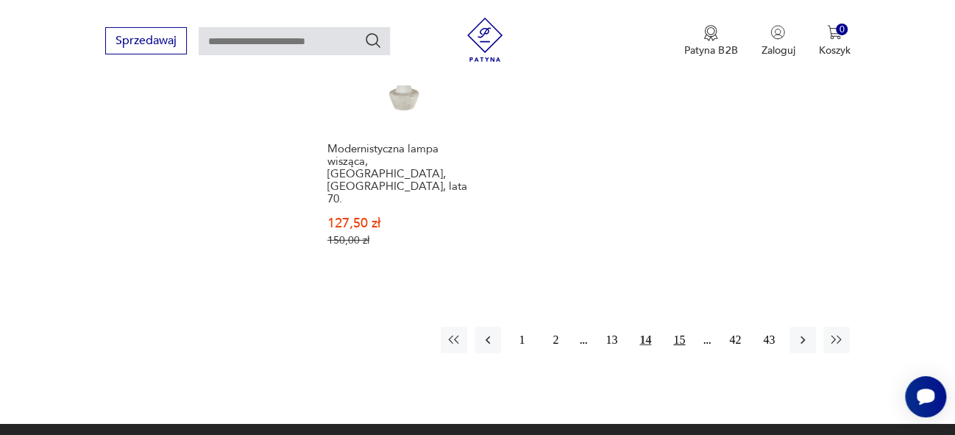
click at [676, 327] on button "15" at bounding box center [679, 340] width 26 height 26
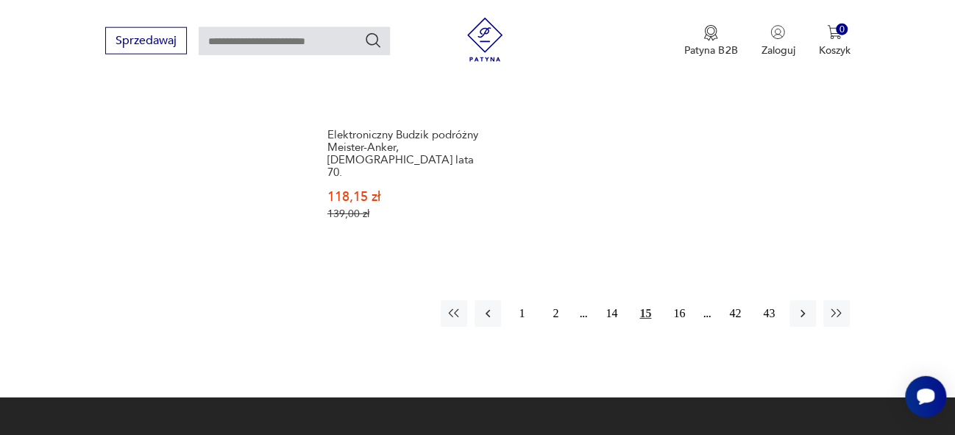
scroll to position [2245, 0]
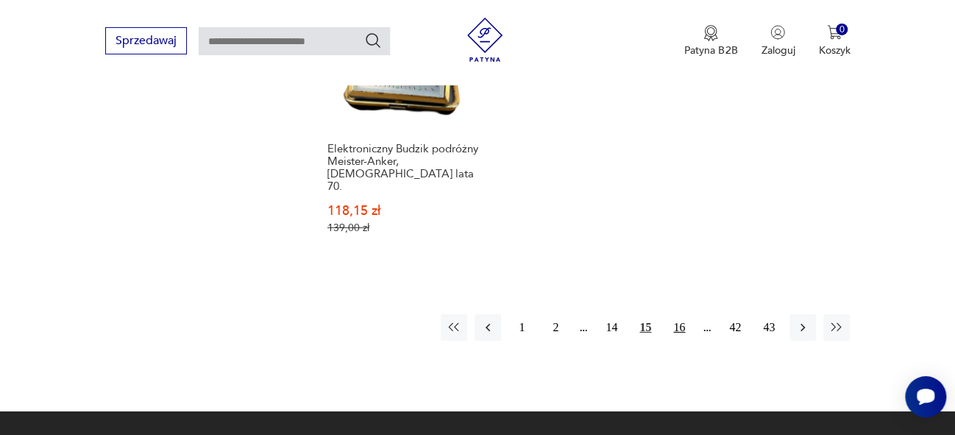
click at [681, 314] on button "16" at bounding box center [679, 327] width 26 height 26
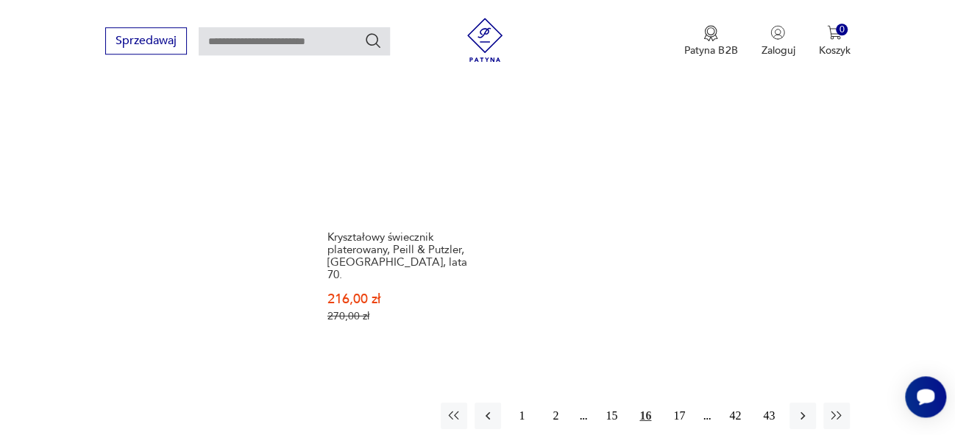
scroll to position [2188, 0]
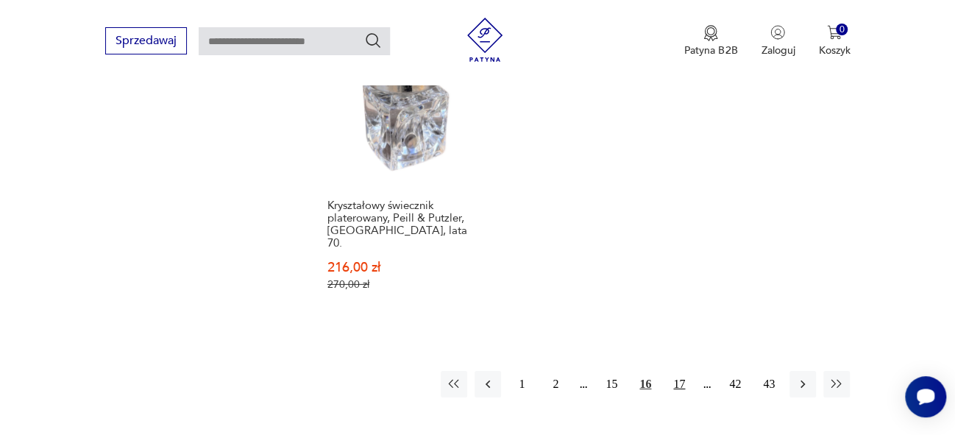
click at [680, 371] on button "17" at bounding box center [679, 384] width 26 height 26
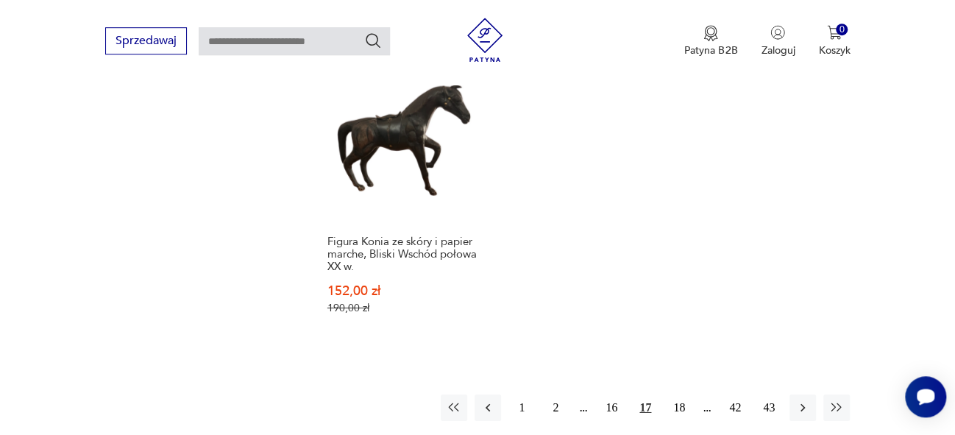
scroll to position [2217, 0]
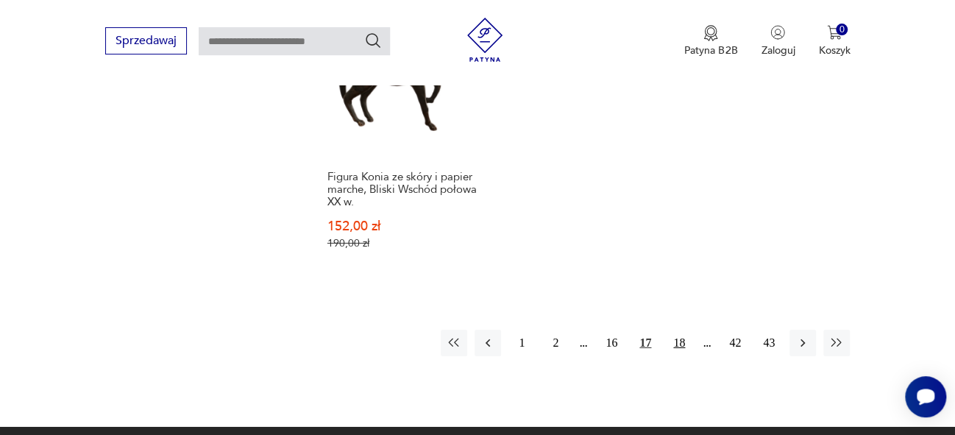
click at [681, 330] on button "18" at bounding box center [679, 343] width 26 height 26
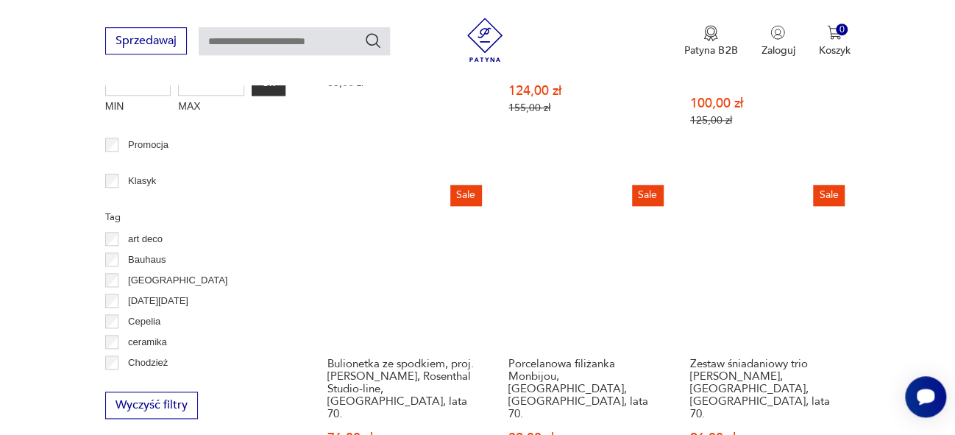
scroll to position [733, 0]
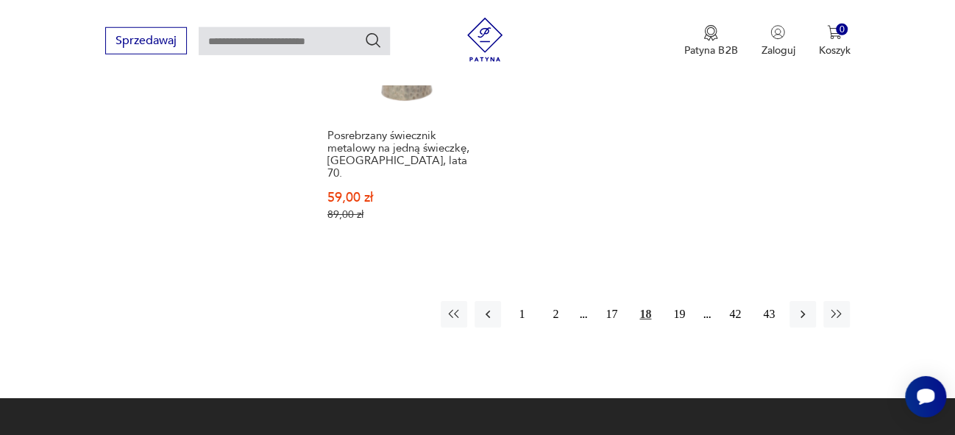
scroll to position [2321, 0]
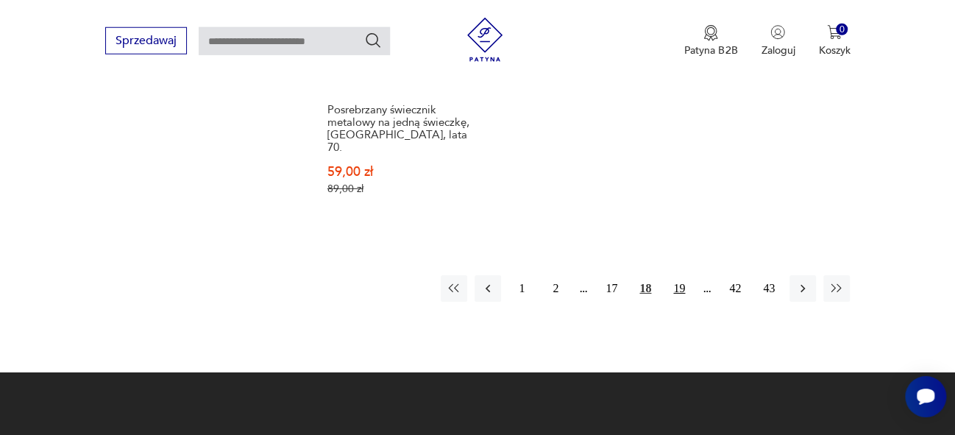
click at [681, 275] on button "19" at bounding box center [679, 288] width 26 height 26
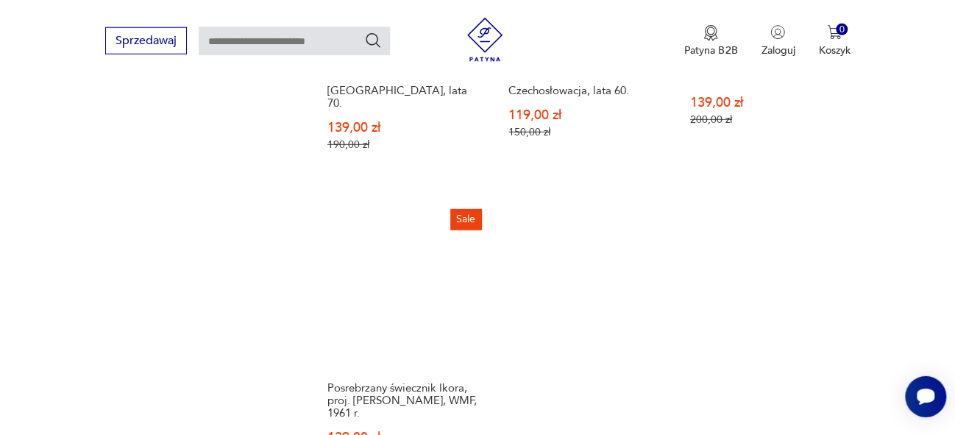
scroll to position [2070, 0]
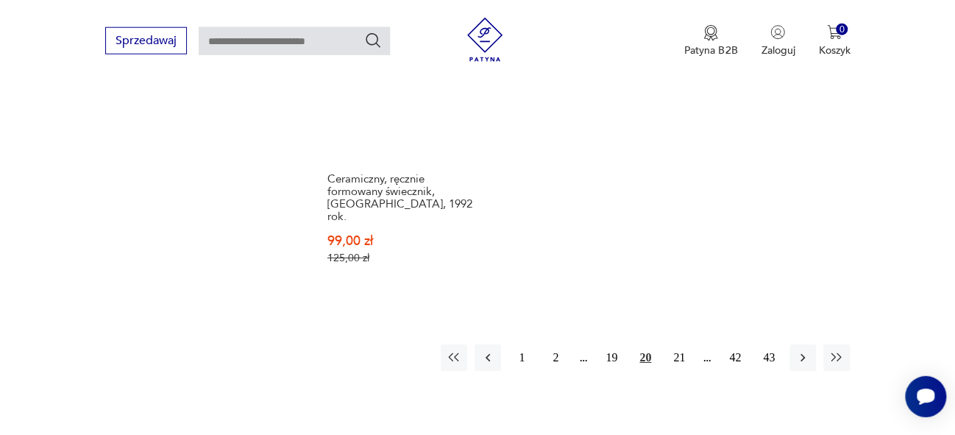
scroll to position [2238, 0]
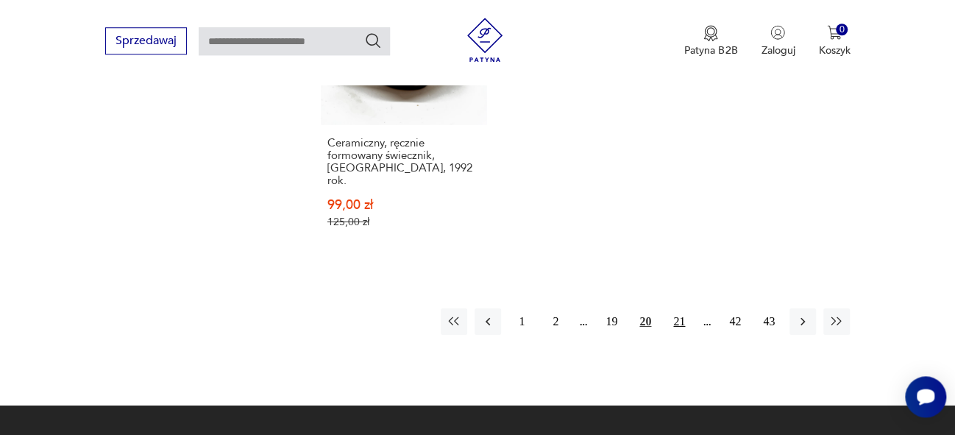
click at [680, 308] on button "21" at bounding box center [679, 321] width 26 height 26
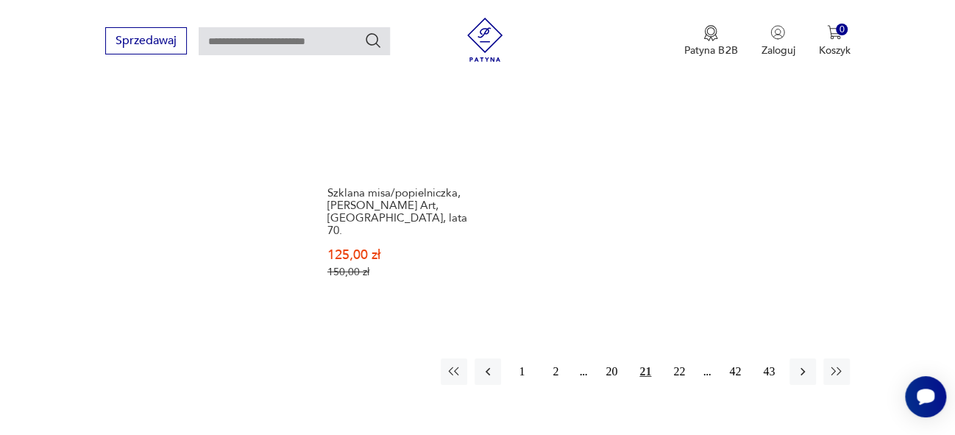
scroll to position [2232, 0]
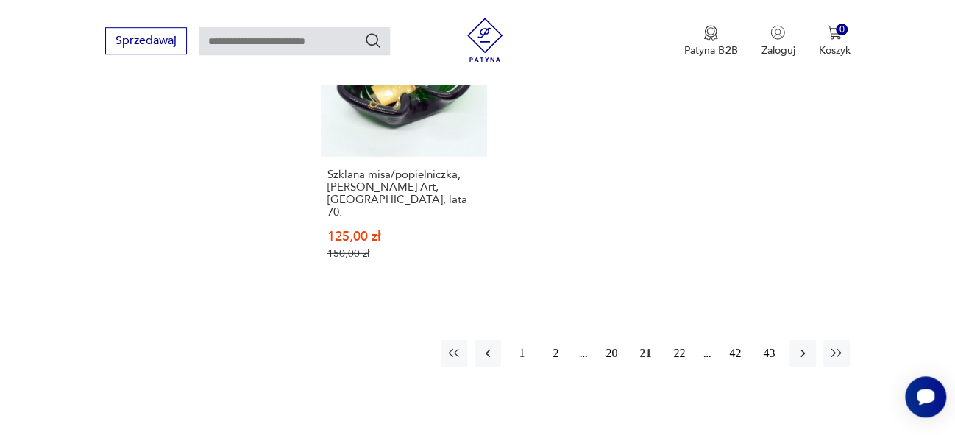
click at [679, 340] on button "22" at bounding box center [679, 353] width 26 height 26
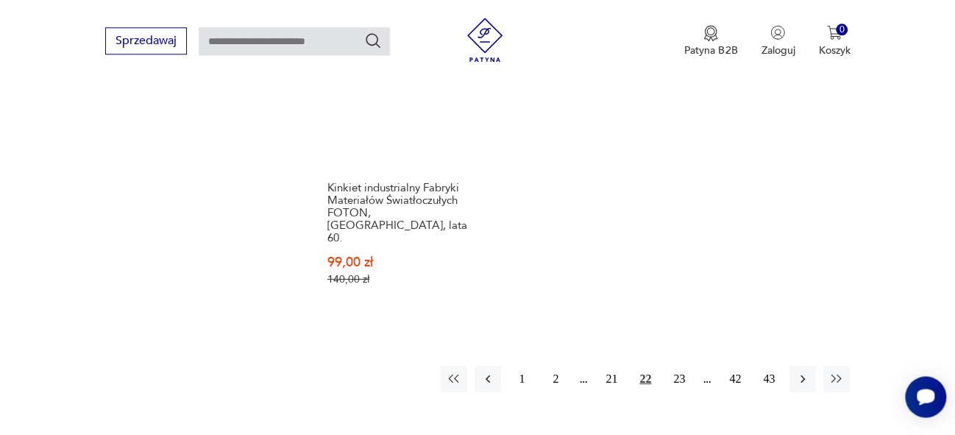
scroll to position [2256, 0]
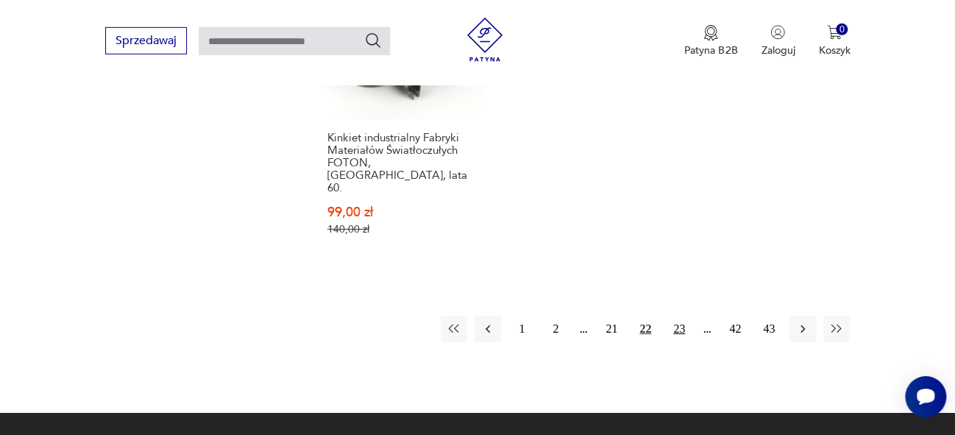
click at [675, 316] on button "23" at bounding box center [679, 329] width 26 height 26
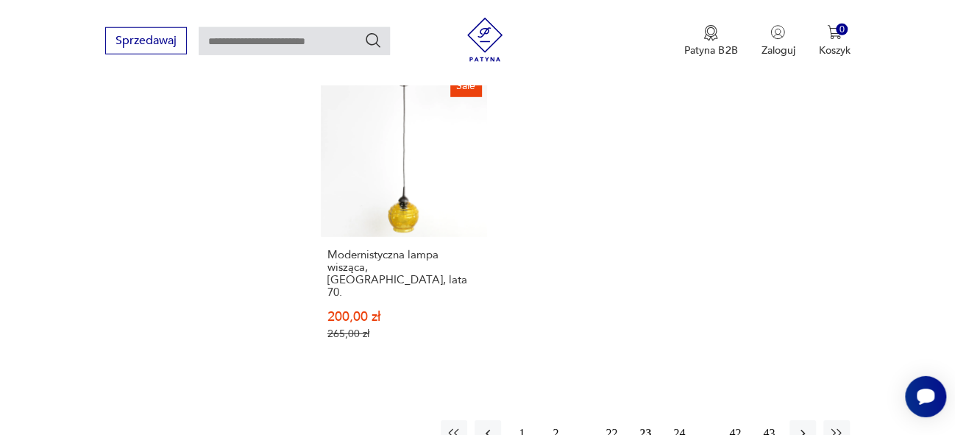
scroll to position [2169, 0]
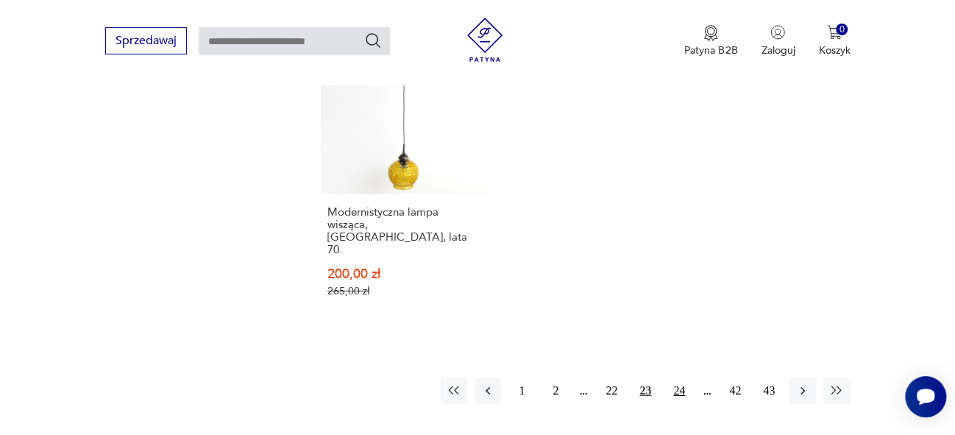
click at [683, 378] on button "24" at bounding box center [679, 391] width 26 height 26
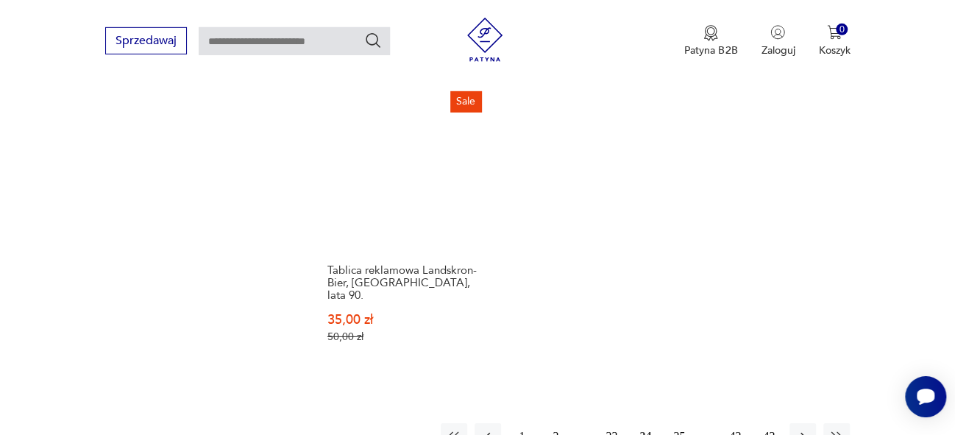
scroll to position [2117, 0]
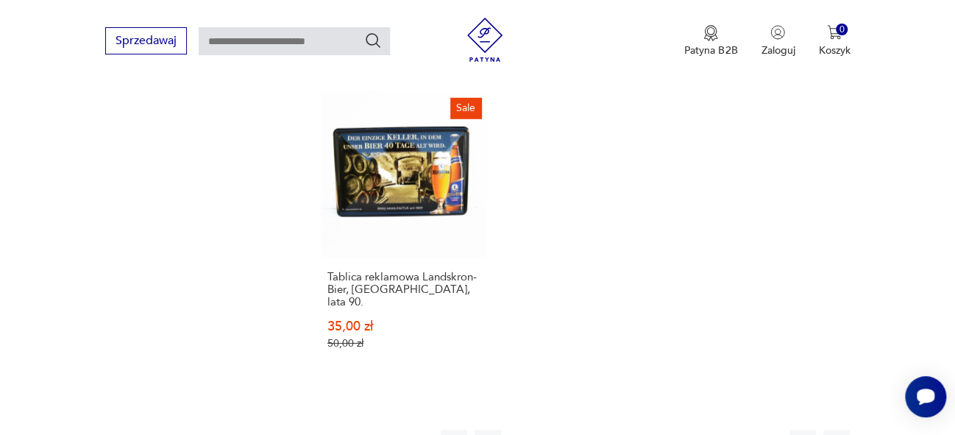
click at [682, 430] on button "25" at bounding box center [679, 443] width 26 height 26
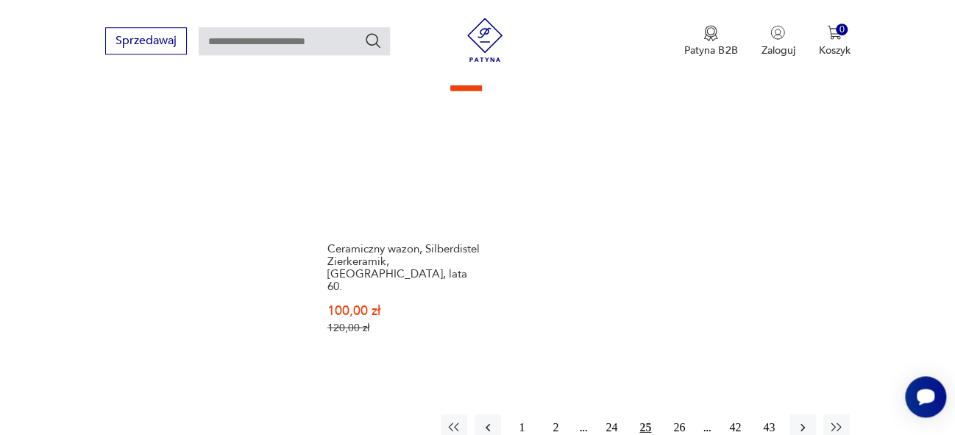
scroll to position [2159, 0]
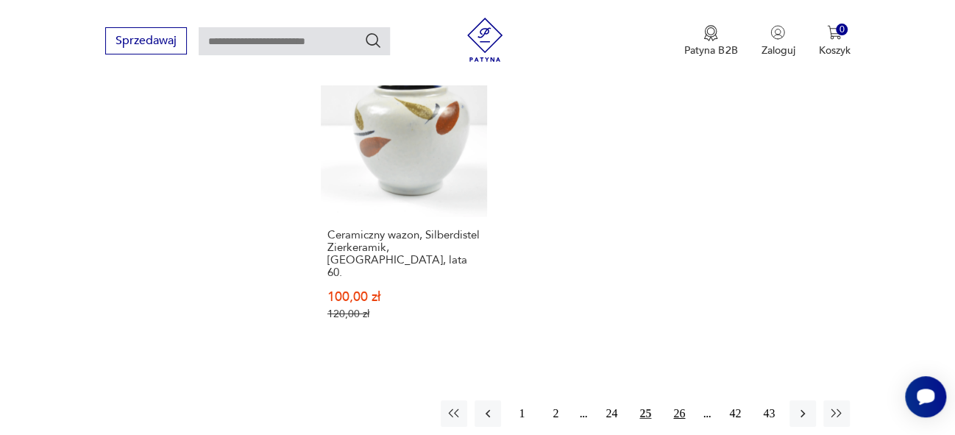
click at [681, 400] on button "26" at bounding box center [679, 413] width 26 height 26
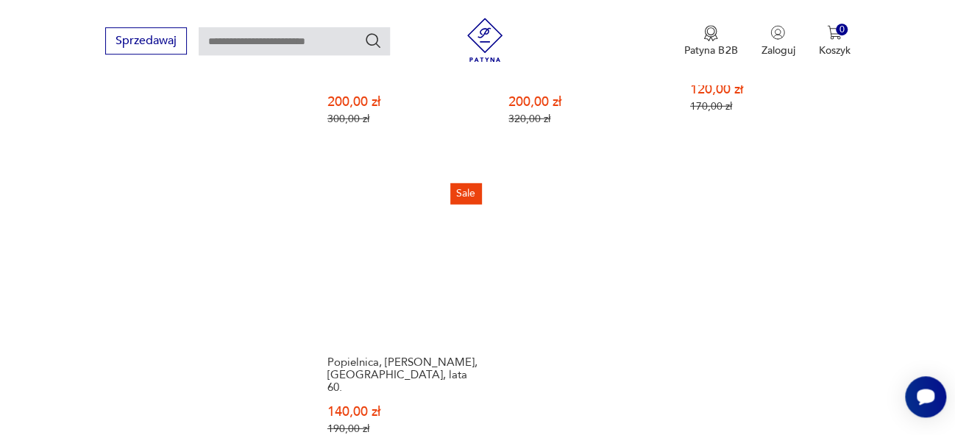
scroll to position [2159, 0]
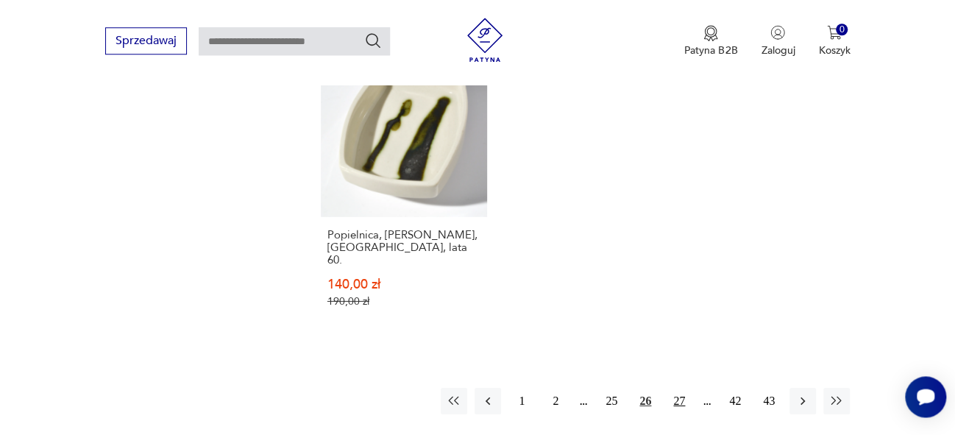
click at [682, 388] on button "27" at bounding box center [679, 401] width 26 height 26
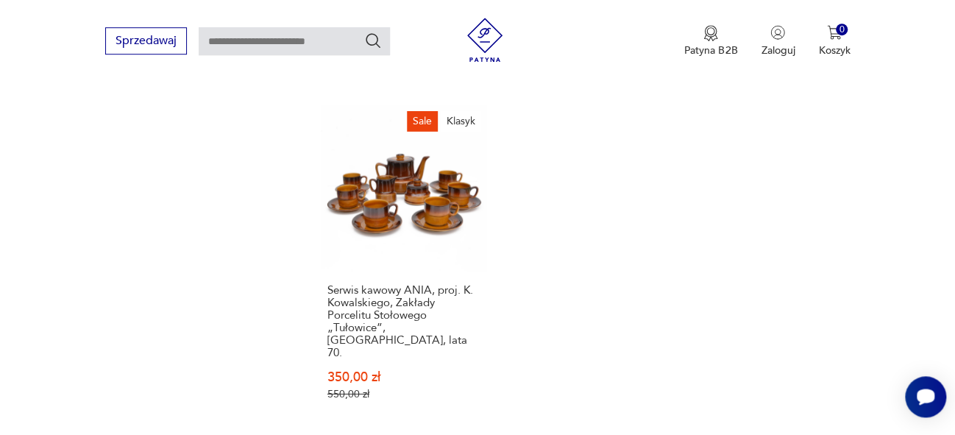
scroll to position [2174, 0]
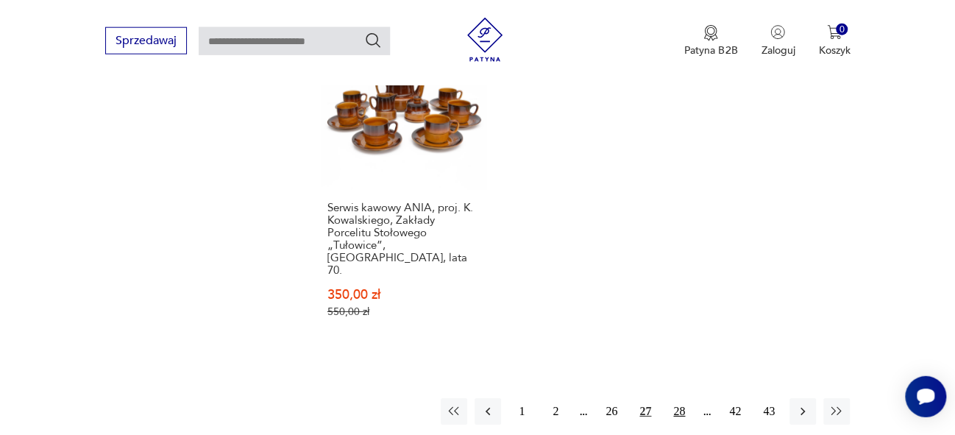
click at [674, 398] on button "28" at bounding box center [679, 411] width 26 height 26
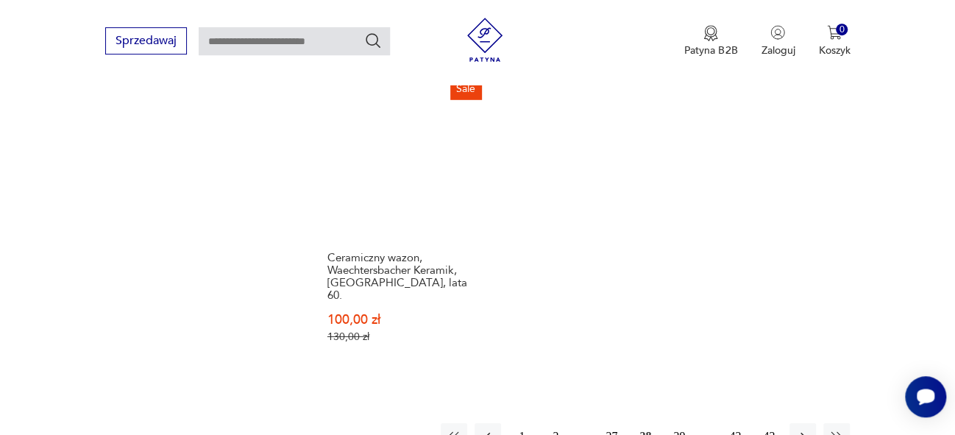
scroll to position [2162, 0]
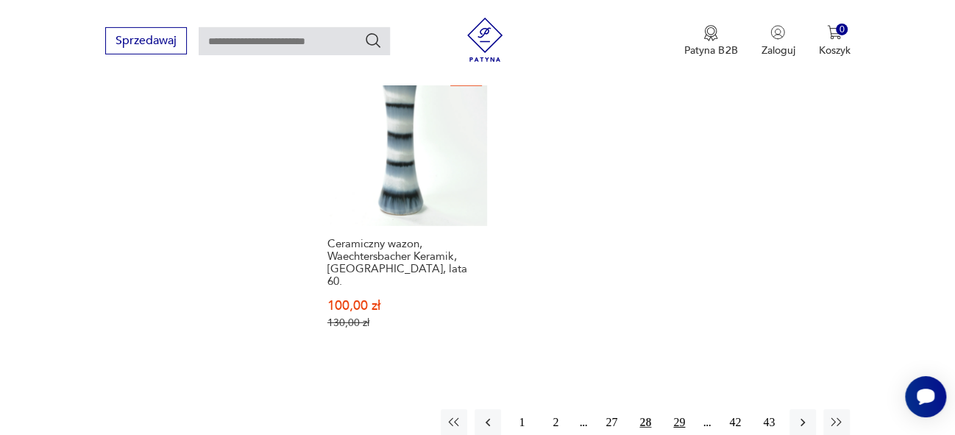
click at [673, 409] on button "29" at bounding box center [679, 422] width 26 height 26
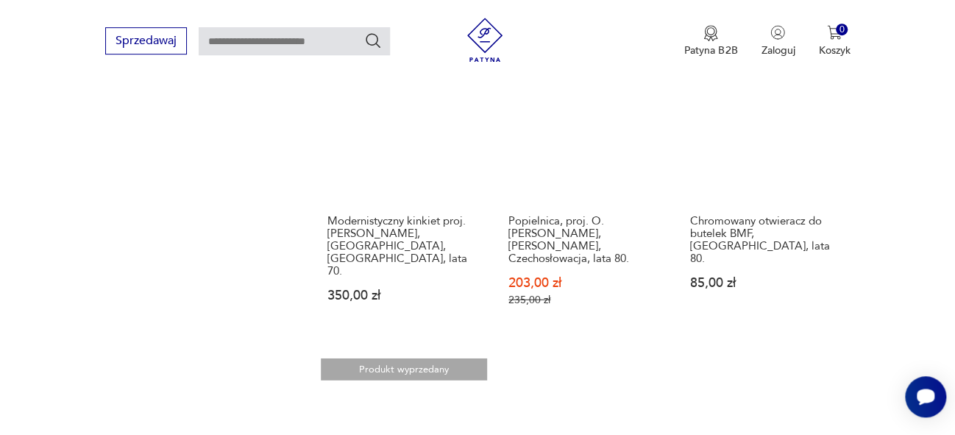
scroll to position [1945, 0]
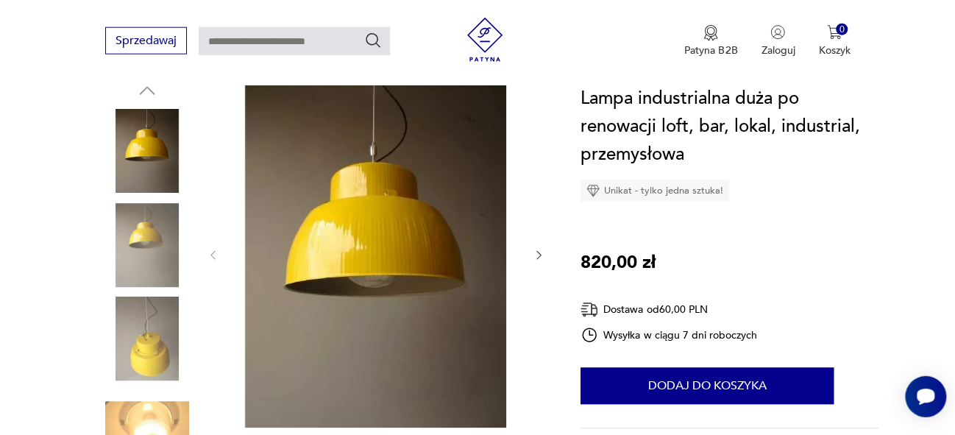
scroll to position [178, 0]
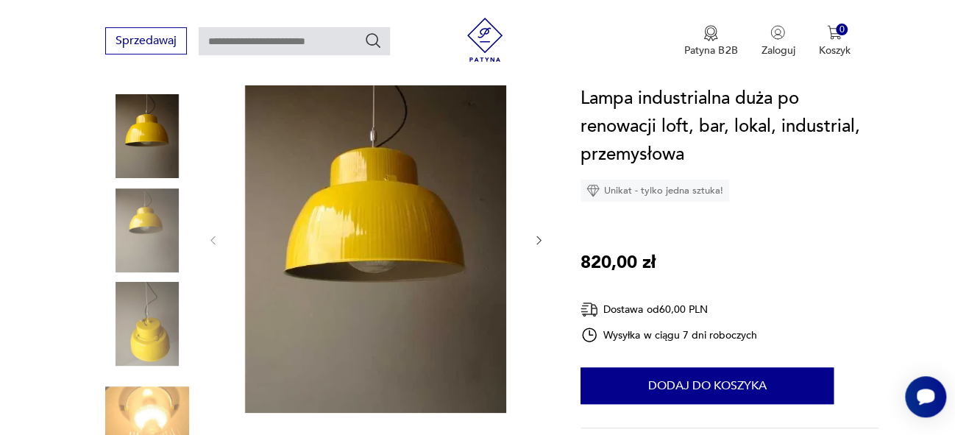
click at [537, 241] on icon "button" at bounding box center [539, 240] width 13 height 13
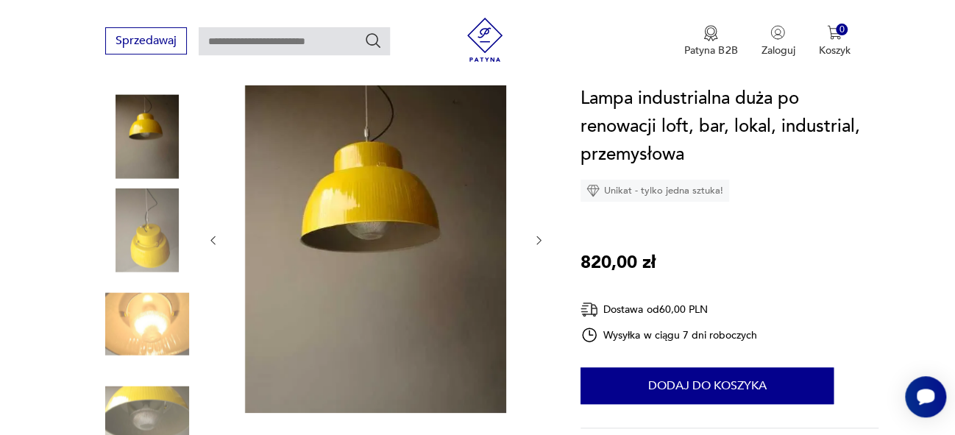
click at [537, 241] on icon "button" at bounding box center [539, 240] width 13 height 13
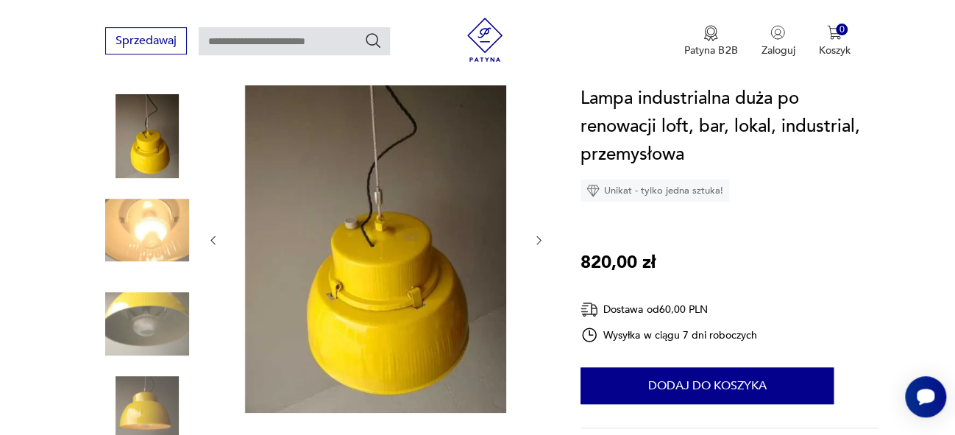
click at [537, 241] on icon "button" at bounding box center [539, 240] width 13 height 13
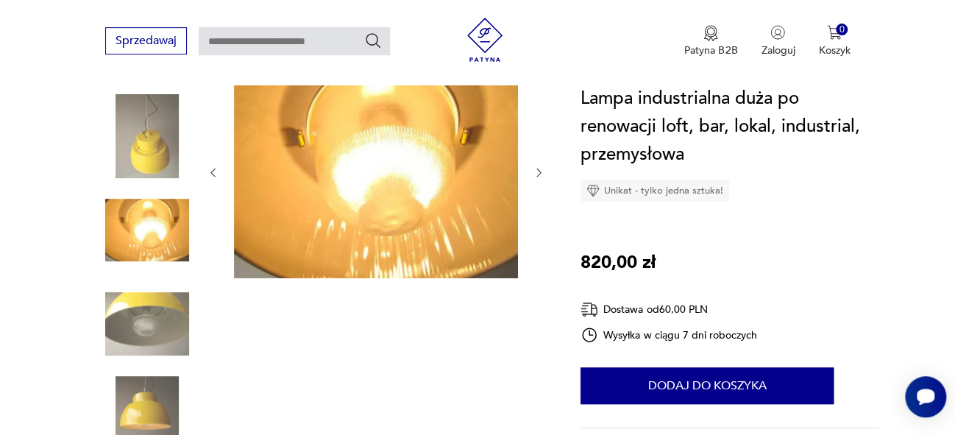
click at [539, 174] on icon "button" at bounding box center [539, 173] width 4 height 9
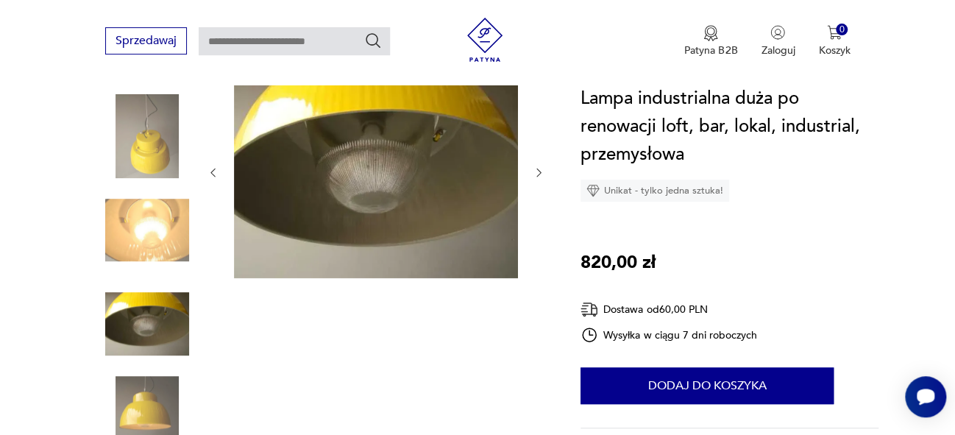
click at [539, 174] on icon "button" at bounding box center [539, 173] width 4 height 9
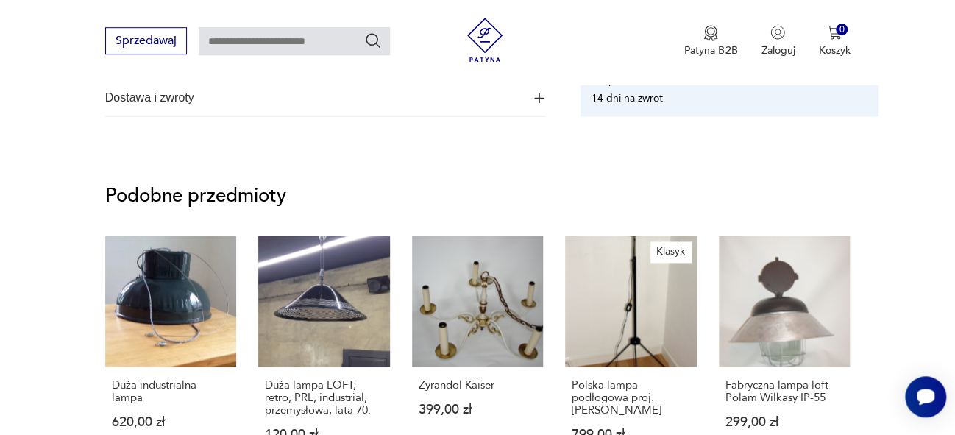
scroll to position [1074, 0]
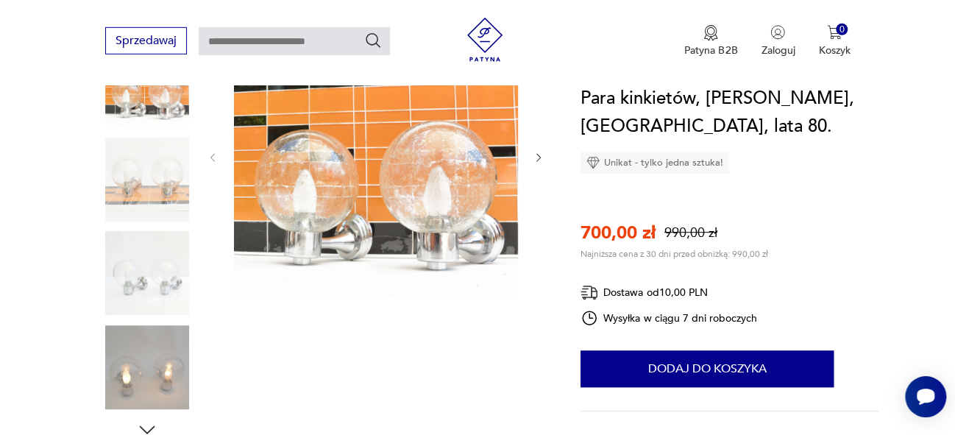
scroll to position [225, 0]
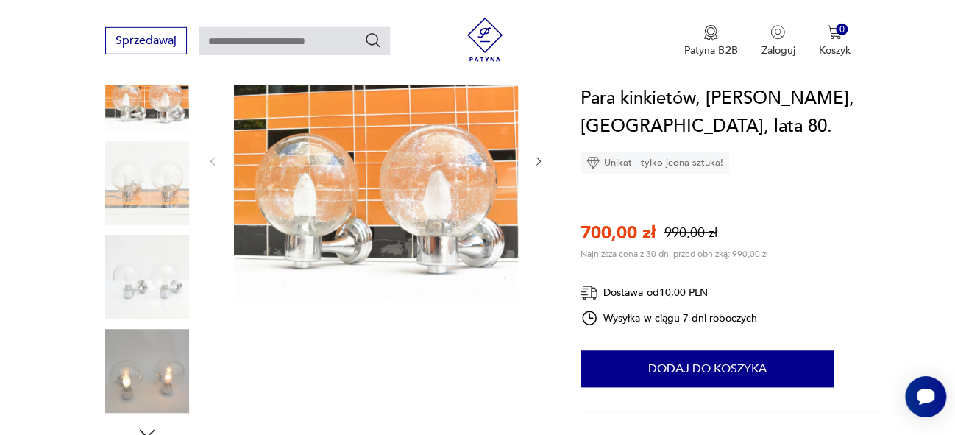
click at [537, 160] on icon "button" at bounding box center [539, 161] width 13 height 13
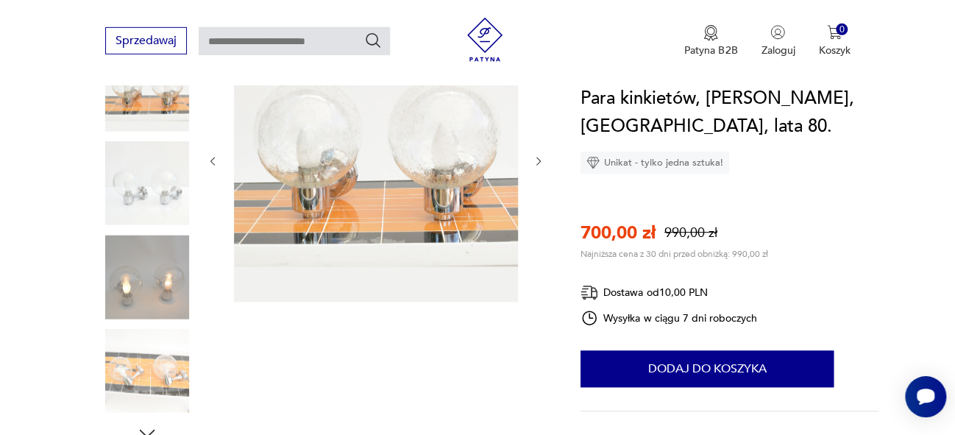
click at [537, 160] on icon "button" at bounding box center [539, 161] width 13 height 13
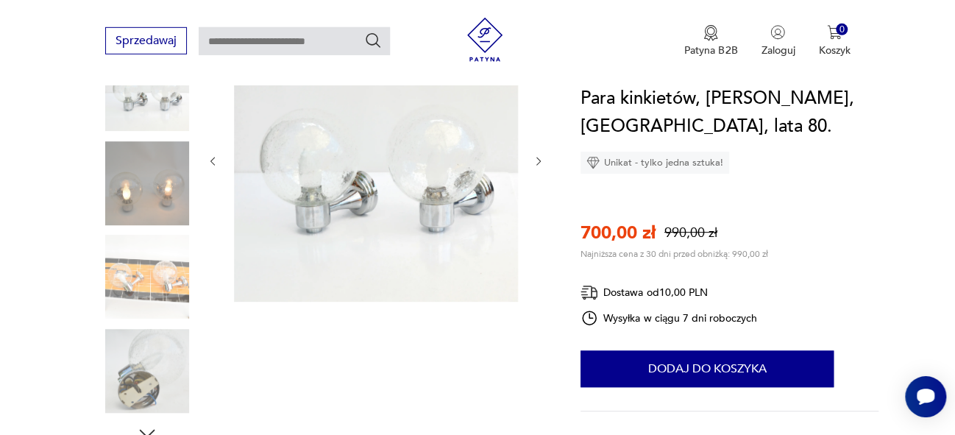
click at [537, 160] on icon "button" at bounding box center [539, 161] width 13 height 13
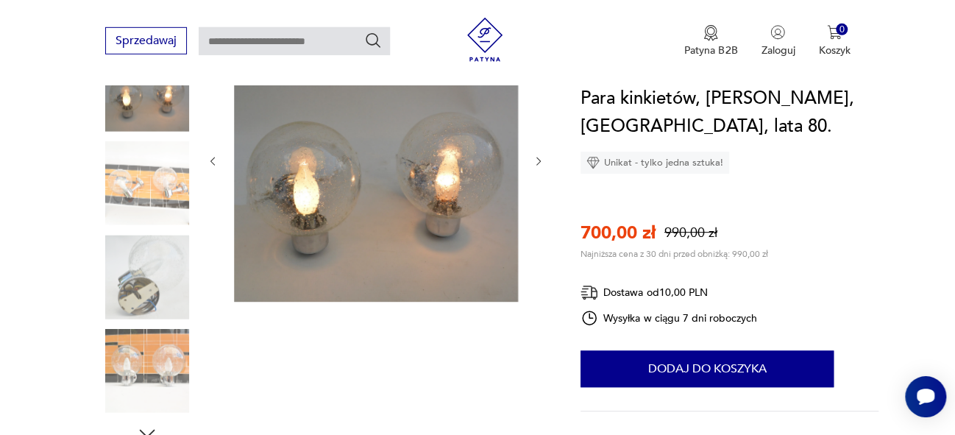
click at [537, 160] on icon "button" at bounding box center [539, 161] width 13 height 13
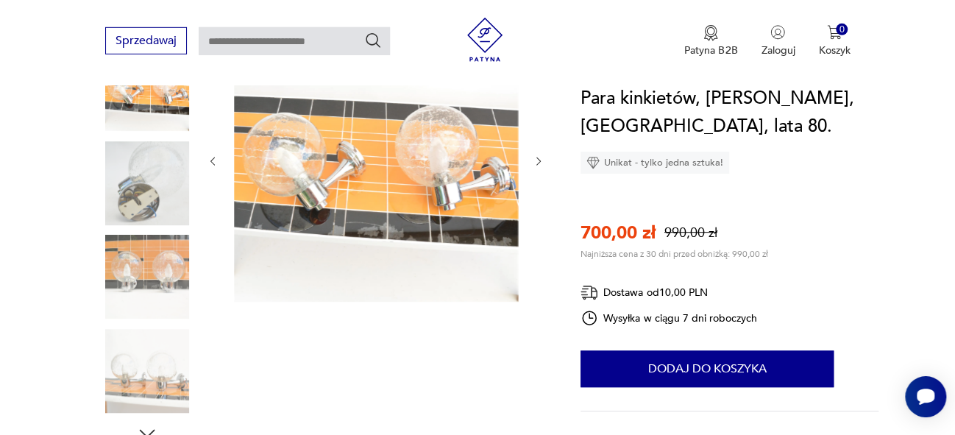
click at [537, 160] on icon "button" at bounding box center [539, 161] width 13 height 13
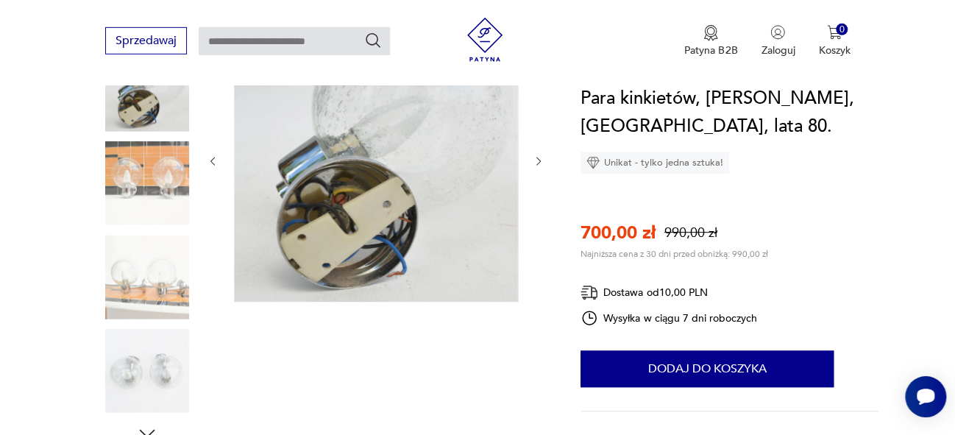
click at [537, 160] on icon "button" at bounding box center [539, 161] width 13 height 13
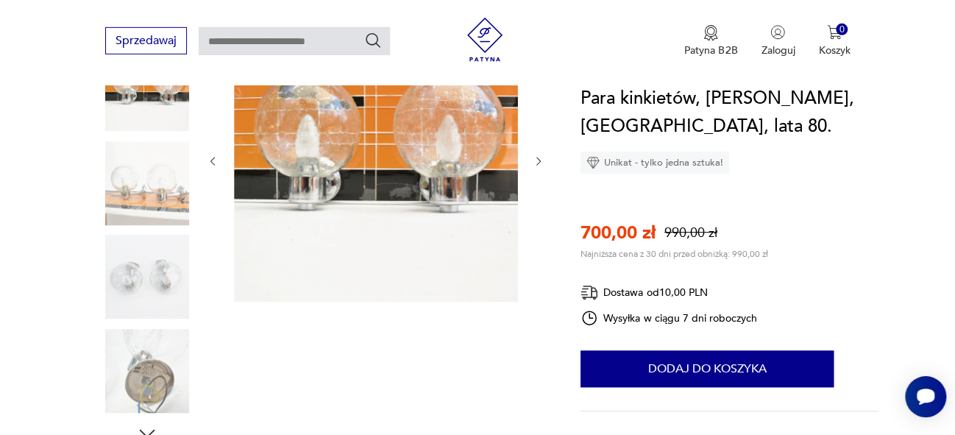
click at [537, 160] on icon "button" at bounding box center [539, 161] width 13 height 13
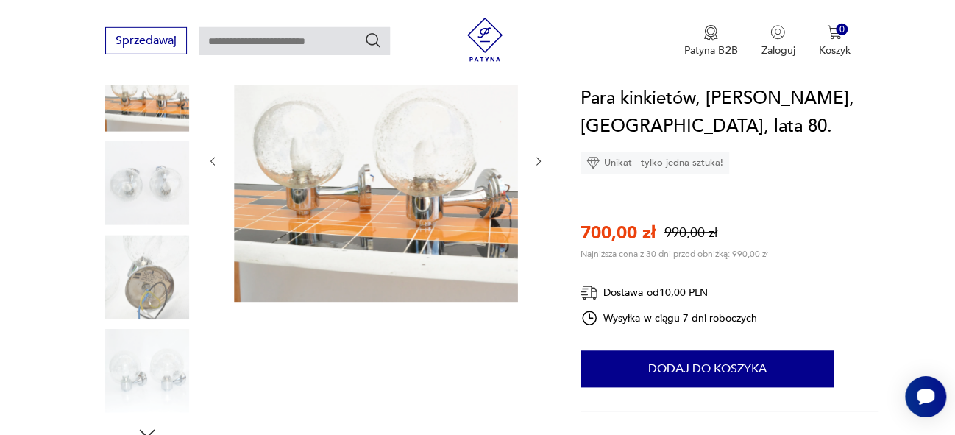
click at [537, 160] on icon "button" at bounding box center [539, 161] width 13 height 13
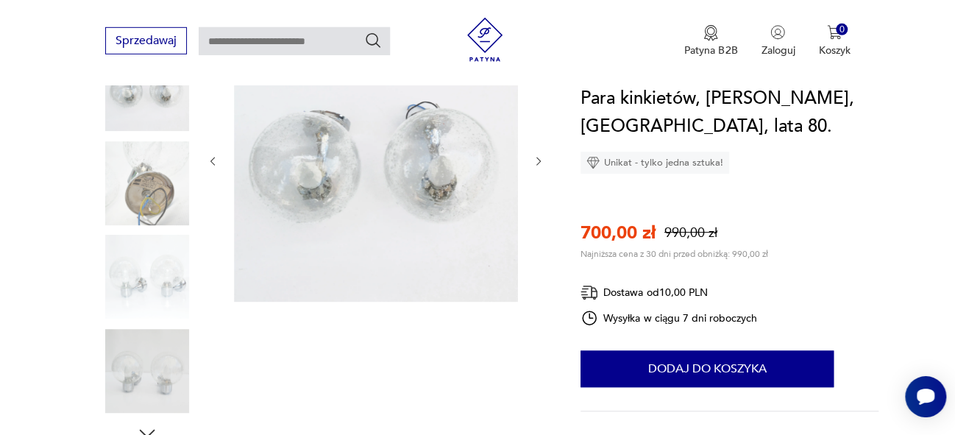
click at [537, 160] on icon "button" at bounding box center [539, 161] width 13 height 13
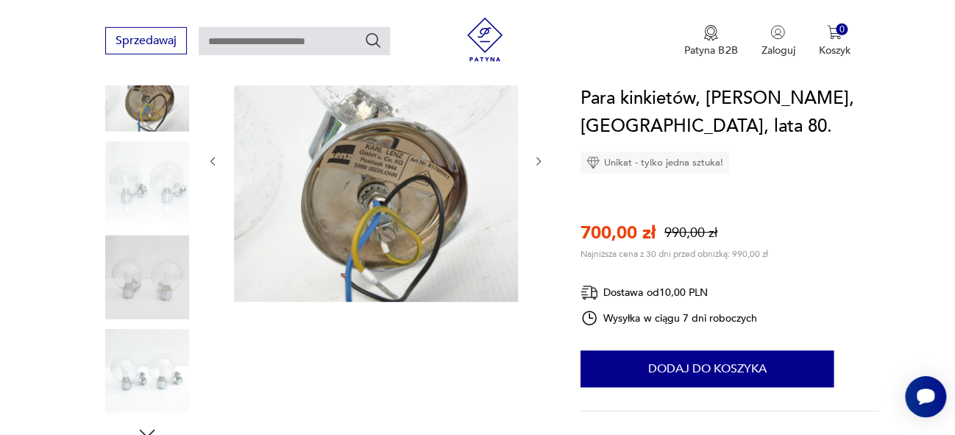
click at [537, 160] on icon "button" at bounding box center [539, 161] width 13 height 13
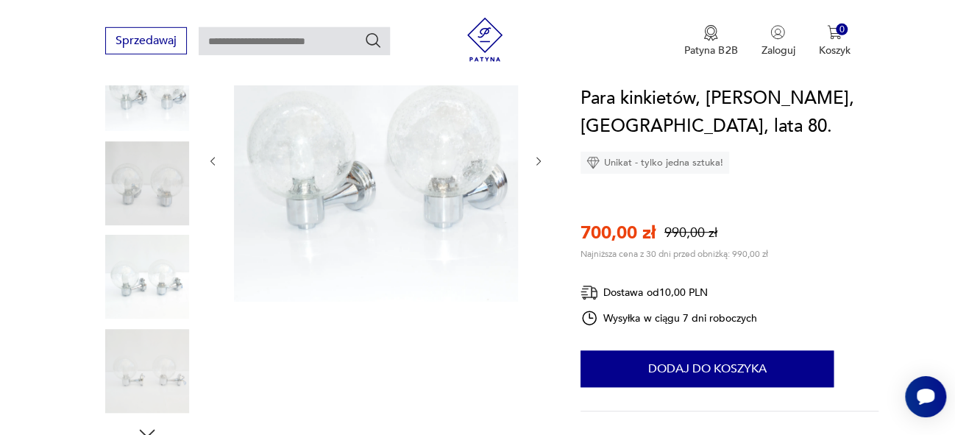
click at [537, 160] on icon "button" at bounding box center [539, 161] width 13 height 13
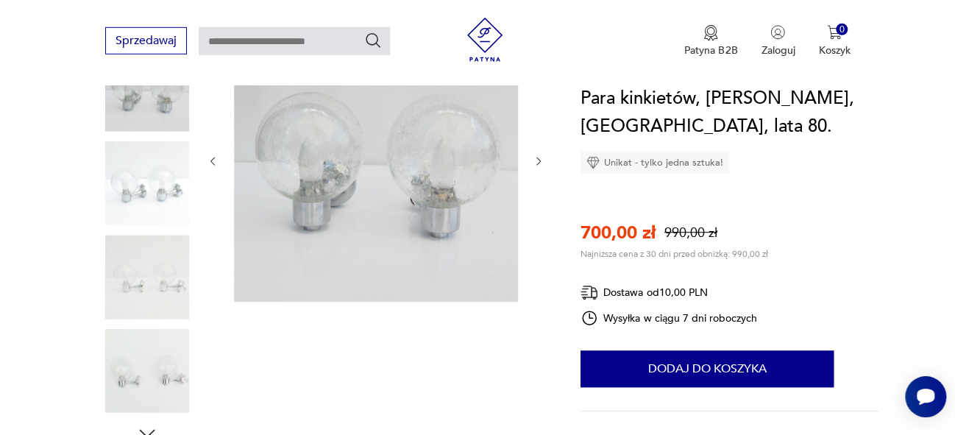
click at [537, 160] on icon "button" at bounding box center [539, 161] width 13 height 13
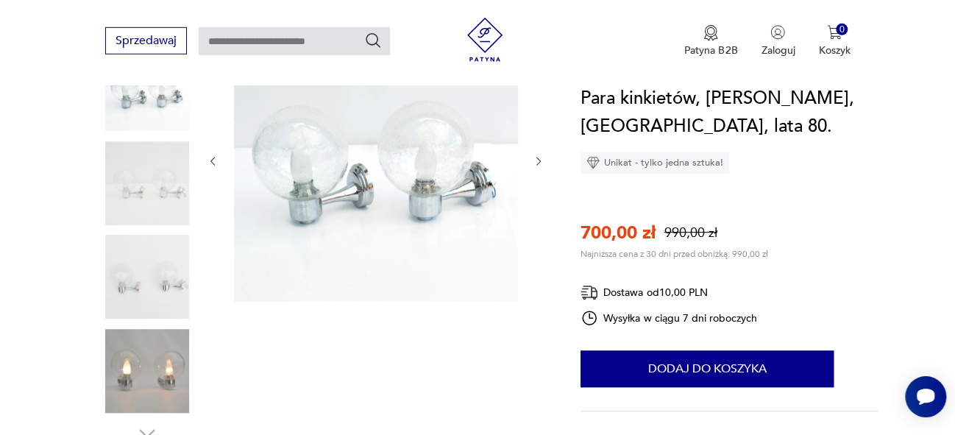
click at [537, 160] on icon "button" at bounding box center [539, 161] width 13 height 13
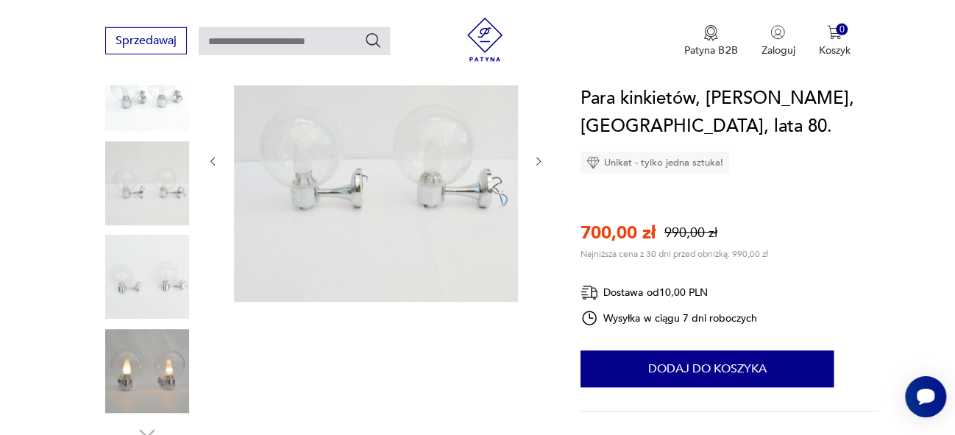
click at [537, 160] on icon "button" at bounding box center [539, 161] width 13 height 13
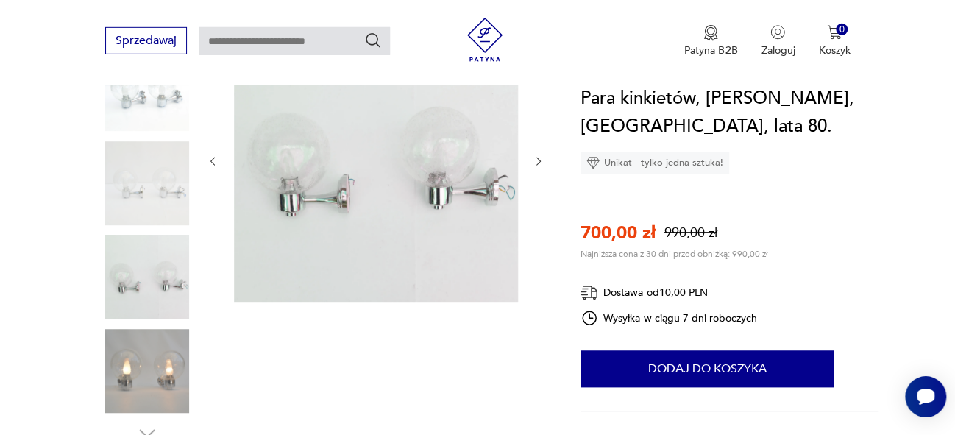
click at [537, 160] on icon "button" at bounding box center [539, 161] width 13 height 13
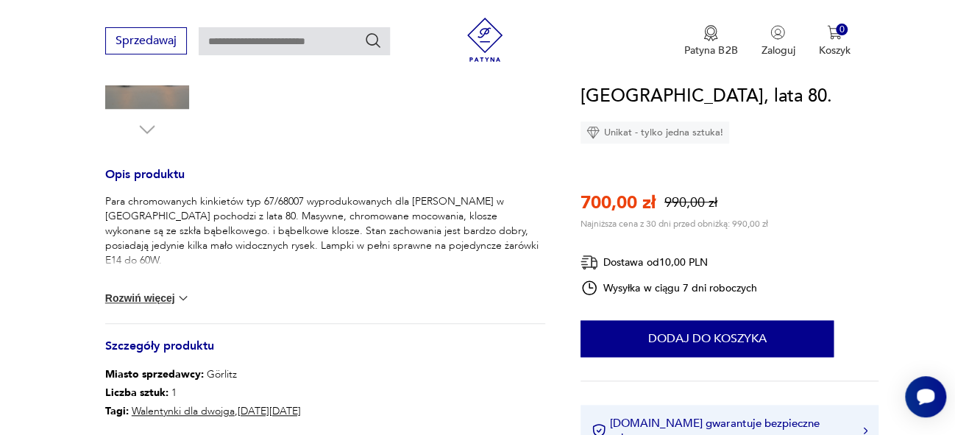
scroll to position [537, 0]
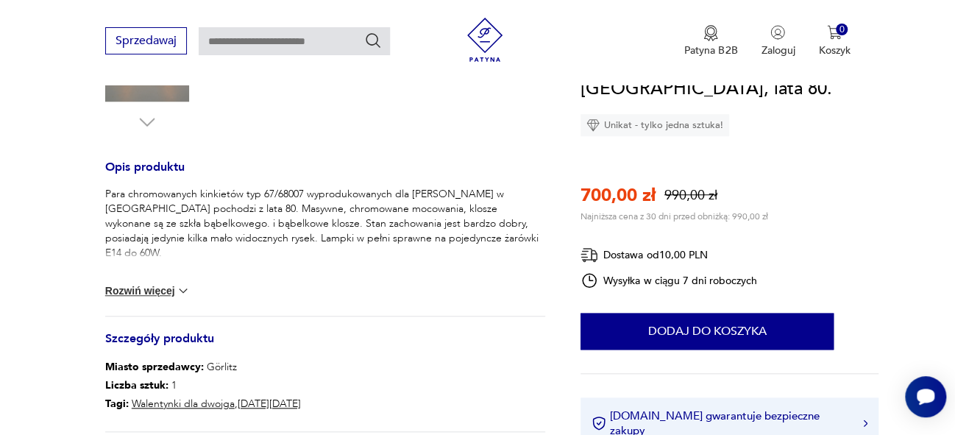
click at [188, 291] on img at bounding box center [183, 290] width 15 height 15
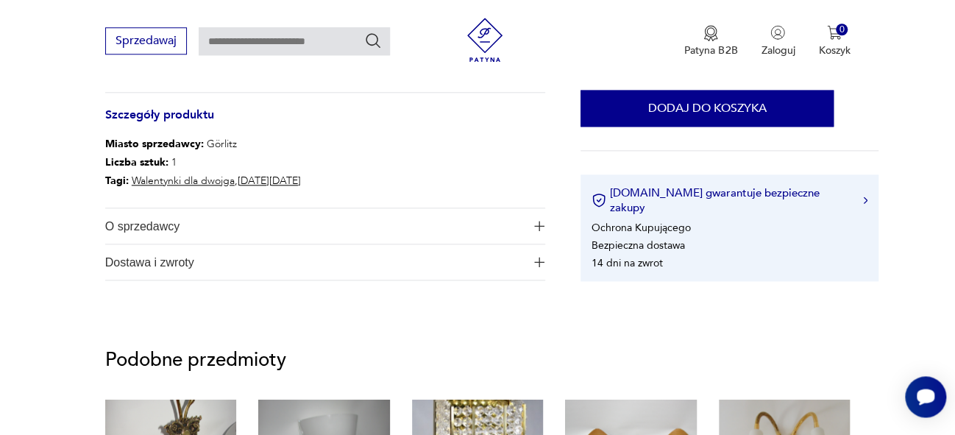
scroll to position [827, 0]
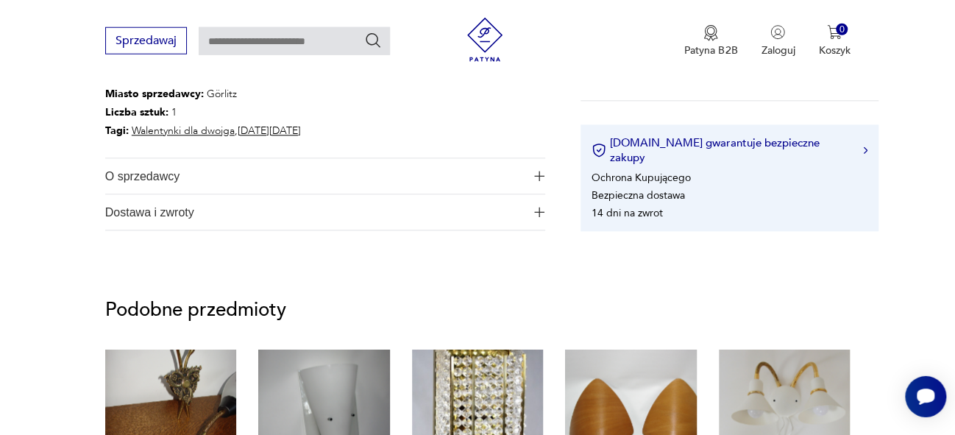
click at [542, 211] on img "button" at bounding box center [539, 213] width 10 height 10
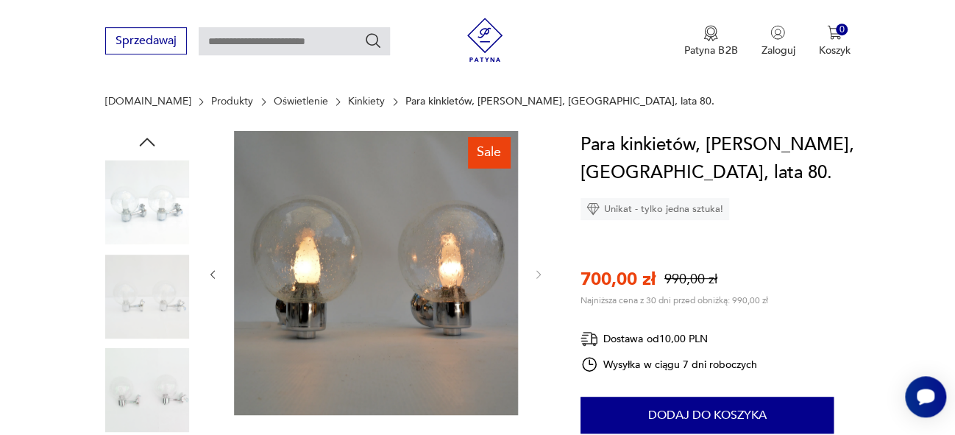
scroll to position [138, 0]
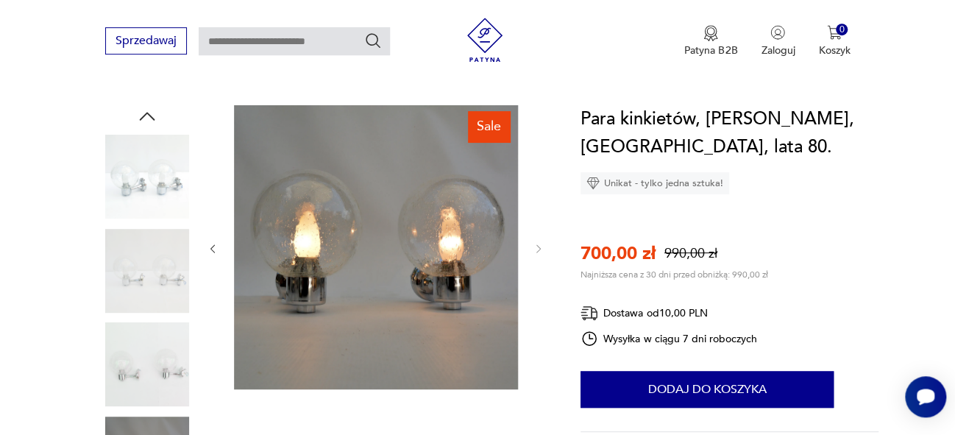
click at [213, 250] on icon "button" at bounding box center [213, 248] width 4 height 9
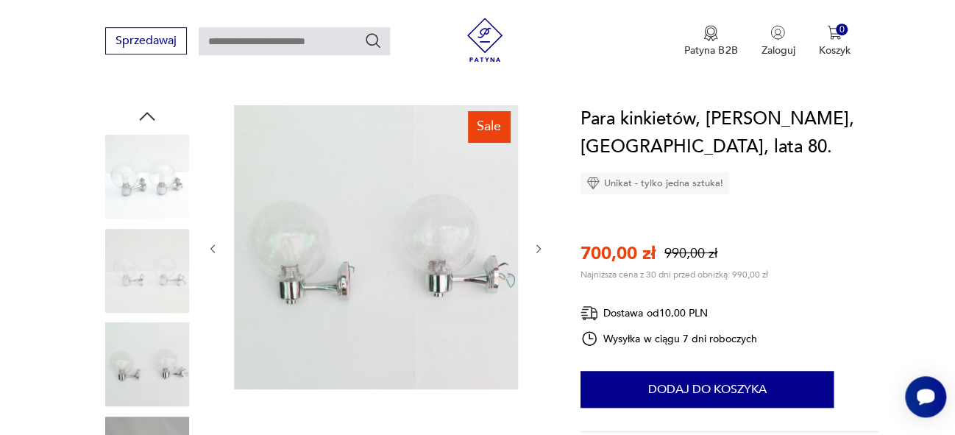
click at [213, 250] on icon "button" at bounding box center [213, 248] width 4 height 9
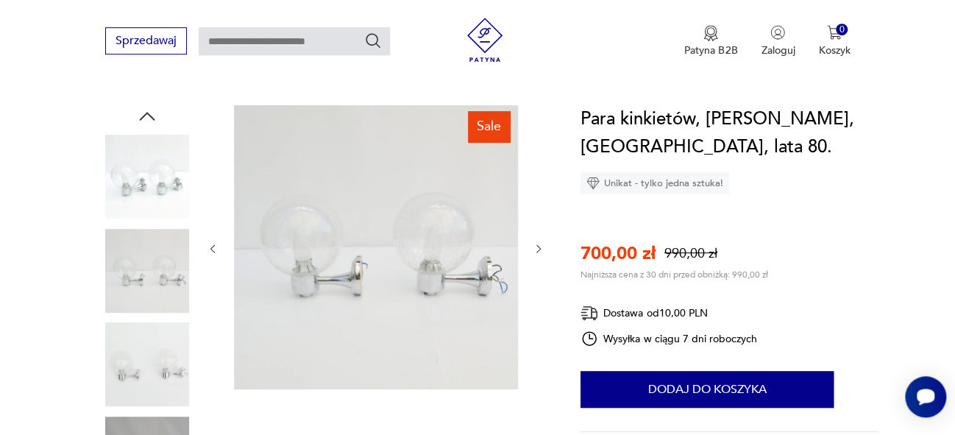
click at [213, 250] on icon "button" at bounding box center [213, 248] width 4 height 9
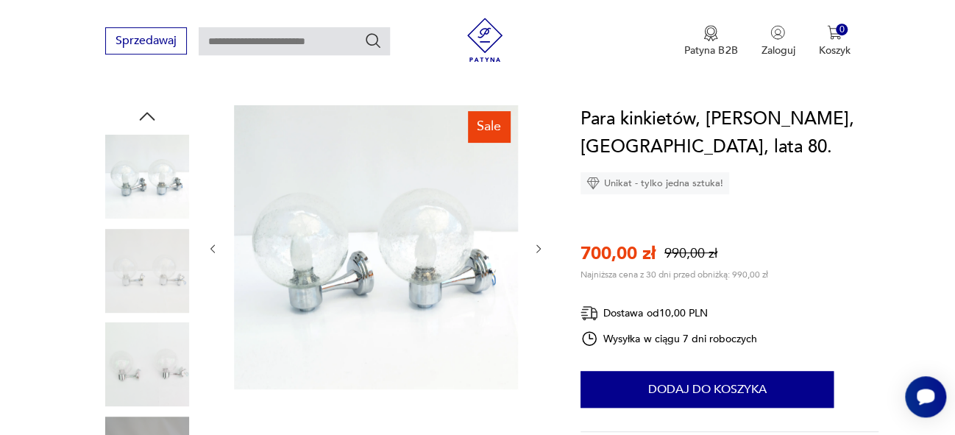
click at [213, 250] on icon "button" at bounding box center [213, 248] width 4 height 9
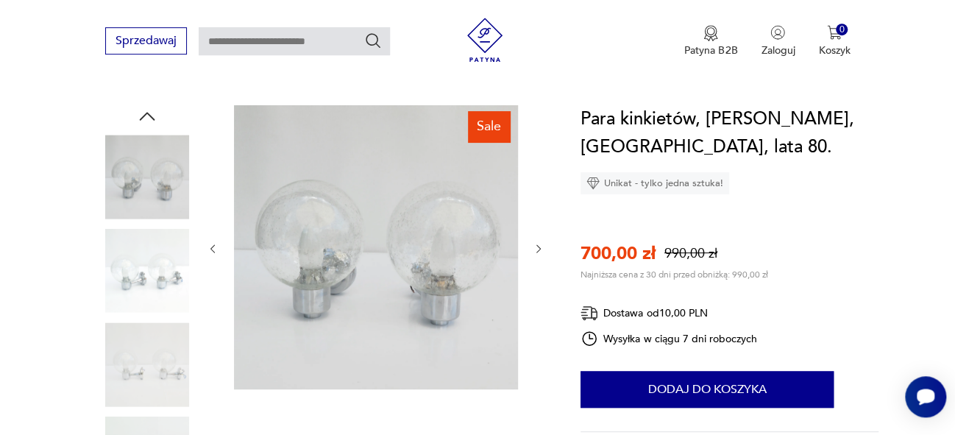
click at [213, 250] on icon "button" at bounding box center [213, 248] width 4 height 9
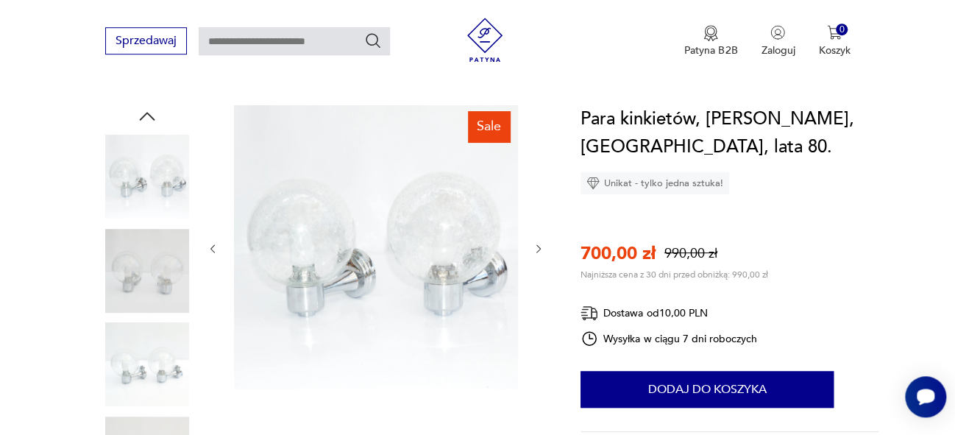
click at [213, 250] on icon "button" at bounding box center [213, 248] width 4 height 9
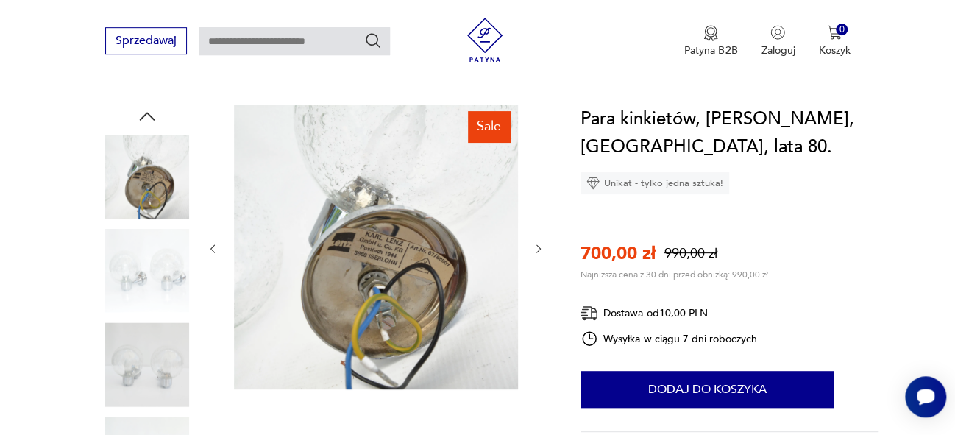
click at [213, 247] on icon "button" at bounding box center [213, 249] width 13 height 13
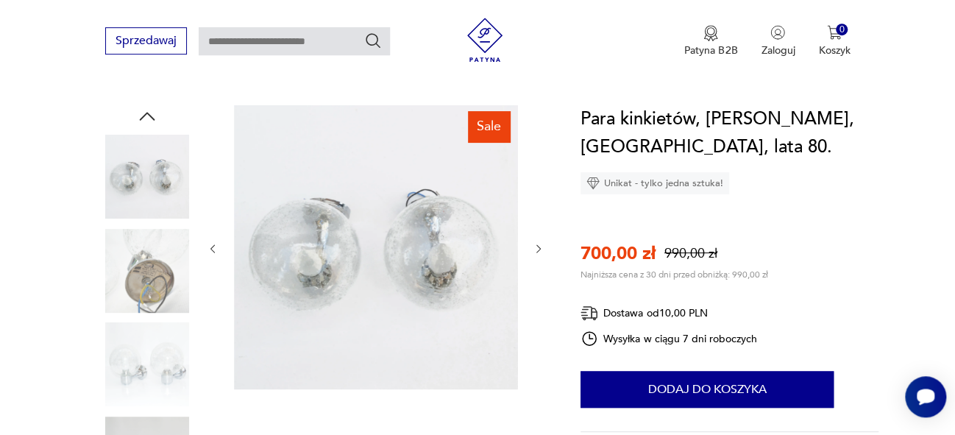
click at [213, 247] on icon "button" at bounding box center [213, 249] width 13 height 13
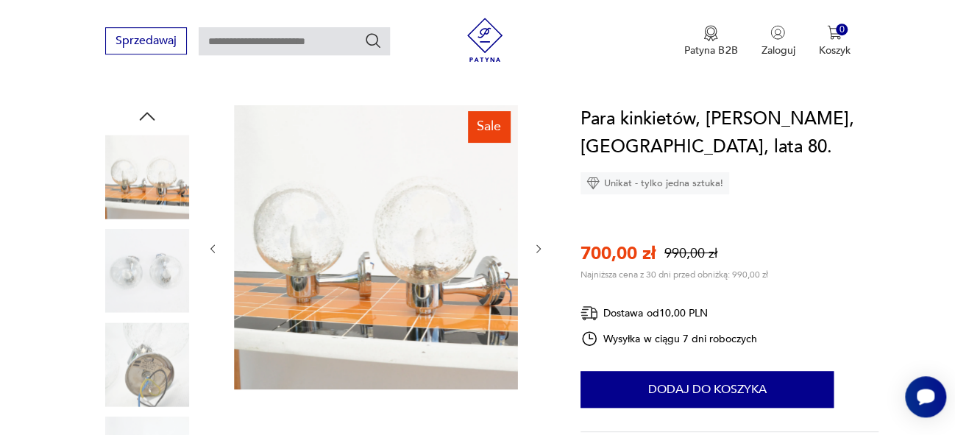
click at [213, 247] on icon "button" at bounding box center [213, 249] width 13 height 13
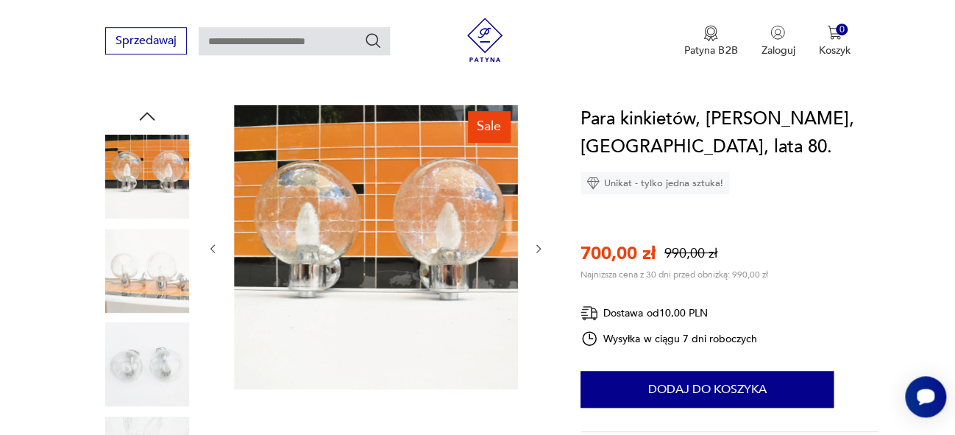
click at [213, 247] on icon "button" at bounding box center [213, 249] width 13 height 13
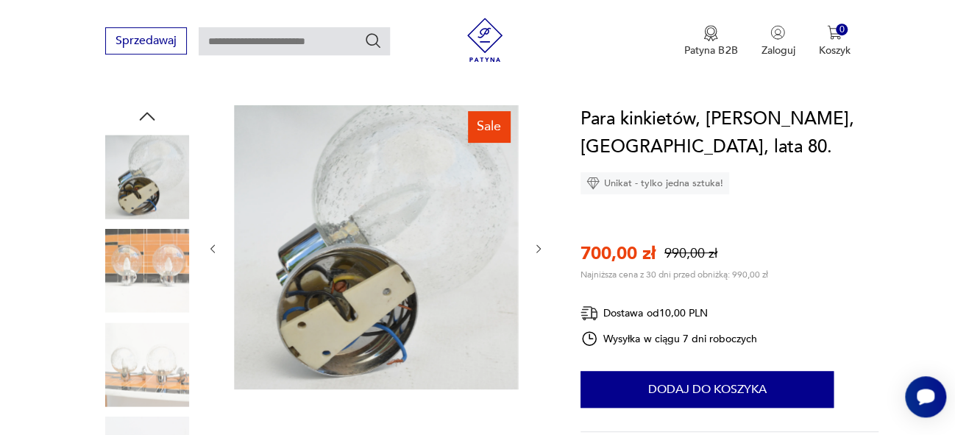
click at [213, 247] on icon "button" at bounding box center [213, 249] width 13 height 13
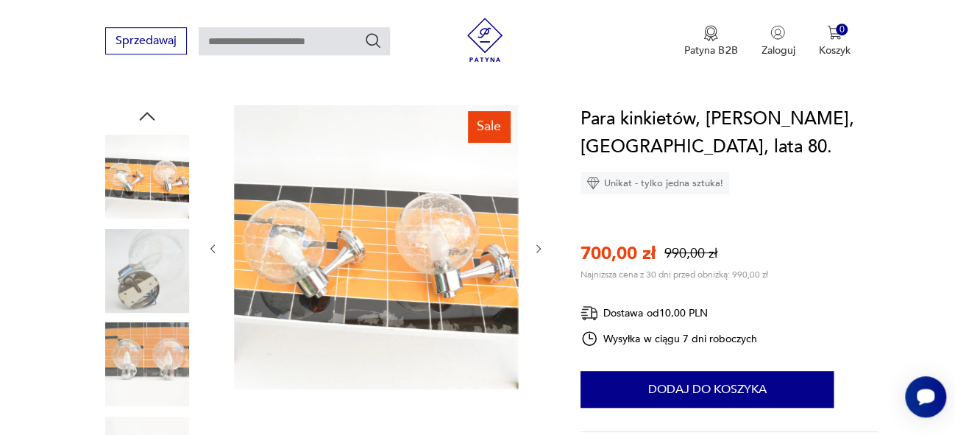
click at [213, 247] on icon "button" at bounding box center [213, 249] width 13 height 13
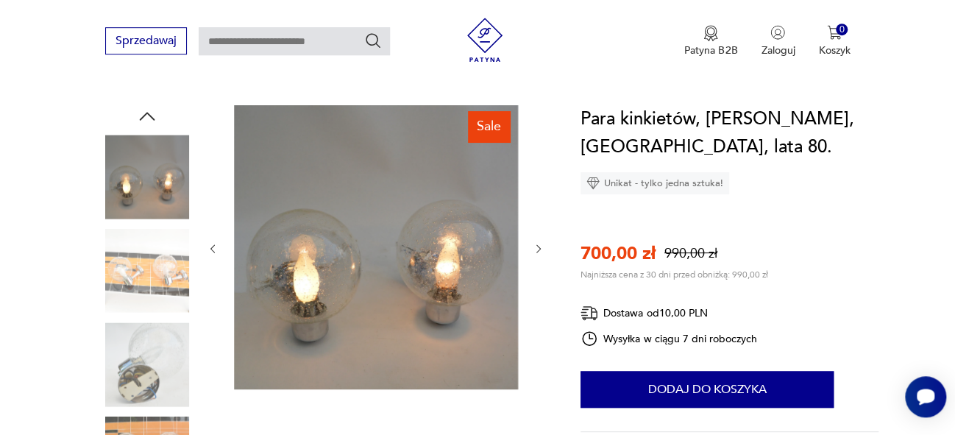
click at [213, 247] on icon "button" at bounding box center [213, 249] width 13 height 13
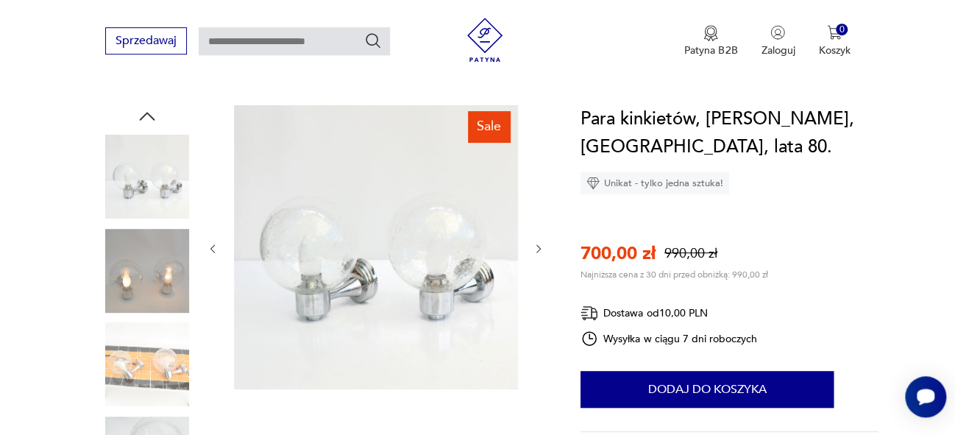
click at [213, 247] on icon "button" at bounding box center [213, 249] width 13 height 13
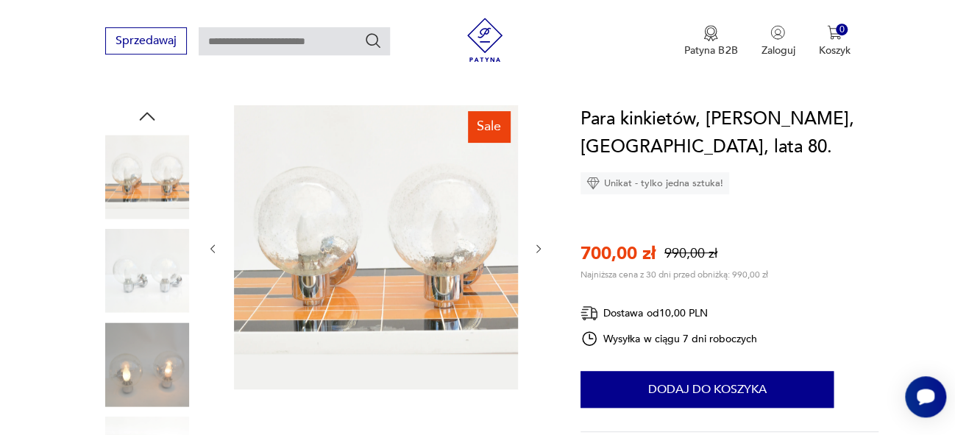
click at [213, 247] on icon "button" at bounding box center [213, 249] width 13 height 13
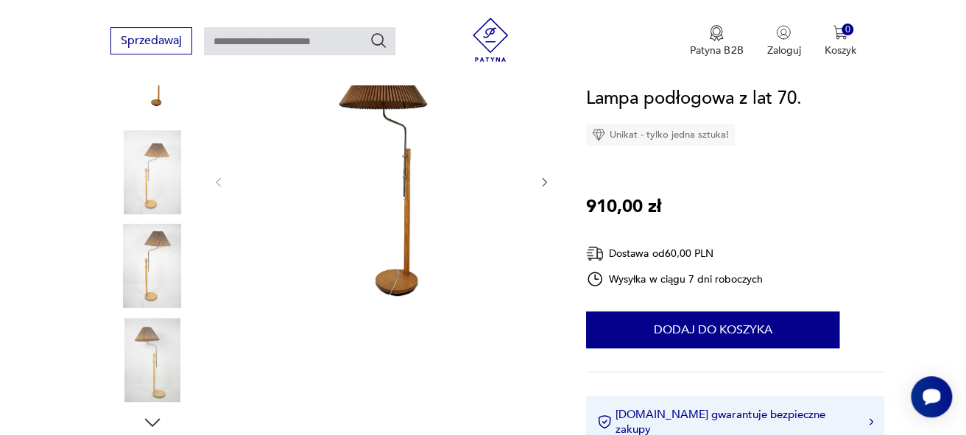
scroll to position [208, 0]
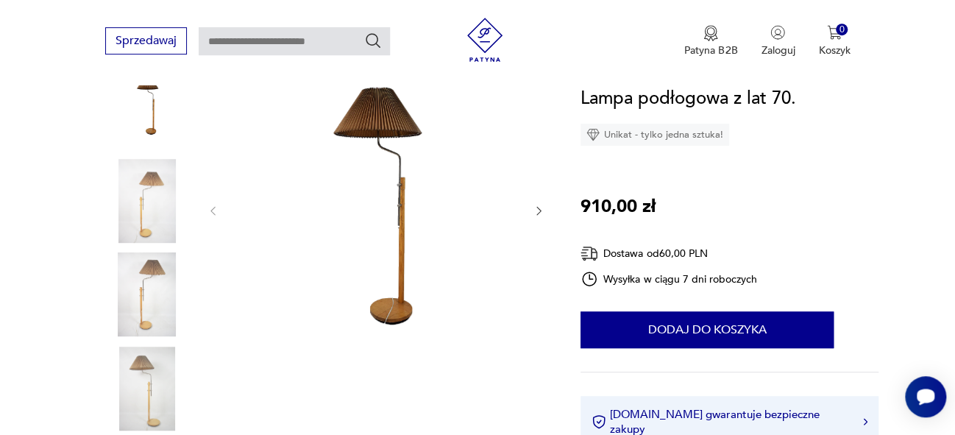
click at [540, 205] on icon "button" at bounding box center [539, 211] width 13 height 13
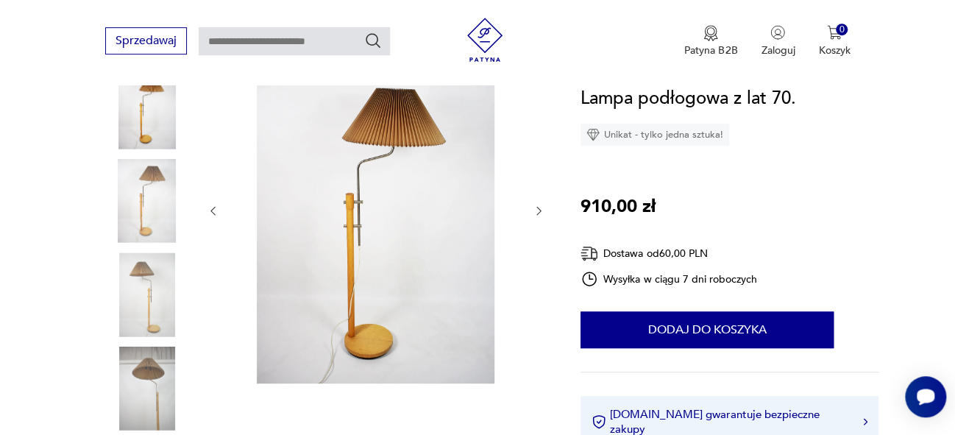
click at [540, 205] on icon "button" at bounding box center [539, 211] width 13 height 13
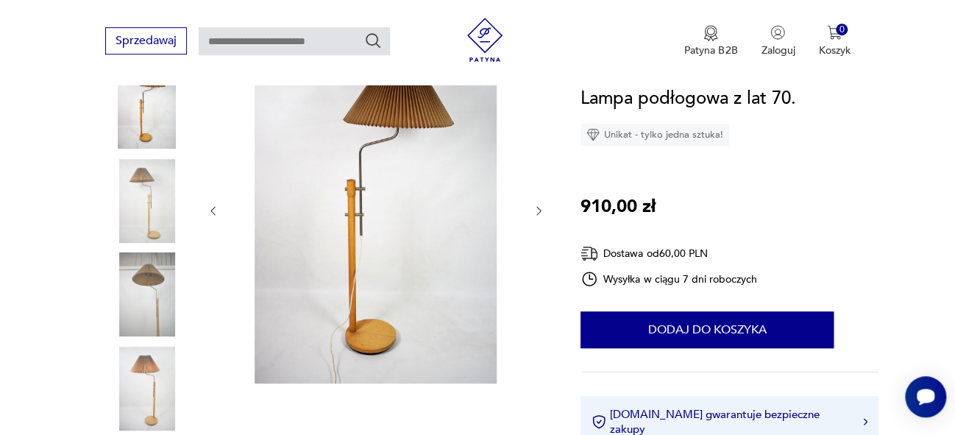
click at [539, 211] on icon "button" at bounding box center [539, 211] width 4 height 9
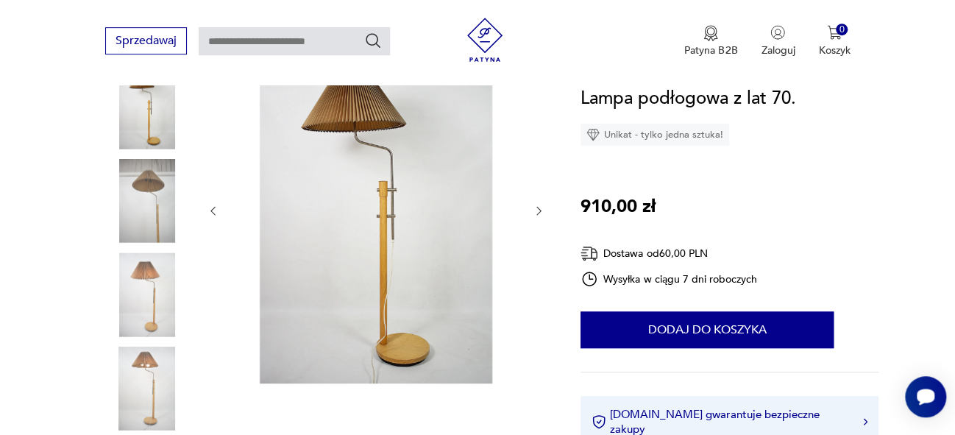
click at [539, 211] on icon "button" at bounding box center [539, 211] width 4 height 9
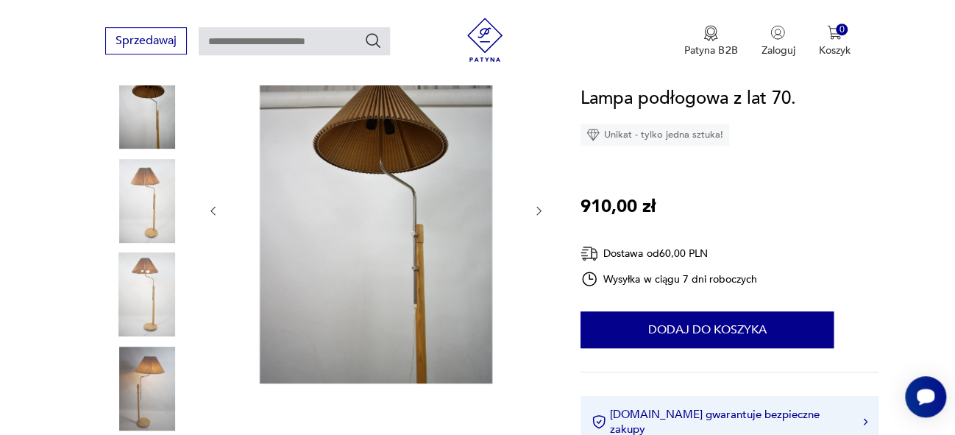
click at [539, 211] on icon "button" at bounding box center [539, 211] width 4 height 9
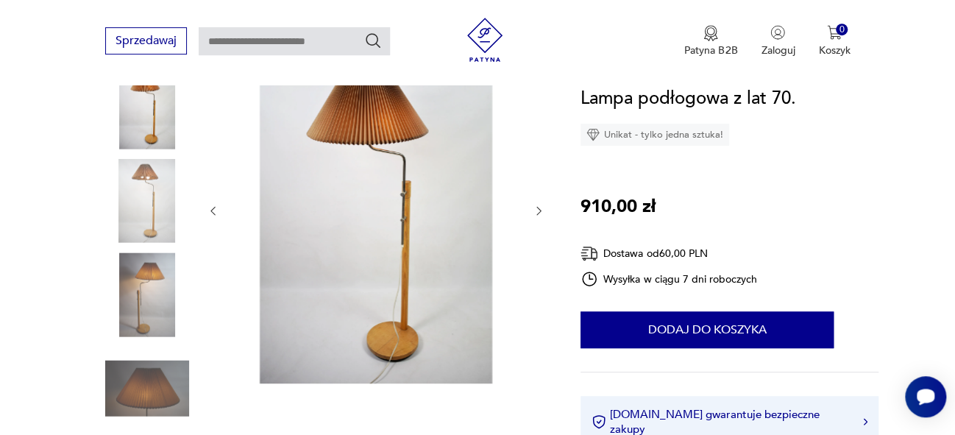
click at [539, 211] on icon "button" at bounding box center [539, 211] width 4 height 9
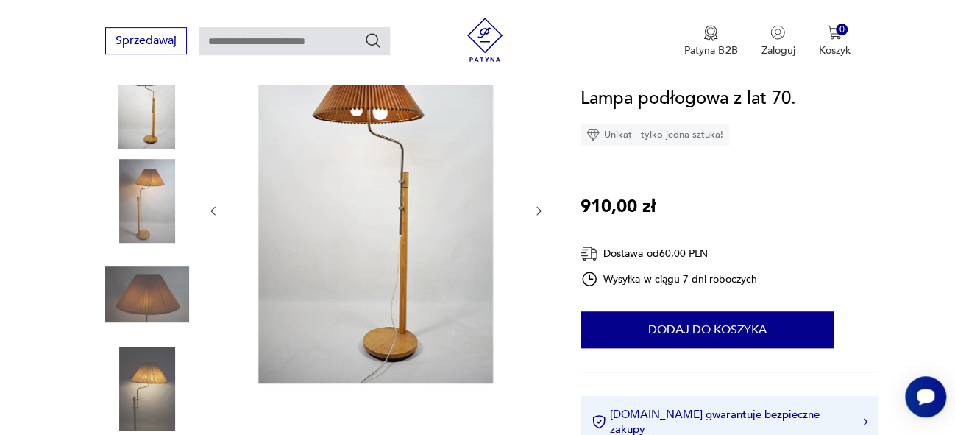
click at [539, 211] on icon "button" at bounding box center [539, 211] width 4 height 9
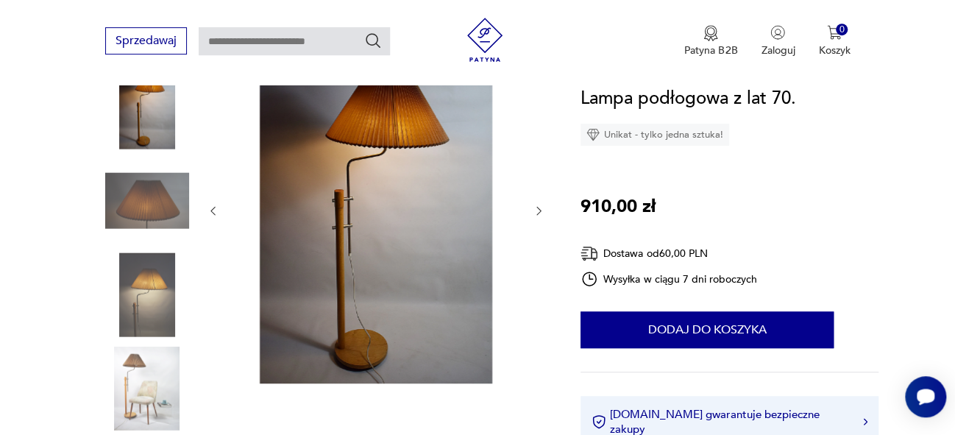
click at [364, 202] on img at bounding box center [376, 209] width 284 height 348
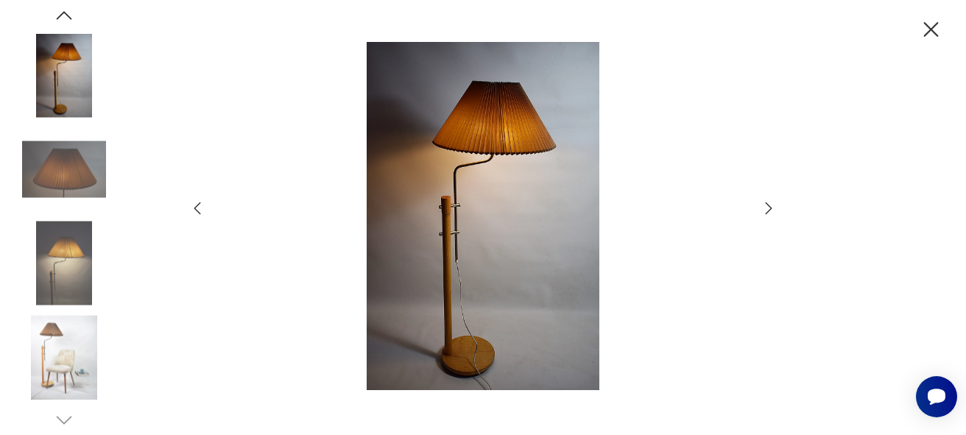
click at [766, 211] on icon "button" at bounding box center [769, 208] width 18 height 18
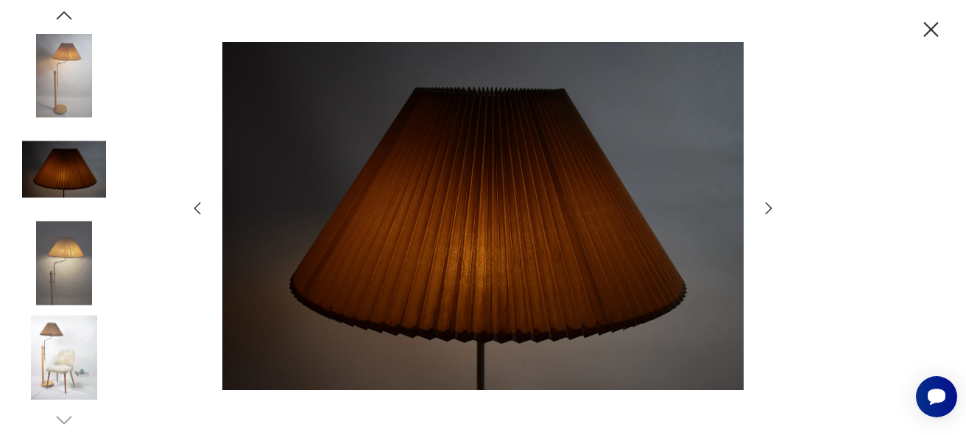
click at [766, 211] on icon "button" at bounding box center [769, 208] width 18 height 18
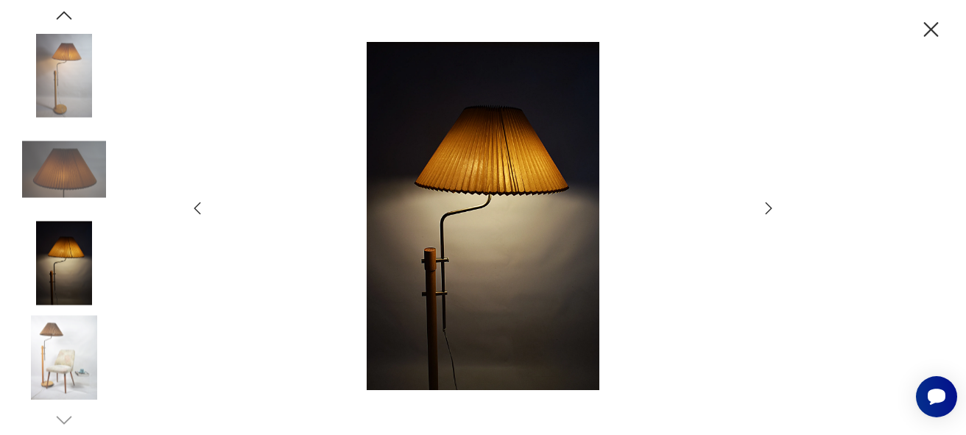
click at [766, 211] on icon "button" at bounding box center [769, 208] width 18 height 18
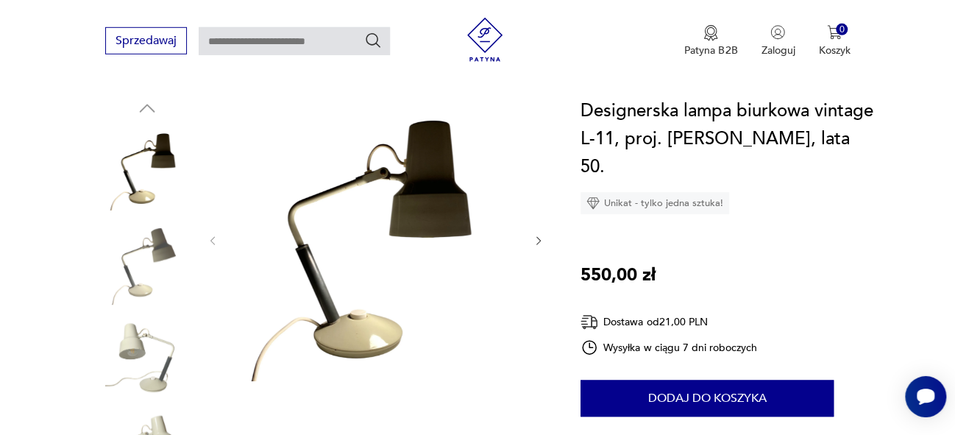
scroll to position [138, 0]
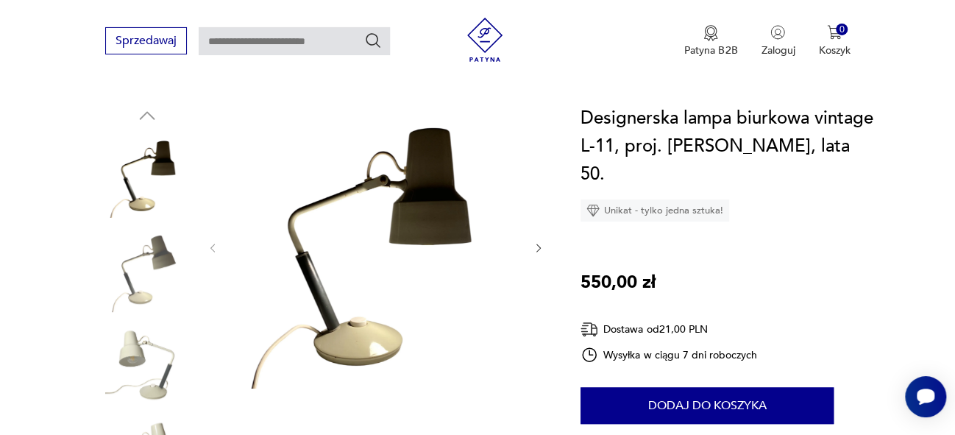
click at [540, 250] on icon "button" at bounding box center [539, 248] width 13 height 13
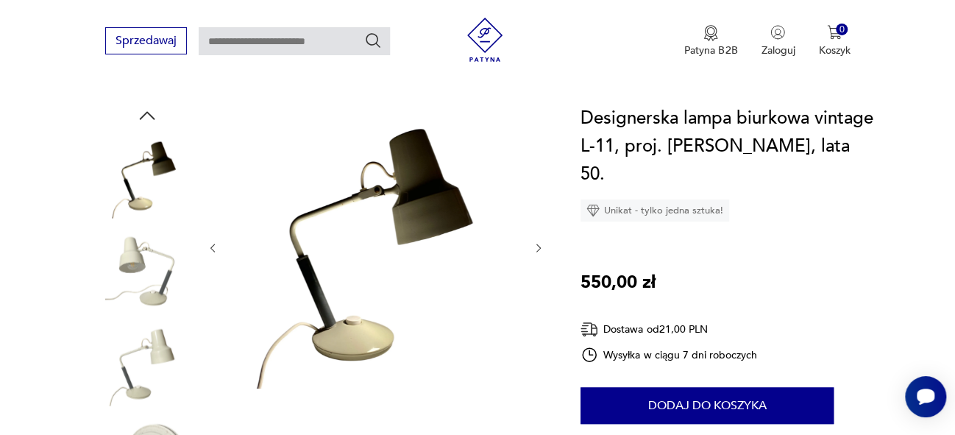
click at [540, 250] on icon "button" at bounding box center [539, 248] width 13 height 13
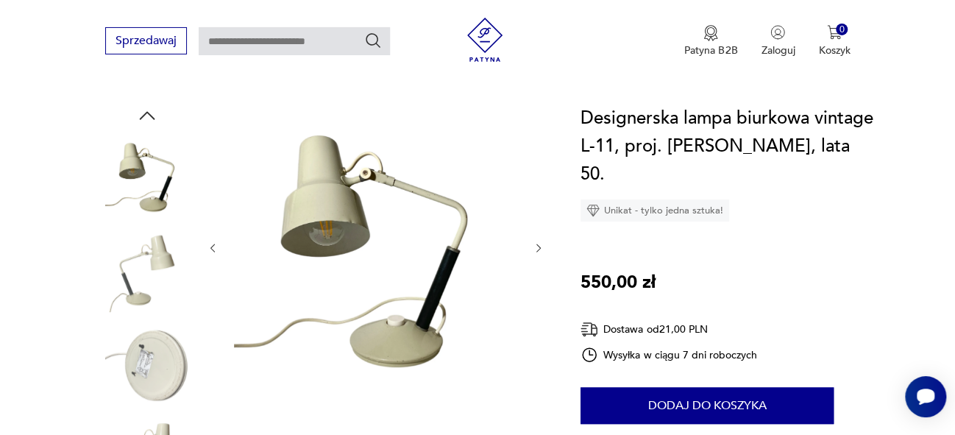
click at [540, 250] on icon "button" at bounding box center [539, 248] width 13 height 13
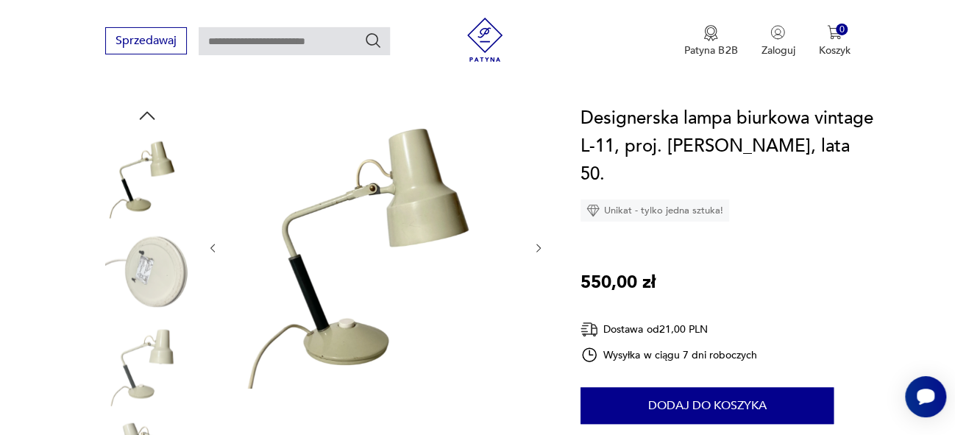
click at [540, 250] on icon "button" at bounding box center [539, 248] width 13 height 13
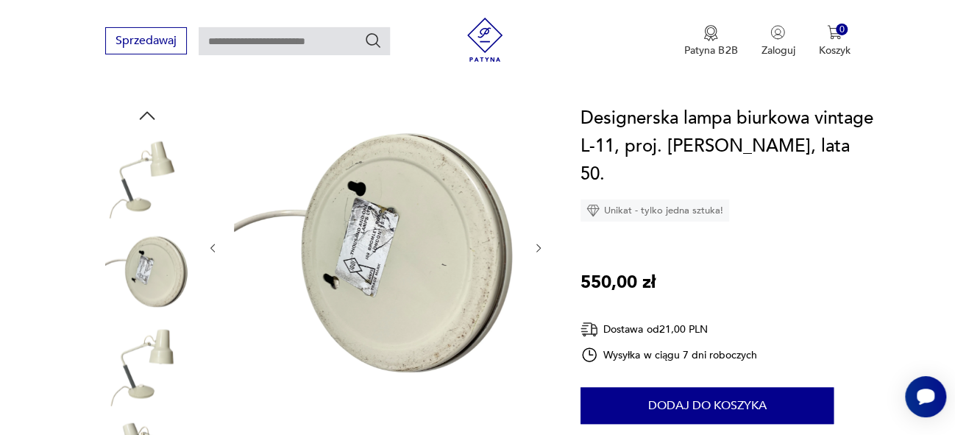
click at [540, 250] on icon "button" at bounding box center [539, 248] width 13 height 13
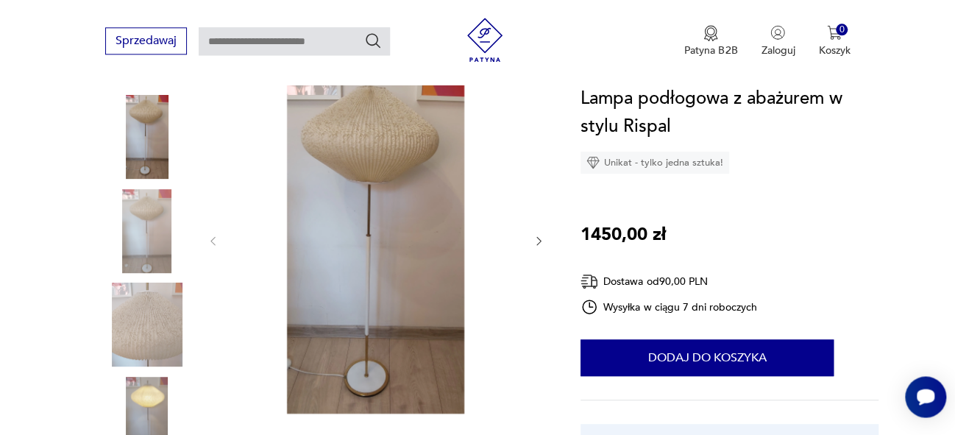
scroll to position [184, 0]
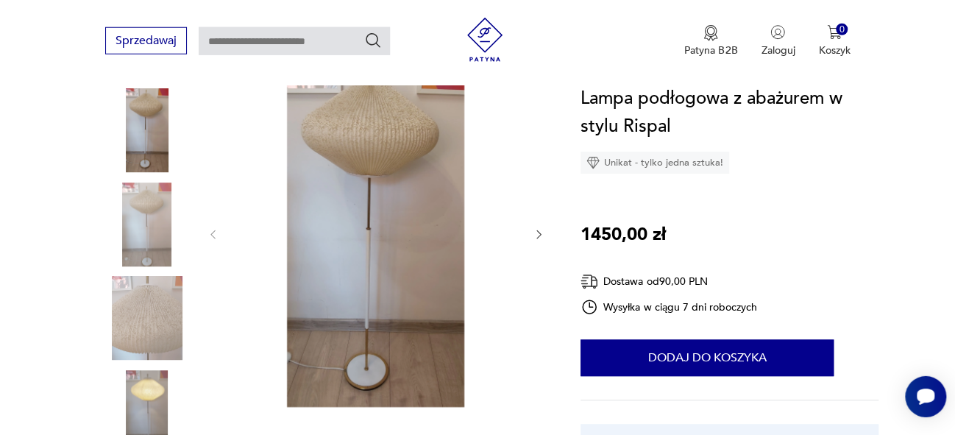
click at [537, 233] on icon "button" at bounding box center [539, 234] width 13 height 13
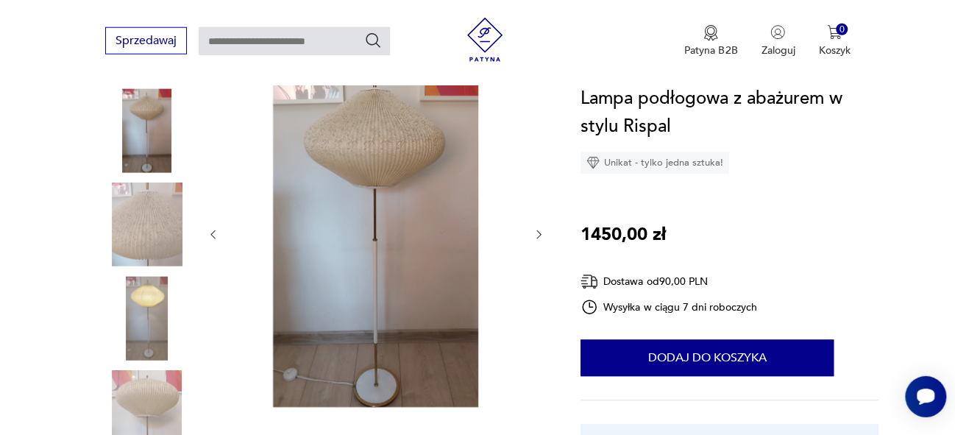
click at [537, 233] on icon "button" at bounding box center [539, 234] width 13 height 13
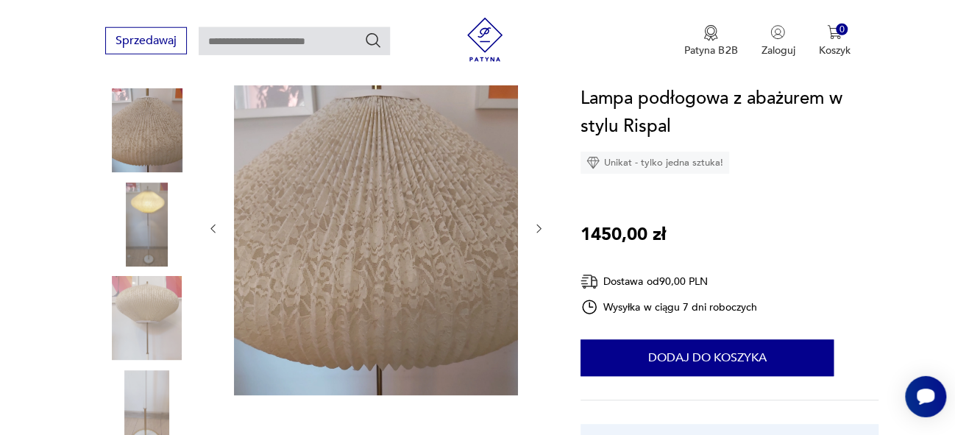
click at [537, 233] on icon "button" at bounding box center [539, 228] width 13 height 13
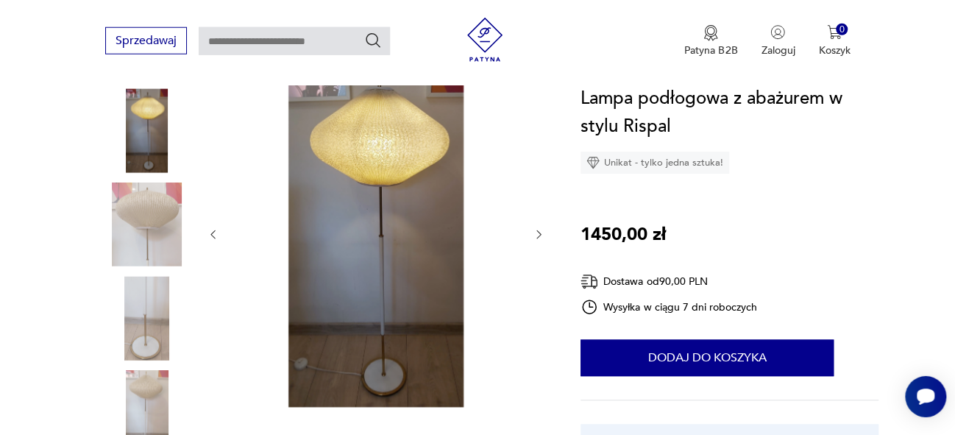
click at [537, 233] on icon "button" at bounding box center [539, 234] width 13 height 13
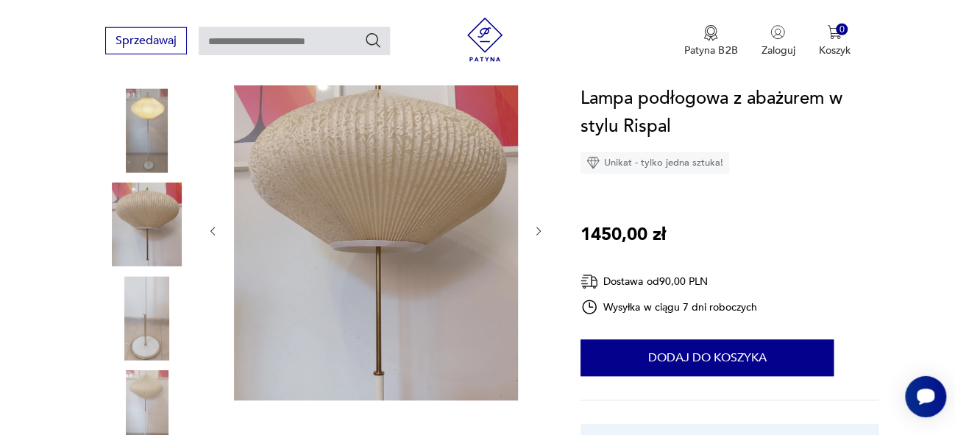
click at [537, 233] on icon "button" at bounding box center [539, 231] width 13 height 13
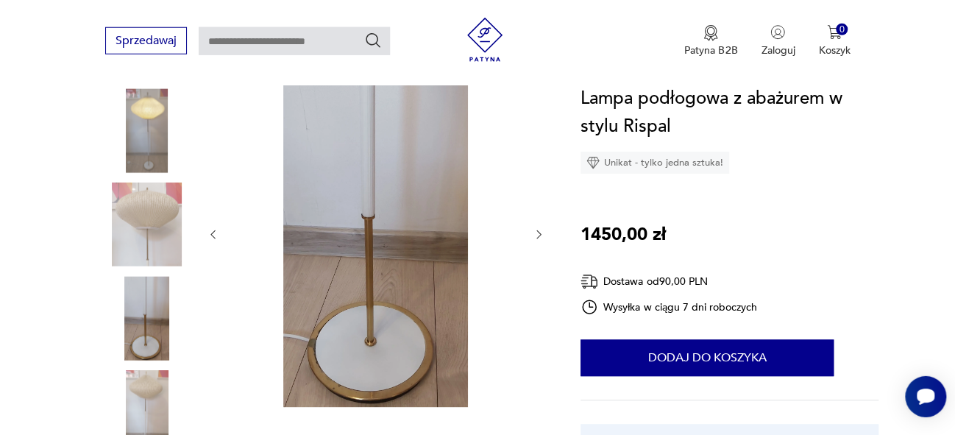
click at [537, 233] on icon "button" at bounding box center [539, 234] width 13 height 13
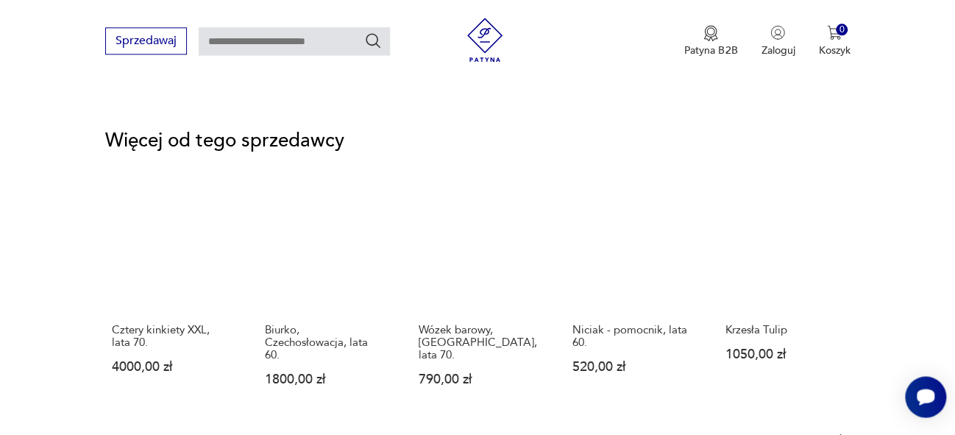
scroll to position [1788, 0]
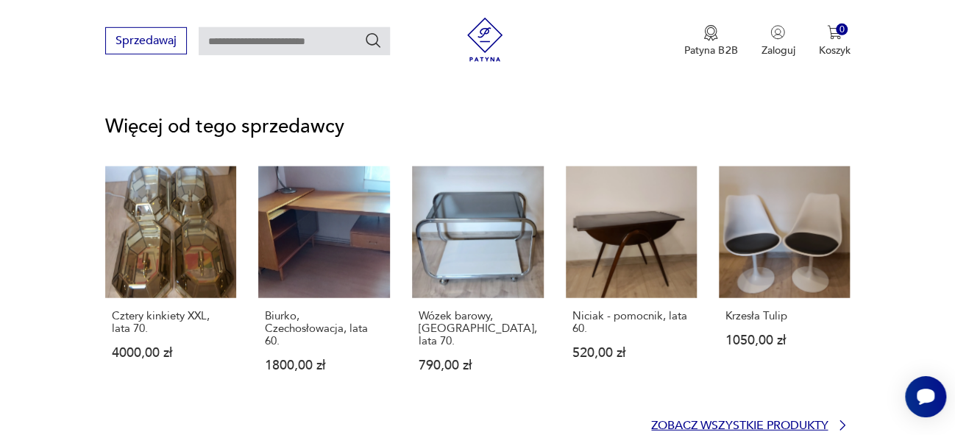
click at [766, 424] on p "Zobacz wszystkie produkty" at bounding box center [739, 426] width 177 height 10
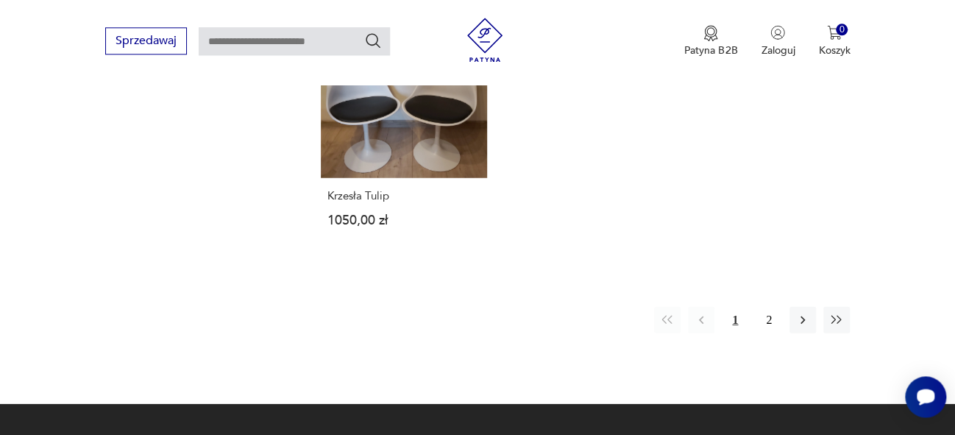
scroll to position [2040, 0]
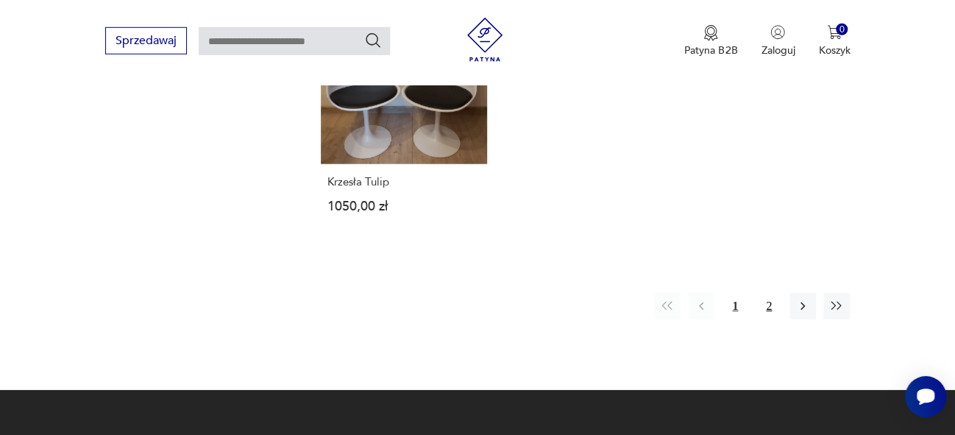
click at [770, 293] on button "2" at bounding box center [769, 306] width 26 height 26
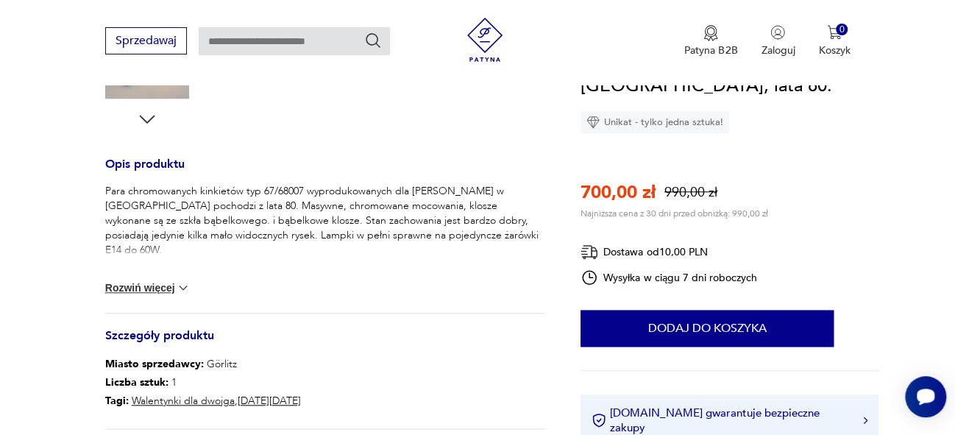
scroll to position [593, 0]
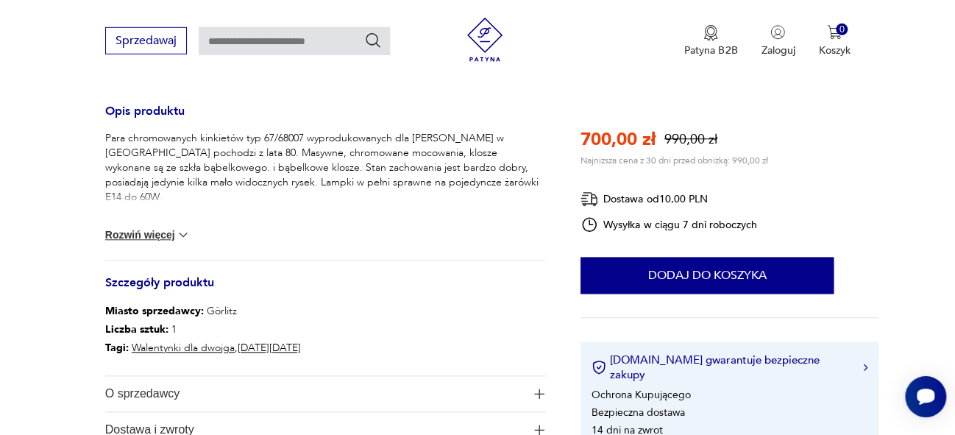
click at [191, 237] on img at bounding box center [183, 234] width 15 height 15
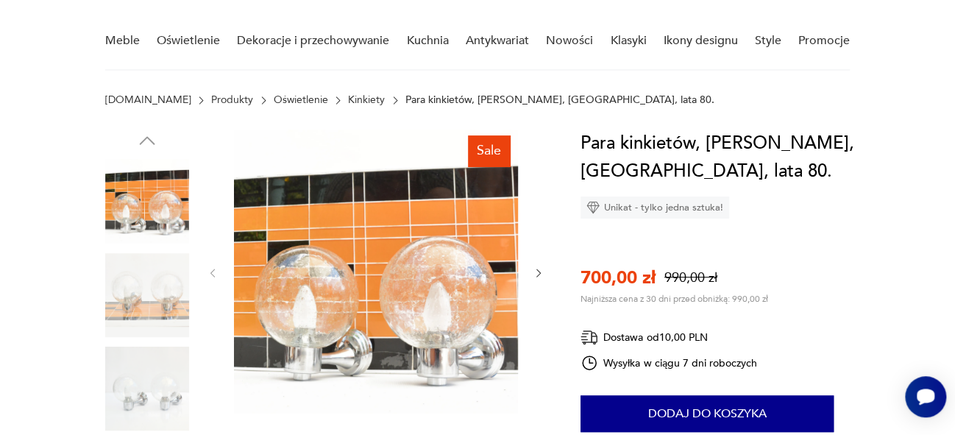
scroll to position [92, 0]
